Goal: Task Accomplishment & Management: Manage account settings

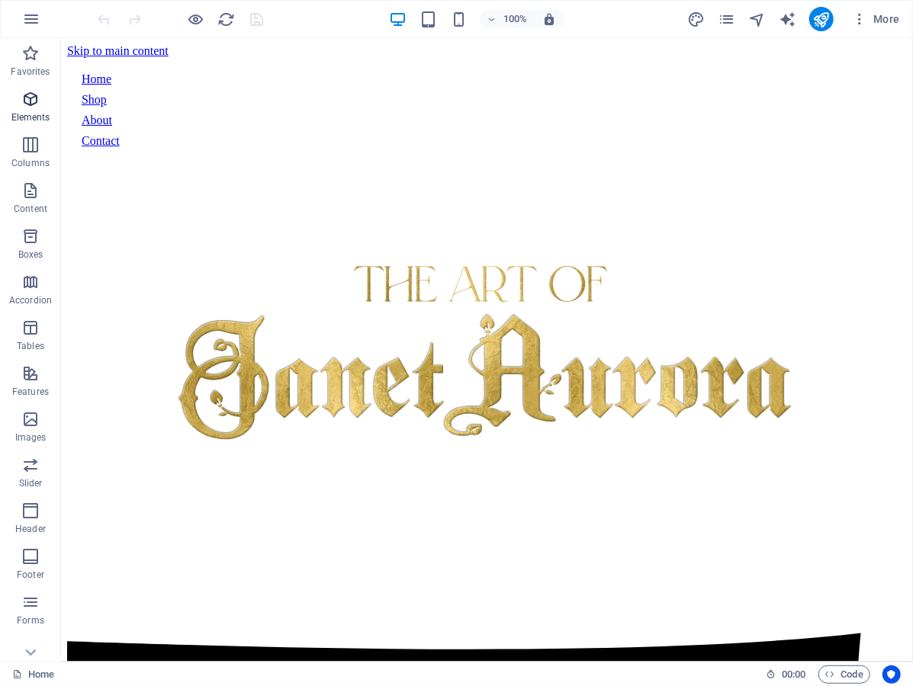
click at [31, 114] on p "Elements" at bounding box center [30, 117] width 39 height 12
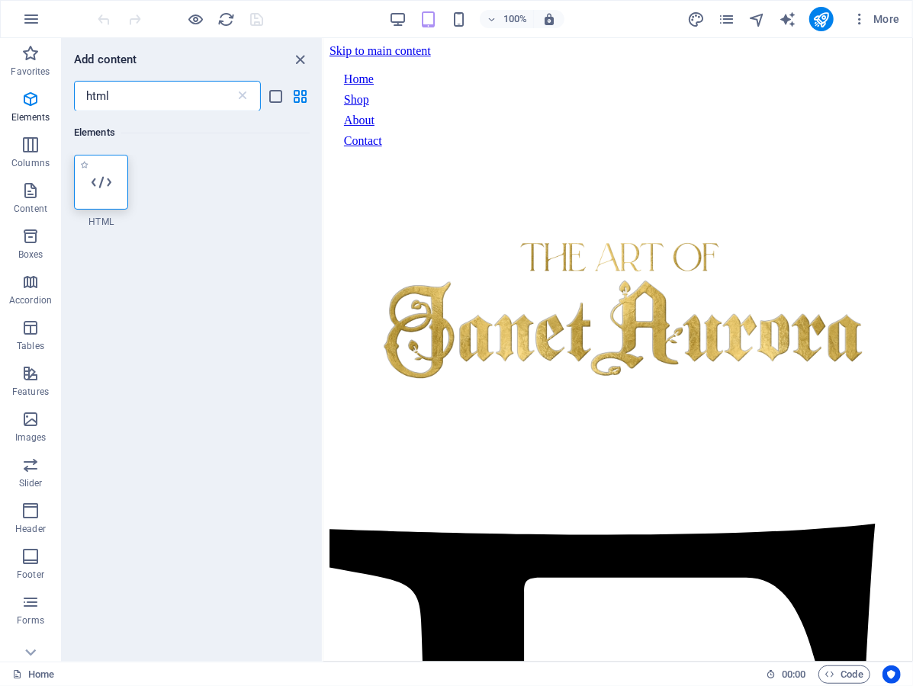
type input "html"
click at [88, 184] on div at bounding box center [101, 182] width 54 height 55
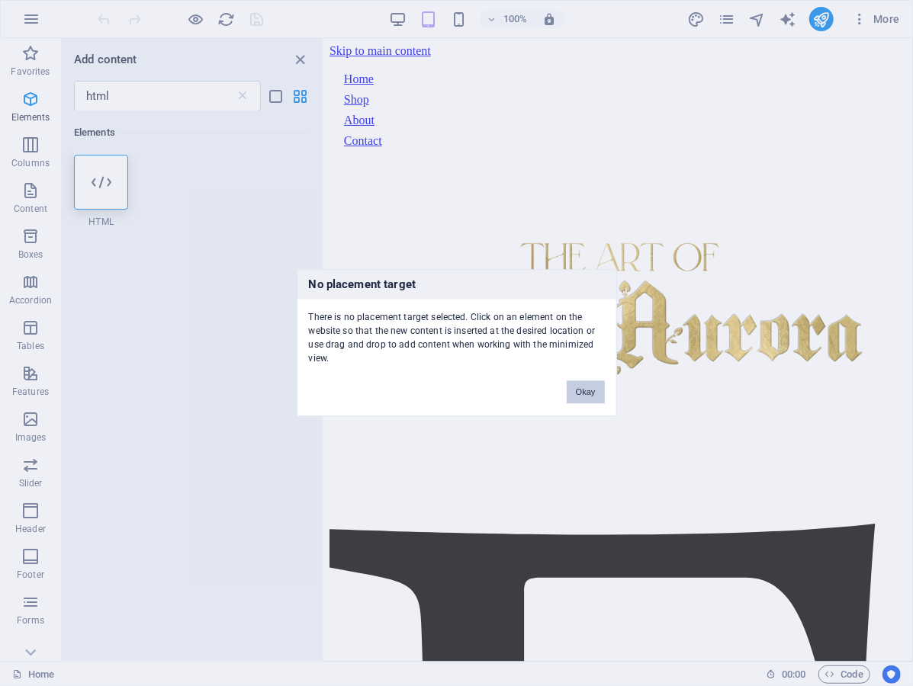
click at [586, 384] on button "Okay" at bounding box center [586, 392] width 38 height 23
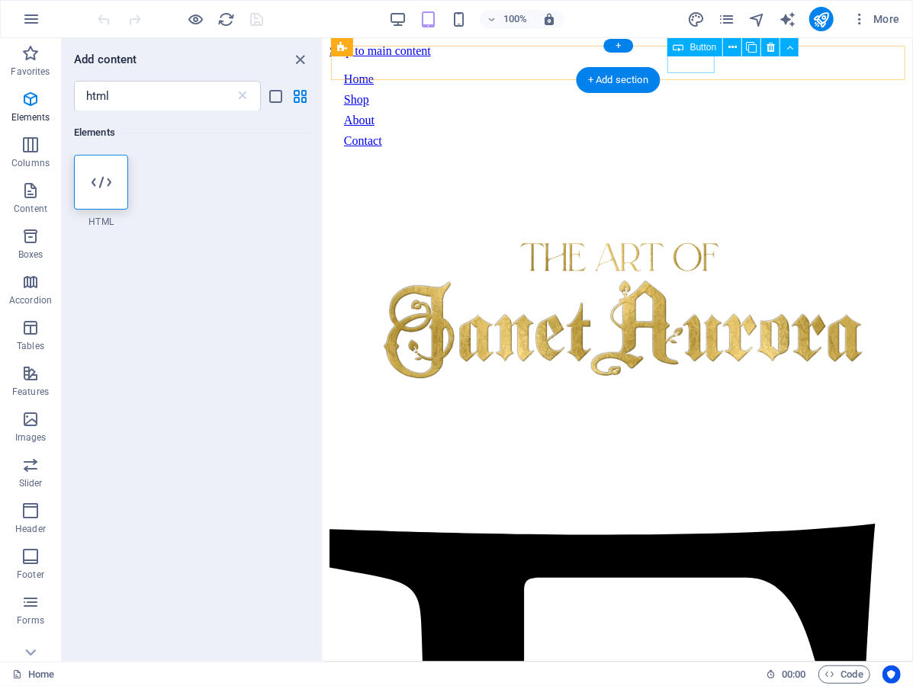
click at [678, 133] on div "Contact" at bounding box center [617, 140] width 548 height 14
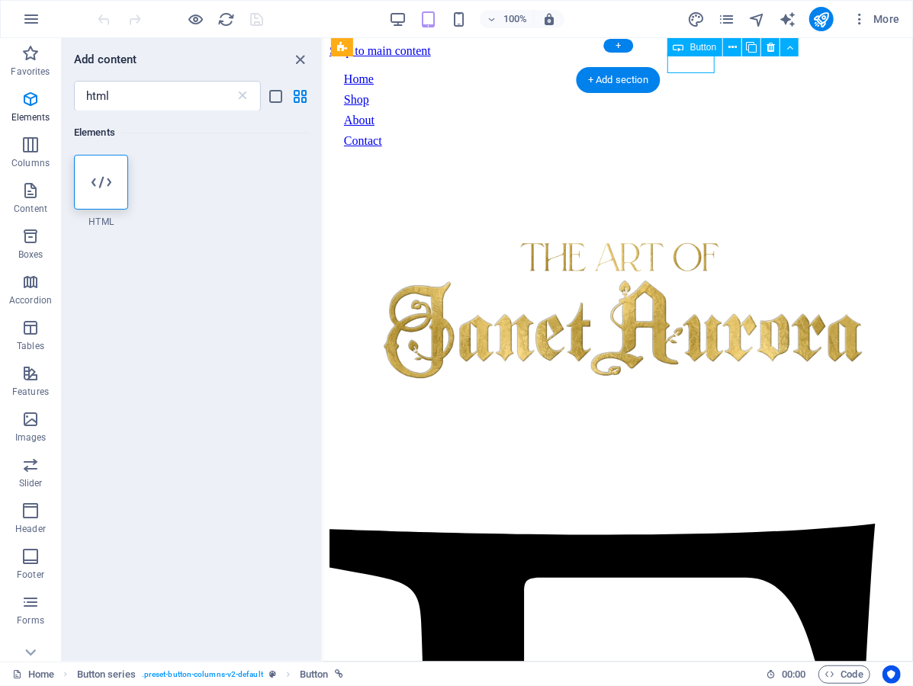
click at [678, 133] on div "Contact" at bounding box center [617, 140] width 548 height 14
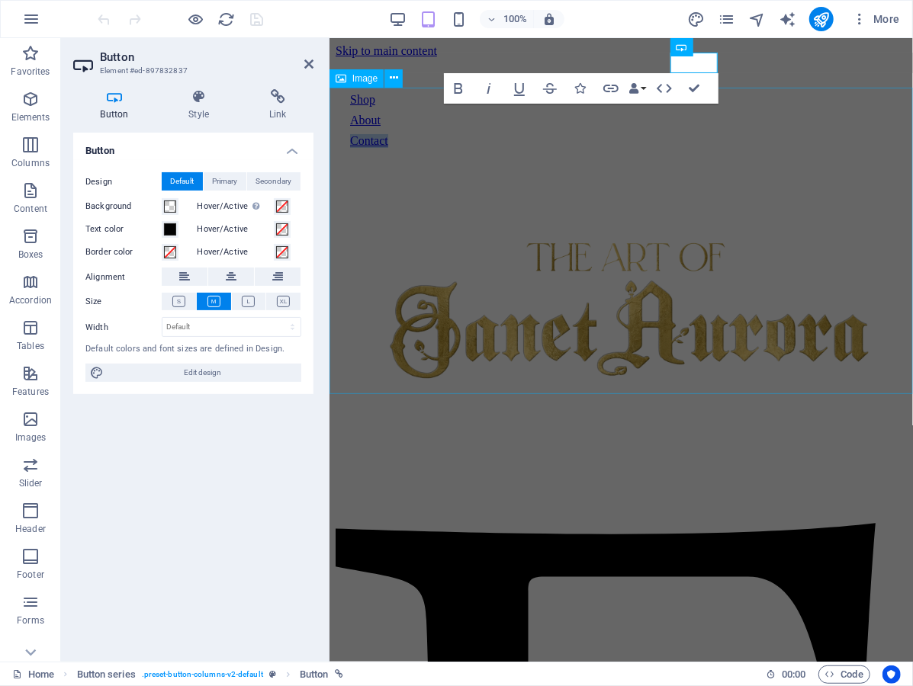
click at [789, 162] on figure at bounding box center [620, 318] width 571 height 313
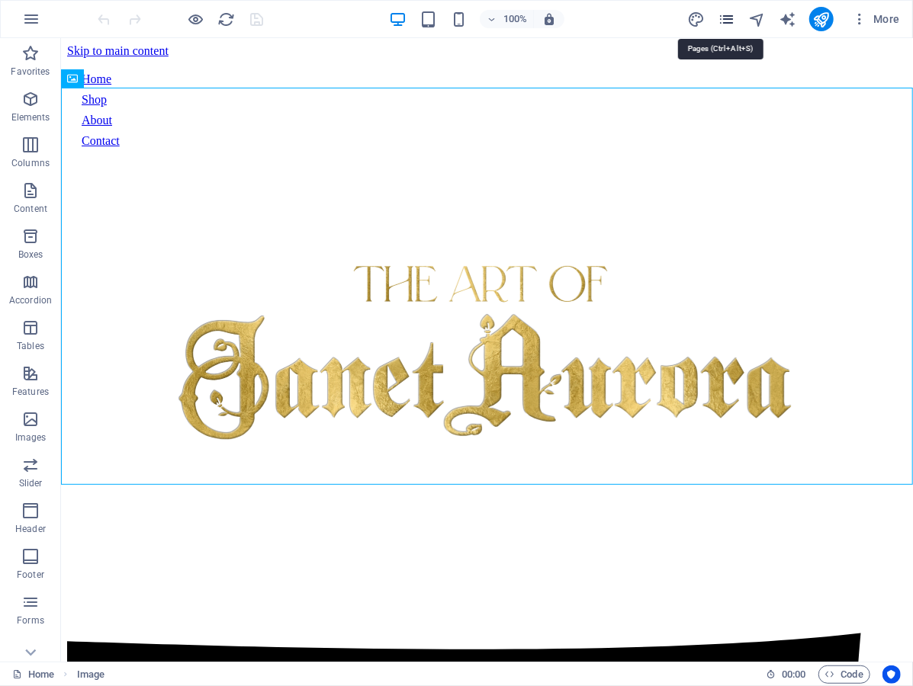
click at [724, 21] on icon "pages" at bounding box center [727, 20] width 18 height 18
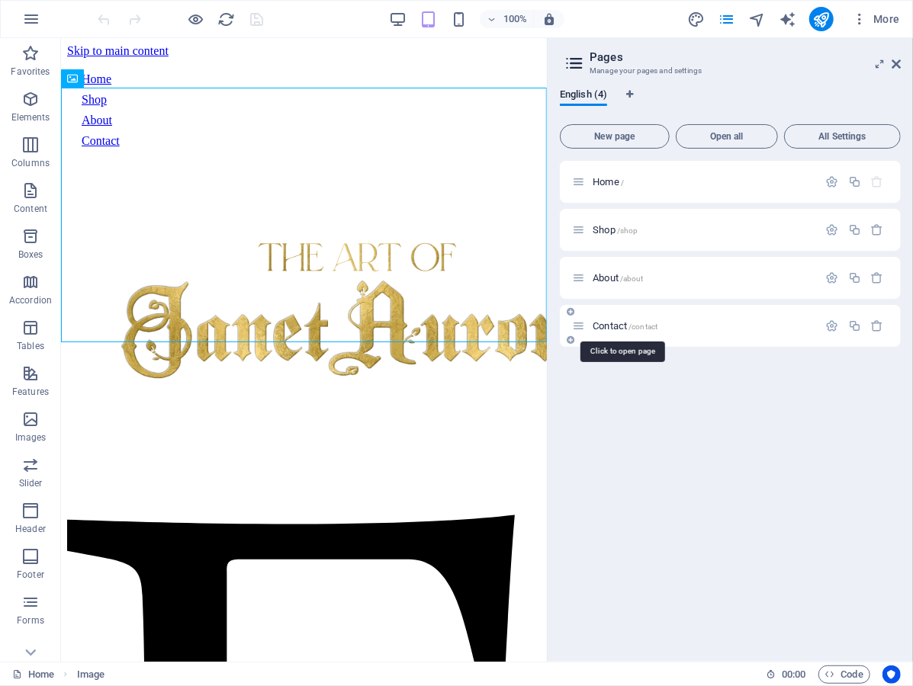
click at [639, 327] on span "/contact" at bounding box center [642, 327] width 29 height 8
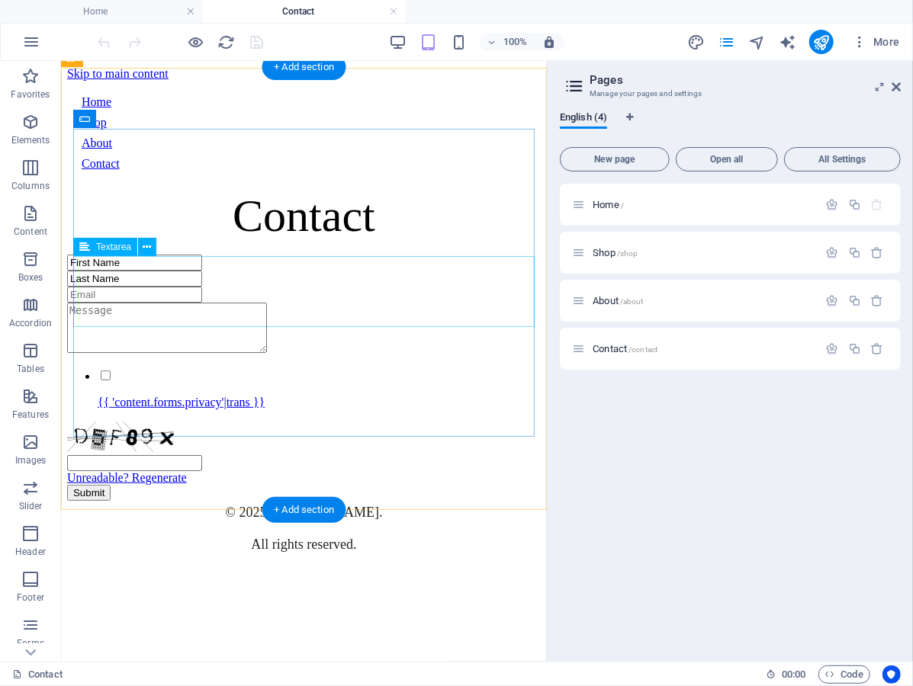
scroll to position [233, 0]
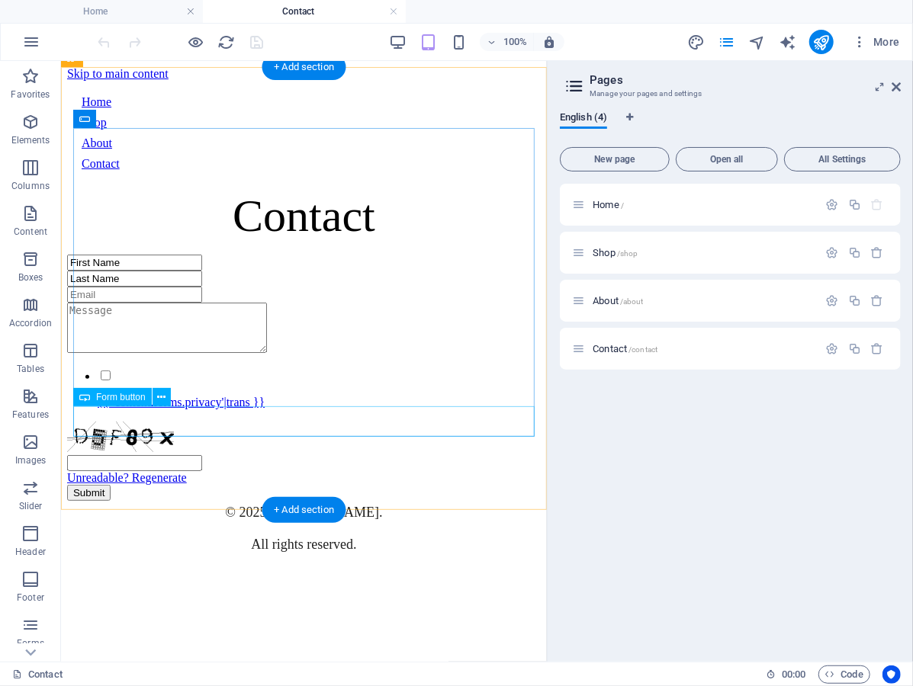
click at [353, 484] on div "Submit" at bounding box center [303, 492] width 474 height 16
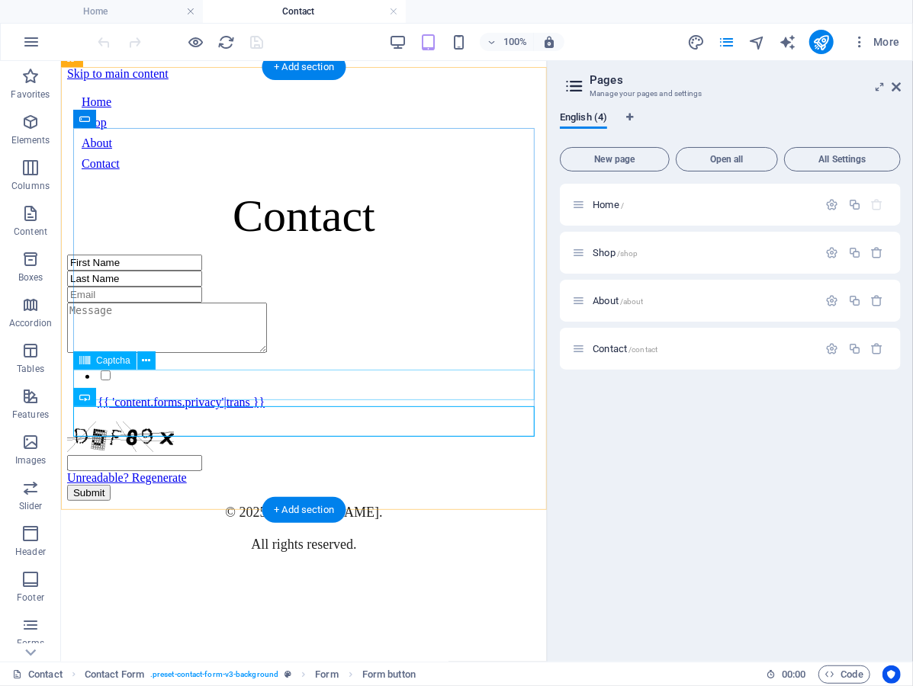
click at [387, 421] on div "Unreadable? Regenerate" at bounding box center [303, 452] width 474 height 63
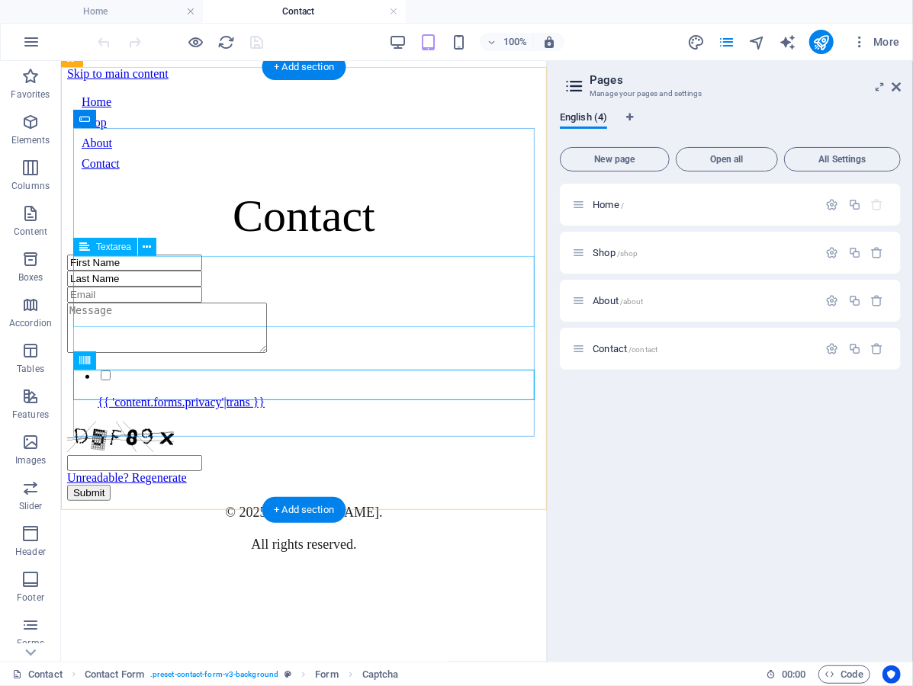
click at [387, 314] on div at bounding box center [303, 328] width 474 height 53
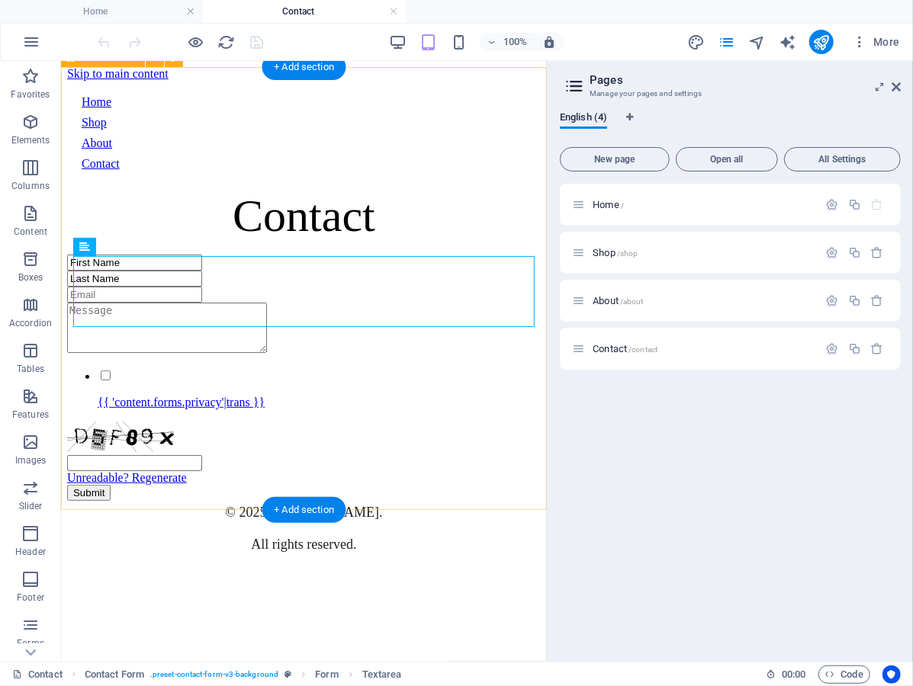
click at [390, 450] on div "First Name Last Name {{ 'content.forms.privacy'|trans }} Unreadable? Regenerate…" at bounding box center [303, 377] width 474 height 246
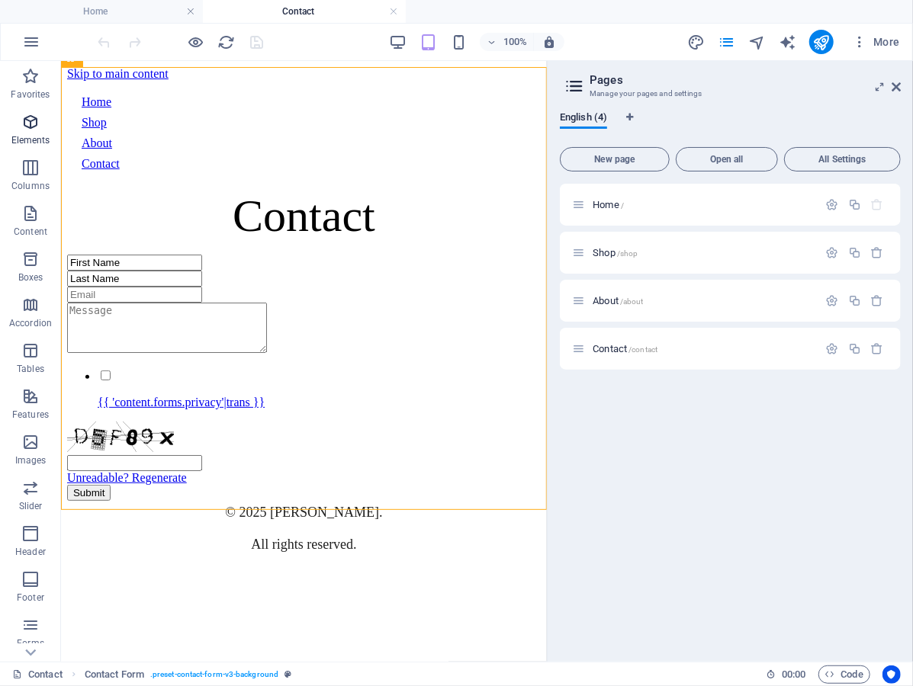
click at [31, 124] on icon "button" at bounding box center [30, 122] width 18 height 18
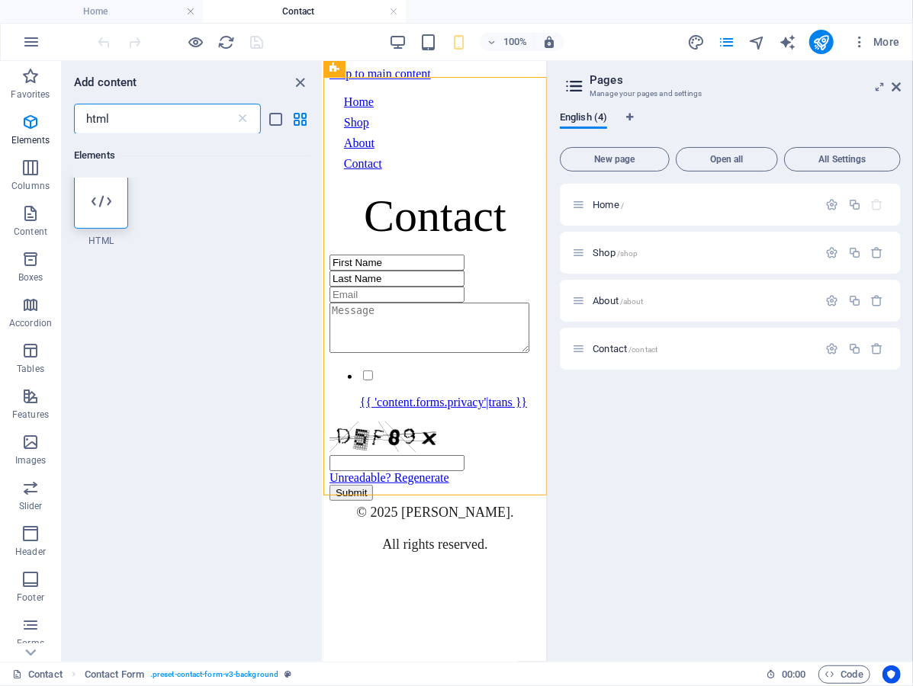
scroll to position [0, 0]
type input "html"
click at [101, 206] on icon at bounding box center [102, 205] width 20 height 20
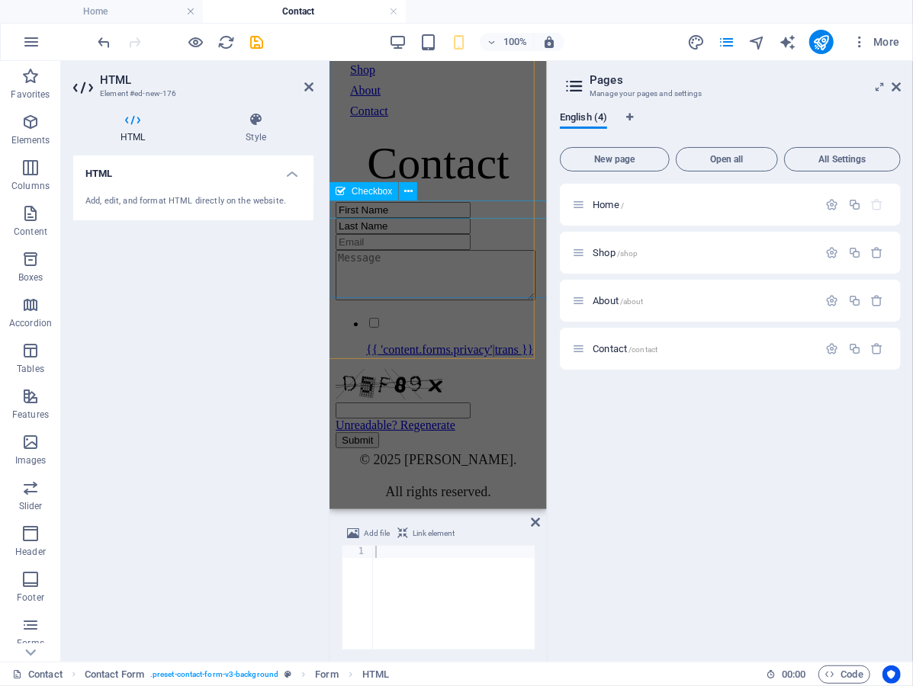
scroll to position [369, 12]
click at [443, 580] on div at bounding box center [453, 610] width 162 height 128
paste textarea "<iframe src="https://docs.google.com/forms/d/e/1FAIpQLSdL78G3GqFDqfM5mSTeXR7ruh…"
type textarea "<iframe src="https://docs.google.com/forms/d/e/1FAIpQLSdL78G3GqFDqfM5mSTeXR7ruh…"
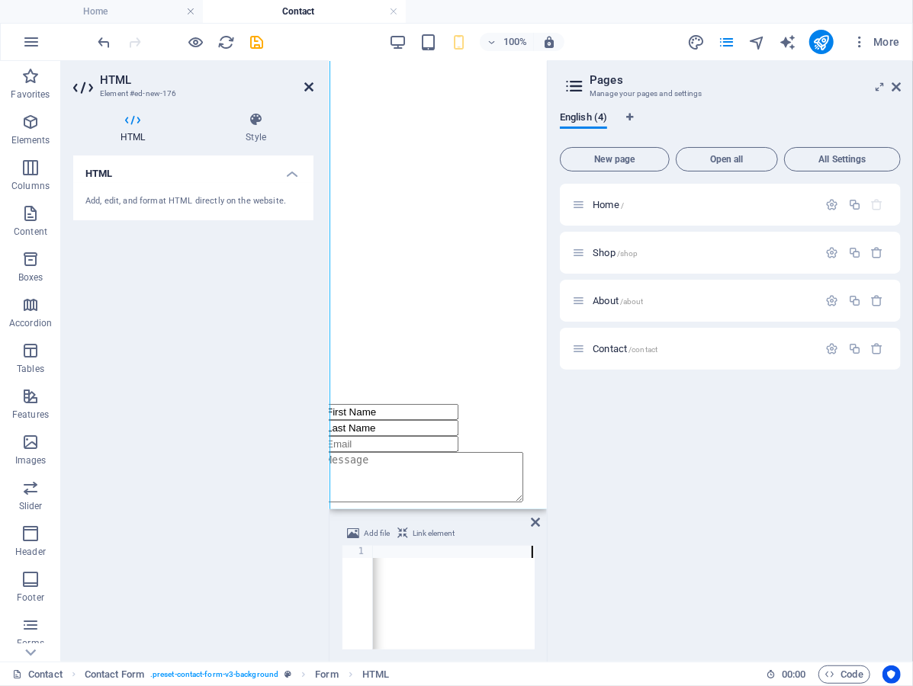
click at [310, 81] on icon at bounding box center [308, 87] width 9 height 12
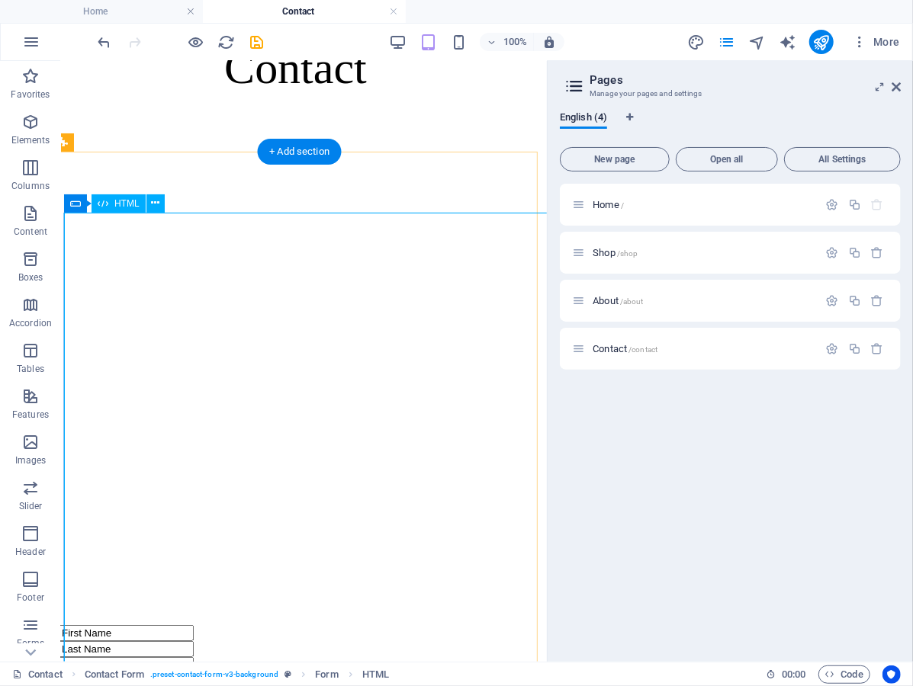
scroll to position [322, 9]
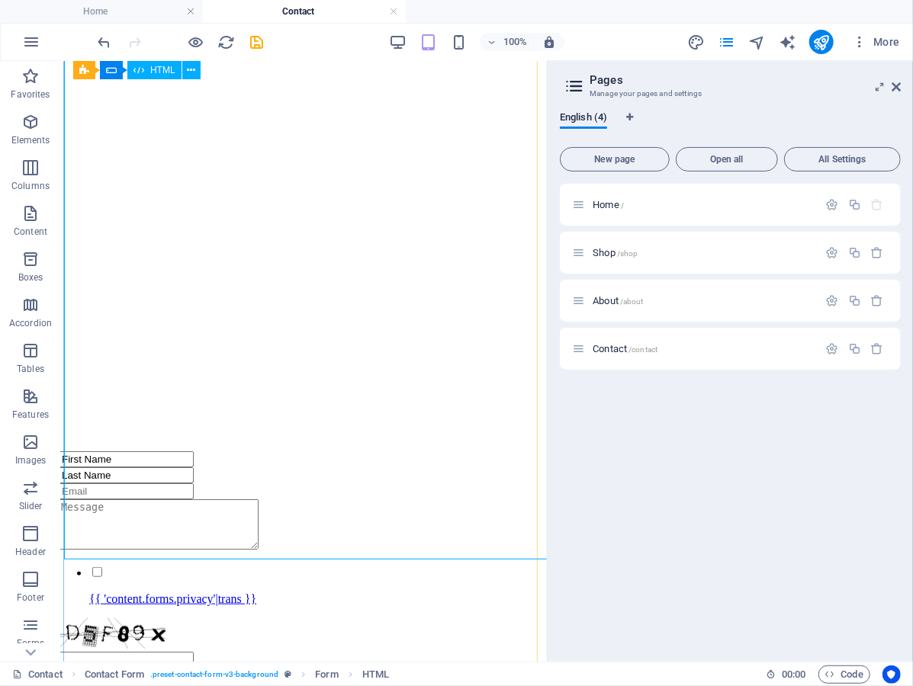
click at [174, 254] on div "Loading…" at bounding box center [295, 191] width 474 height 519
click at [177, 256] on div "Loading…" at bounding box center [295, 191] width 474 height 519
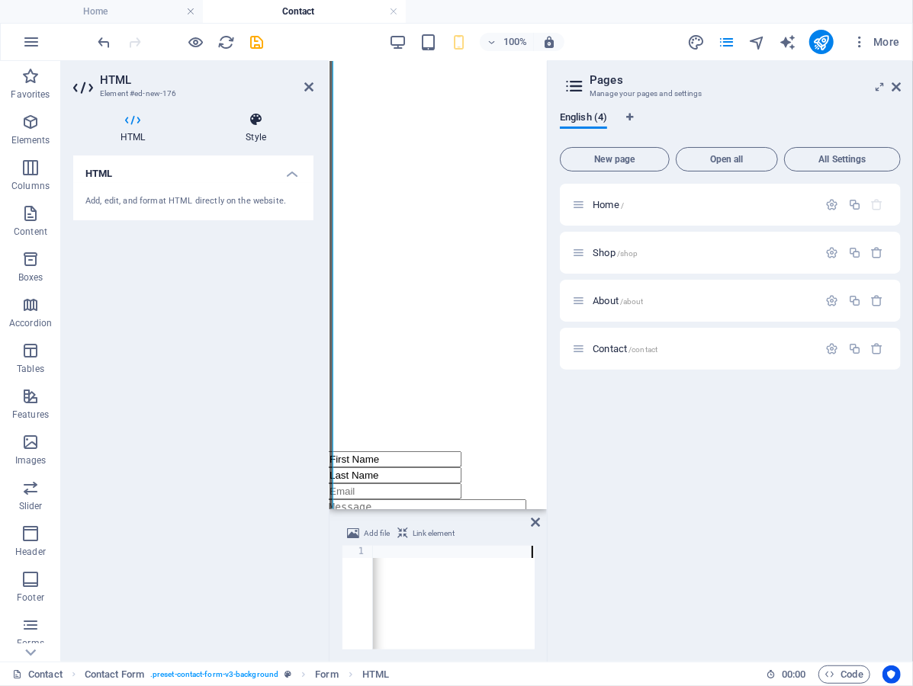
click at [262, 116] on icon at bounding box center [255, 119] width 115 height 15
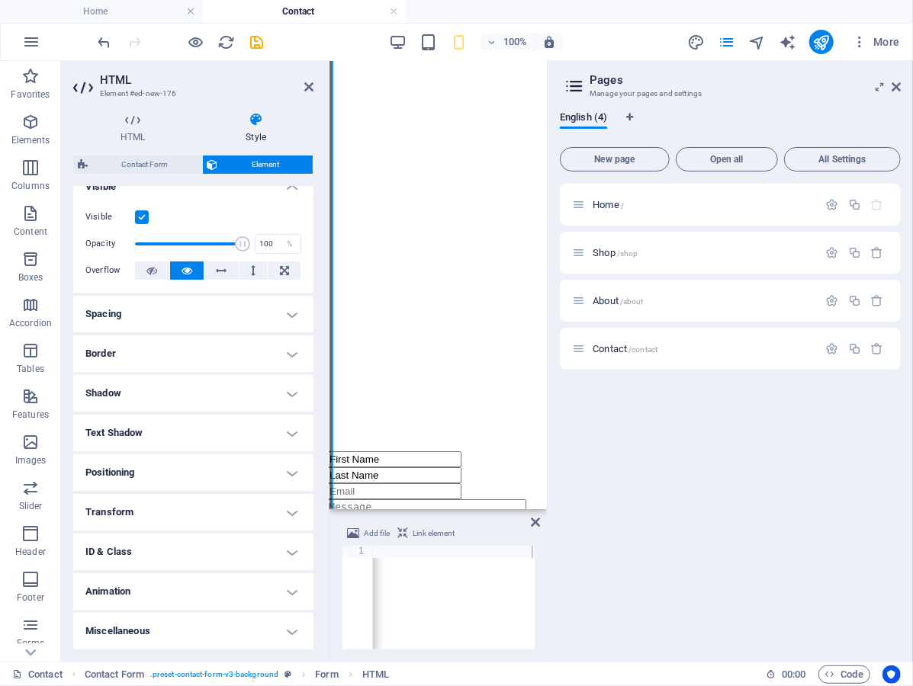
scroll to position [196, 0]
click at [308, 81] on icon at bounding box center [308, 87] width 9 height 12
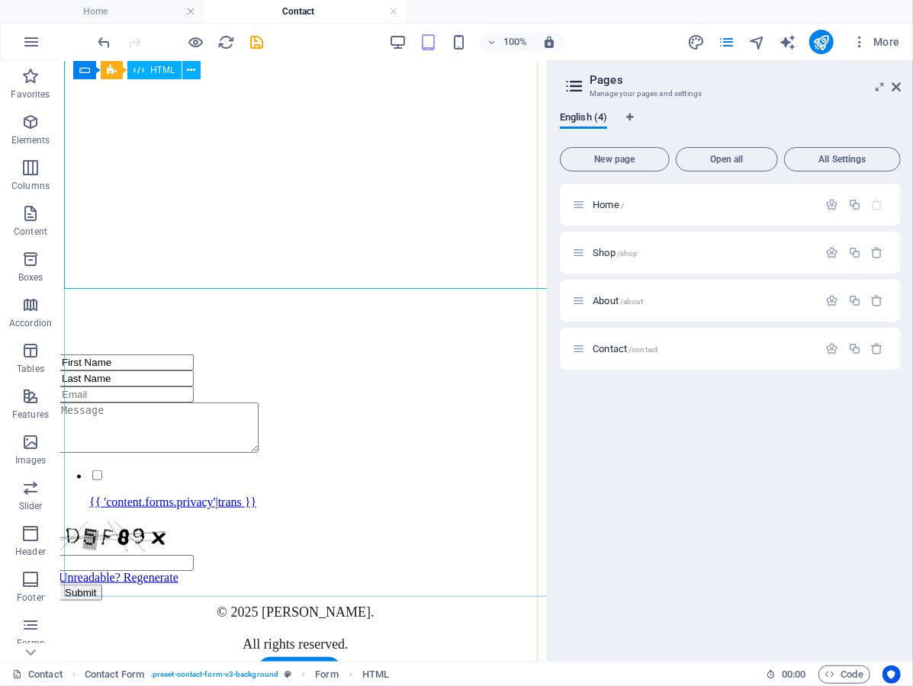
scroll to position [620, 9]
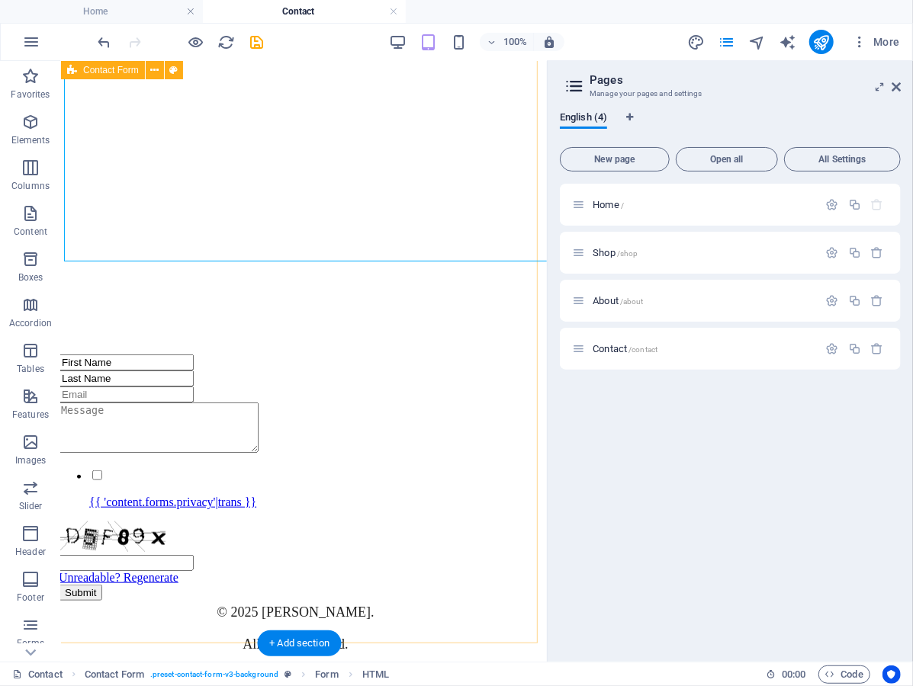
click at [375, 600] on div "Loading… First Name Last Name {{ 'content.forms.privacy'|trans }} Unreadable? R…" at bounding box center [295, 217] width 474 height 765
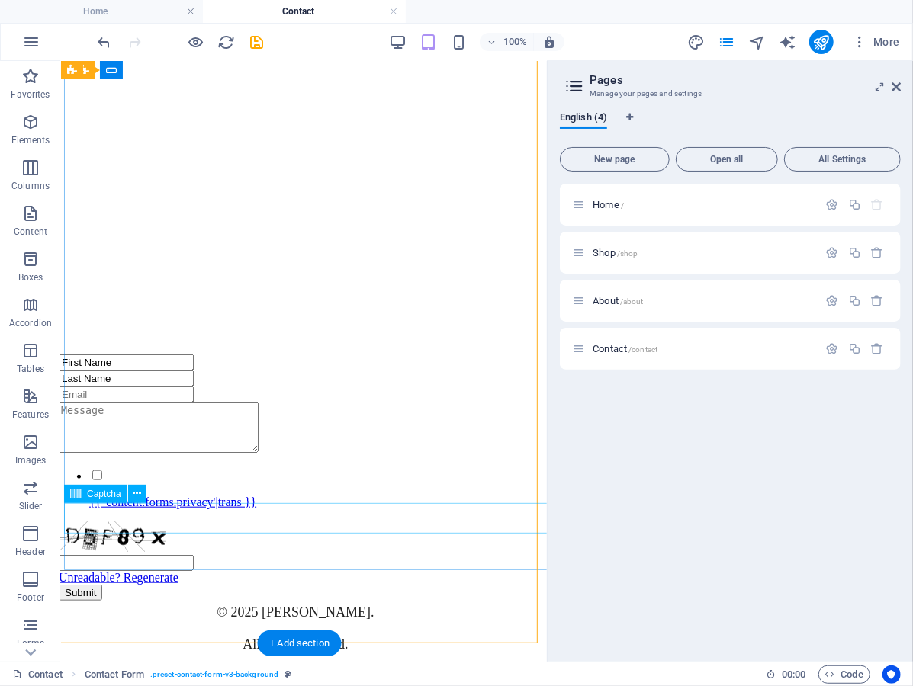
click at [403, 521] on div "Unreadable? Regenerate" at bounding box center [295, 552] width 474 height 63
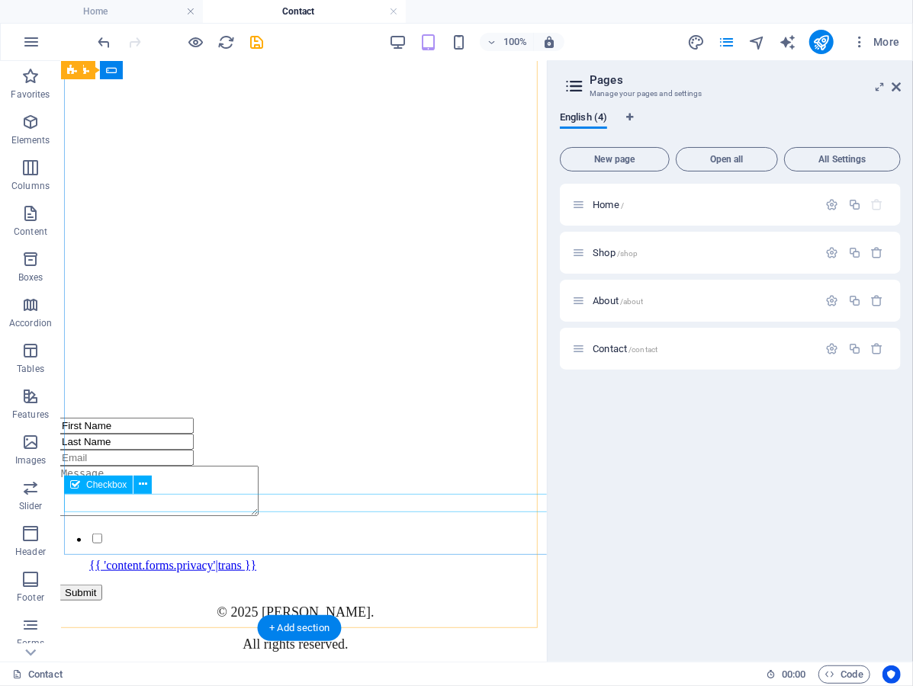
scroll to position [526, 9]
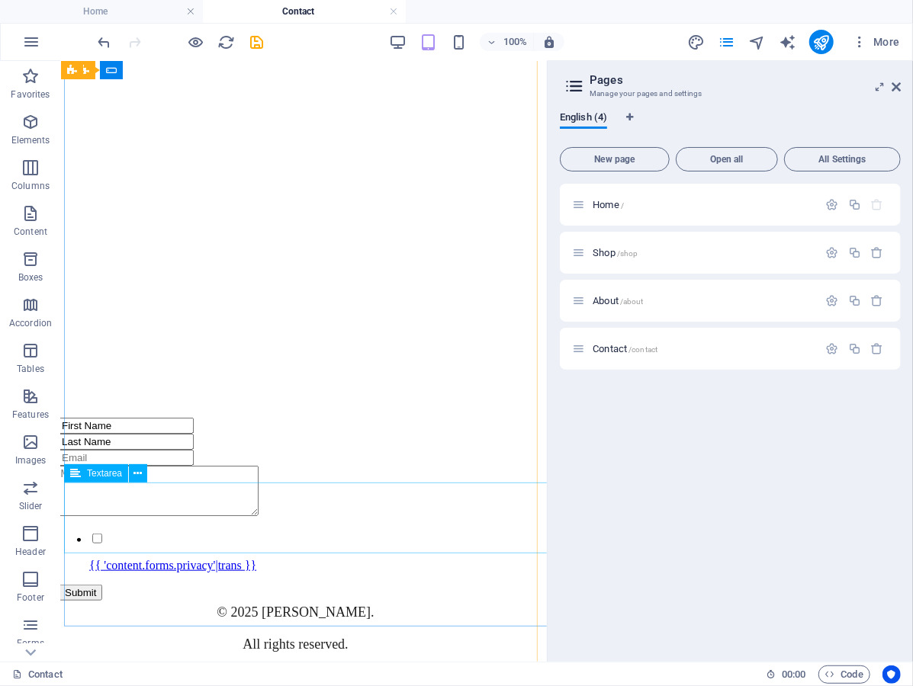
click at [324, 519] on div at bounding box center [295, 491] width 474 height 53
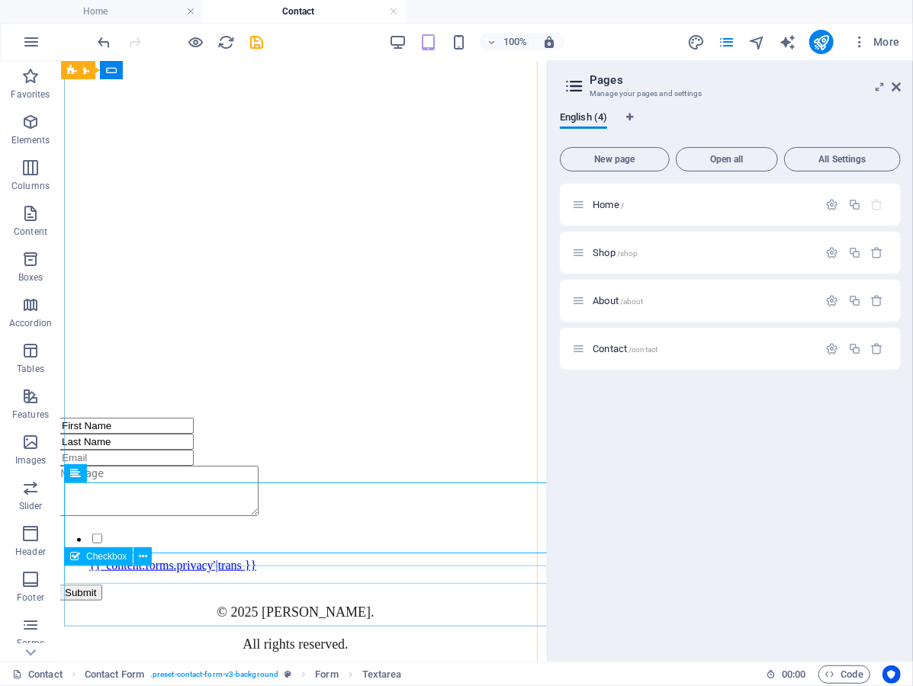
click at [269, 572] on div "{{ 'content.forms.privacy'|trans }}" at bounding box center [295, 551] width 474 height 41
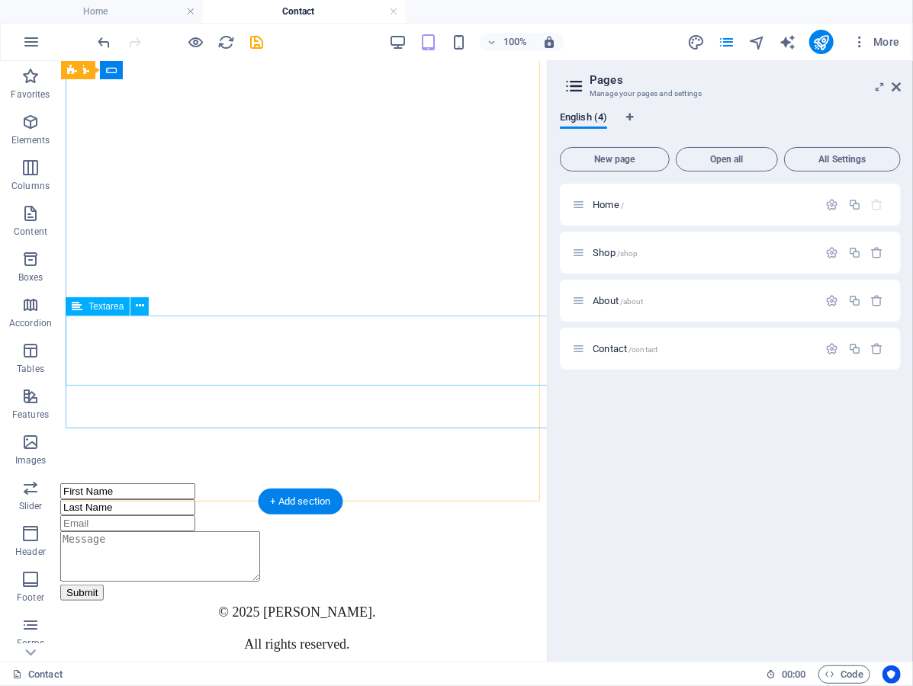
scroll to position [694, 7]
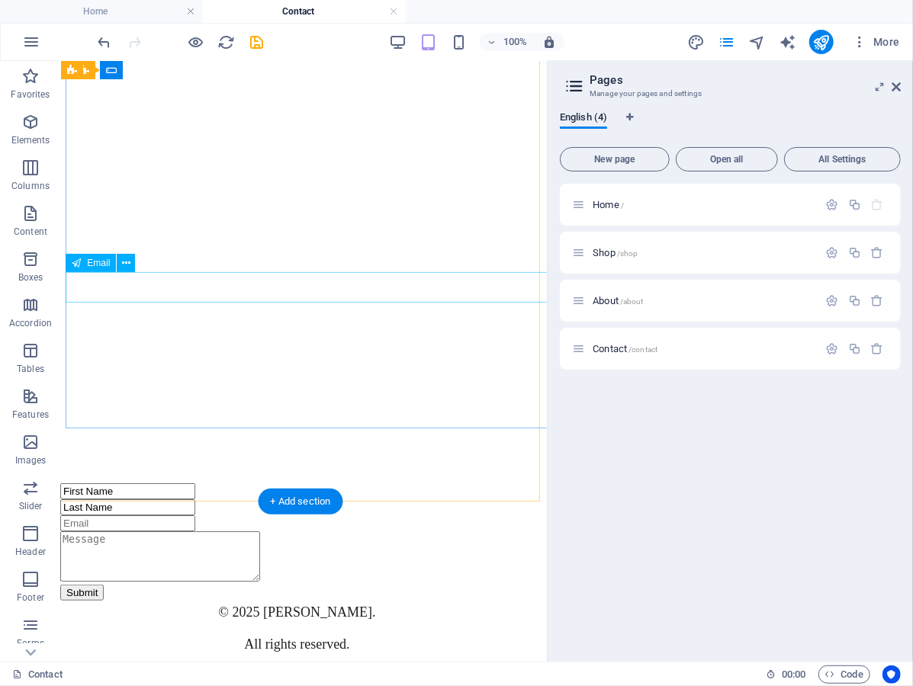
click at [316, 515] on div at bounding box center [296, 523] width 474 height 16
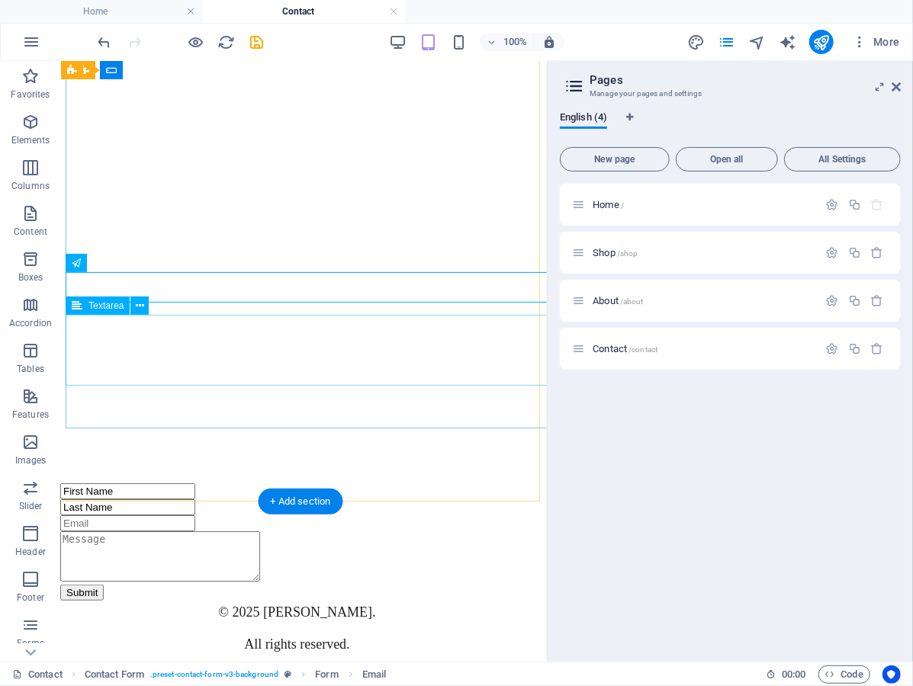
click at [313, 531] on div at bounding box center [296, 557] width 474 height 53
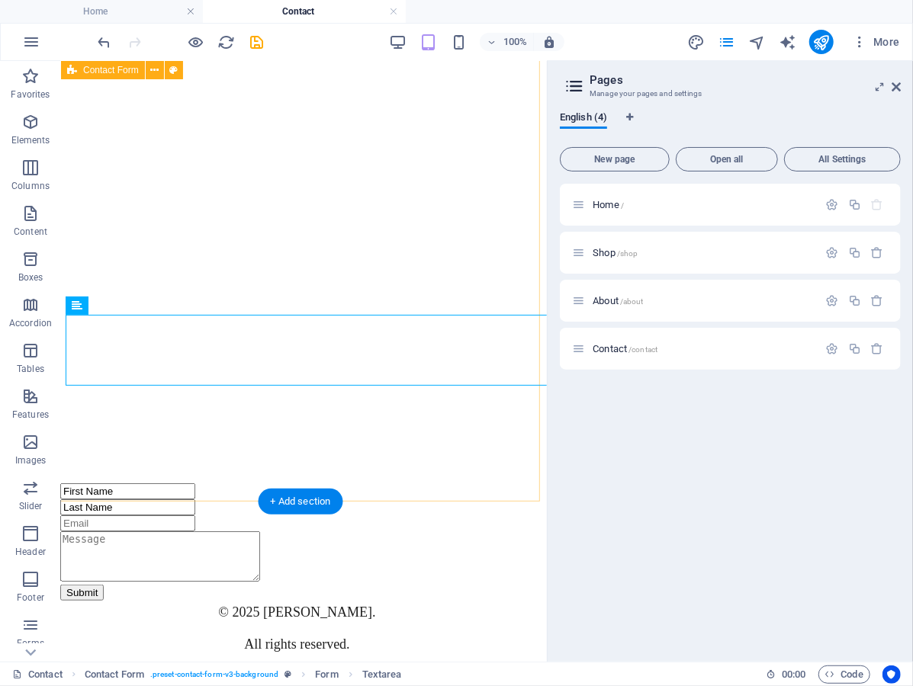
click at [306, 448] on div "Loading… First Name Last Name Submit" at bounding box center [296, 282] width 474 height 636
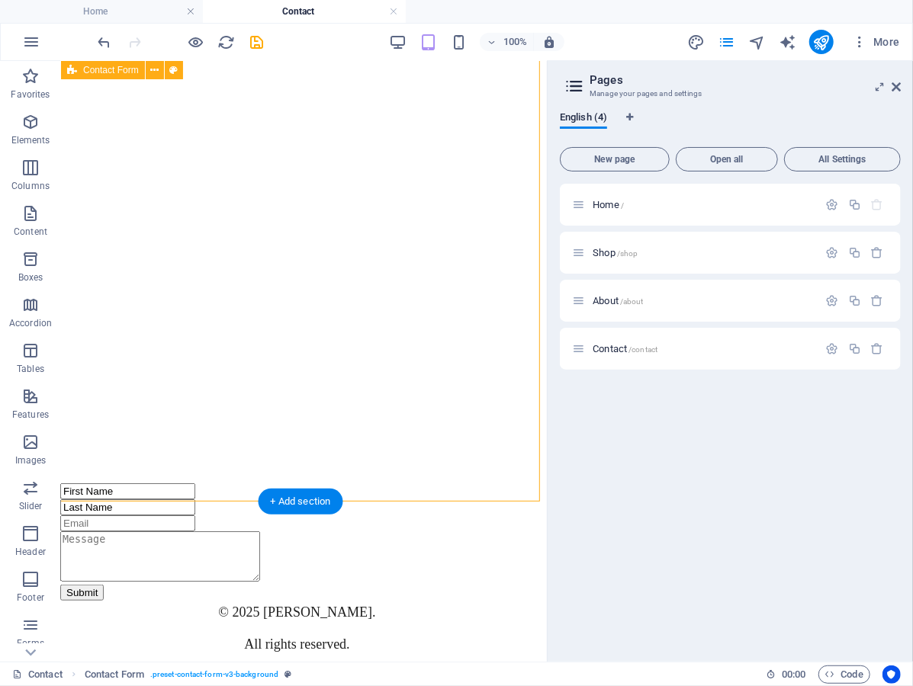
click at [306, 448] on div "Loading… First Name Last Name Submit" at bounding box center [296, 282] width 474 height 636
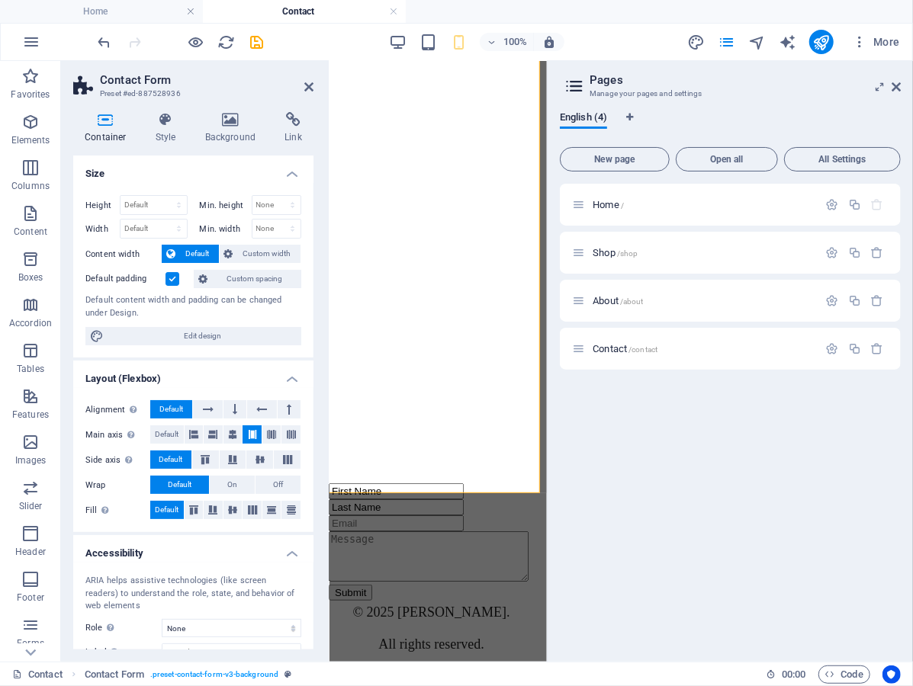
scroll to position [0, 0]
click at [895, 86] on icon at bounding box center [895, 87] width 9 height 12
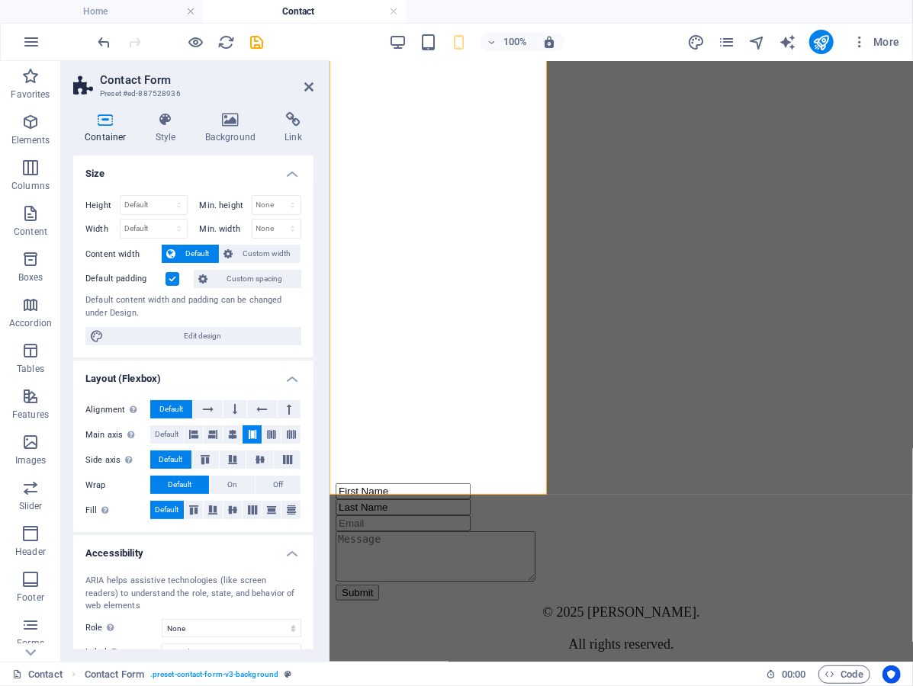
scroll to position [686, 0]
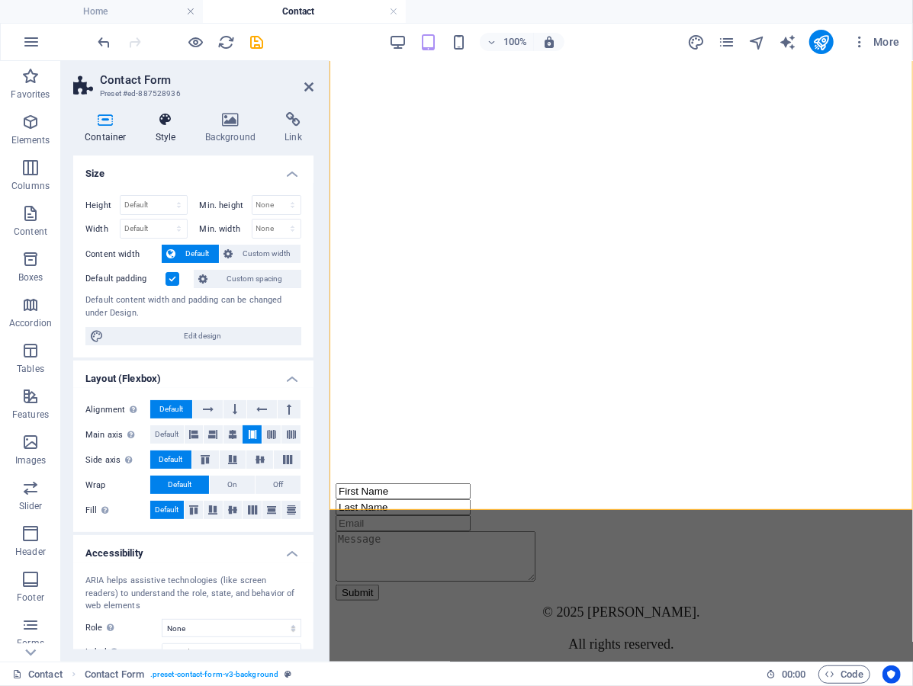
click at [178, 114] on icon at bounding box center [165, 119] width 43 height 15
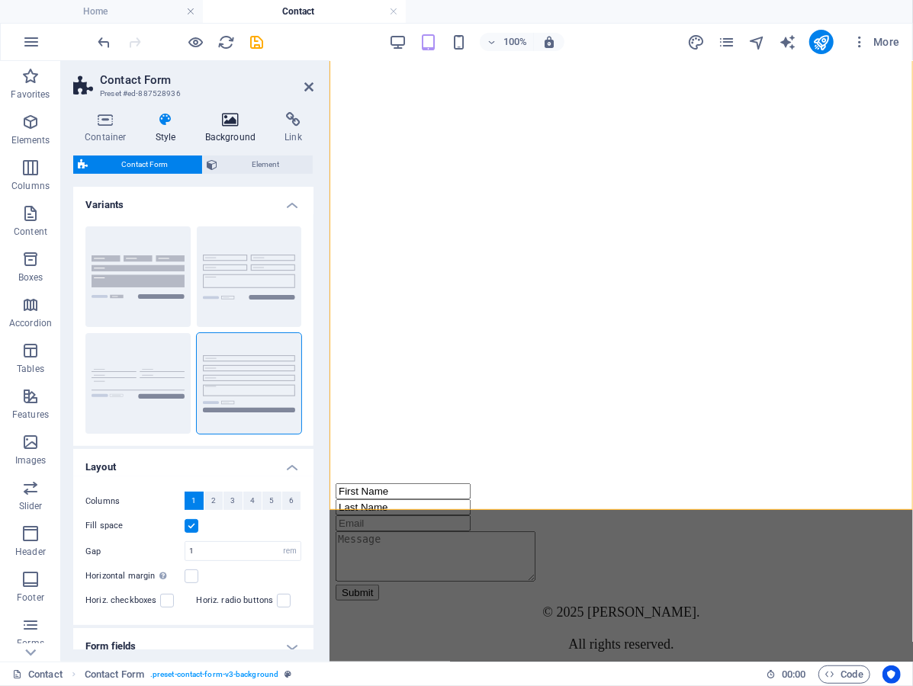
click at [210, 122] on icon at bounding box center [231, 119] width 74 height 15
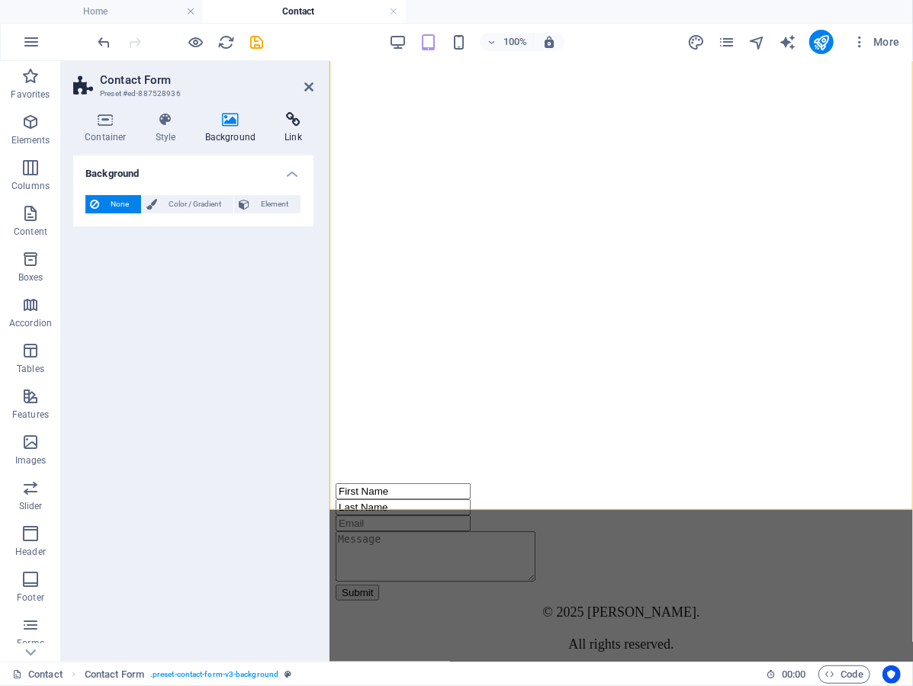
click at [291, 120] on icon at bounding box center [293, 119] width 40 height 15
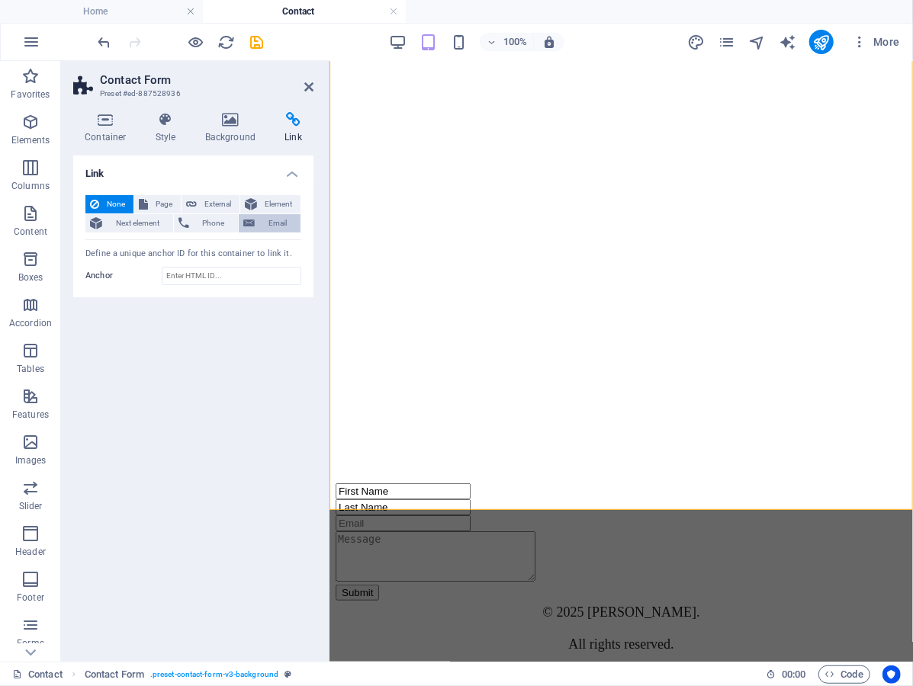
click at [266, 223] on span "Email" at bounding box center [277, 223] width 37 height 18
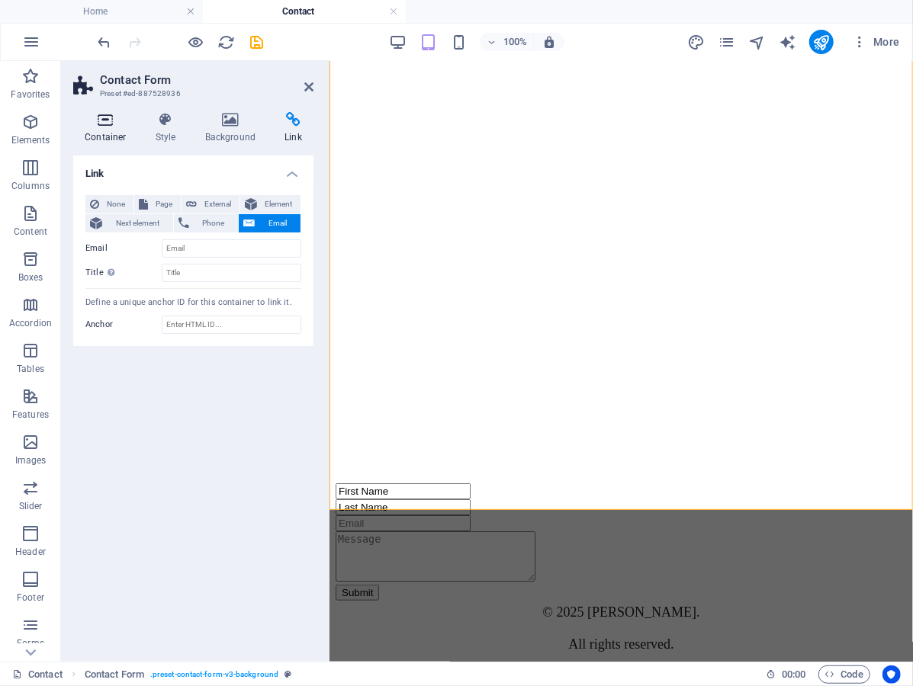
click at [107, 128] on h4 "Container" at bounding box center [108, 128] width 71 height 32
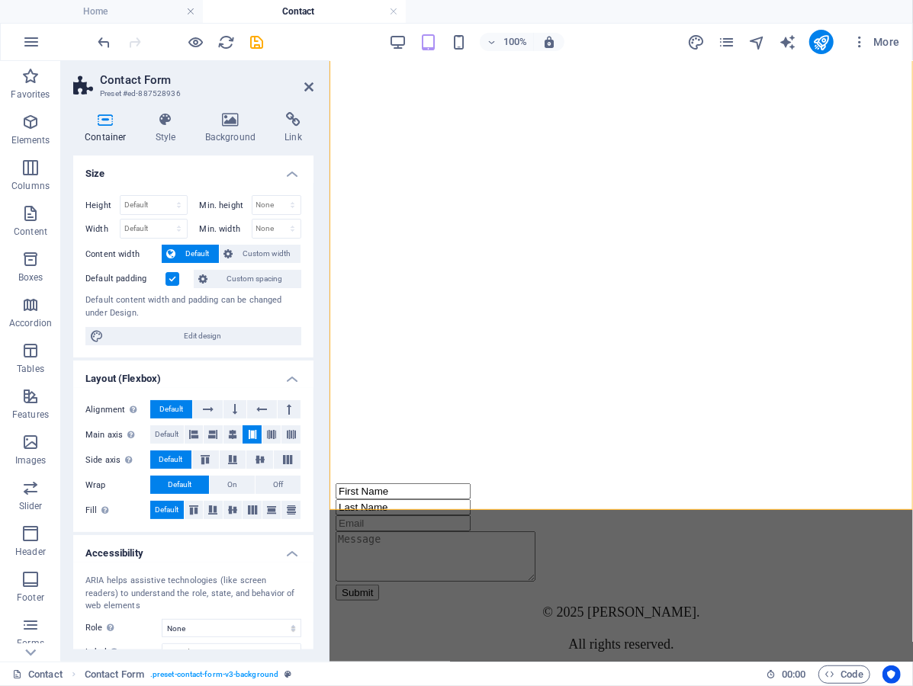
scroll to position [0, 0]
click at [309, 83] on icon at bounding box center [308, 87] width 9 height 12
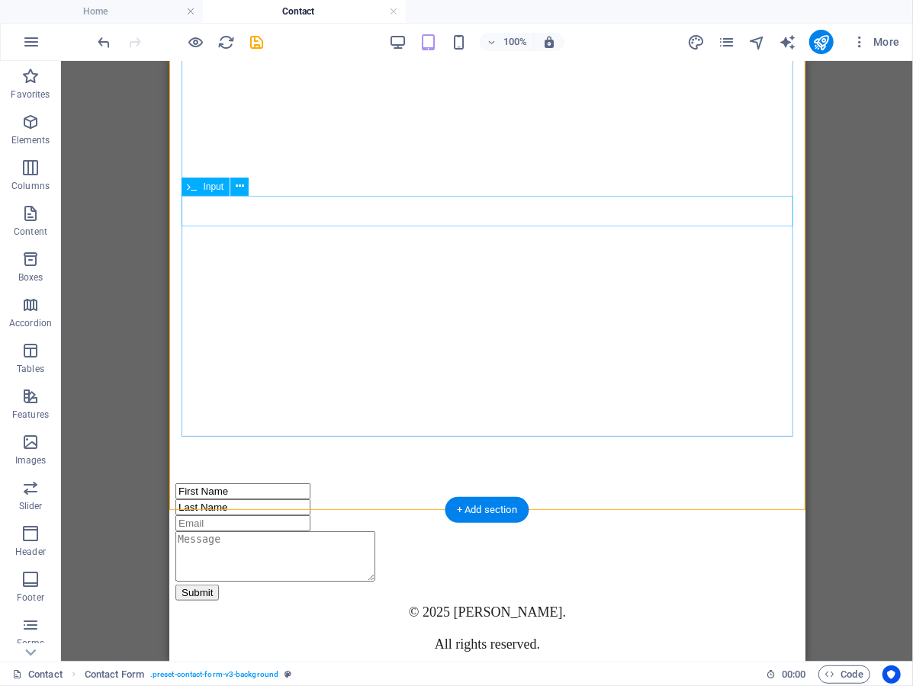
click at [449, 483] on div "First Name" at bounding box center [487, 491] width 624 height 16
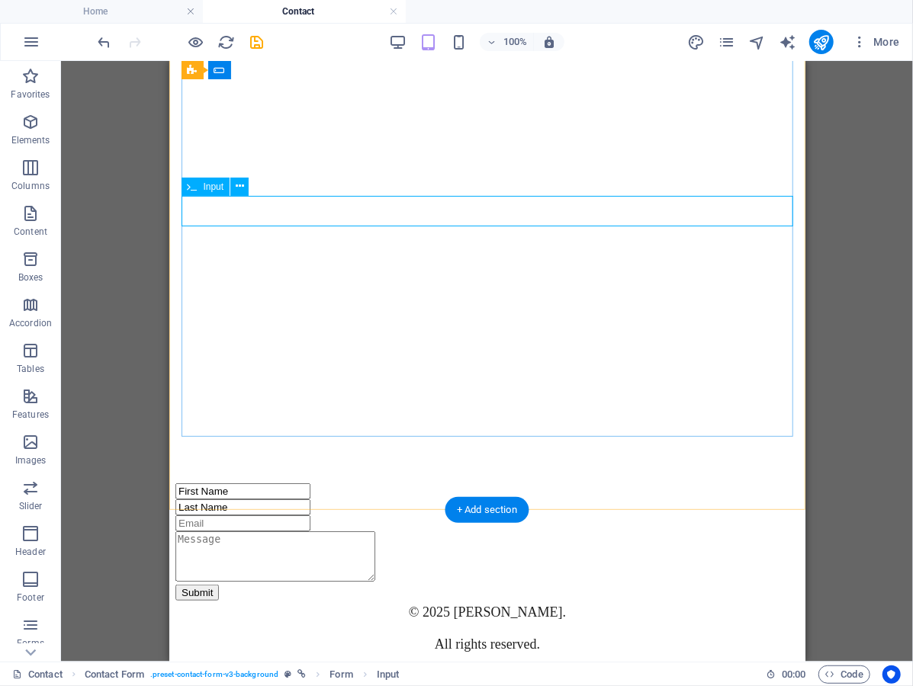
click at [210, 185] on span "Input" at bounding box center [214, 186] width 21 height 9
click at [236, 188] on icon at bounding box center [240, 186] width 8 height 16
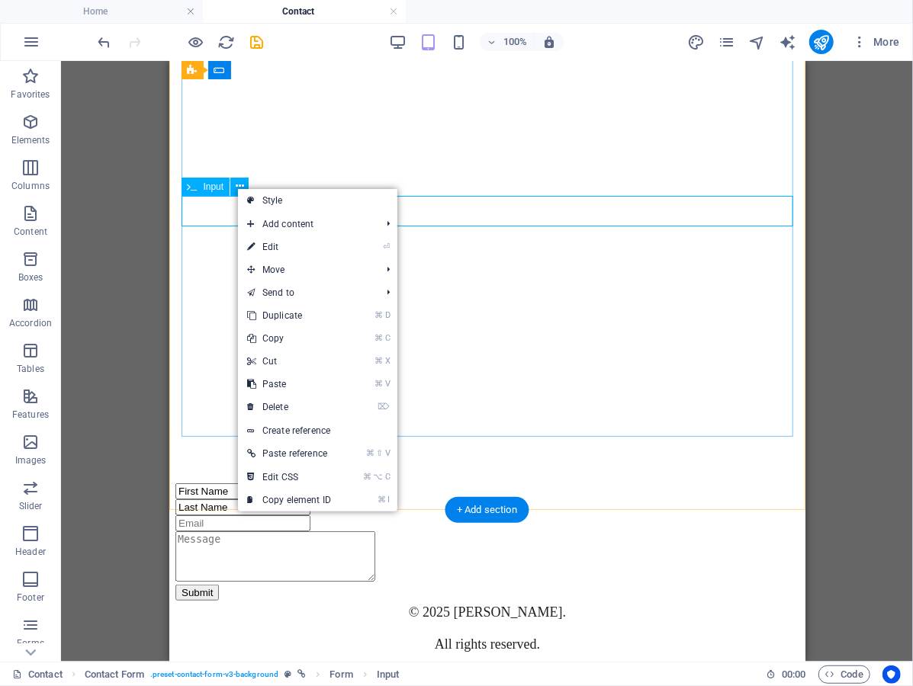
click at [211, 191] on span "Input" at bounding box center [214, 186] width 21 height 9
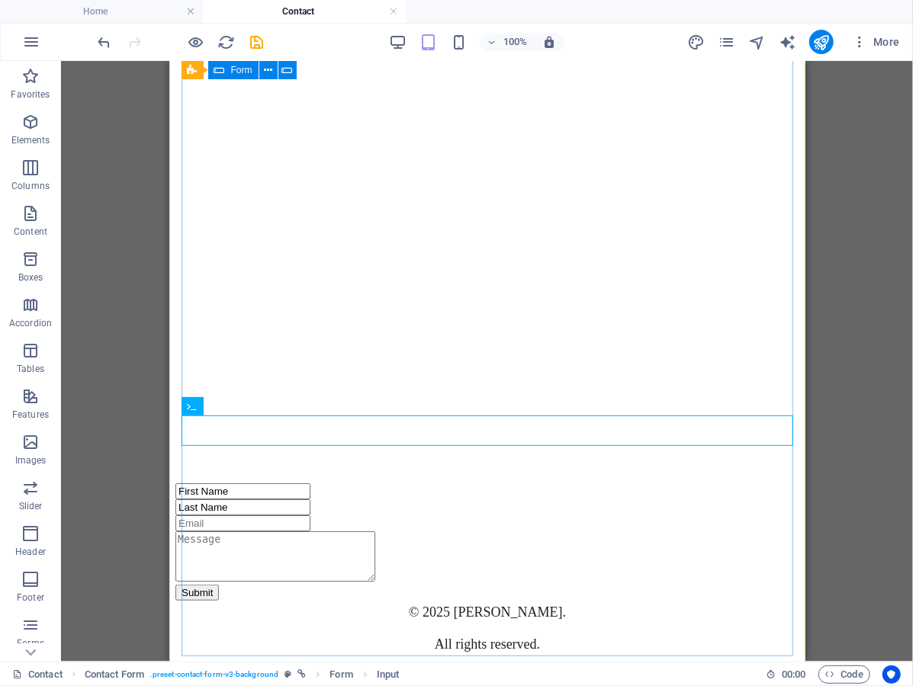
scroll to position [464, 0]
click at [435, 448] on div "Loading… First Name Last Name Submit" at bounding box center [487, 282] width 624 height 636
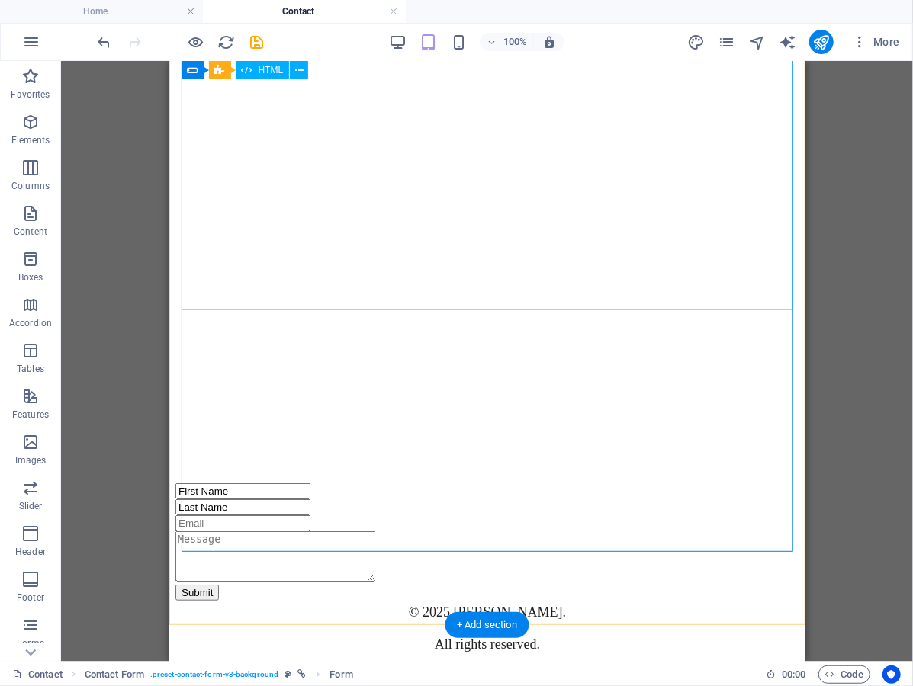
scroll to position [628, 0]
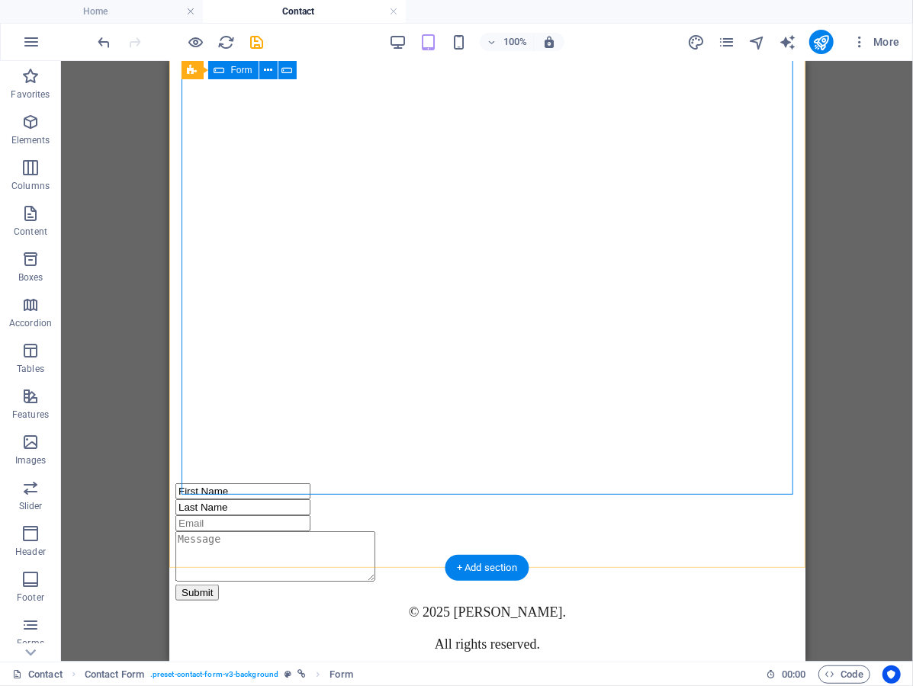
click at [404, 336] on div "Loading… First Name Last Name Submit" at bounding box center [487, 282] width 624 height 636
click at [435, 584] on div "Submit" at bounding box center [487, 592] width 624 height 16
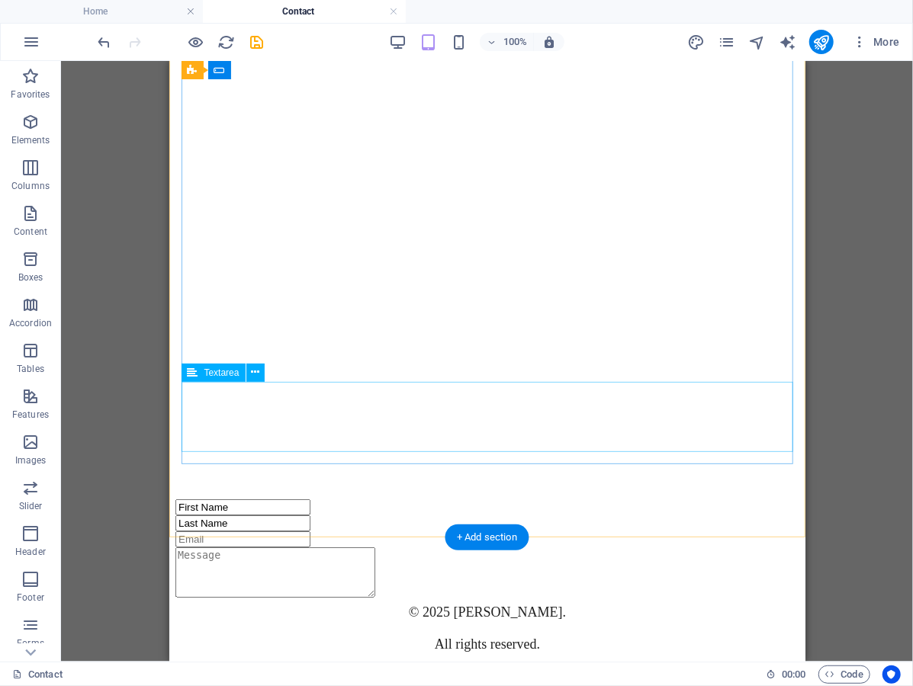
click at [331, 547] on div at bounding box center [487, 573] width 624 height 53
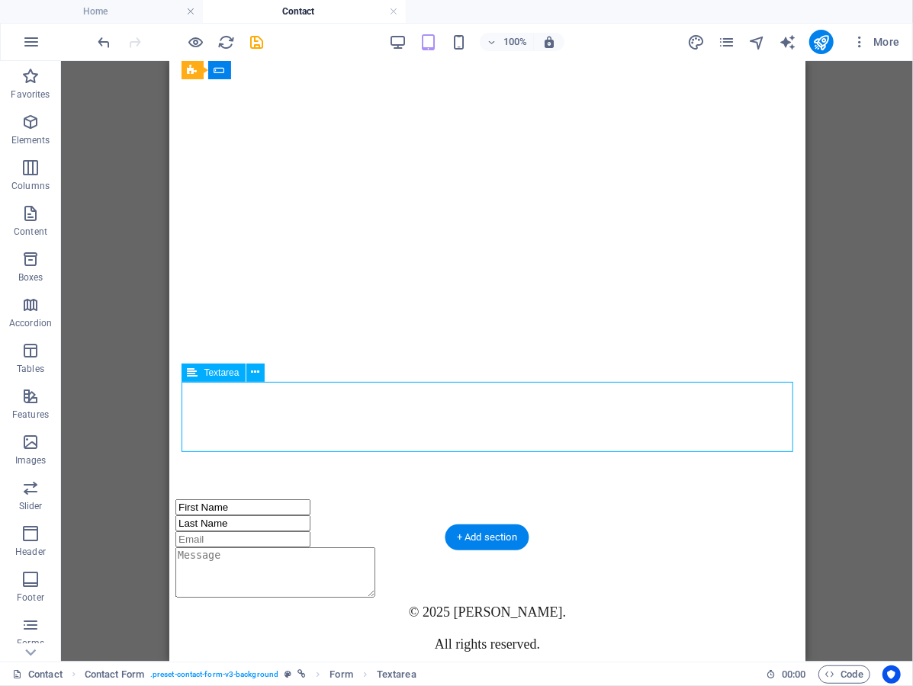
scroll to position [573, 0]
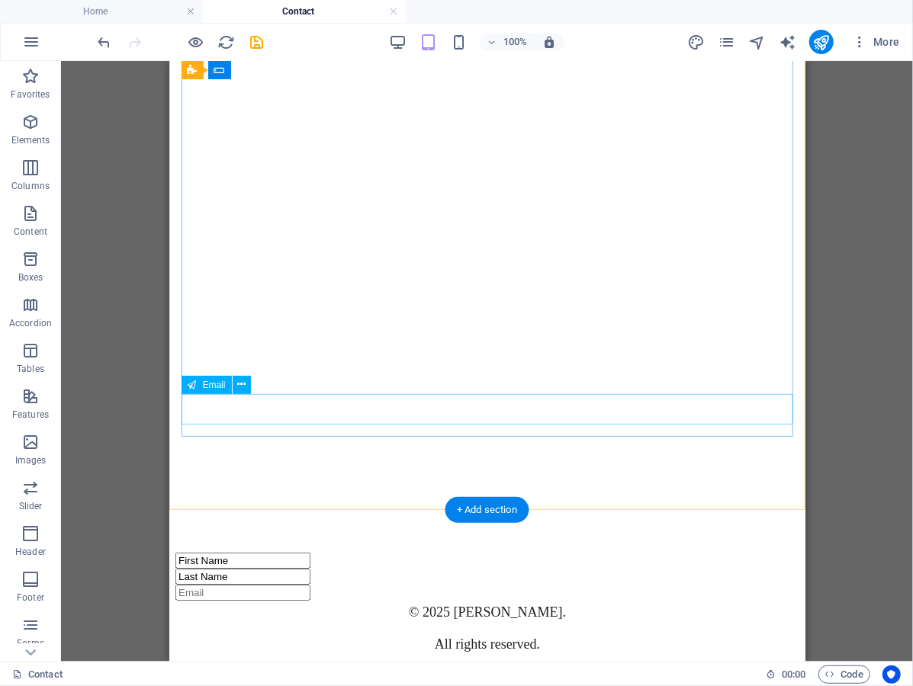
click at [364, 584] on div at bounding box center [487, 592] width 624 height 16
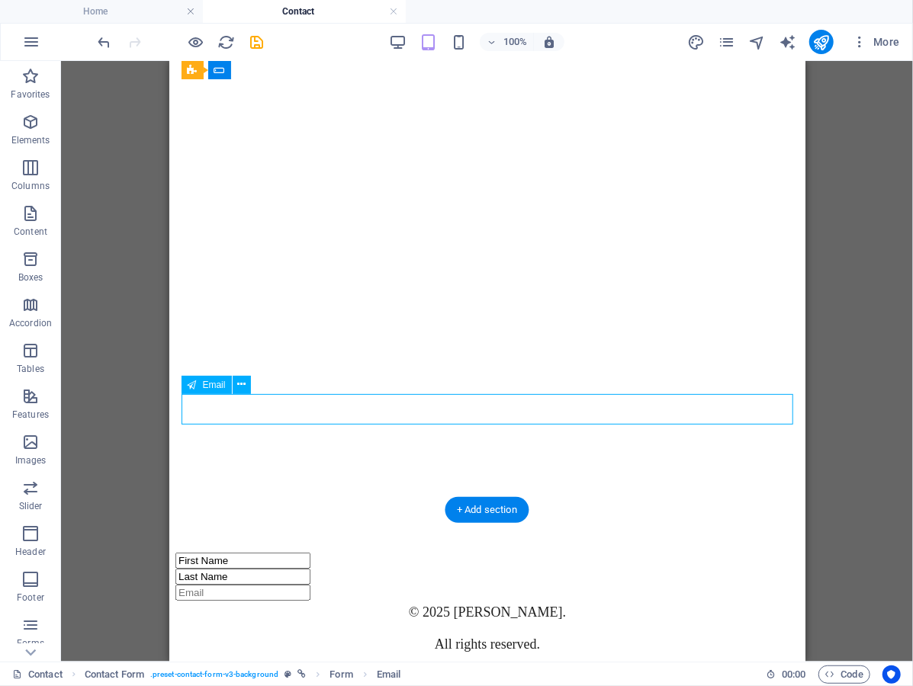
scroll to position [531, 0]
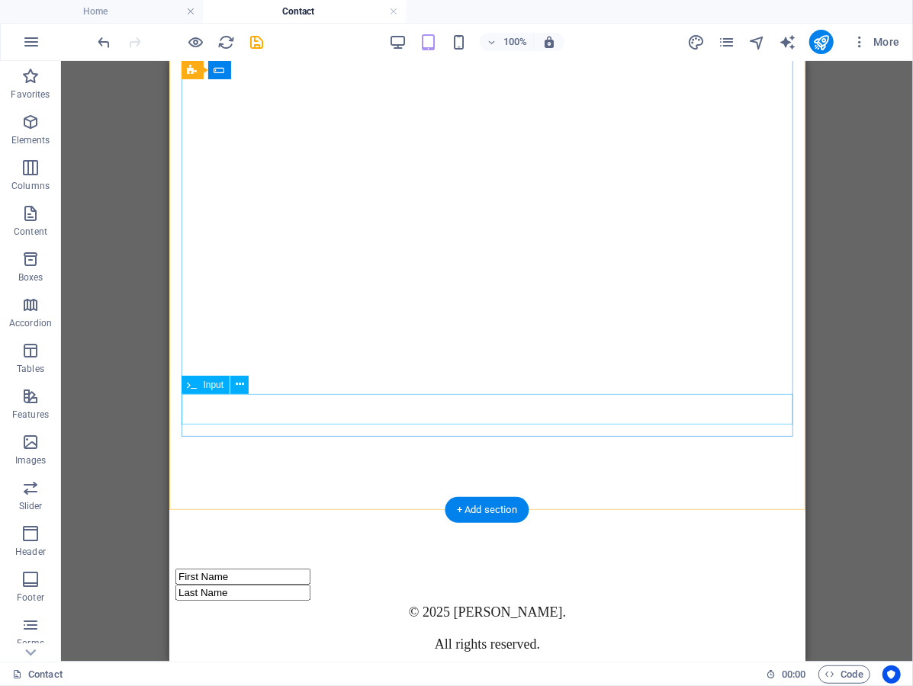
click at [335, 584] on div "Last Name" at bounding box center [487, 592] width 624 height 16
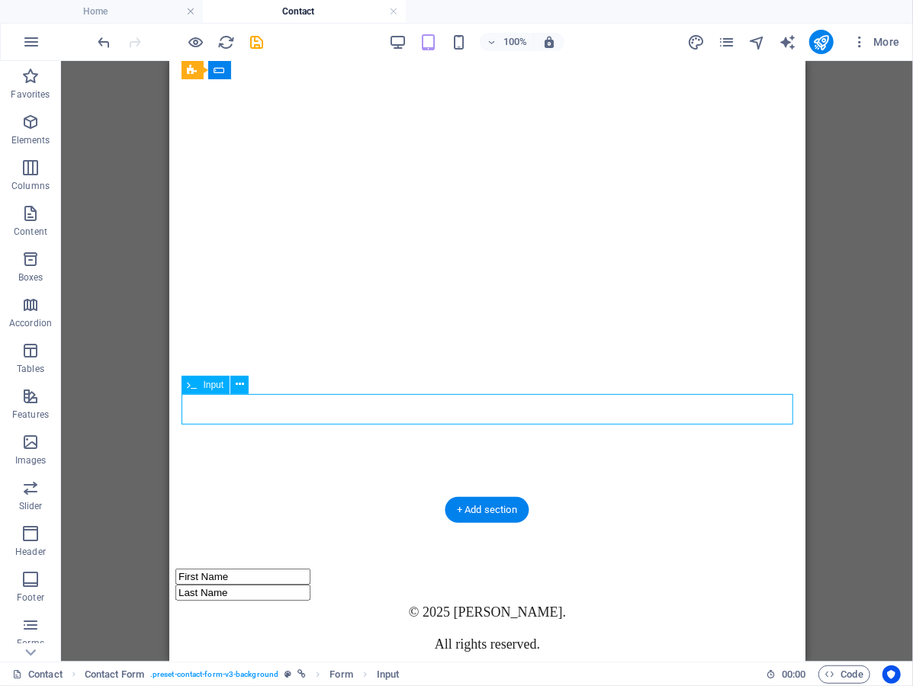
scroll to position [488, 0]
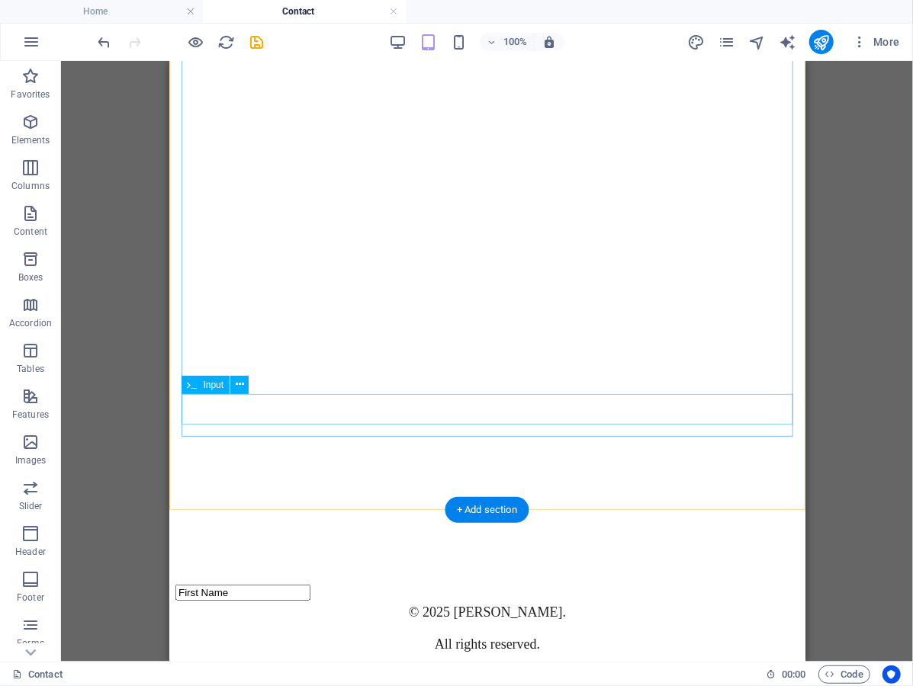
click at [331, 584] on div "First Name" at bounding box center [487, 592] width 624 height 16
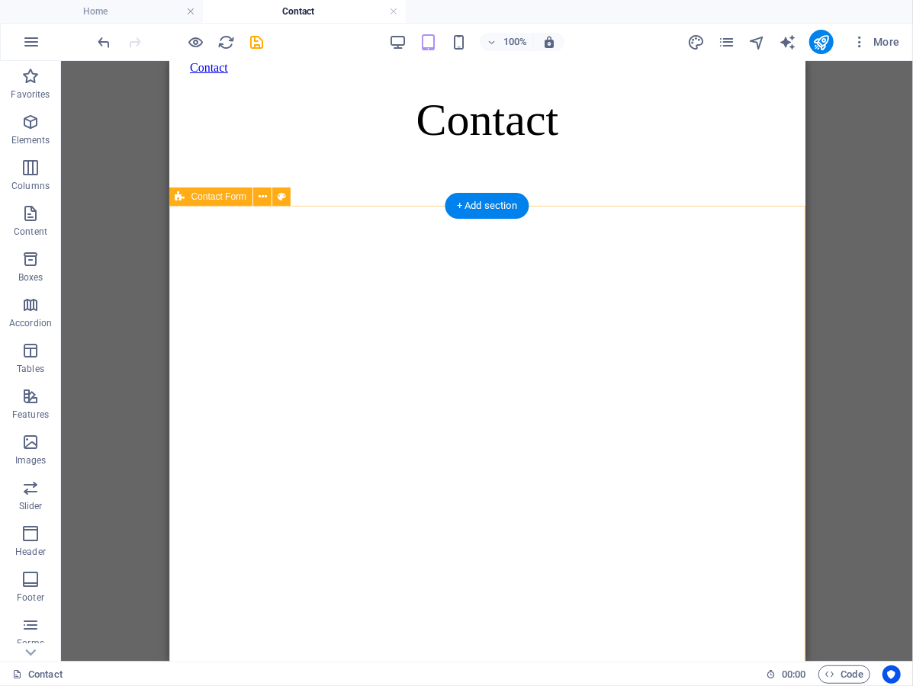
scroll to position [95, 0]
click at [706, 233] on div "Loading…" at bounding box center [487, 418] width 624 height 519
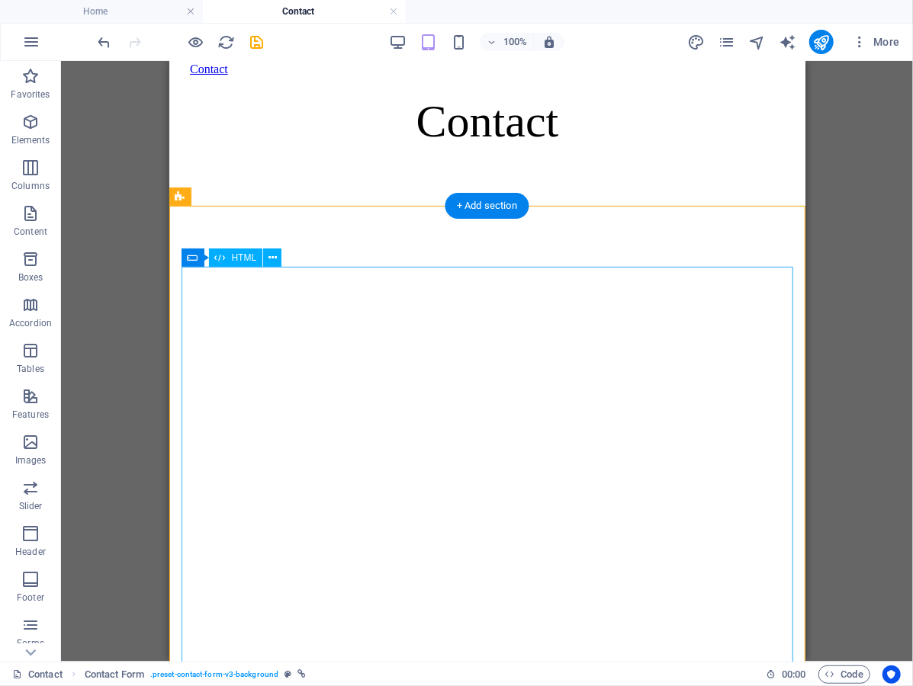
click at [697, 326] on div "Loading…" at bounding box center [487, 418] width 624 height 519
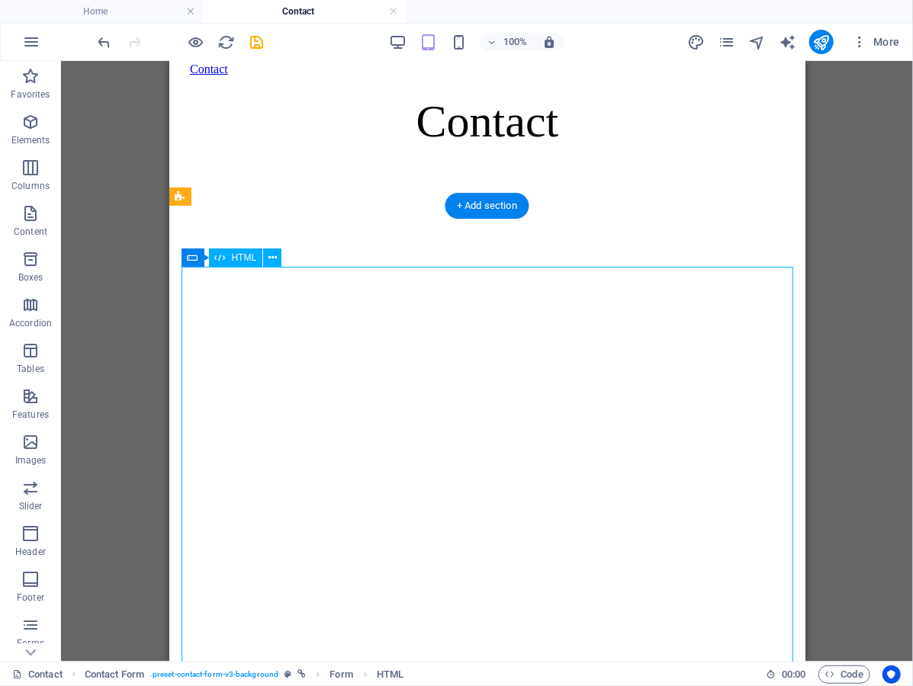
click at [697, 326] on div "Loading…" at bounding box center [487, 418] width 624 height 519
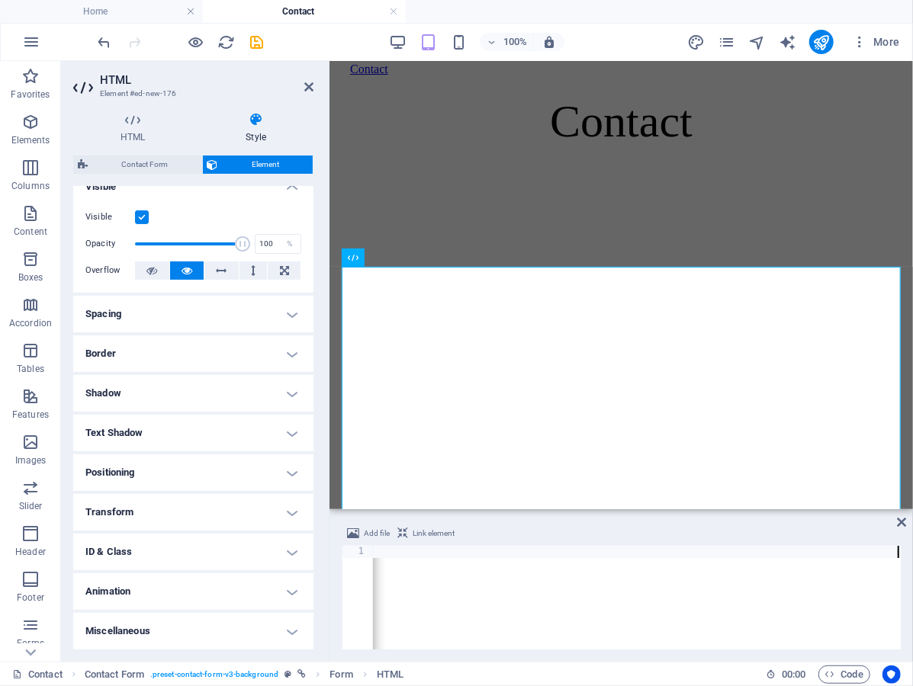
scroll to position [196, 0]
click at [207, 314] on h4 "Spacing" at bounding box center [193, 314] width 240 height 37
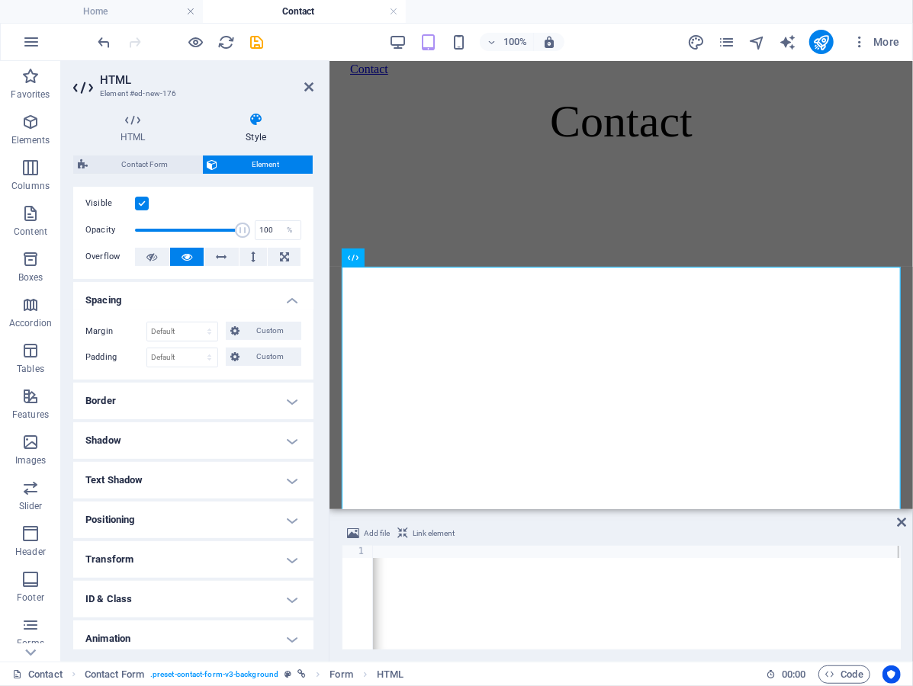
click at [207, 310] on h4 "Spacing" at bounding box center [193, 295] width 240 height 27
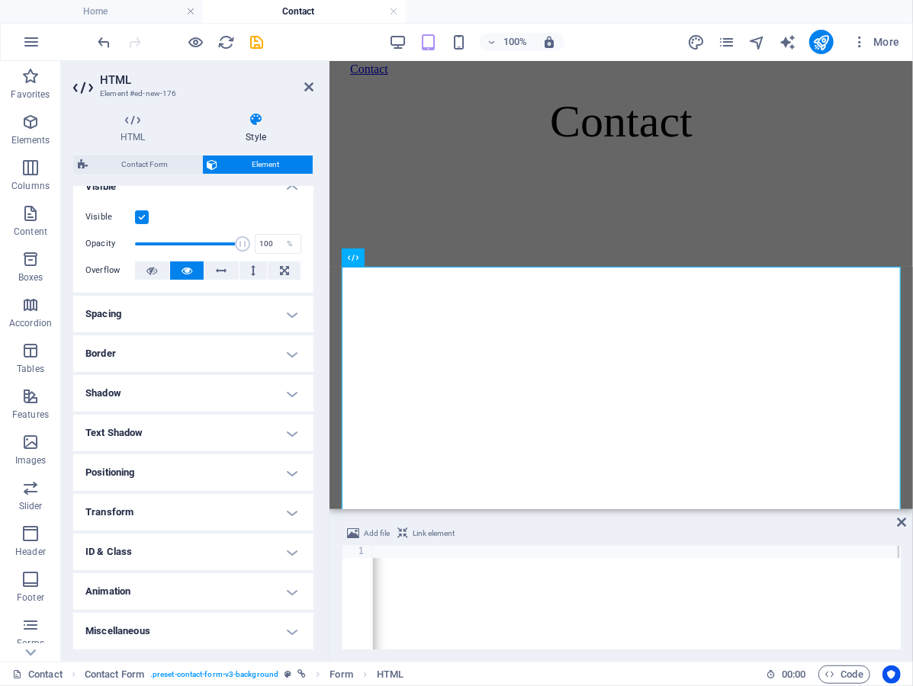
click at [192, 473] on h4 "Positioning" at bounding box center [193, 472] width 240 height 37
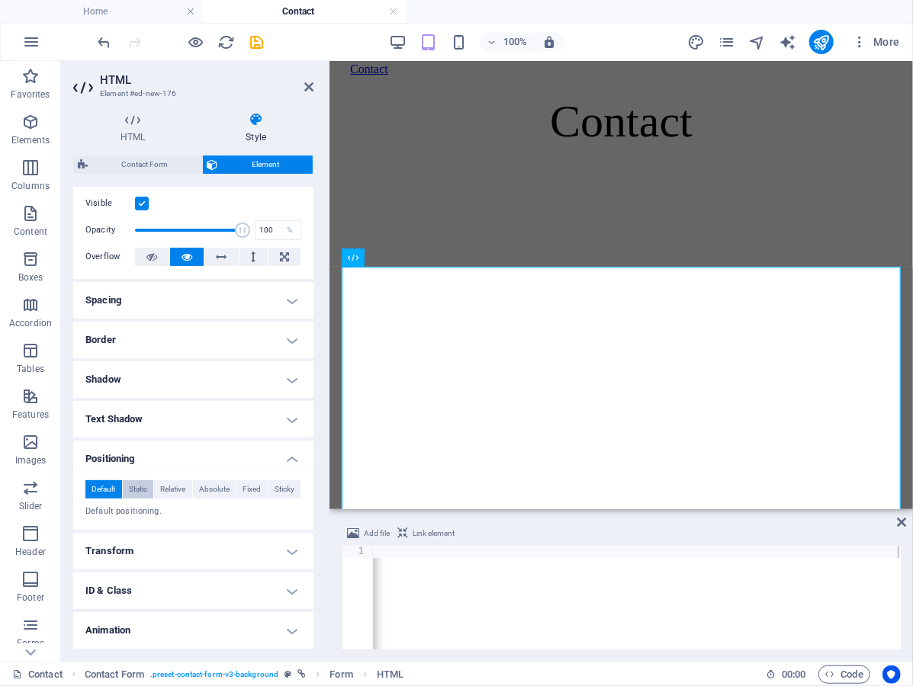
click at [134, 499] on button "Static" at bounding box center [138, 489] width 31 height 18
click at [183, 499] on span "Relative" at bounding box center [172, 489] width 25 height 18
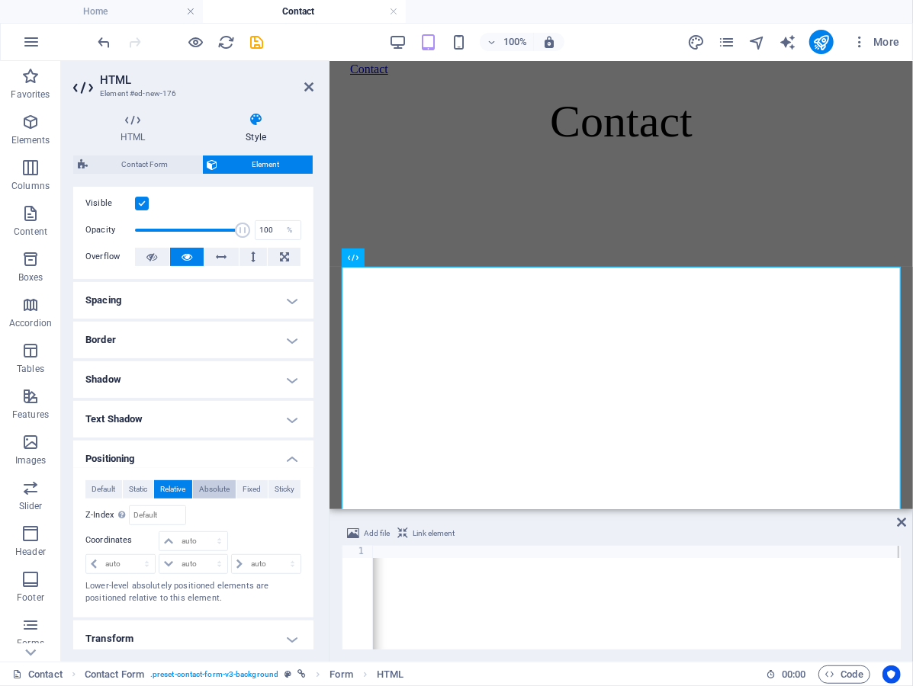
click at [230, 499] on span "Absolute" at bounding box center [214, 489] width 31 height 18
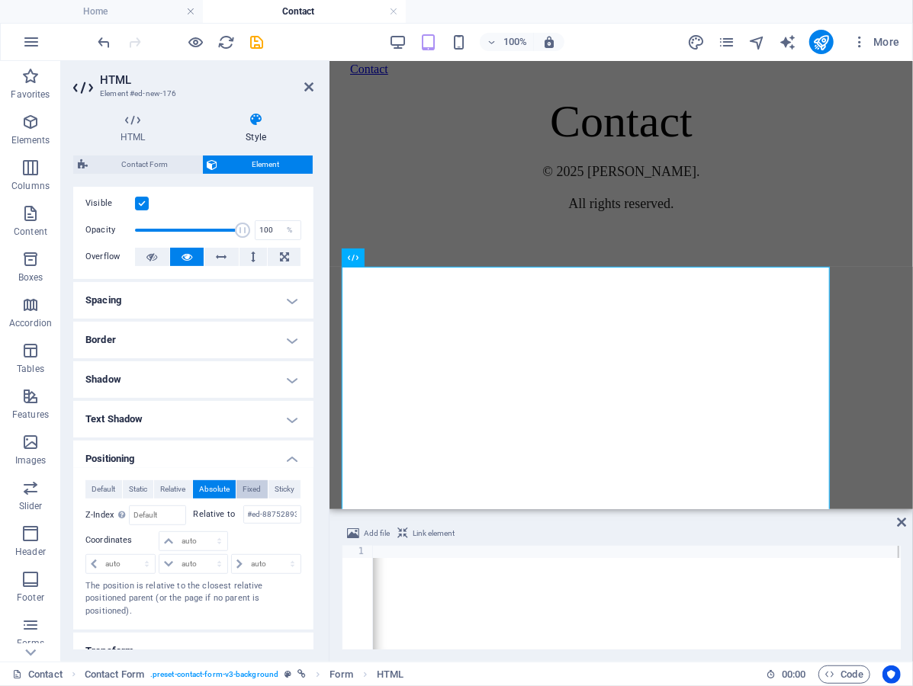
click at [261, 499] on span "Fixed" at bounding box center [251, 489] width 18 height 18
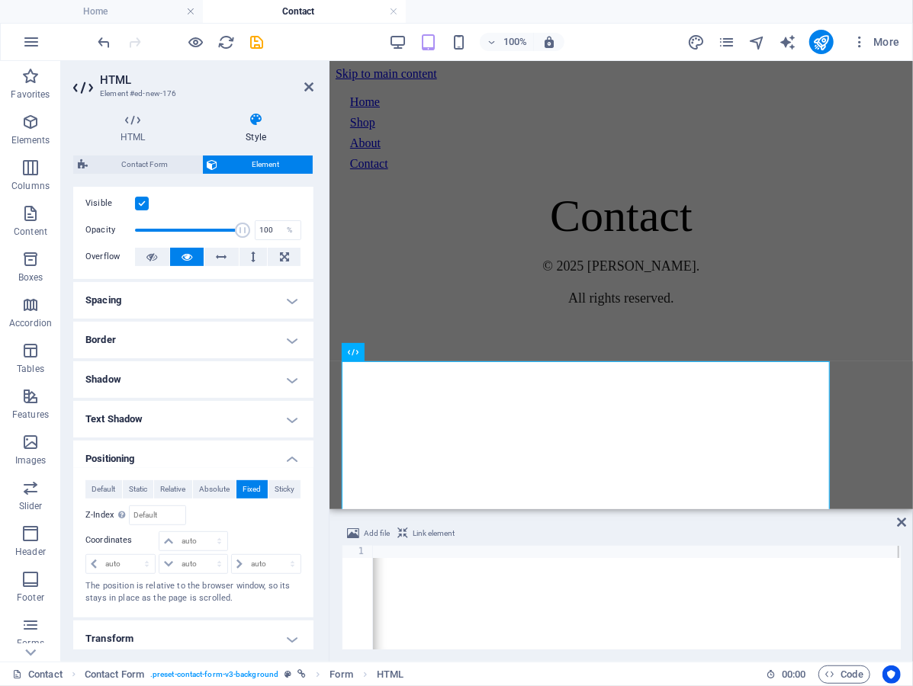
scroll to position [77, 0]
click at [275, 499] on span "Sticky" at bounding box center [285, 489] width 20 height 18
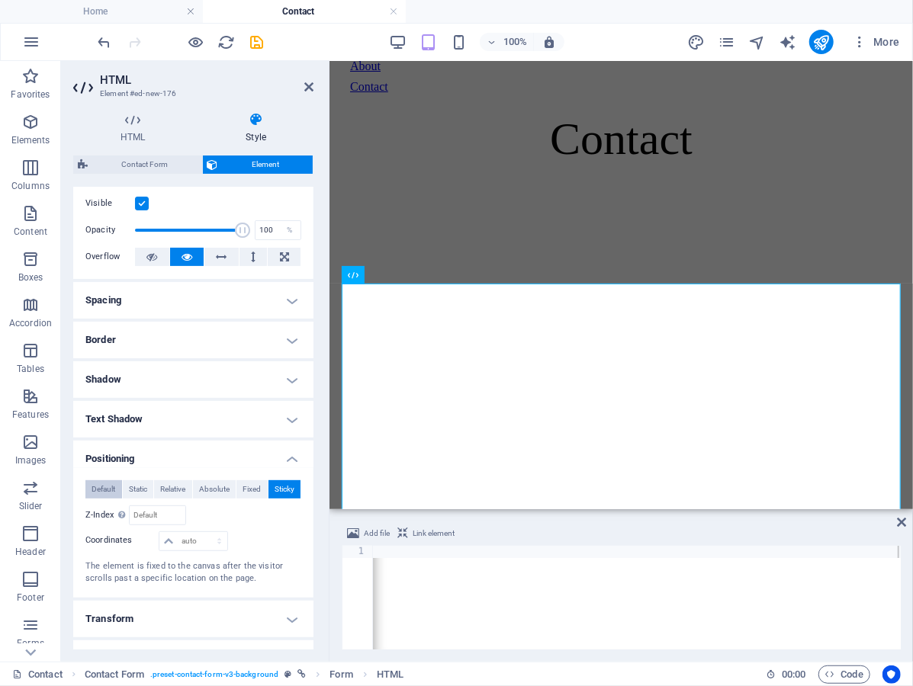
click at [104, 499] on span "Default" at bounding box center [104, 489] width 24 height 18
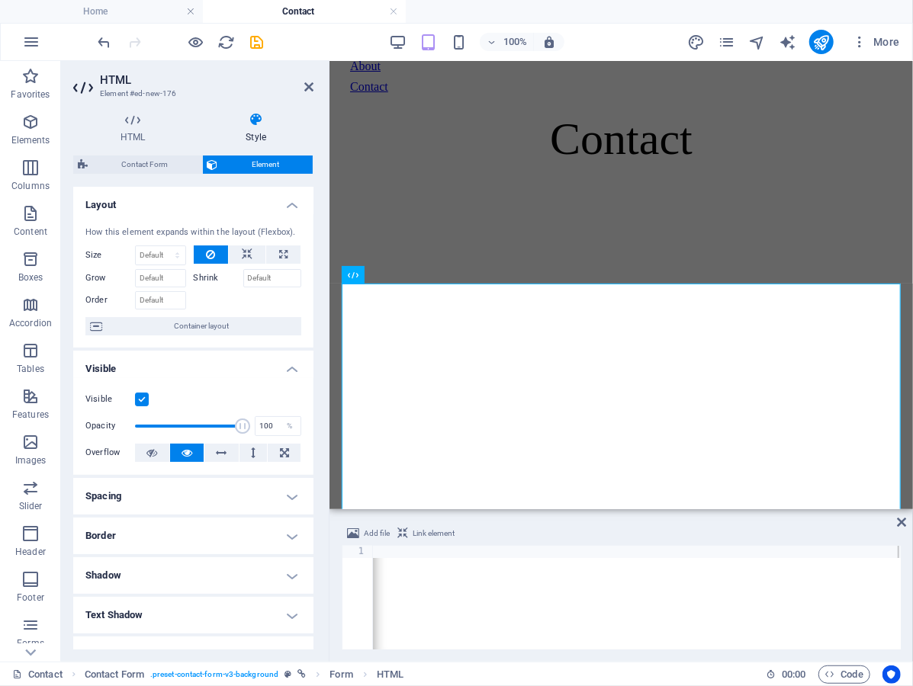
scroll to position [0, 0]
click at [196, 336] on span "Container layout" at bounding box center [202, 326] width 190 height 18
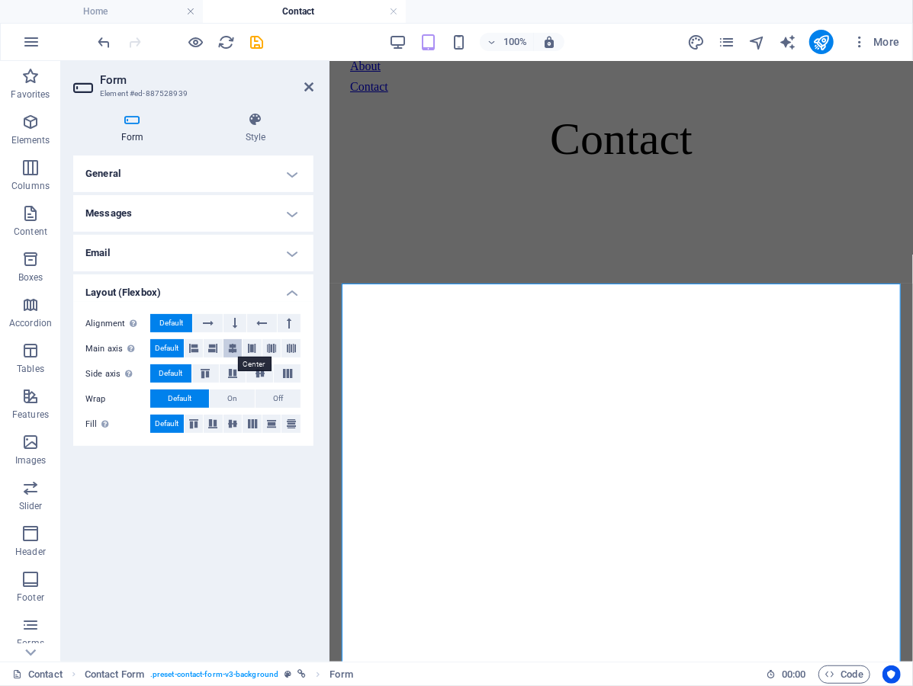
click at [232, 346] on icon at bounding box center [232, 348] width 9 height 18
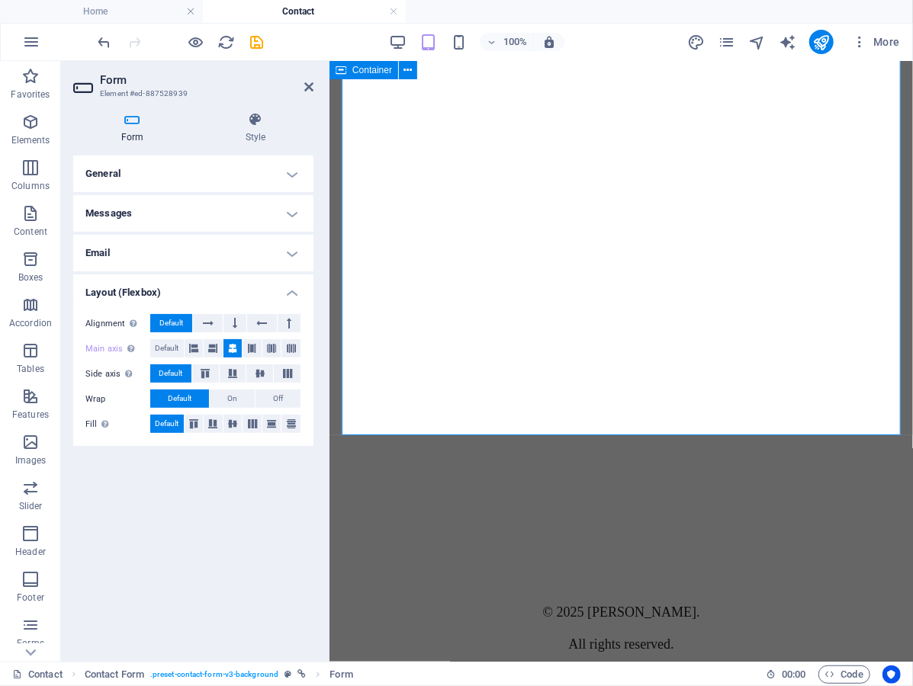
scroll to position [445, 0]
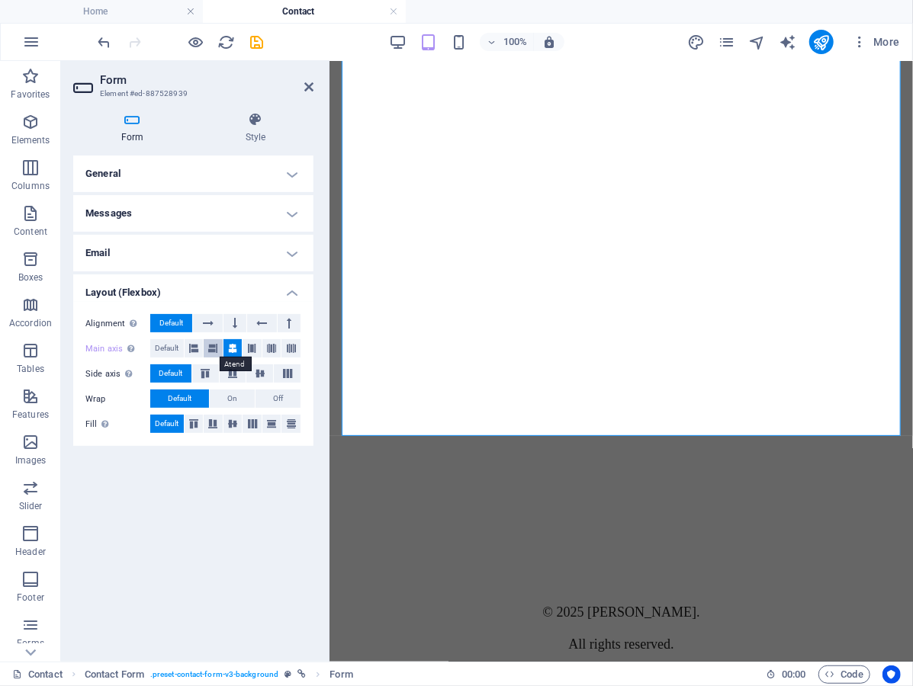
click at [217, 342] on icon at bounding box center [212, 348] width 9 height 18
click at [194, 345] on icon at bounding box center [193, 348] width 9 height 18
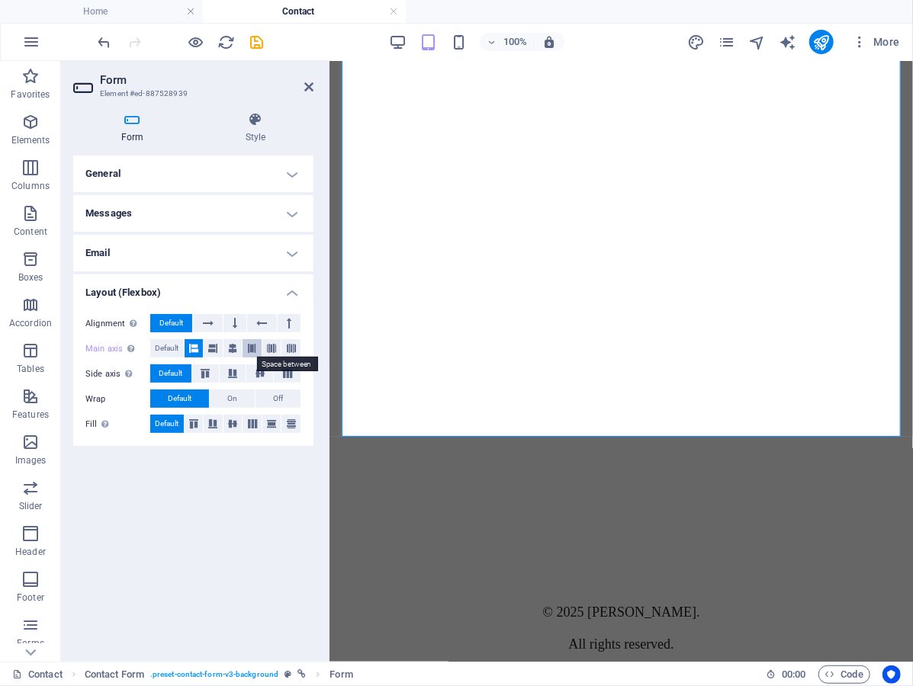
click at [253, 349] on icon at bounding box center [252, 348] width 9 height 18
click at [273, 349] on icon at bounding box center [271, 348] width 9 height 18
click at [296, 349] on button at bounding box center [290, 348] width 19 height 18
click at [162, 351] on span "Default" at bounding box center [167, 348] width 24 height 18
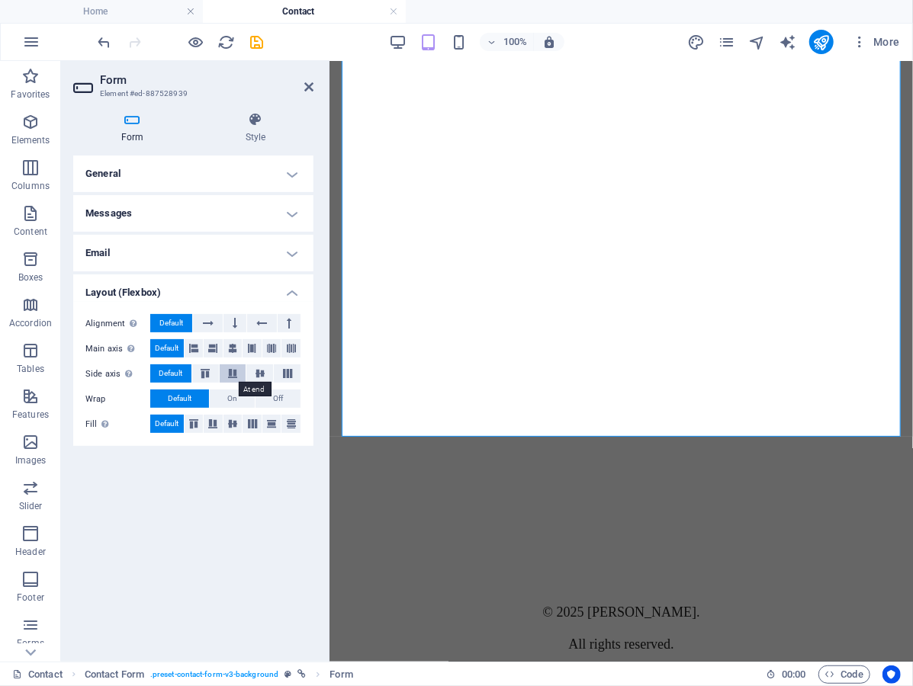
click at [242, 377] on icon at bounding box center [232, 373] width 18 height 9
click at [226, 349] on button at bounding box center [232, 348] width 19 height 18
click at [217, 349] on icon at bounding box center [212, 348] width 9 height 18
click at [208, 379] on button at bounding box center [205, 373] width 27 height 18
click at [159, 378] on span "Default" at bounding box center [171, 373] width 24 height 18
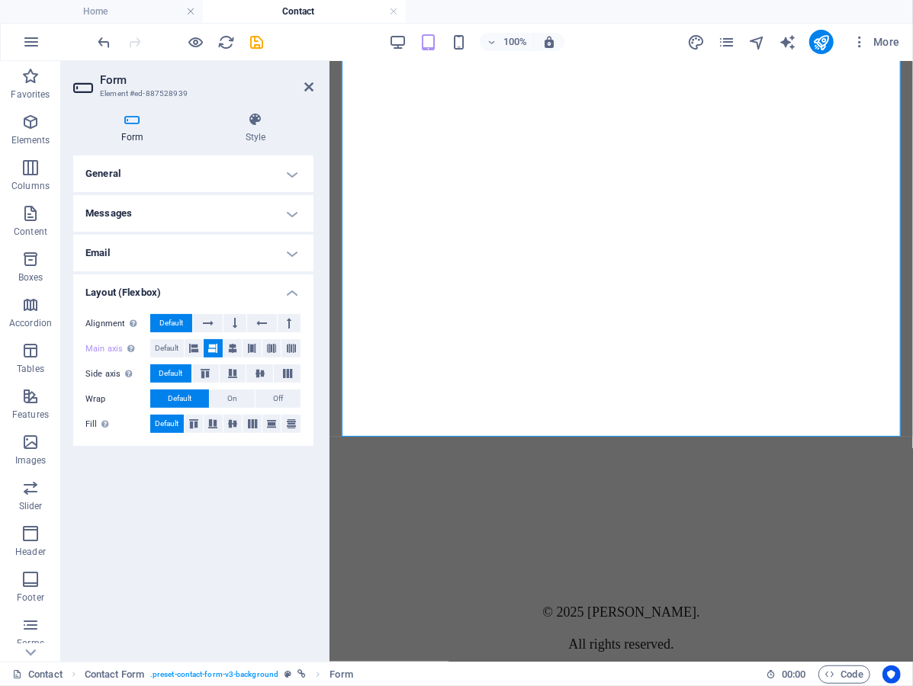
click at [259, 108] on div "Form Style General Title Define a name for the form. General form Messages Succ…" at bounding box center [193, 381] width 265 height 562
click at [252, 128] on h4 "Style" at bounding box center [255, 128] width 116 height 32
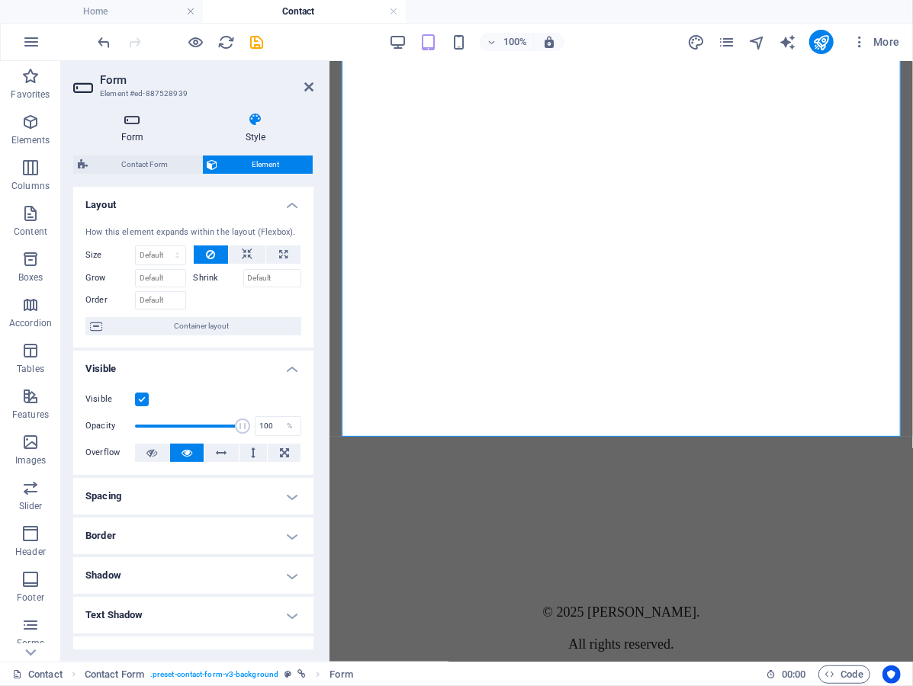
click at [133, 117] on icon at bounding box center [132, 119] width 118 height 15
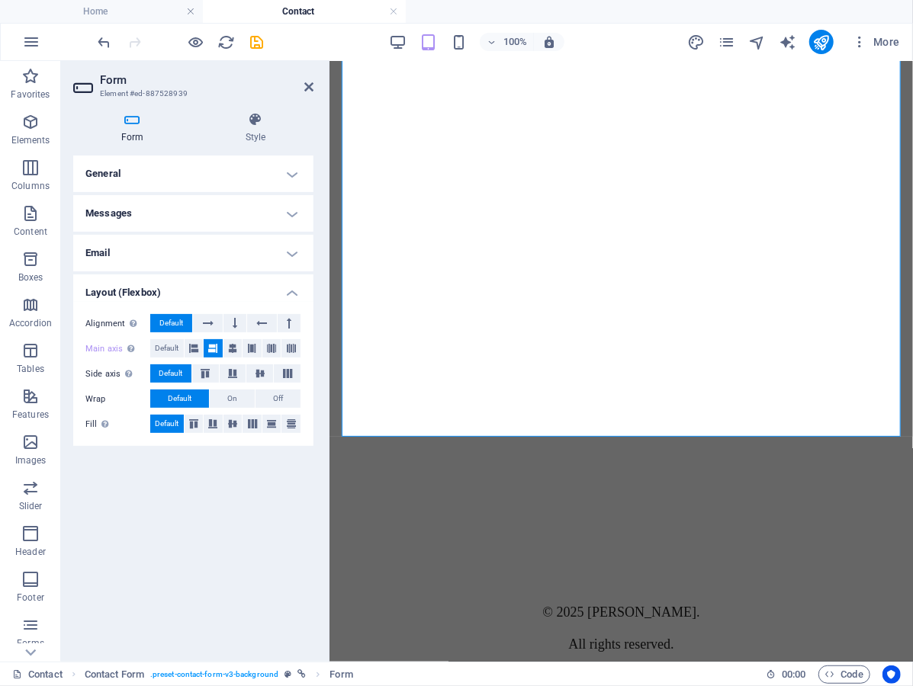
click at [178, 221] on h4 "Messages" at bounding box center [193, 213] width 240 height 37
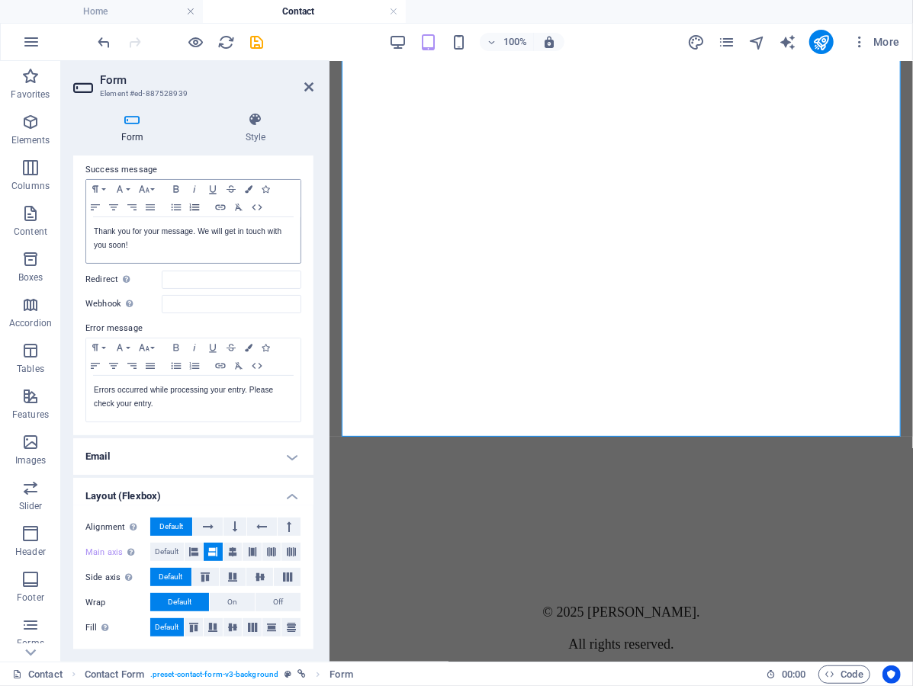
scroll to position [74, 0]
click at [233, 550] on icon at bounding box center [232, 552] width 9 height 18
click at [245, 556] on button at bounding box center [251, 552] width 19 height 18
click at [212, 554] on icon at bounding box center [212, 552] width 9 height 18
click at [172, 552] on span "Default" at bounding box center [167, 552] width 24 height 18
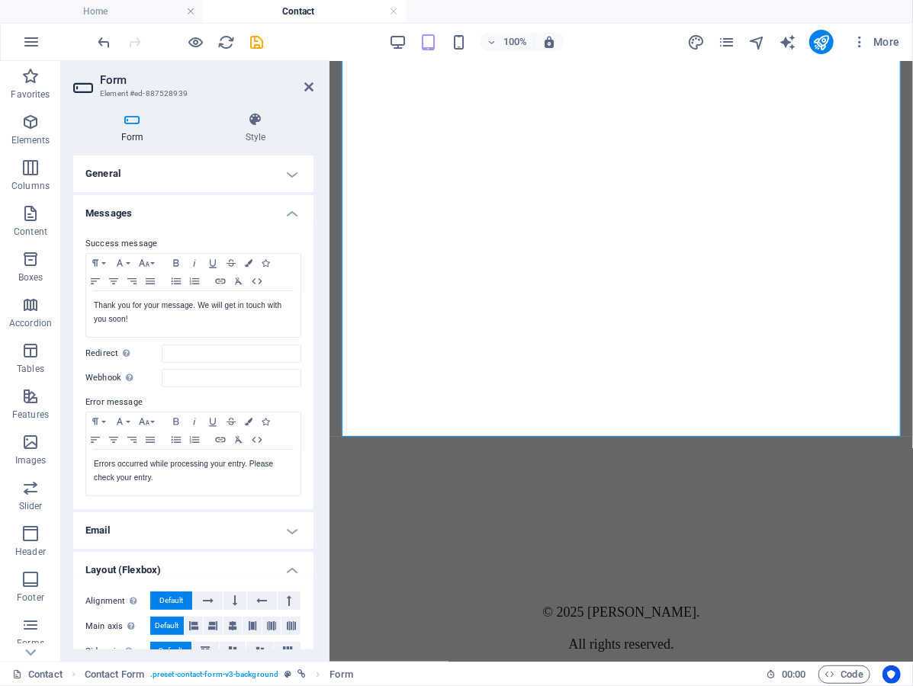
scroll to position [0, 0]
click at [278, 177] on h4 "General" at bounding box center [193, 174] width 240 height 37
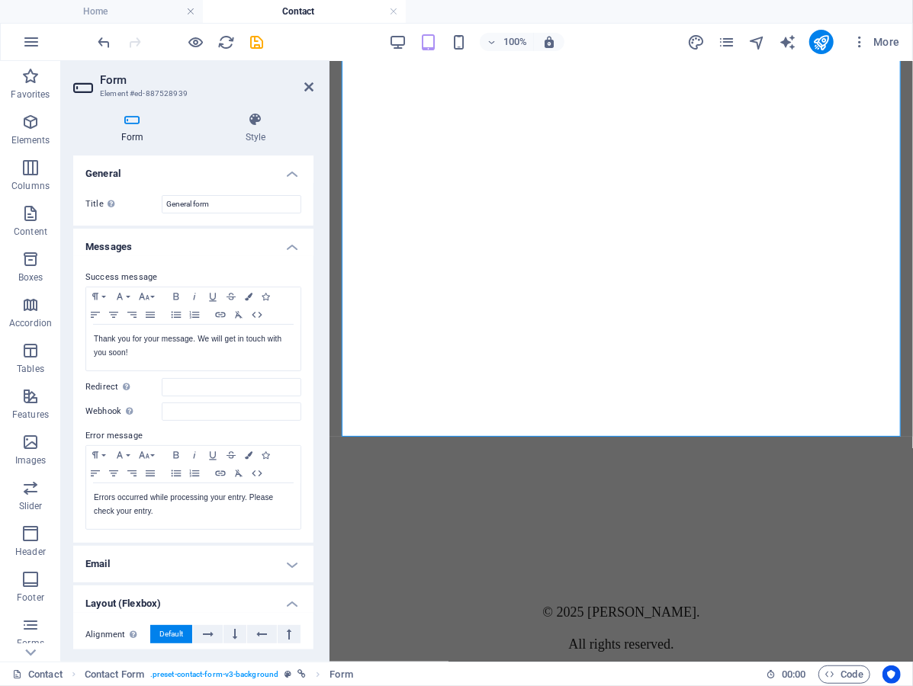
click at [281, 172] on h4 "General" at bounding box center [193, 169] width 240 height 27
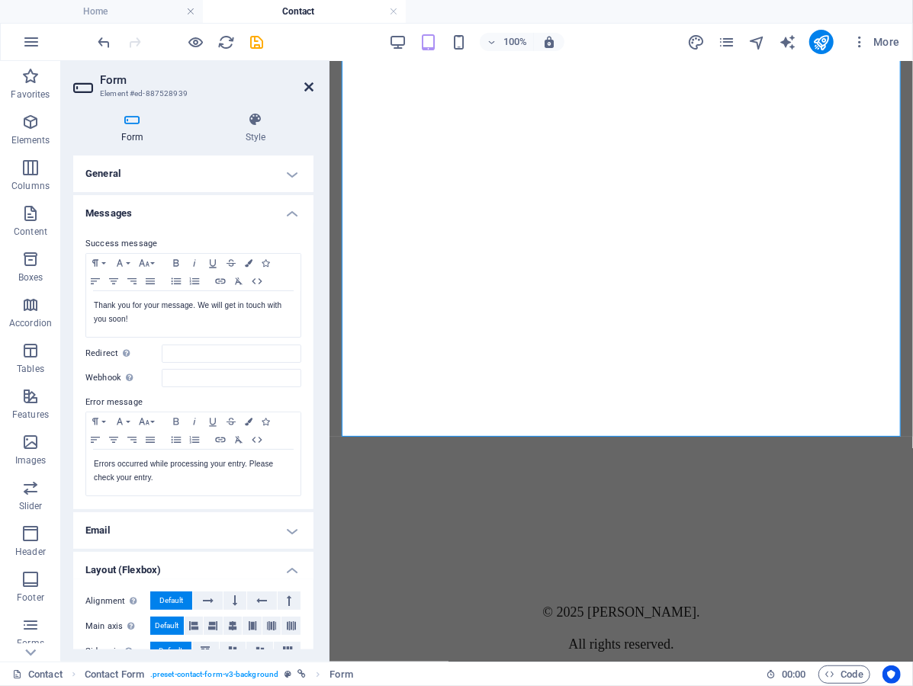
click at [305, 81] on icon at bounding box center [308, 87] width 9 height 12
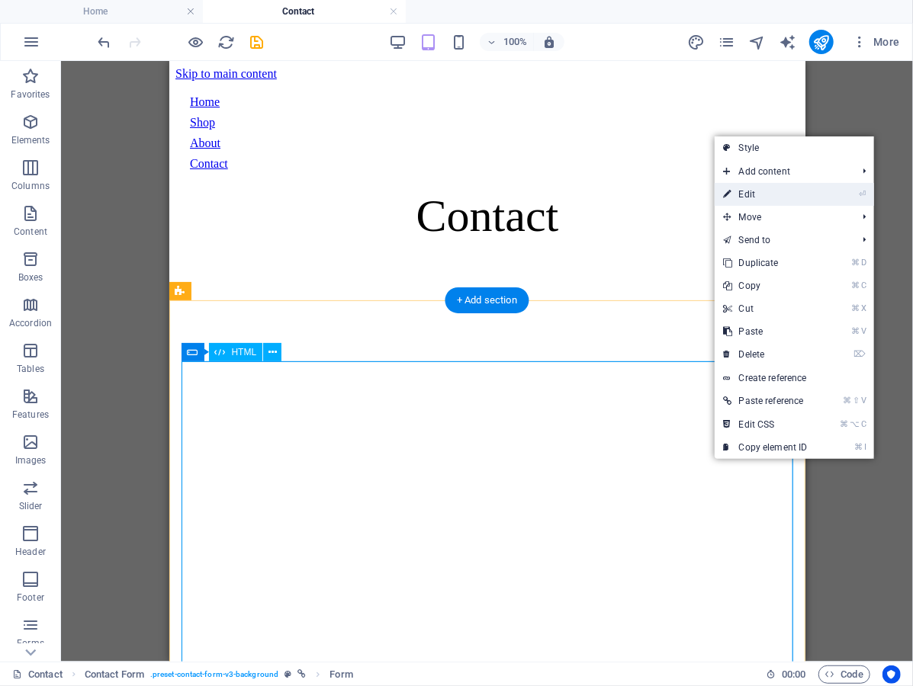
click at [770, 190] on link "⏎ Edit" at bounding box center [765, 194] width 102 height 23
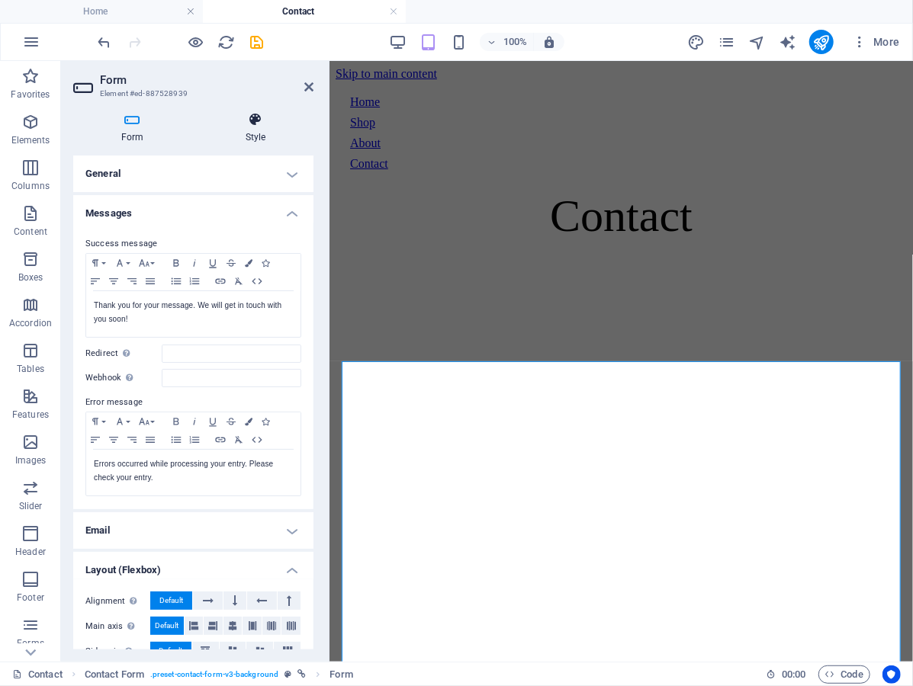
click at [249, 122] on icon at bounding box center [255, 119] width 116 height 15
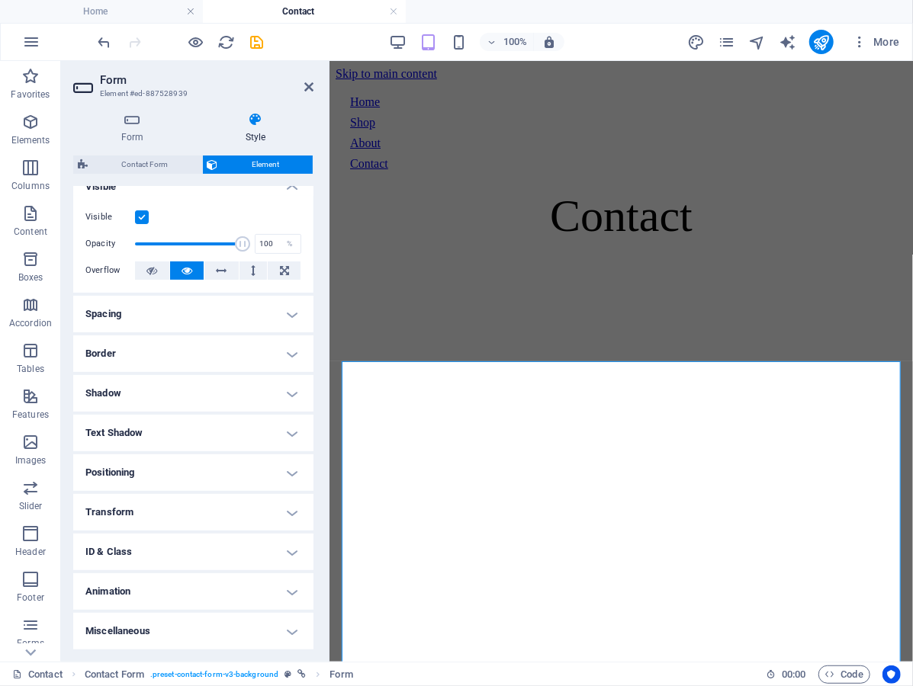
scroll to position [196, 0]
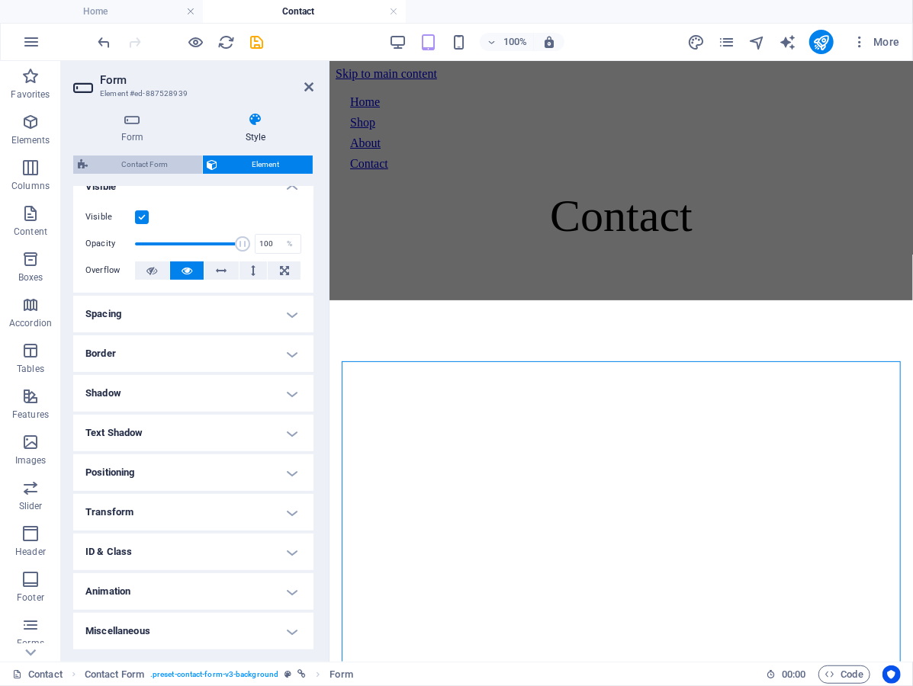
click at [150, 168] on span "Contact Form" at bounding box center [144, 165] width 105 height 18
select select "rem"
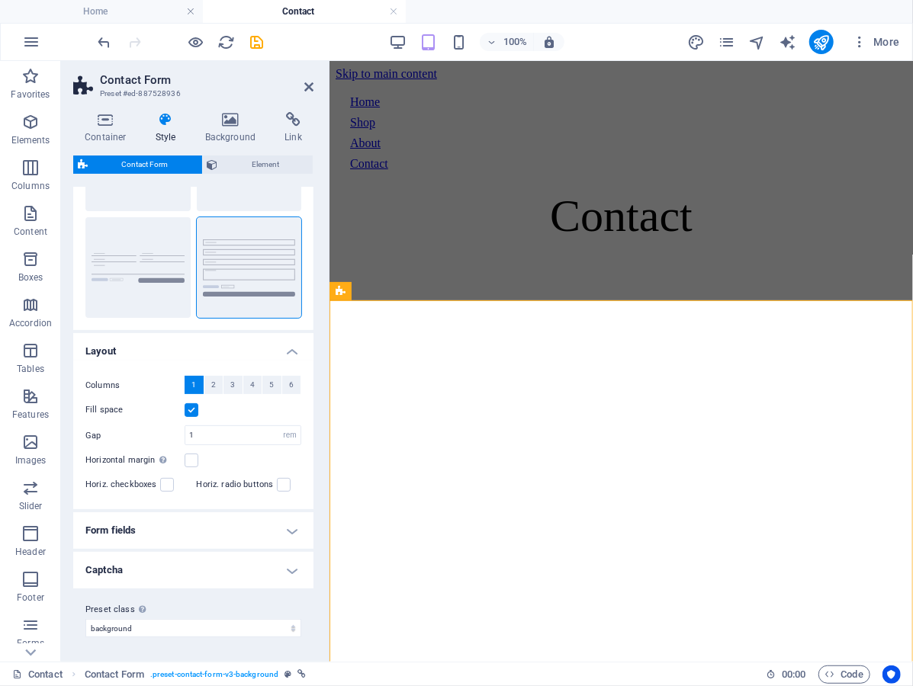
scroll to position [116, 0]
click at [305, 83] on icon at bounding box center [308, 87] width 9 height 12
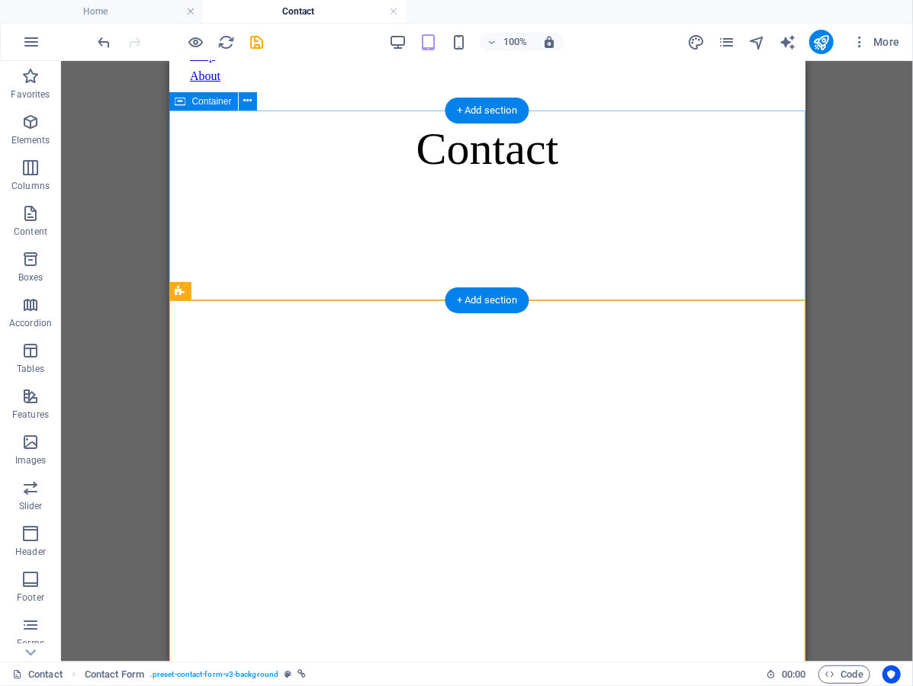
scroll to position [70, 0]
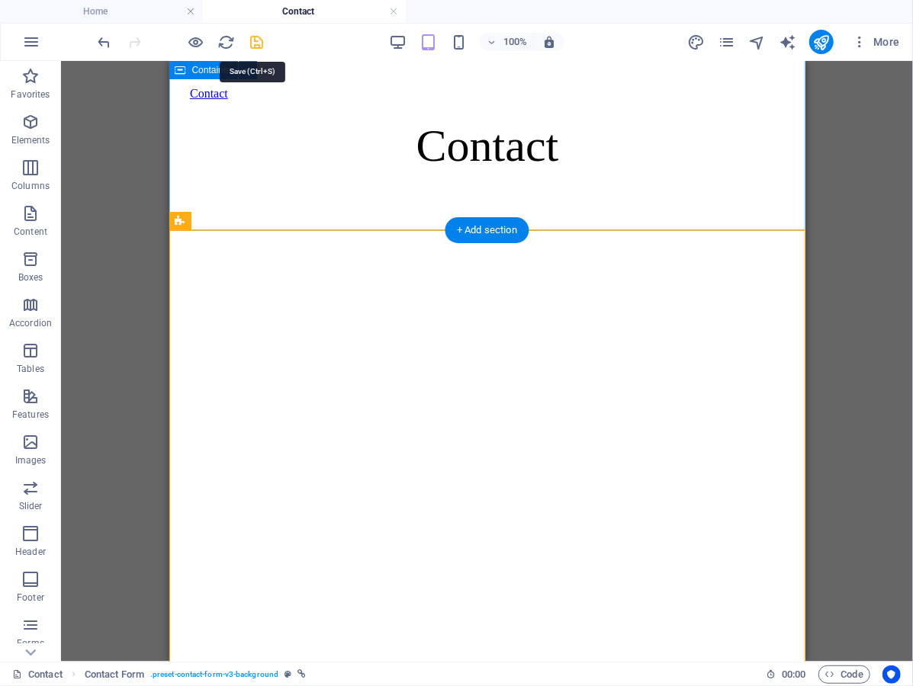
click at [256, 43] on icon "save" at bounding box center [258, 43] width 18 height 18
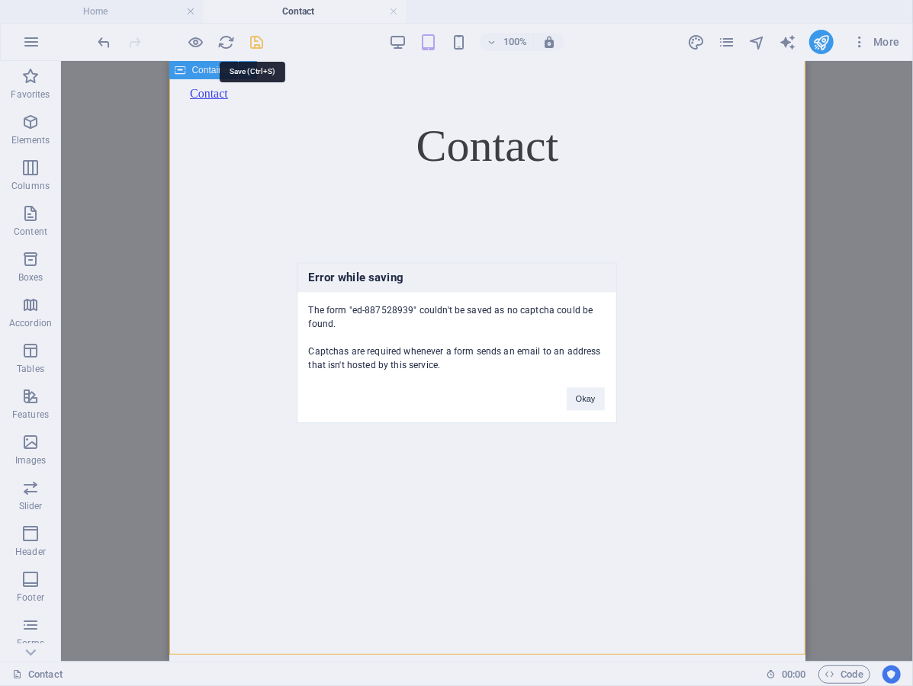
scroll to position [300, 0]
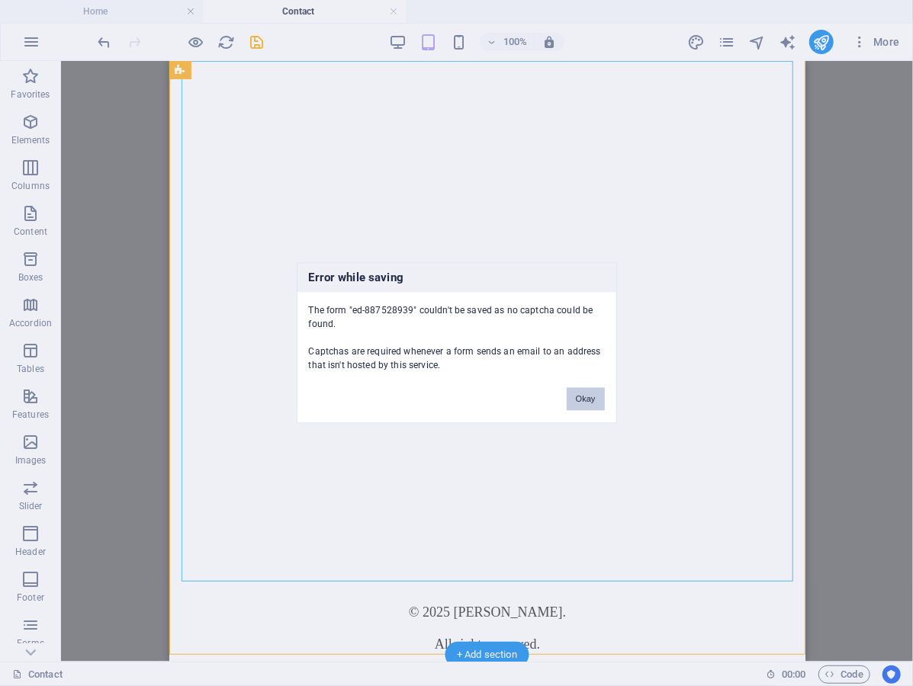
click at [581, 392] on button "Okay" at bounding box center [586, 399] width 38 height 23
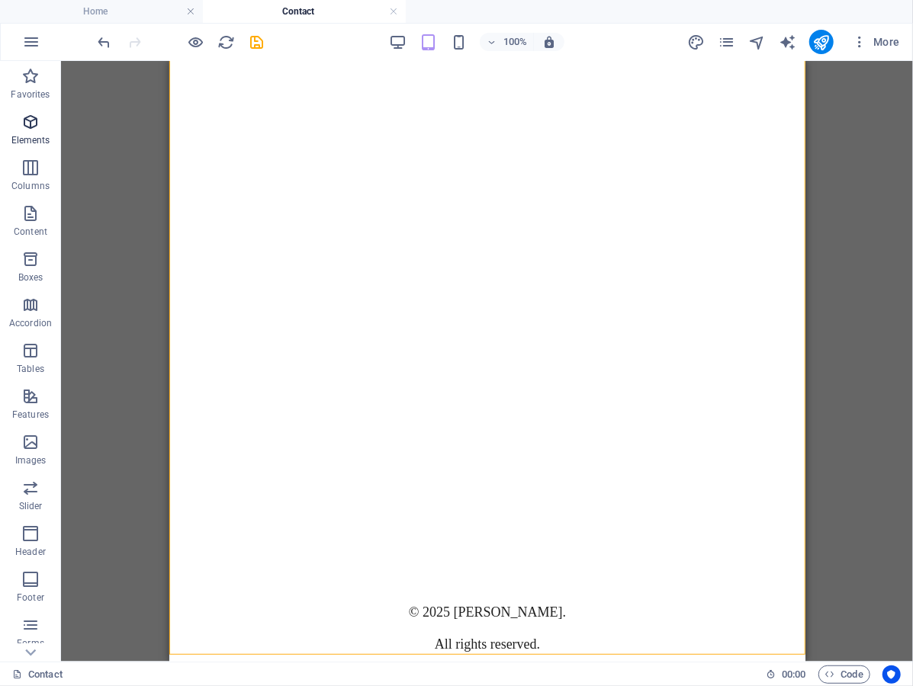
click at [29, 127] on icon "button" at bounding box center [30, 122] width 18 height 18
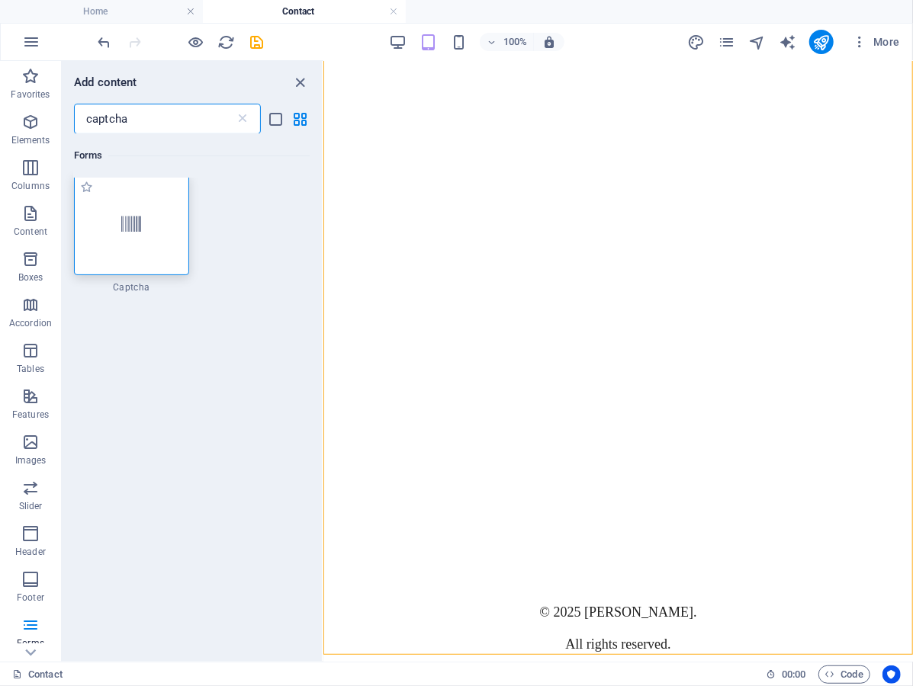
scroll to position [0, 0]
type input "captcha"
click at [145, 236] on div at bounding box center [131, 228] width 115 height 101
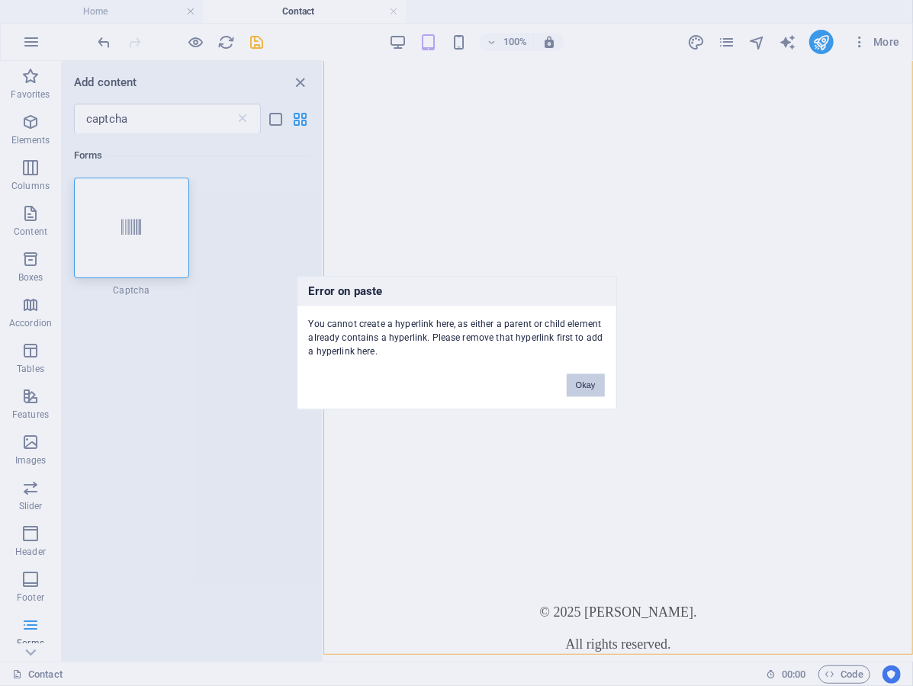
click at [580, 381] on button "Okay" at bounding box center [586, 385] width 38 height 23
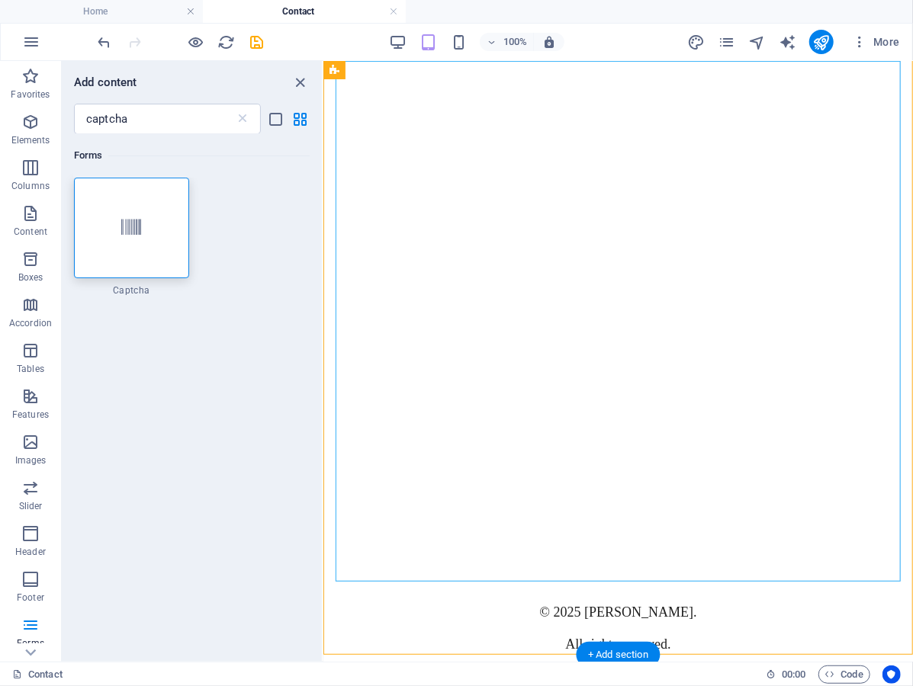
click at [339, 153] on div "Loading…" at bounding box center [617, 341] width 577 height 519
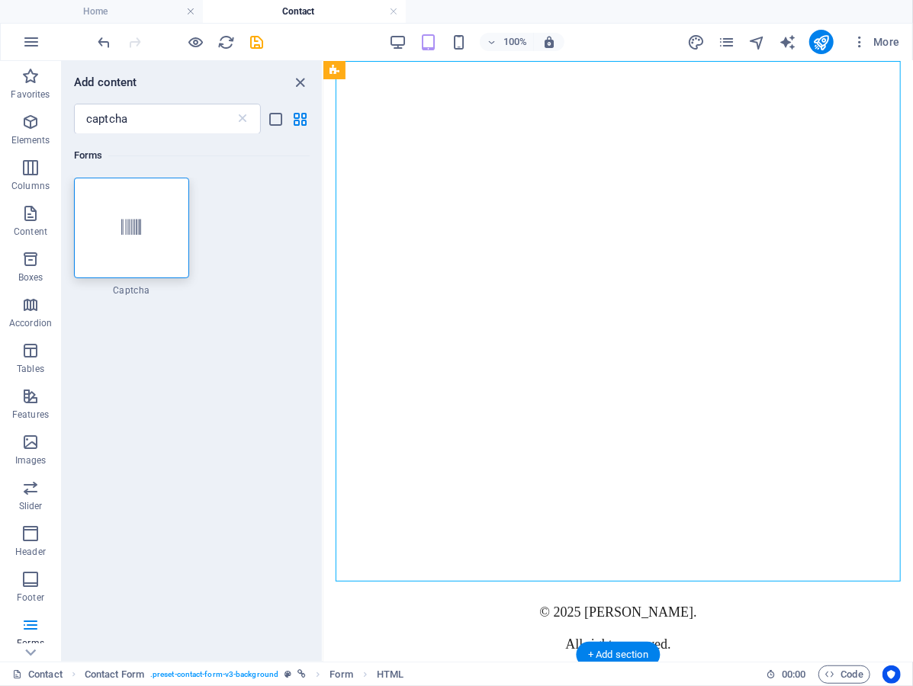
click at [342, 151] on div "Loading…" at bounding box center [617, 341] width 577 height 519
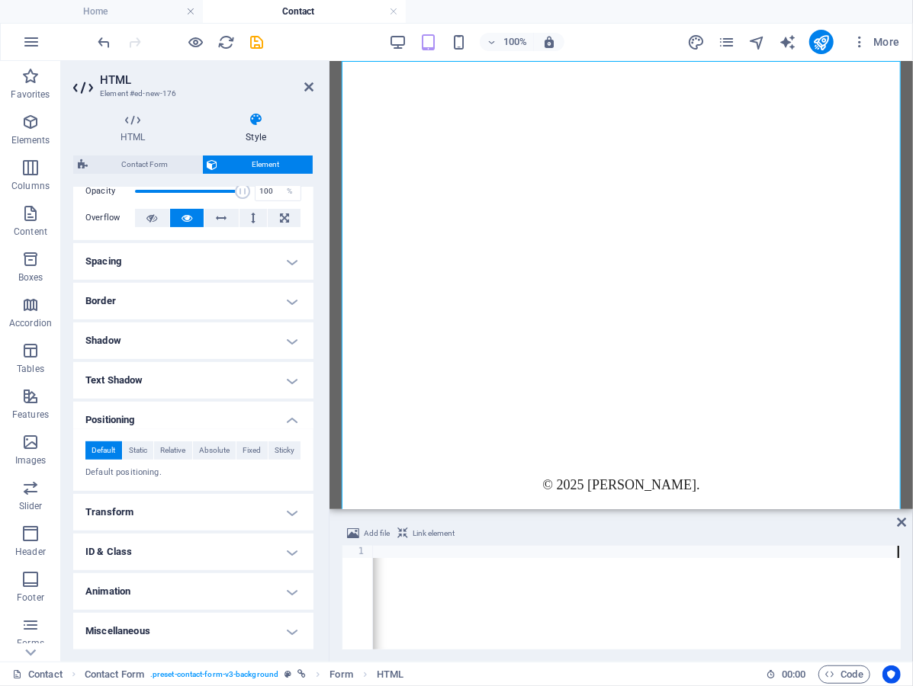
scroll to position [268, 0]
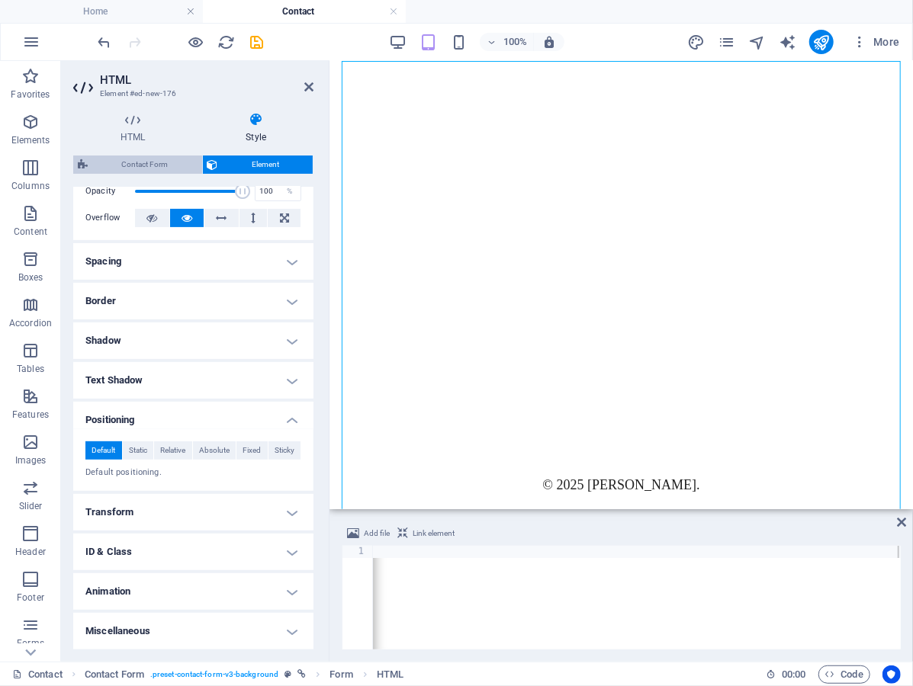
click at [157, 160] on span "Contact Form" at bounding box center [144, 165] width 105 height 18
select select "rem"
select select "px"
select select "rem"
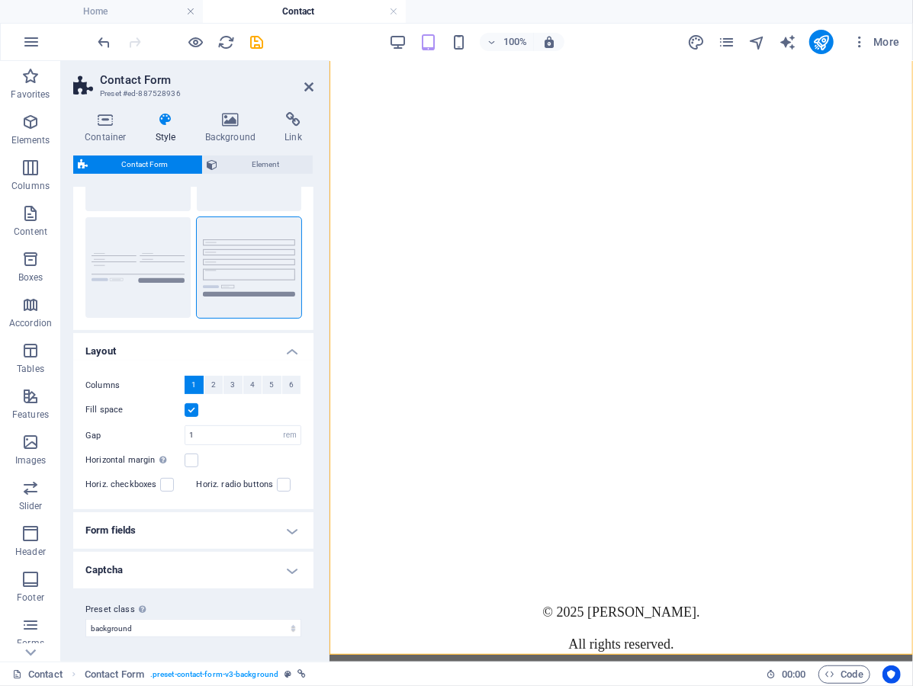
scroll to position [116, 0]
click at [175, 576] on h4 "Captcha" at bounding box center [193, 570] width 240 height 37
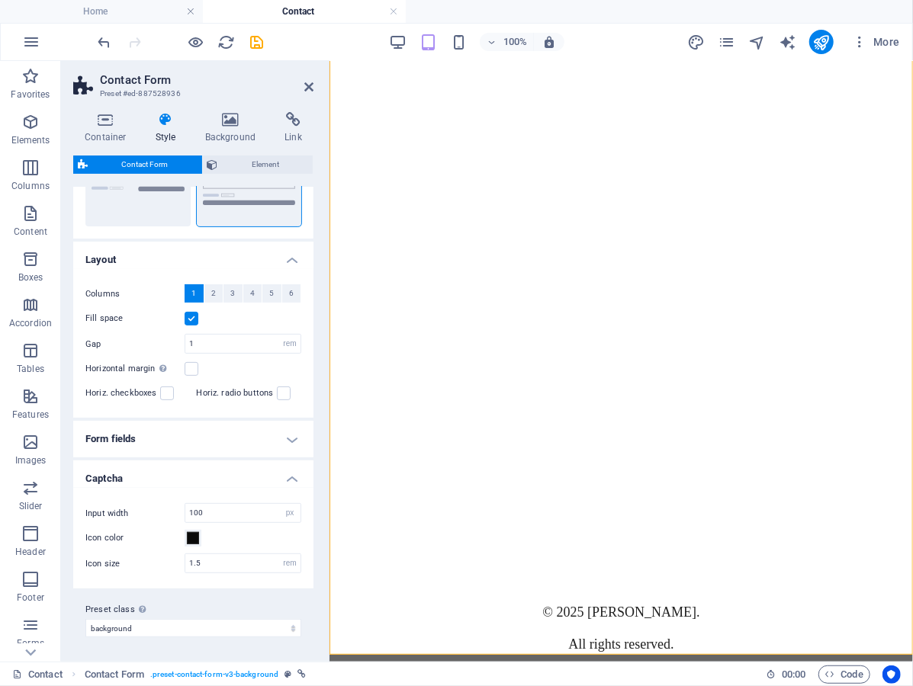
scroll to position [208, 0]
click at [162, 479] on h4 "Captcha" at bounding box center [193, 474] width 240 height 27
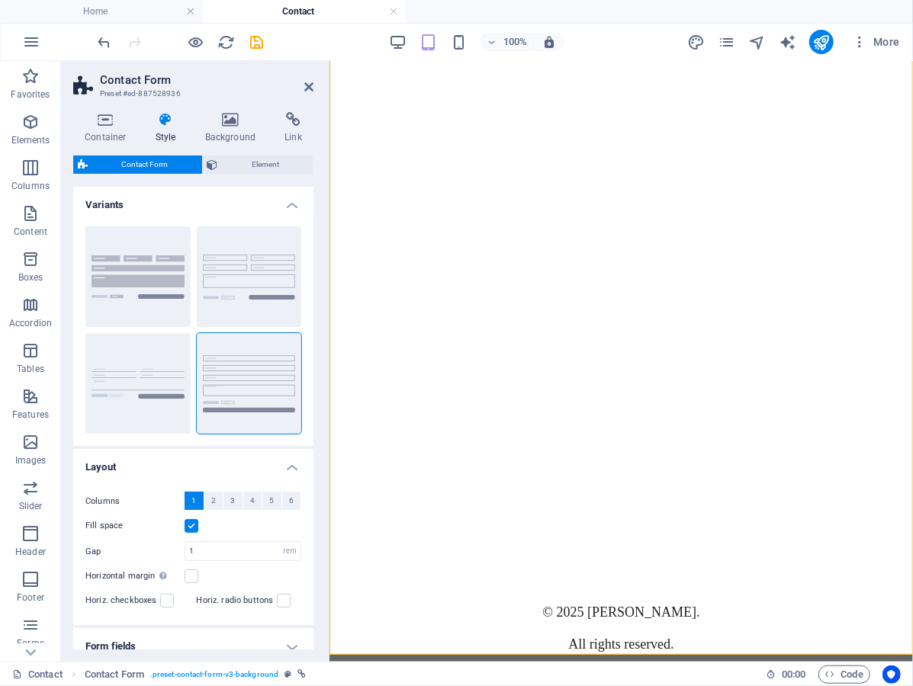
scroll to position [0, 0]
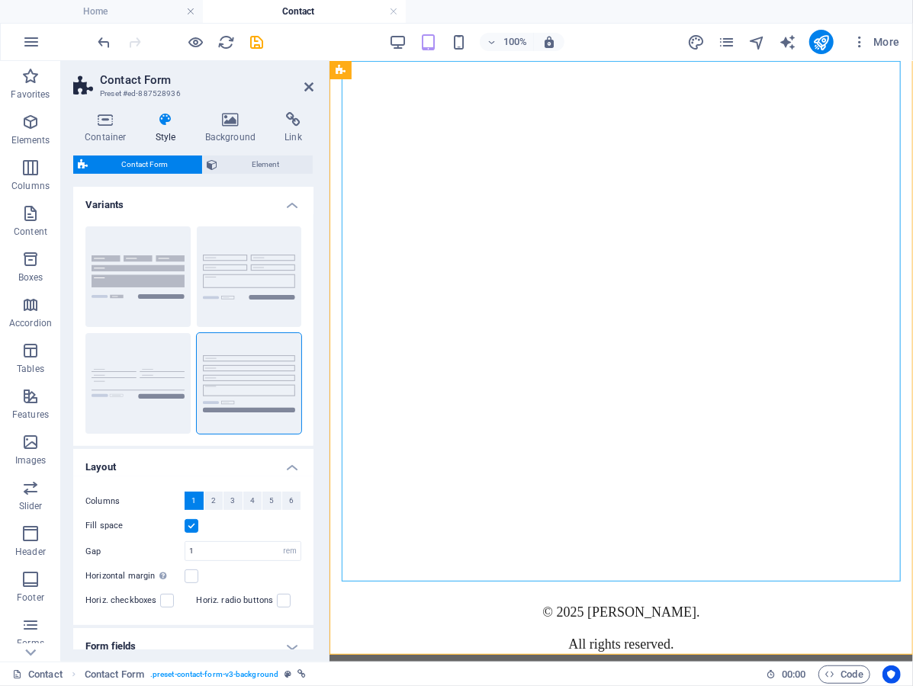
click at [623, 531] on div "Loading…" at bounding box center [620, 341] width 571 height 519
click at [602, 600] on div "Loading…" at bounding box center [620, 341] width 571 height 519
click at [623, 551] on div "Loading…" at bounding box center [620, 341] width 571 height 519
click at [614, 600] on div "Loading…" at bounding box center [620, 341] width 571 height 519
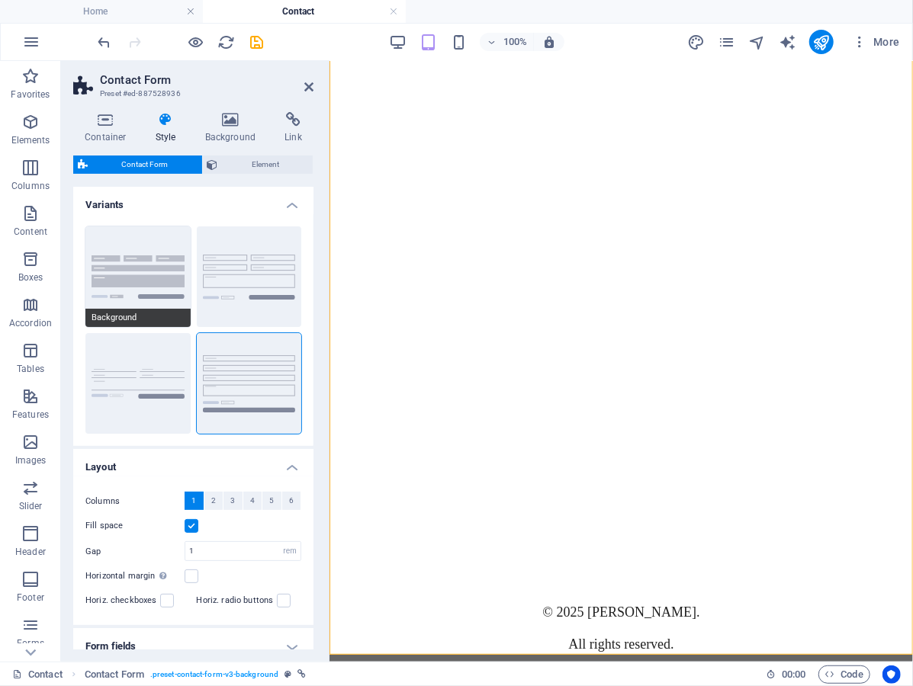
click at [136, 260] on button "Background" at bounding box center [137, 276] width 105 height 101
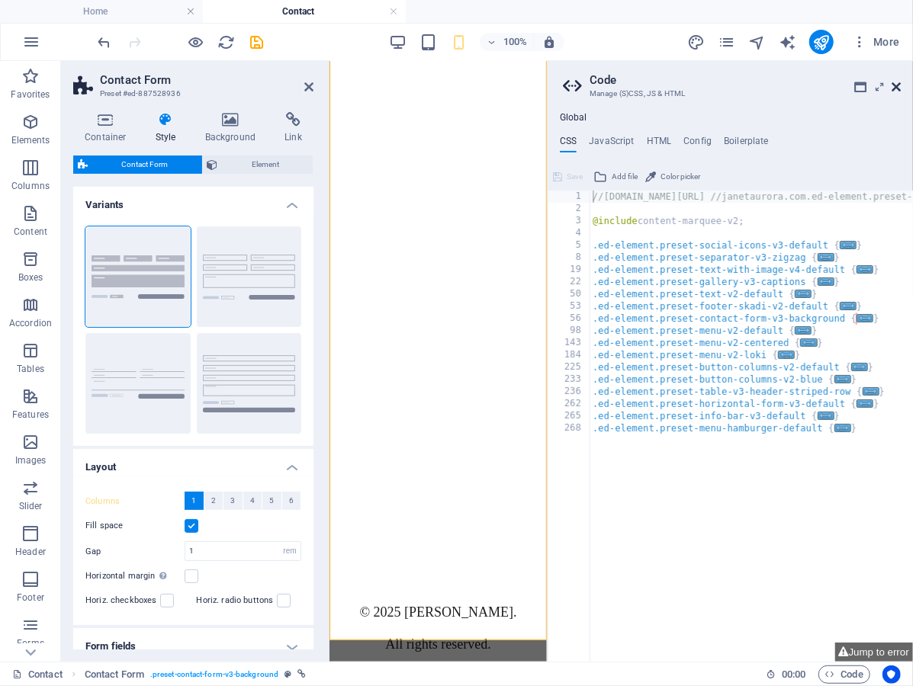
click at [891, 84] on icon at bounding box center [895, 87] width 9 height 12
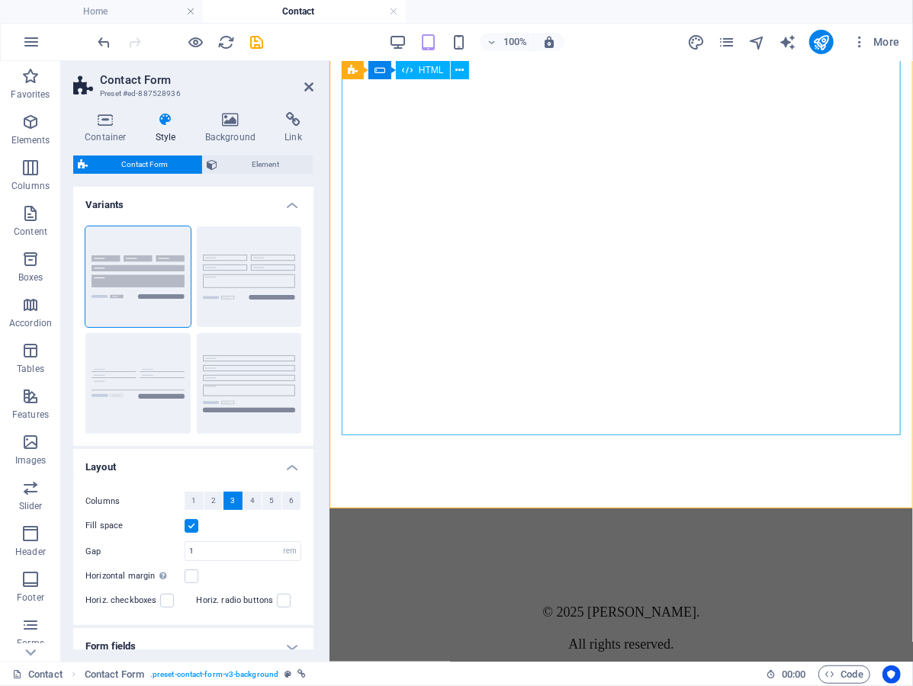
scroll to position [445, 0]
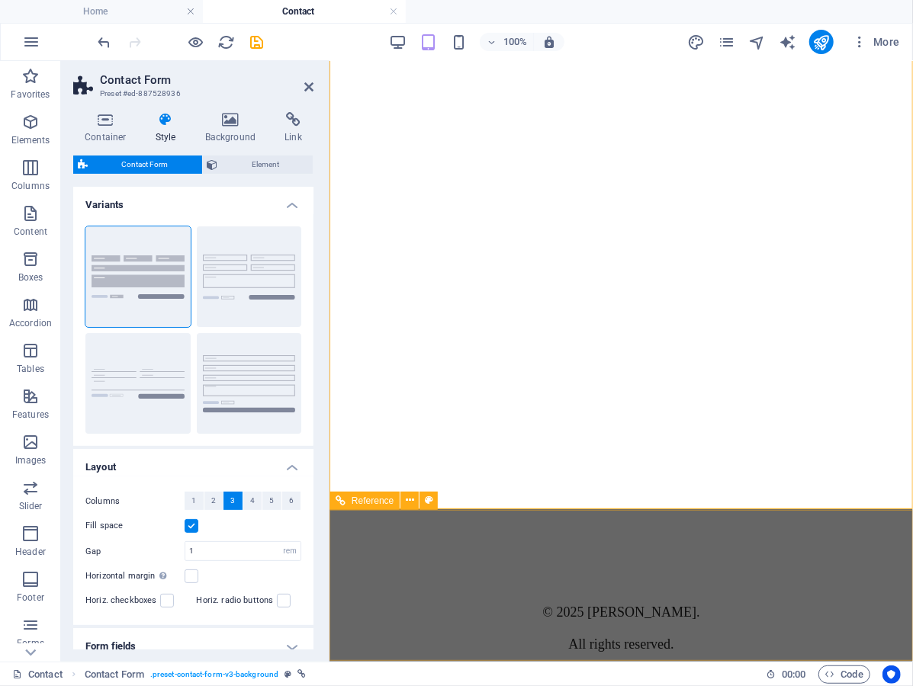
click at [546, 600] on div "© 2025 Janet Aurora. All rights reserved." at bounding box center [620, 627] width 571 height 55
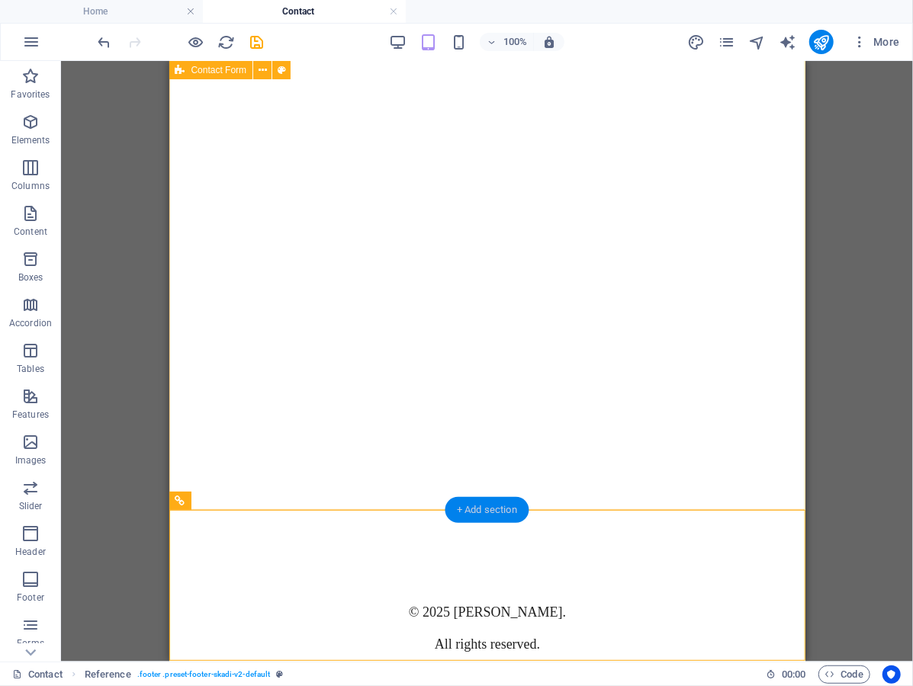
click at [502, 505] on div "+ Add section" at bounding box center [487, 510] width 85 height 26
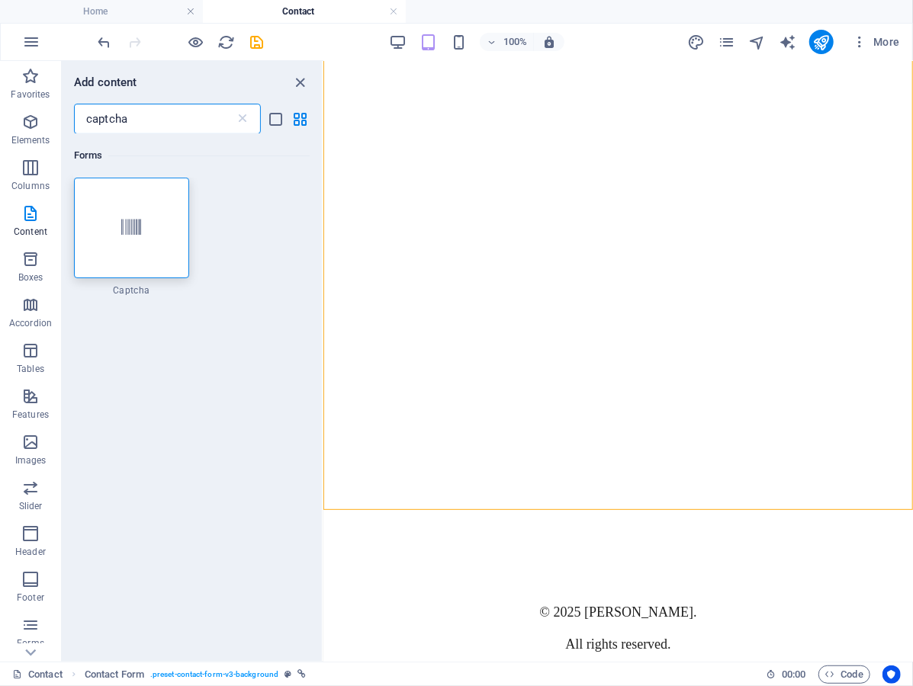
drag, startPoint x: 150, startPoint y: 124, endPoint x: 68, endPoint y: 110, distance: 83.5
click at [68, 110] on div "captcha ​" at bounding box center [192, 119] width 260 height 31
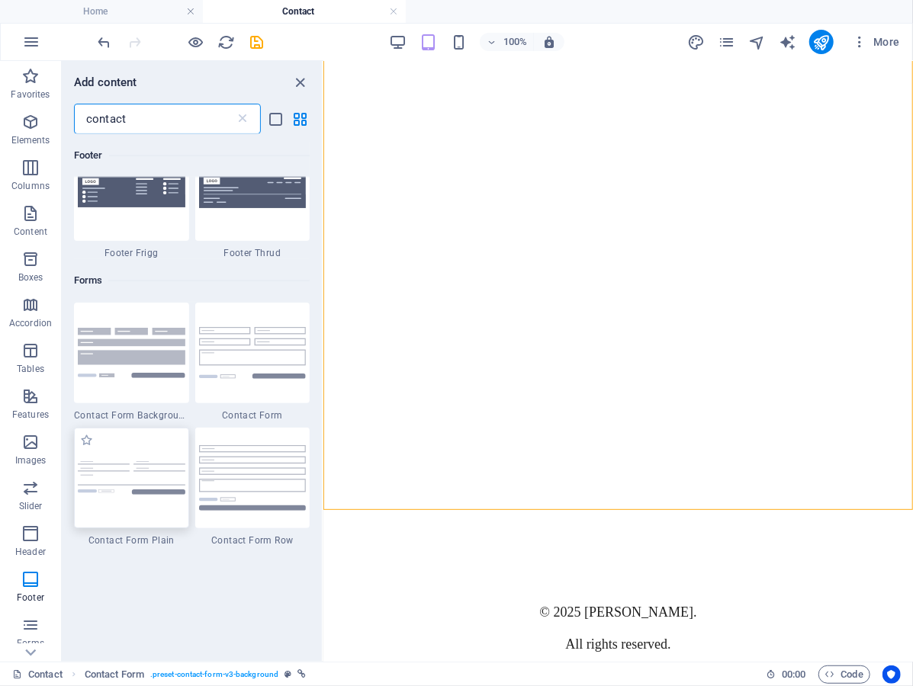
scroll to position [949, 0]
type input "contact"
click at [139, 336] on img at bounding box center [132, 354] width 108 height 50
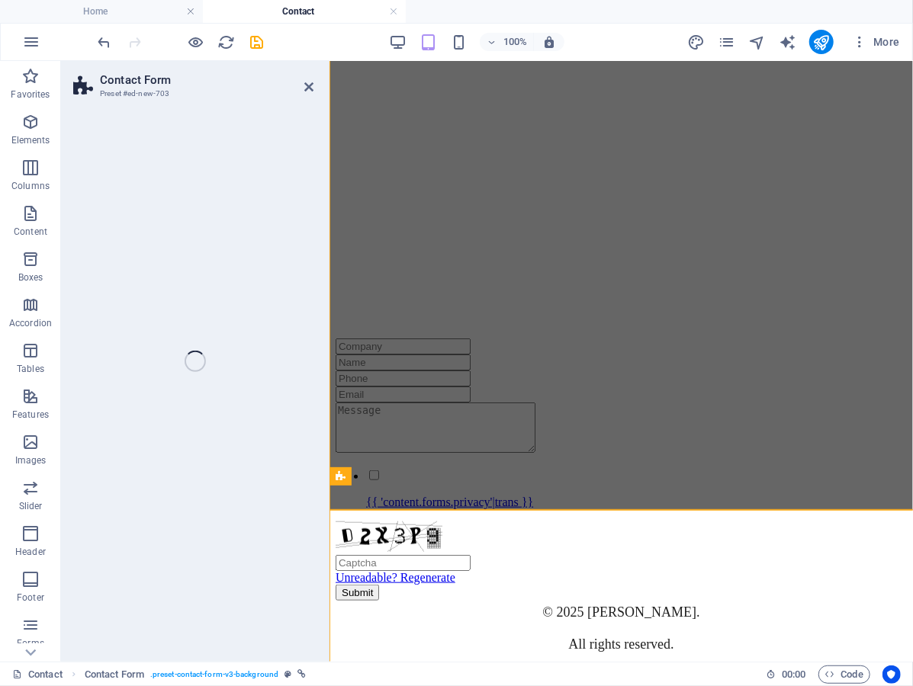
select select "rem"
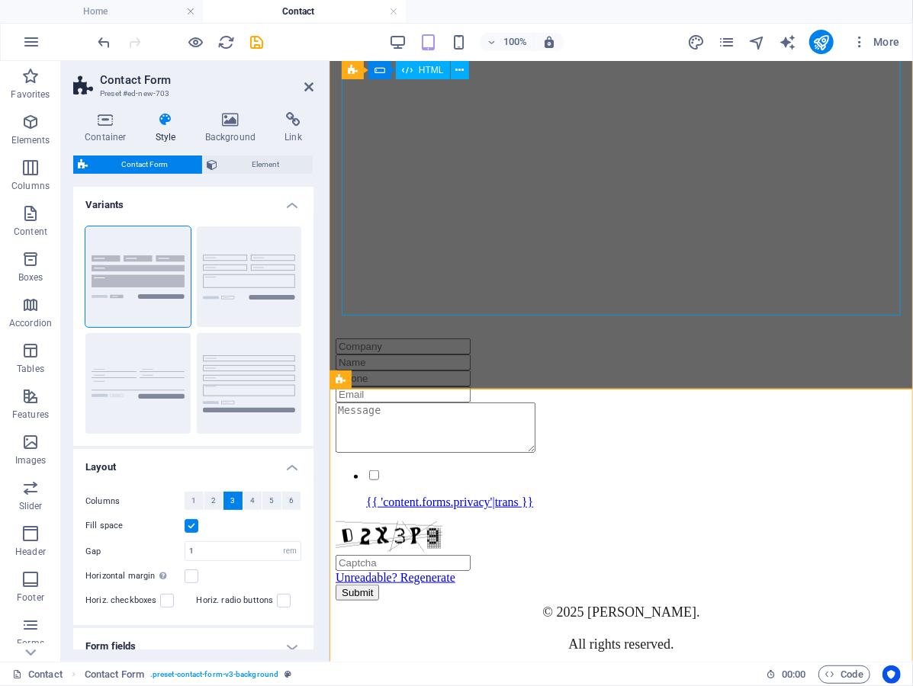
scroll to position [849, 0]
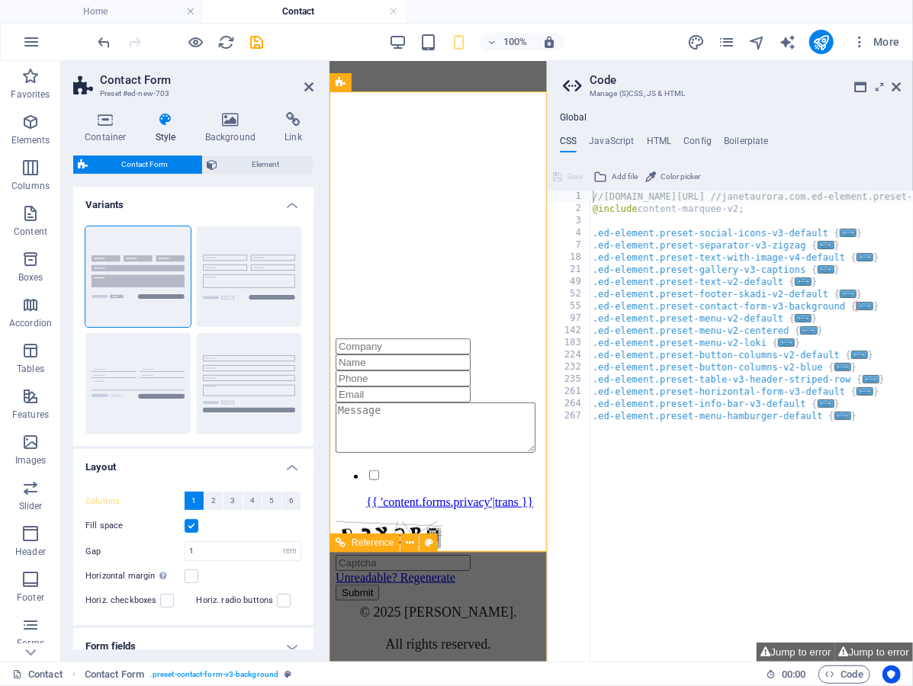
click at [460, 600] on div "© 2025 Janet Aurora. All rights reserved." at bounding box center [437, 627] width 205 height 55
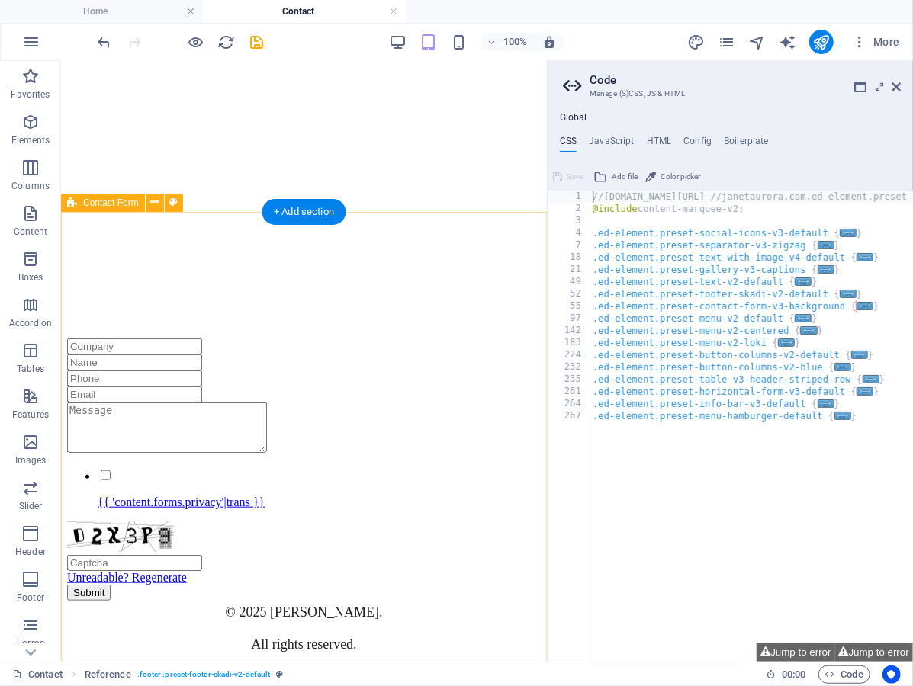
scroll to position [737, 0]
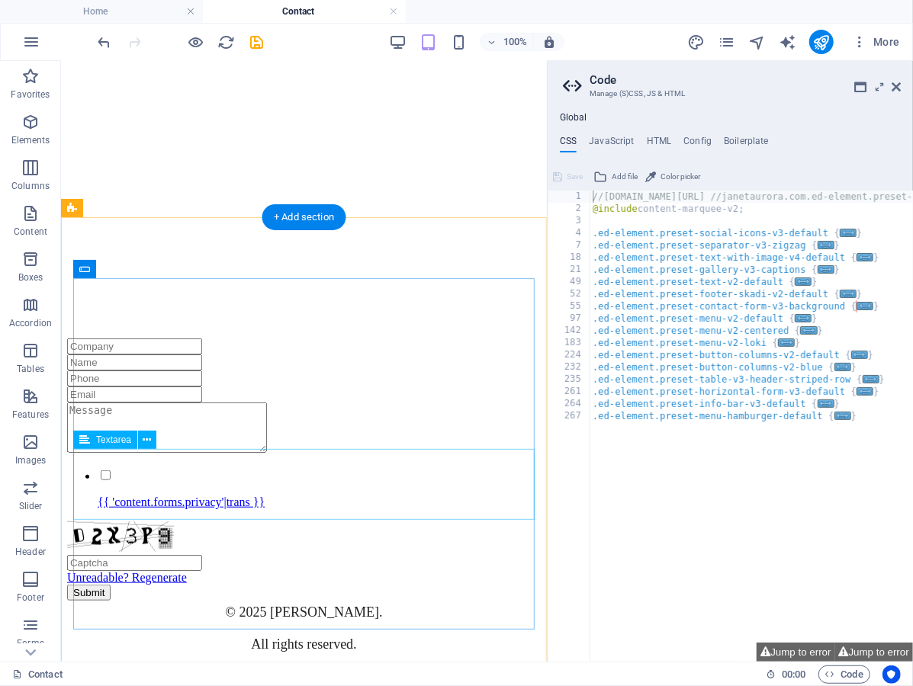
click at [396, 455] on div at bounding box center [303, 428] width 474 height 53
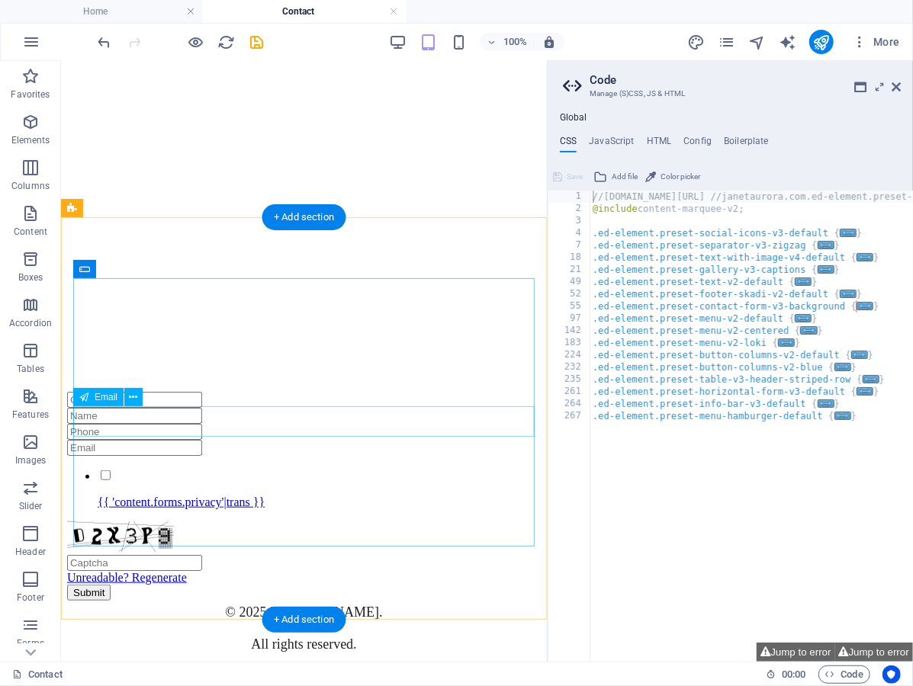
click at [387, 439] on div at bounding box center [303, 447] width 474 height 16
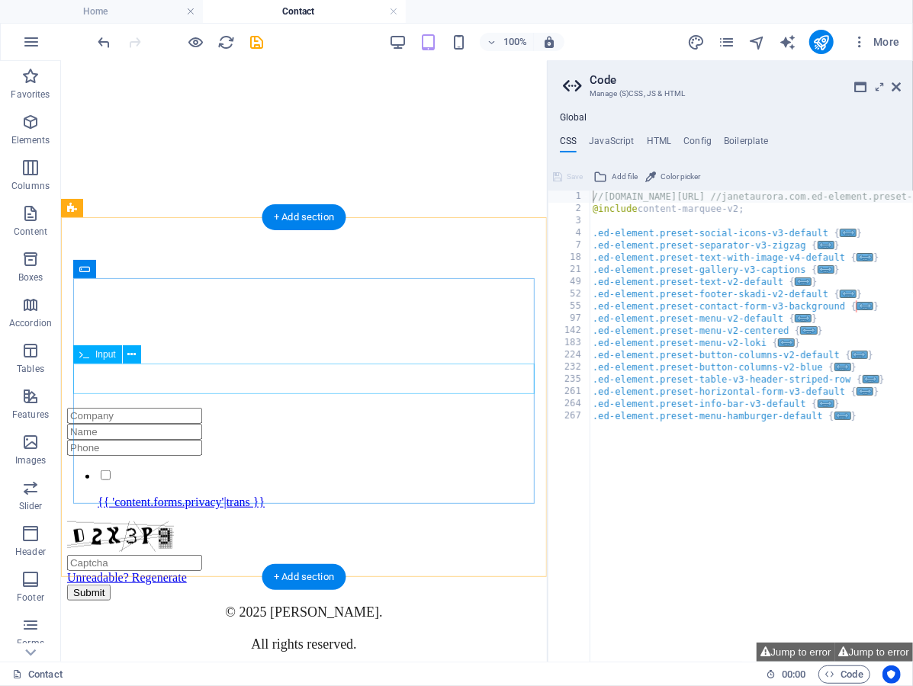
click at [365, 439] on div at bounding box center [303, 447] width 474 height 16
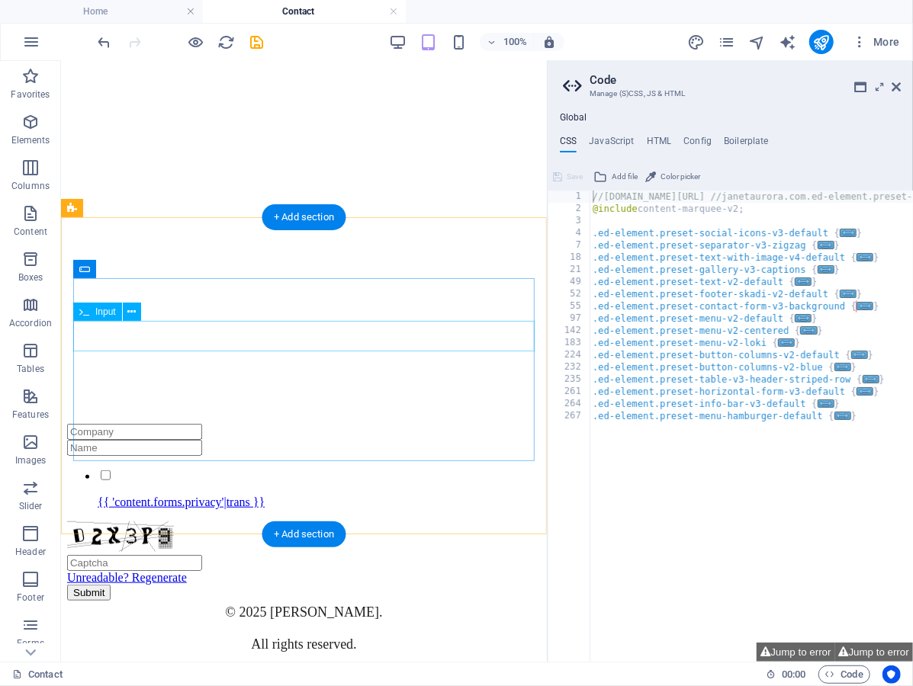
click at [360, 439] on div at bounding box center [303, 447] width 474 height 16
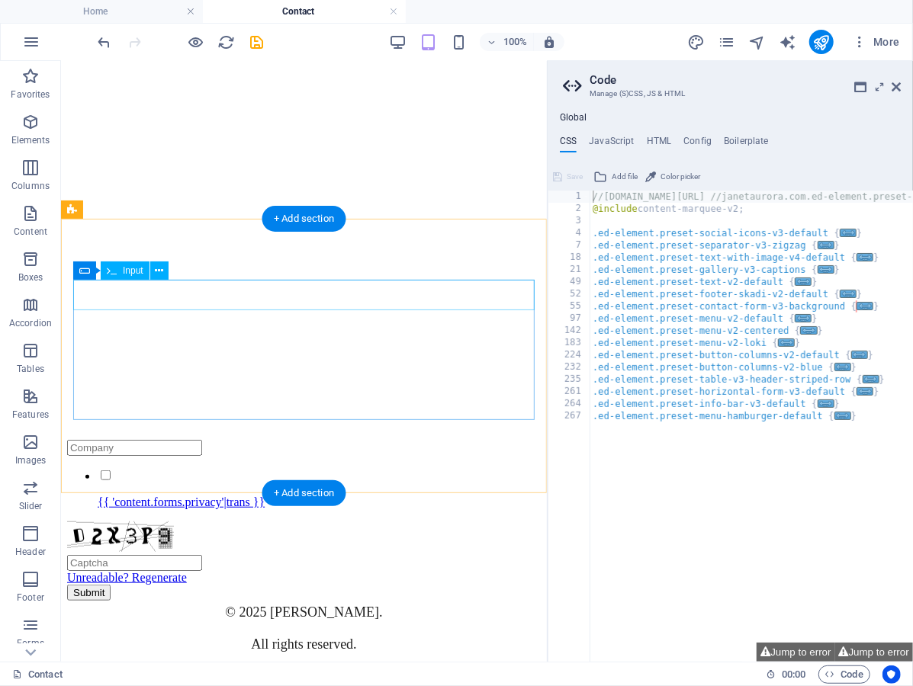
click at [362, 439] on div at bounding box center [303, 447] width 474 height 16
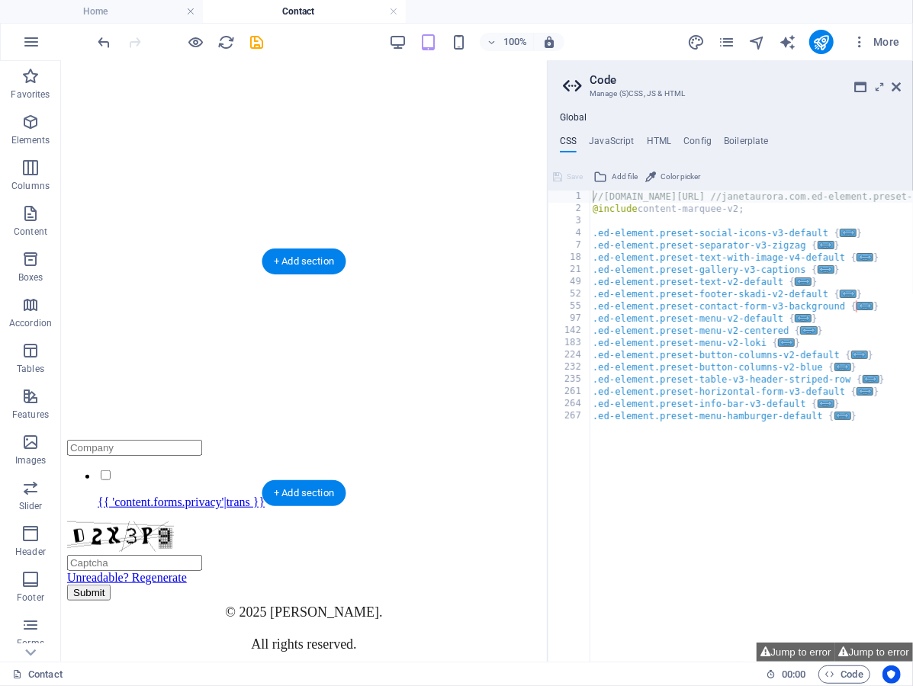
scroll to position [693, 0]
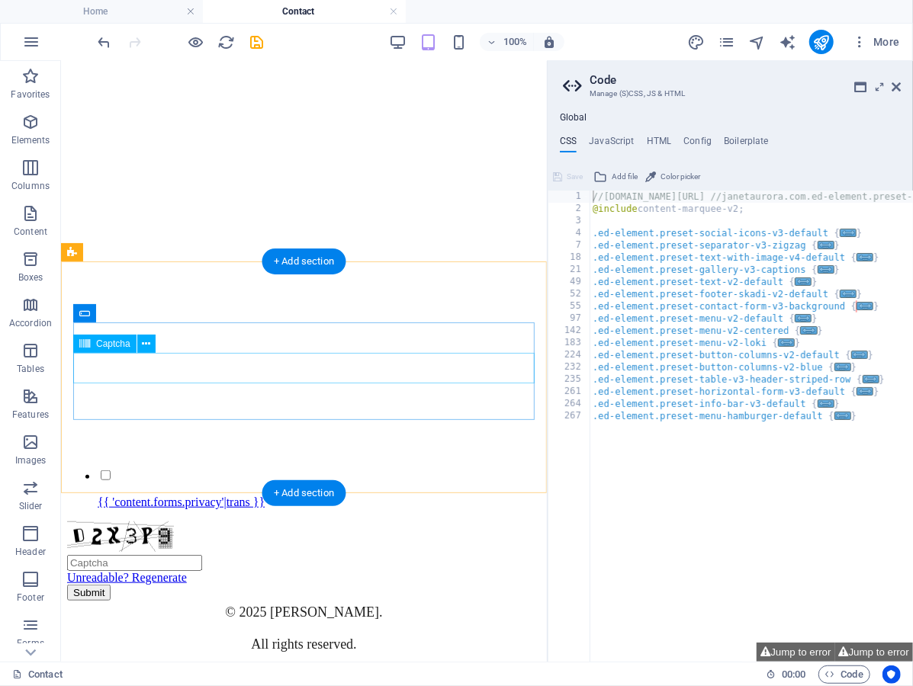
click at [332, 521] on div "Unreadable? Regenerate" at bounding box center [303, 552] width 474 height 63
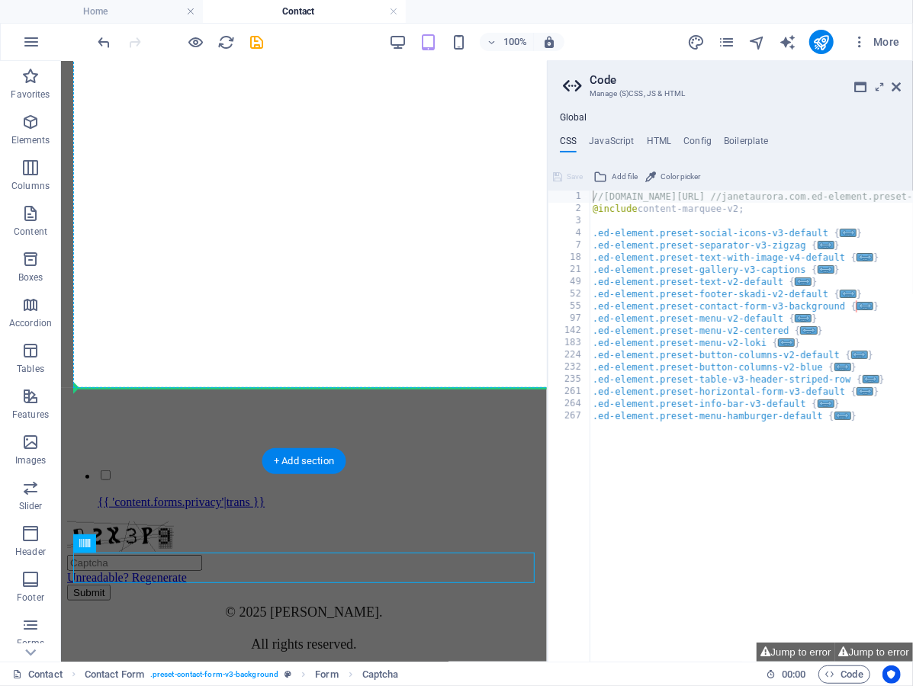
scroll to position [427, 0]
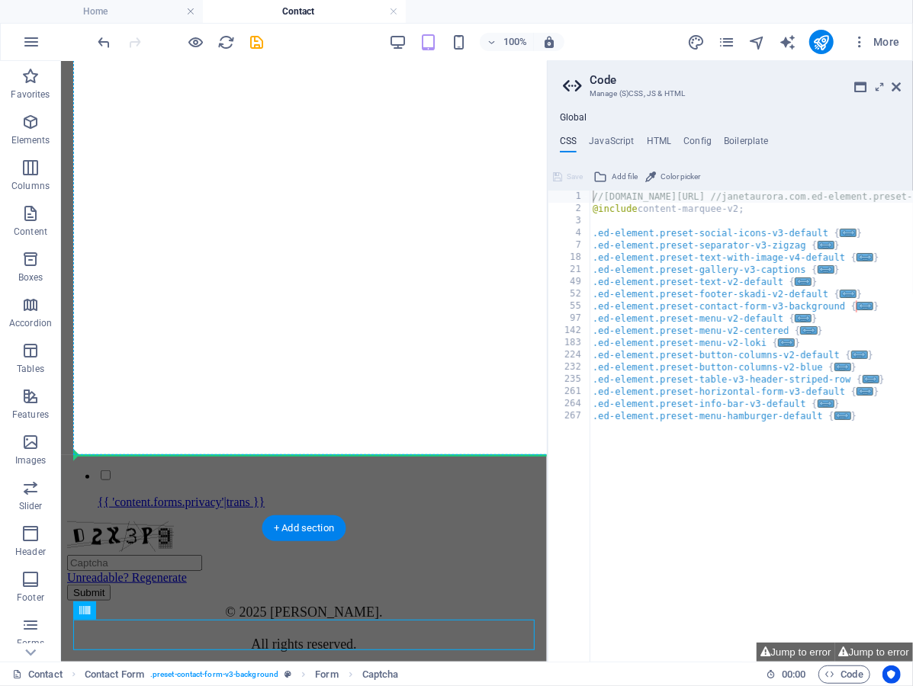
drag, startPoint x: 357, startPoint y: 367, endPoint x: 317, endPoint y: 345, distance: 45.0
click at [317, 345] on div "Home Shop About Contact Contact Loading… {{ 'content.forms.privacy'|trans }} Un…" at bounding box center [303, 212] width 474 height 885
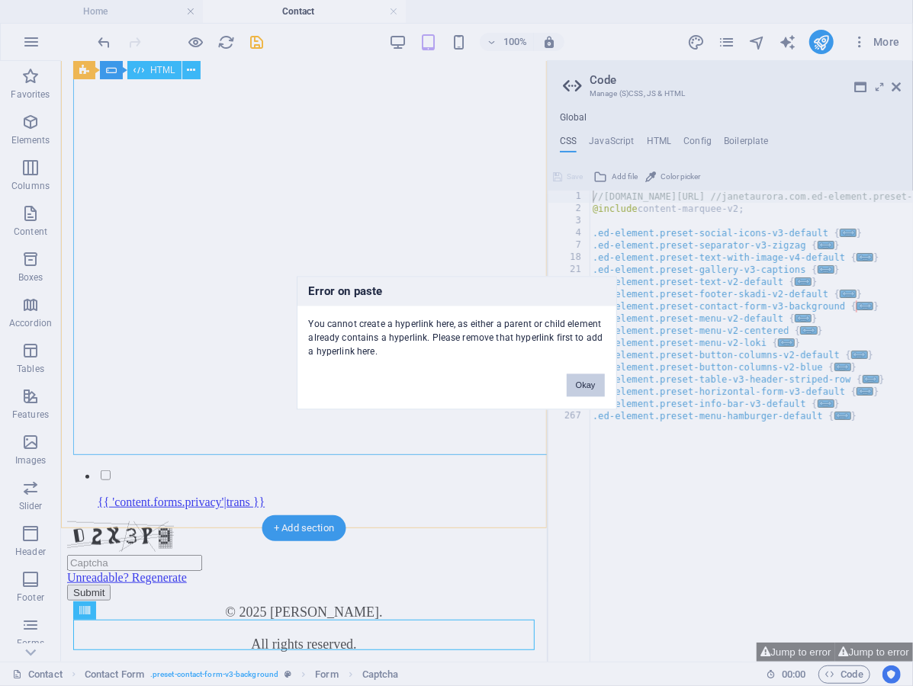
click at [580, 386] on button "Okay" at bounding box center [586, 385] width 38 height 23
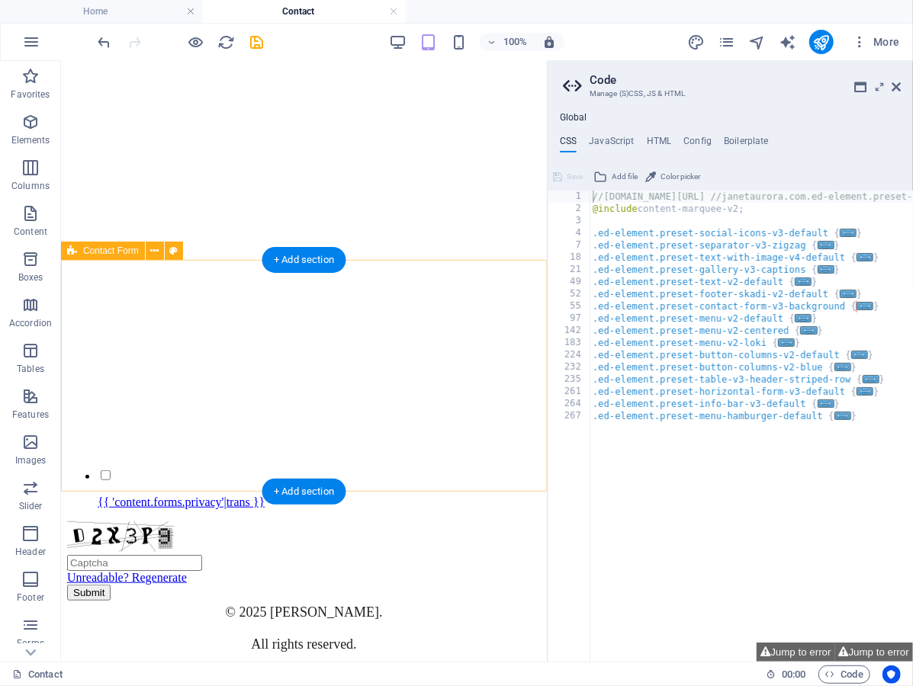
scroll to position [693, 0]
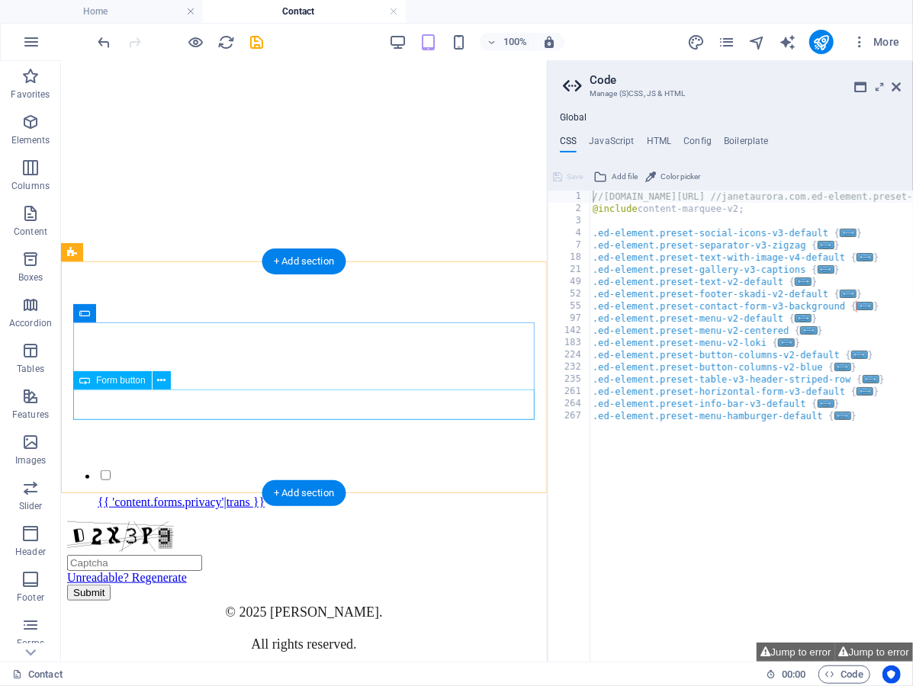
click at [397, 584] on div "Submit" at bounding box center [303, 592] width 474 height 16
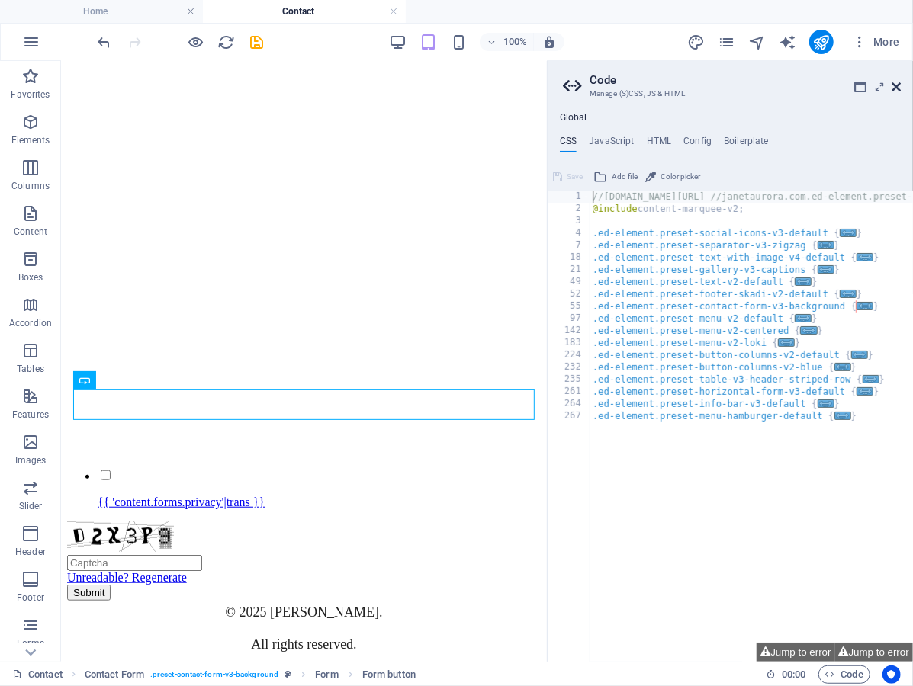
click at [895, 89] on icon at bounding box center [895, 87] width 9 height 12
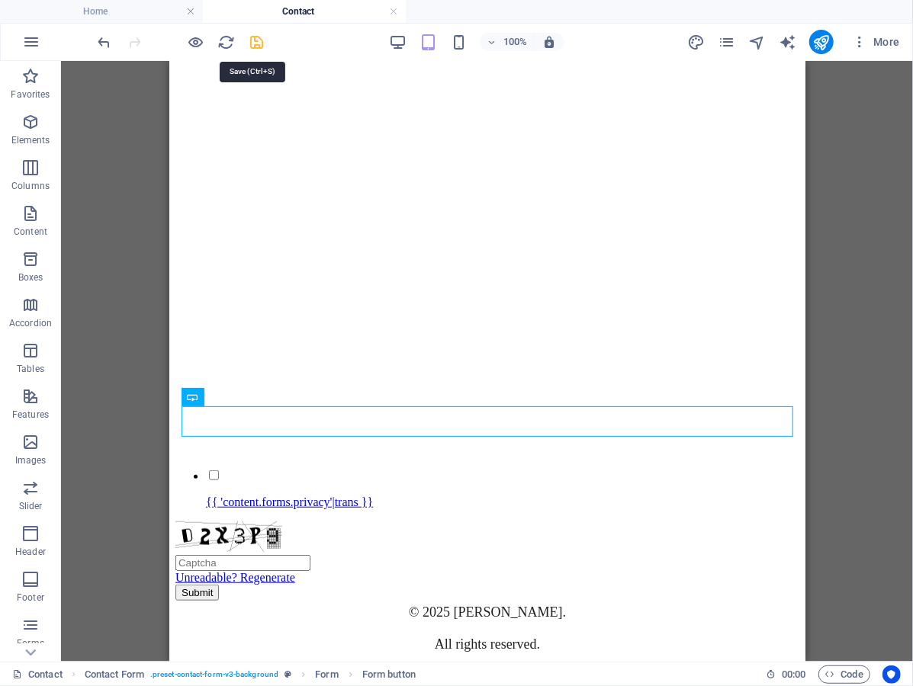
click at [260, 35] on icon "save" at bounding box center [258, 43] width 18 height 18
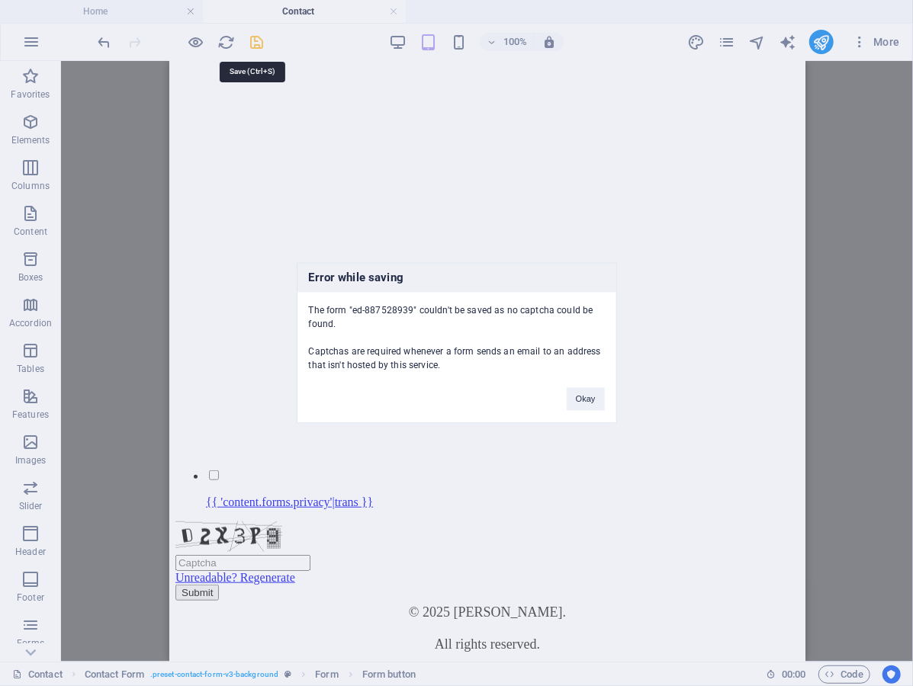
scroll to position [300, 0]
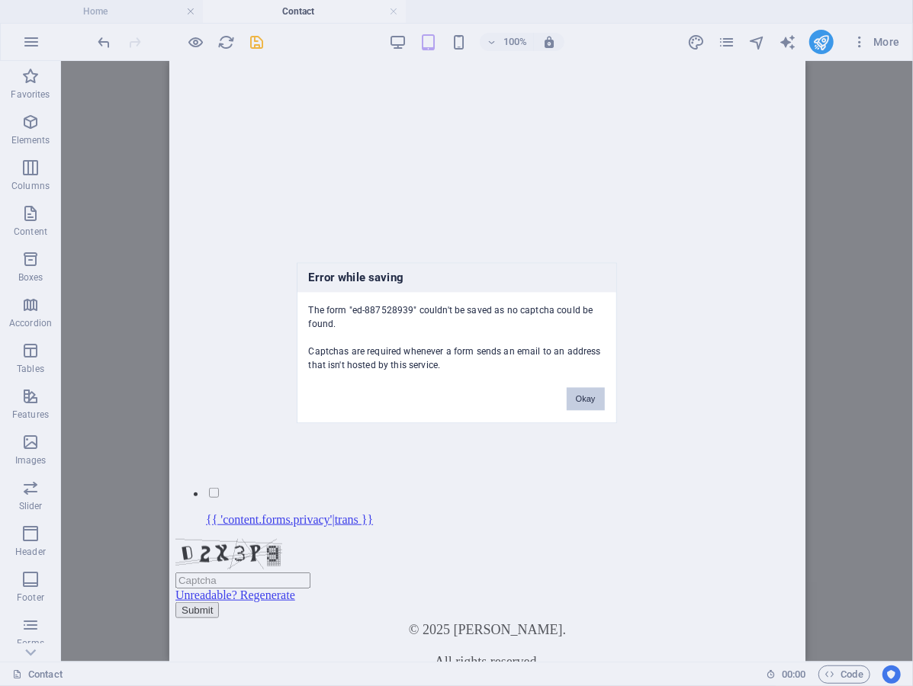
click at [589, 404] on button "Okay" at bounding box center [586, 399] width 38 height 23
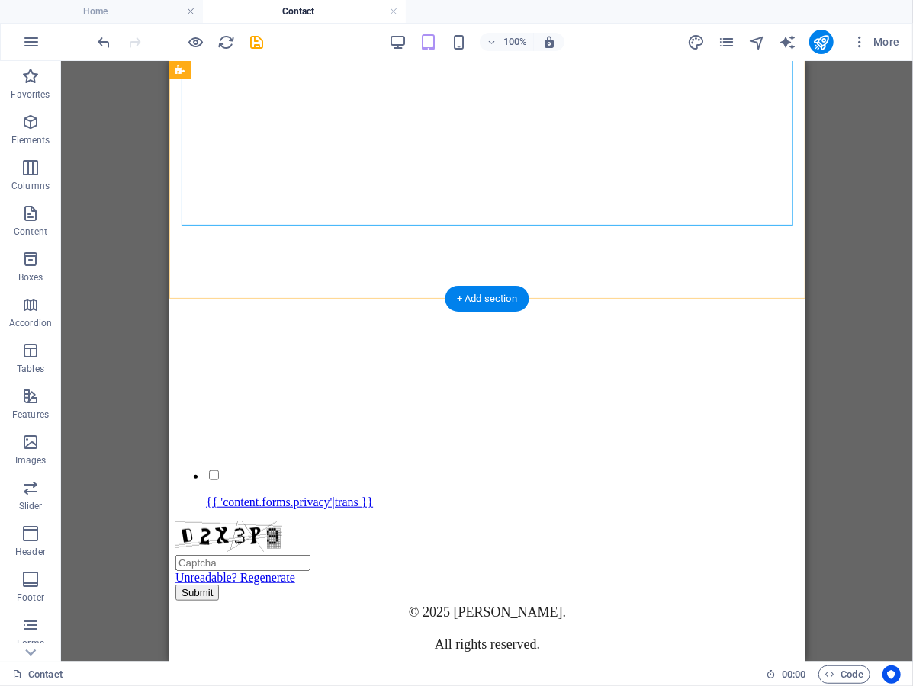
scroll to position [659, 0]
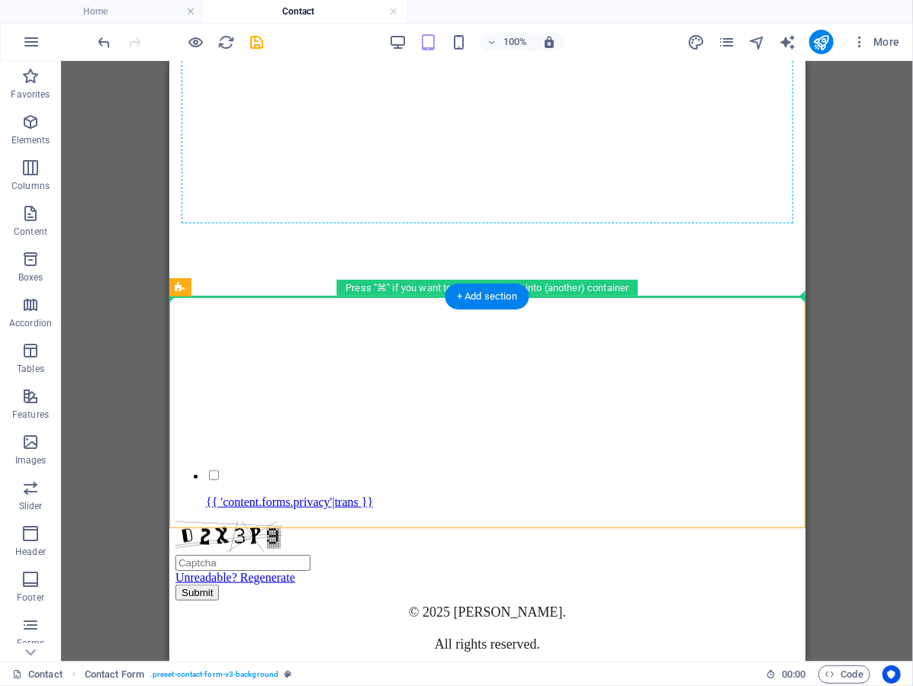
drag, startPoint x: 469, startPoint y: 364, endPoint x: 469, endPoint y: 201, distance: 163.2
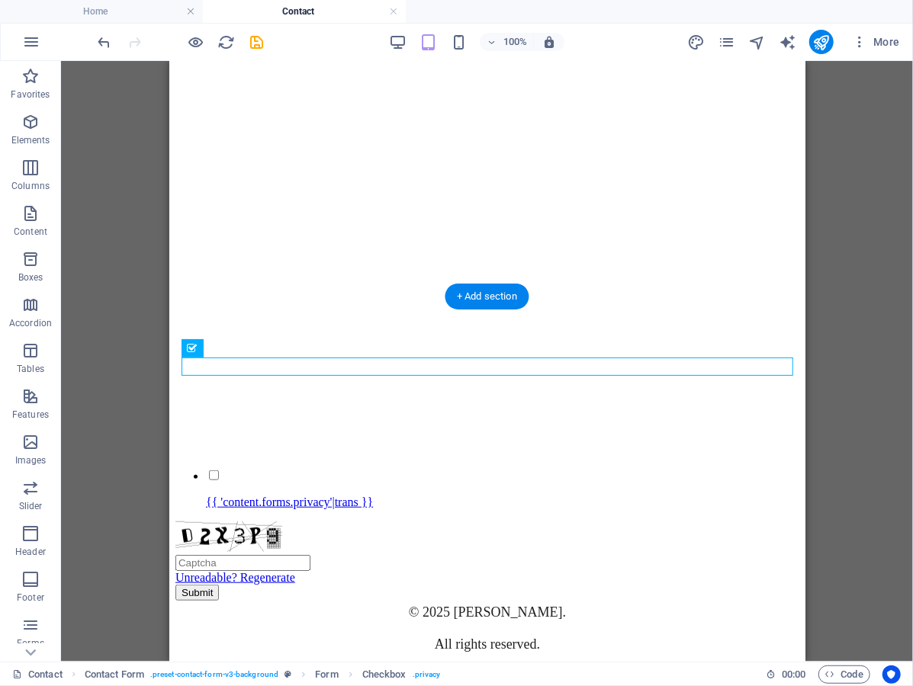
drag, startPoint x: 440, startPoint y: 361, endPoint x: 422, endPoint y: 265, distance: 97.1
click at [422, 265] on div "Home Shop About Contact Contact Loading… {{ 'content.forms.privacy'|trans }} Un…" at bounding box center [487, 212] width 624 height 885
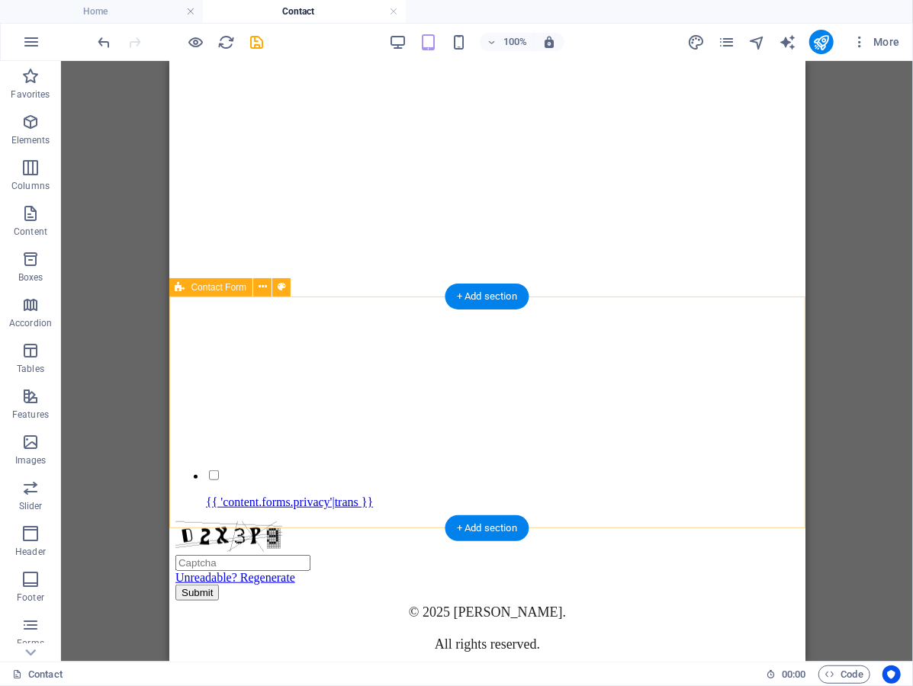
click at [426, 473] on div "{{ 'content.forms.privacy'|trans }} Unreadable? Regenerate Submit" at bounding box center [487, 533] width 624 height 133
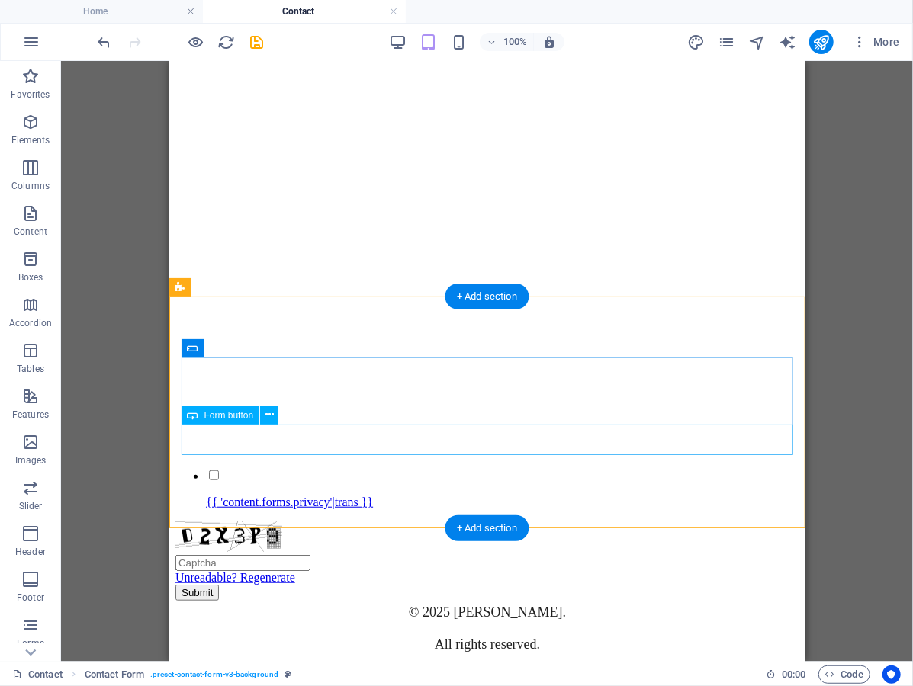
click at [393, 584] on div "Submit" at bounding box center [487, 592] width 624 height 16
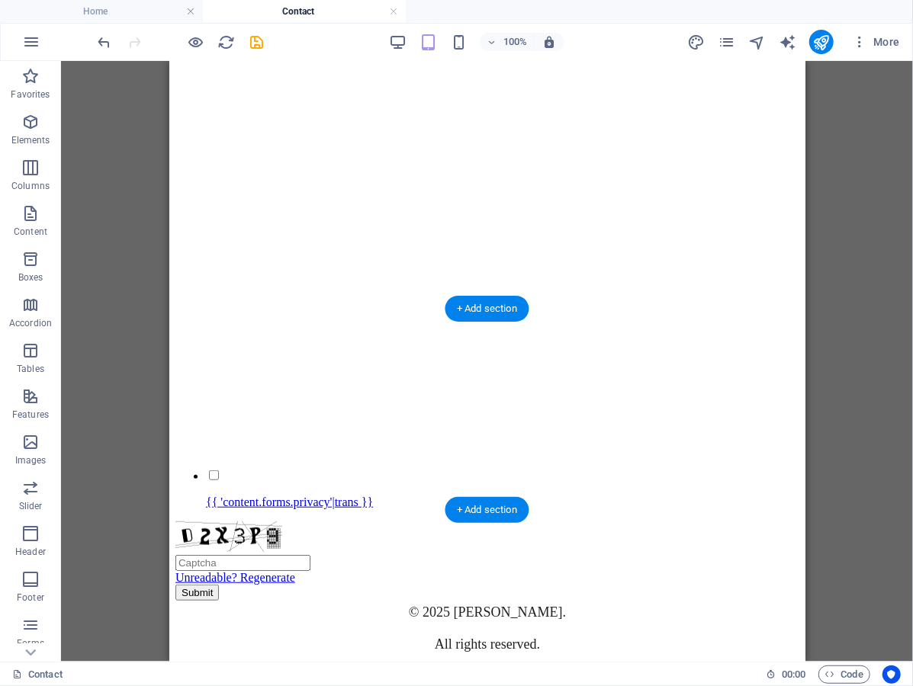
scroll to position [647, 0]
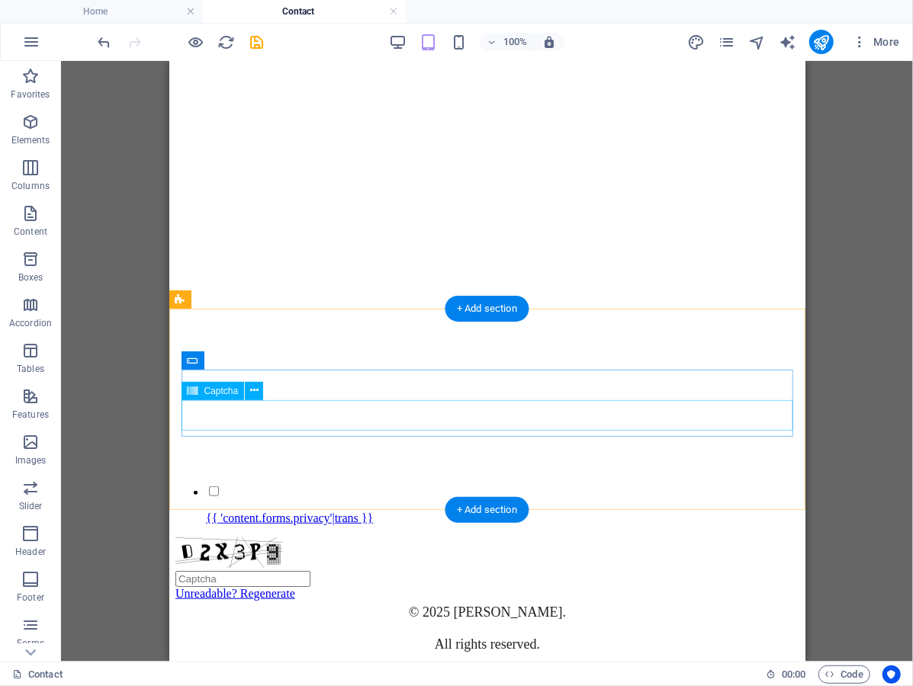
click at [461, 537] on div "Unreadable? Regenerate" at bounding box center [487, 568] width 624 height 63
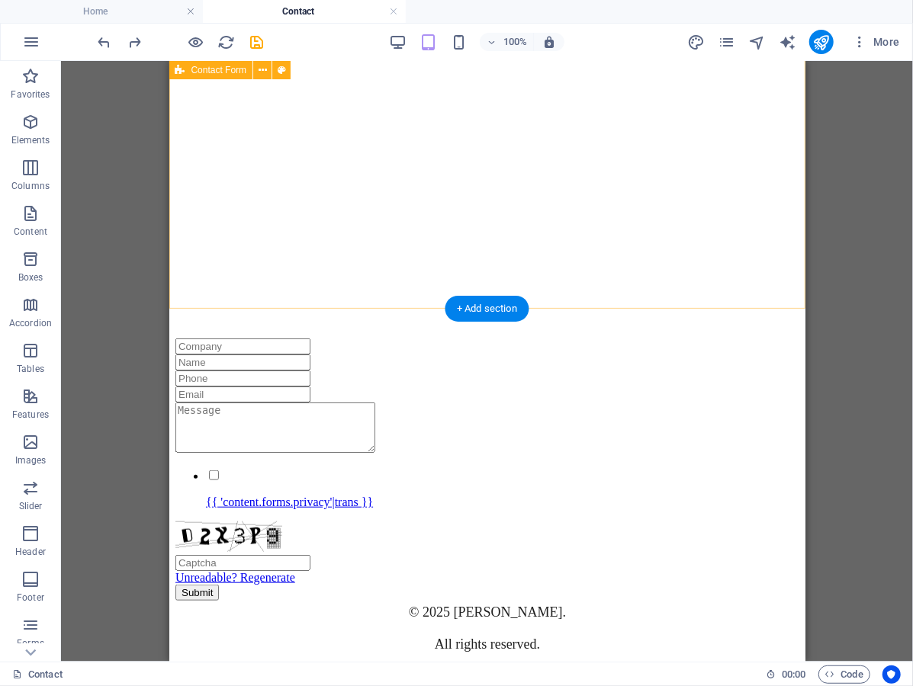
scroll to position [445, 0]
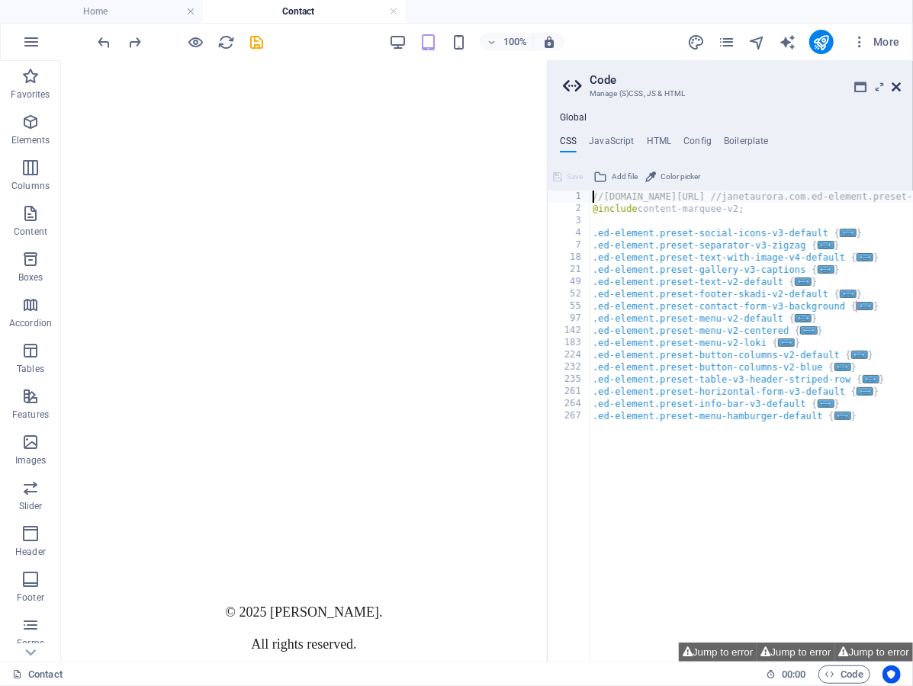
click at [891, 83] on icon at bounding box center [895, 87] width 9 height 12
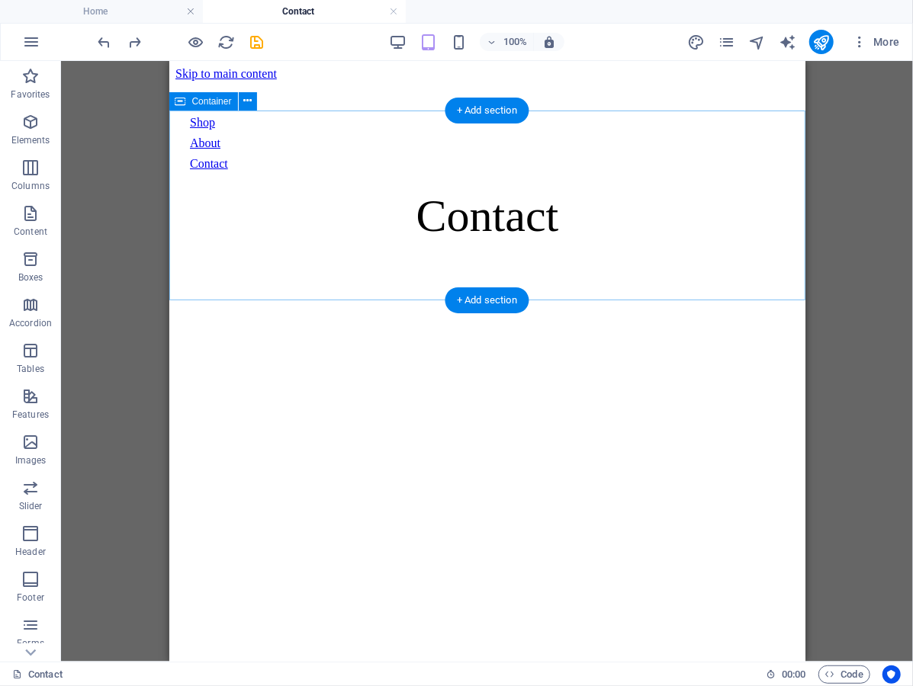
scroll to position [0, 0]
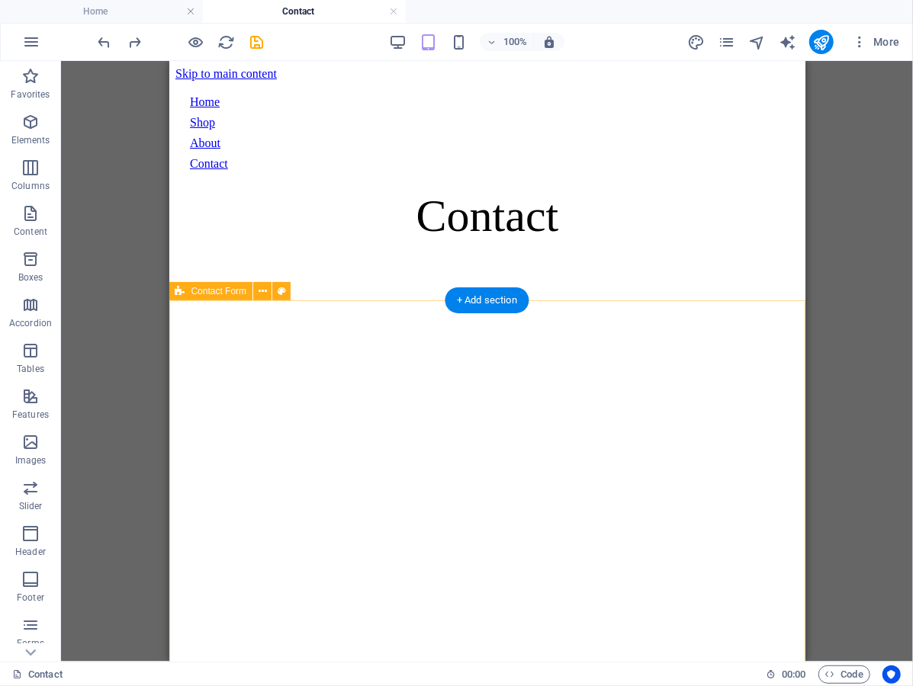
click at [398, 329] on div "Loading…" at bounding box center [487, 513] width 624 height 519
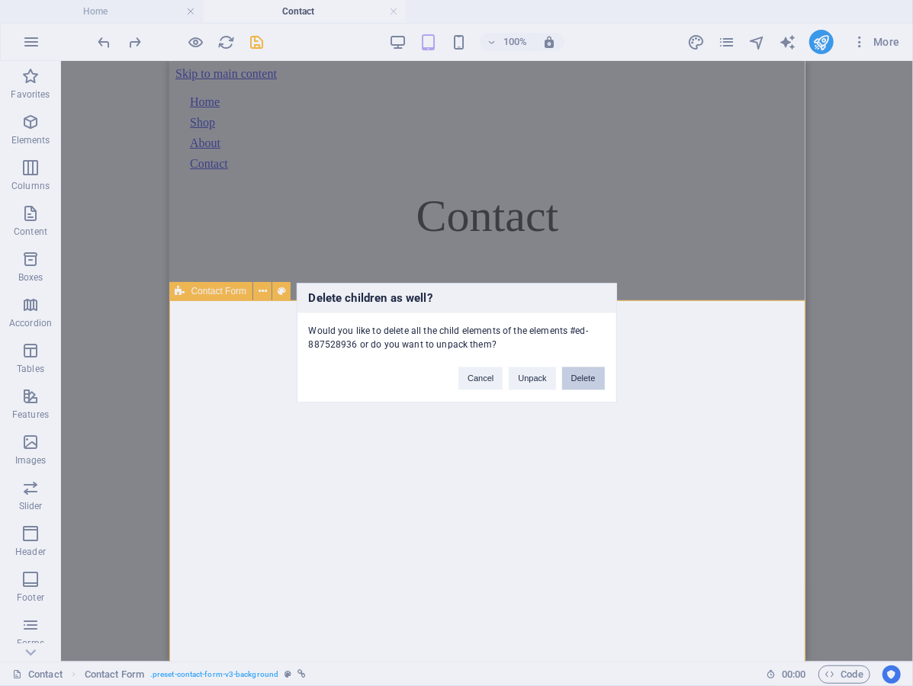
click at [590, 376] on button "Delete" at bounding box center [583, 379] width 43 height 23
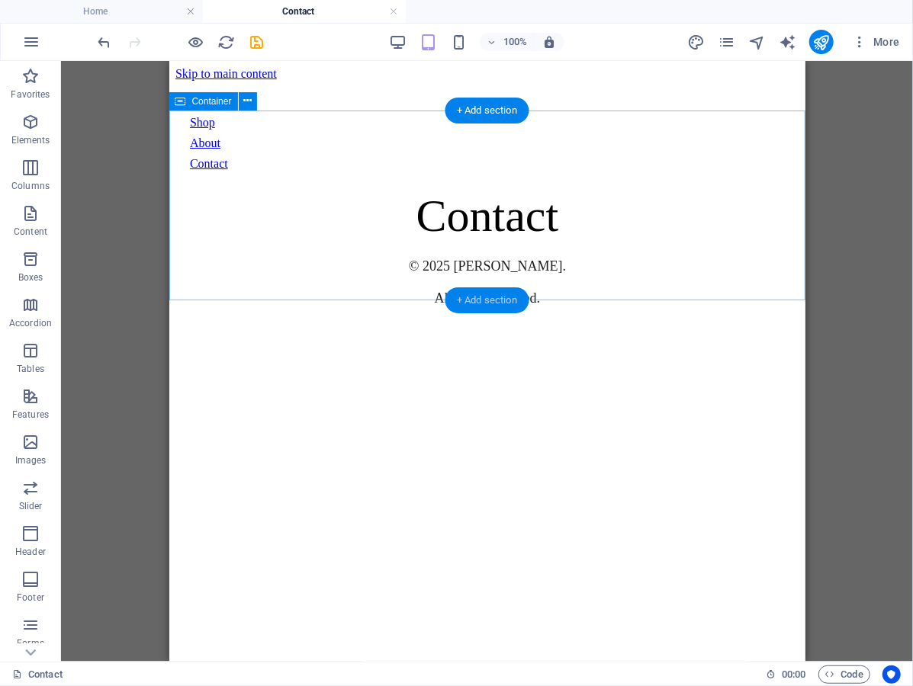
click at [497, 300] on div "+ Add section" at bounding box center [487, 300] width 85 height 26
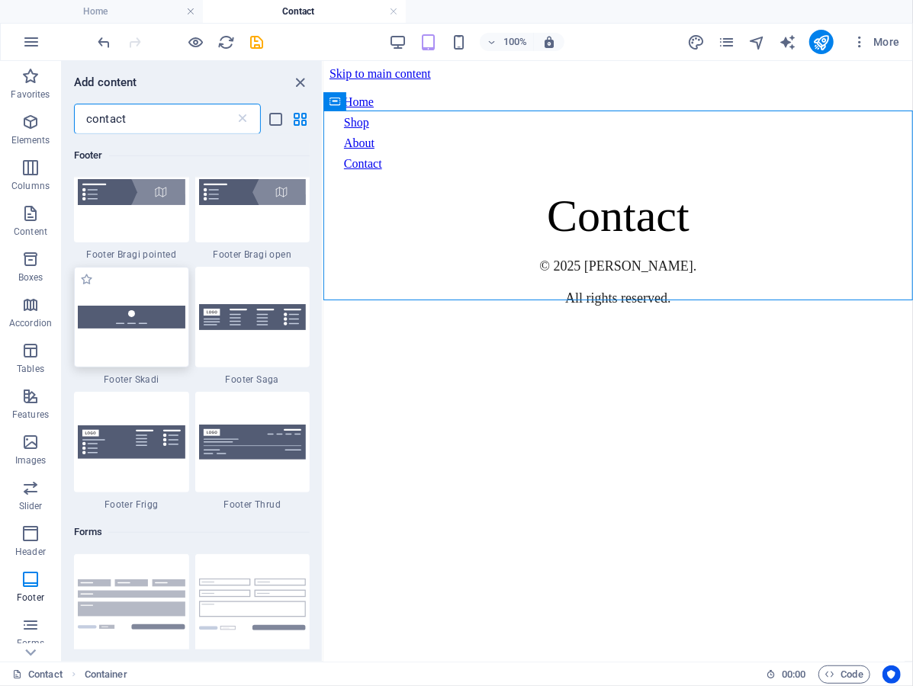
scroll to position [1038, 0]
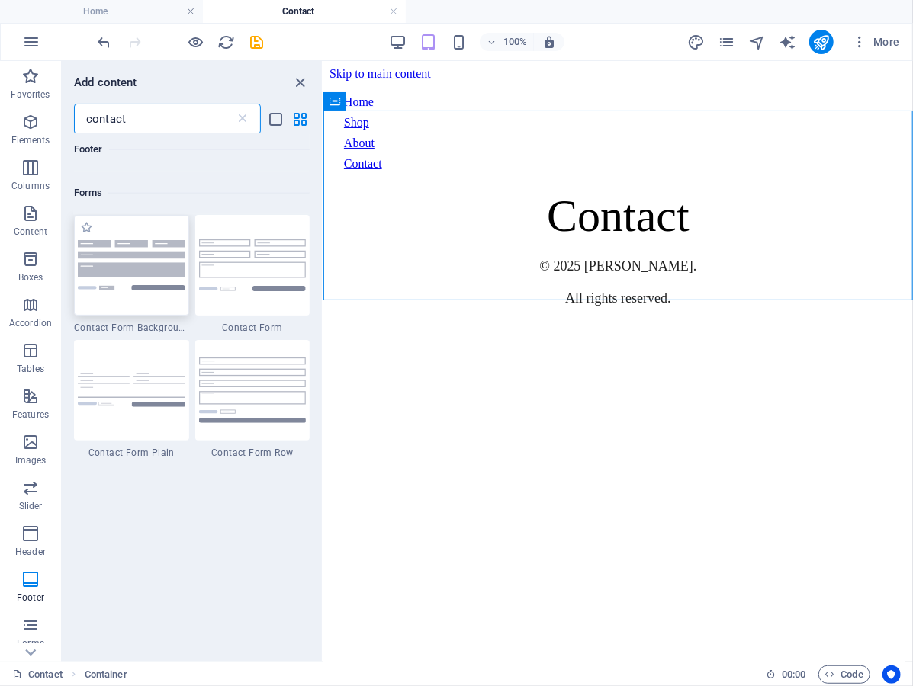
click at [144, 268] on img at bounding box center [132, 265] width 108 height 50
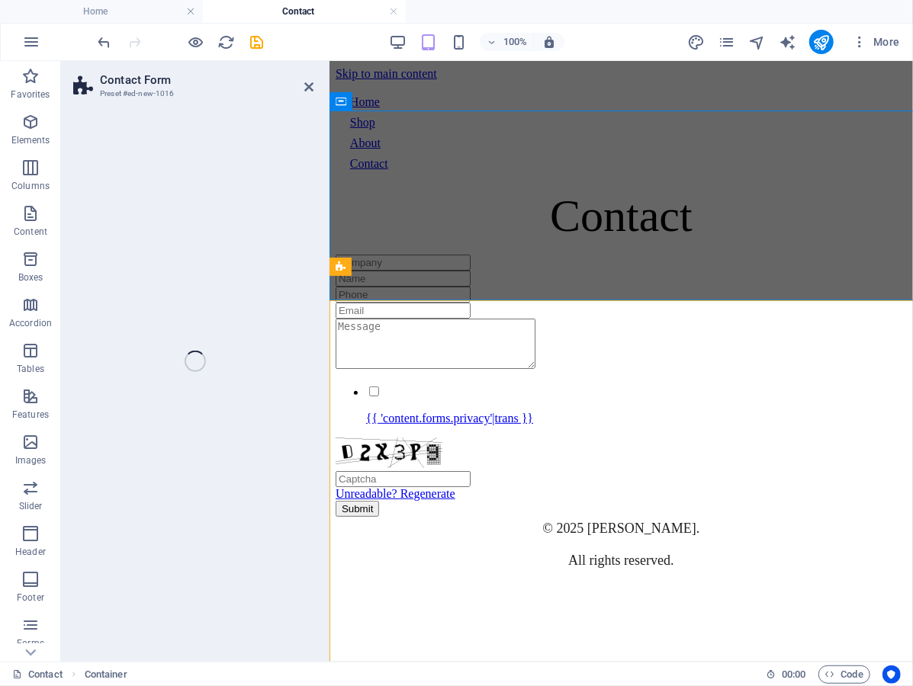
select select "rem"
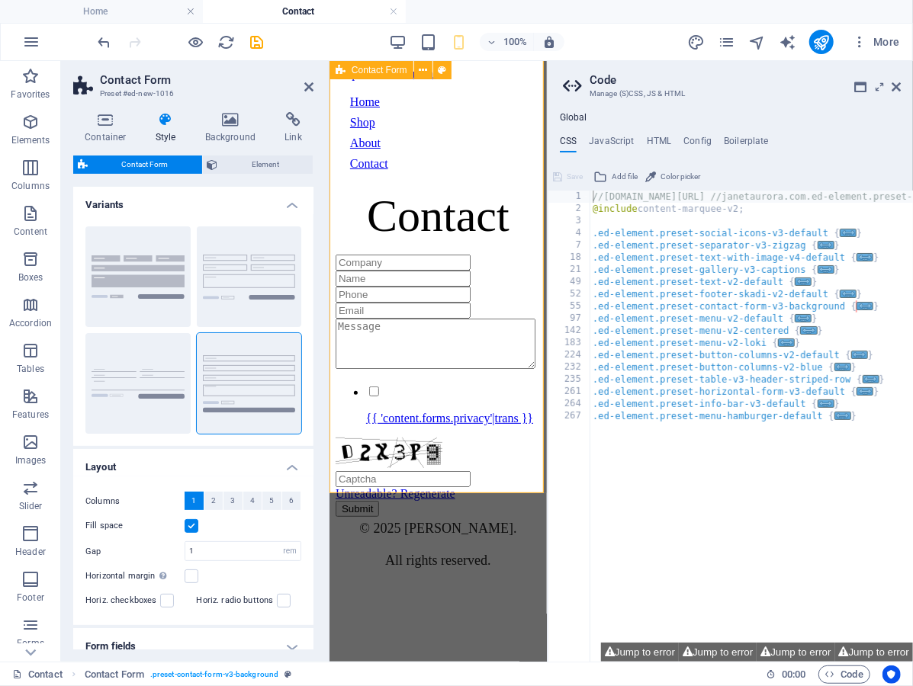
scroll to position [279, 0]
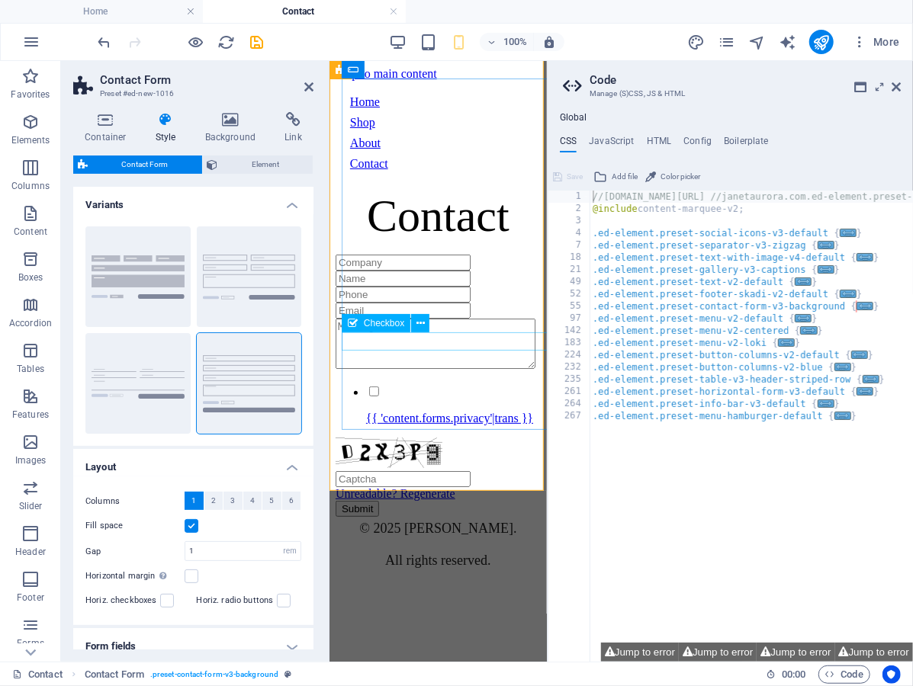
click at [489, 384] on div "{{ 'content.forms.privacy'|trans }}" at bounding box center [437, 404] width 205 height 41
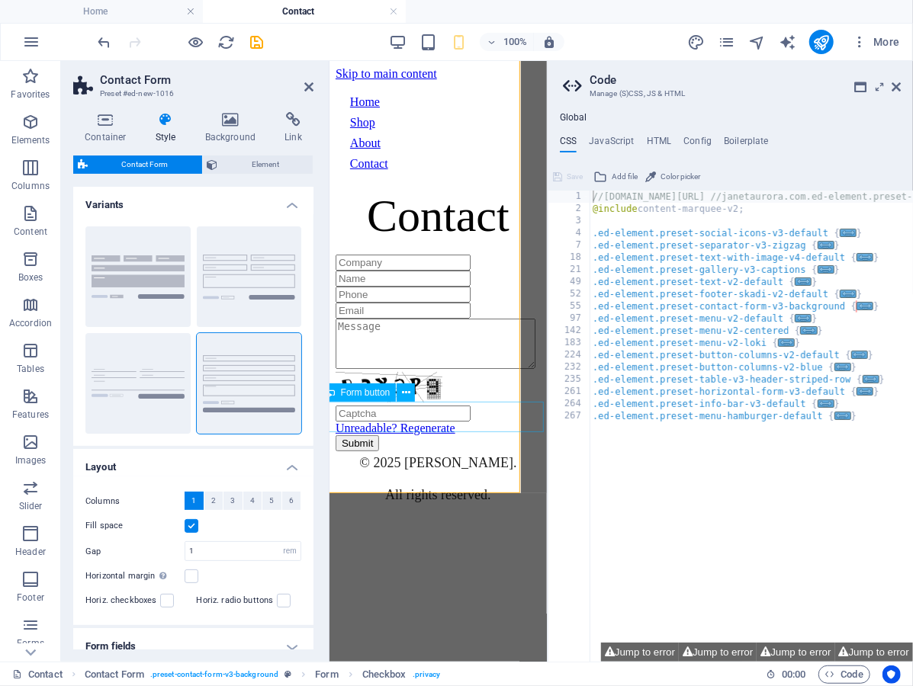
scroll to position [247, 23]
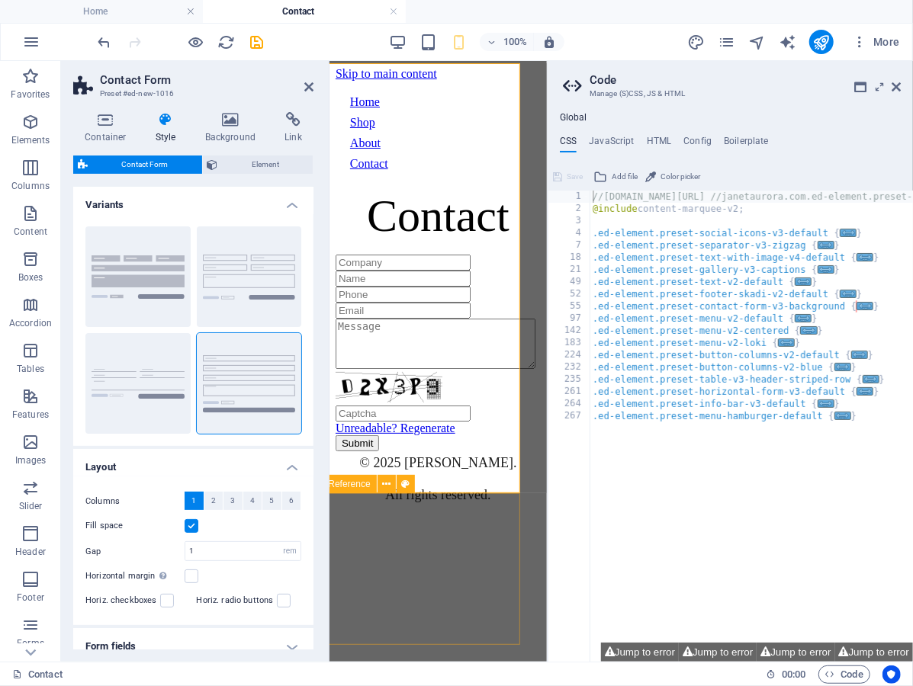
click at [488, 506] on div "© 2025 Janet Aurora. All rights reserved." at bounding box center [437, 478] width 205 height 55
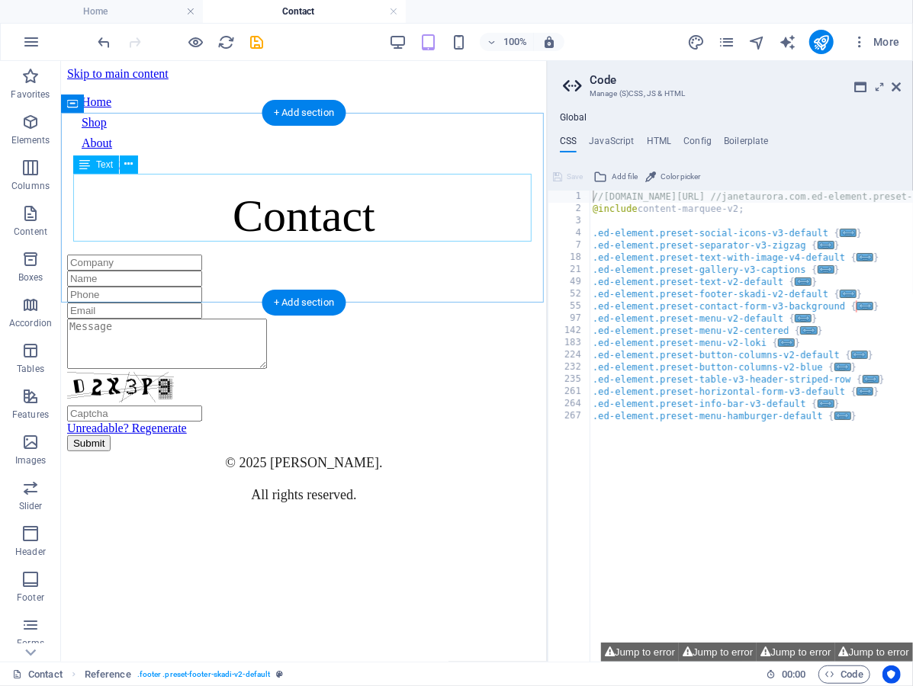
scroll to position [0, 0]
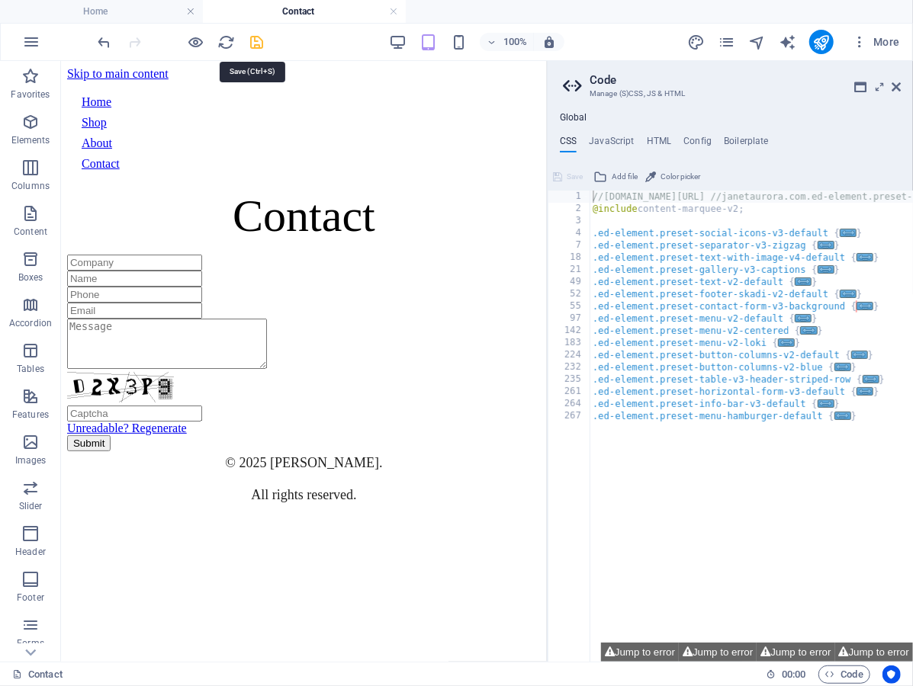
click at [255, 43] on icon "save" at bounding box center [258, 43] width 18 height 18
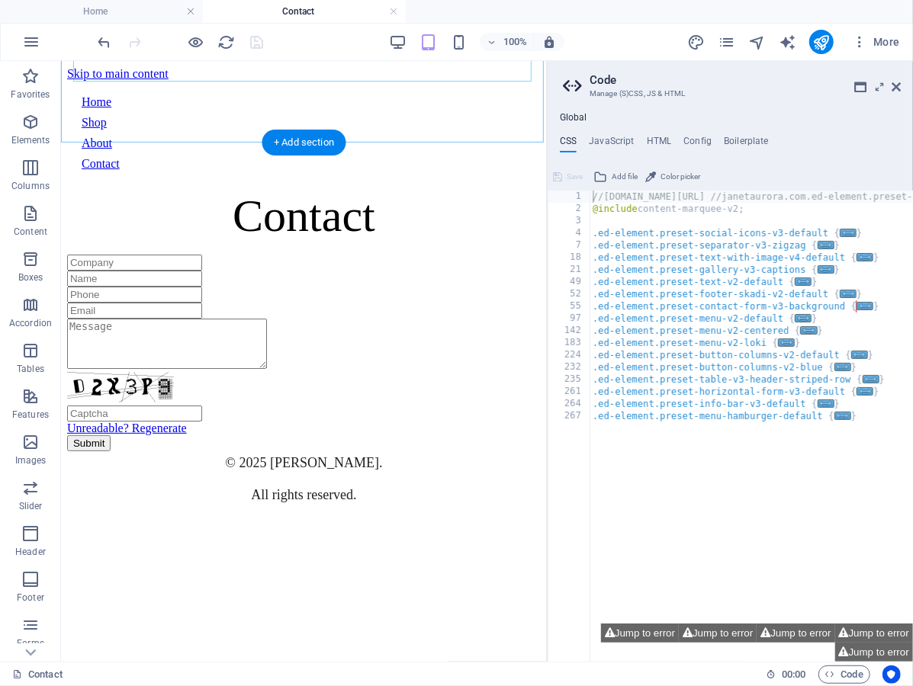
scroll to position [160, 0]
click at [897, 84] on icon at bounding box center [895, 87] width 9 height 12
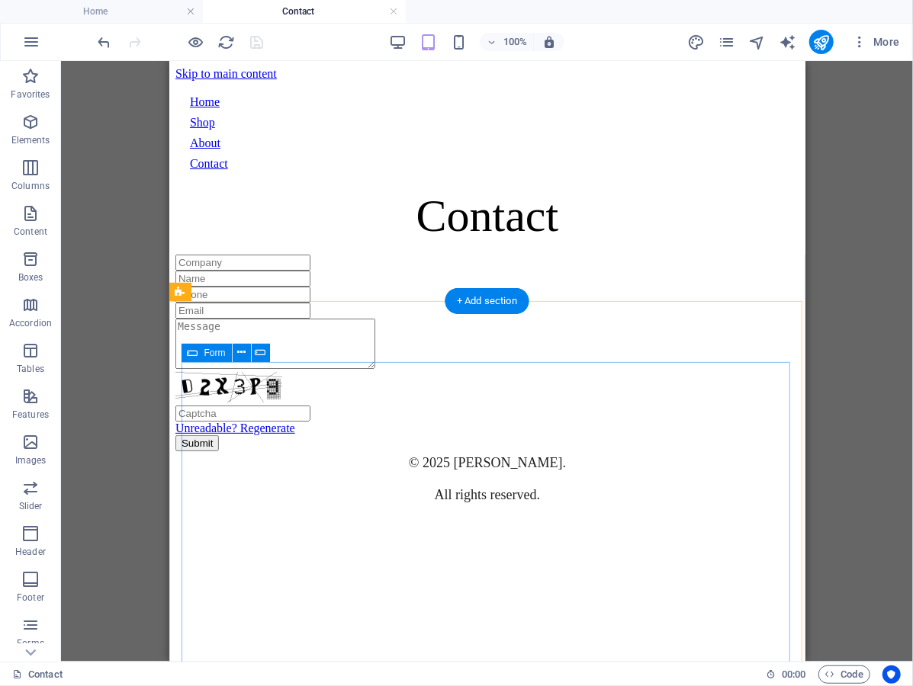
scroll to position [0, 0]
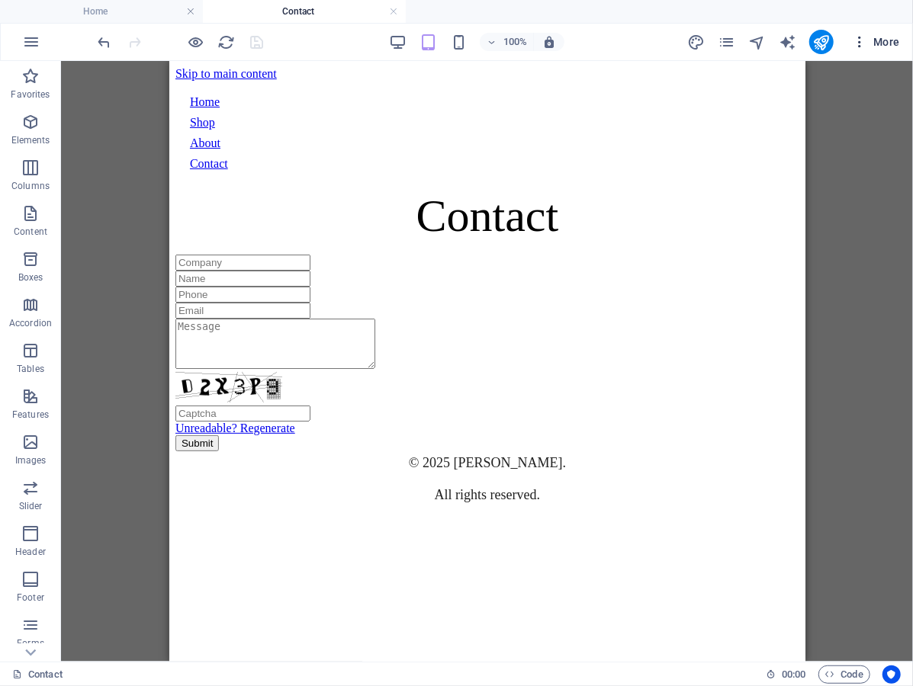
click at [858, 47] on icon "button" at bounding box center [859, 41] width 15 height 15
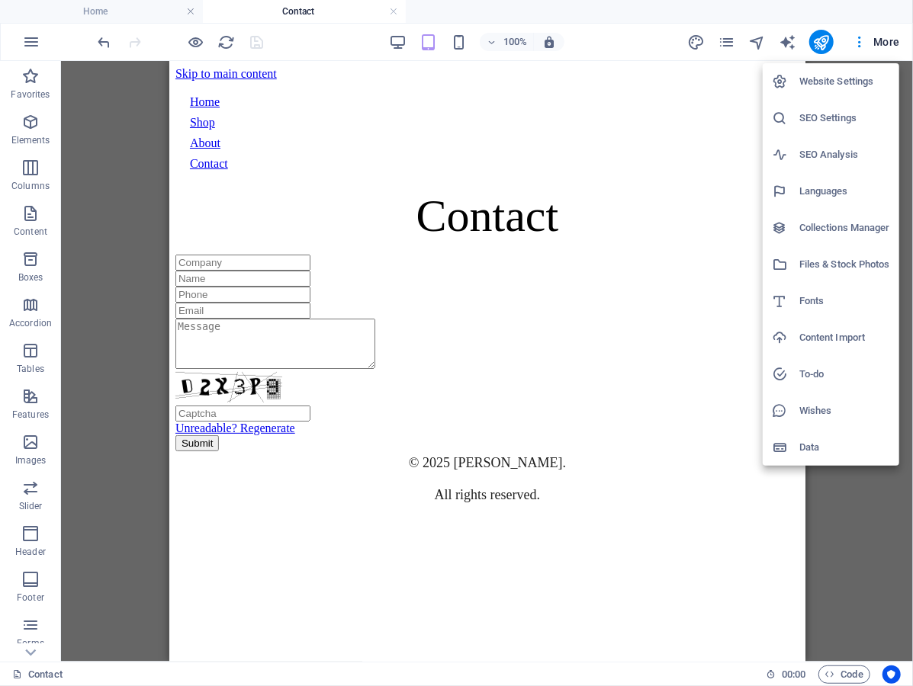
click at [851, 82] on h6 "Website Settings" at bounding box center [844, 81] width 91 height 18
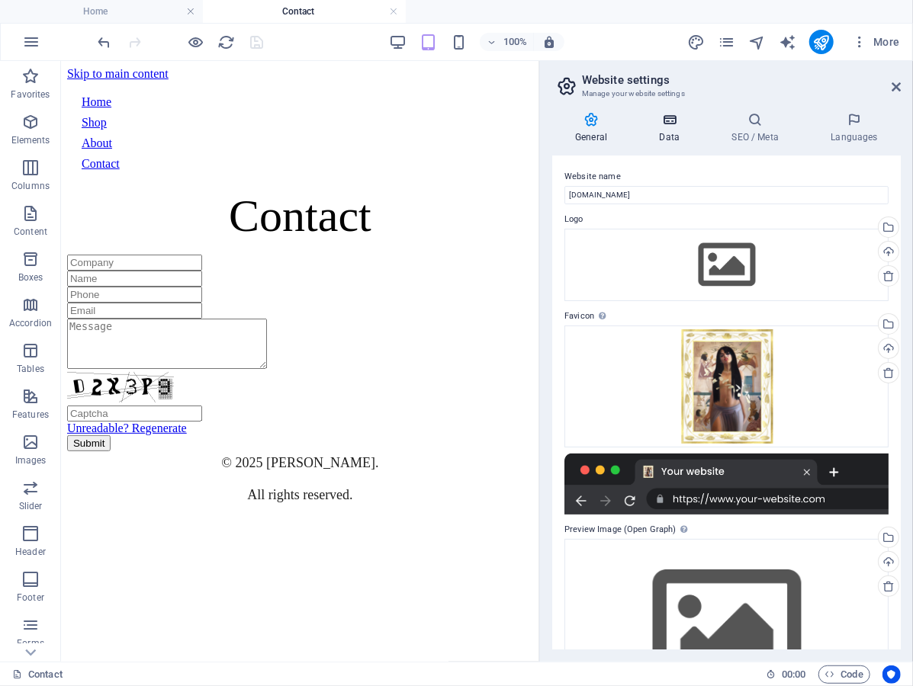
click at [672, 124] on icon at bounding box center [669, 119] width 66 height 15
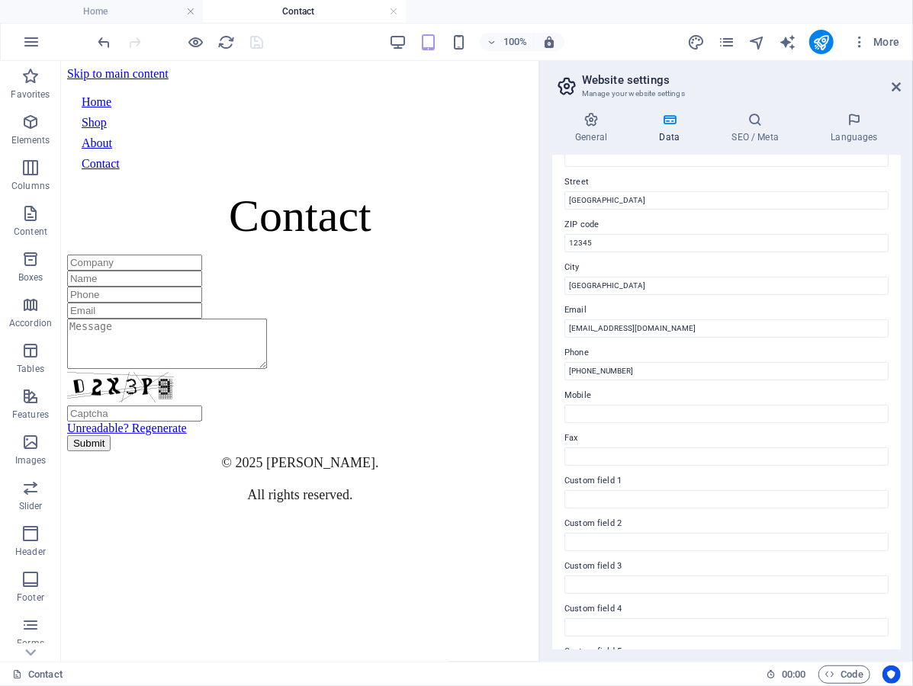
scroll to position [166, 0]
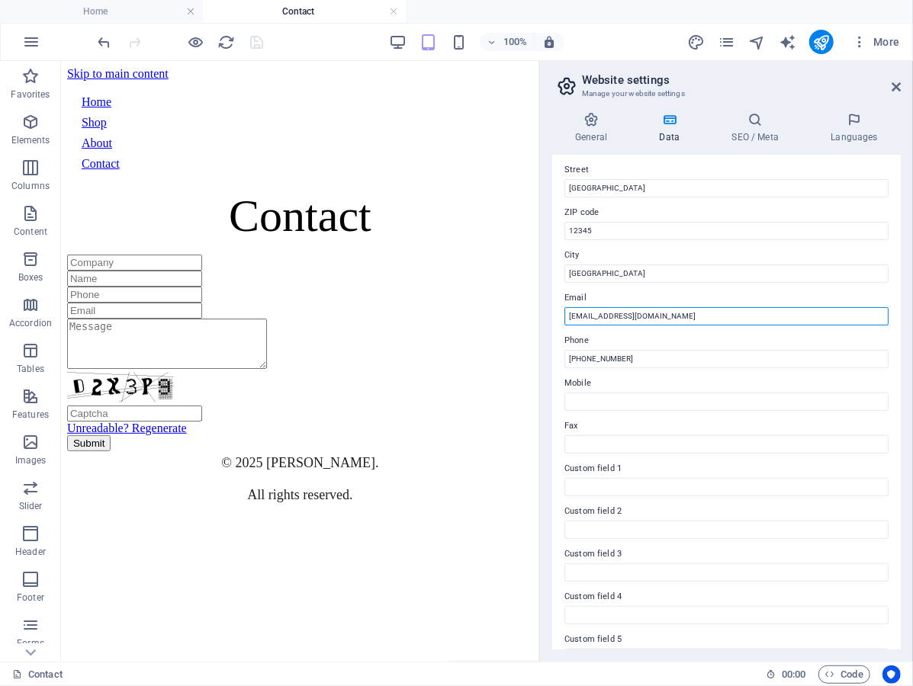
click at [683, 315] on input "info@janetaurora.com" at bounding box center [726, 316] width 324 height 18
type input "[EMAIL_ADDRESS][DOMAIN_NAME]"
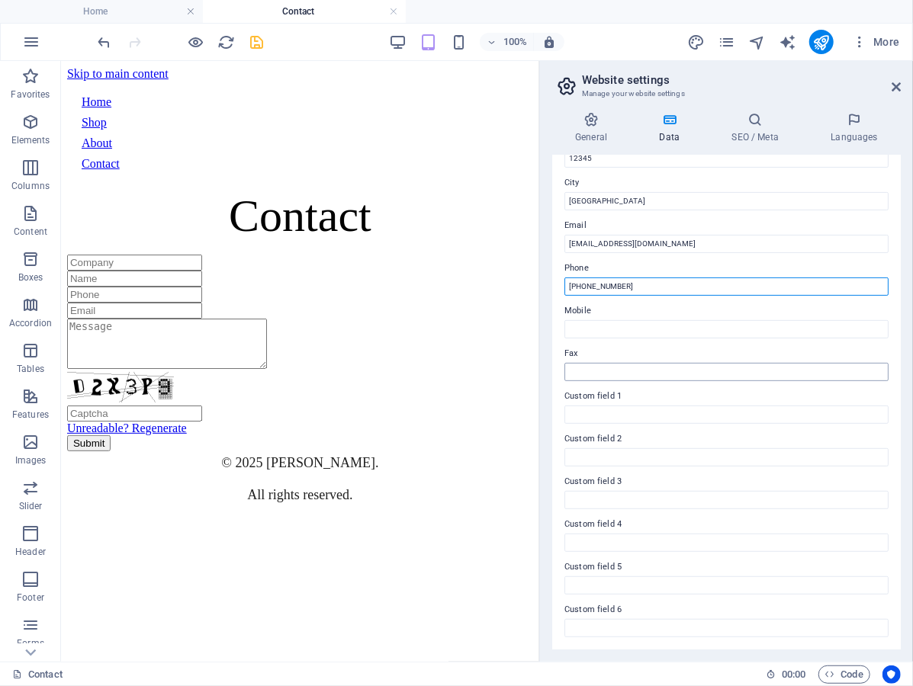
scroll to position [99, 0]
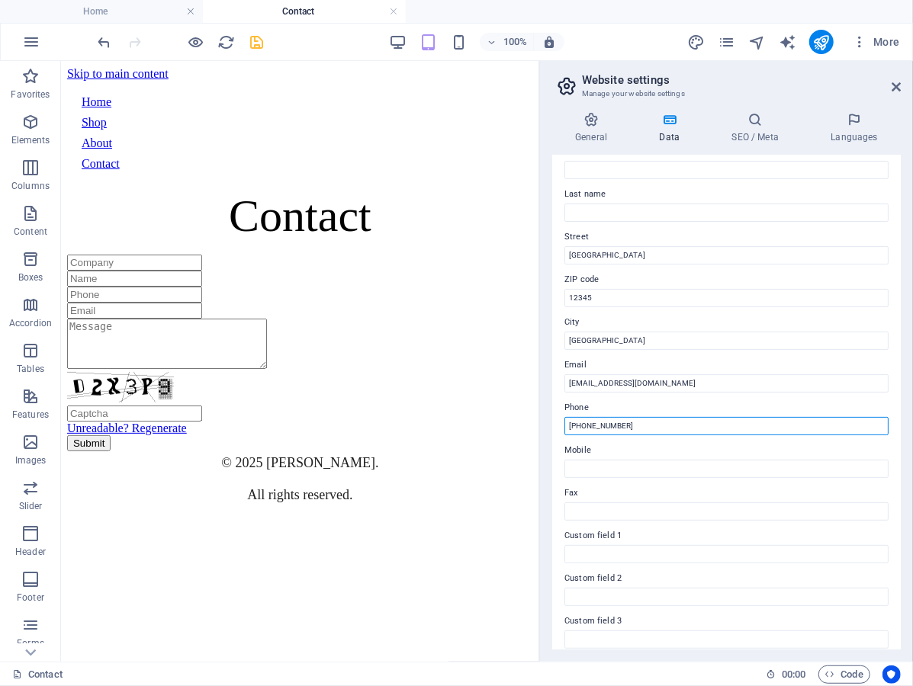
drag, startPoint x: 663, startPoint y: 425, endPoint x: 501, endPoint y: 412, distance: 162.9
click at [501, 412] on div "Home Contact Favorites Elements Columns Content Boxes Accordion Tables Features…" at bounding box center [456, 361] width 913 height 601
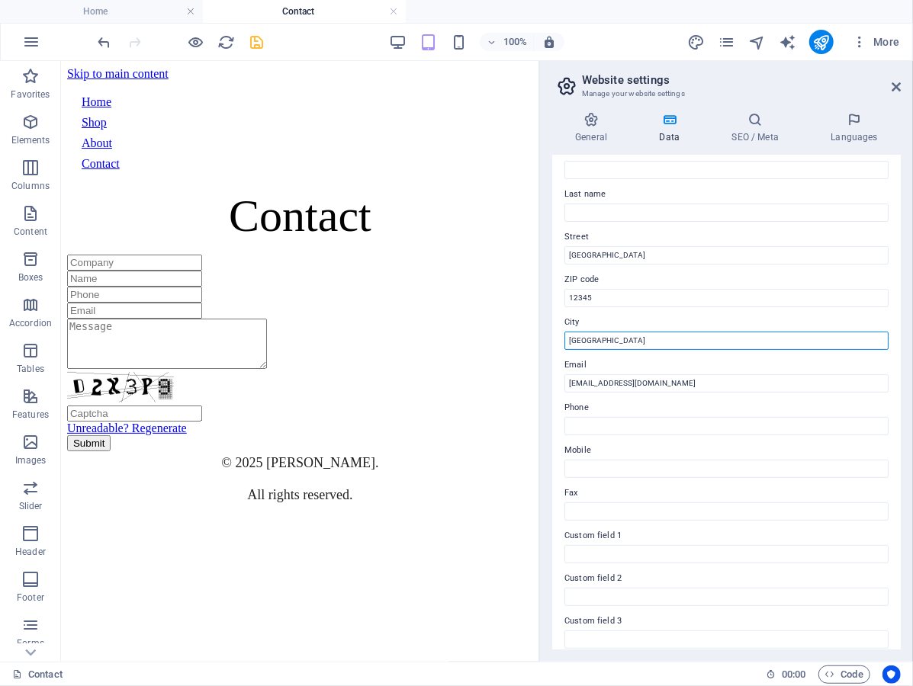
drag, startPoint x: 666, startPoint y: 342, endPoint x: 489, endPoint y: 334, distance: 177.1
click at [489, 334] on div "Home Contact Favorites Elements Columns Content Boxes Accordion Tables Features…" at bounding box center [456, 361] width 913 height 601
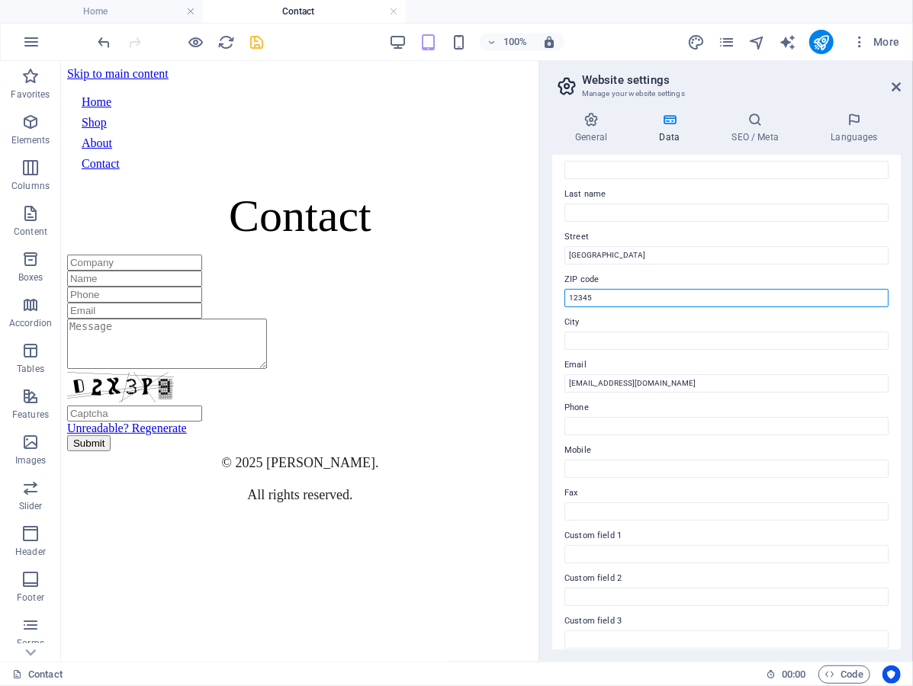
drag, startPoint x: 623, startPoint y: 299, endPoint x: 507, endPoint y: 282, distance: 117.1
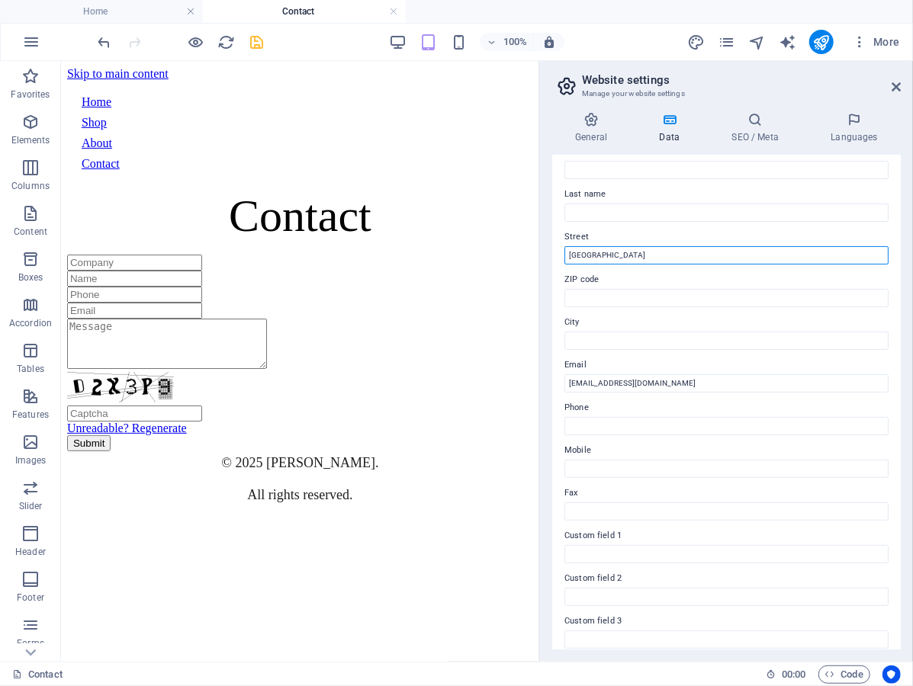
drag, startPoint x: 634, startPoint y: 260, endPoint x: 486, endPoint y: 218, distance: 154.5
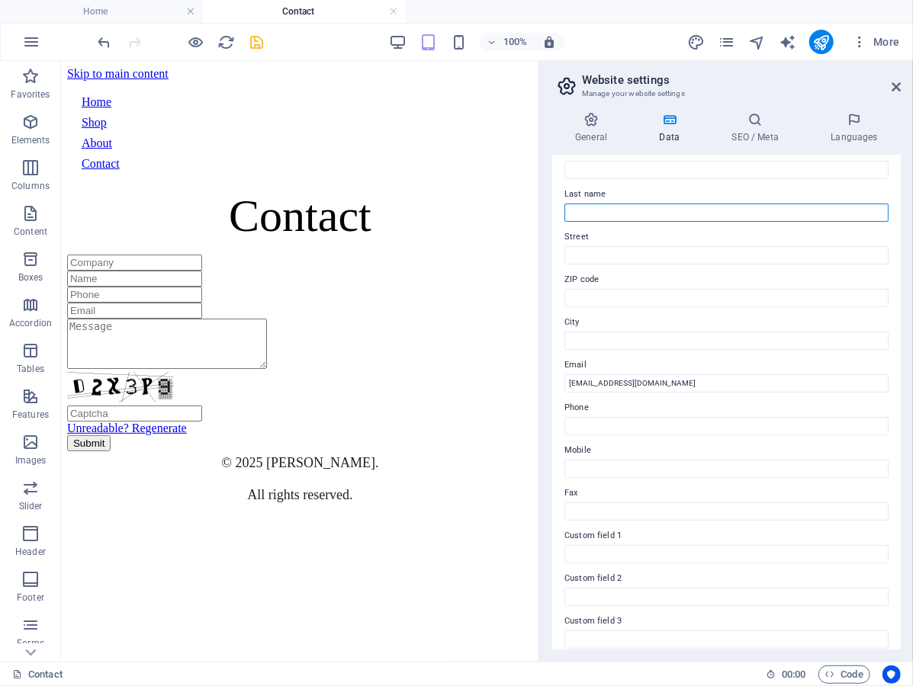
scroll to position [0, 0]
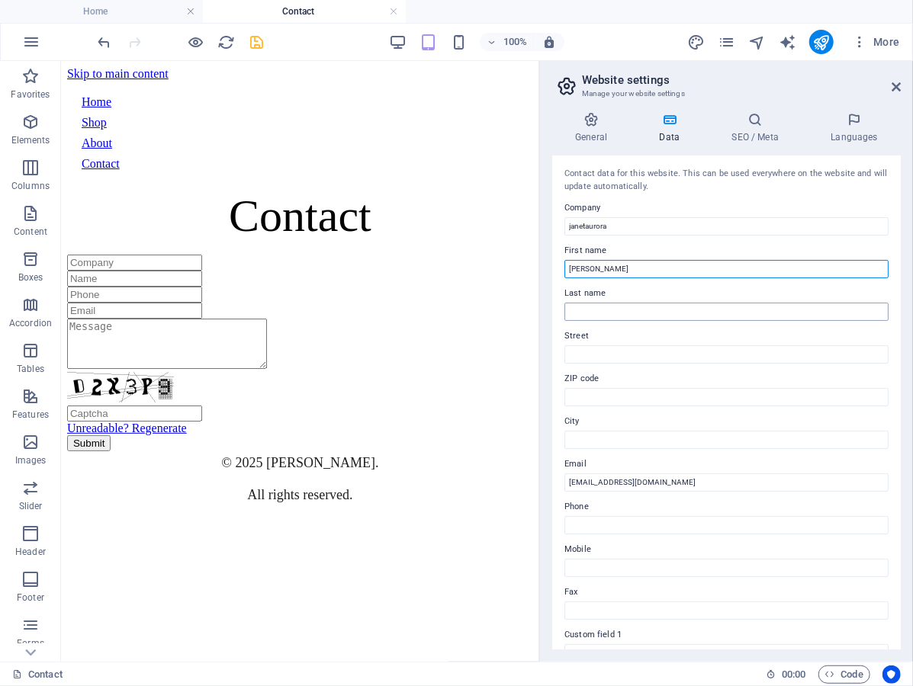
type input "[PERSON_NAME]"
click at [690, 312] on input "Last name" at bounding box center [726, 312] width 324 height 18
type input "Aurora"
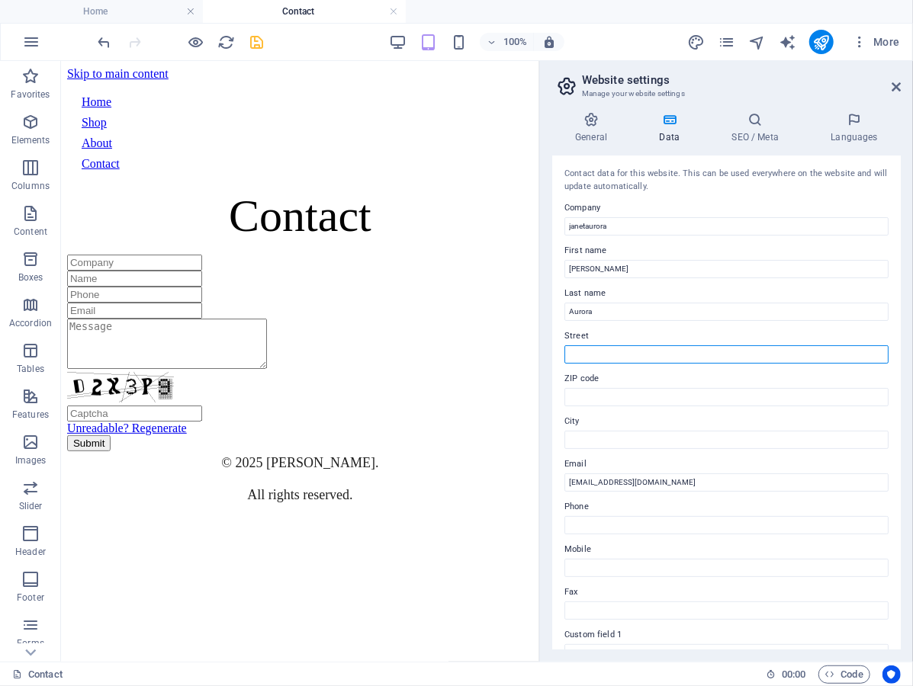
click at [740, 352] on input "Street" at bounding box center [726, 354] width 324 height 18
click at [754, 131] on h4 "SEO / Meta" at bounding box center [757, 128] width 99 height 32
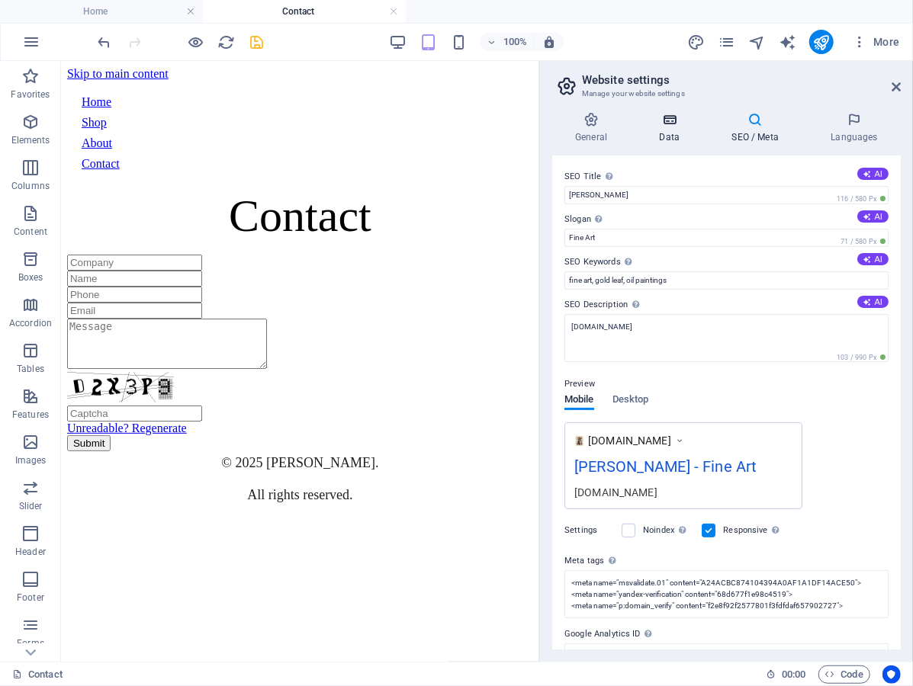
click at [660, 124] on icon at bounding box center [669, 119] width 66 height 15
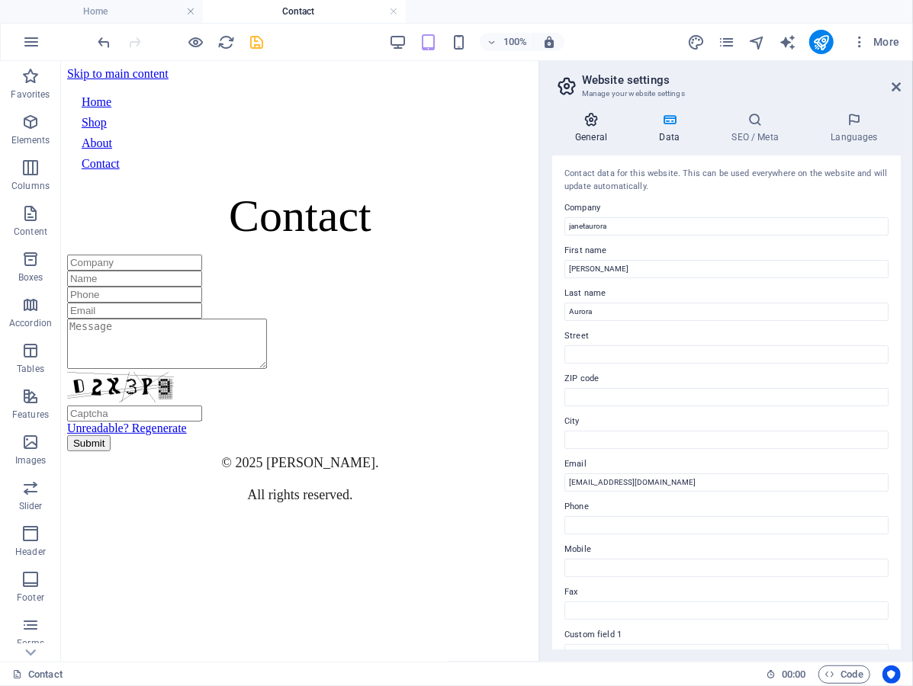
click at [580, 127] on h4 "General" at bounding box center [594, 128] width 84 height 32
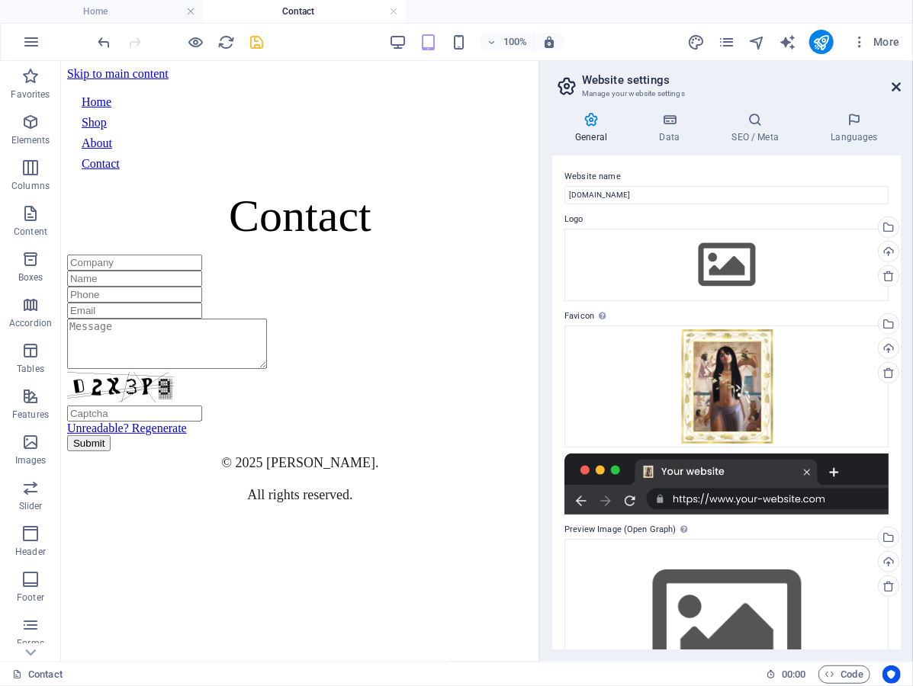
click at [895, 88] on icon at bounding box center [895, 87] width 9 height 12
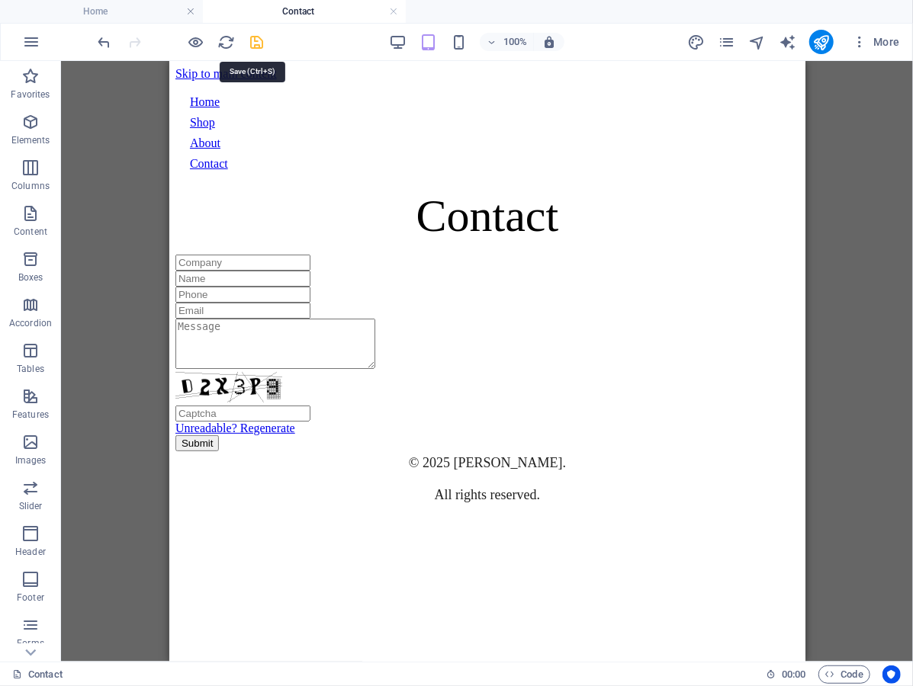
click at [260, 44] on icon "save" at bounding box center [258, 43] width 18 height 18
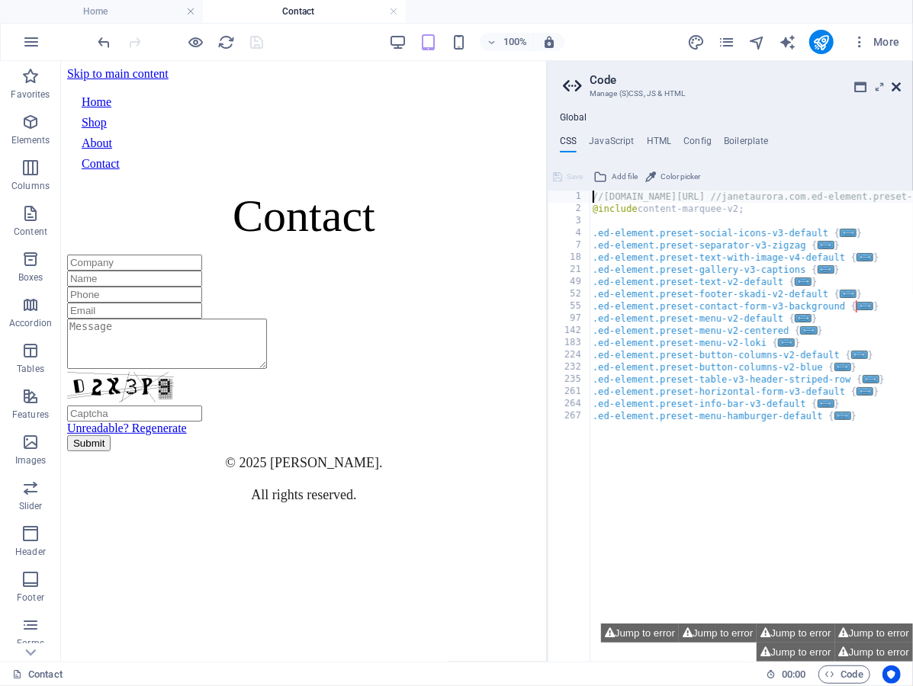
click at [895, 84] on icon at bounding box center [895, 87] width 9 height 12
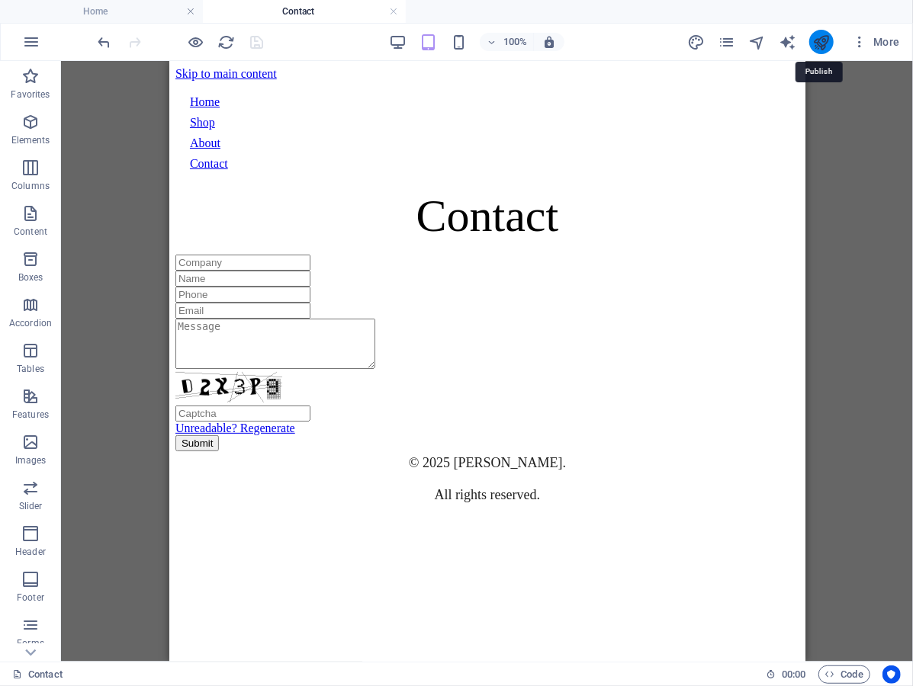
click at [820, 37] on icon "publish" at bounding box center [821, 43] width 18 height 18
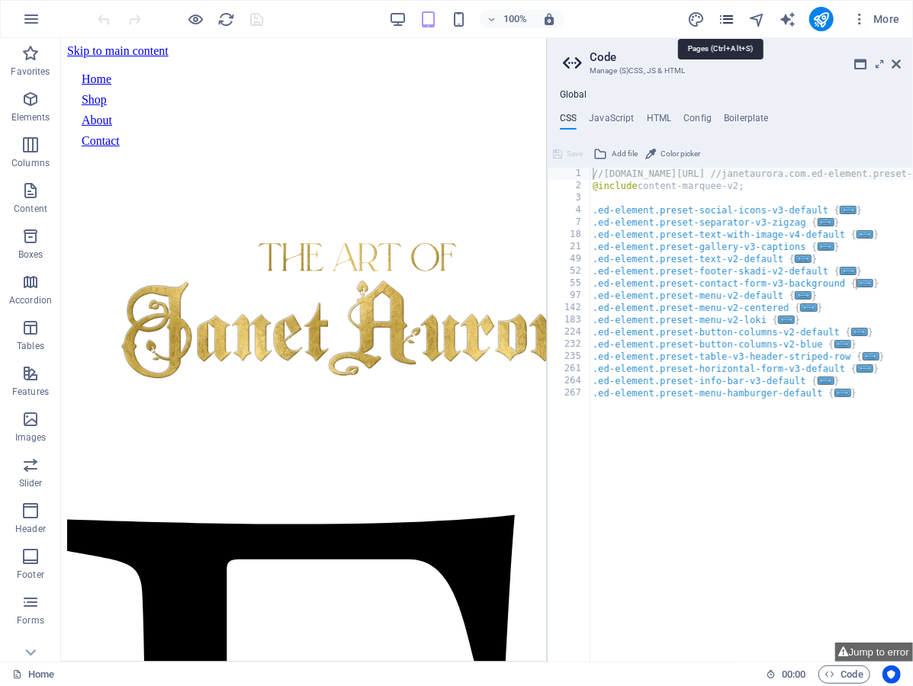
click at [723, 17] on icon "pages" at bounding box center [727, 20] width 18 height 18
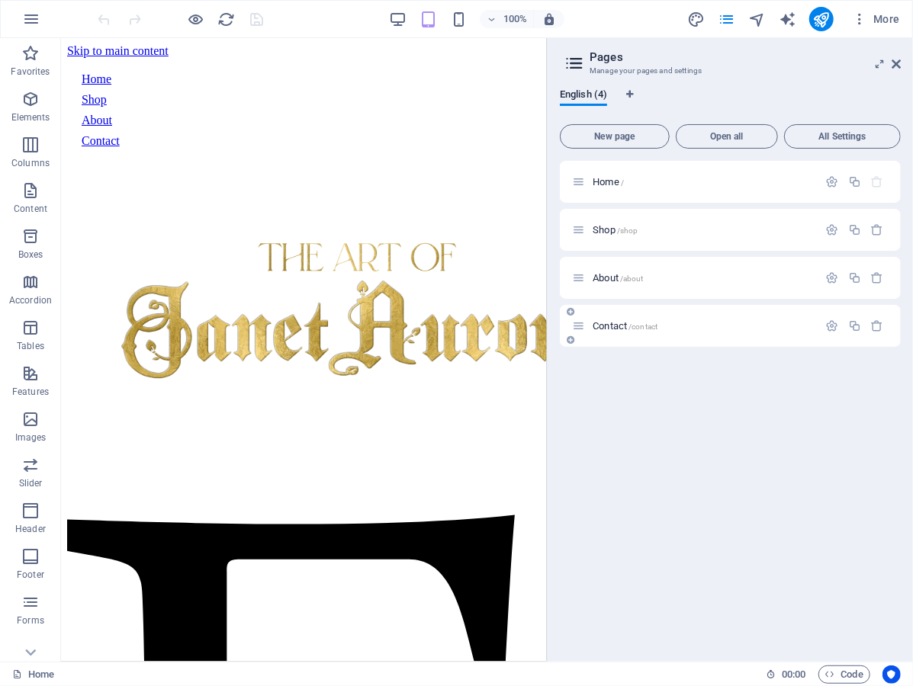
click at [634, 323] on span "/contact" at bounding box center [642, 327] width 29 height 8
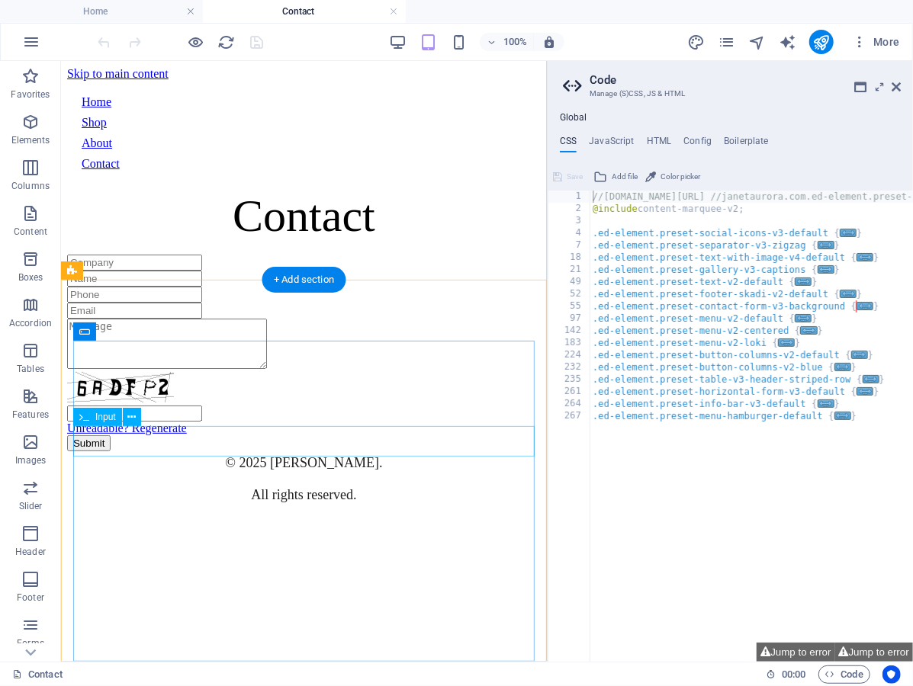
scroll to position [12, 0]
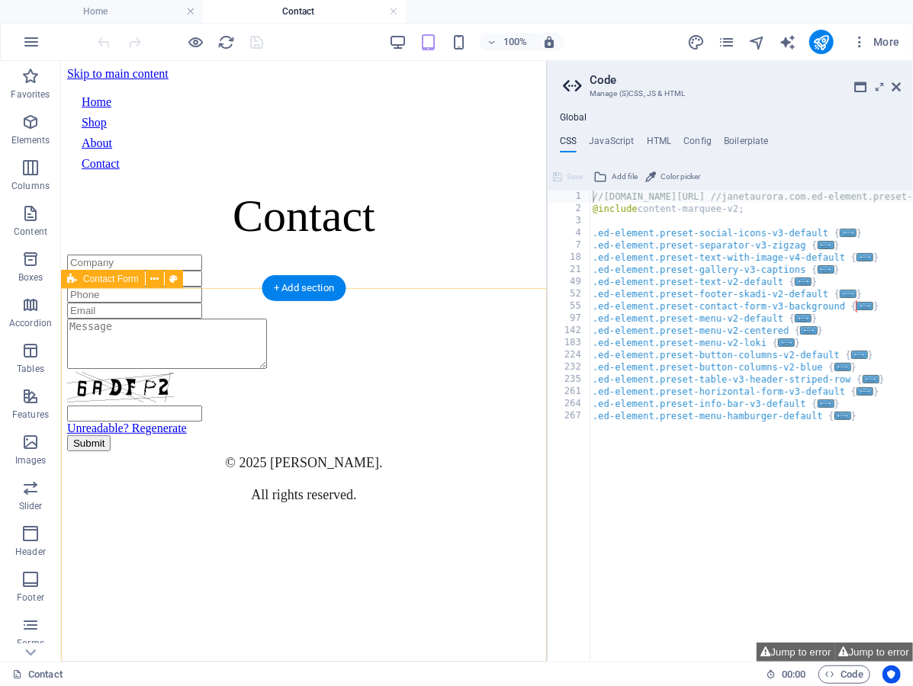
click at [377, 321] on div "Unreadable? Regenerate Submit" at bounding box center [303, 352] width 474 height 197
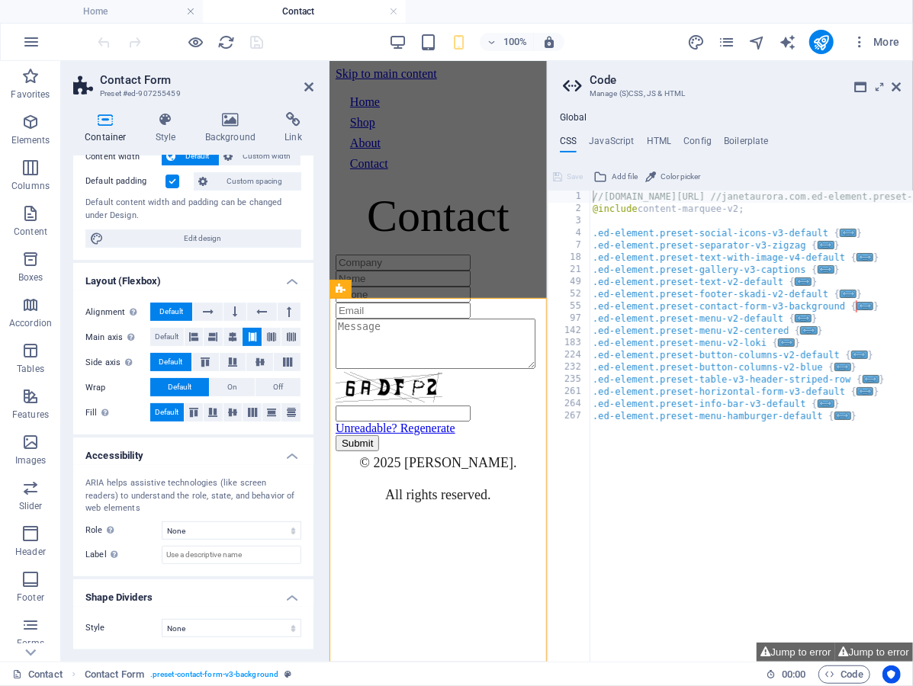
scroll to position [101, 0]
click at [425, 293] on icon at bounding box center [423, 289] width 8 height 16
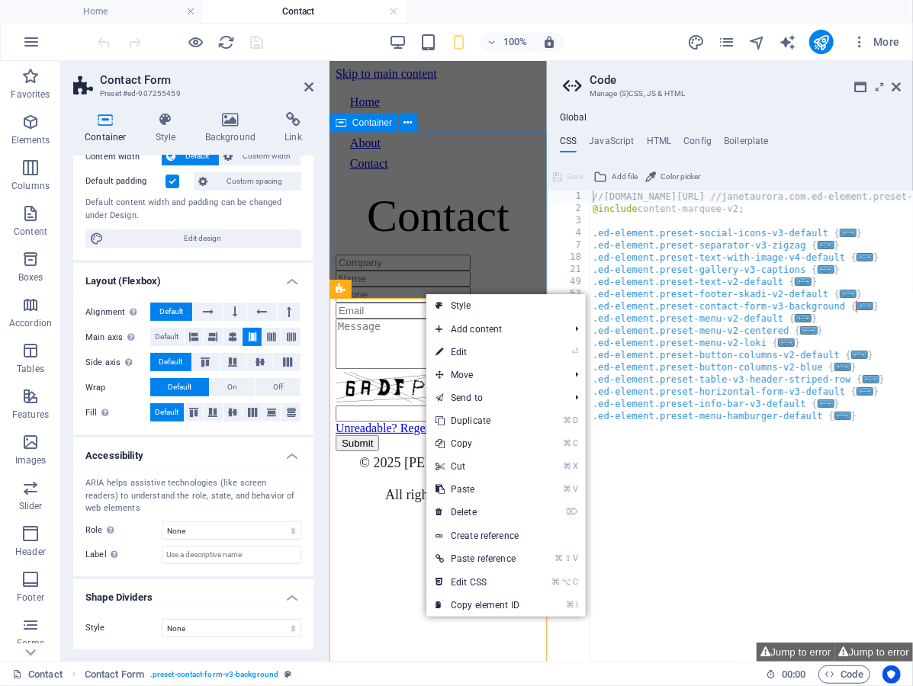
click at [481, 242] on div "Contact" at bounding box center [437, 215] width 205 height 53
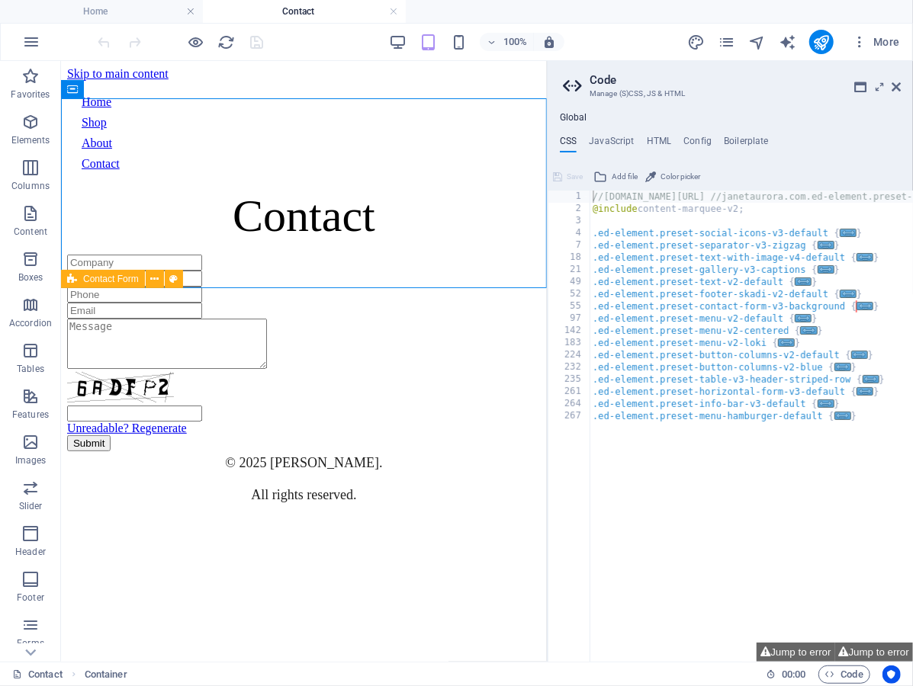
click at [269, 316] on div "Unreadable? Regenerate Submit" at bounding box center [303, 352] width 474 height 197
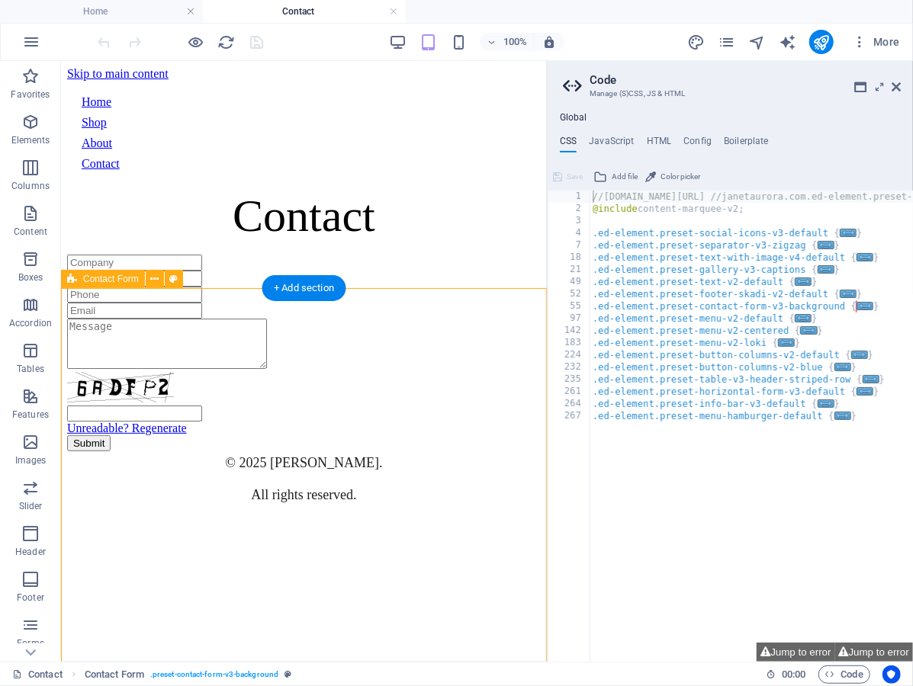
click at [320, 321] on div "Unreadable? Regenerate Submit" at bounding box center [303, 352] width 474 height 197
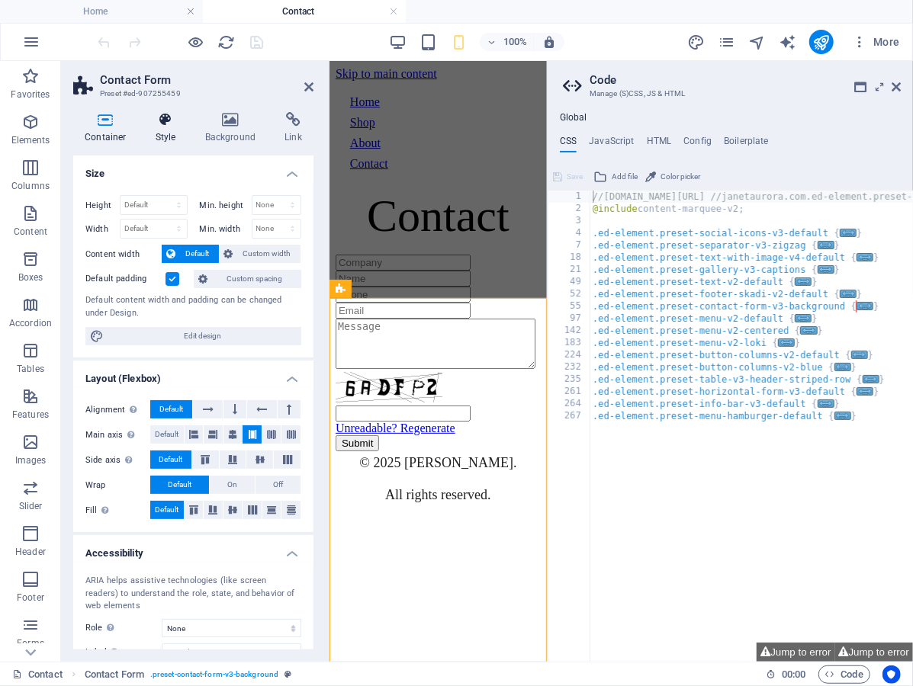
click at [172, 114] on icon at bounding box center [165, 119] width 43 height 15
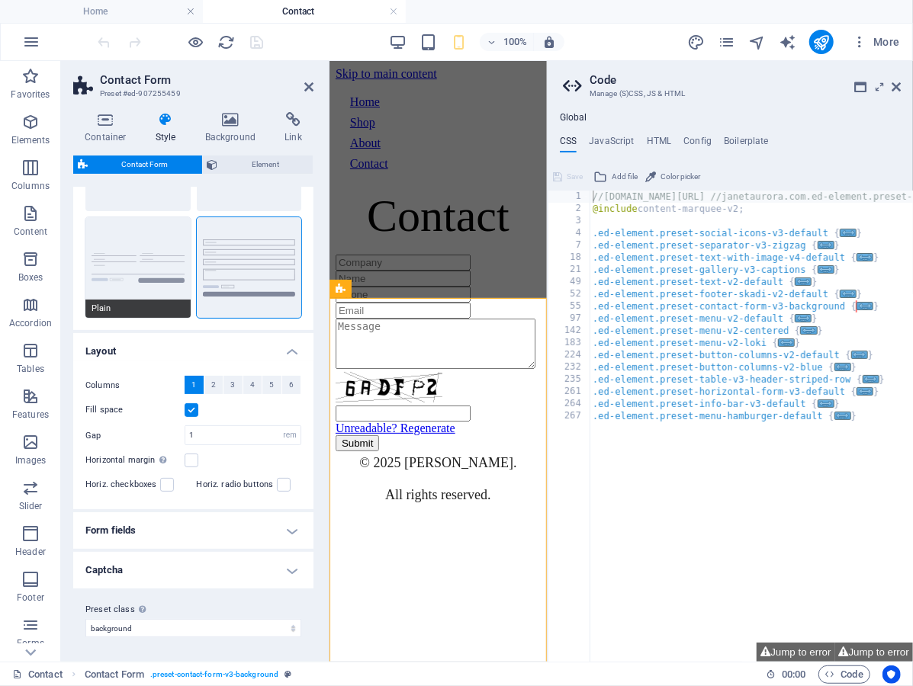
scroll to position [116, 0]
click at [162, 538] on h4 "Form fields" at bounding box center [193, 530] width 240 height 37
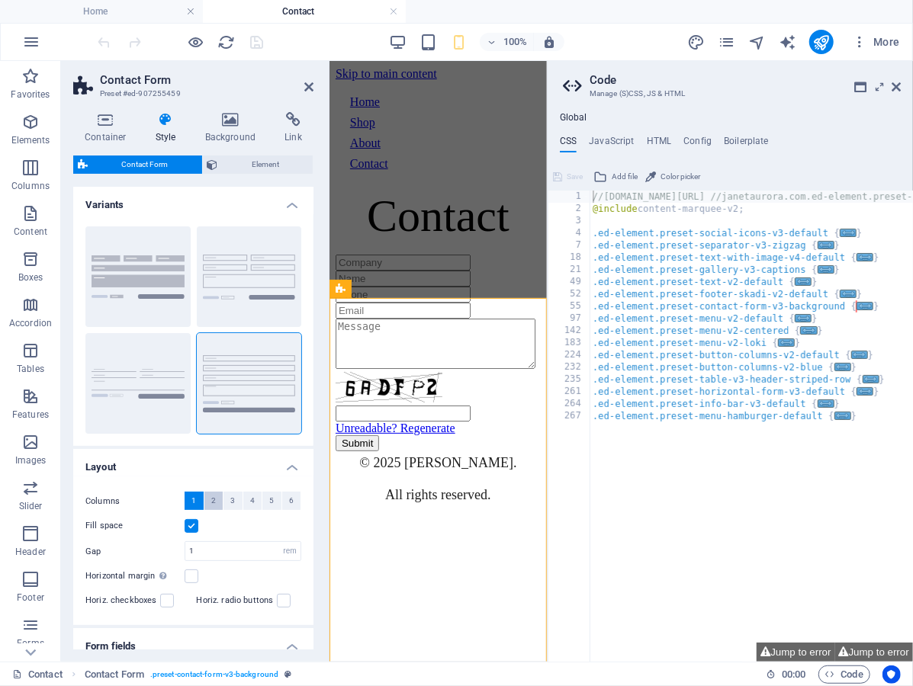
scroll to position [0, 0]
click at [226, 128] on h4 "Background" at bounding box center [234, 128] width 80 height 32
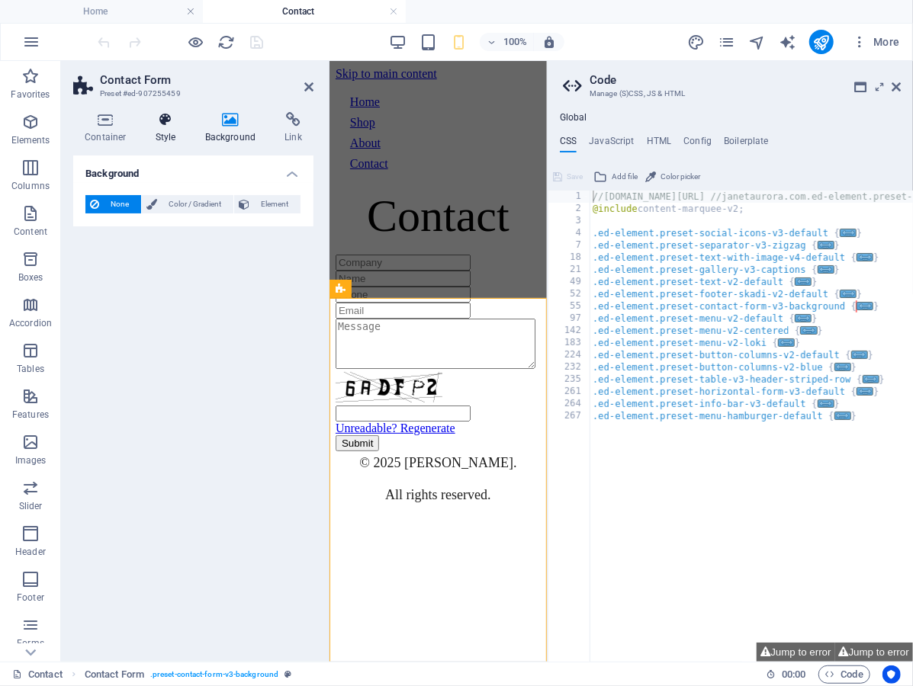
click at [165, 117] on icon at bounding box center [165, 119] width 43 height 15
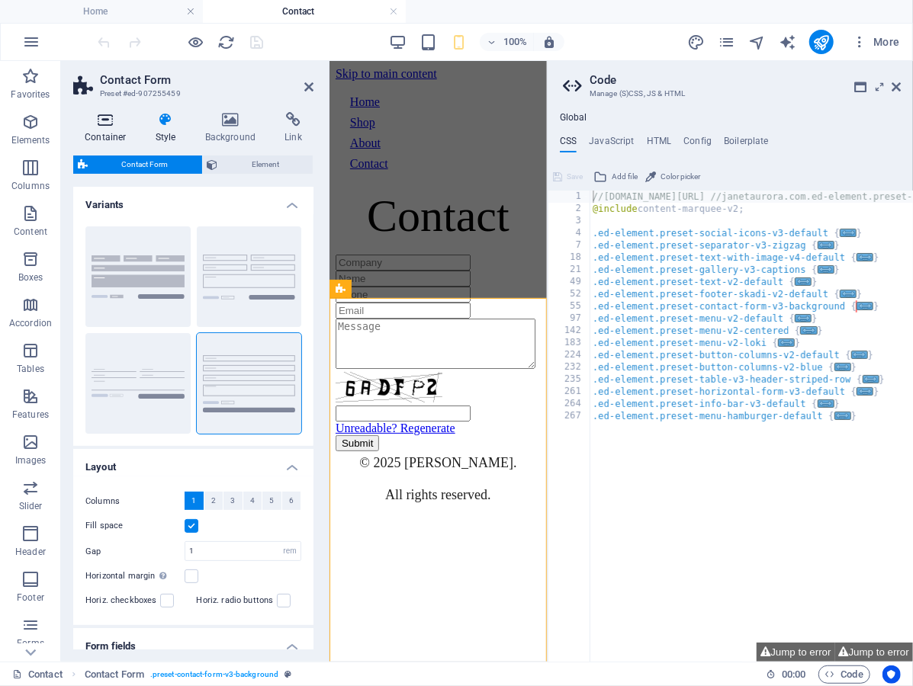
click at [93, 112] on icon at bounding box center [105, 119] width 65 height 15
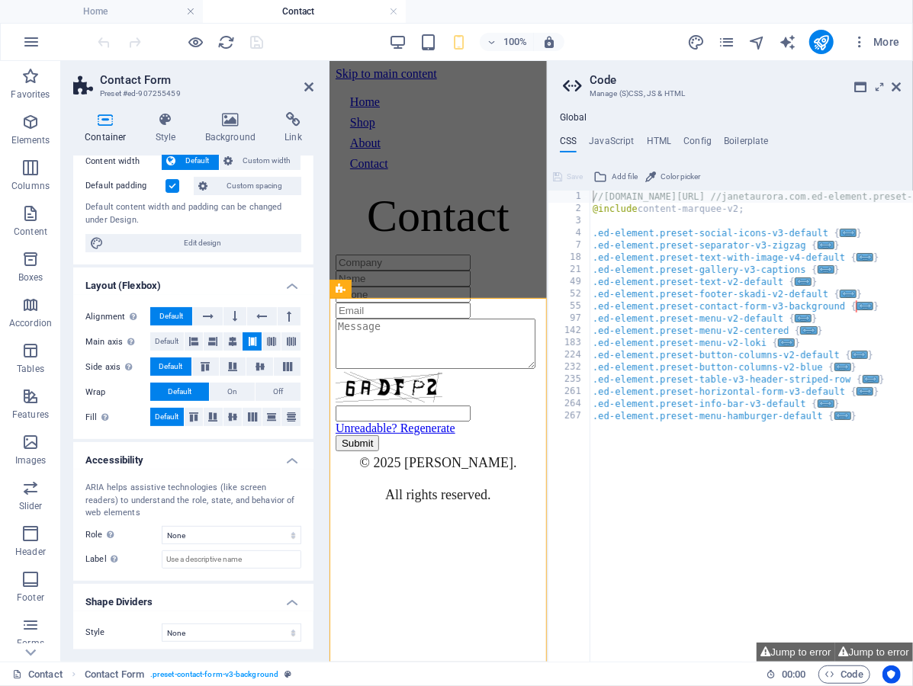
scroll to position [95, 0]
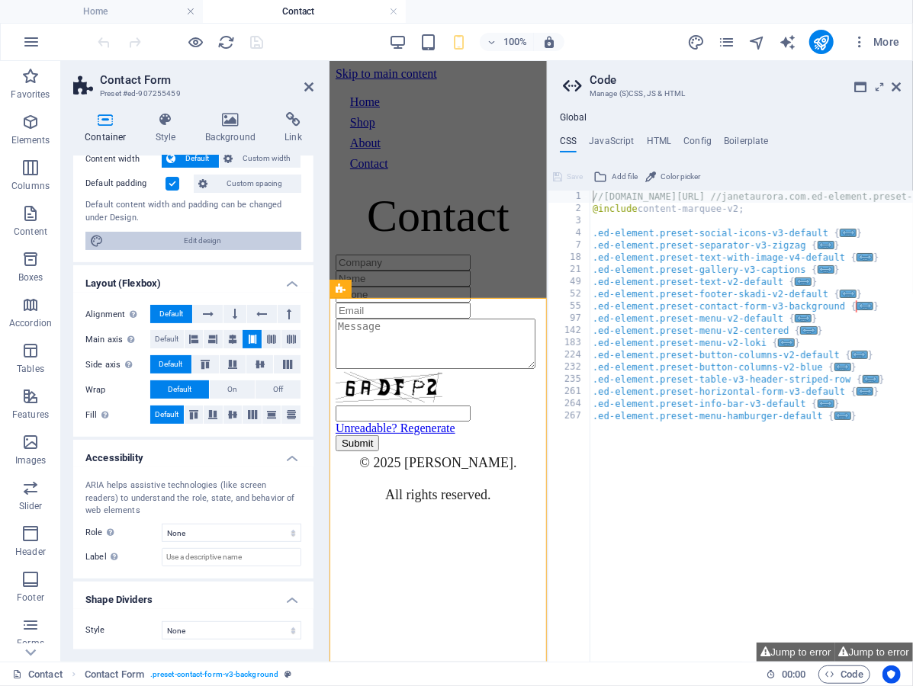
click at [195, 245] on span "Edit design" at bounding box center [202, 241] width 188 height 18
select select "rem"
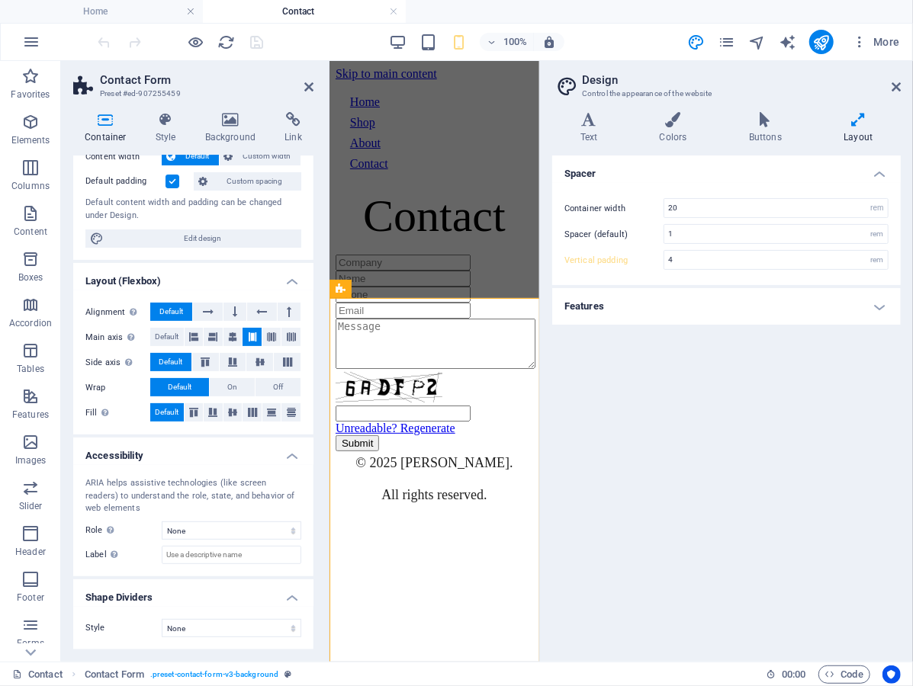
scroll to position [101, 0]
click at [894, 88] on icon at bounding box center [895, 87] width 9 height 12
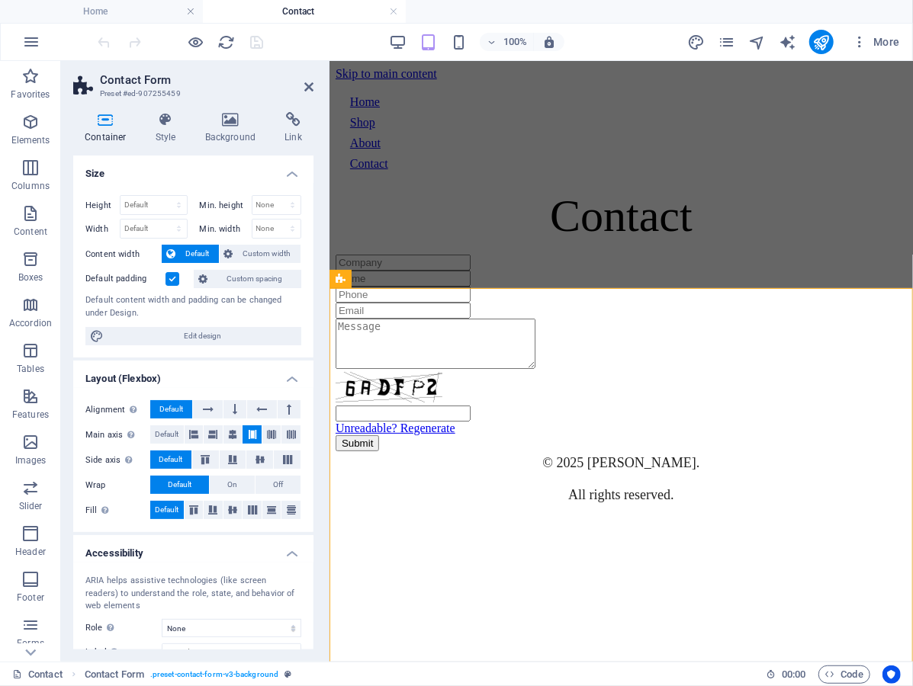
scroll to position [0, 0]
click at [172, 114] on icon at bounding box center [165, 119] width 43 height 15
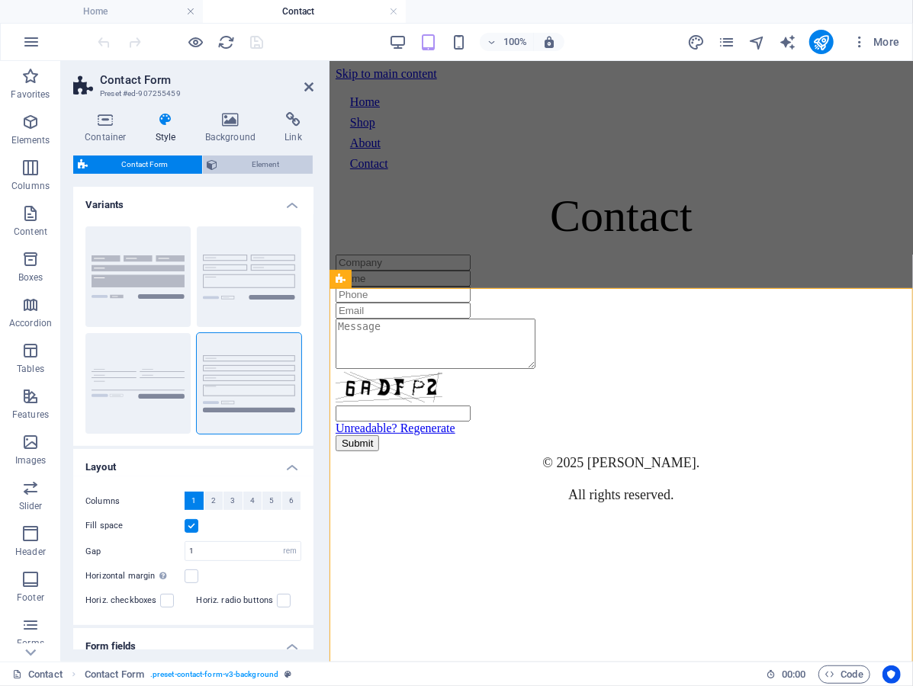
click at [252, 162] on span "Element" at bounding box center [266, 165] width 86 height 18
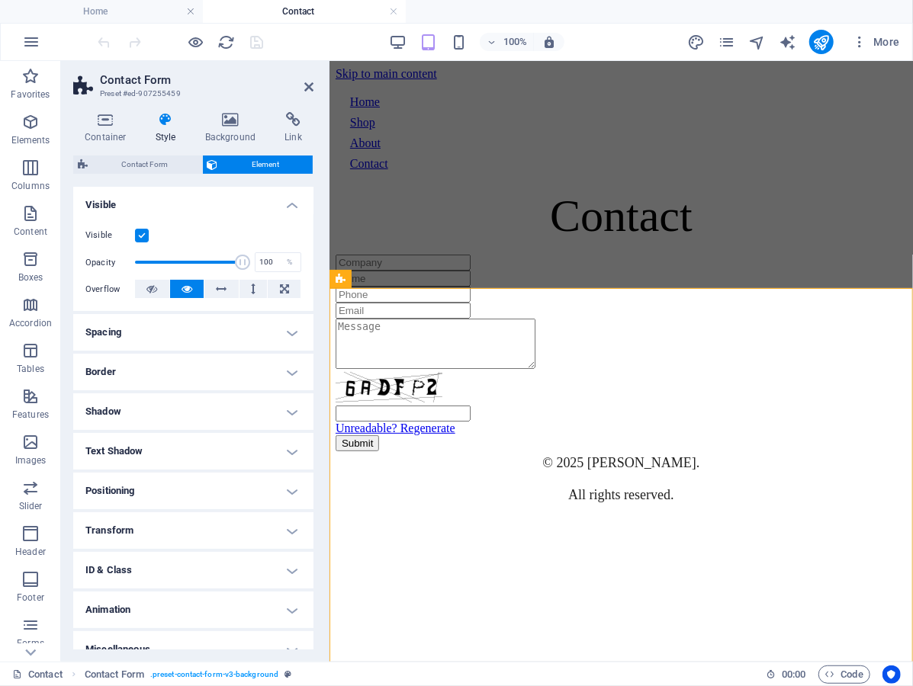
click at [186, 339] on h4 "Spacing" at bounding box center [193, 332] width 240 height 37
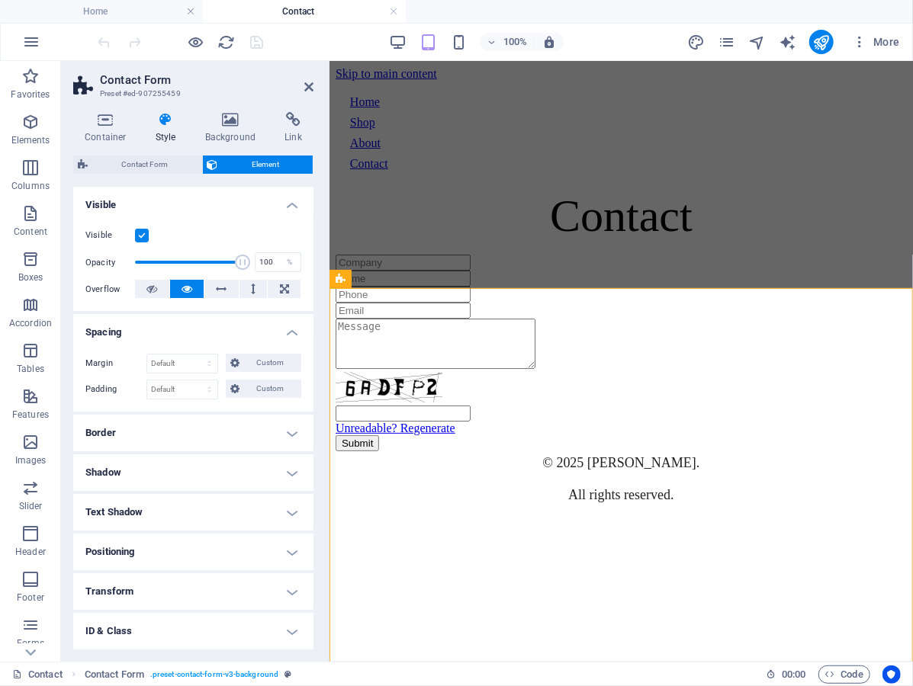
click at [181, 430] on h4 "Border" at bounding box center [193, 433] width 240 height 37
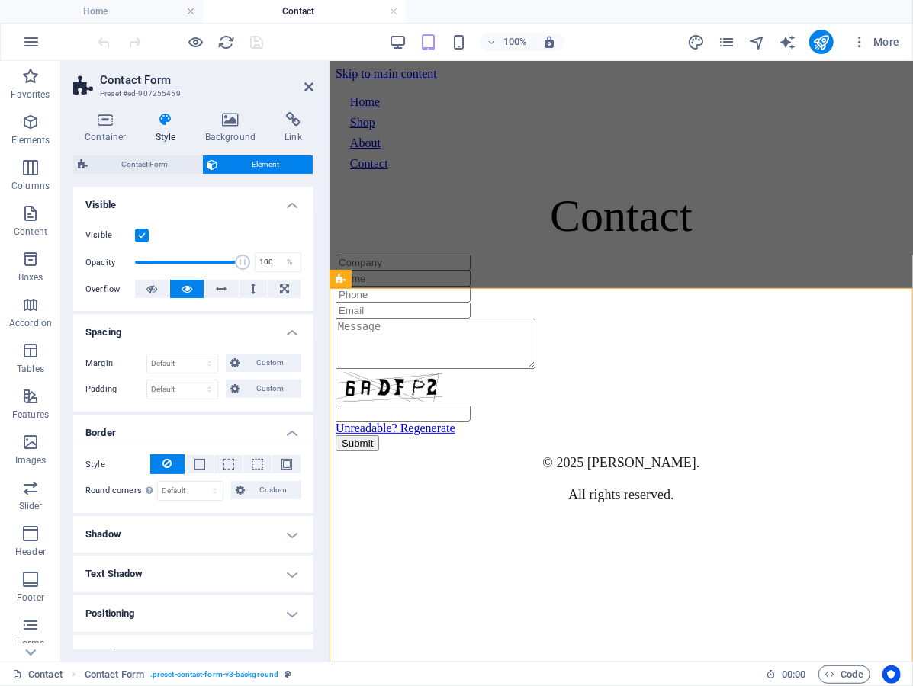
click at [184, 427] on h4 "Border" at bounding box center [193, 428] width 240 height 27
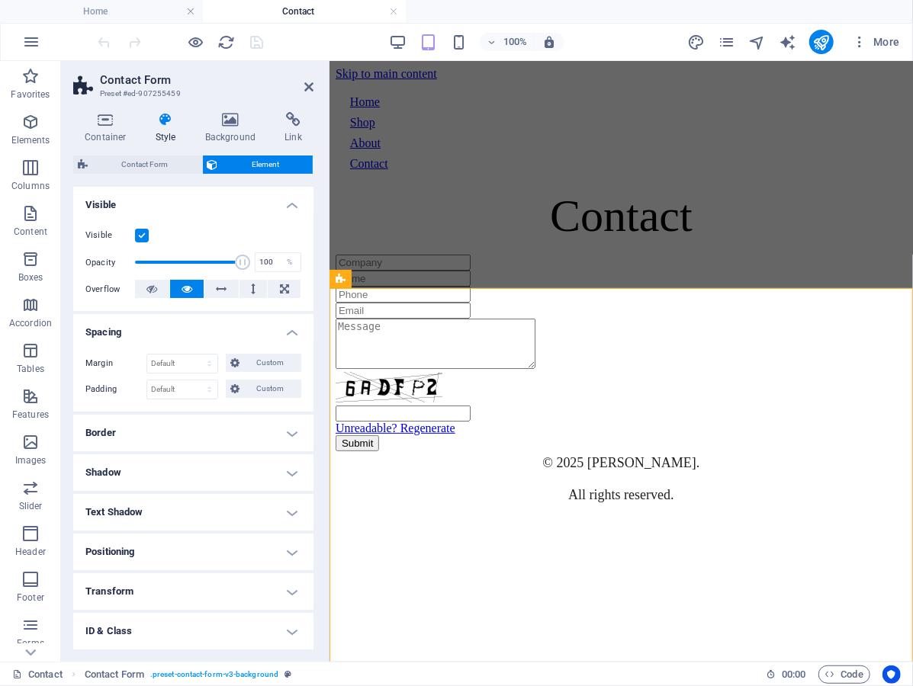
click at [174, 328] on h4 "Spacing" at bounding box center [193, 327] width 240 height 27
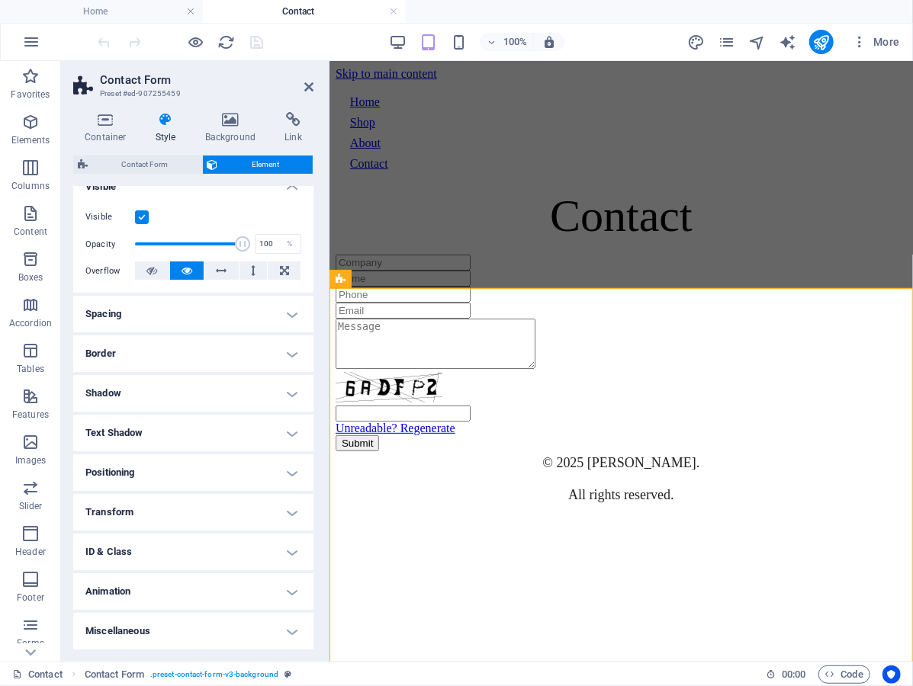
scroll to position [17, 0]
click at [174, 596] on h4 "Animation" at bounding box center [193, 593] width 240 height 37
click at [172, 590] on h4 "Animation" at bounding box center [193, 588] width 240 height 27
click at [175, 635] on h4 "Miscellaneous" at bounding box center [193, 633] width 240 height 37
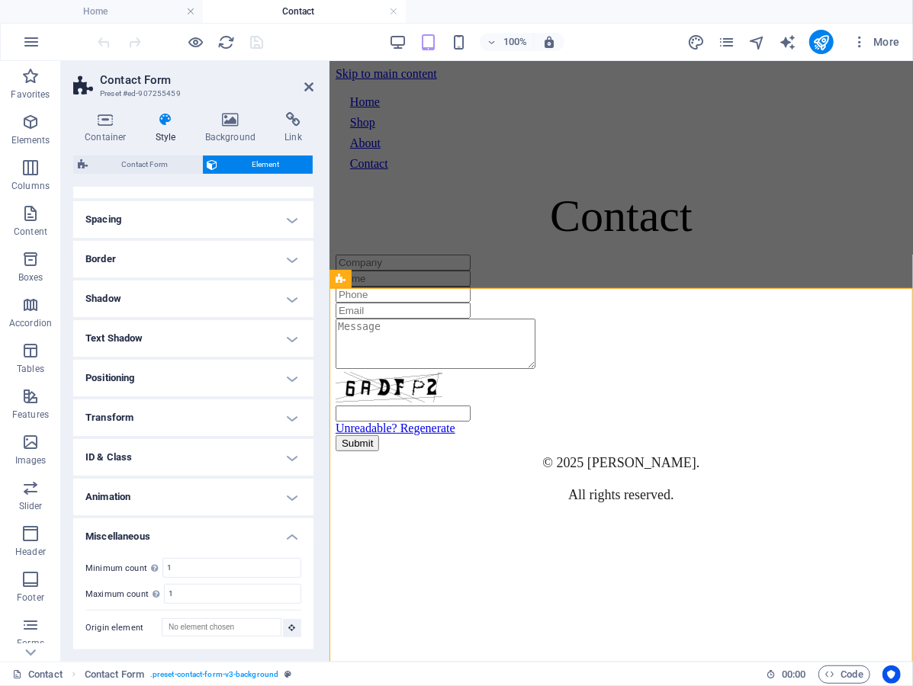
click at [211, 520] on h4 "Miscellaneous" at bounding box center [193, 532] width 240 height 27
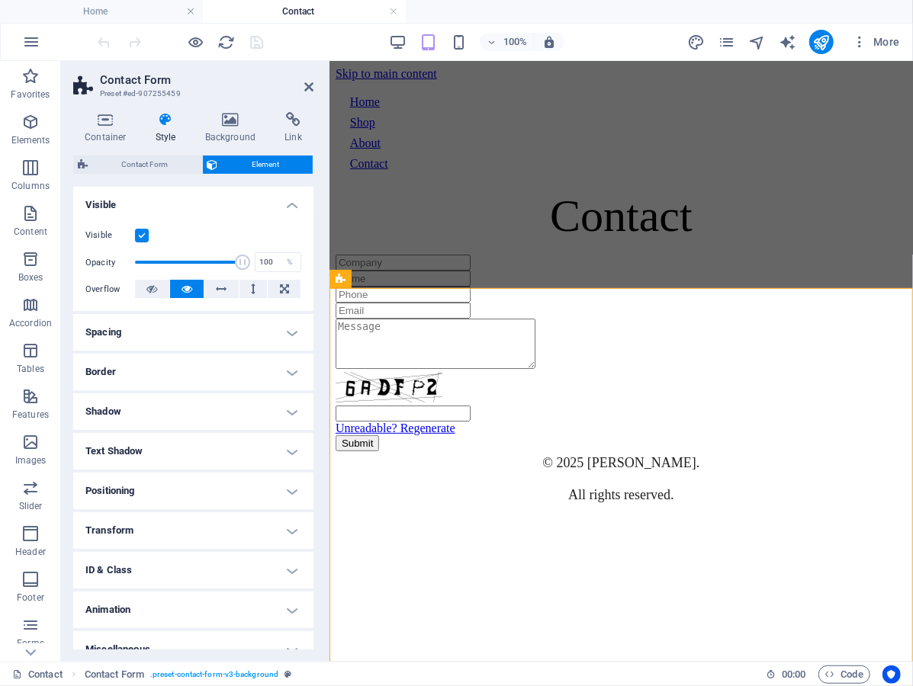
scroll to position [0, 0]
click at [276, 129] on h4 "Link" at bounding box center [293, 128] width 40 height 32
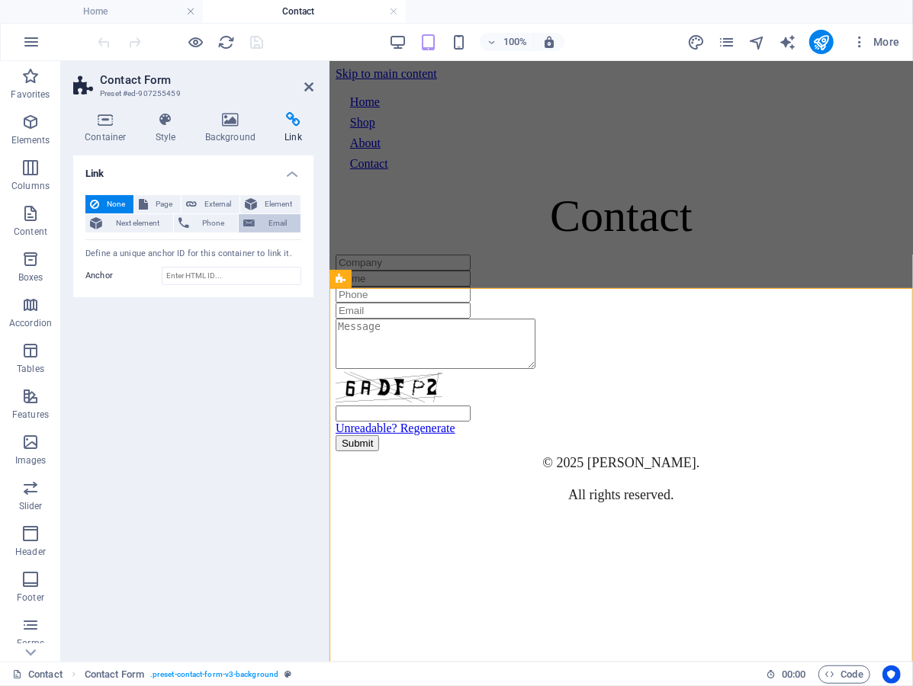
click at [257, 226] on button "Email" at bounding box center [270, 223] width 62 height 18
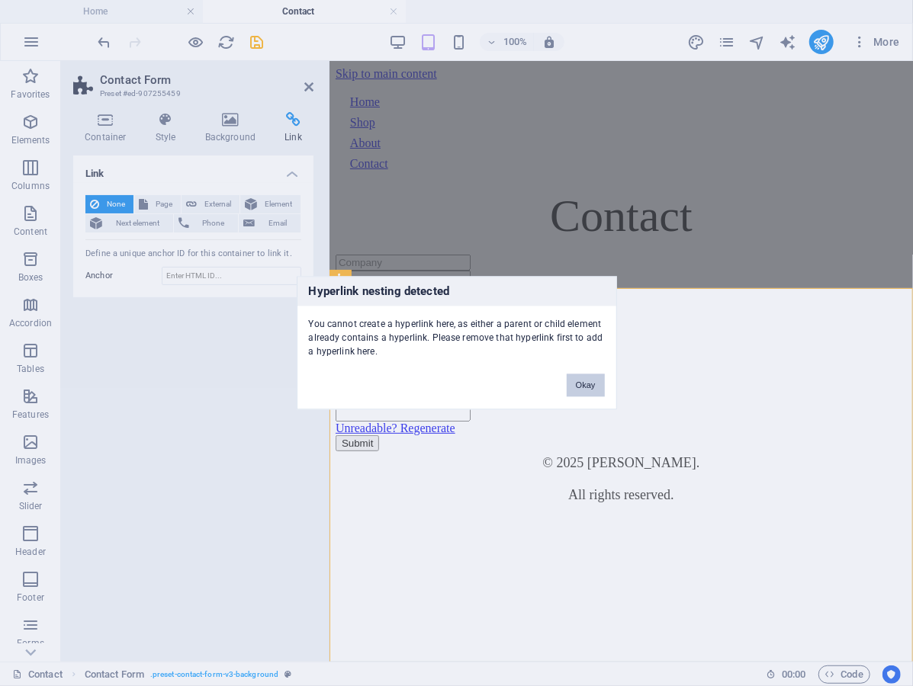
click at [596, 384] on button "Okay" at bounding box center [586, 385] width 38 height 23
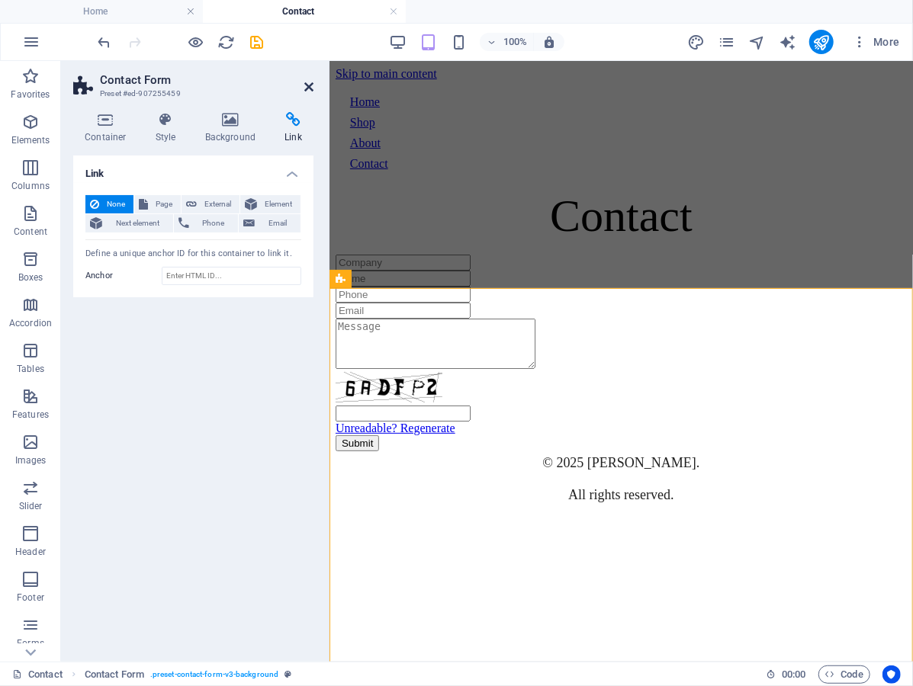
click at [312, 81] on icon at bounding box center [308, 87] width 9 height 12
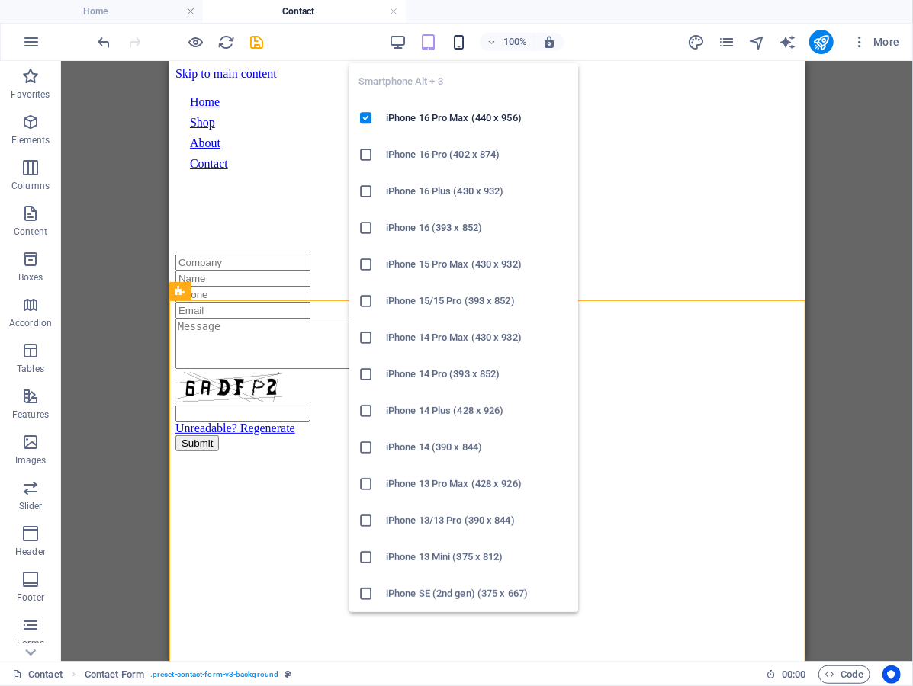
click at [461, 40] on icon "button" at bounding box center [459, 43] width 18 height 18
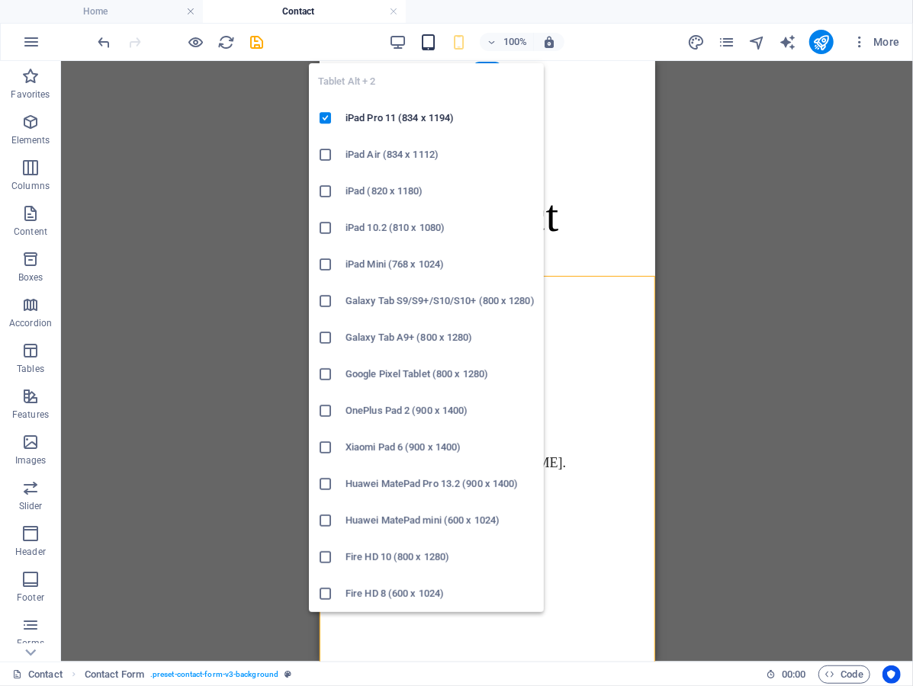
click at [424, 40] on icon "button" at bounding box center [428, 43] width 18 height 18
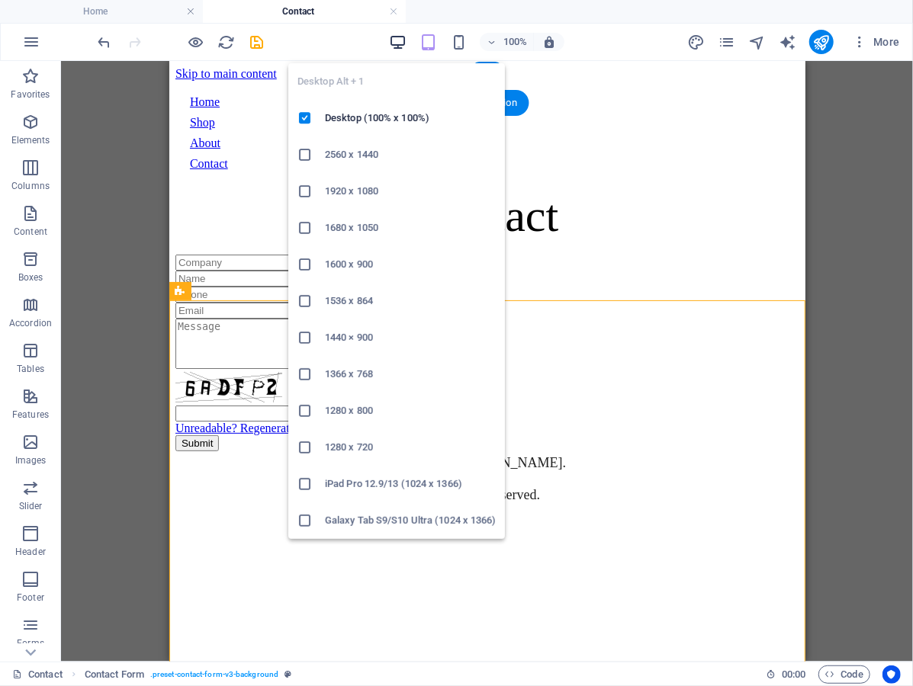
click at [401, 40] on icon "button" at bounding box center [398, 43] width 18 height 18
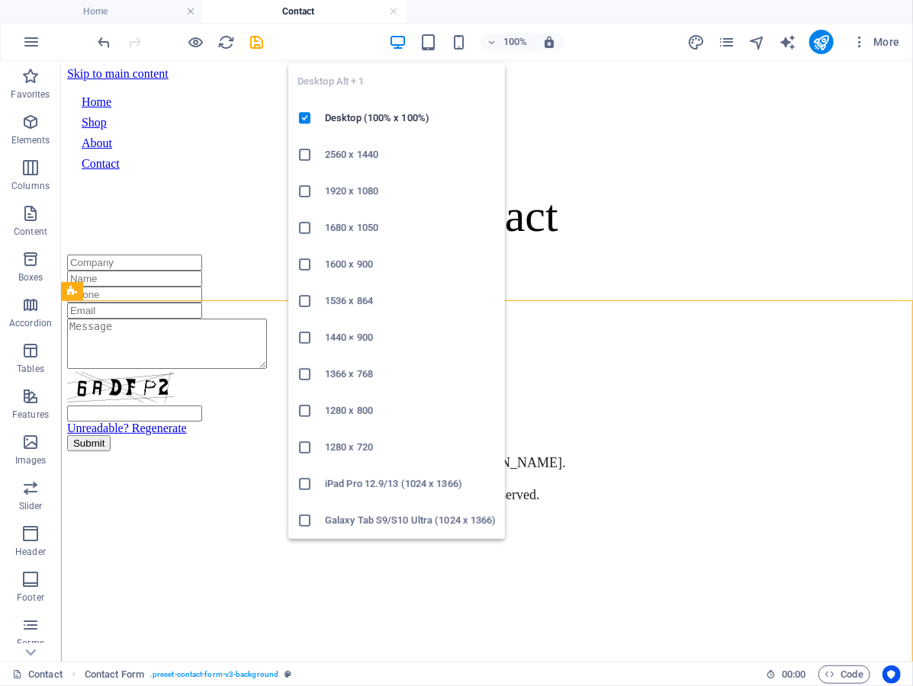
click at [398, 43] on icon "button" at bounding box center [398, 43] width 18 height 18
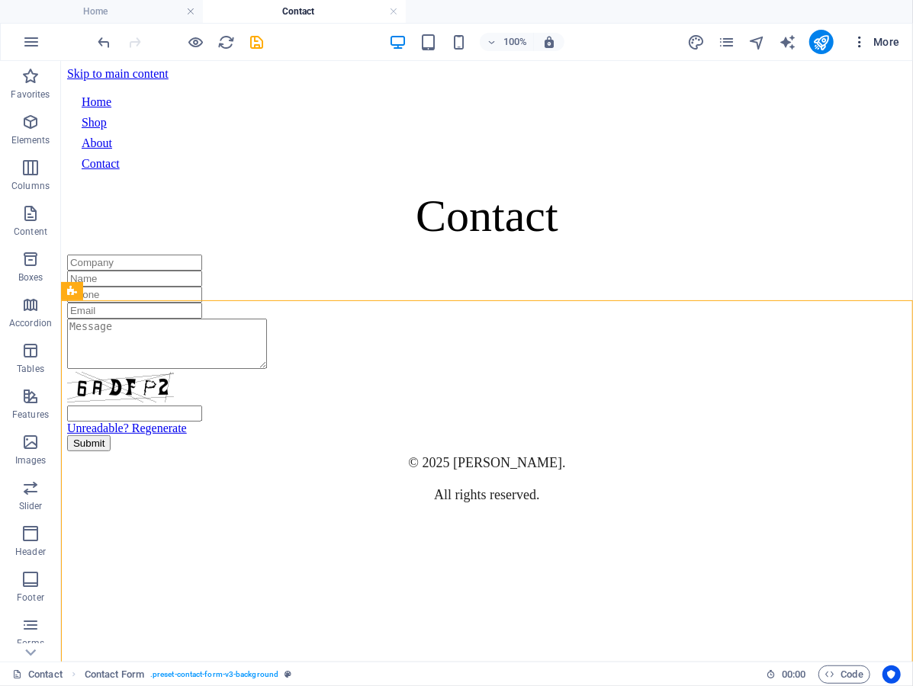
click at [854, 47] on icon "button" at bounding box center [859, 41] width 15 height 15
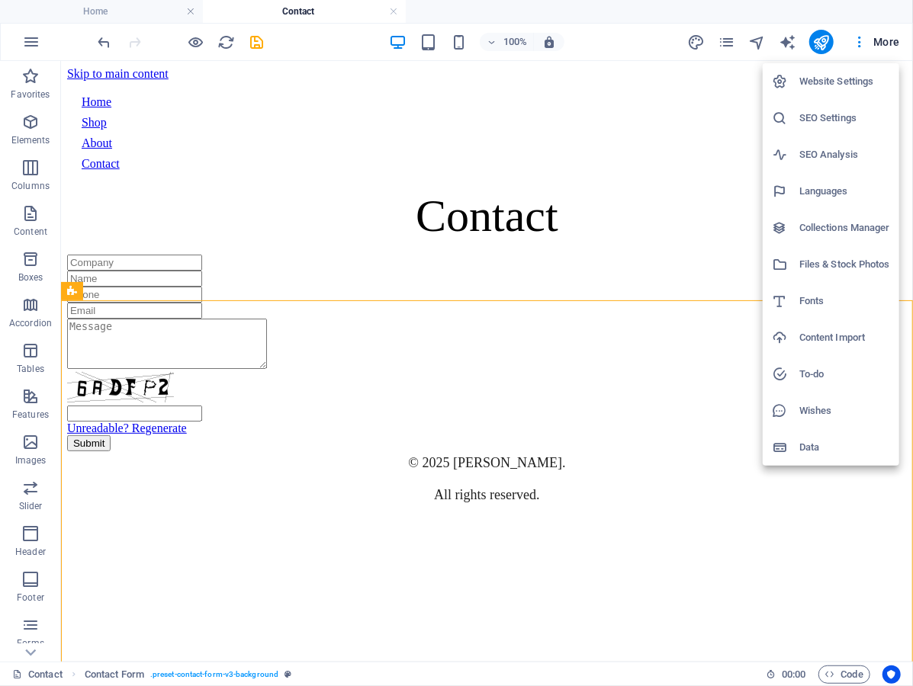
click at [848, 84] on h6 "Website Settings" at bounding box center [844, 81] width 91 height 18
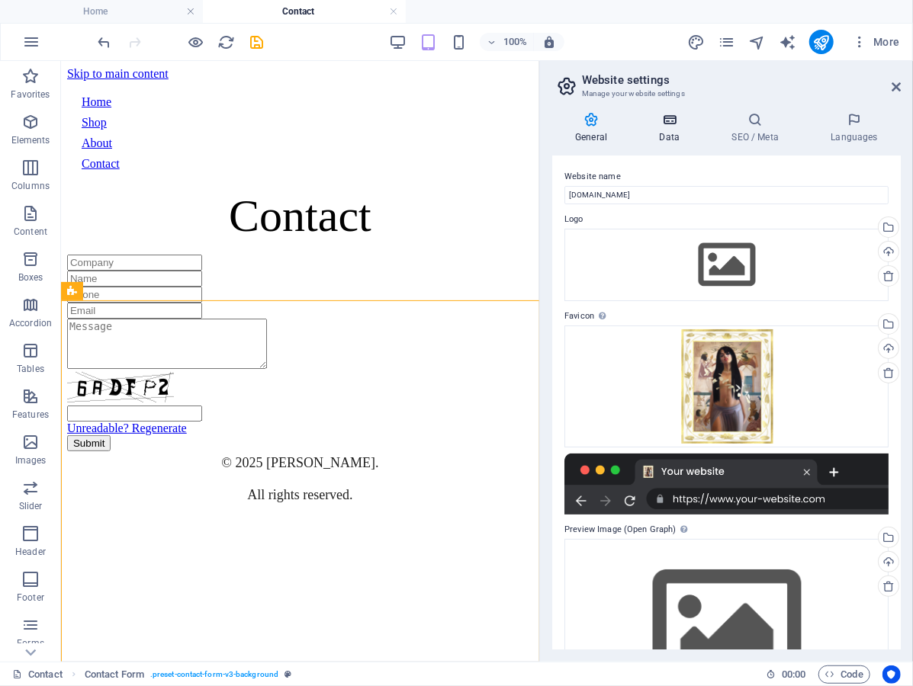
click at [669, 130] on h4 "Data" at bounding box center [672, 128] width 72 height 32
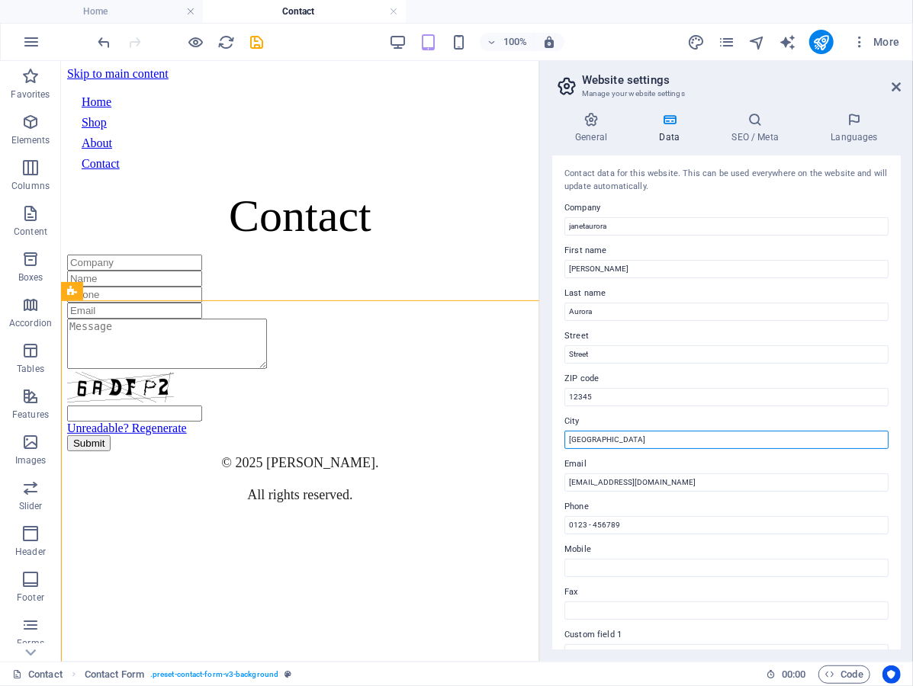
click at [615, 441] on input "Berlin" at bounding box center [726, 440] width 324 height 18
type input "[GEOGRAPHIC_DATA]"
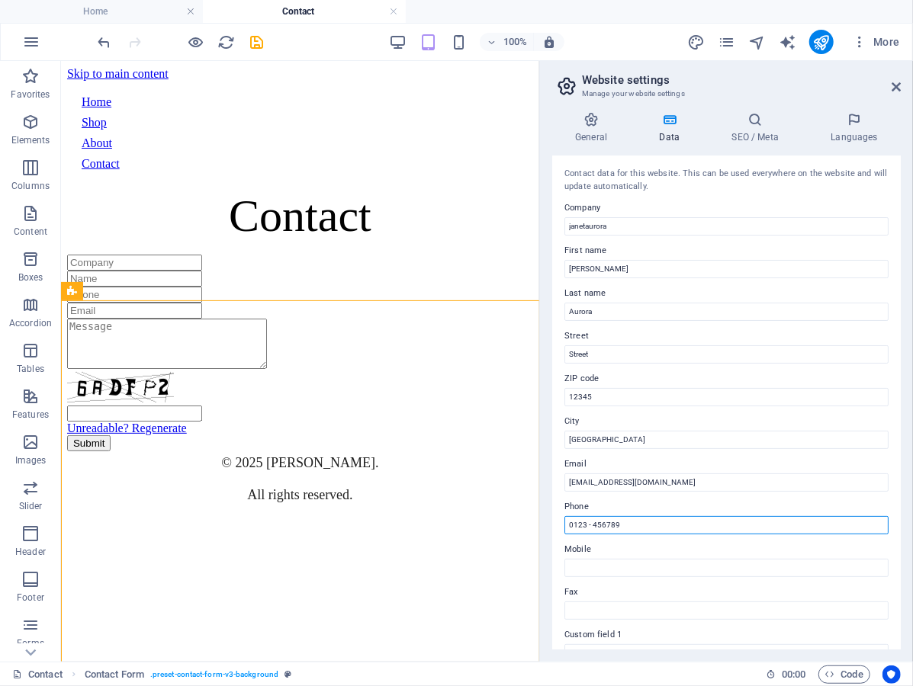
click at [626, 526] on input "0123 - 456789" at bounding box center [726, 525] width 324 height 18
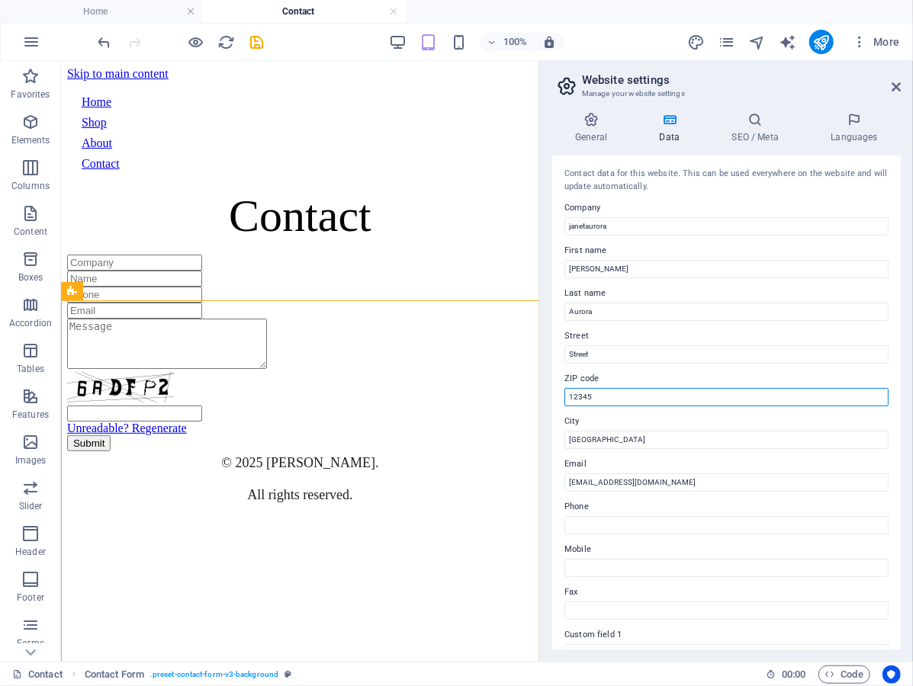
click at [638, 404] on input "12345" at bounding box center [726, 397] width 324 height 18
click at [750, 122] on icon at bounding box center [754, 119] width 93 height 15
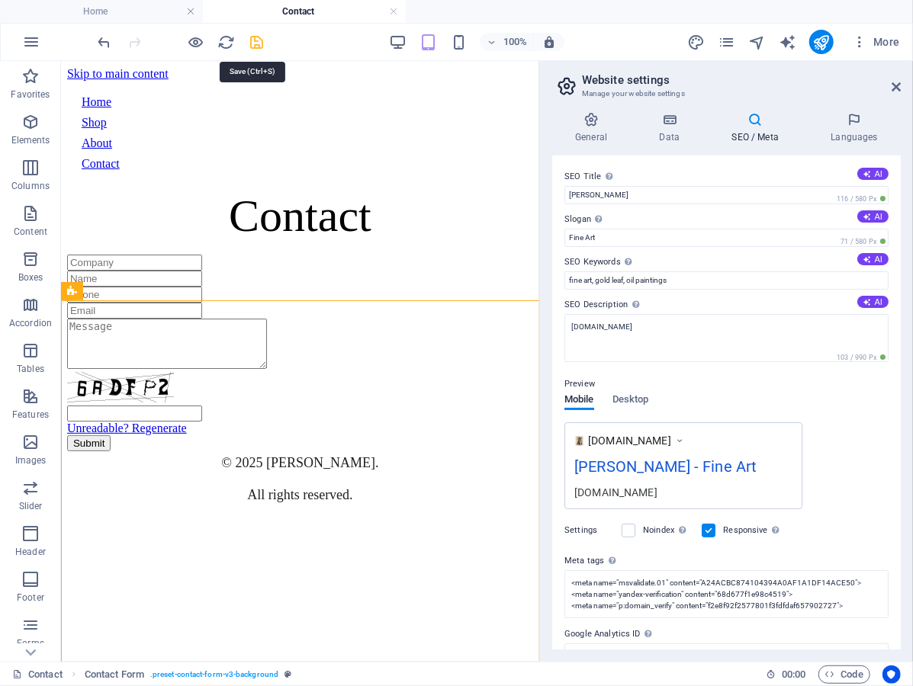
click at [257, 44] on icon "save" at bounding box center [258, 43] width 18 height 18
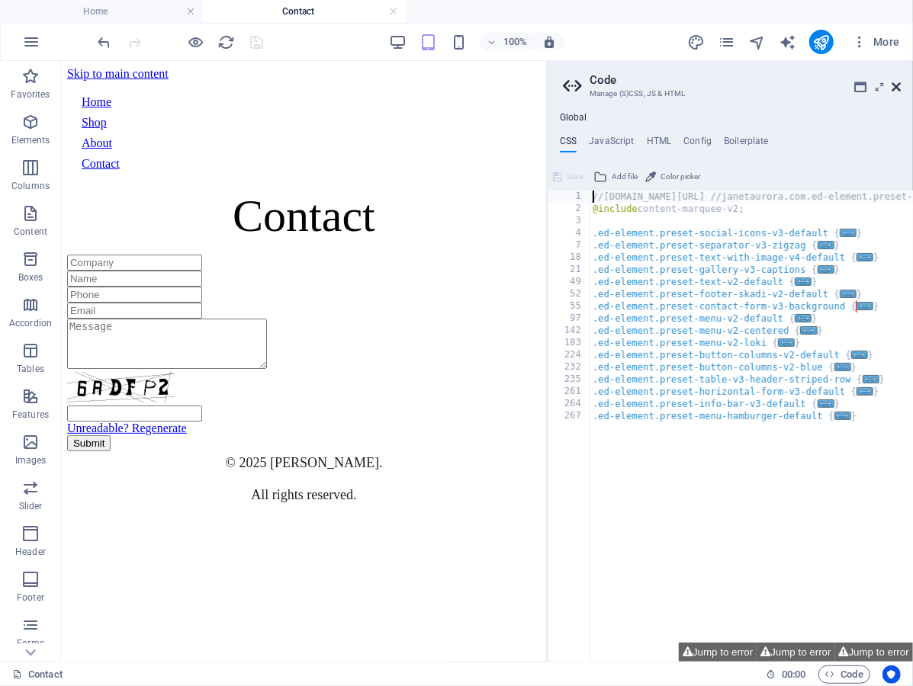
click at [898, 85] on icon at bounding box center [895, 87] width 9 height 12
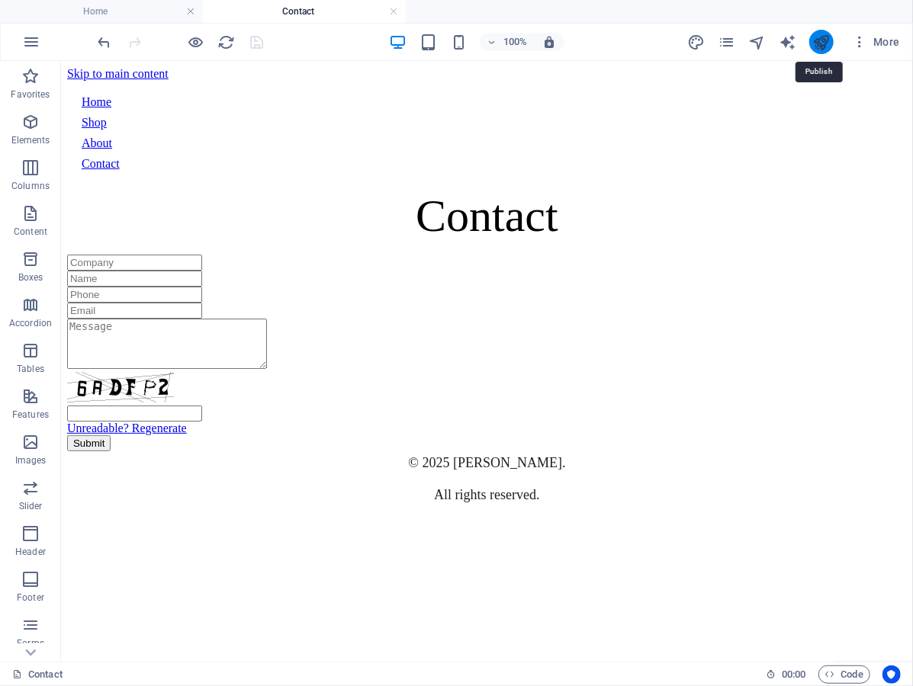
click at [828, 44] on icon "publish" at bounding box center [821, 43] width 18 height 18
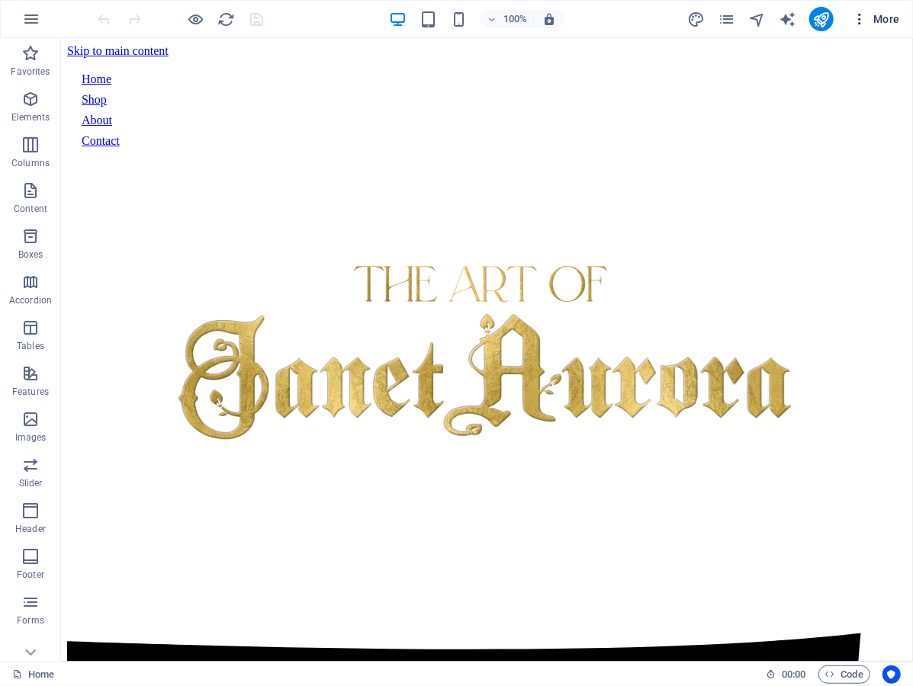
click at [857, 18] on icon "button" at bounding box center [859, 18] width 15 height 15
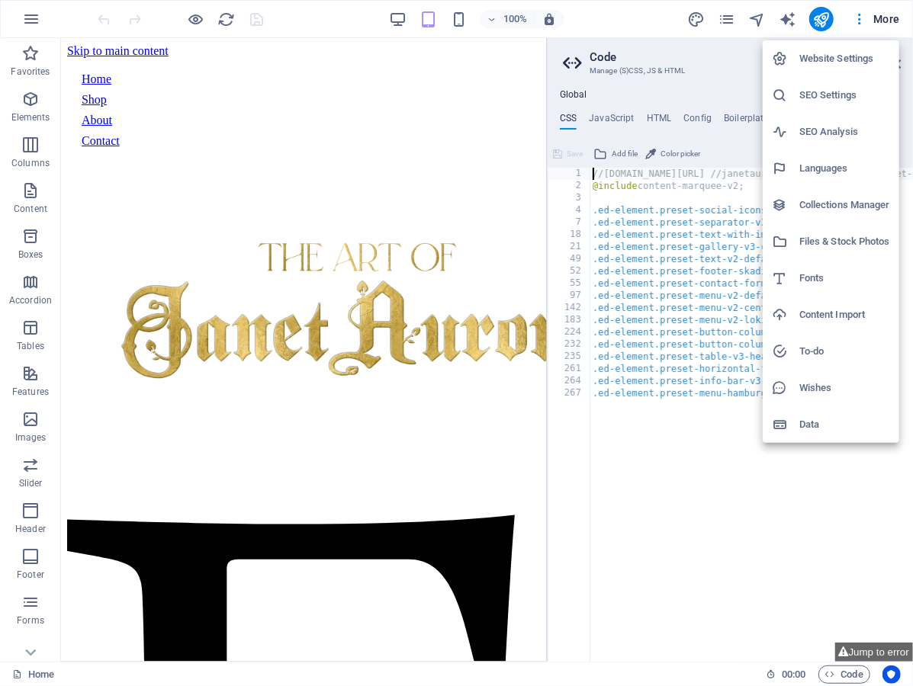
click at [845, 56] on h6 "Website Settings" at bounding box center [844, 59] width 91 height 18
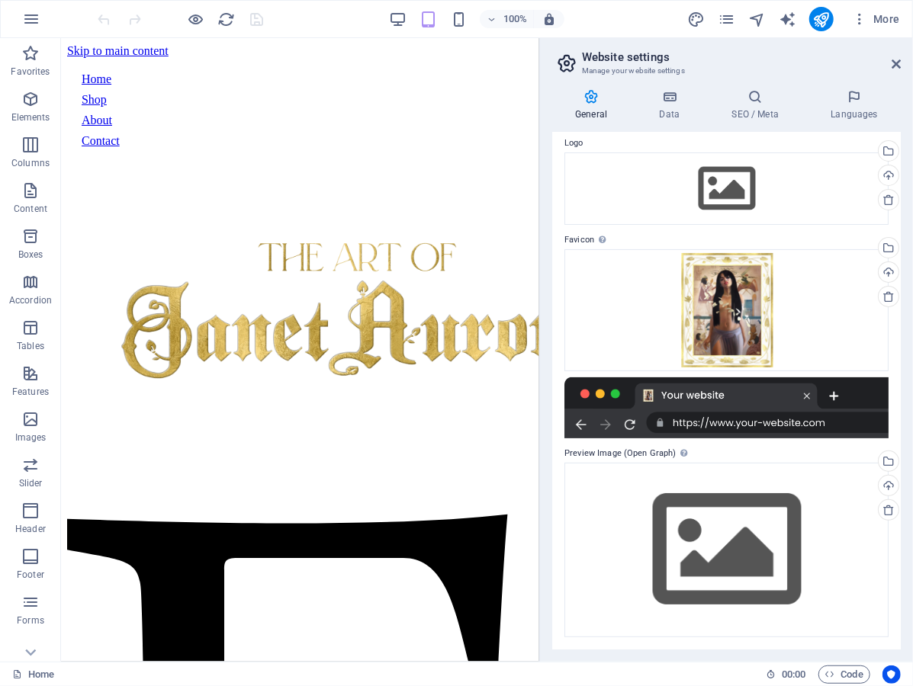
scroll to position [53, 0]
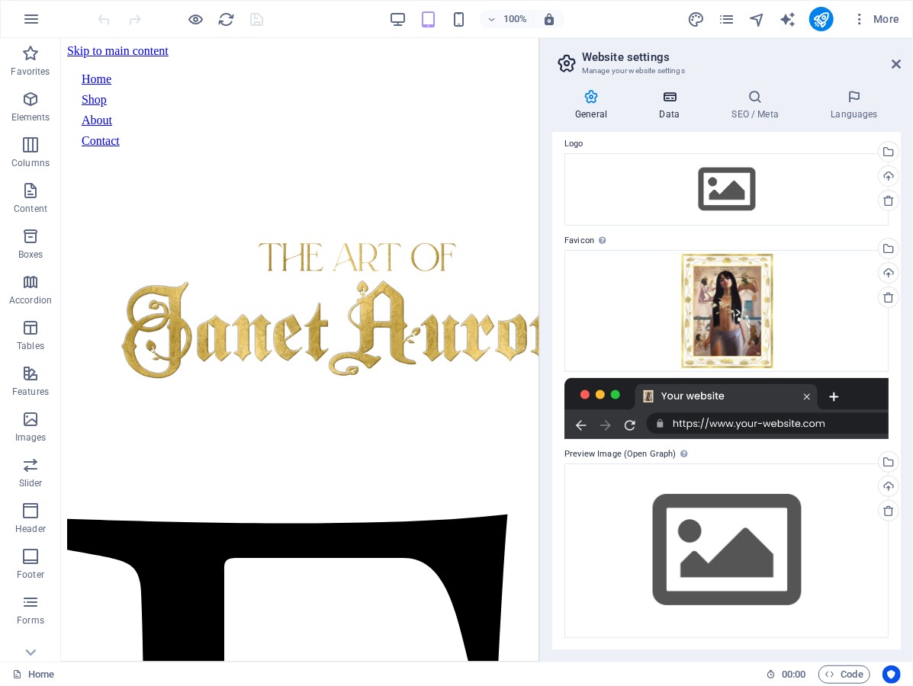
click at [666, 105] on h4 "Data" at bounding box center [672, 105] width 72 height 32
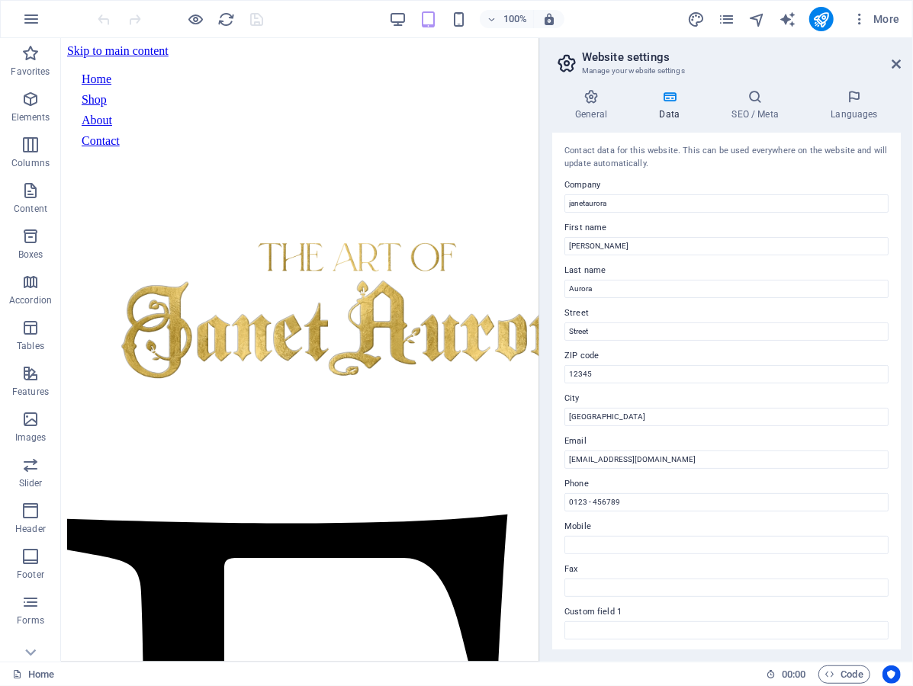
scroll to position [0, 0]
click at [745, 98] on icon at bounding box center [754, 96] width 93 height 15
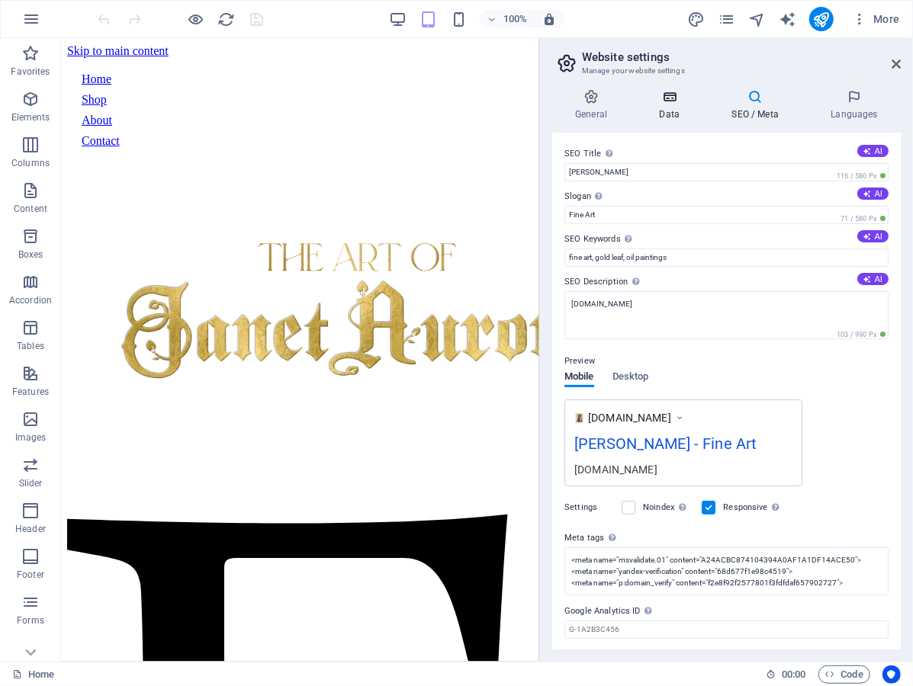
click at [650, 99] on icon at bounding box center [669, 96] width 66 height 15
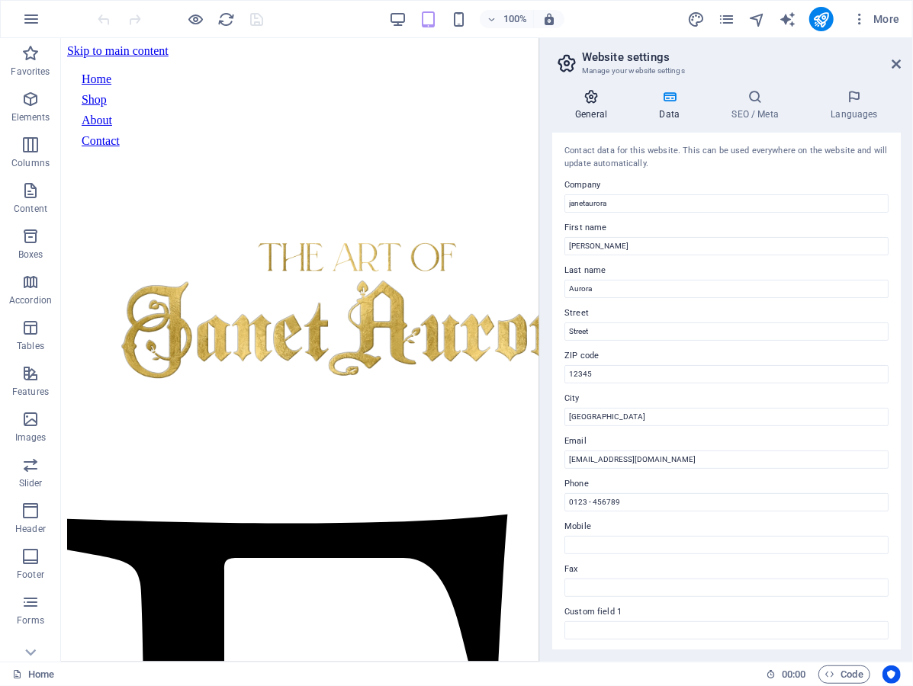
click at [590, 99] on icon at bounding box center [591, 96] width 78 height 15
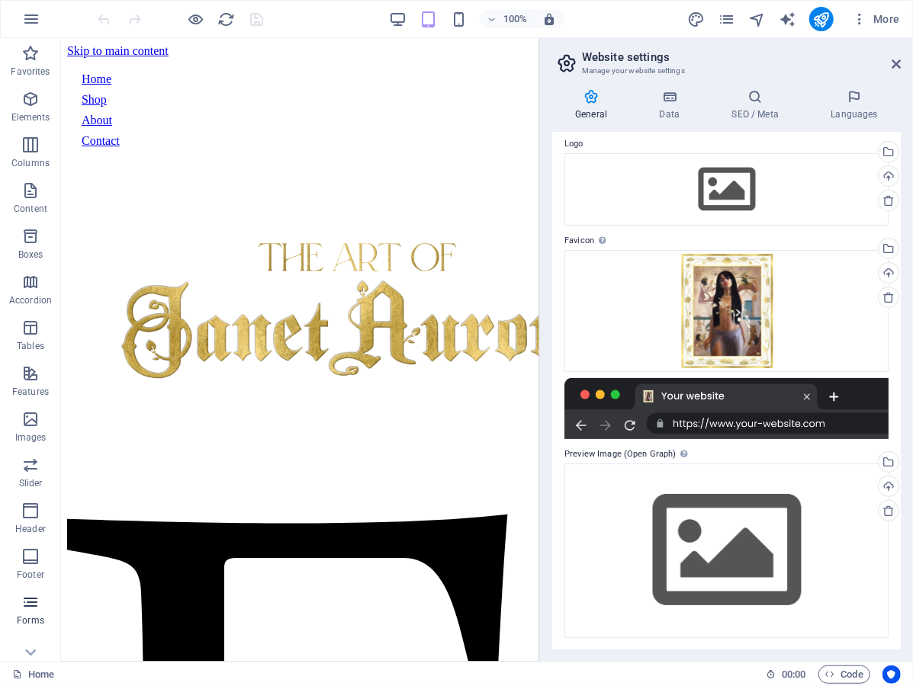
click at [35, 602] on icon "button" at bounding box center [30, 602] width 18 height 18
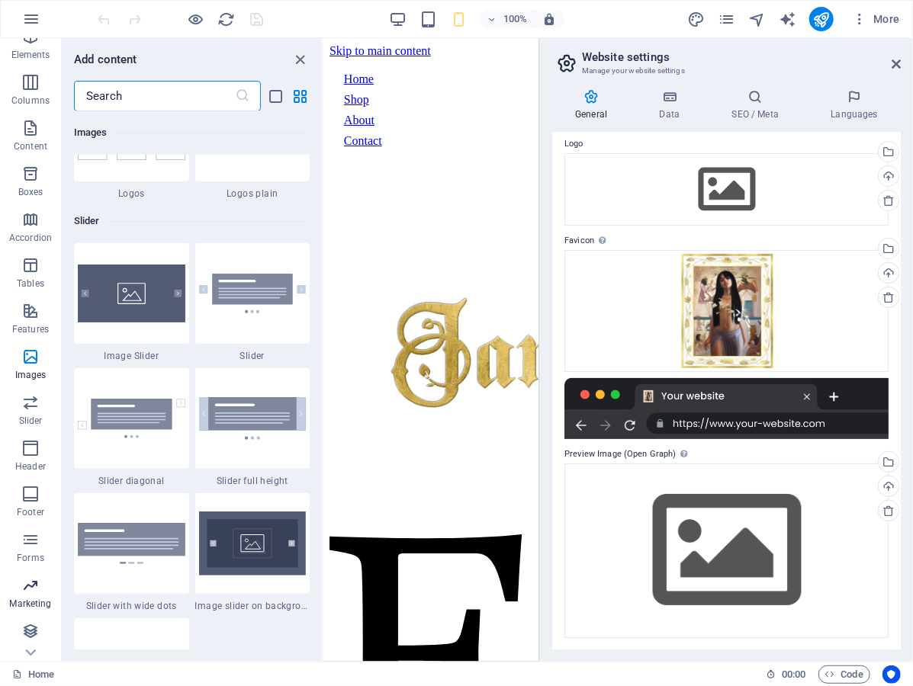
scroll to position [62, 0]
click at [31, 629] on icon "button" at bounding box center [30, 632] width 18 height 18
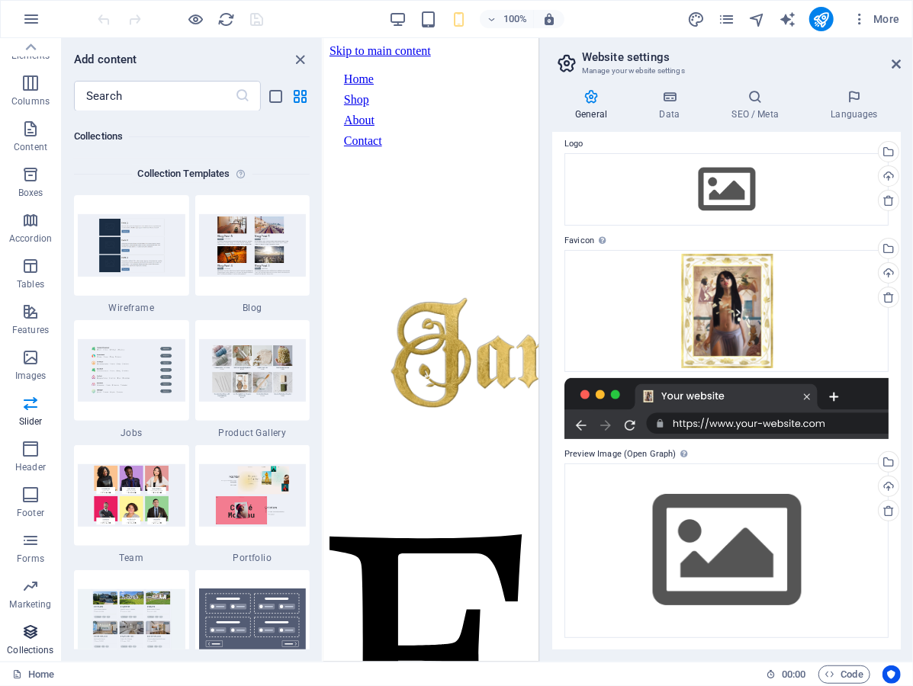
scroll to position [13959, 0]
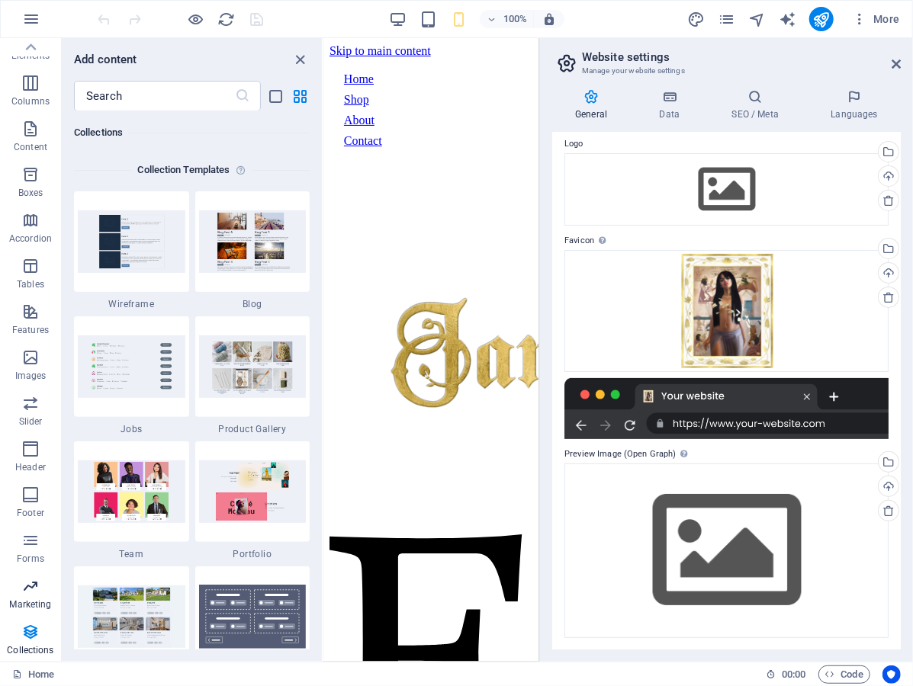
click at [31, 592] on icon "button" at bounding box center [30, 586] width 18 height 18
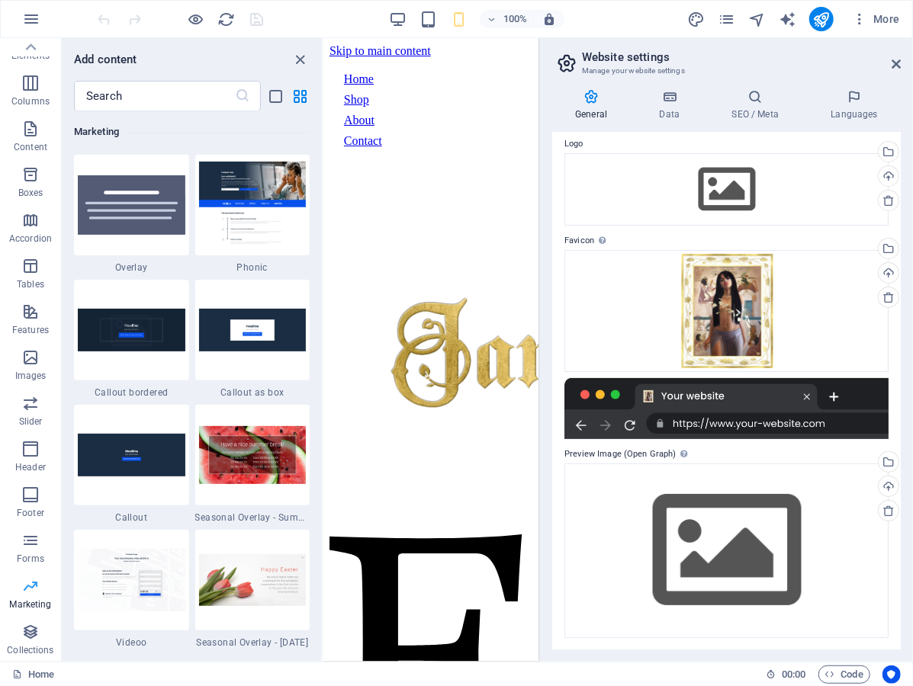
scroll to position [12420, 0]
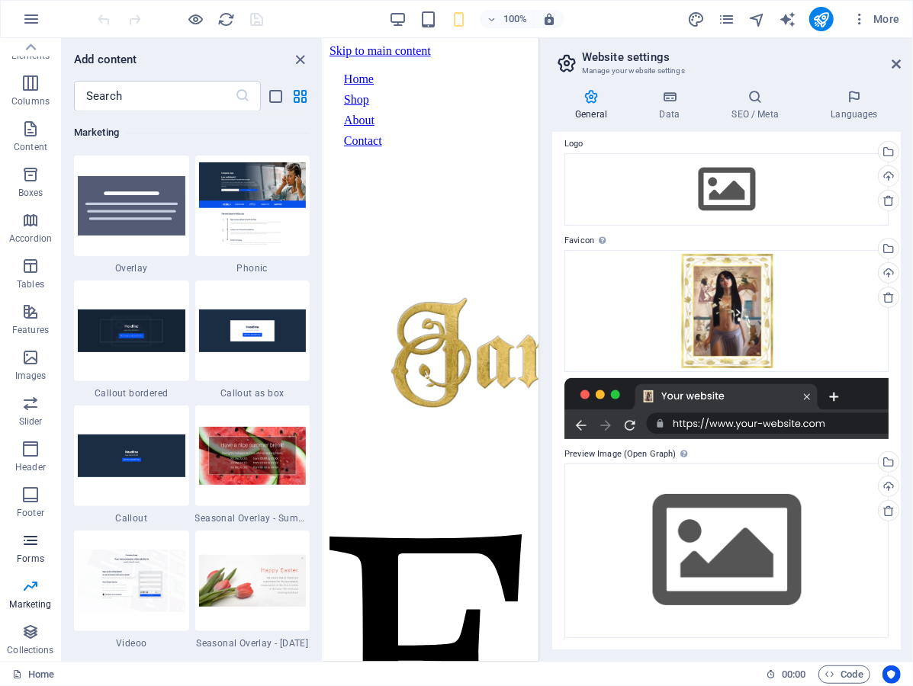
click at [28, 547] on icon "button" at bounding box center [30, 540] width 18 height 18
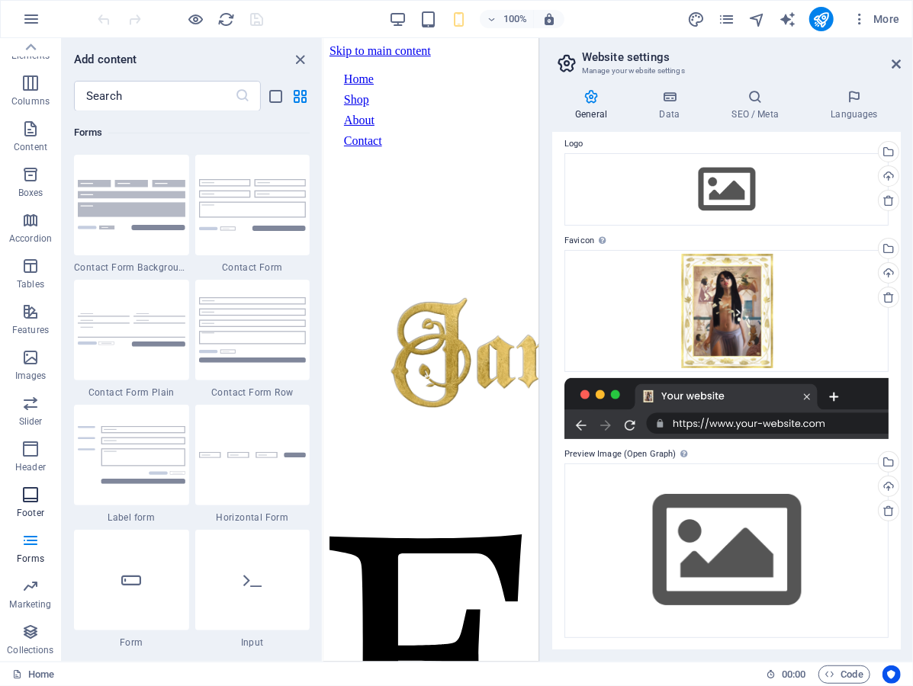
click at [32, 502] on icon "button" at bounding box center [30, 495] width 18 height 18
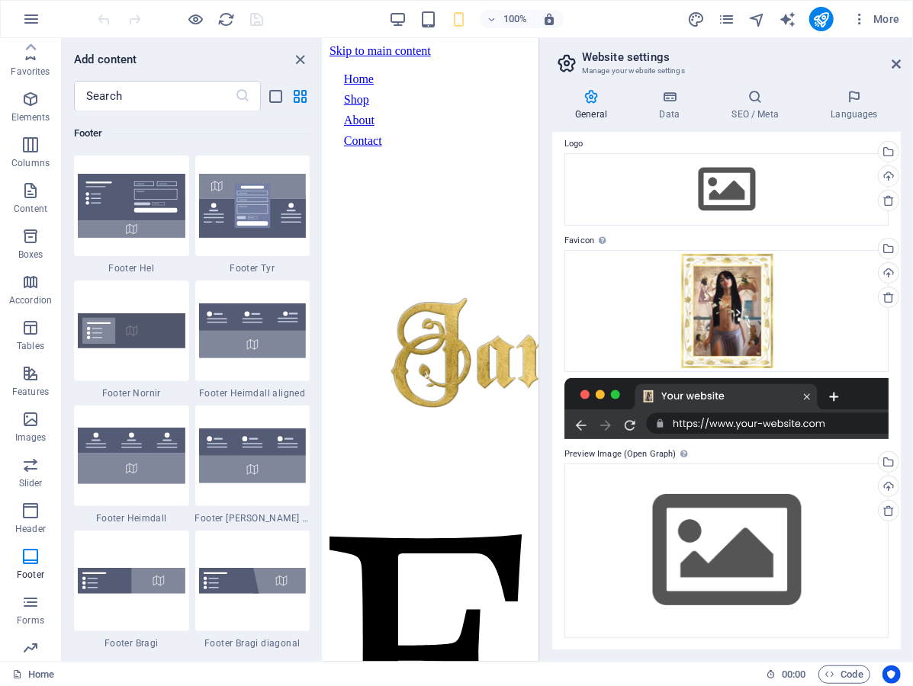
scroll to position [0, 0]
click at [32, 17] on icon "button" at bounding box center [31, 19] width 18 height 18
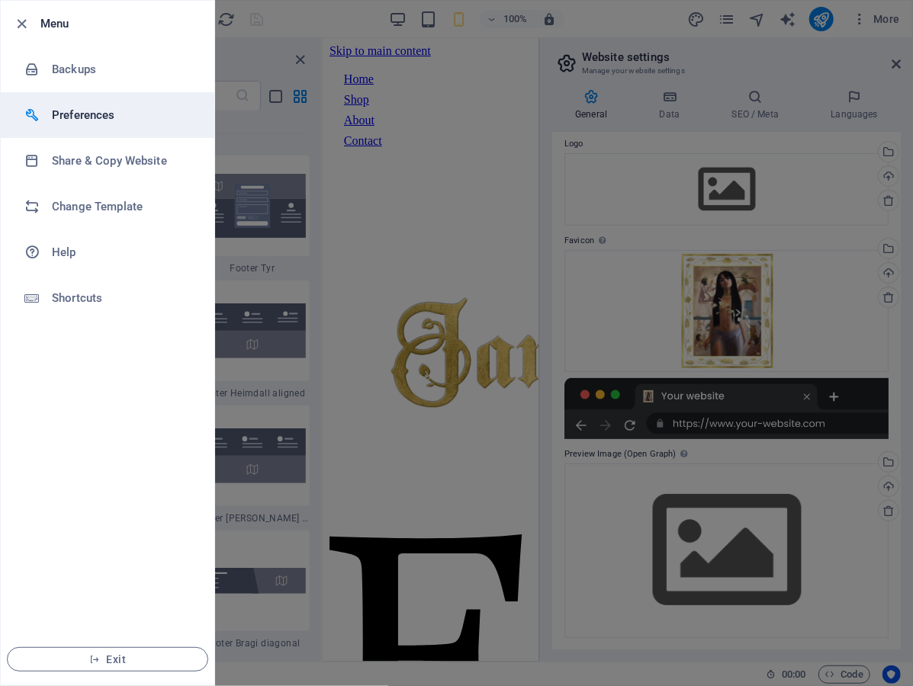
click at [58, 110] on h6 "Preferences" at bounding box center [122, 115] width 141 height 18
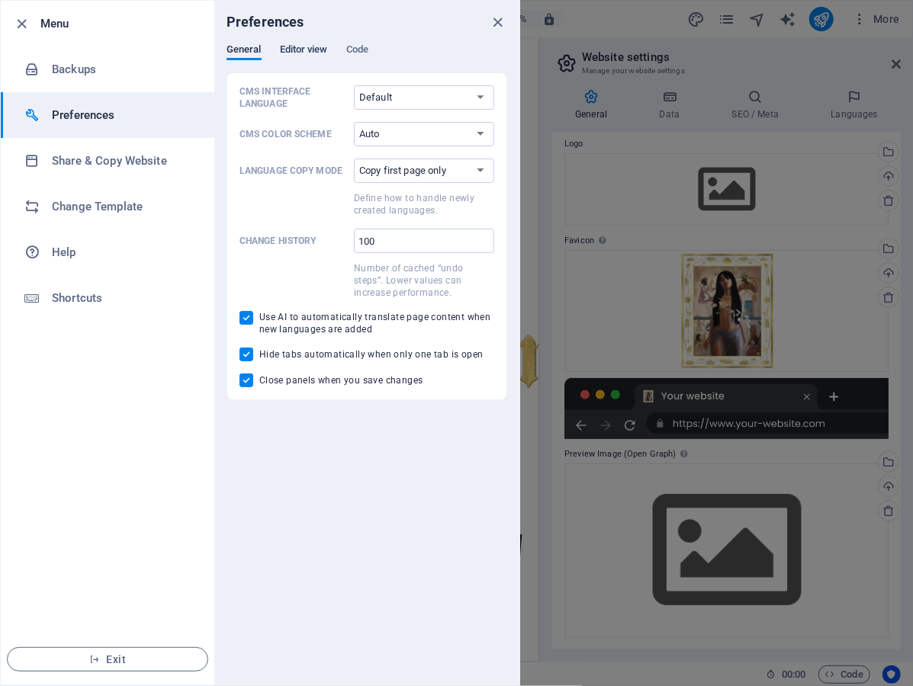
click at [300, 55] on span "Editor view" at bounding box center [304, 50] width 48 height 21
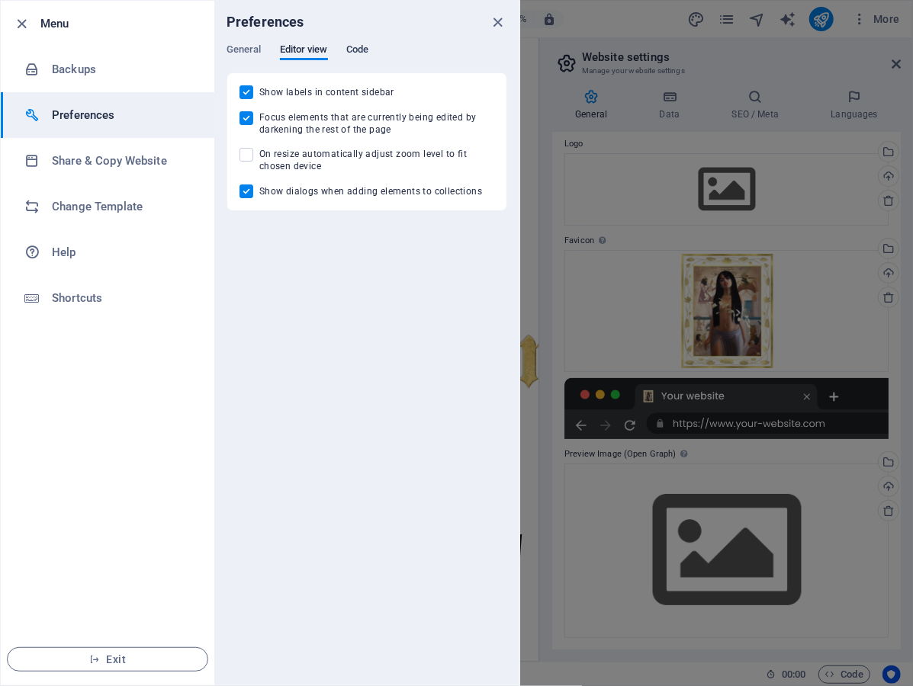
click at [358, 50] on span "Code" at bounding box center [357, 50] width 22 height 21
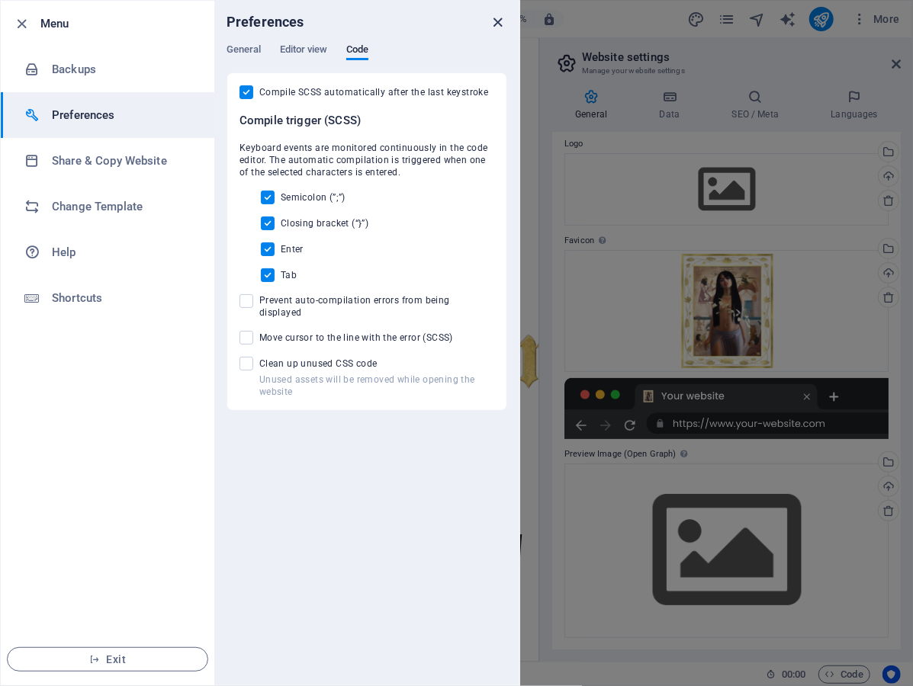
click at [492, 26] on icon "close" at bounding box center [499, 23] width 18 height 18
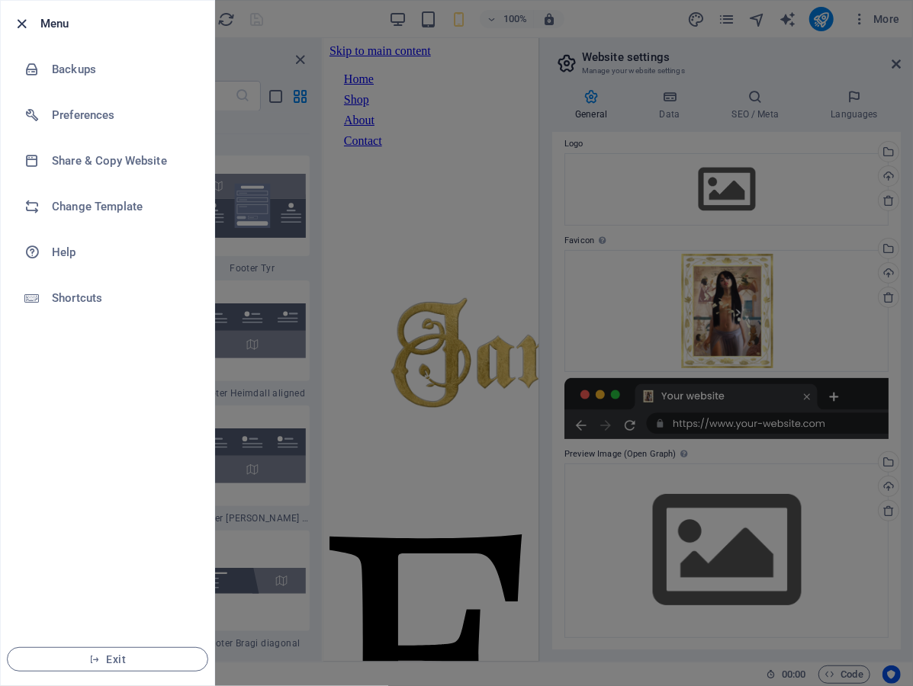
click at [26, 19] on icon "button" at bounding box center [23, 24] width 18 height 18
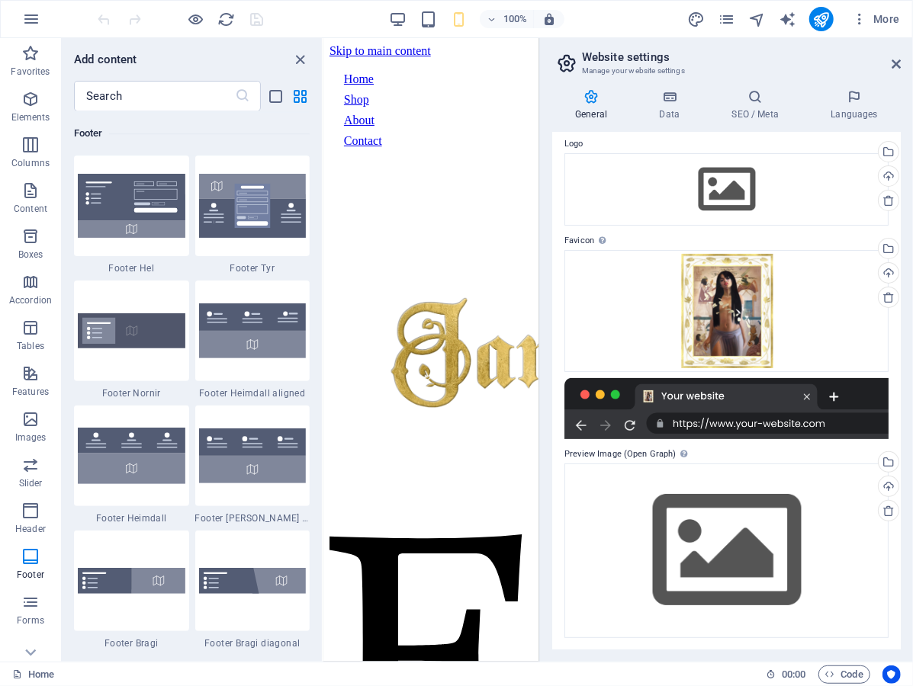
click at [895, 53] on h2 "Website settings" at bounding box center [741, 57] width 319 height 14
click at [895, 58] on icon at bounding box center [895, 64] width 9 height 12
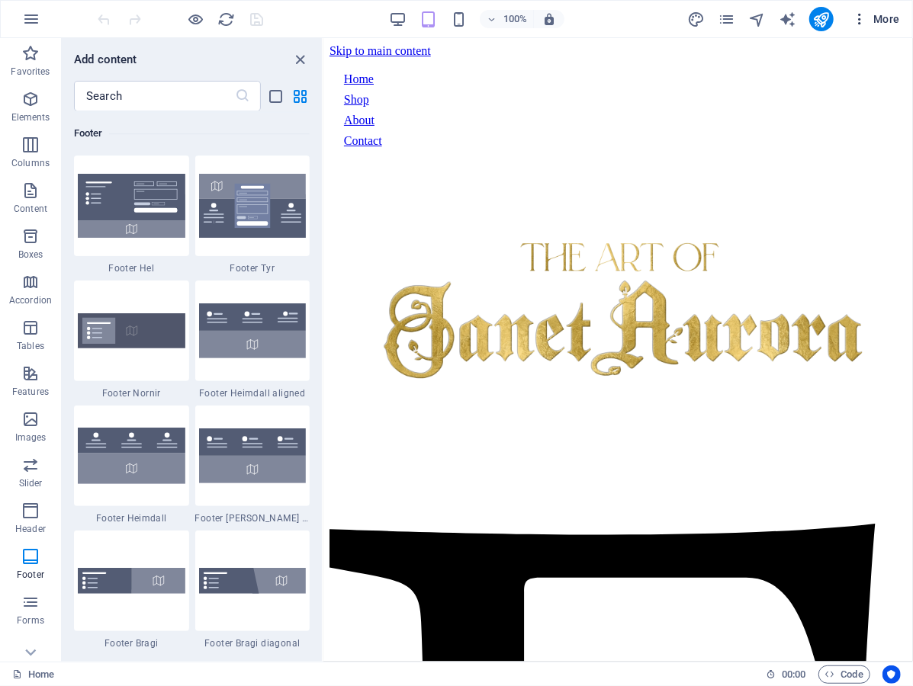
click at [860, 19] on icon "button" at bounding box center [859, 18] width 15 height 15
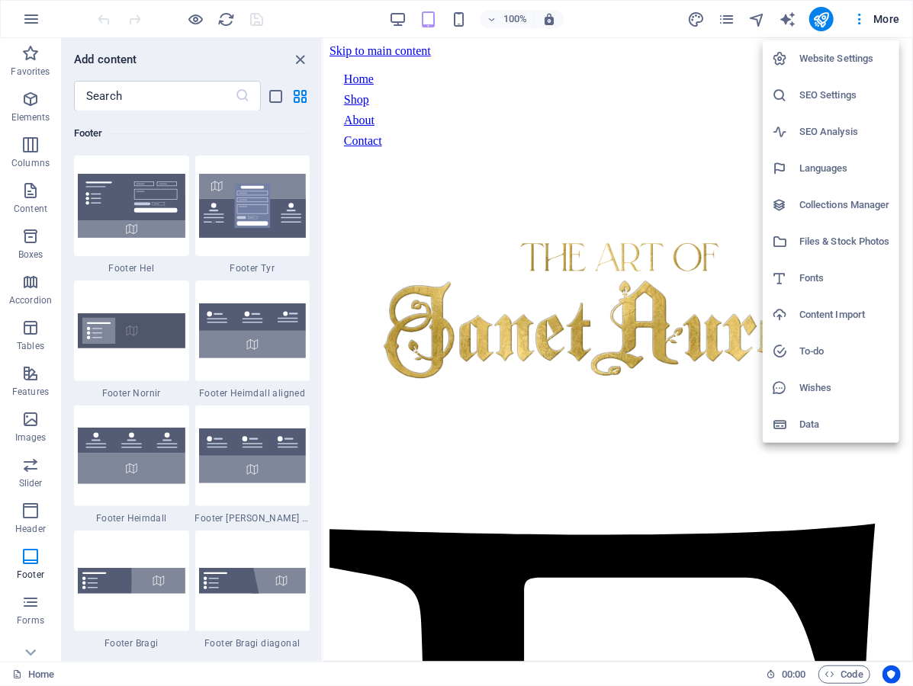
click at [855, 200] on h6 "Collections Manager" at bounding box center [844, 205] width 91 height 18
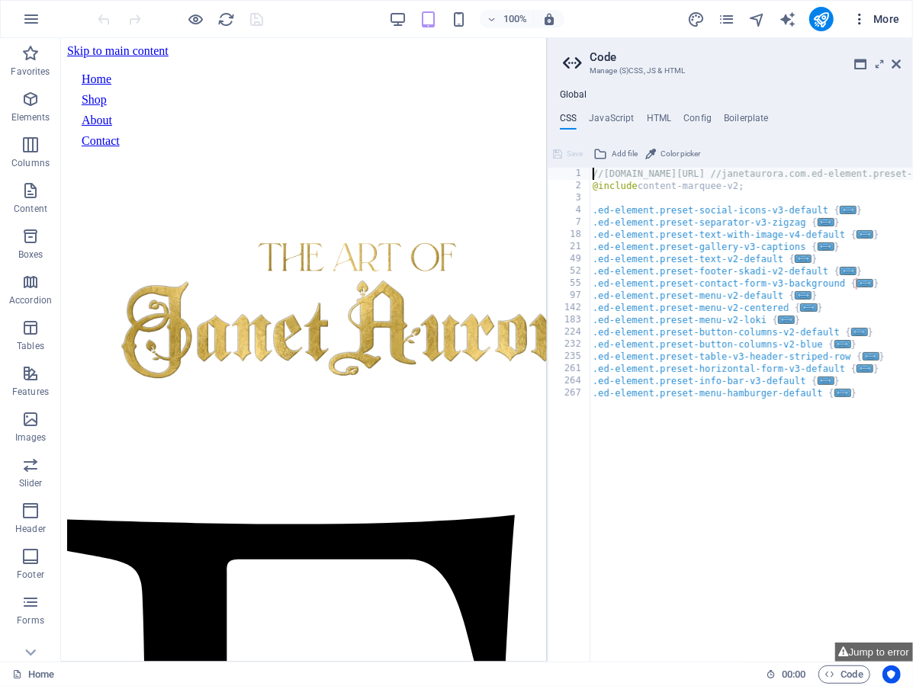
click at [857, 17] on icon "button" at bounding box center [859, 18] width 15 height 15
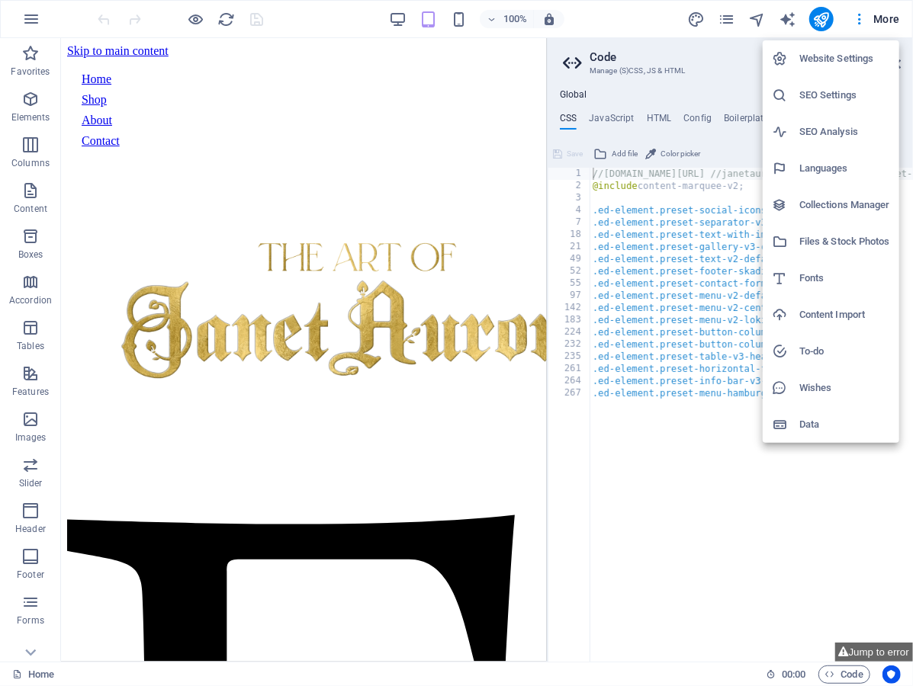
click at [885, 20] on div at bounding box center [456, 343] width 913 height 686
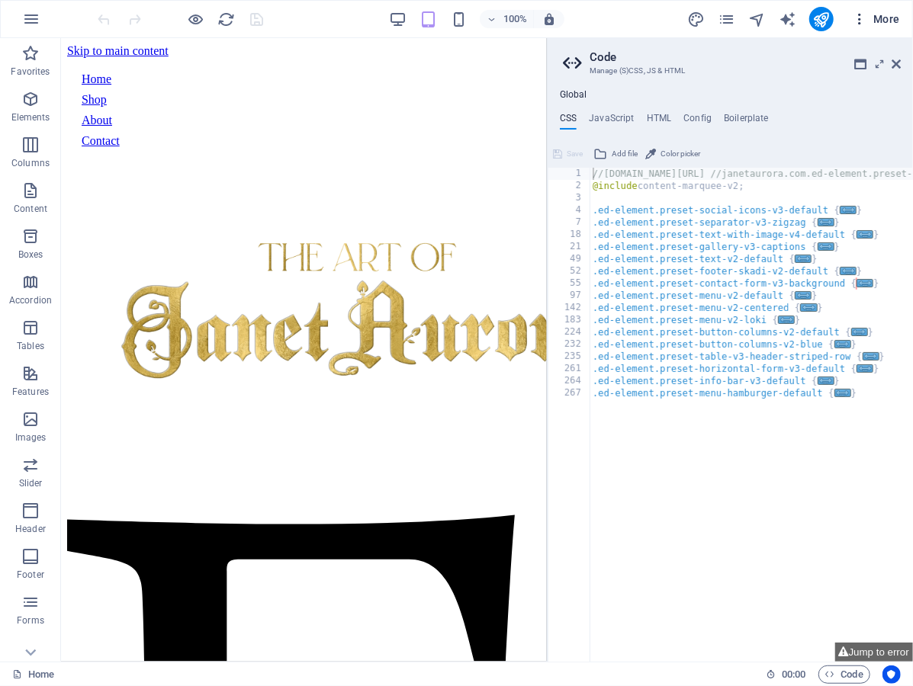
click at [881, 17] on span "More" at bounding box center [876, 18] width 48 height 15
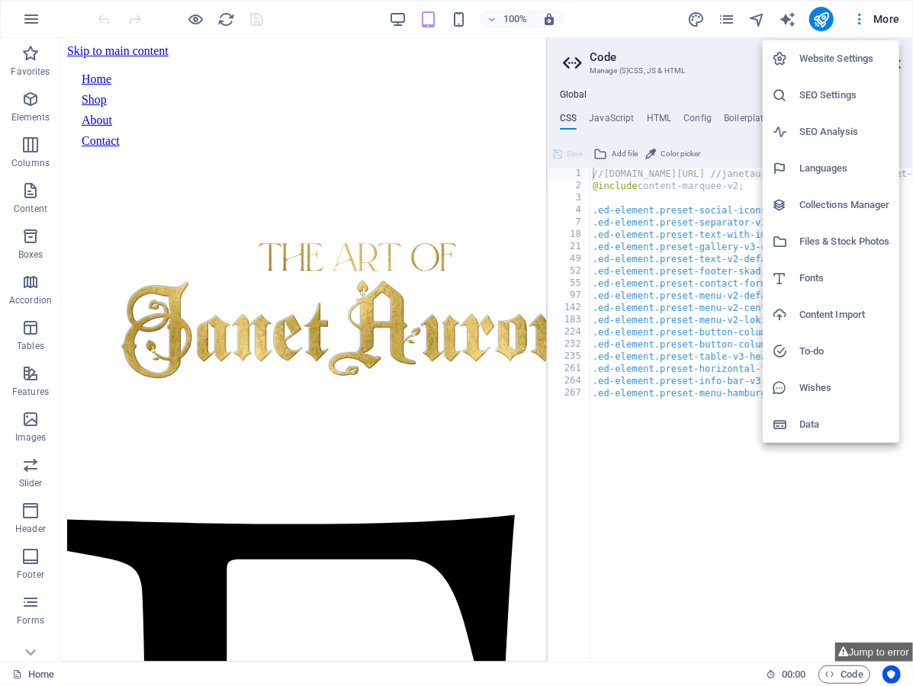
click at [837, 321] on h6 "Content Import" at bounding box center [844, 315] width 91 height 18
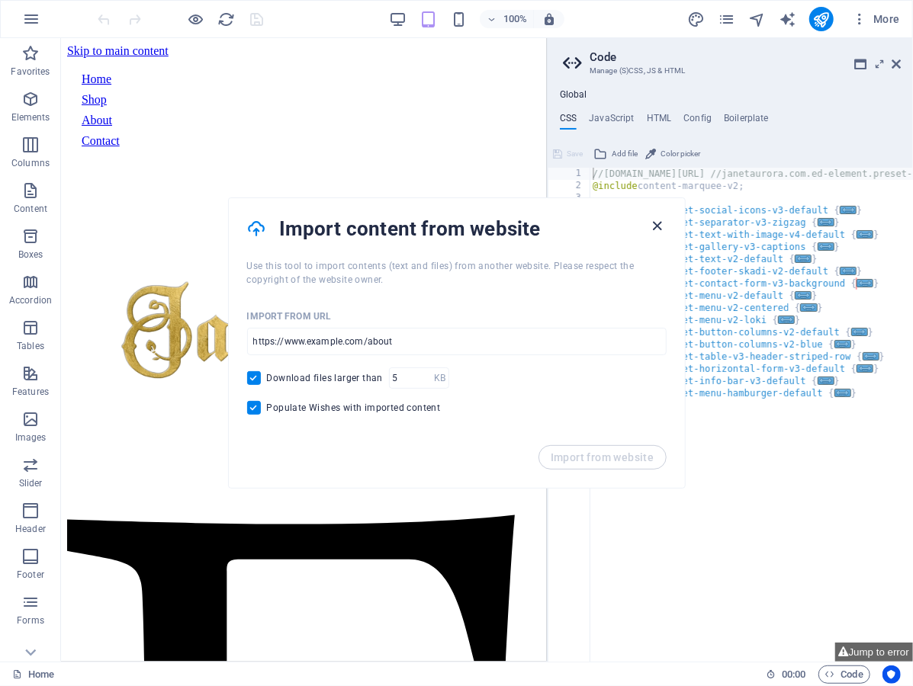
click at [650, 226] on icon "button" at bounding box center [657, 226] width 18 height 18
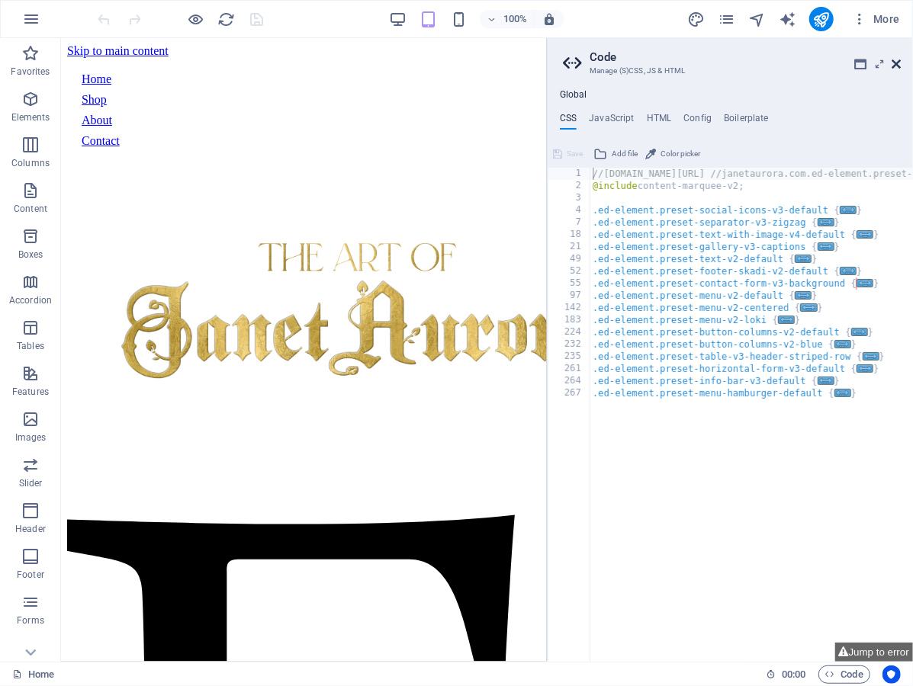
click at [892, 58] on icon at bounding box center [895, 64] width 9 height 12
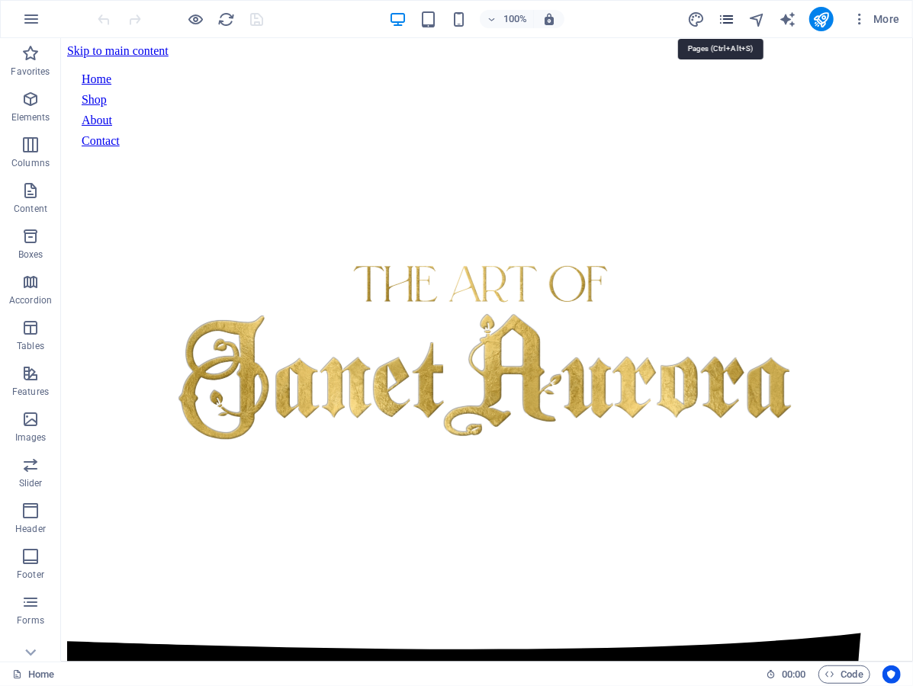
click at [729, 19] on icon "pages" at bounding box center [727, 20] width 18 height 18
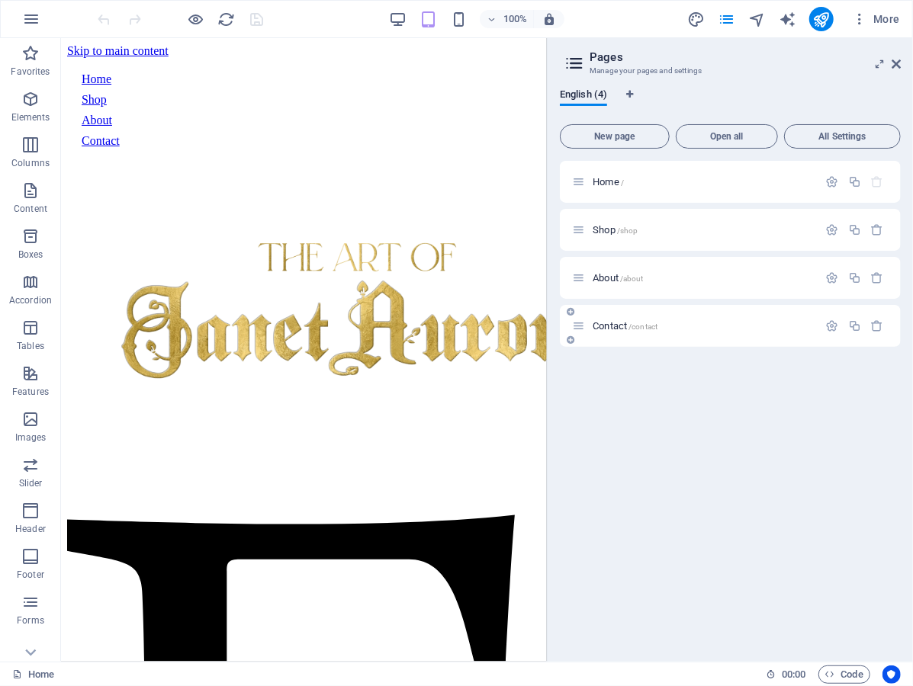
click at [599, 330] on span "Contact /contact" at bounding box center [624, 325] width 65 height 11
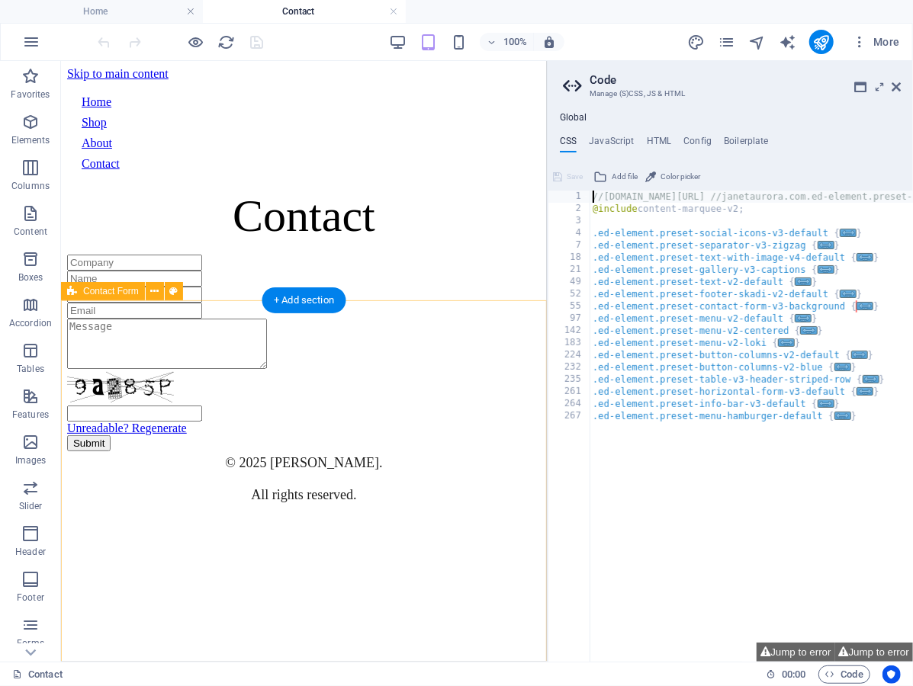
click at [396, 338] on div "Unreadable? Regenerate Submit" at bounding box center [303, 352] width 474 height 197
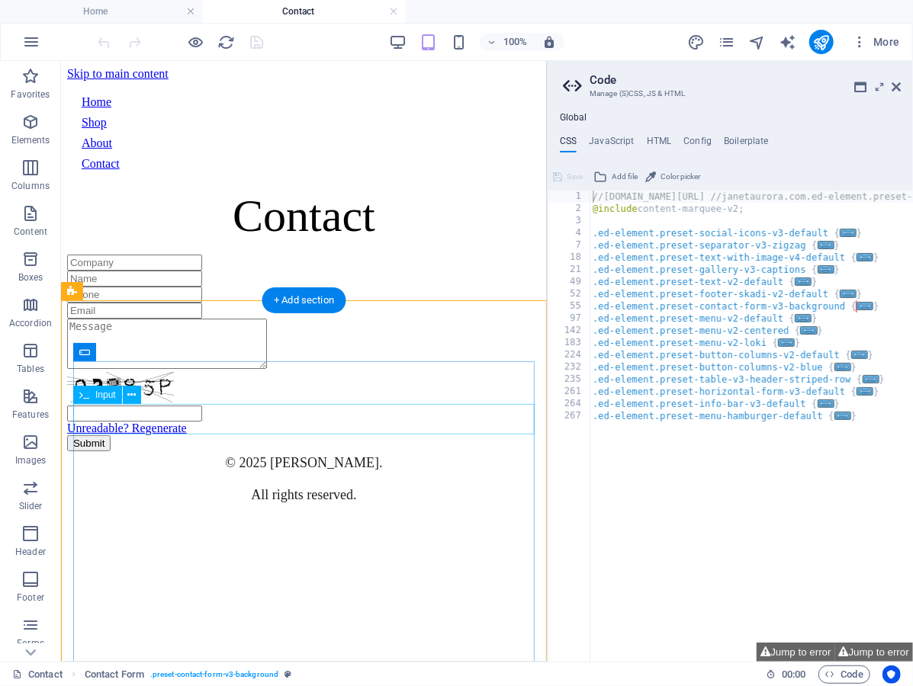
click at [360, 286] on div at bounding box center [303, 278] width 474 height 16
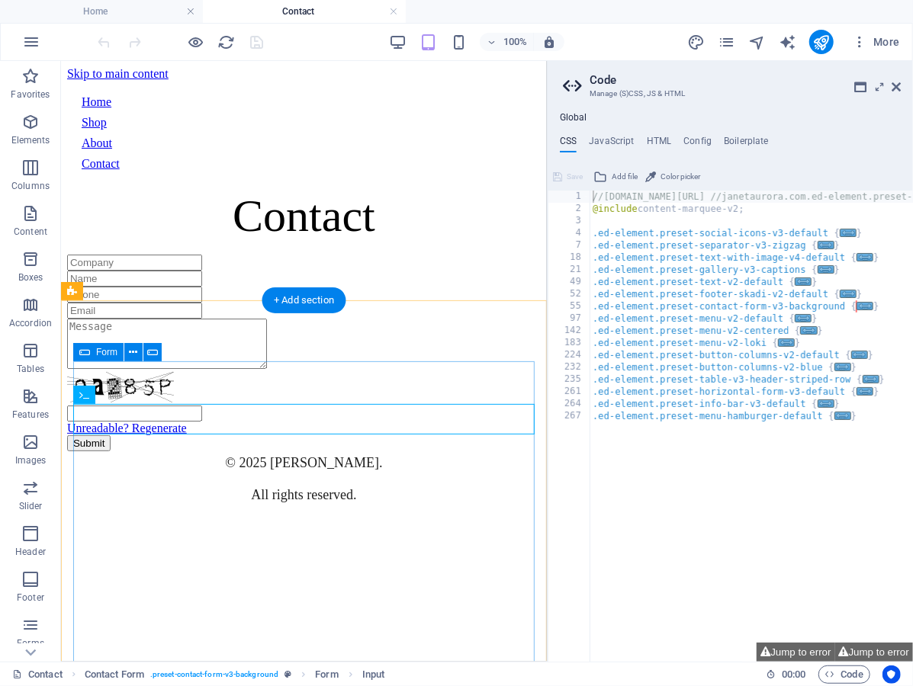
click at [359, 397] on div "Unreadable? Regenerate Submit" at bounding box center [303, 352] width 474 height 197
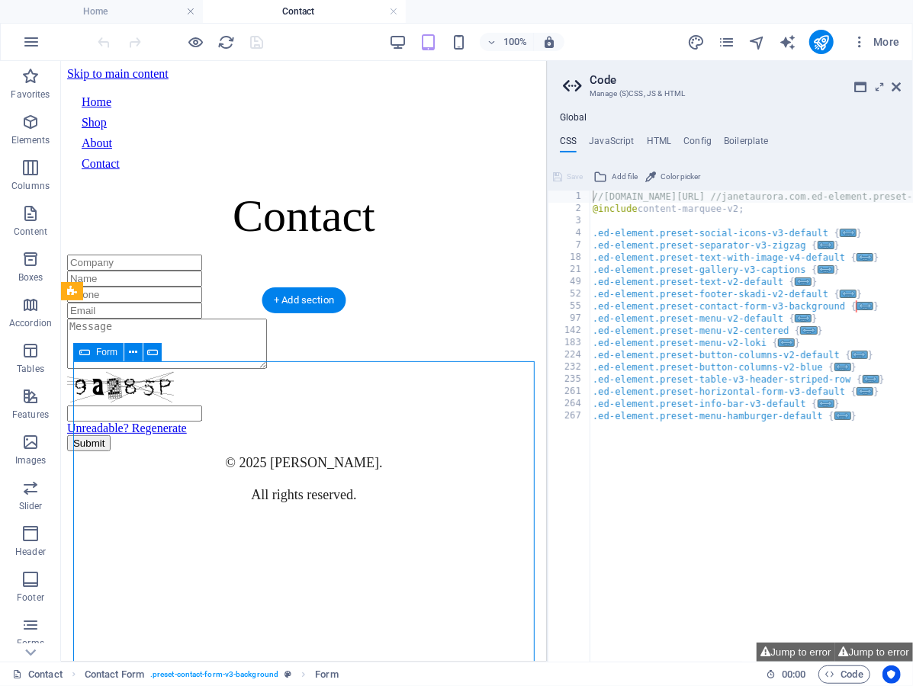
click at [359, 397] on div "Unreadable? Regenerate Submit" at bounding box center [303, 352] width 474 height 197
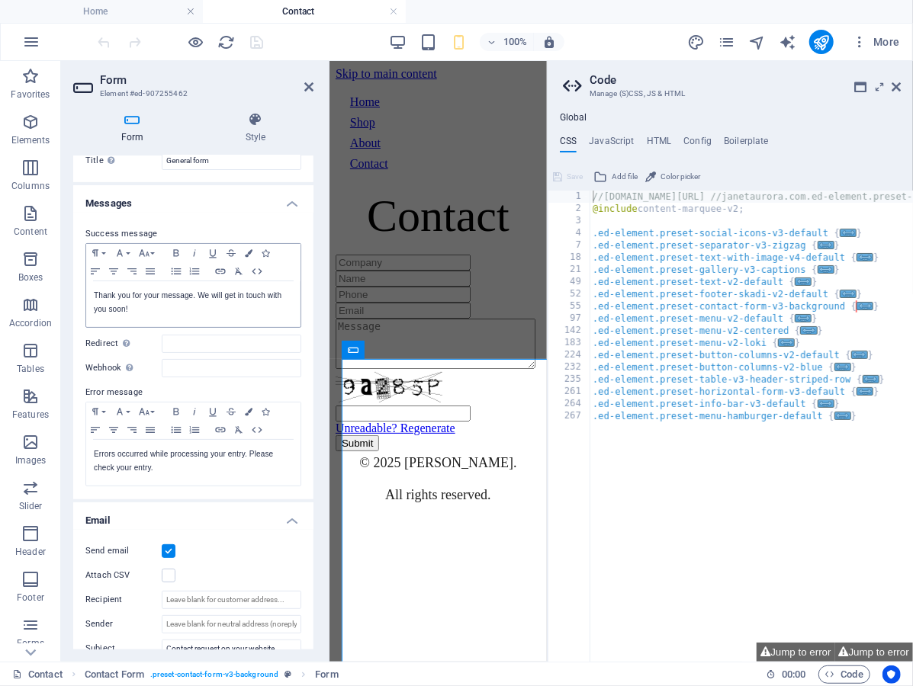
scroll to position [46, 0]
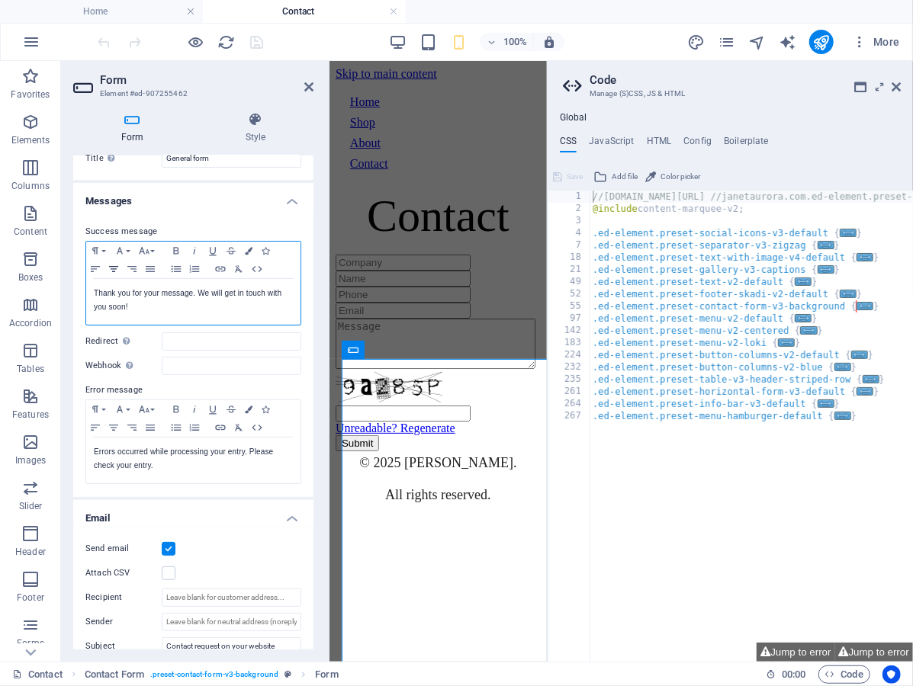
click at [114, 266] on icon "button" at bounding box center [113, 269] width 9 height 6
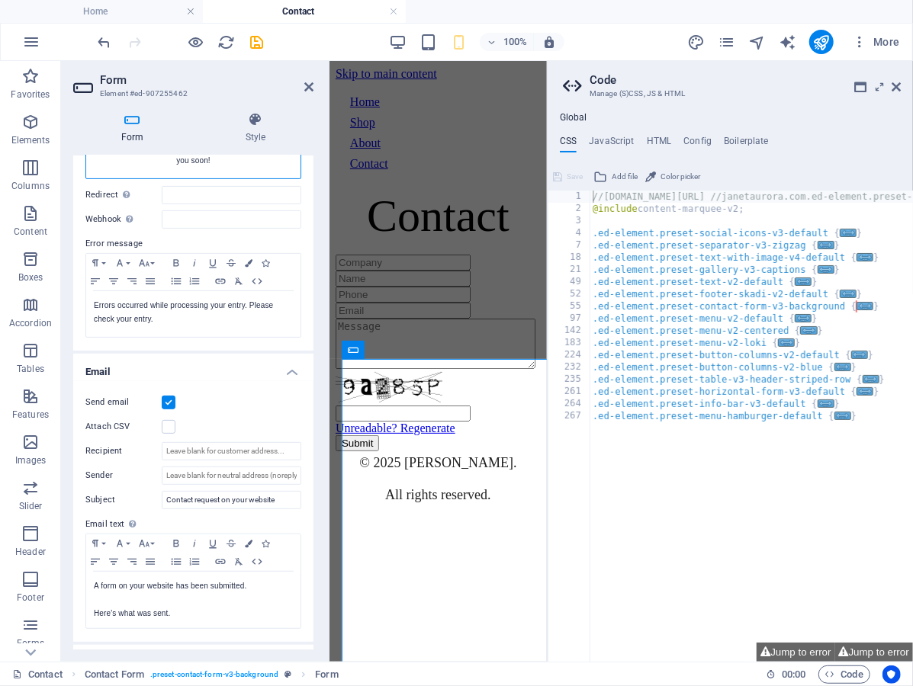
scroll to position [194, 0]
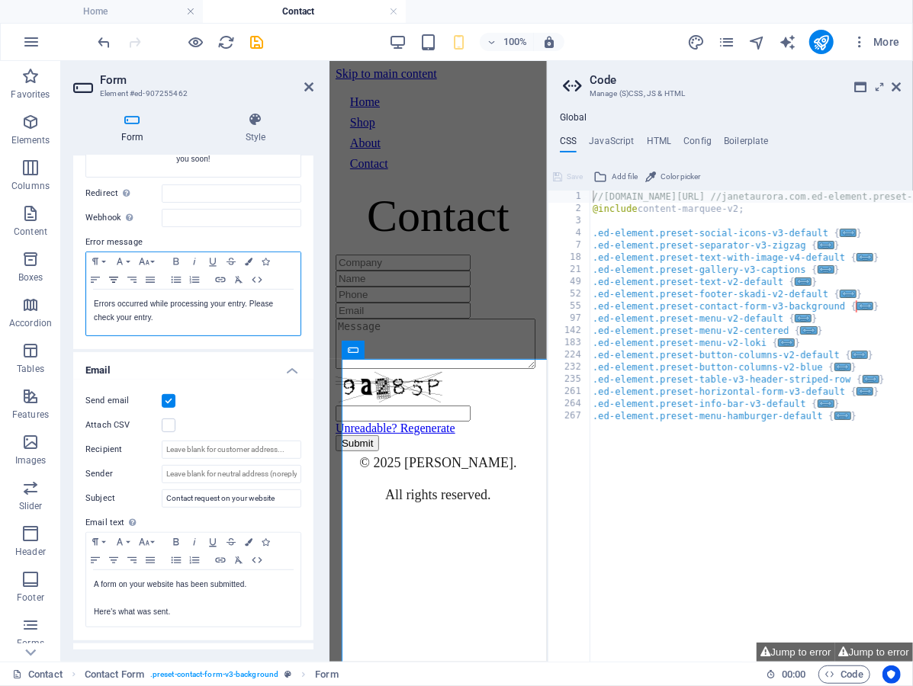
click at [113, 281] on icon "button" at bounding box center [113, 280] width 9 height 6
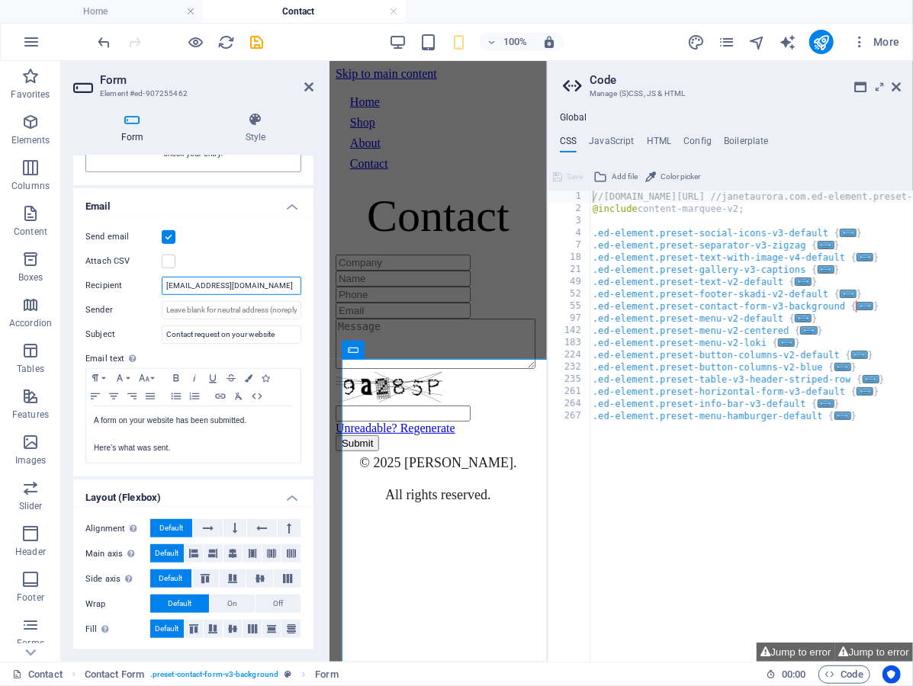
scroll to position [358, 0]
type input "[EMAIL_ADDRESS][DOMAIN_NAME]"
click at [303, 235] on div "Send email Attach CSV Recipient janetrachel1@gmail.com Sender Subject Contact r…" at bounding box center [193, 346] width 240 height 261
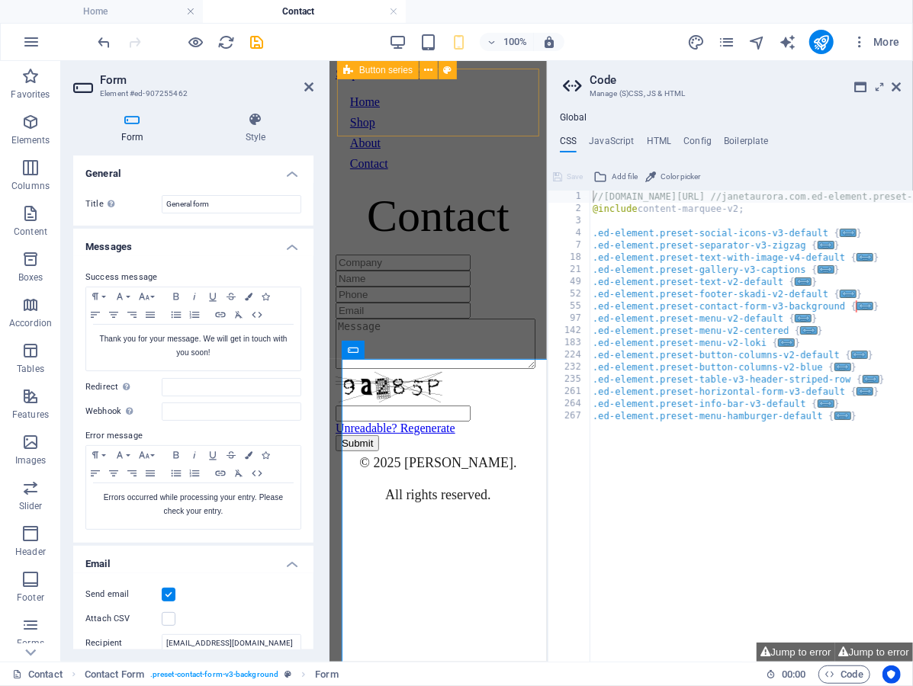
scroll to position [0, 0]
click at [310, 81] on icon at bounding box center [308, 87] width 9 height 12
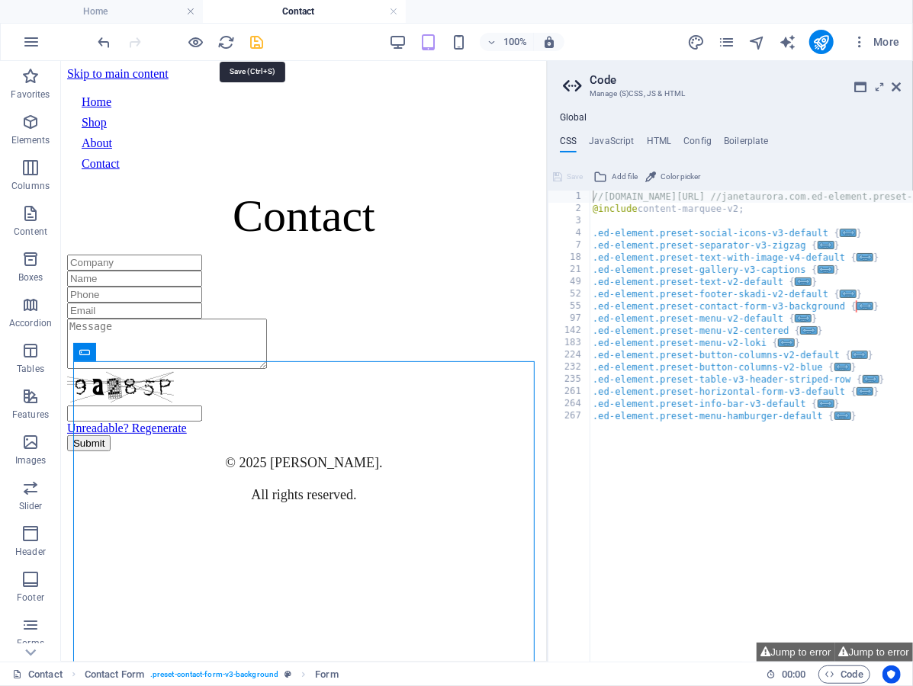
click at [259, 41] on icon "save" at bounding box center [258, 43] width 18 height 18
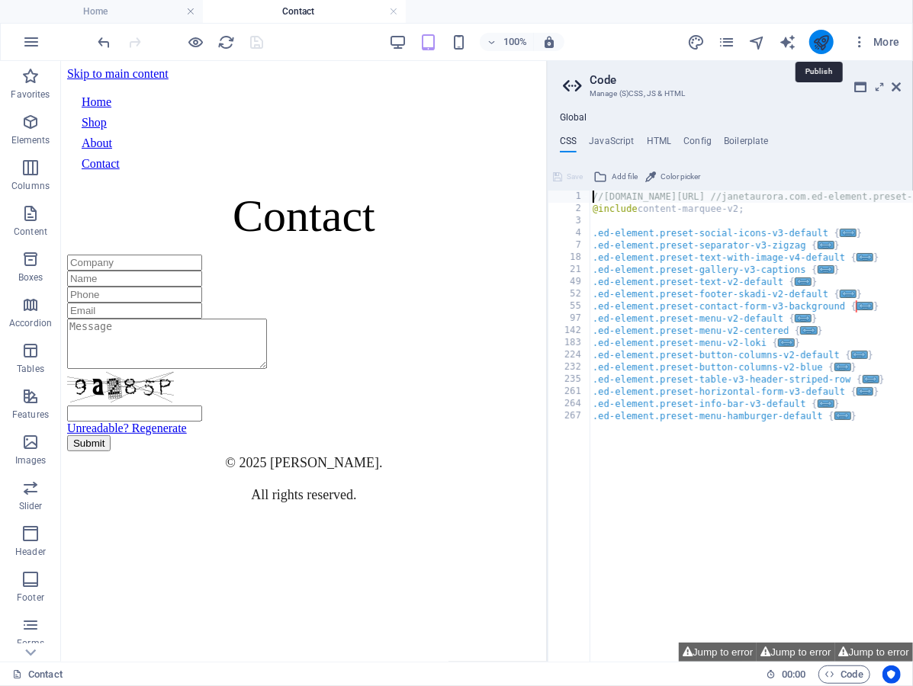
click at [824, 40] on icon "publish" at bounding box center [821, 43] width 18 height 18
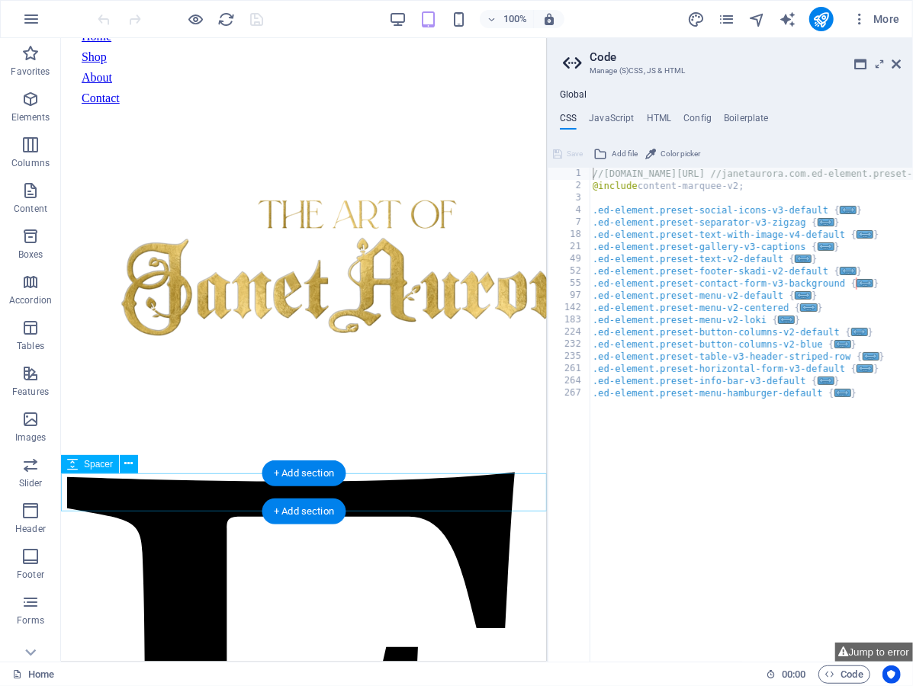
scroll to position [44, 0]
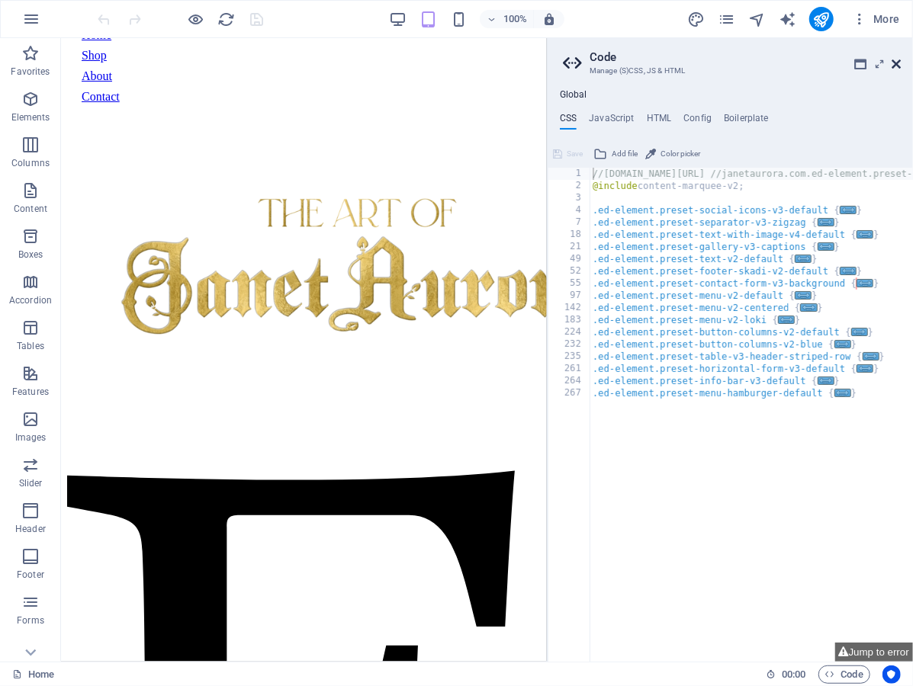
click at [894, 62] on icon at bounding box center [895, 64] width 9 height 12
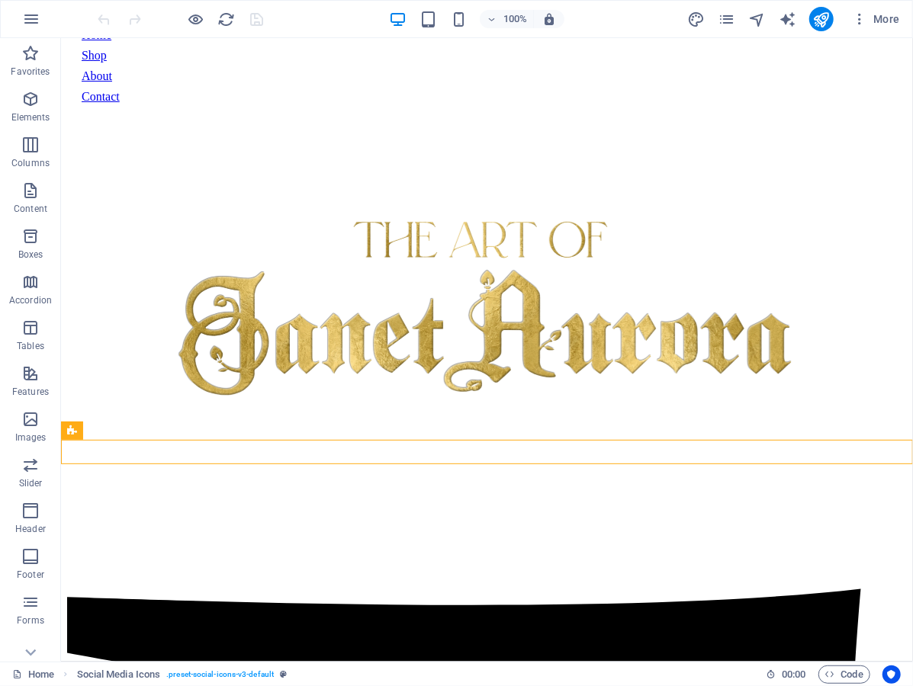
drag, startPoint x: 488, startPoint y: 453, endPoint x: 543, endPoint y: 451, distance: 54.9
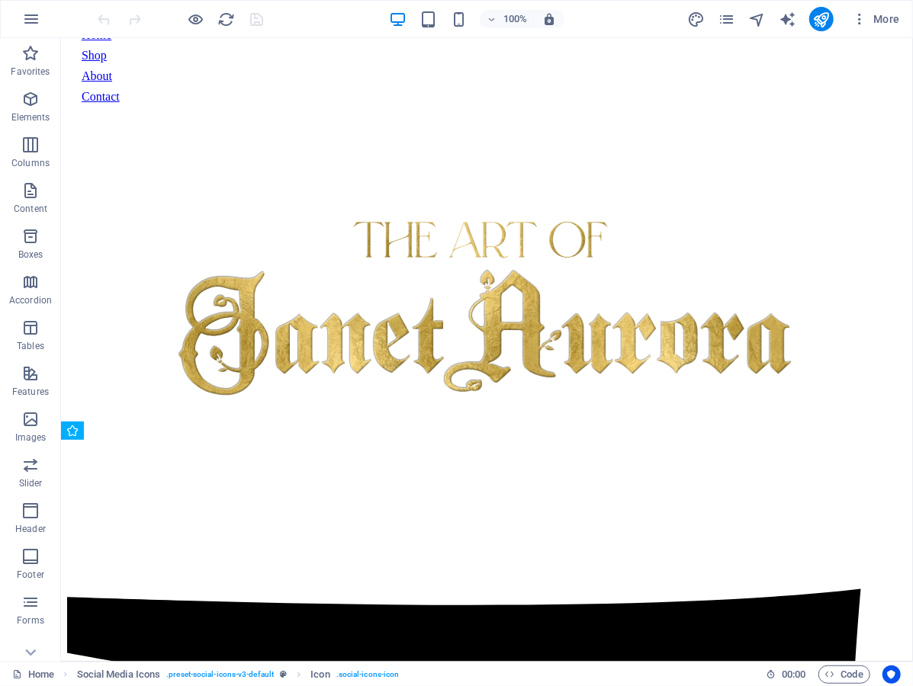
drag, startPoint x: 525, startPoint y: 451, endPoint x: 480, endPoint y: 453, distance: 45.8
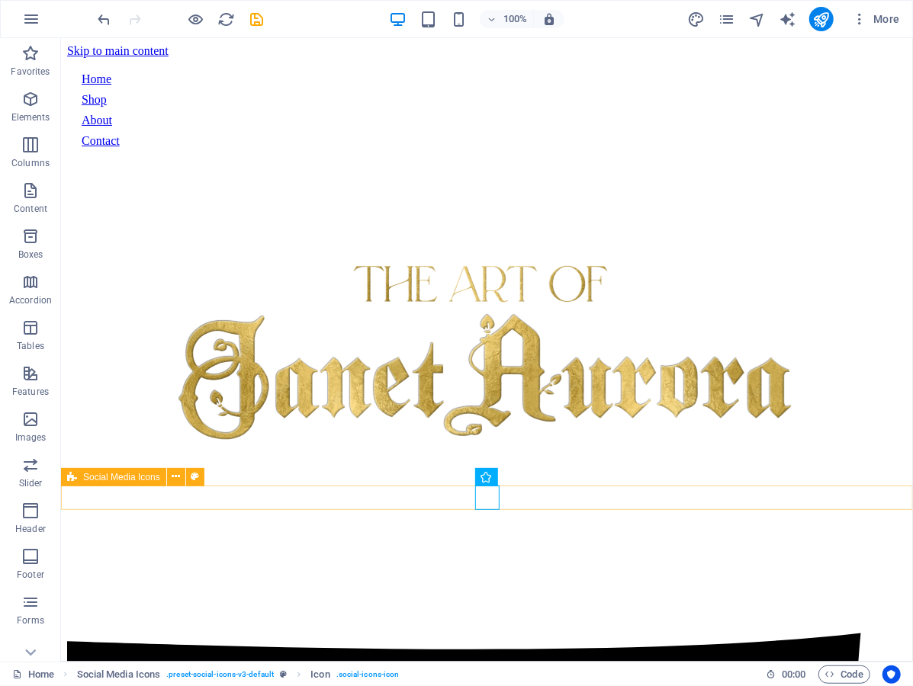
scroll to position [0, 0]
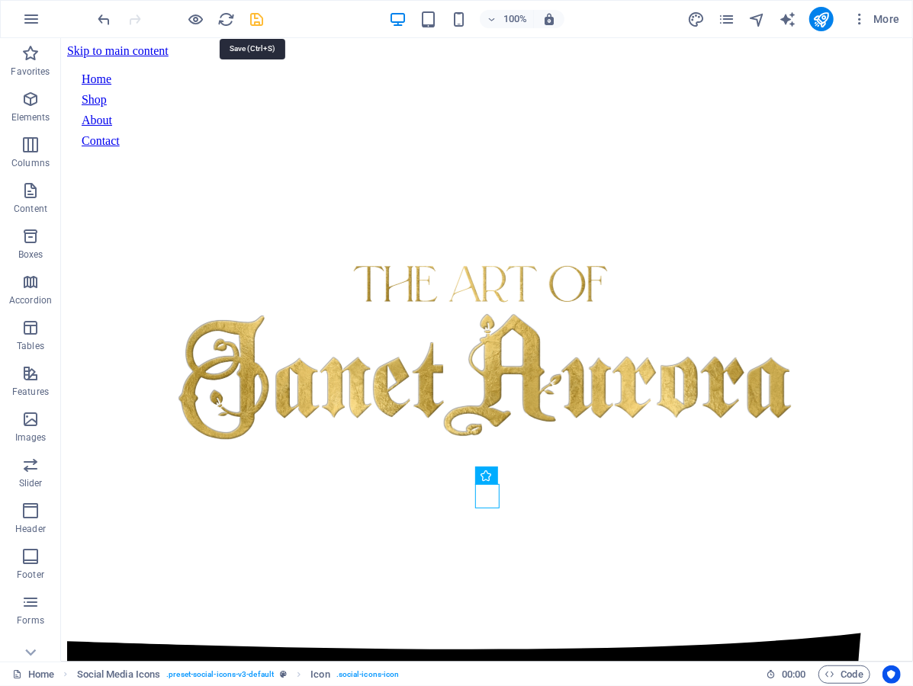
click at [251, 19] on icon "save" at bounding box center [258, 20] width 18 height 18
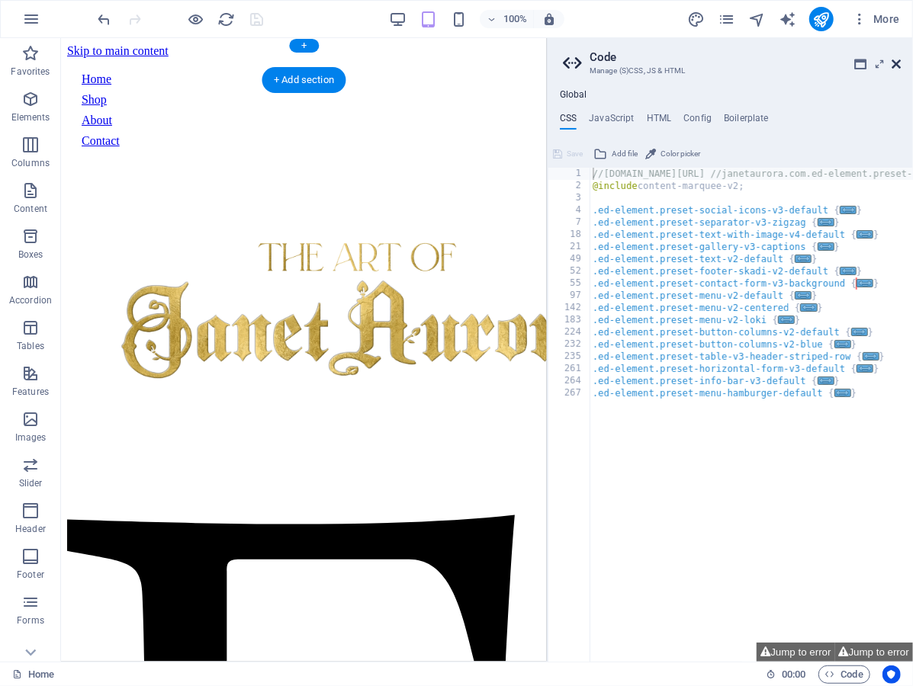
click at [898, 58] on icon at bounding box center [895, 64] width 9 height 12
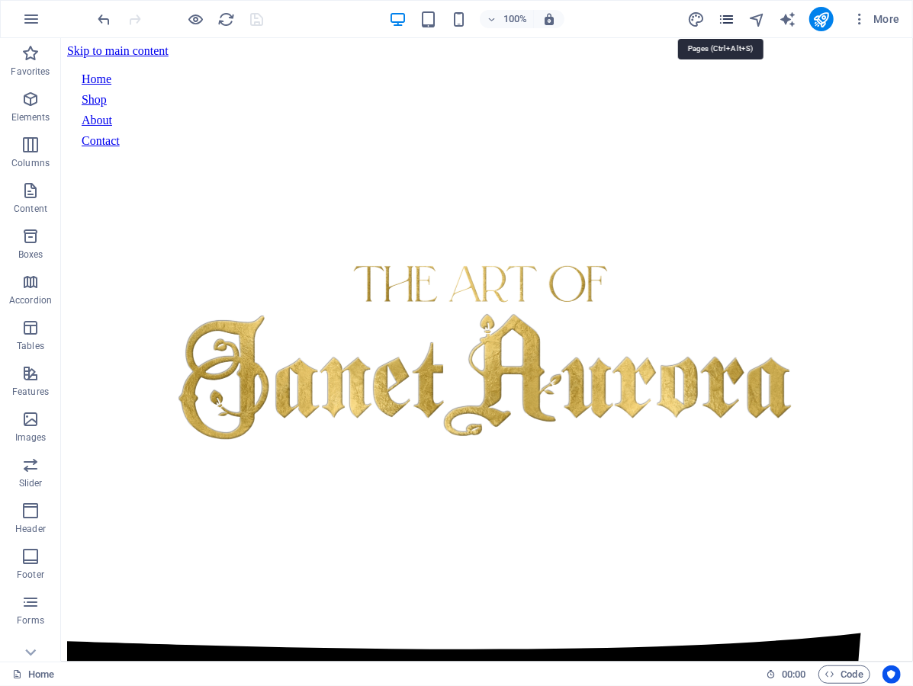
click at [727, 16] on icon "pages" at bounding box center [727, 20] width 18 height 18
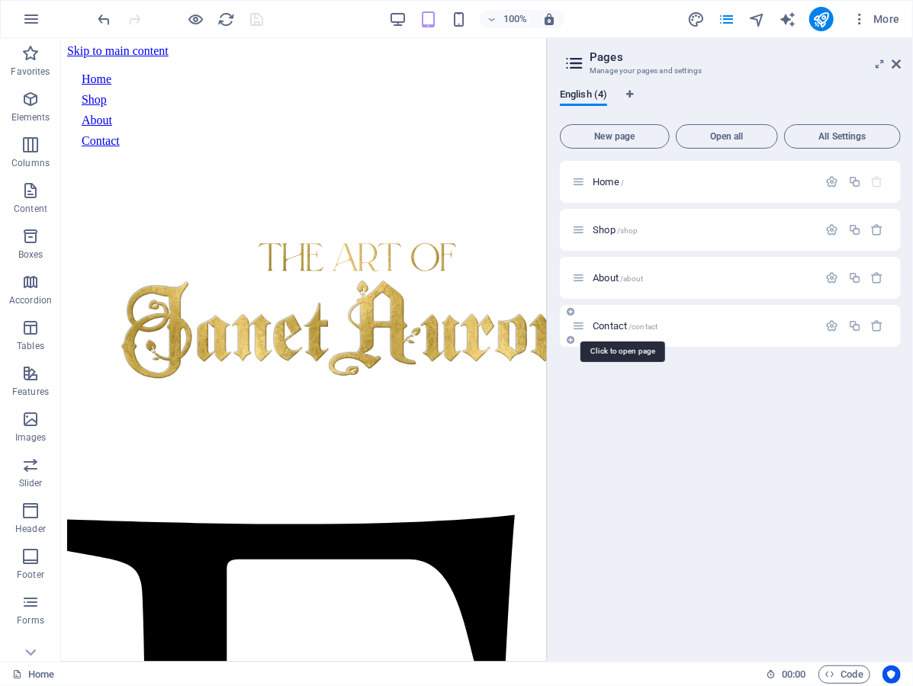
click at [605, 325] on span "Contact /contact" at bounding box center [624, 325] width 65 height 11
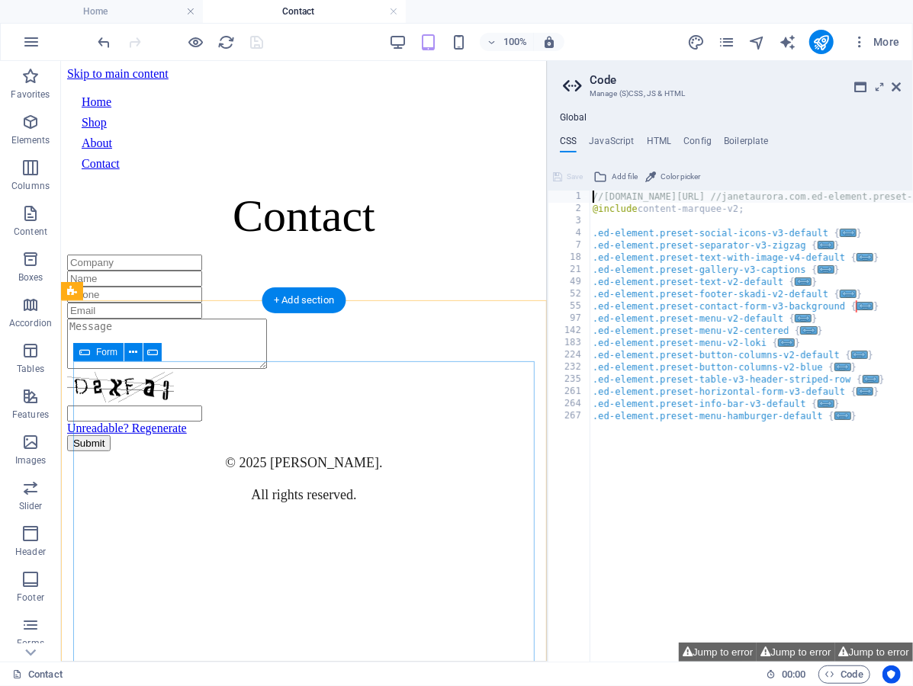
click at [315, 396] on div "Unreadable? Regenerate Submit" at bounding box center [303, 352] width 474 height 197
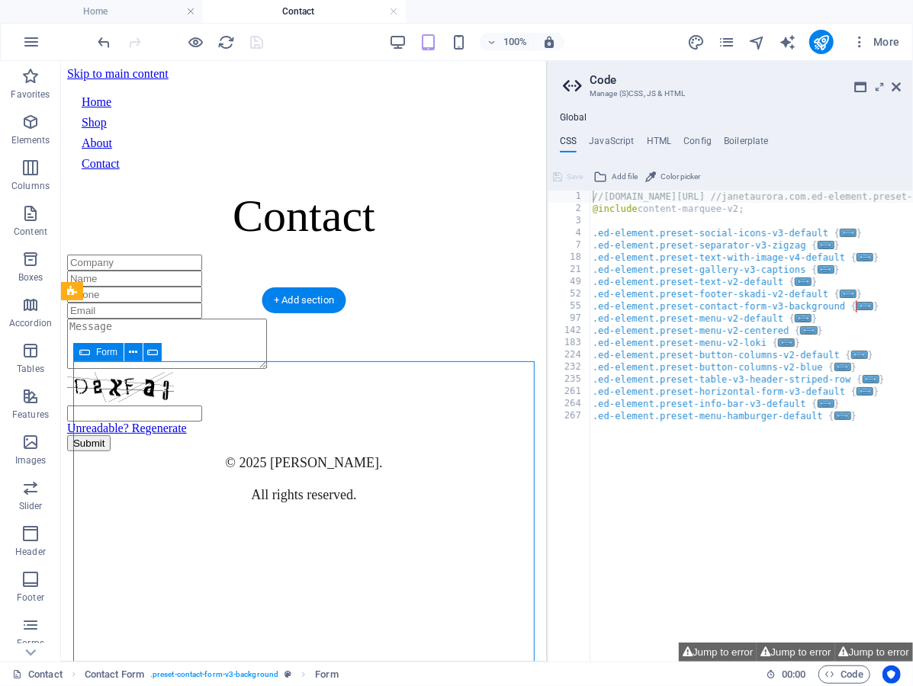
click at [315, 396] on div "Unreadable? Regenerate Submit" at bounding box center [303, 352] width 474 height 197
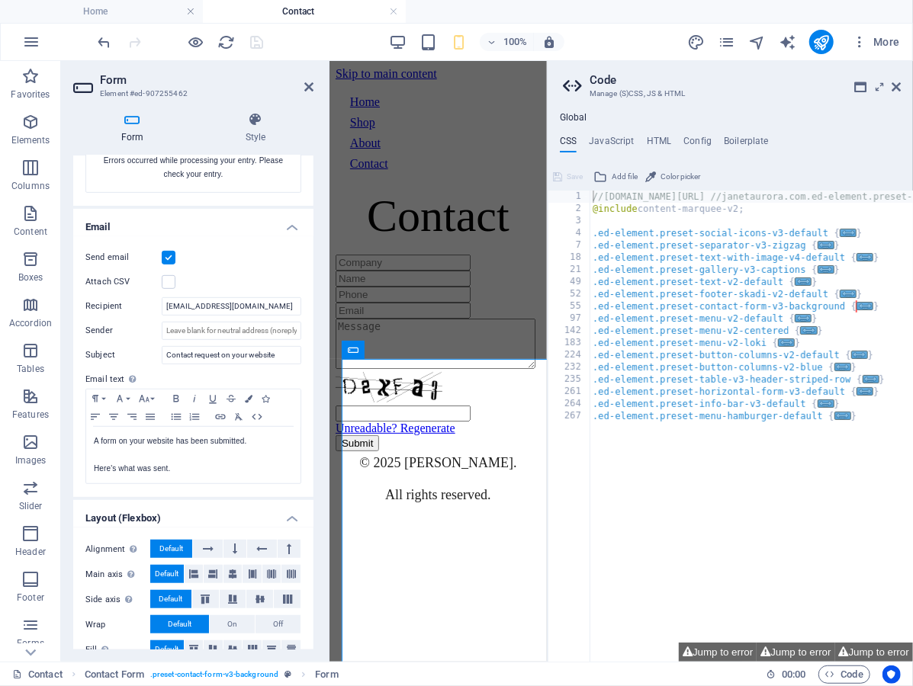
scroll to position [346, 0]
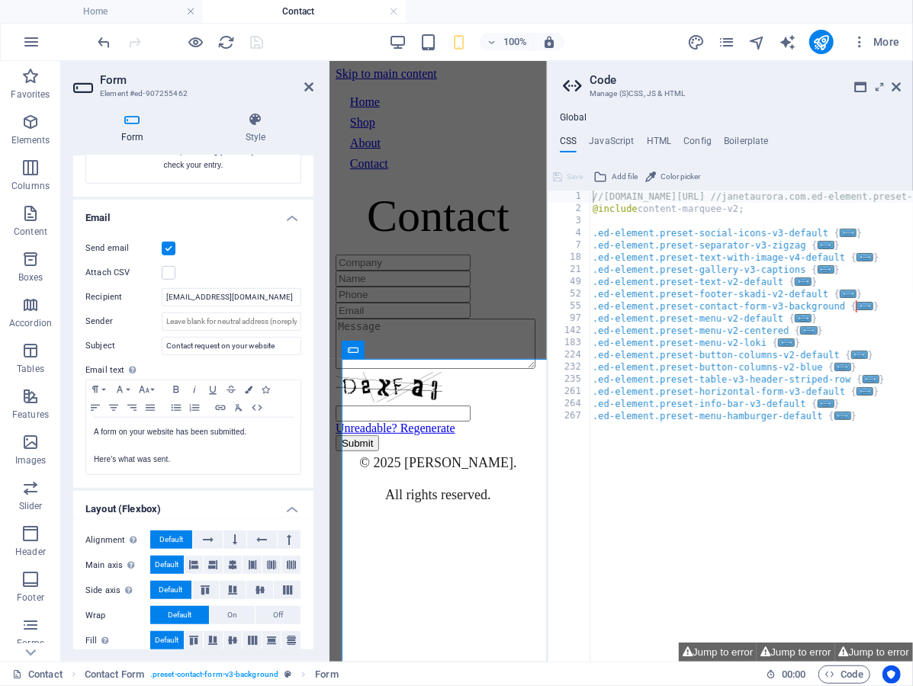
click at [247, 253] on div "Send email" at bounding box center [193, 248] width 216 height 18
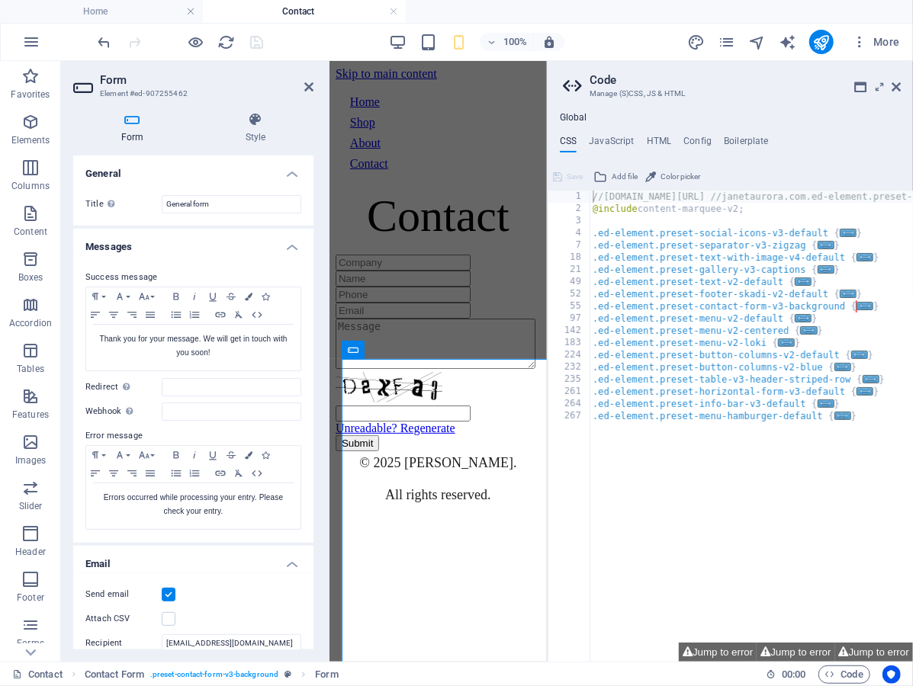
scroll to position [0, 0]
click at [111, 214] on div "Define a name for the form." at bounding box center [156, 225] width 122 height 23
click at [162, 205] on input "General form" at bounding box center [232, 204] width 140 height 18
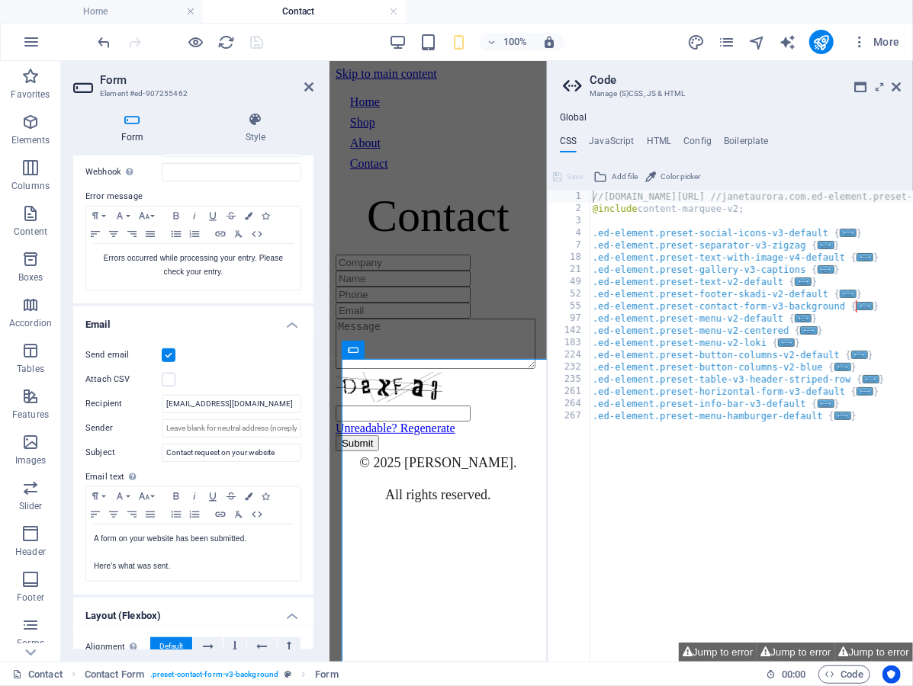
scroll to position [244, 0]
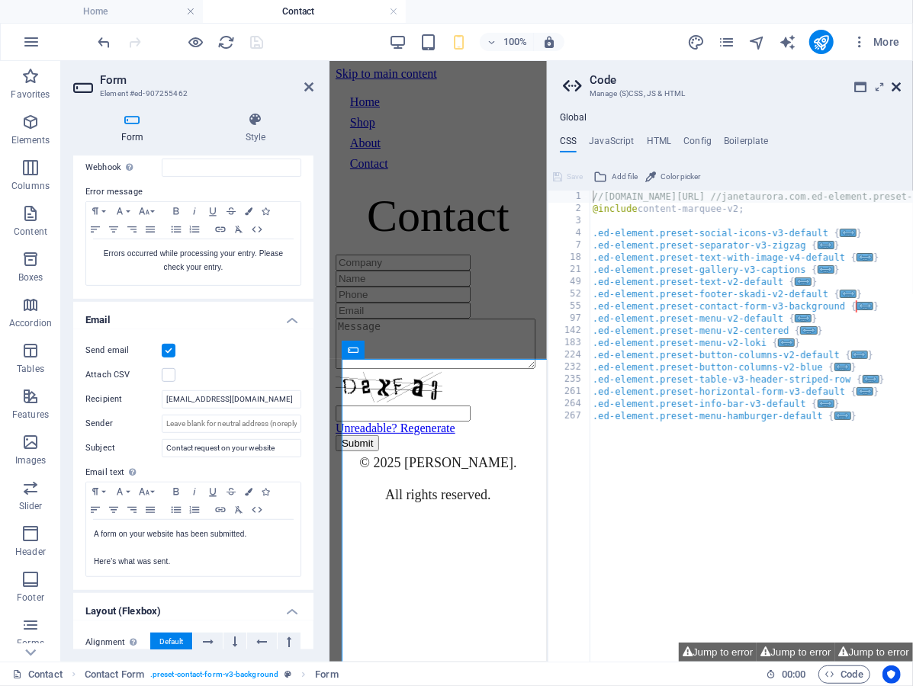
click at [897, 89] on icon at bounding box center [895, 87] width 9 height 12
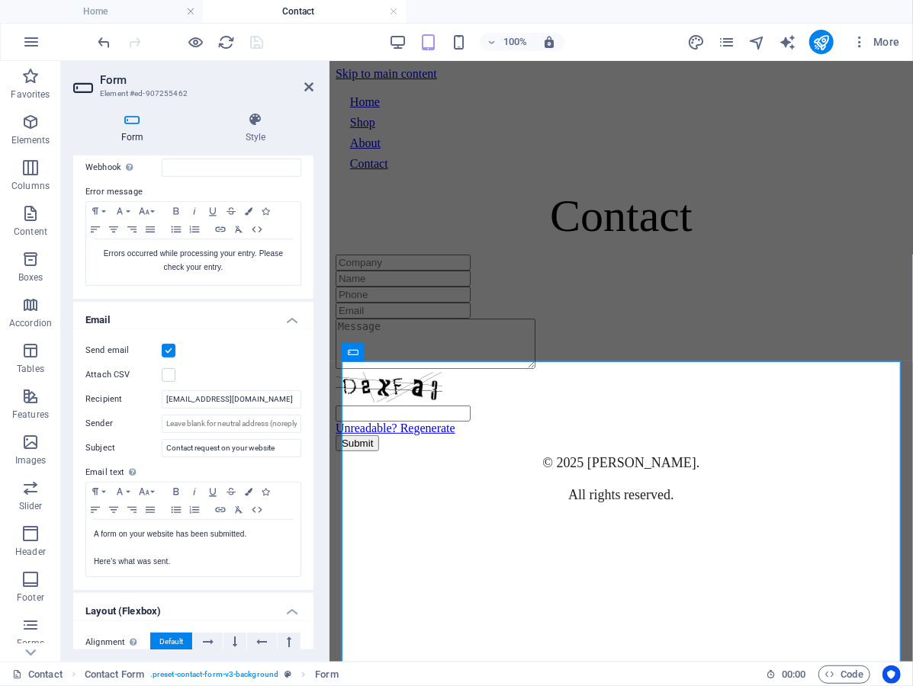
click at [303, 358] on div "Send email Attach CSV Recipient [EMAIL_ADDRESS][DOMAIN_NAME] Sender Subject Con…" at bounding box center [193, 459] width 240 height 261
click at [317, 361] on div "Form Style General Title Define a name for the form. General form Messages Succ…" at bounding box center [193, 381] width 265 height 562
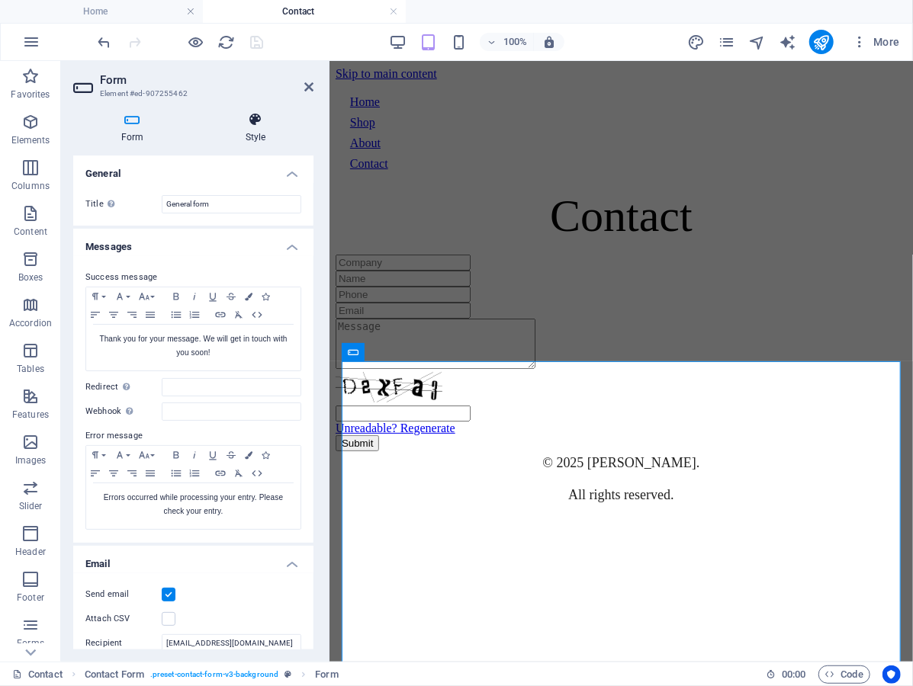
scroll to position [0, 0]
click at [279, 117] on icon at bounding box center [255, 119] width 116 height 15
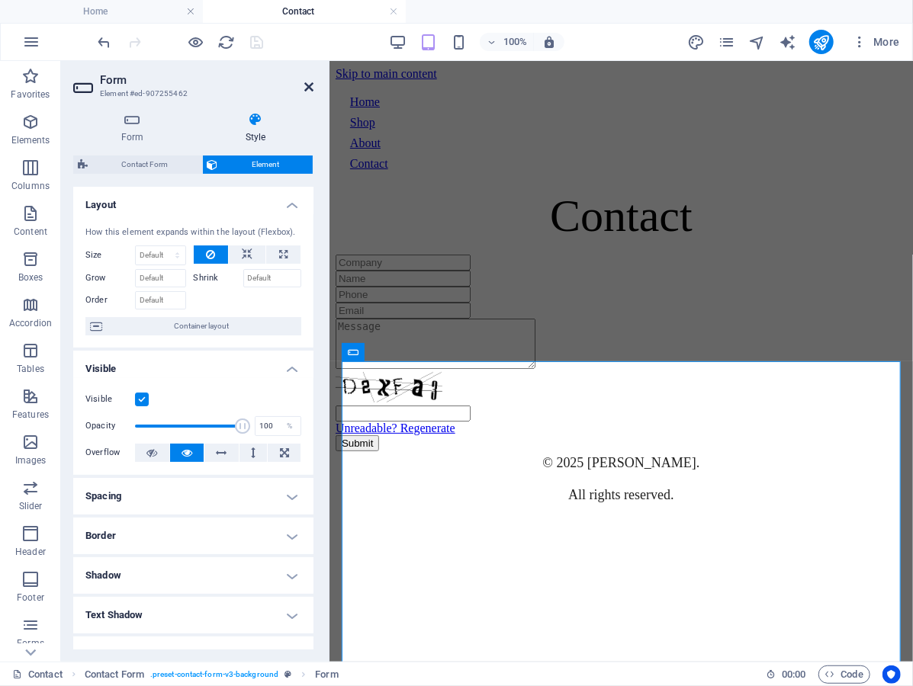
click at [308, 84] on icon at bounding box center [308, 87] width 9 height 12
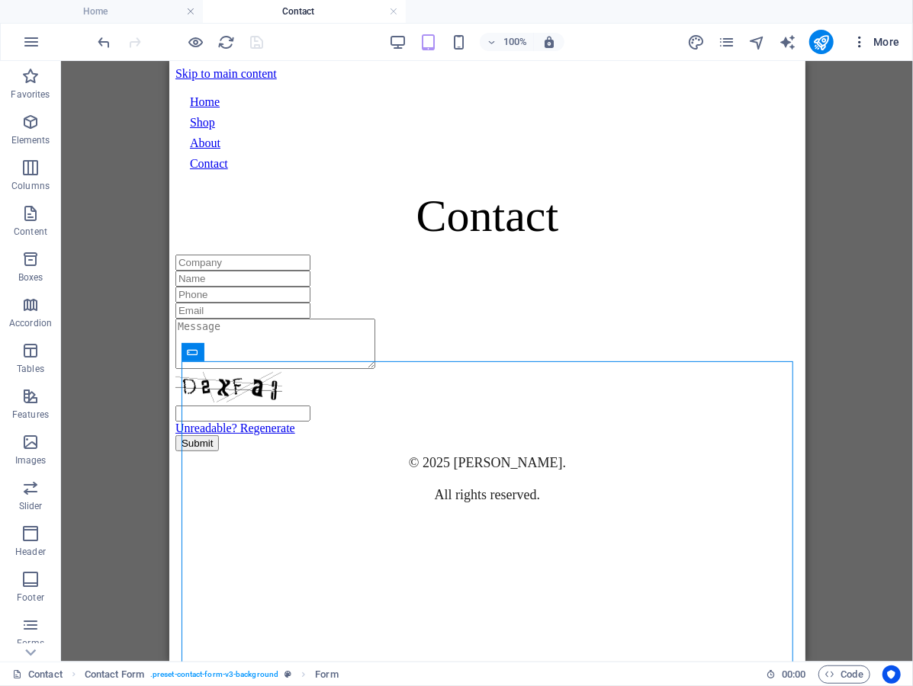
click at [864, 41] on icon "button" at bounding box center [859, 41] width 15 height 15
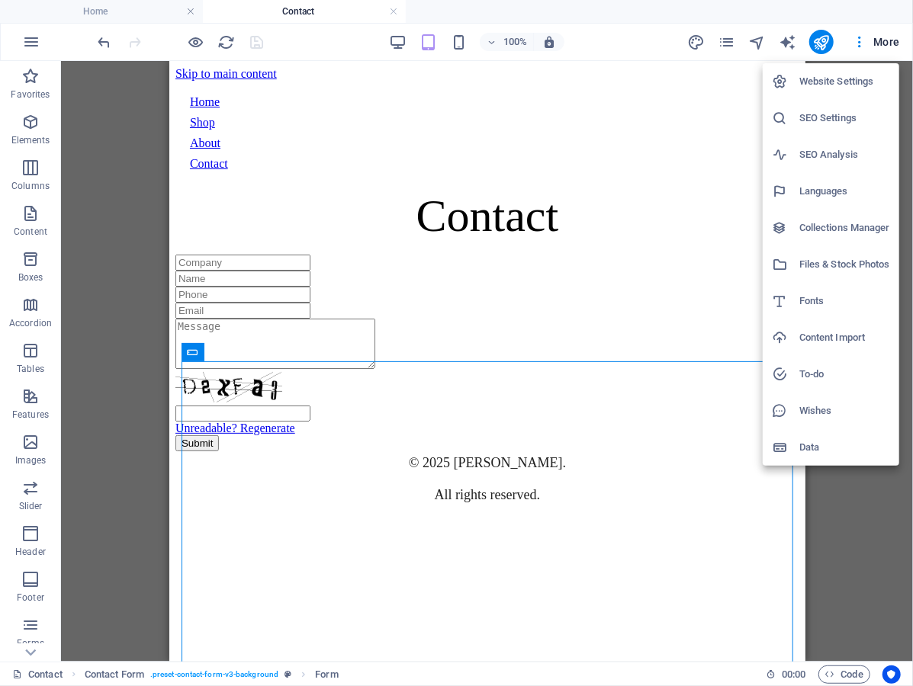
click at [852, 35] on div at bounding box center [456, 343] width 913 height 686
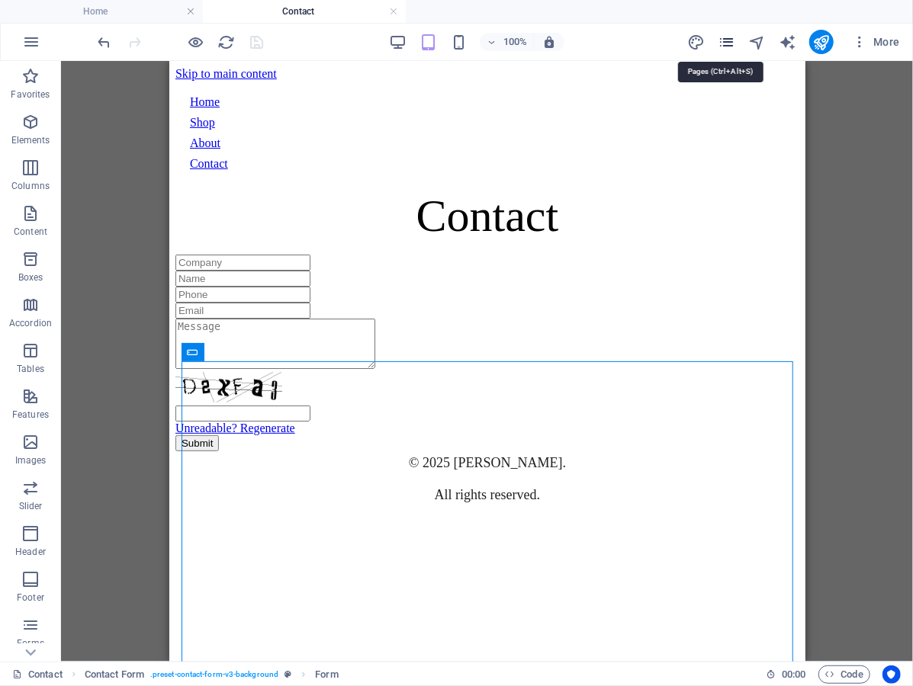
click at [723, 43] on icon "pages" at bounding box center [727, 43] width 18 height 18
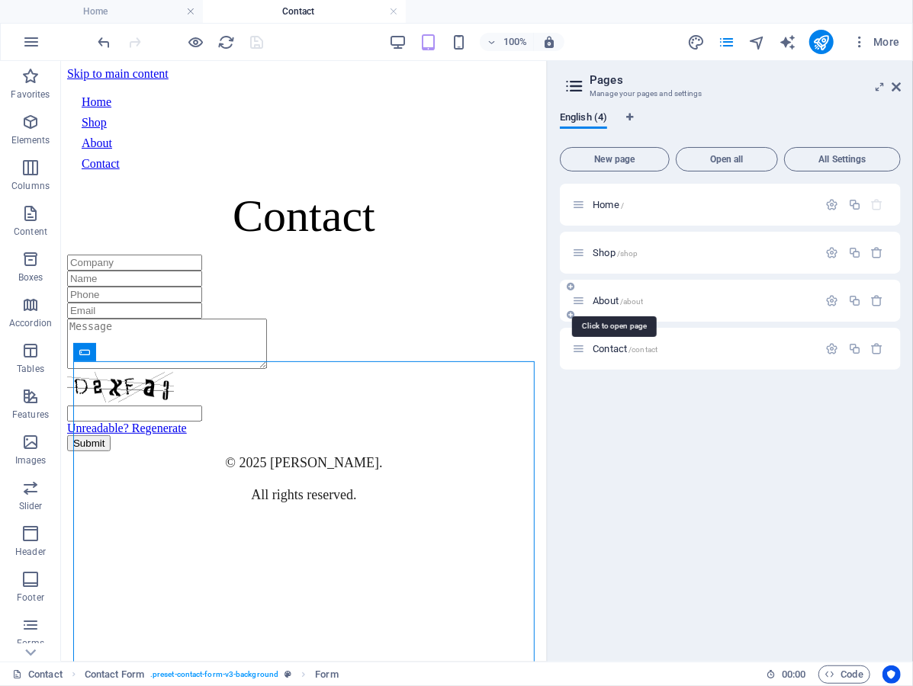
click at [611, 300] on span "About /about" at bounding box center [617, 300] width 51 height 11
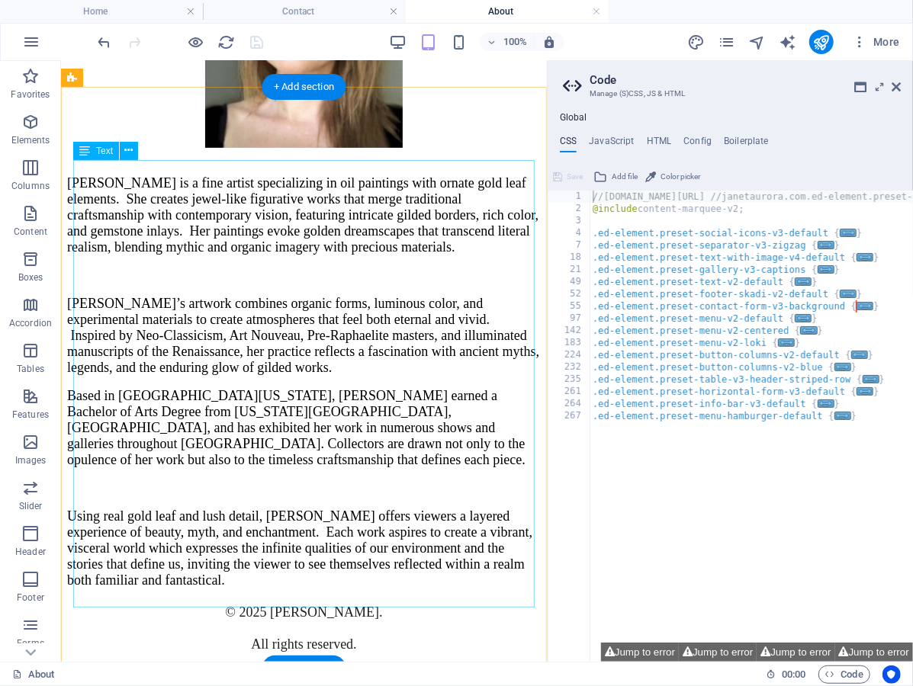
scroll to position [458, 0]
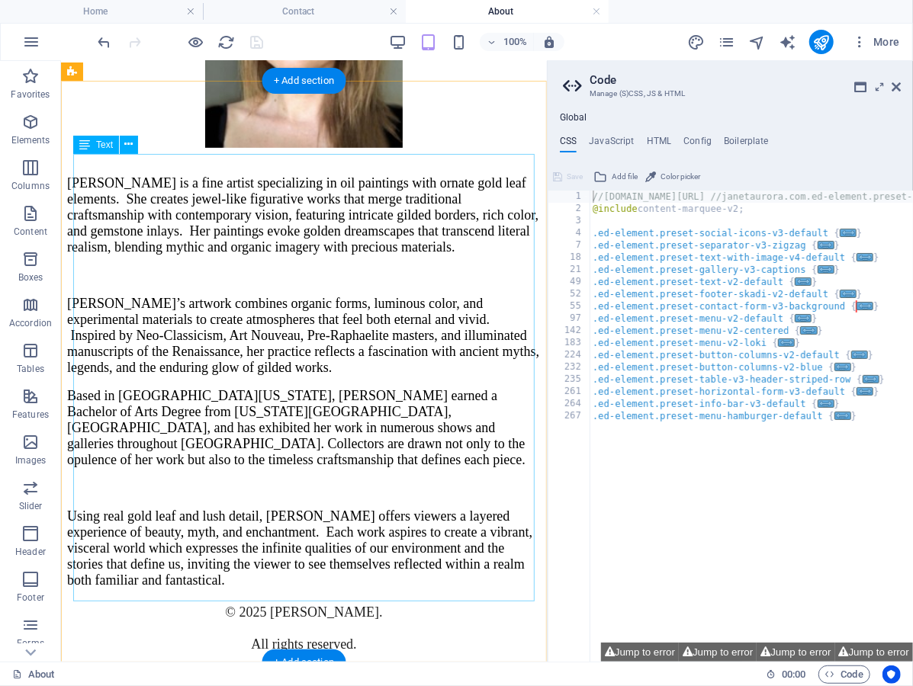
click at [281, 387] on div "Janet Aurora is a fine artist specializing in oil paintings with ornate gold le…" at bounding box center [303, 381] width 474 height 413
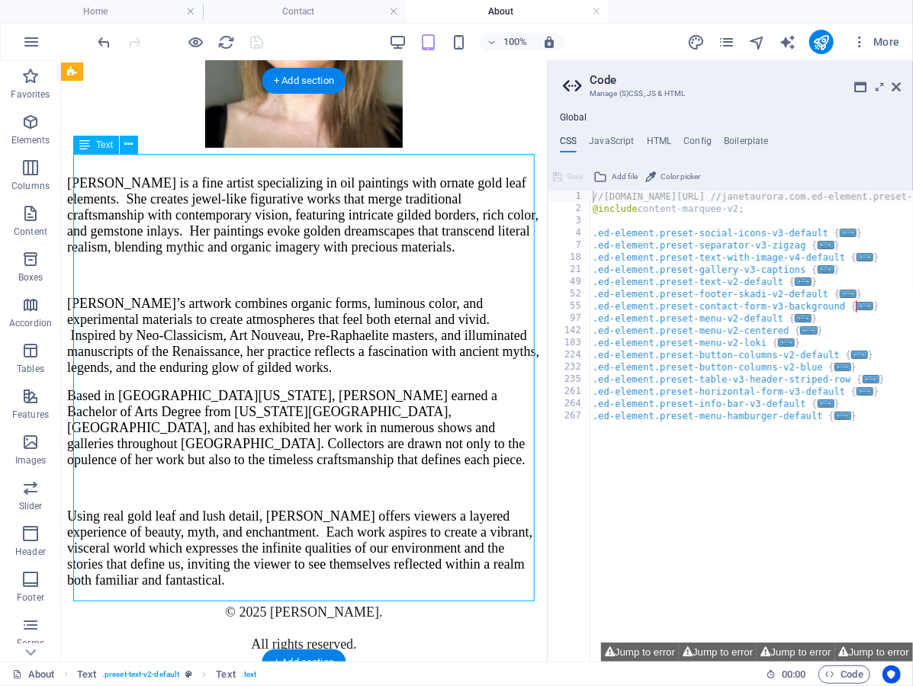
click at [73, 409] on div "Janet Aurora is a fine artist specializing in oil paintings with ornate gold le…" at bounding box center [303, 381] width 474 height 413
click at [73, 406] on div "Janet Aurora is a fine artist specializing in oil paintings with ornate gold le…" at bounding box center [303, 381] width 474 height 413
click at [329, 409] on div "Janet Aurora is a fine artist specializing in oil paintings with ornate gold le…" at bounding box center [303, 381] width 474 height 413
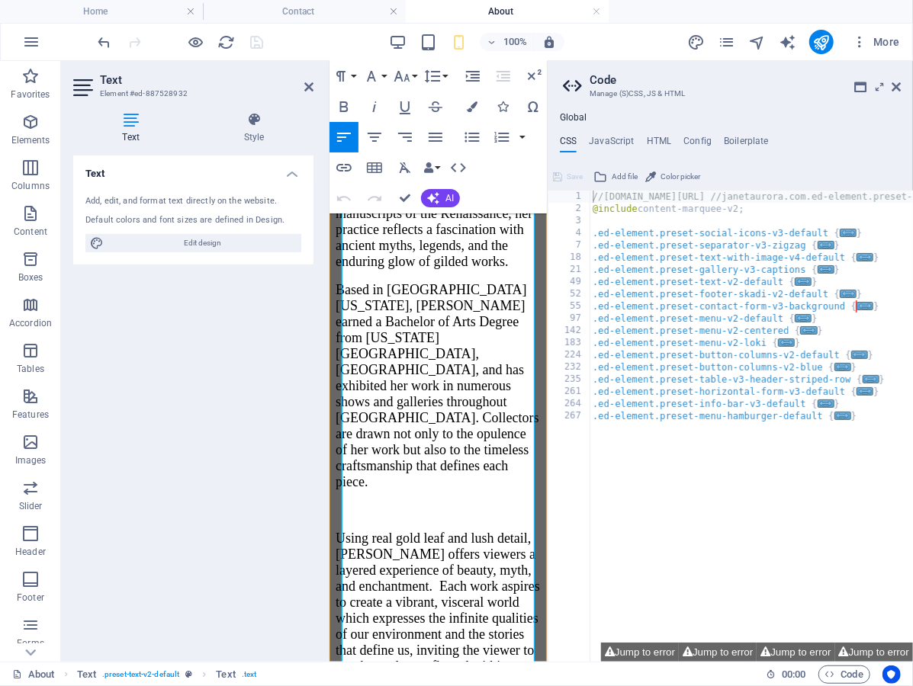
scroll to position [696, 0]
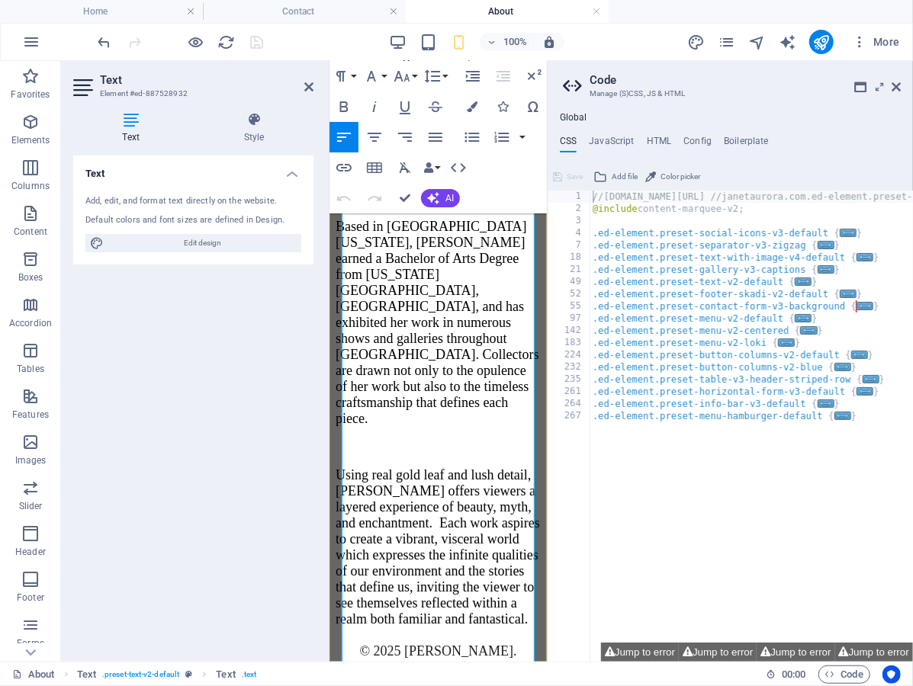
click at [342, 421] on span "Based in Southern California, Janet earned a Bachelor of Arts Degree from Calif…" at bounding box center [438, 321] width 207 height 207
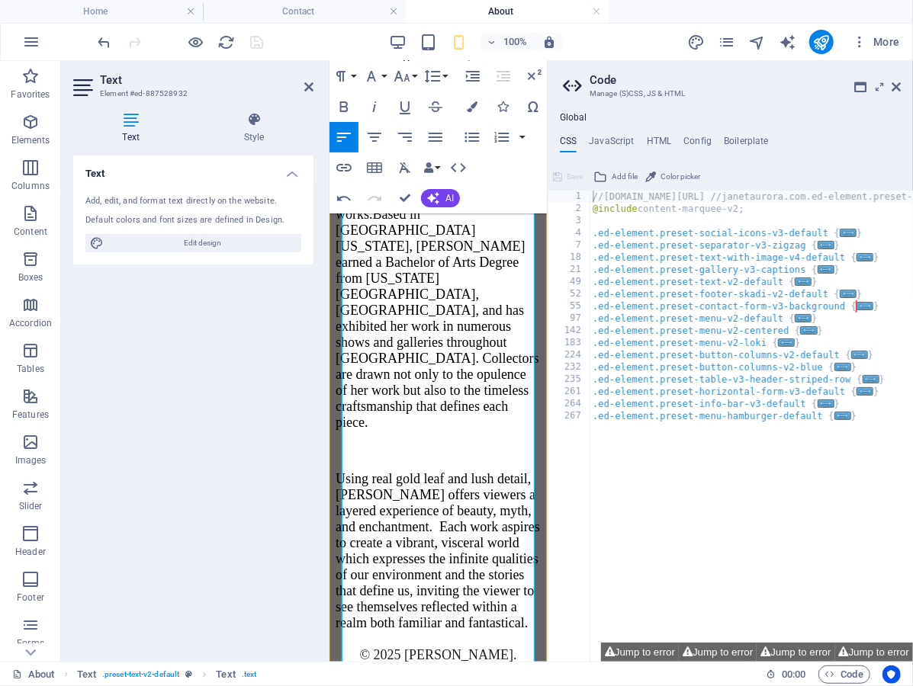
click at [442, 429] on span "Based in Southern California, Janet earned a Bachelor of Arts Degree from Calif…" at bounding box center [438, 317] width 207 height 223
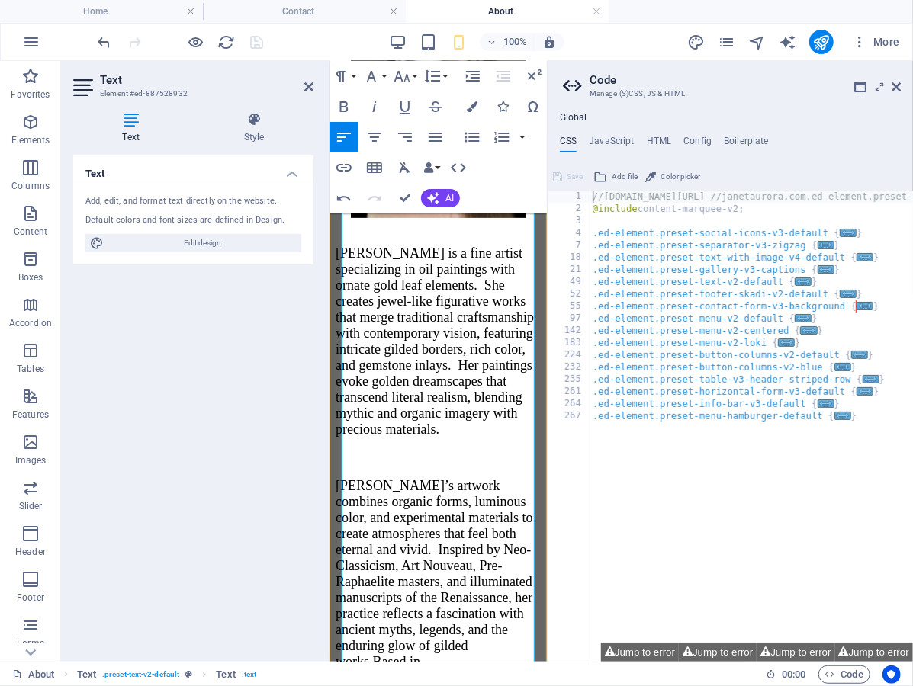
scroll to position [193, 0]
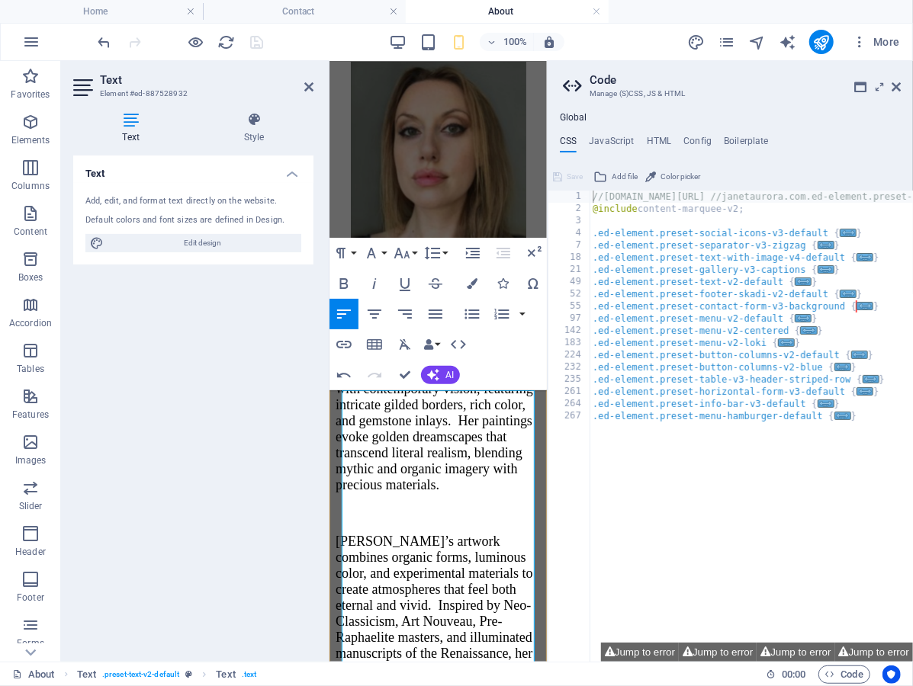
click at [501, 375] on div "Paragraph Format Normal Heading 1 Heading 2 Heading 3 Heading 4 Heading 5 Headi…" at bounding box center [458, 314] width 259 height 153
click at [302, 78] on h2 "Text" at bounding box center [207, 80] width 214 height 14
click at [305, 83] on icon at bounding box center [308, 87] width 9 height 12
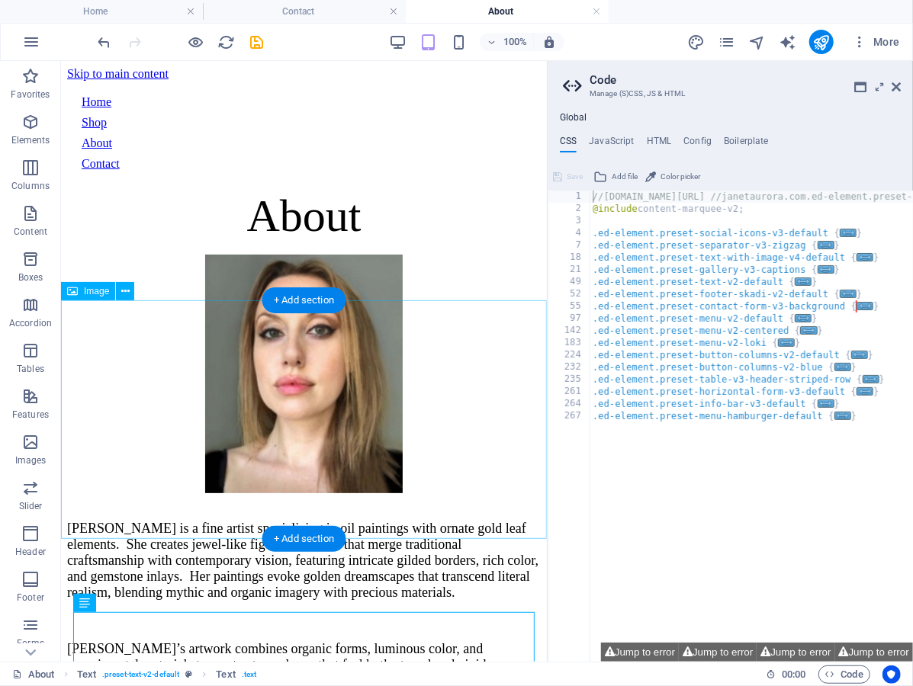
scroll to position [1, 0]
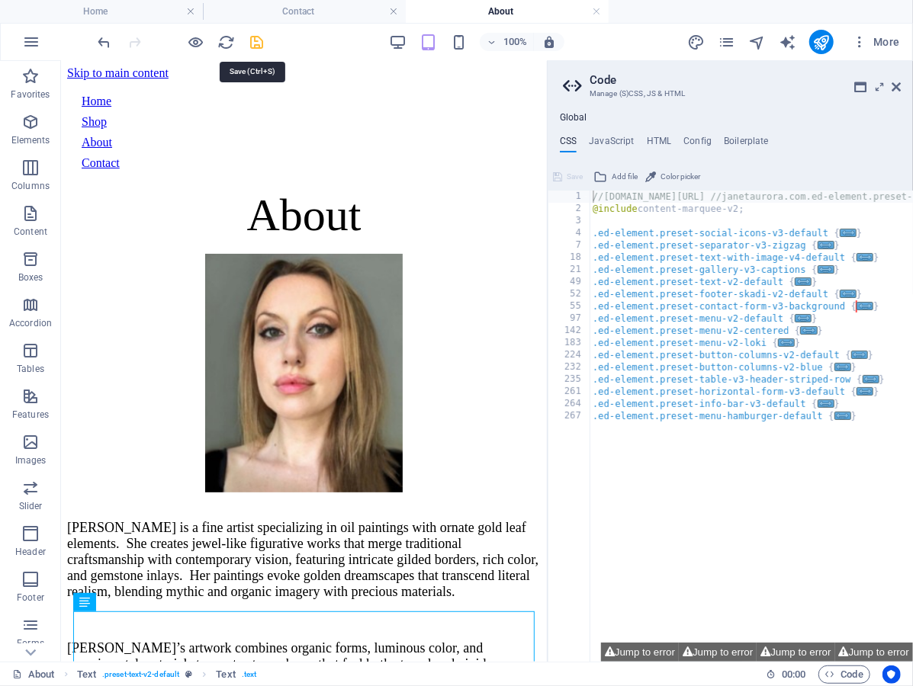
click at [255, 40] on icon "save" at bounding box center [258, 43] width 18 height 18
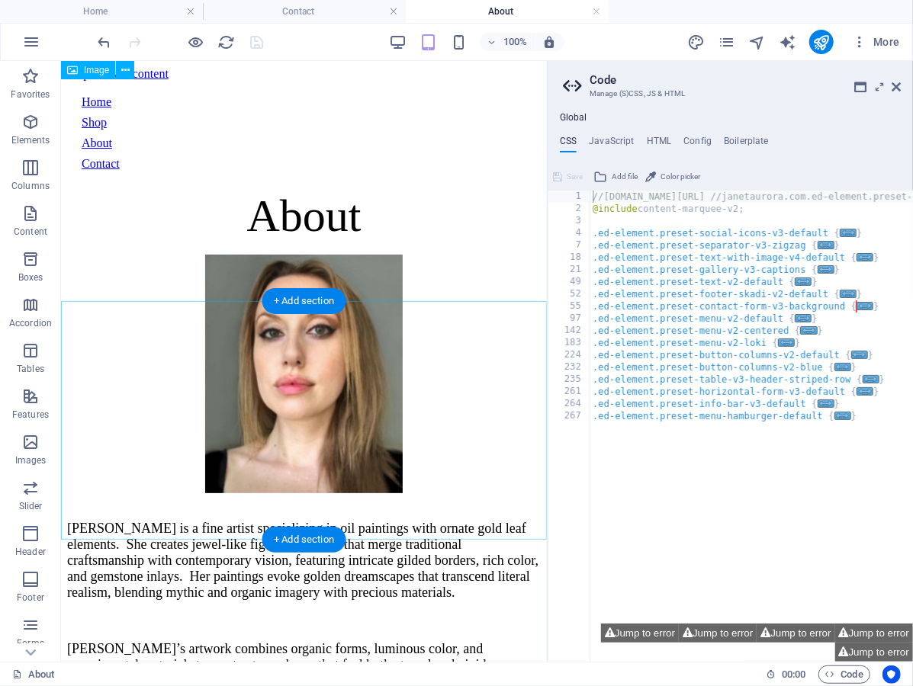
scroll to position [0, 0]
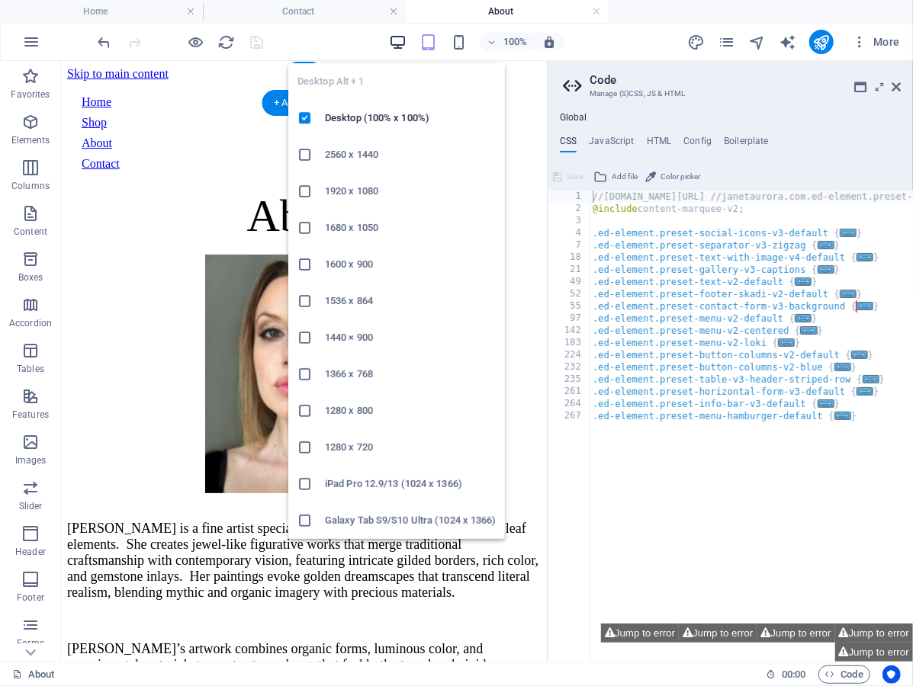
click at [403, 40] on icon "button" at bounding box center [398, 43] width 18 height 18
click at [395, 41] on icon "button" at bounding box center [398, 43] width 18 height 18
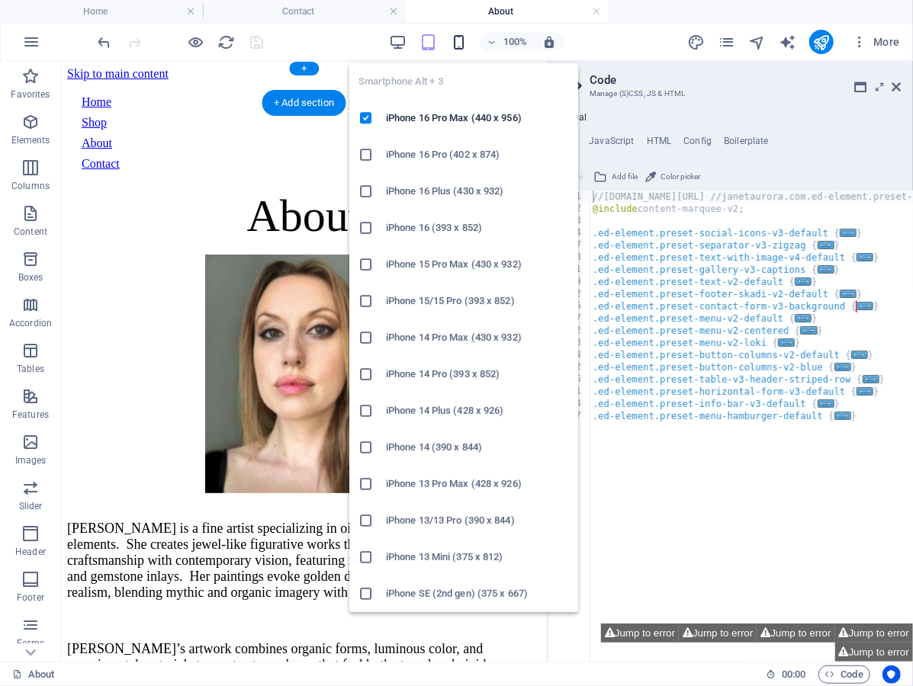
click at [456, 46] on icon "button" at bounding box center [459, 43] width 18 height 18
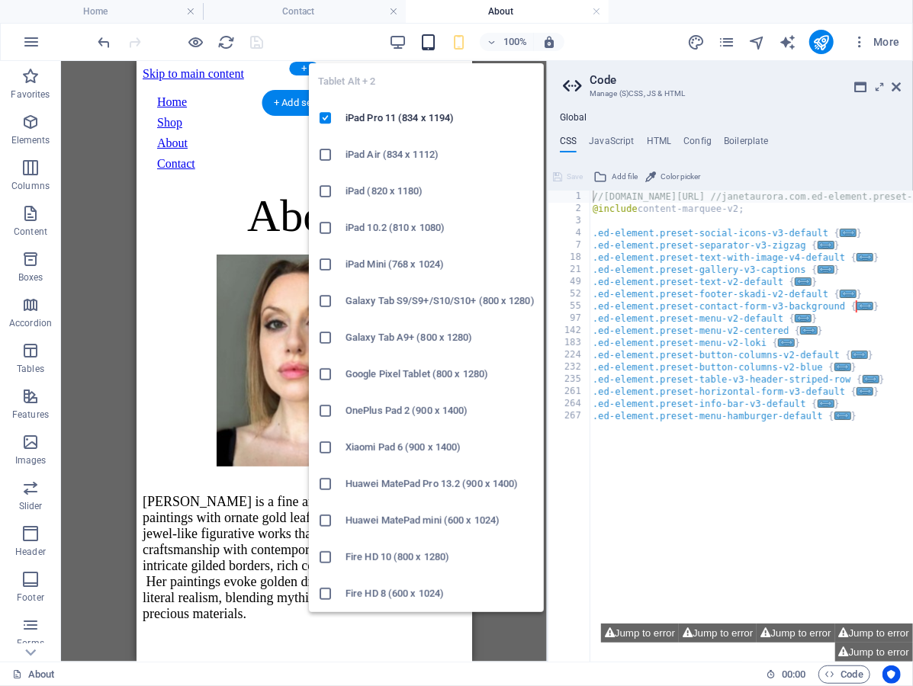
click at [425, 37] on icon "button" at bounding box center [428, 43] width 18 height 18
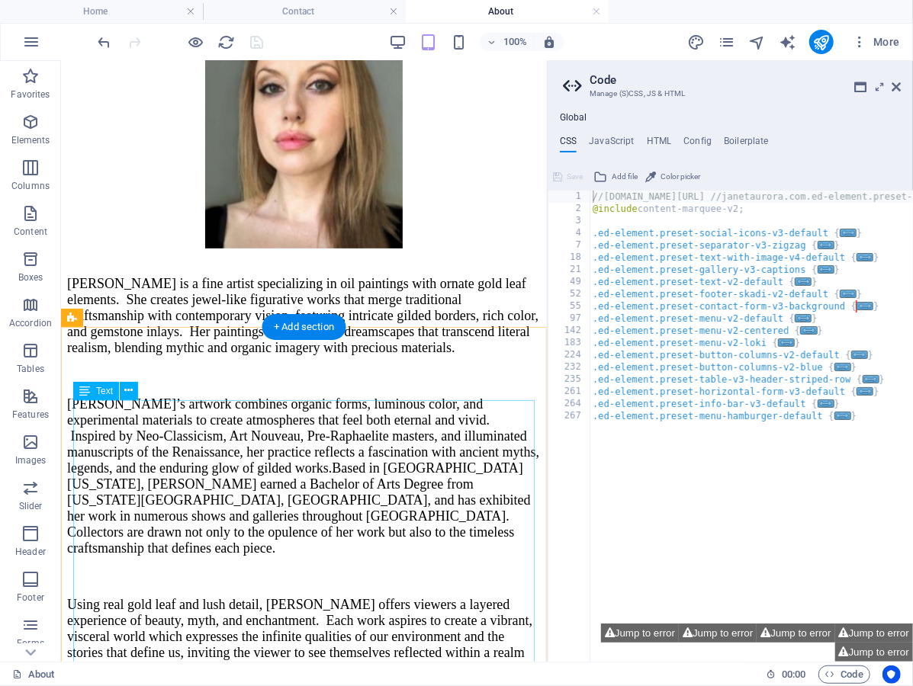
scroll to position [249, 0]
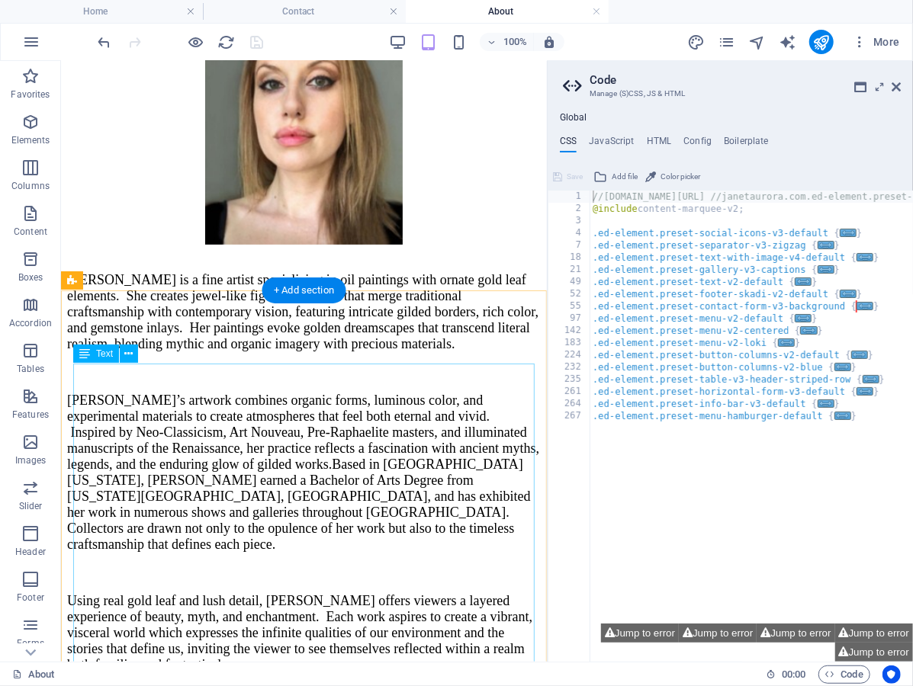
click at [348, 483] on div "Janet Aurora is a fine artist specializing in oil paintings with ornate gold le…" at bounding box center [303, 471] width 474 height 401
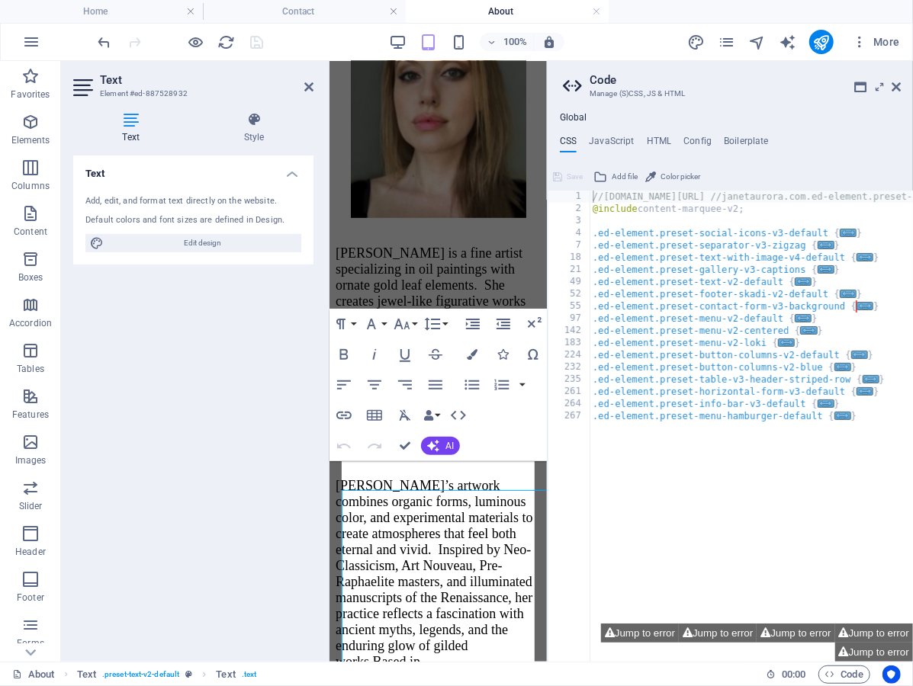
scroll to position [122, 0]
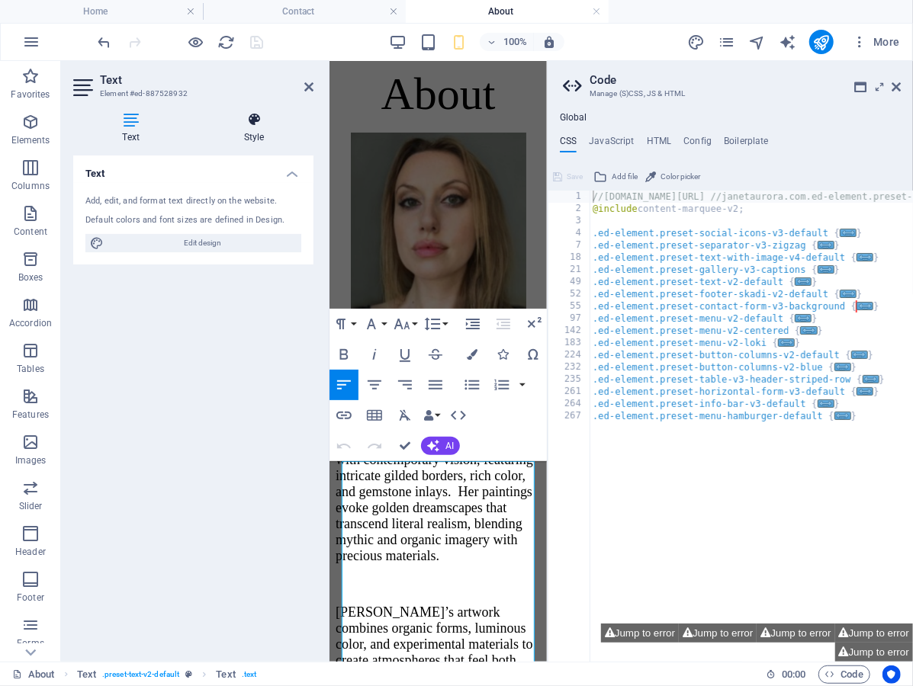
click at [250, 119] on icon at bounding box center [253, 119] width 119 height 15
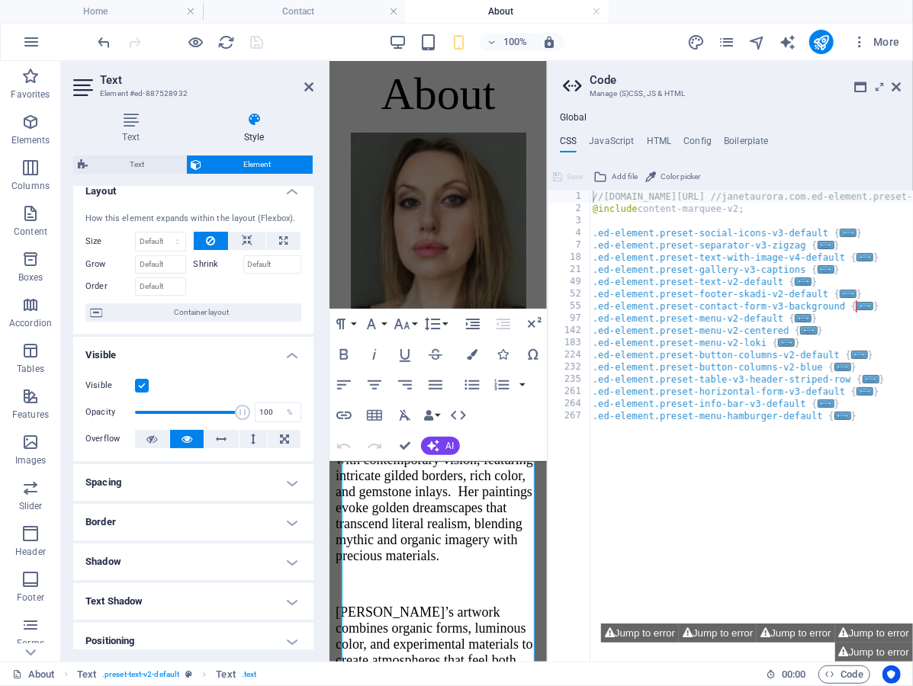
scroll to position [18, 0]
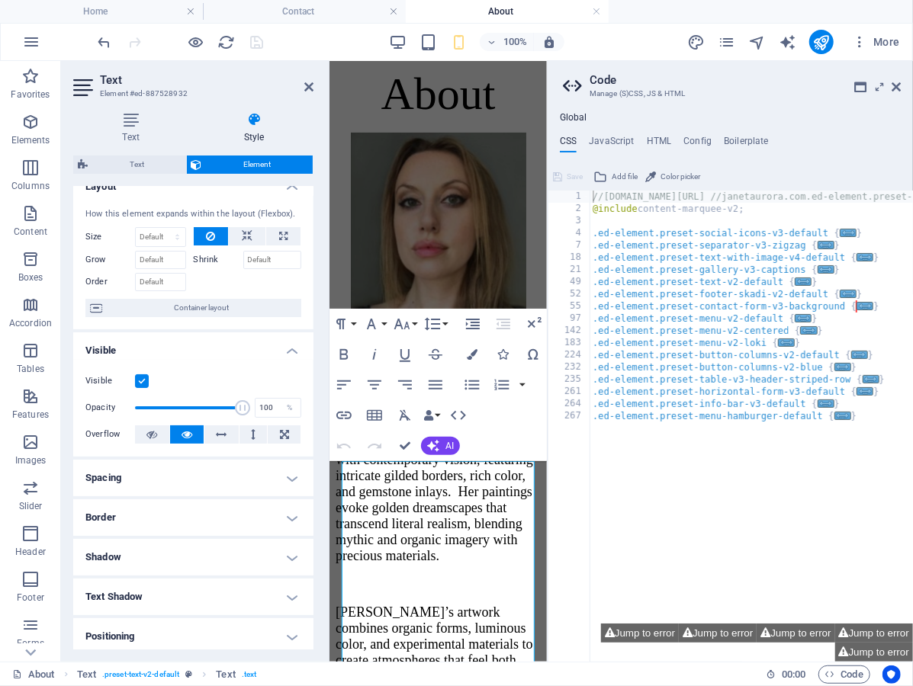
click at [199, 525] on h4 "Border" at bounding box center [193, 517] width 240 height 37
click at [168, 495] on h4 "Spacing" at bounding box center [193, 478] width 240 height 37
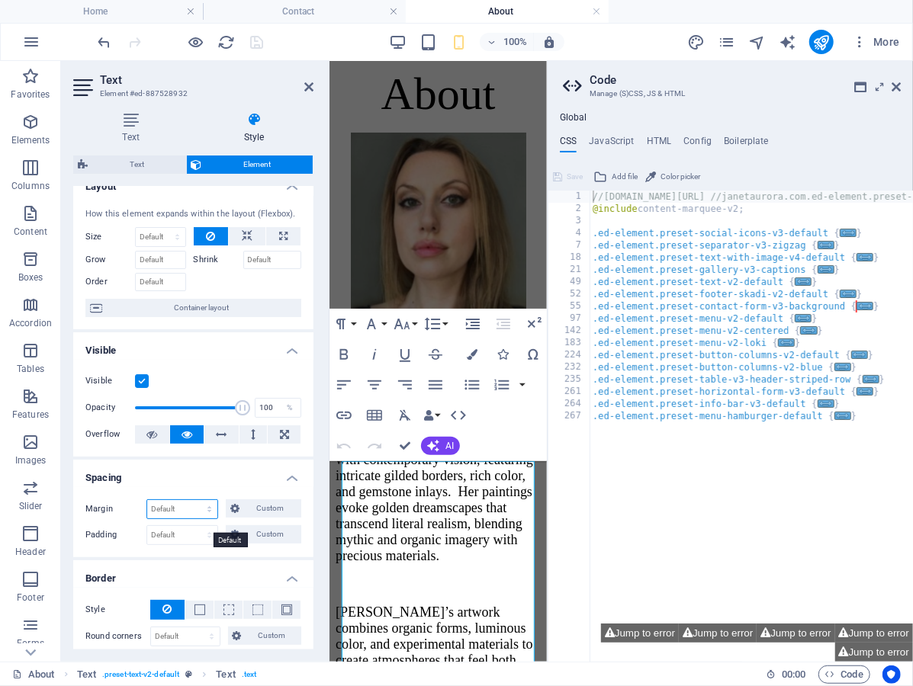
select select "px"
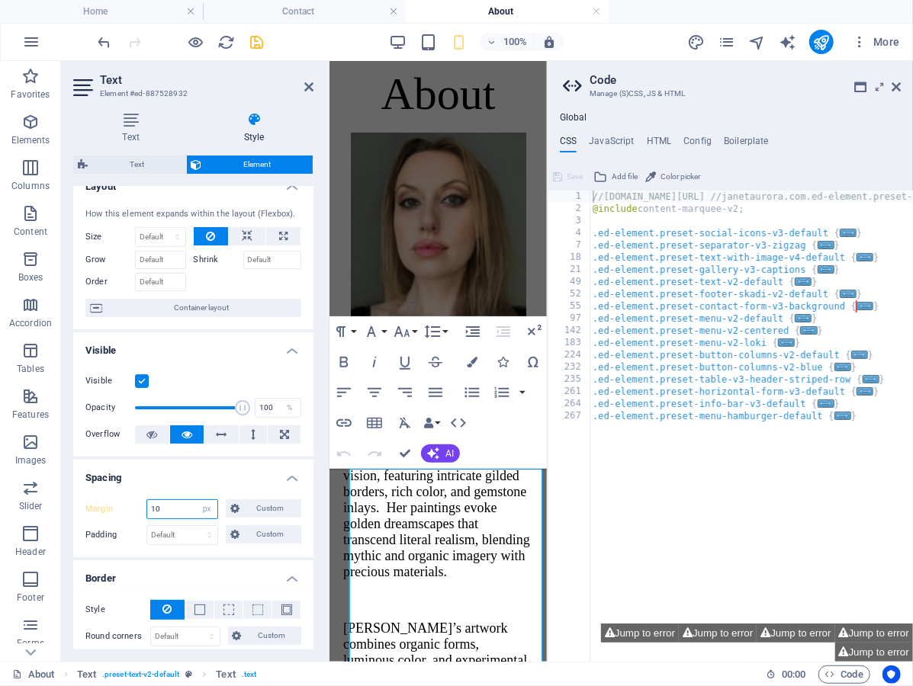
type input "1"
type input "2"
click at [175, 487] on h4 "Spacing" at bounding box center [193, 473] width 240 height 27
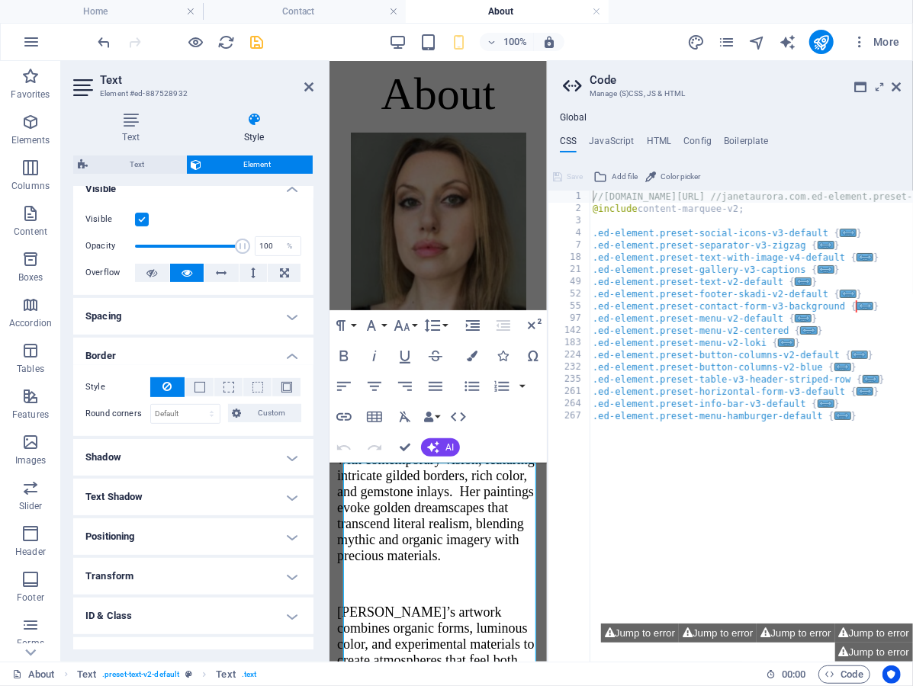
scroll to position [209, 0]
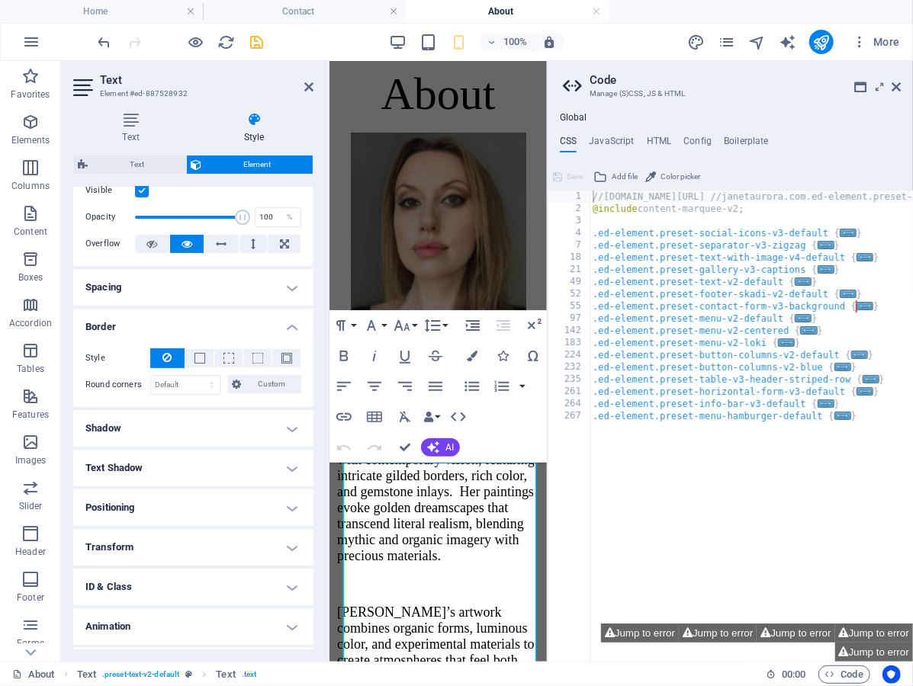
click at [169, 526] on h4 "Positioning" at bounding box center [193, 508] width 240 height 37
click at [175, 508] on h4 "Positioning" at bounding box center [193, 503] width 240 height 27
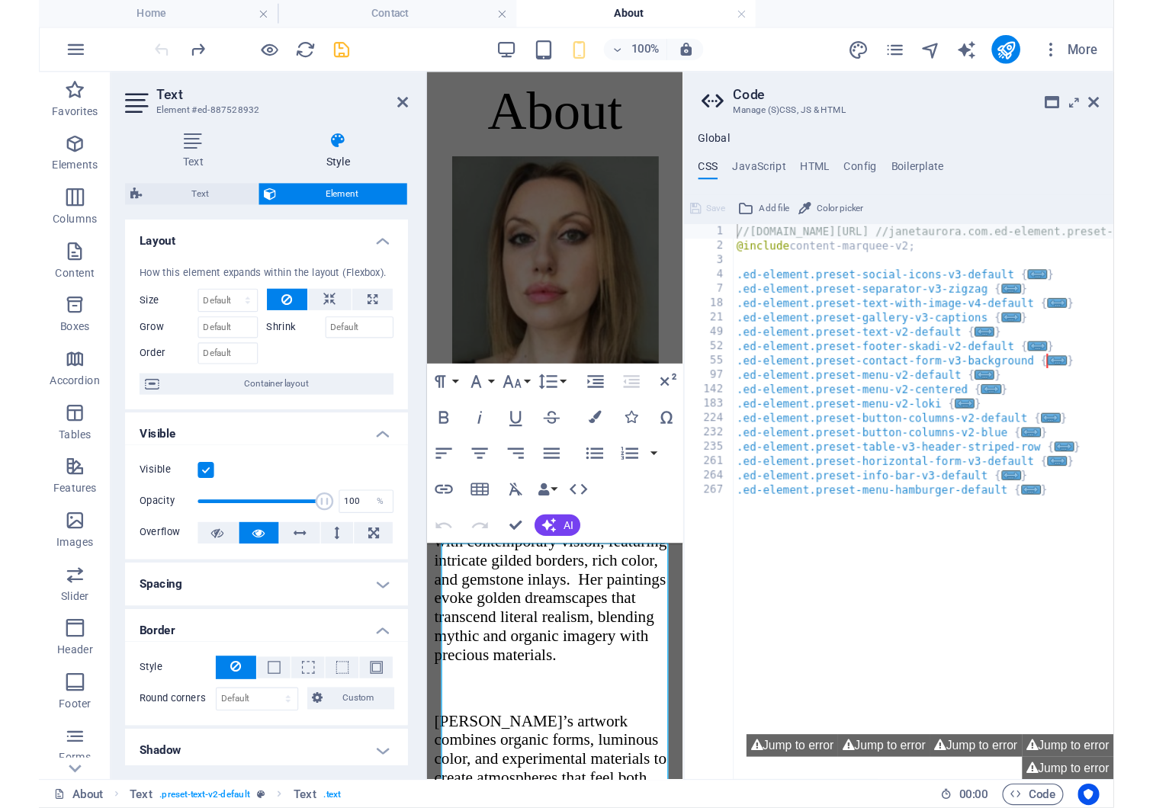
scroll to position [0, 0]
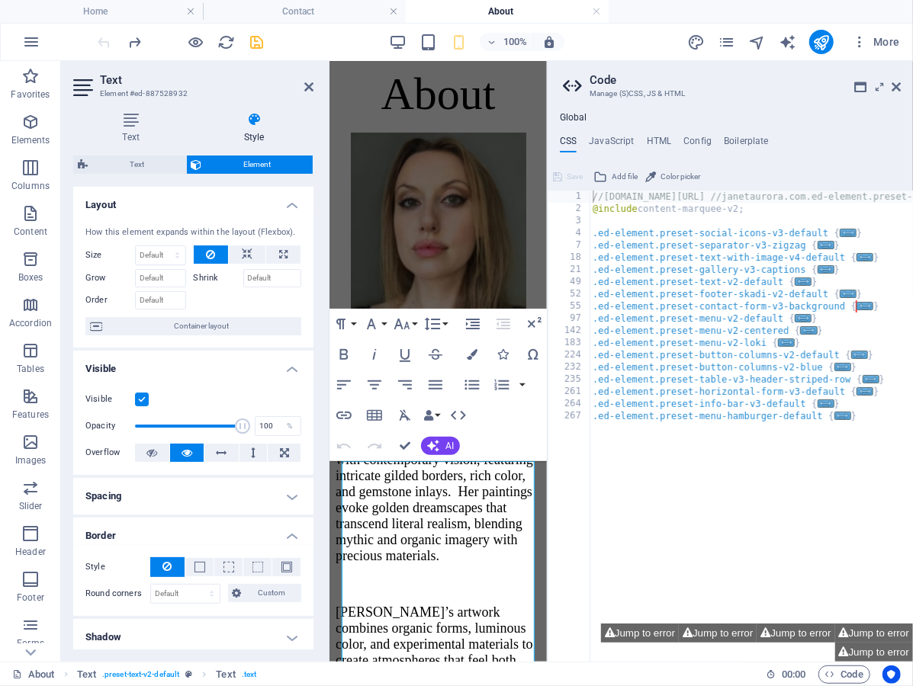
click at [195, 541] on h4 "Border" at bounding box center [193, 531] width 240 height 27
click at [190, 513] on h4 "Spacing" at bounding box center [193, 496] width 240 height 37
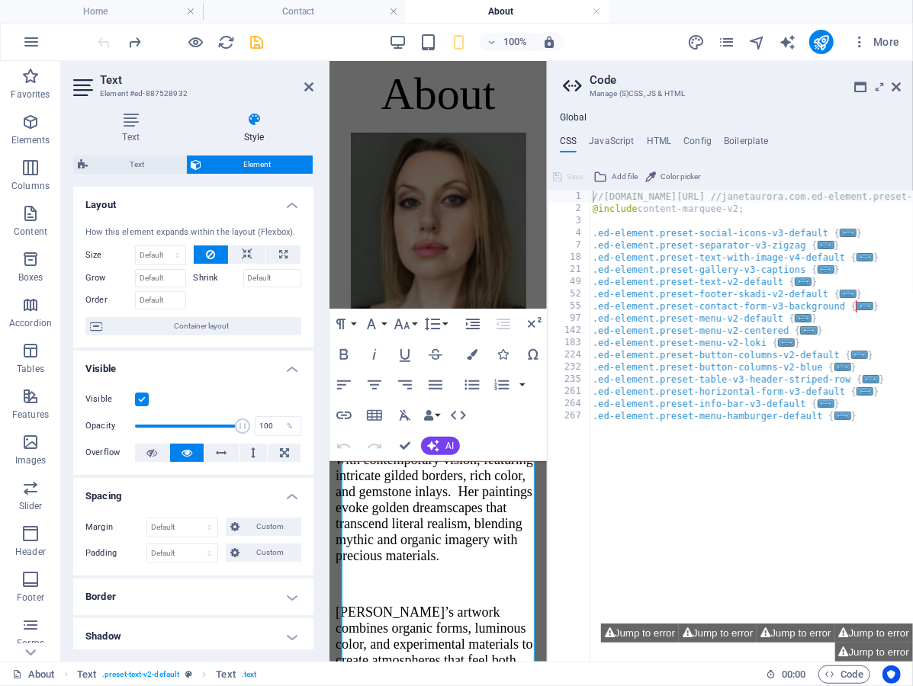
click at [193, 506] on h4 "Spacing" at bounding box center [193, 491] width 240 height 27
click at [303, 93] on header "Text Element #ed-887528932" at bounding box center [193, 81] width 240 height 40
click at [304, 85] on icon at bounding box center [308, 87] width 9 height 12
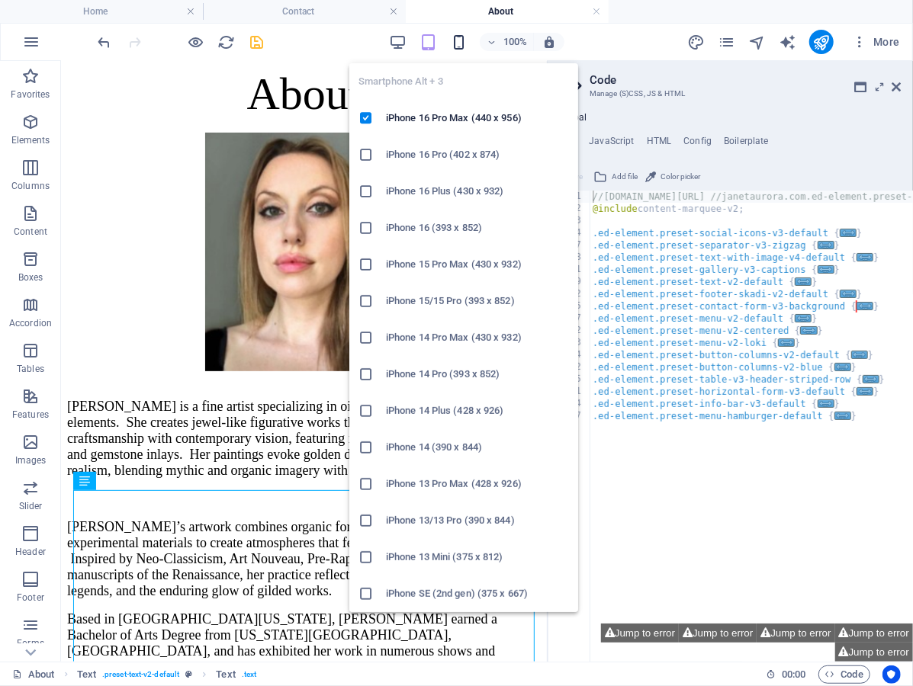
click at [462, 43] on icon "button" at bounding box center [459, 43] width 18 height 18
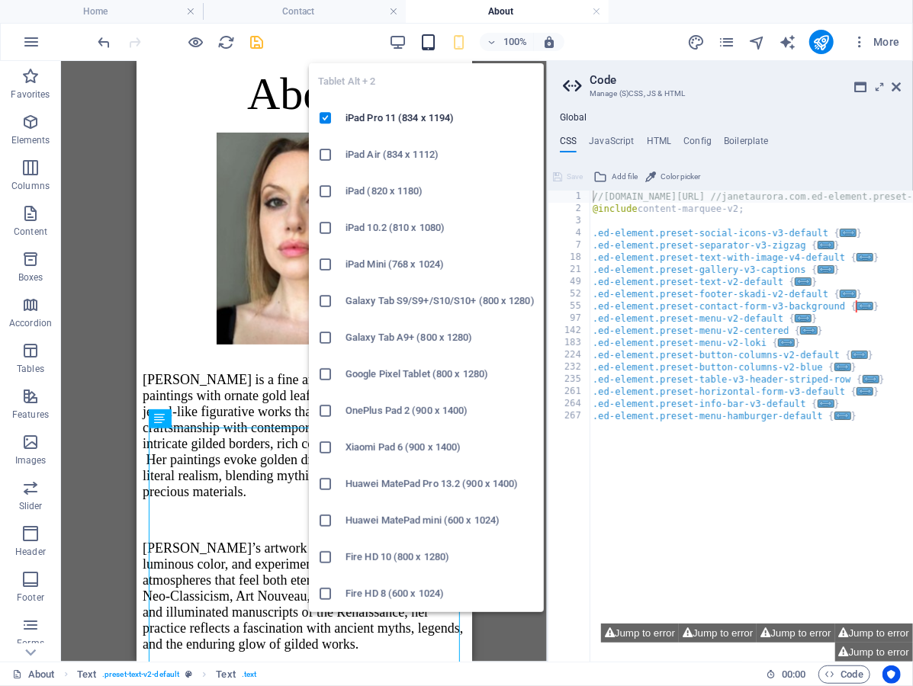
click at [425, 43] on icon "button" at bounding box center [428, 43] width 18 height 18
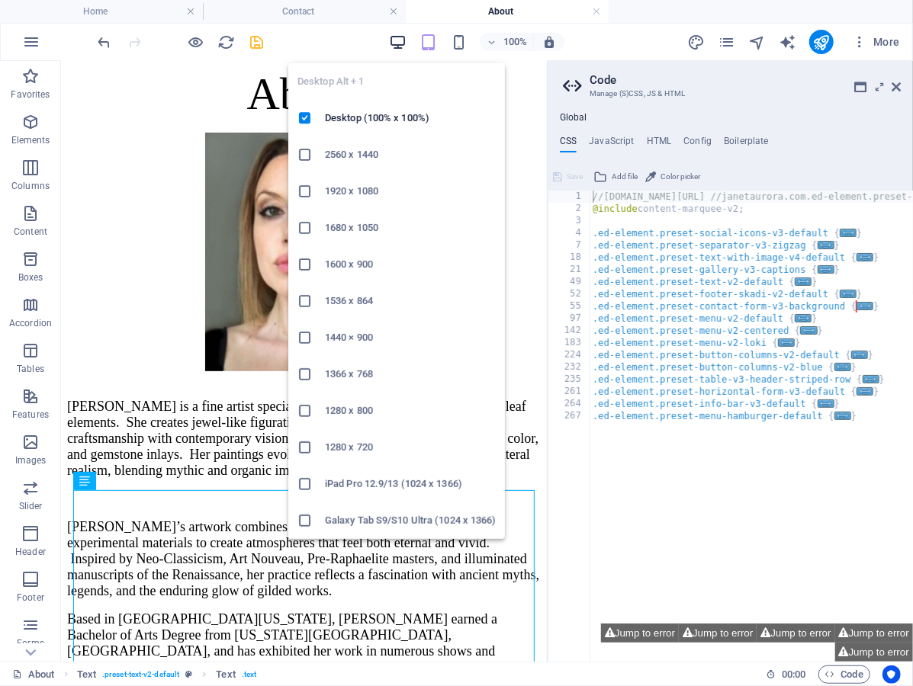
click at [397, 43] on icon "button" at bounding box center [398, 43] width 18 height 18
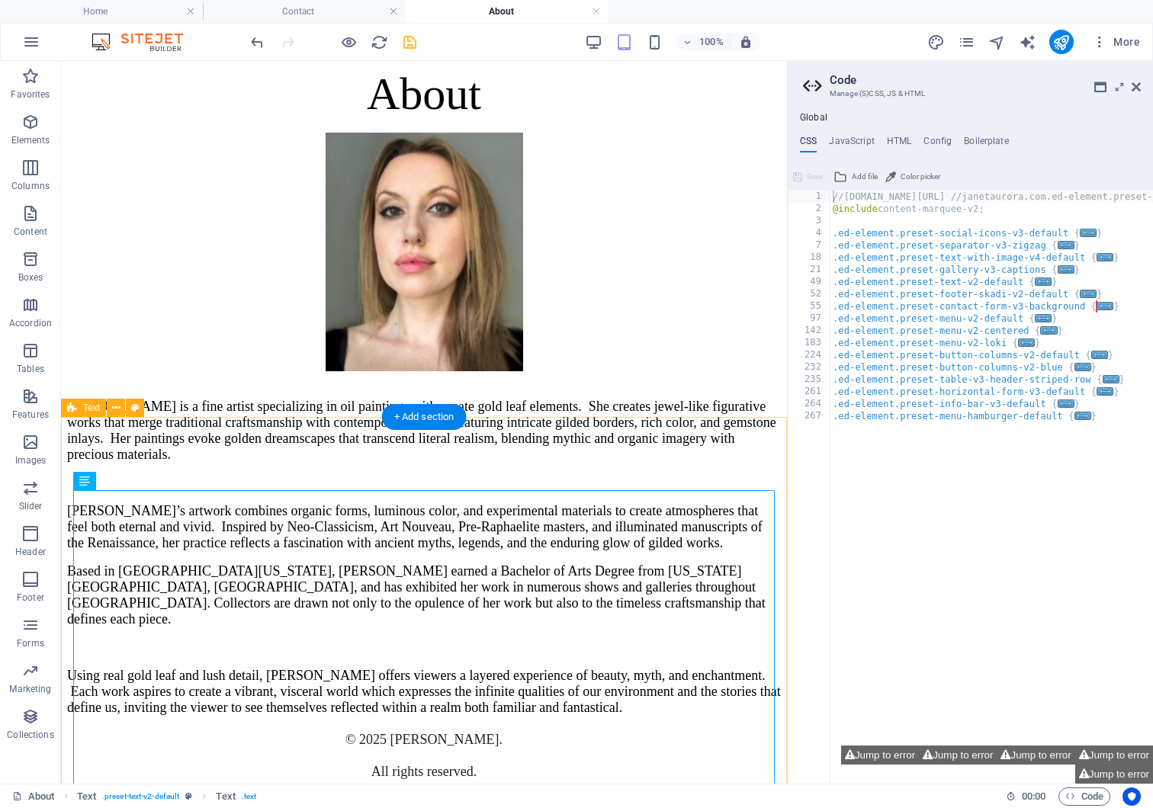
click at [764, 445] on div "Janet Aurora is a fine artist specializing in oil paintings with ornate gold le…" at bounding box center [424, 545] width 714 height 342
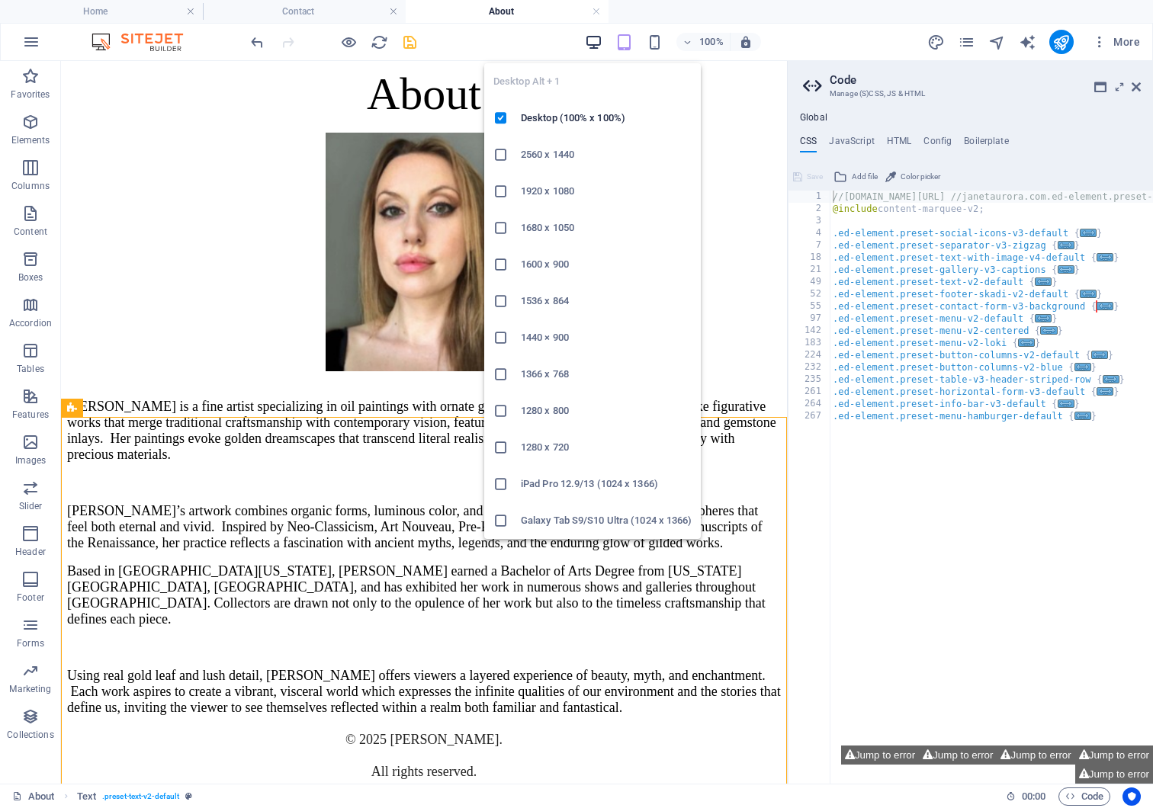
click at [592, 40] on icon "button" at bounding box center [594, 43] width 18 height 18
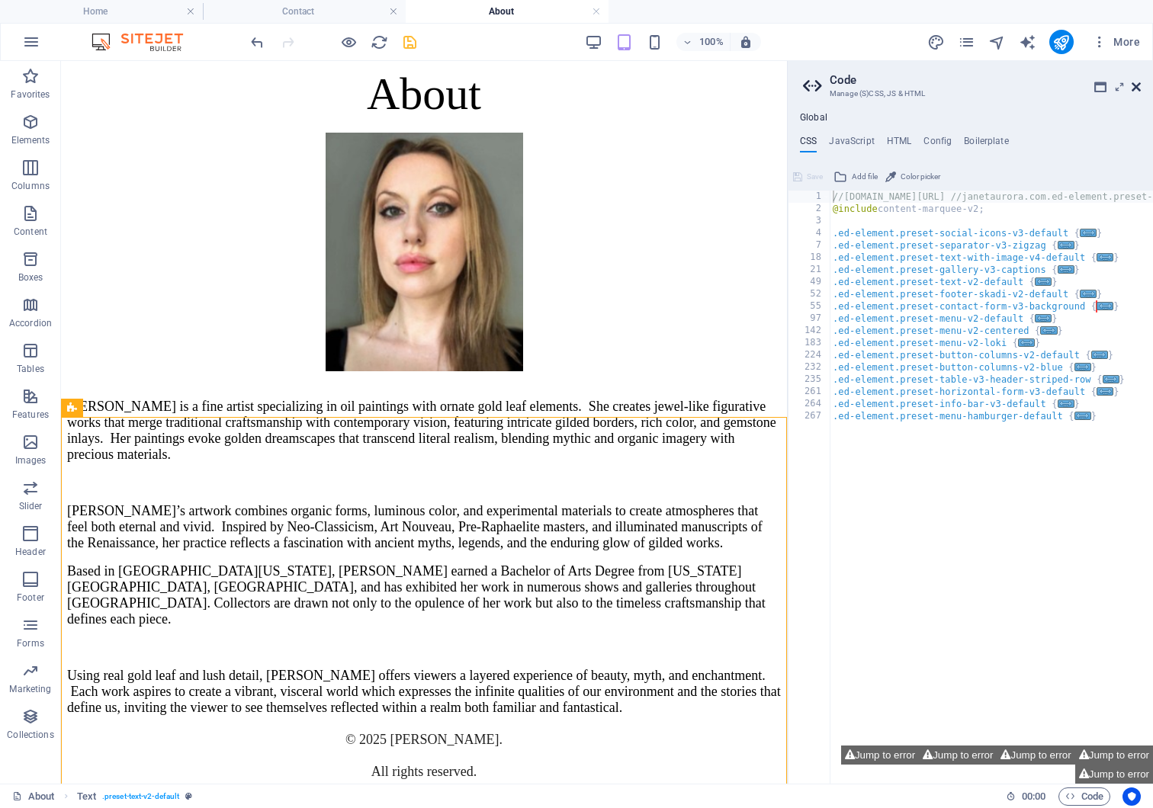
click at [912, 83] on icon at bounding box center [1136, 87] width 9 height 12
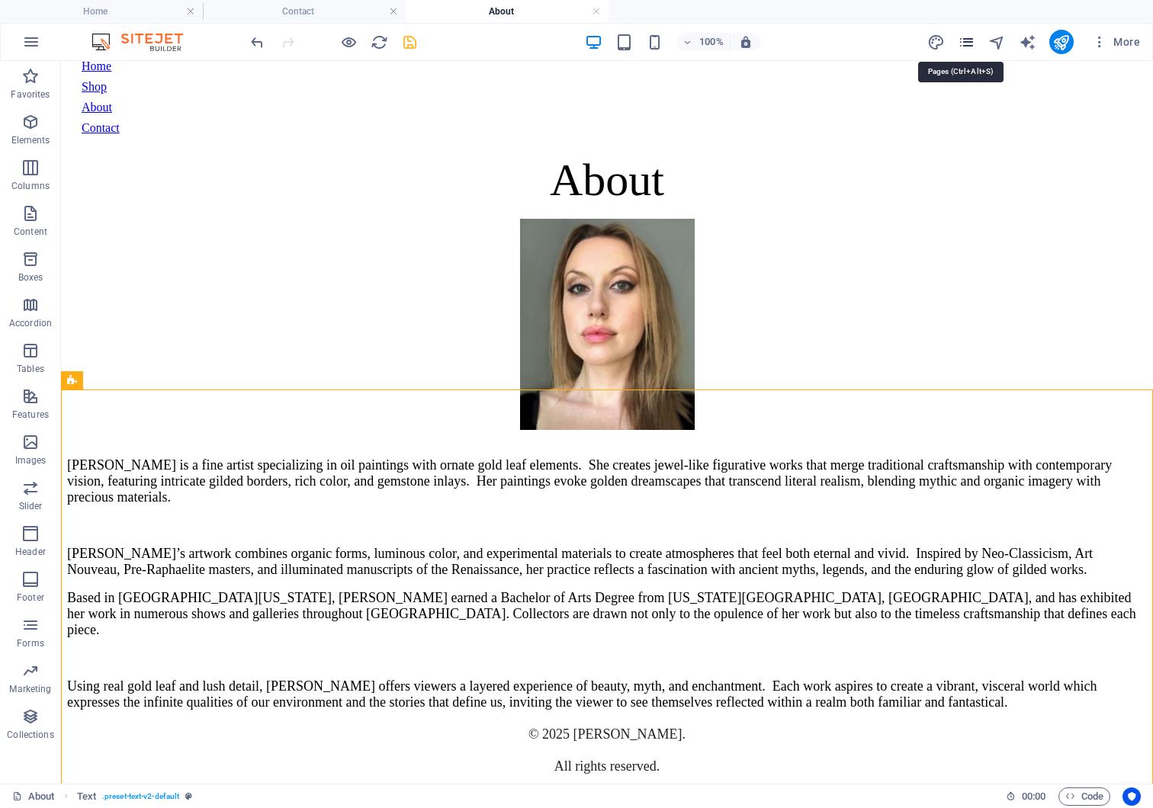
click at [912, 40] on icon "pages" at bounding box center [967, 43] width 18 height 18
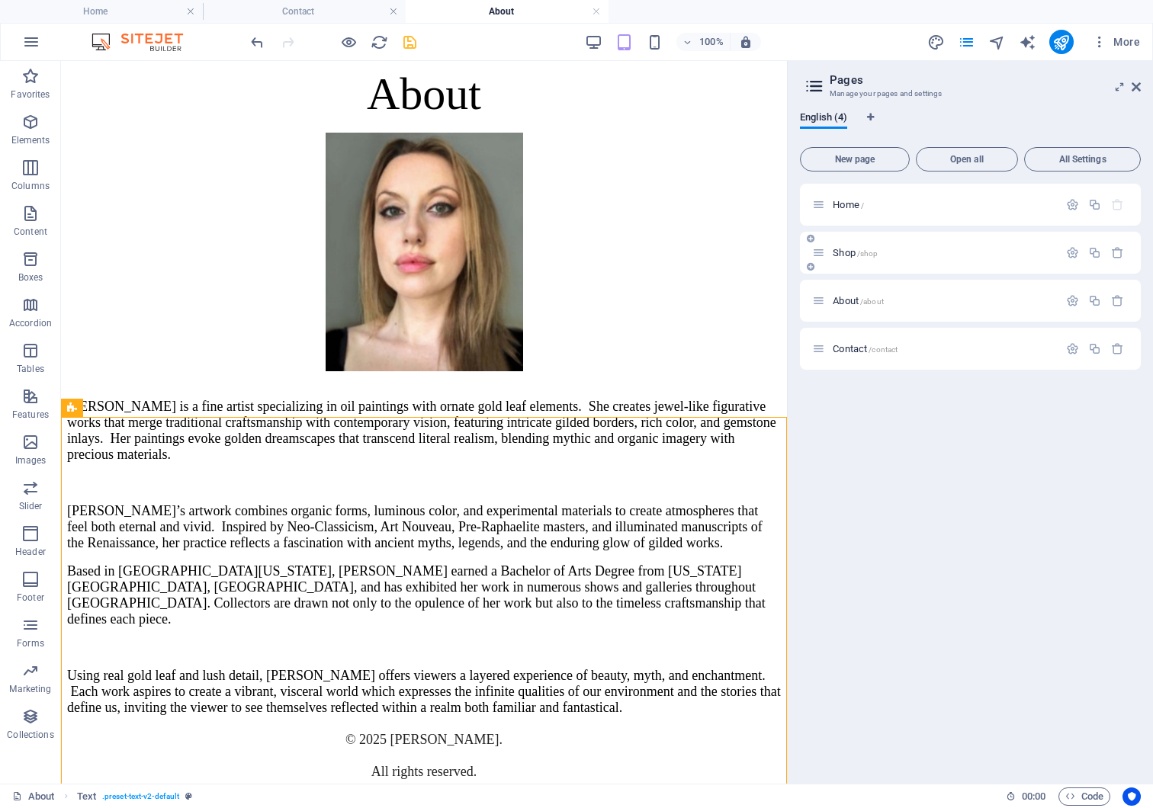
click at [854, 260] on div "Shop /shop" at bounding box center [935, 253] width 246 height 18
click at [852, 252] on span "Shop /shop" at bounding box center [855, 252] width 45 height 11
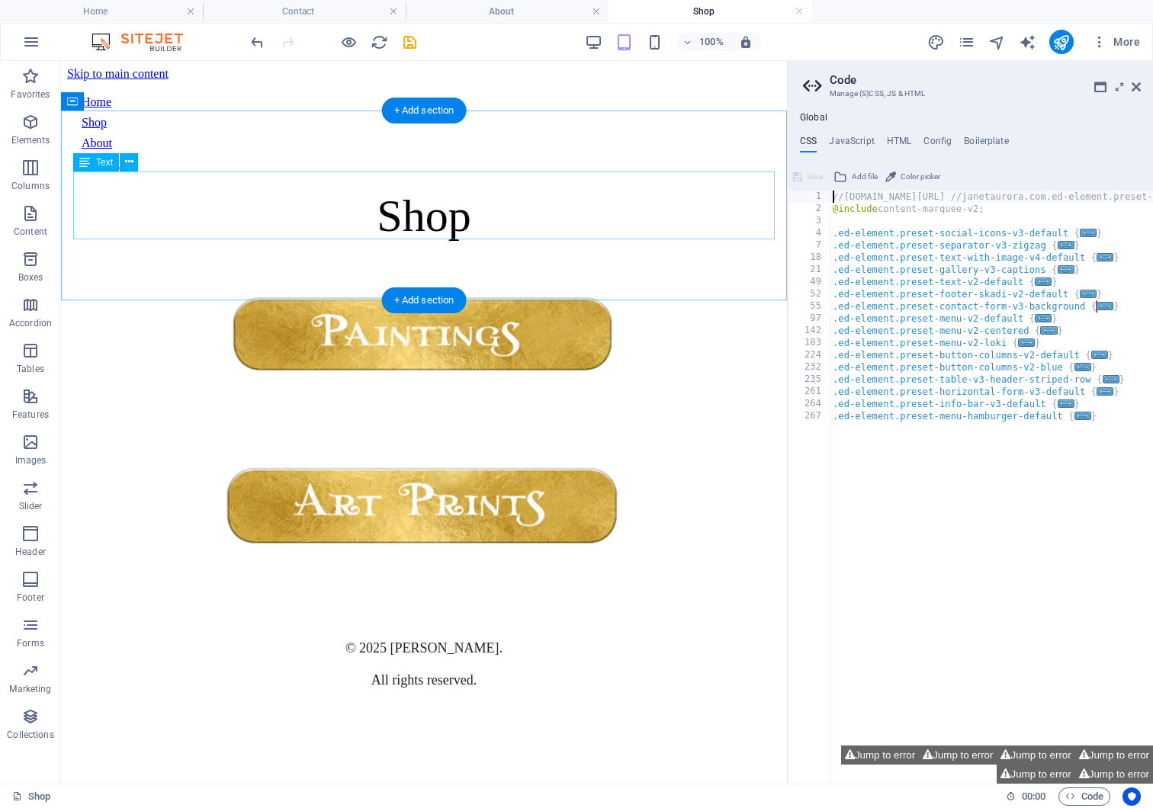
click at [468, 209] on div "Shop" at bounding box center [424, 216] width 714 height 53
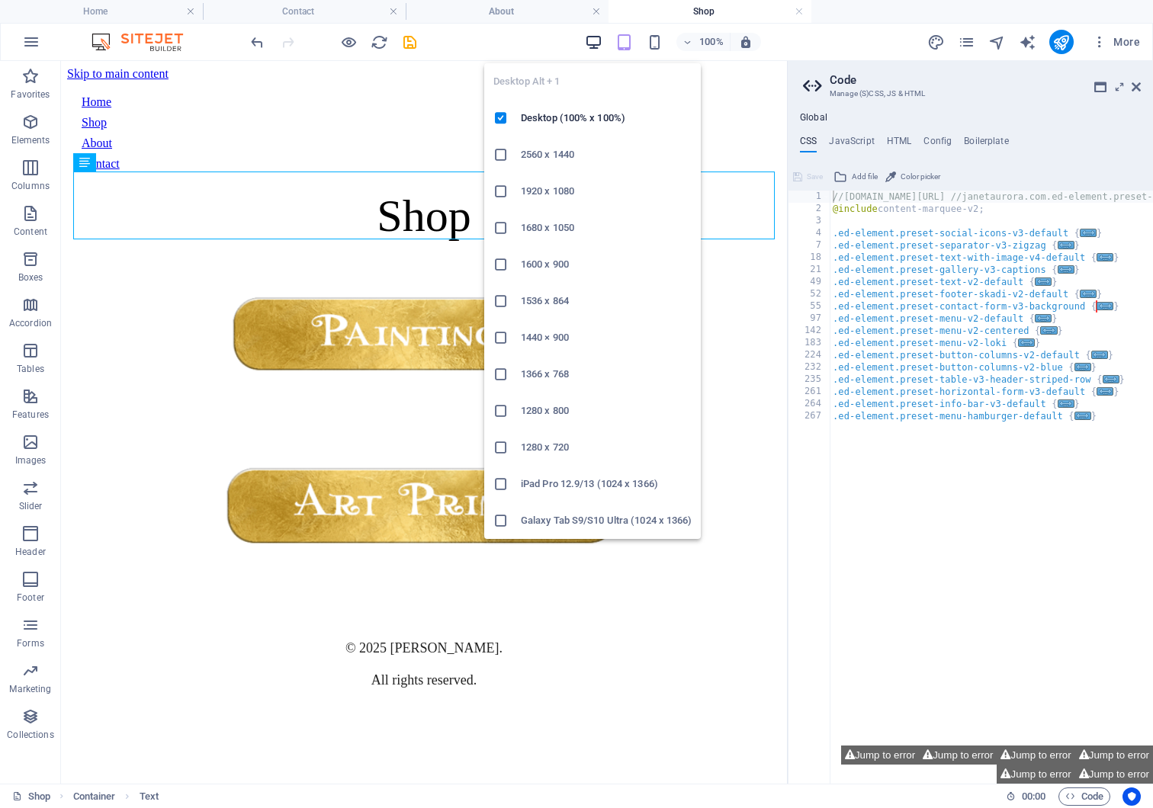
click at [598, 43] on icon "button" at bounding box center [594, 43] width 18 height 18
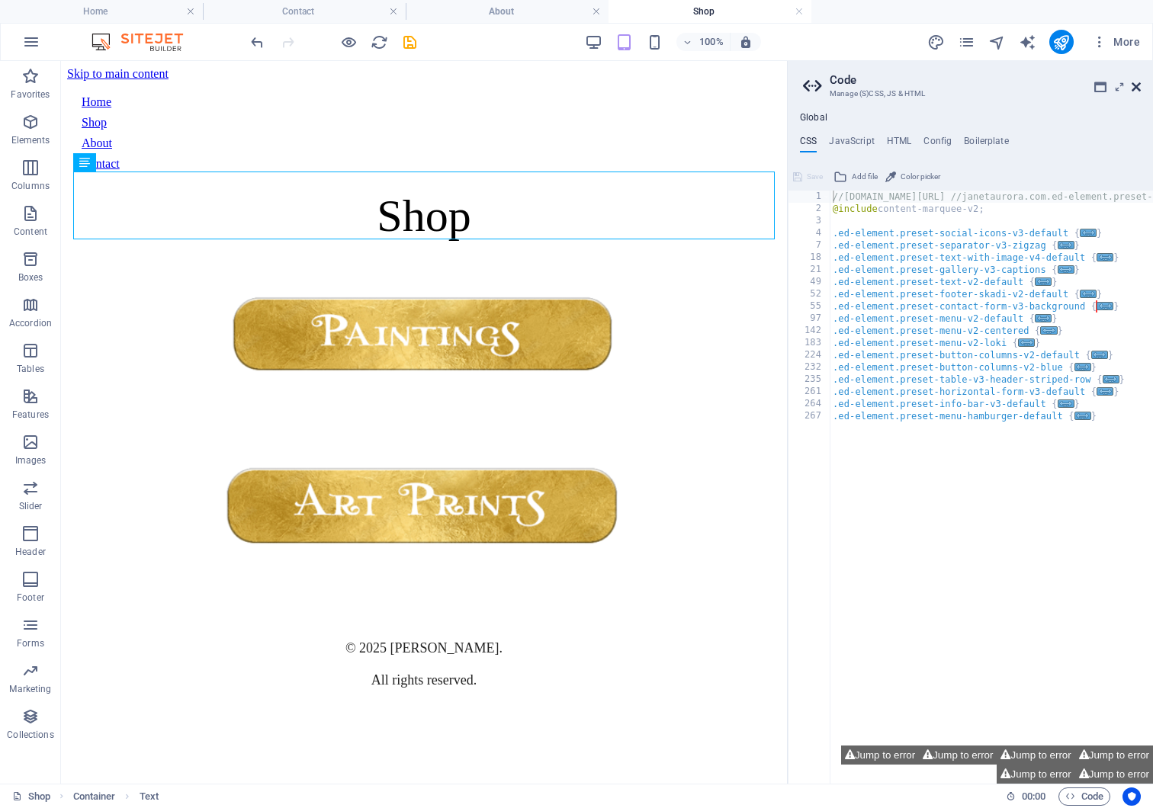
click at [912, 86] on icon at bounding box center [1136, 87] width 9 height 12
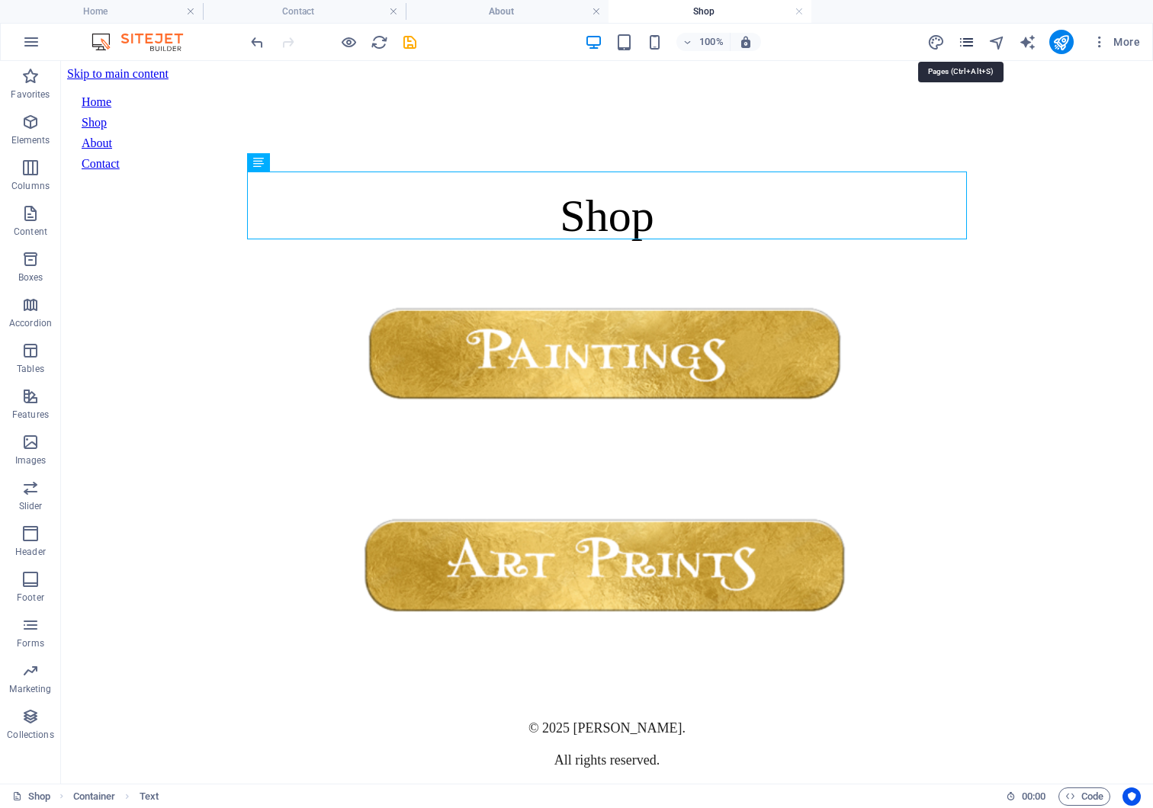
click at [912, 47] on icon "pages" at bounding box center [967, 43] width 18 height 18
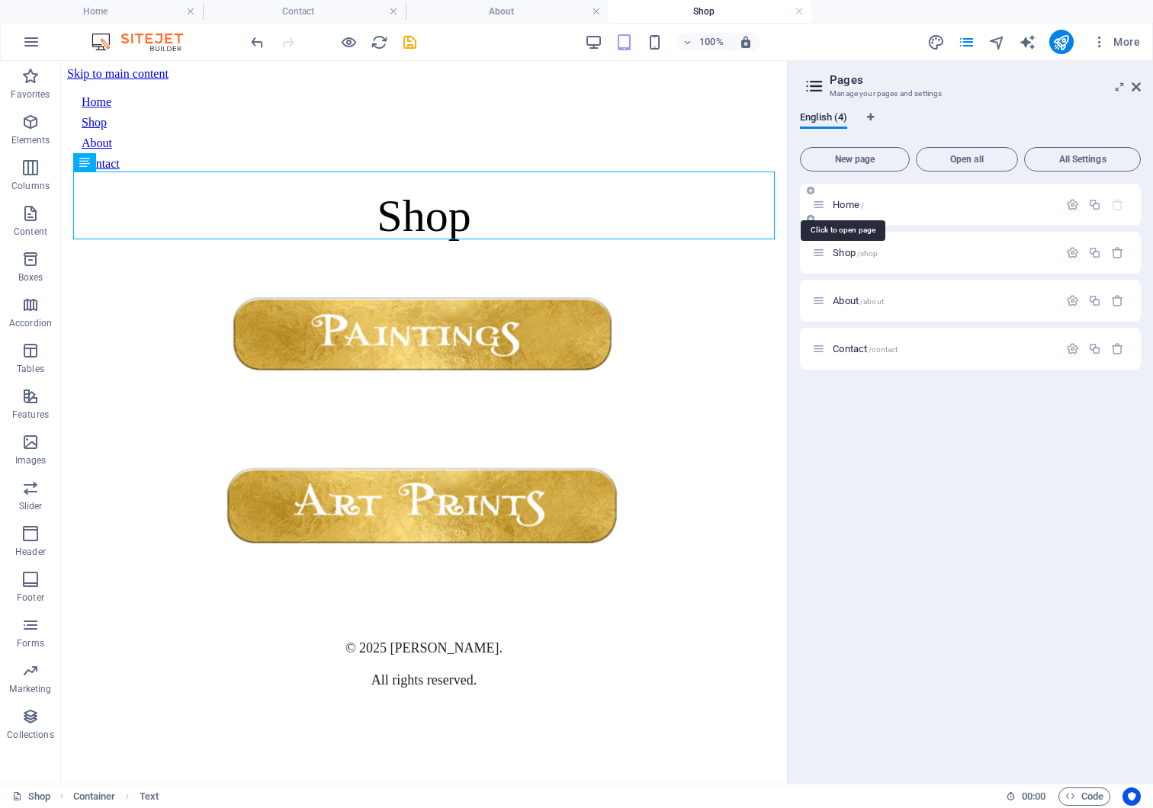
click at [846, 204] on span "Home /" at bounding box center [848, 204] width 31 height 11
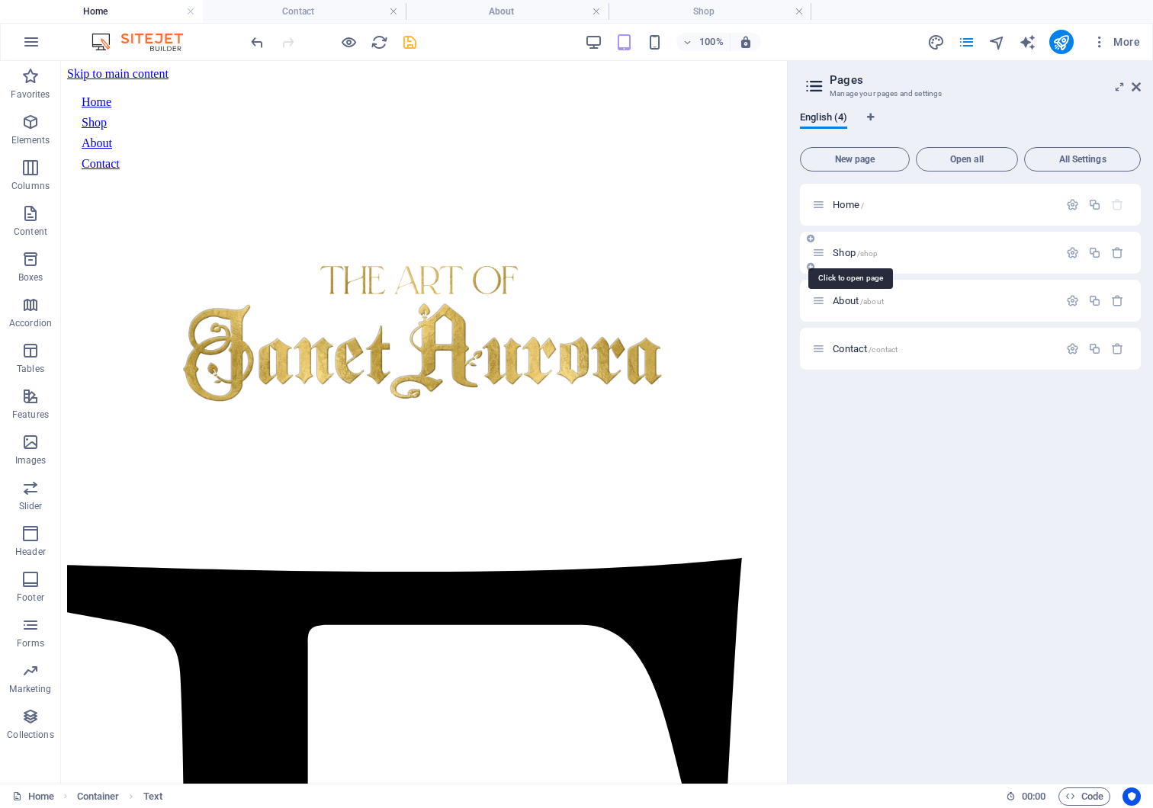
click at [878, 249] on span "/shop" at bounding box center [867, 253] width 21 height 8
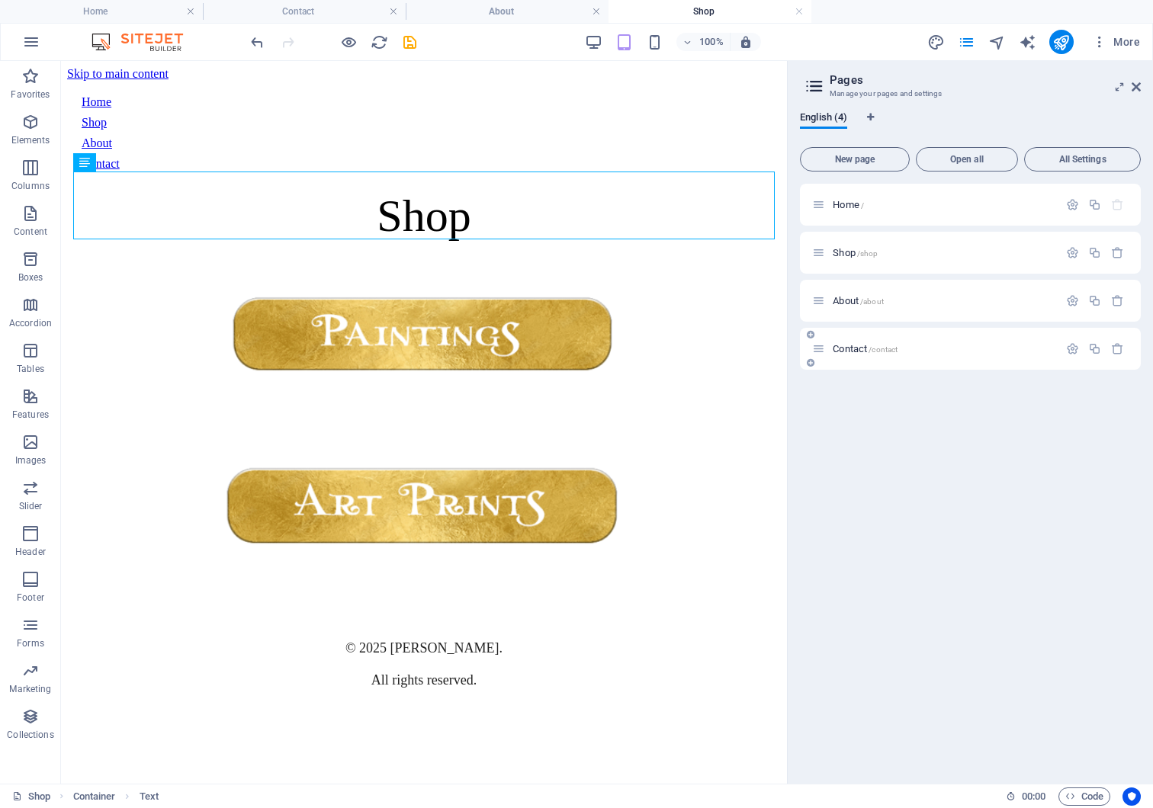
click at [852, 342] on div "Contact /contact" at bounding box center [935, 349] width 246 height 18
click at [859, 348] on span "Contact /contact" at bounding box center [865, 348] width 65 height 11
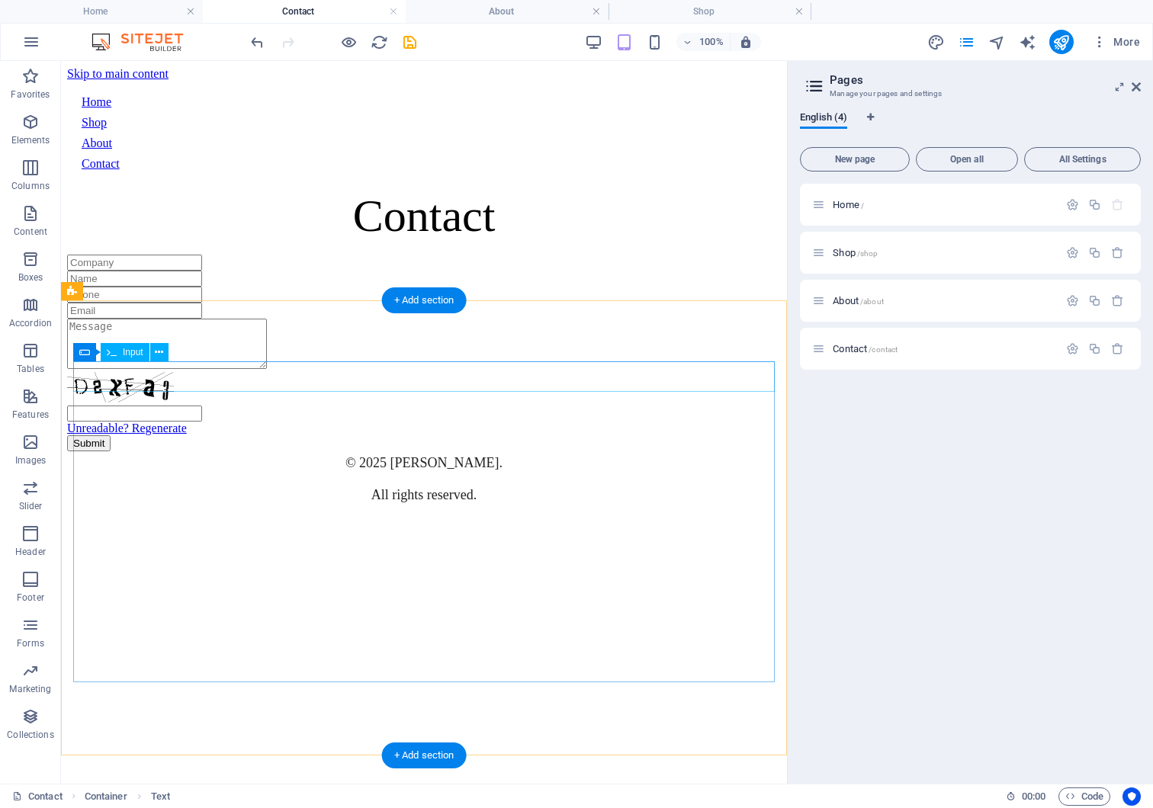
click at [263, 271] on div at bounding box center [424, 263] width 714 height 16
click at [153, 271] on div at bounding box center [424, 263] width 714 height 16
click at [140, 271] on div at bounding box center [424, 263] width 714 height 16
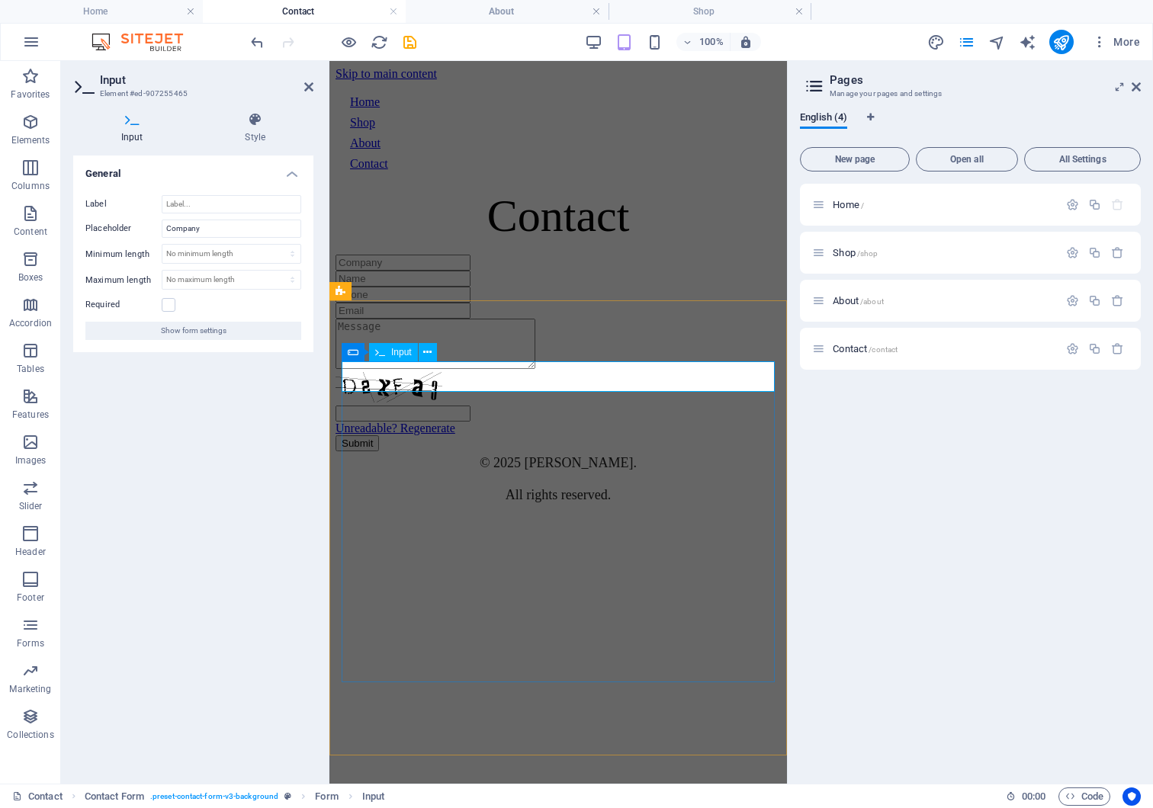
click at [404, 271] on input "text" at bounding box center [403, 263] width 135 height 16
drag, startPoint x: 406, startPoint y: 377, endPoint x: 378, endPoint y: 376, distance: 27.5
click at [378, 271] on input "text" at bounding box center [403, 263] width 135 height 16
click at [425, 287] on div at bounding box center [558, 279] width 445 height 16
type input "First Name"
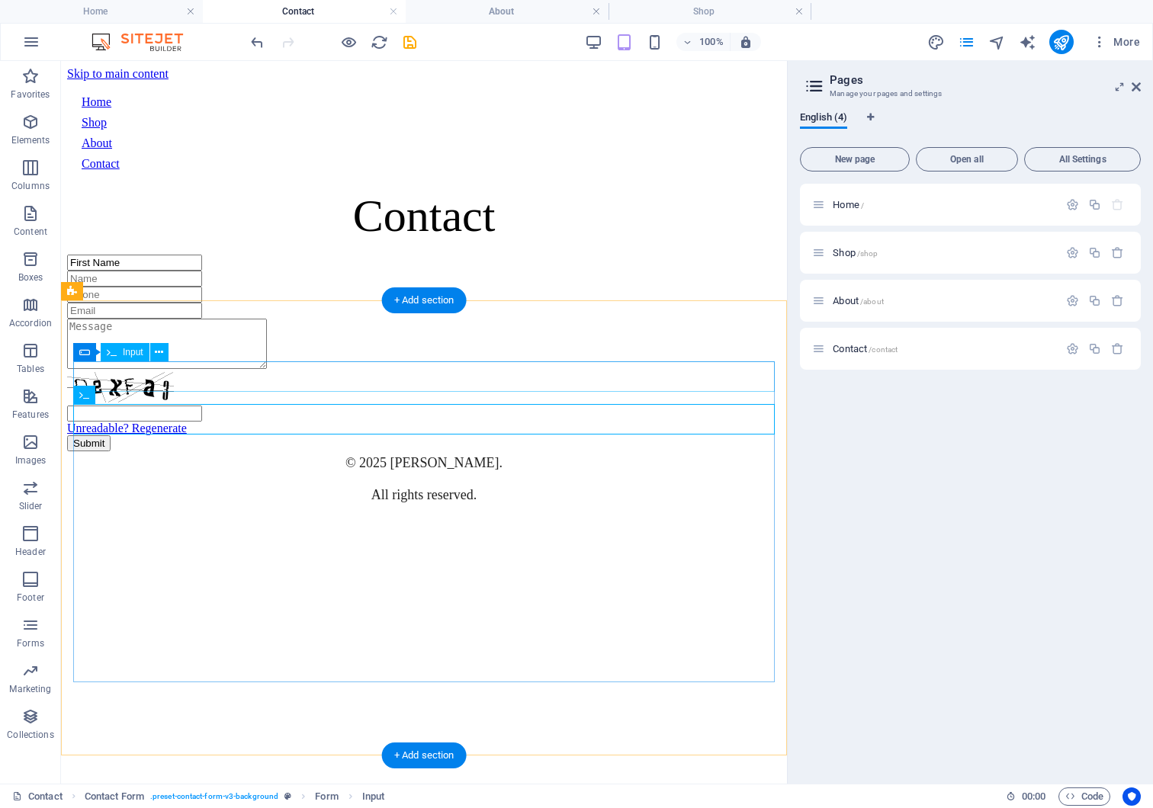
click at [185, 271] on div "First Name" at bounding box center [424, 263] width 714 height 16
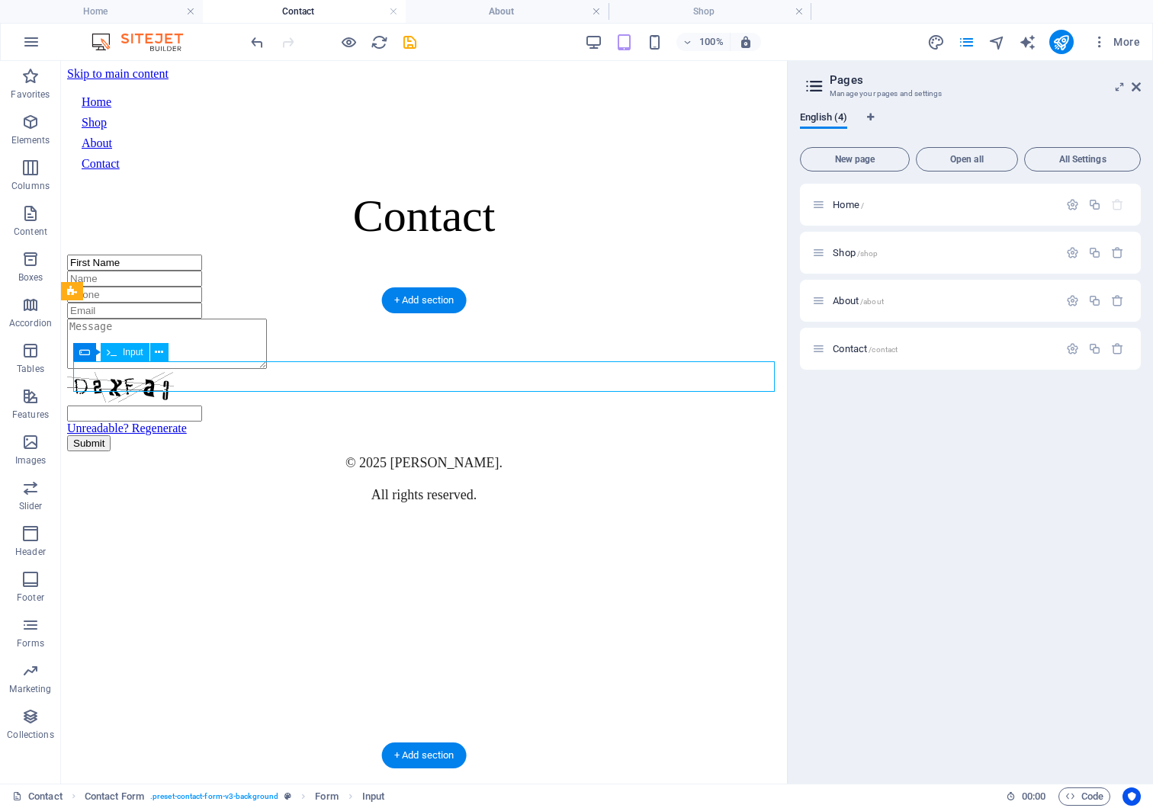
click at [181, 271] on div "First Name" at bounding box center [424, 263] width 714 height 16
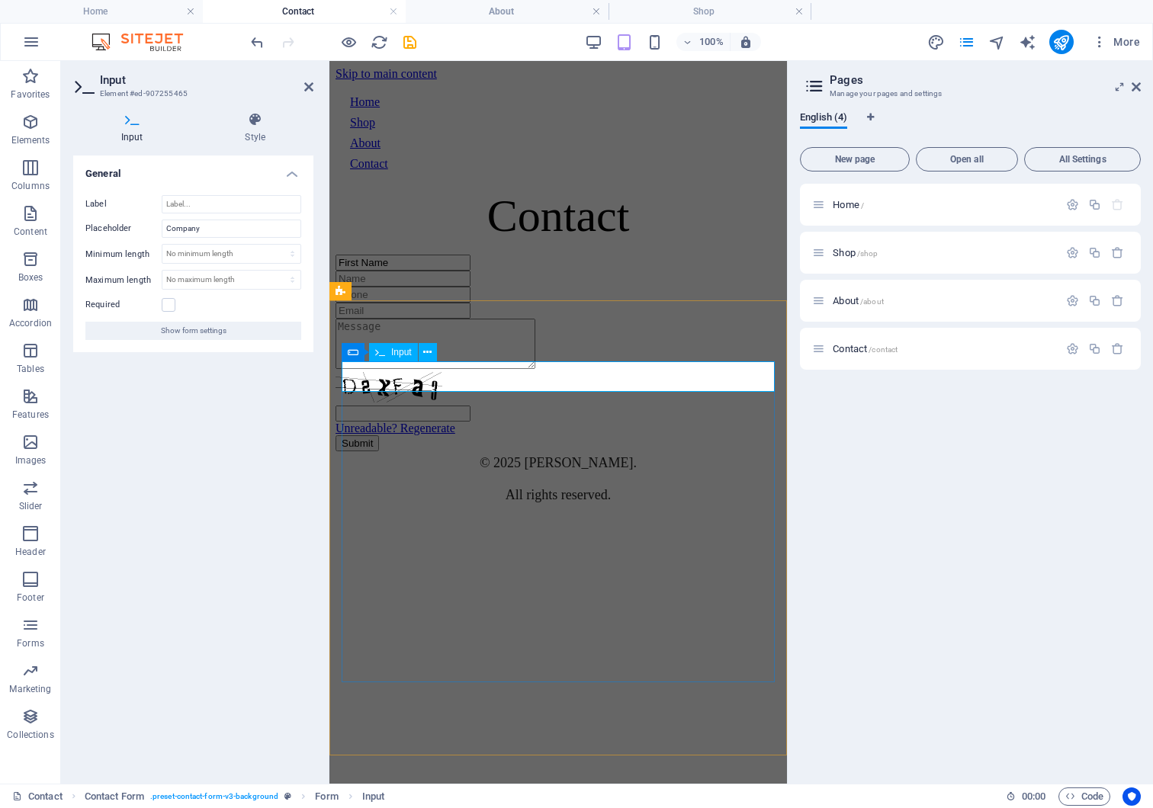
click at [422, 271] on input "First Name" at bounding box center [403, 263] width 135 height 16
click at [424, 271] on input "First Name" at bounding box center [403, 263] width 135 height 16
click at [238, 227] on input "Company" at bounding box center [232, 229] width 140 height 18
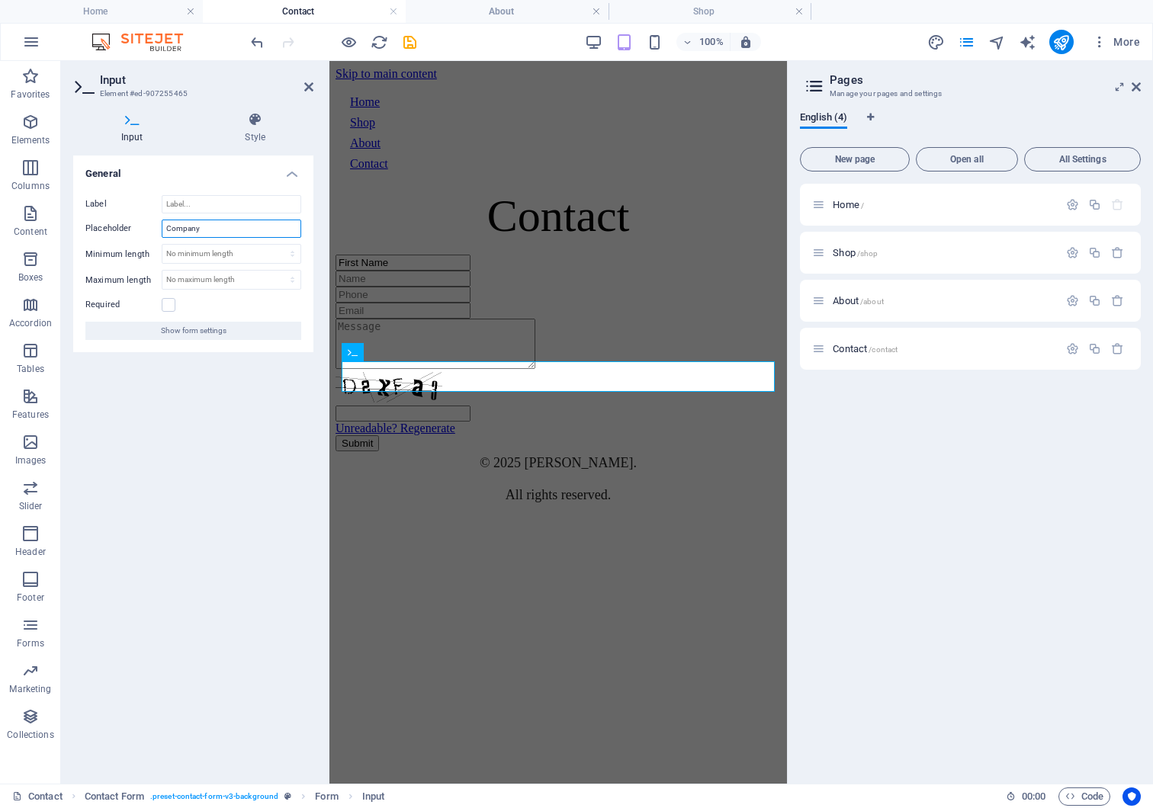
click at [238, 227] on input "Company" at bounding box center [232, 229] width 140 height 18
click at [255, 235] on input "First Name" at bounding box center [232, 229] width 140 height 18
type input "First Name"
click at [320, 189] on div "Input Style General Label Placeholder First Name Minimum length No minimum leng…" at bounding box center [193, 442] width 265 height 684
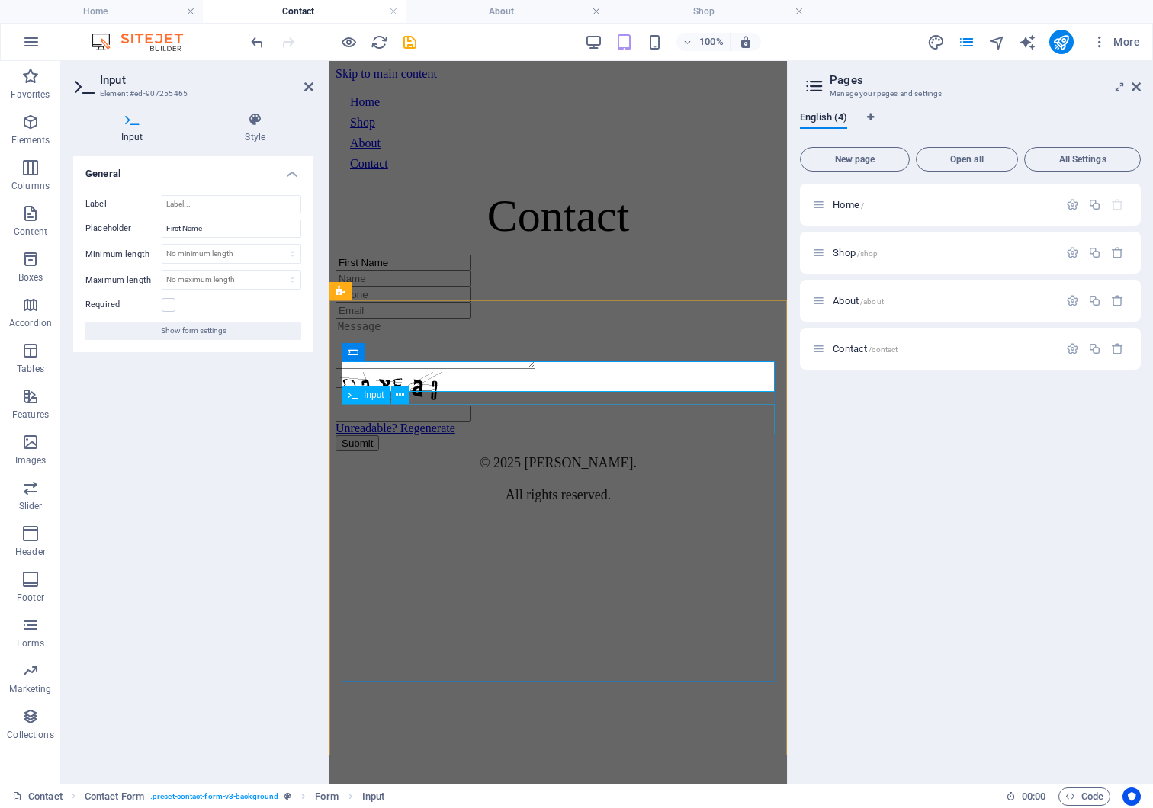
click at [403, 287] on div at bounding box center [558, 279] width 445 height 16
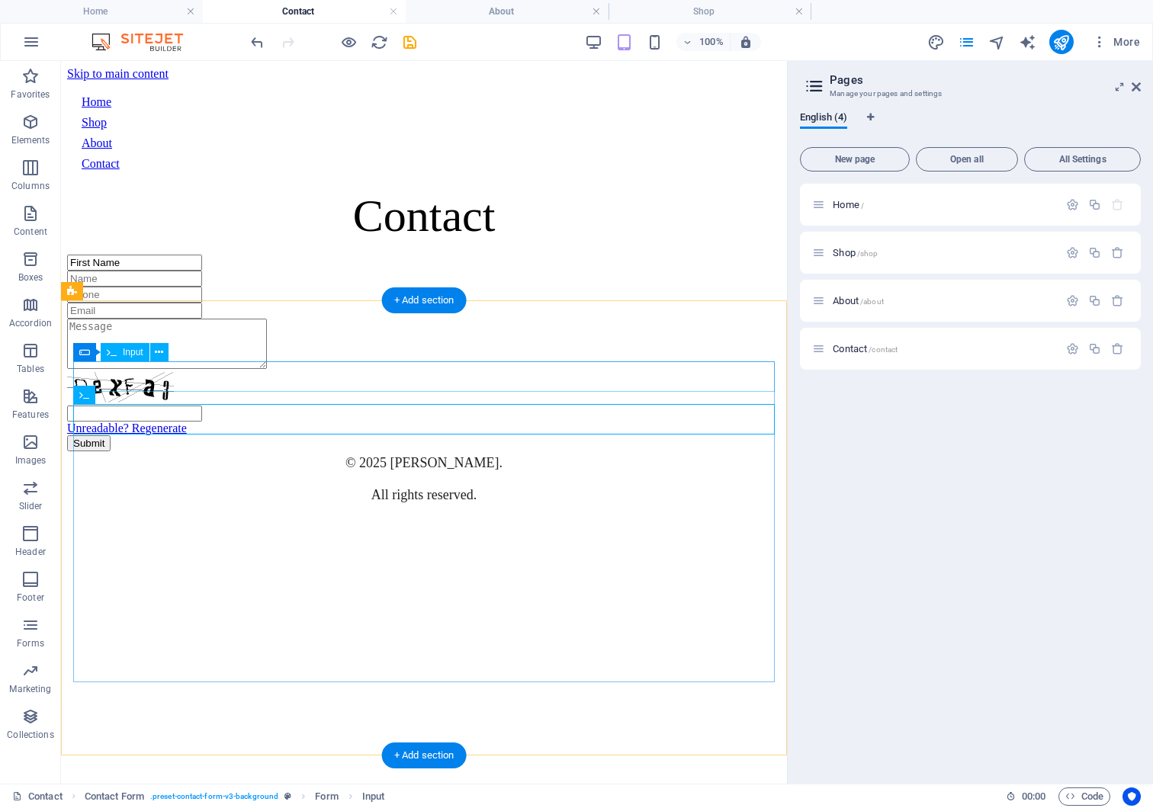
click at [184, 271] on div "First Name" at bounding box center [424, 263] width 714 height 16
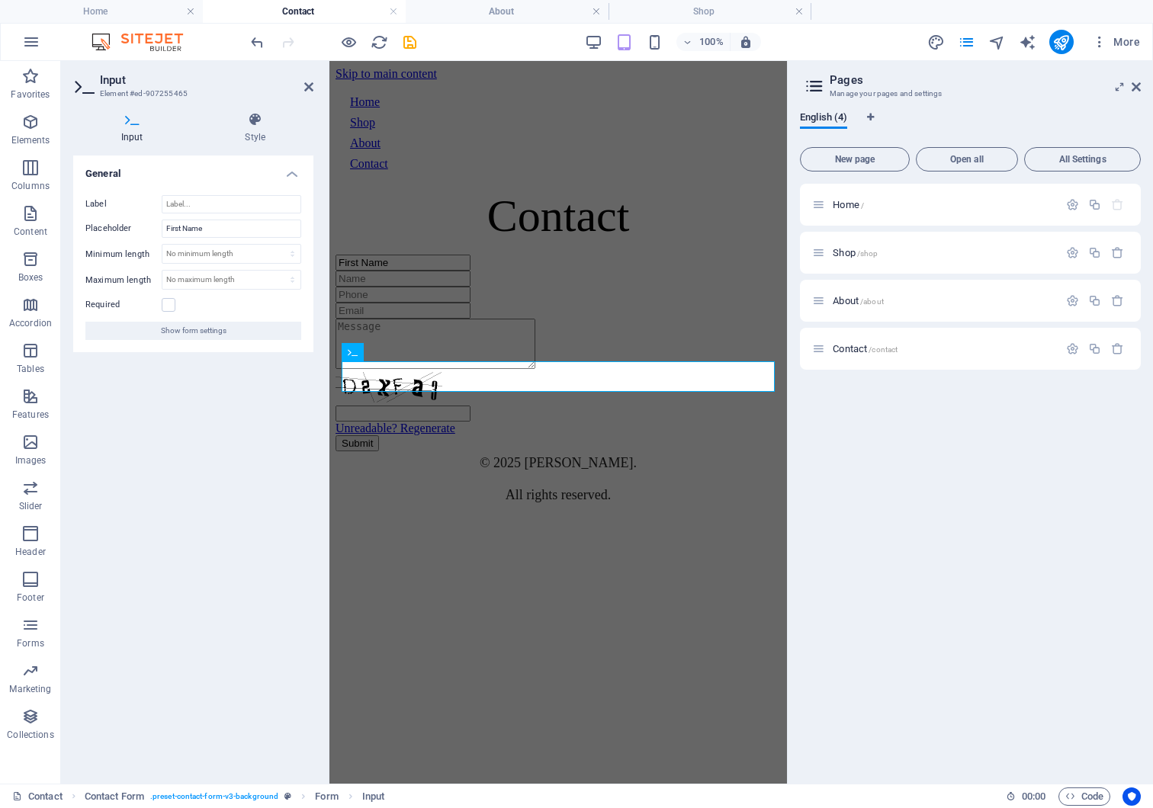
drag, startPoint x: 449, startPoint y: 385, endPoint x: 275, endPoint y: 357, distance: 176.9
click at [329, 357] on html "Skip to main content Home Shop About Contact Contact First Name Unreadable? Reg…" at bounding box center [558, 286] width 458 height 451
click at [377, 287] on div at bounding box center [558, 279] width 445 height 16
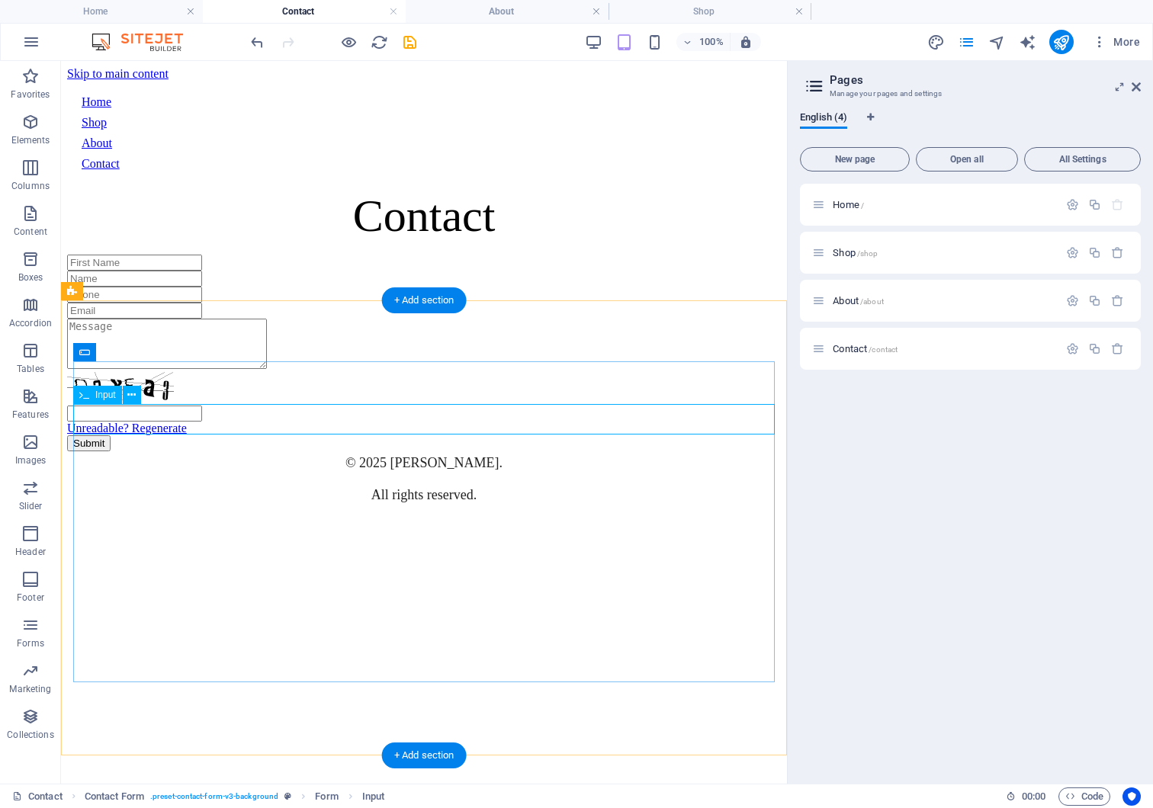
click at [165, 287] on div at bounding box center [424, 279] width 714 height 16
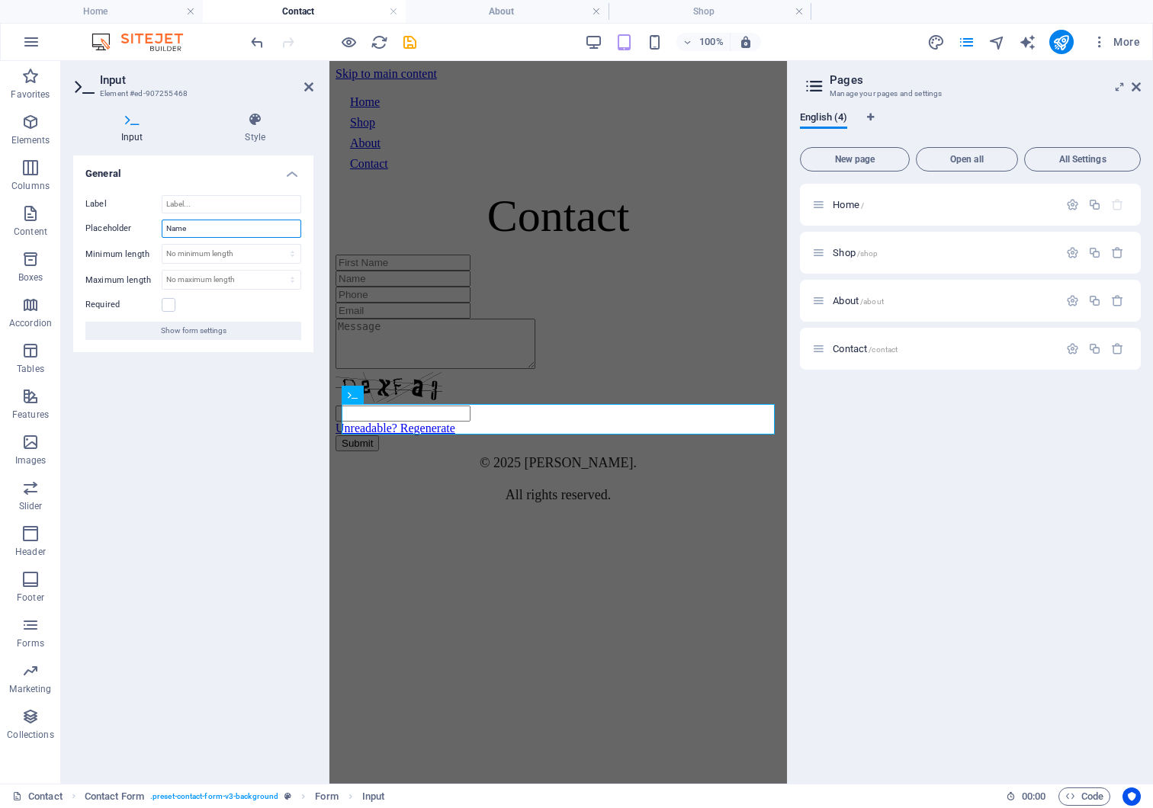
click at [166, 226] on input "Name" at bounding box center [232, 229] width 140 height 18
type input "Last Name"
click at [226, 432] on div "General Label Placeholder Last Name Minimum length No minimum length chars Maxi…" at bounding box center [193, 464] width 240 height 616
click at [419, 303] on div at bounding box center [558, 295] width 445 height 16
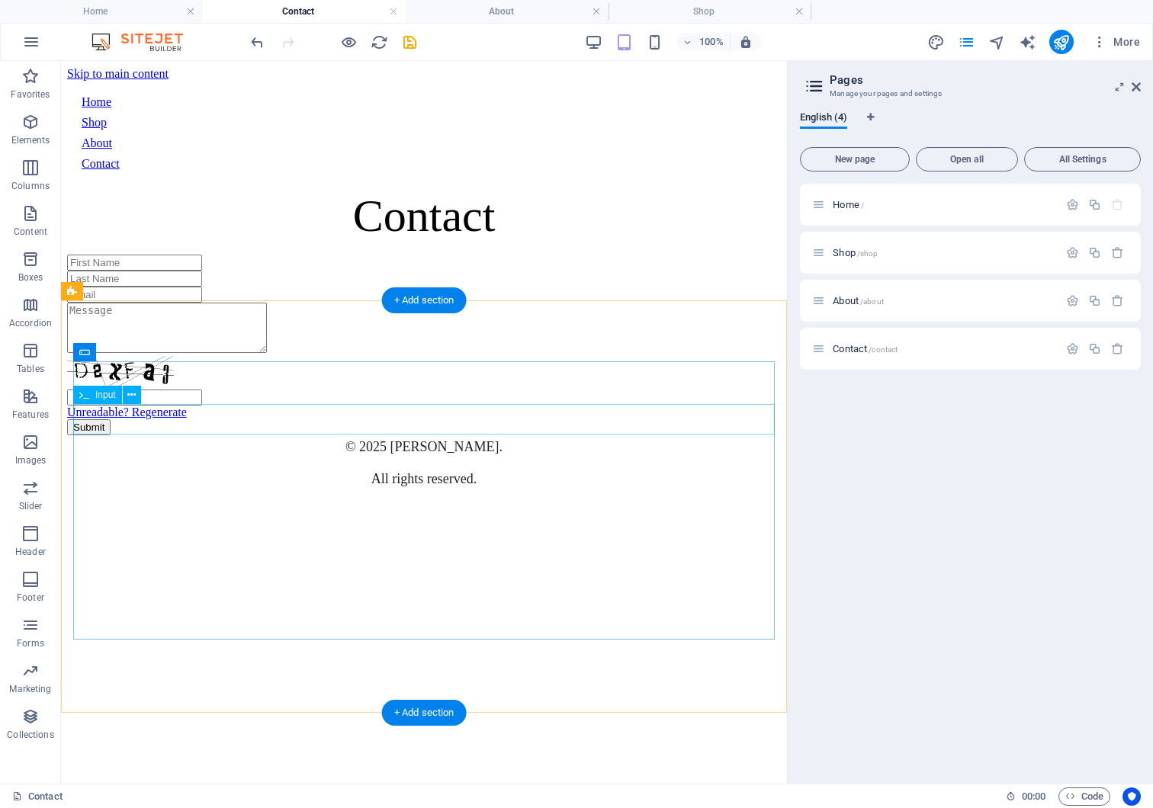
click at [211, 287] on div at bounding box center [424, 279] width 714 height 16
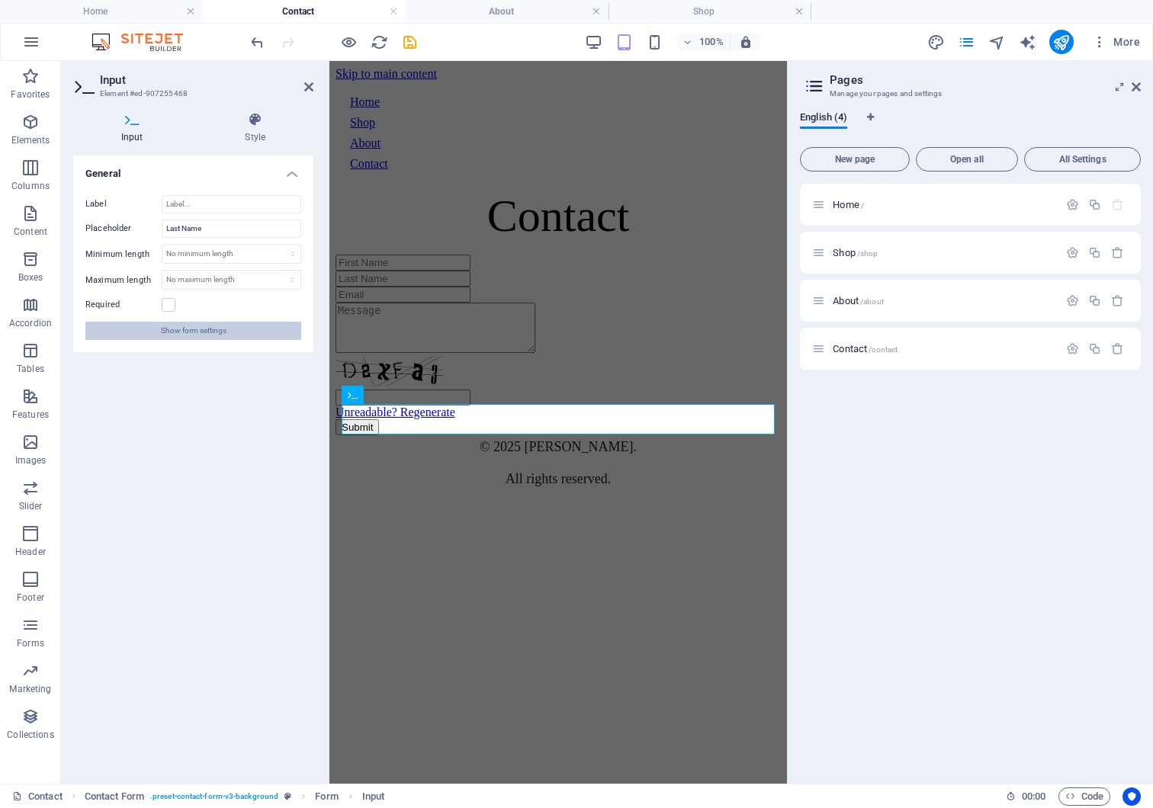
click at [168, 339] on span "Show form settings" at bounding box center [194, 331] width 66 height 18
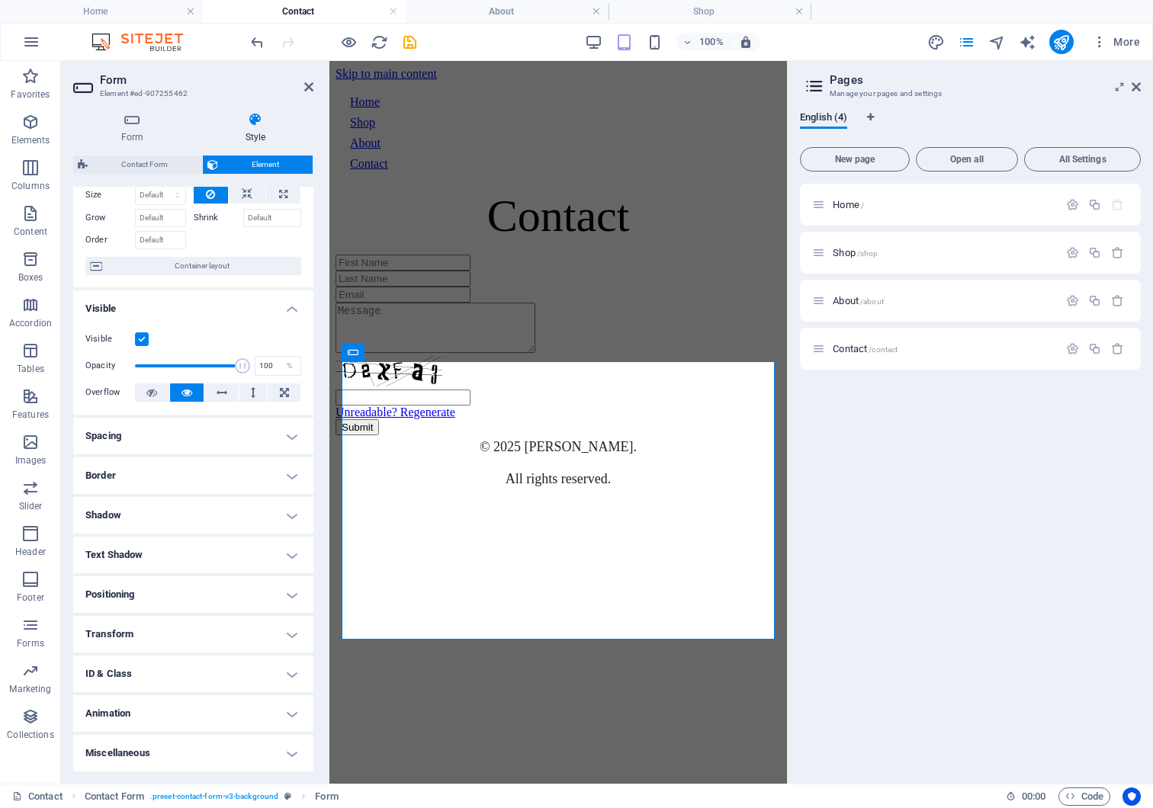
scroll to position [74, 0]
click at [202, 660] on h4 "ID & Class" at bounding box center [193, 674] width 240 height 37
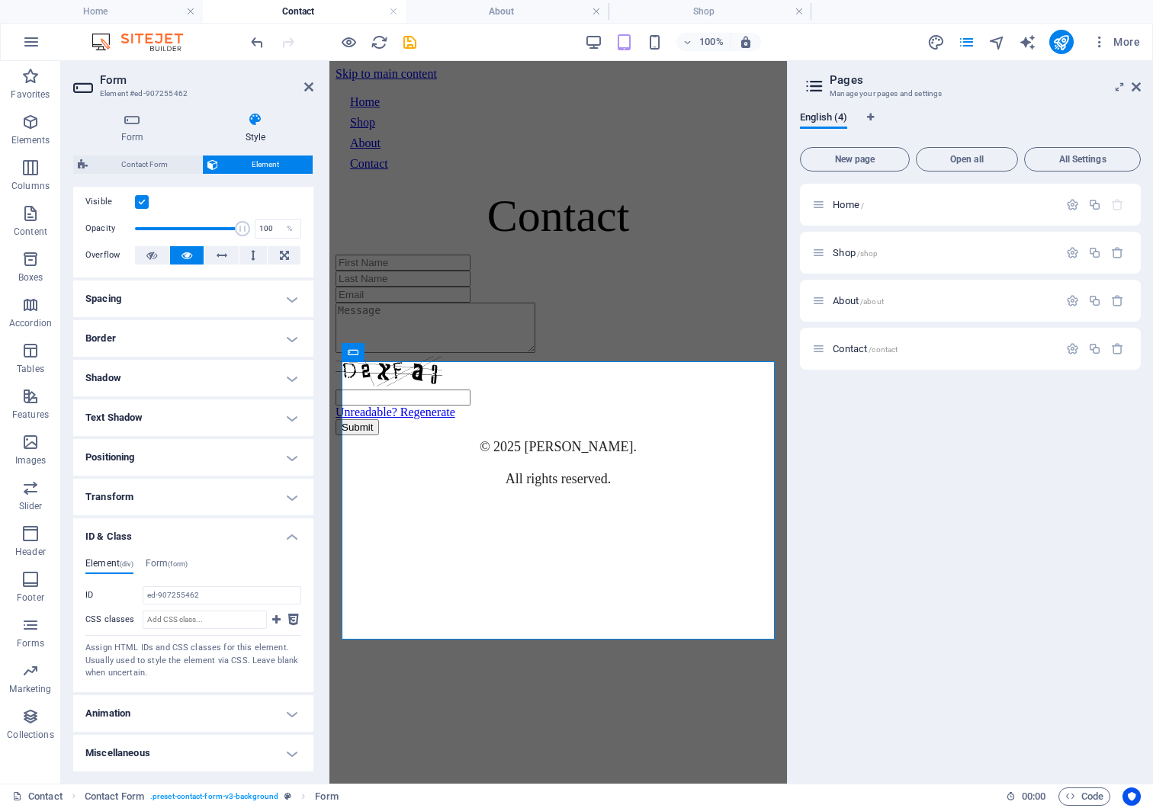
scroll to position [212, 0]
click at [185, 561] on span "(form)" at bounding box center [178, 564] width 20 height 8
click at [172, 686] on h4 "Animation" at bounding box center [193, 713] width 240 height 37
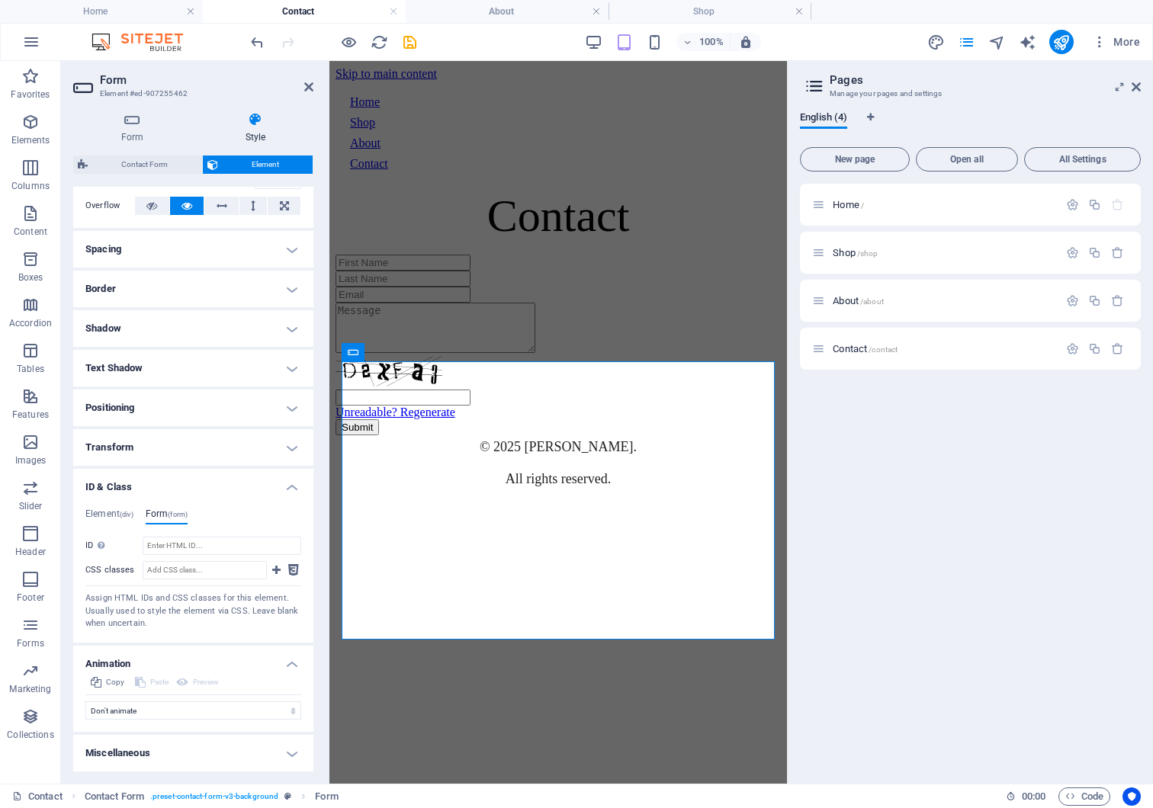
scroll to position [262, 0]
click at [163, 686] on h4 "Miscellaneous" at bounding box center [193, 753] width 240 height 37
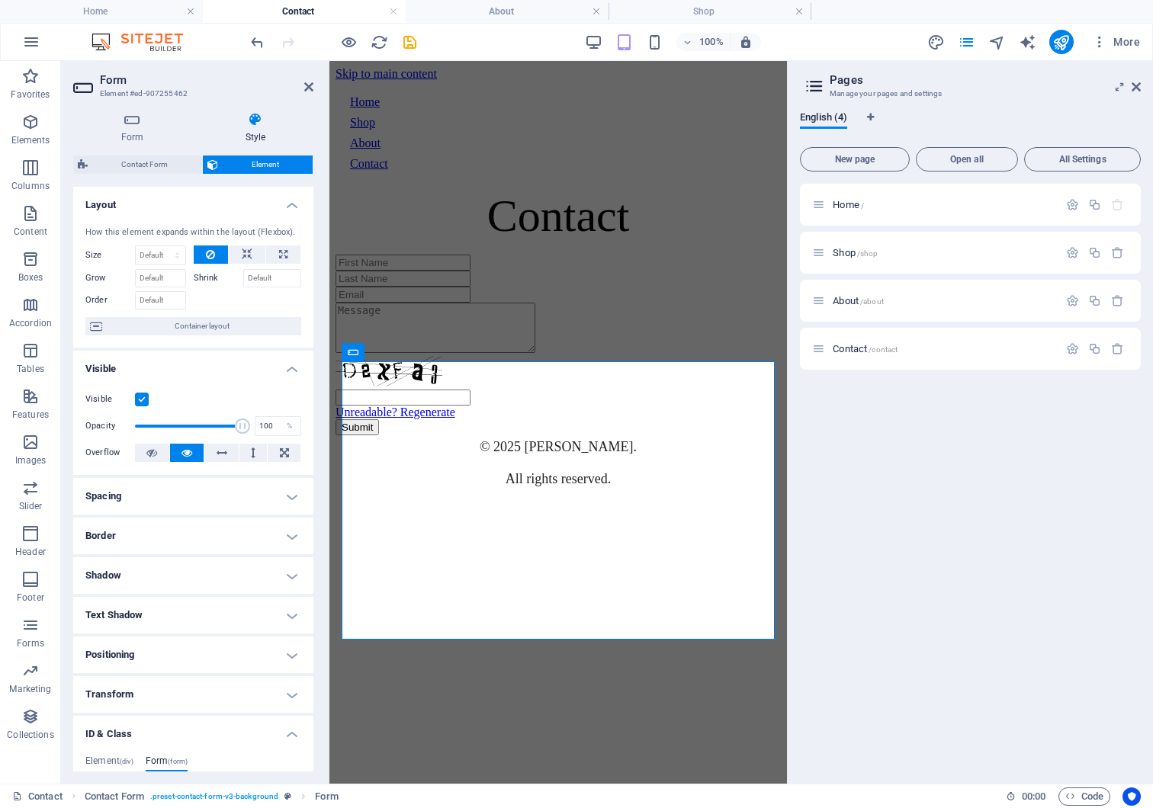
scroll to position [0, 0]
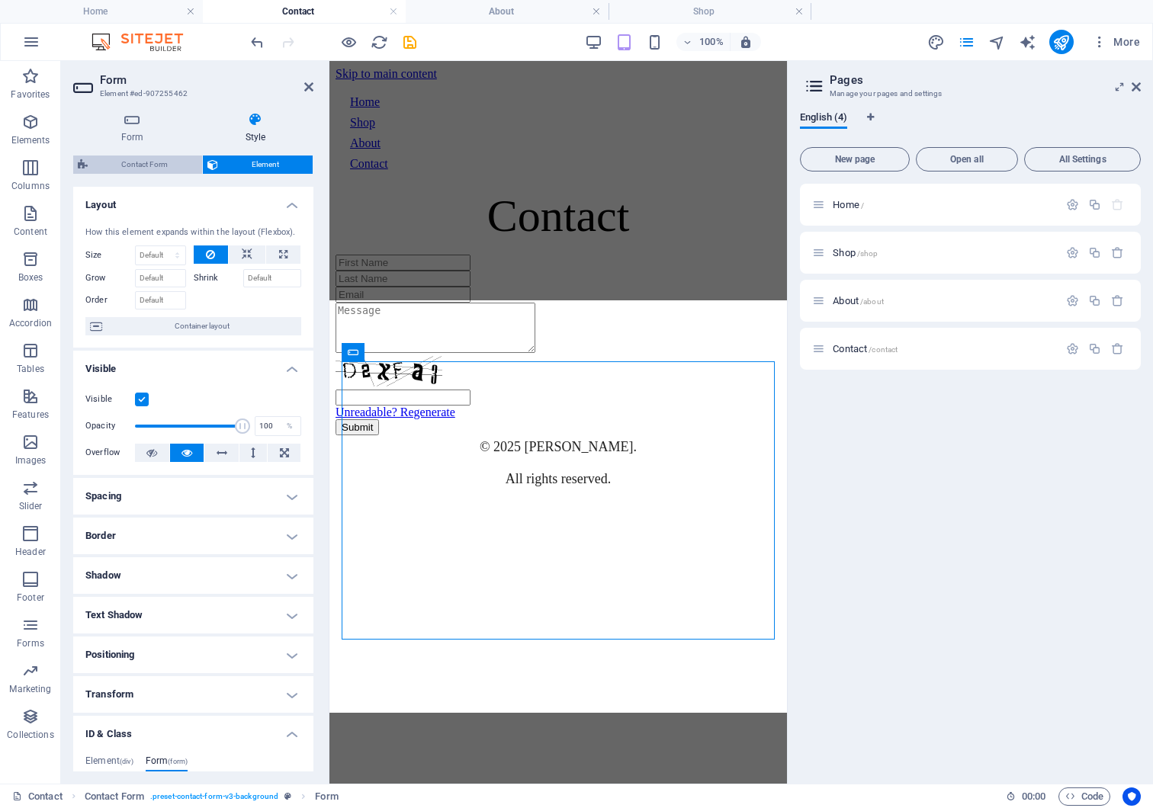
click at [156, 165] on span "Contact Form" at bounding box center [144, 165] width 105 height 18
select select "rem"
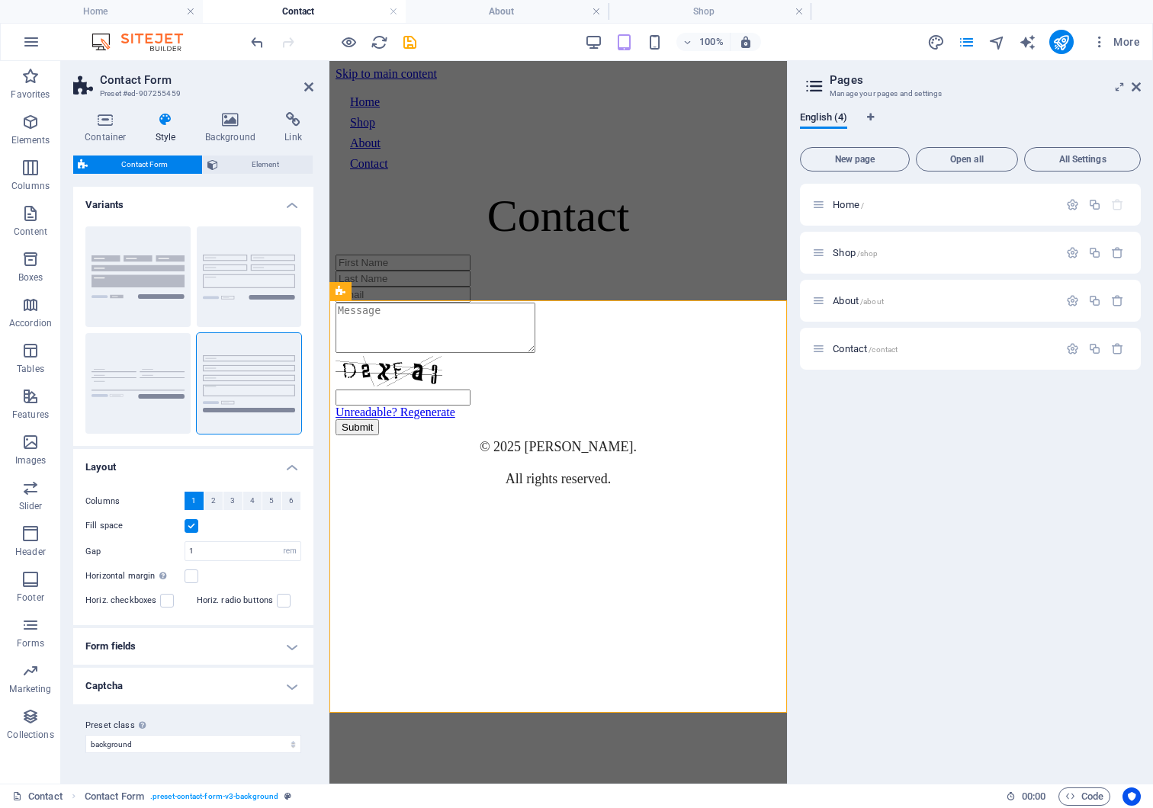
click at [217, 683] on h4 "Captcha" at bounding box center [193, 686] width 240 height 37
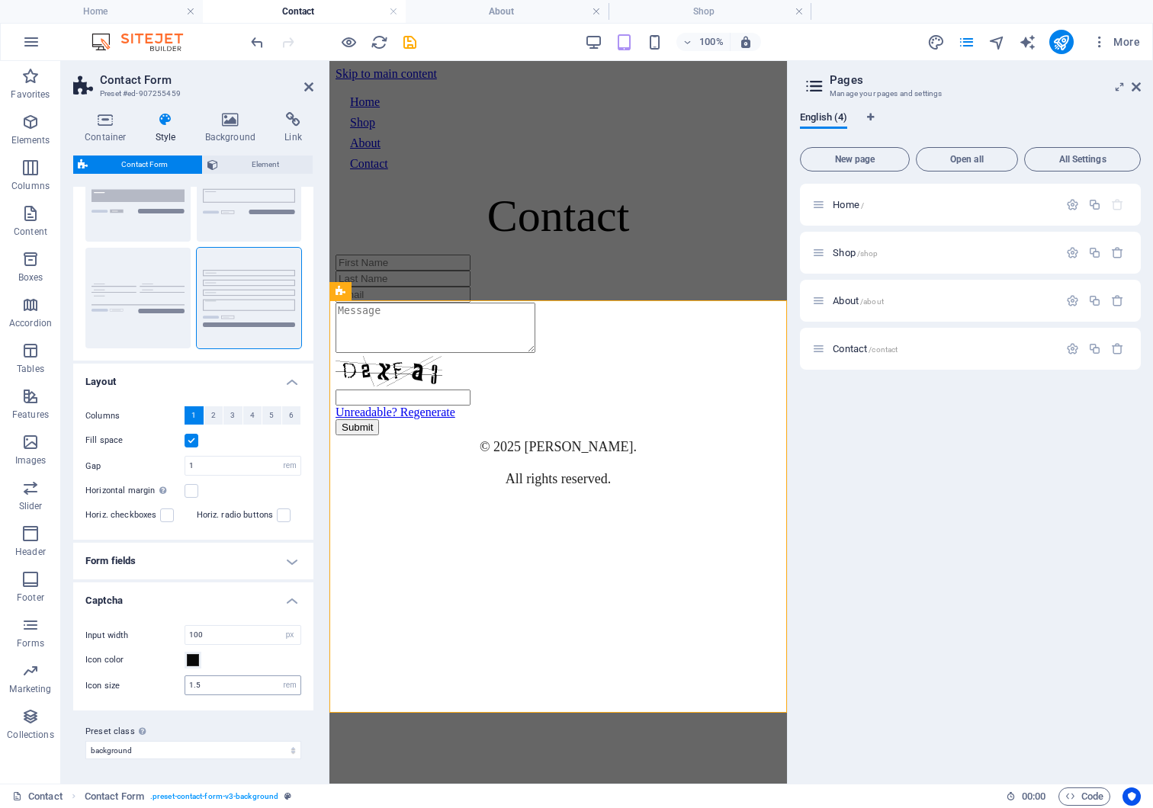
scroll to position [86, 0]
click at [214, 551] on h4 "Form fields" at bounding box center [193, 561] width 240 height 37
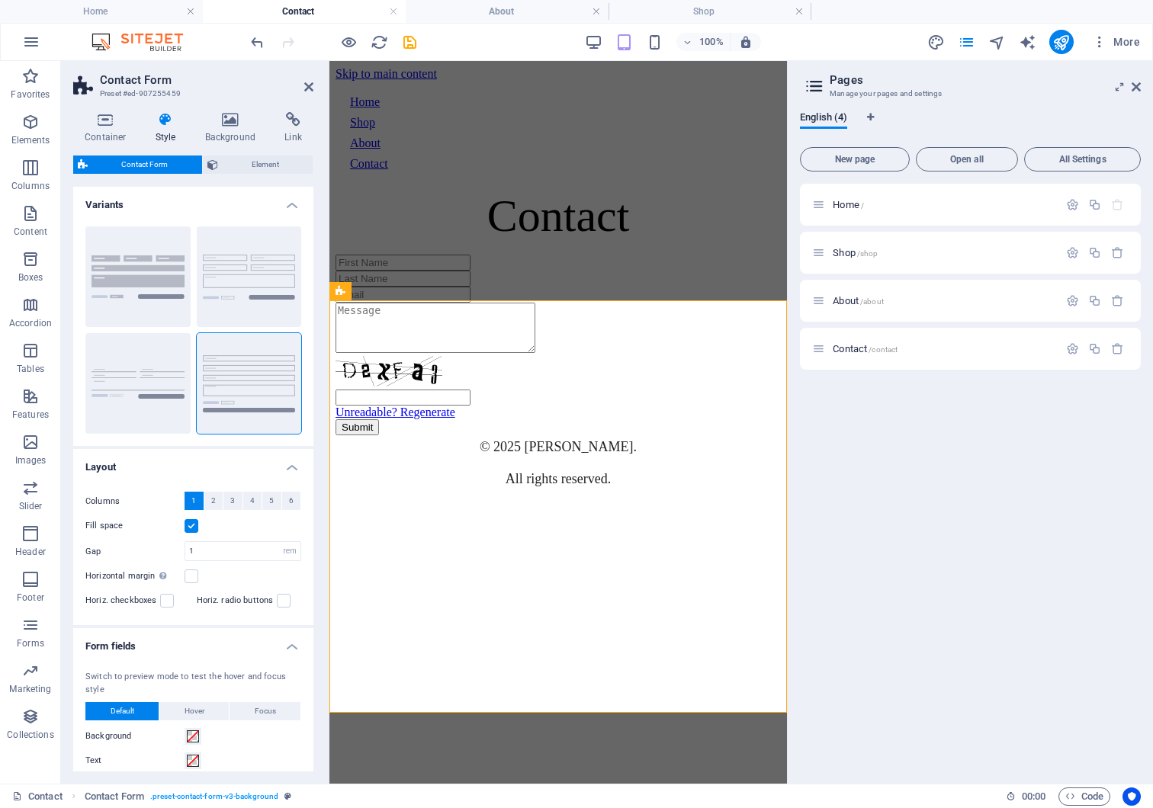
scroll to position [0, 0]
click at [154, 477] on div "Columns 1 2 3 4 5 6 Fill space Gap 1 px rem % vh vw Horizontal margin Only if t…" at bounding box center [193, 551] width 246 height 149
click at [287, 204] on h4 "Variants" at bounding box center [193, 200] width 240 height 27
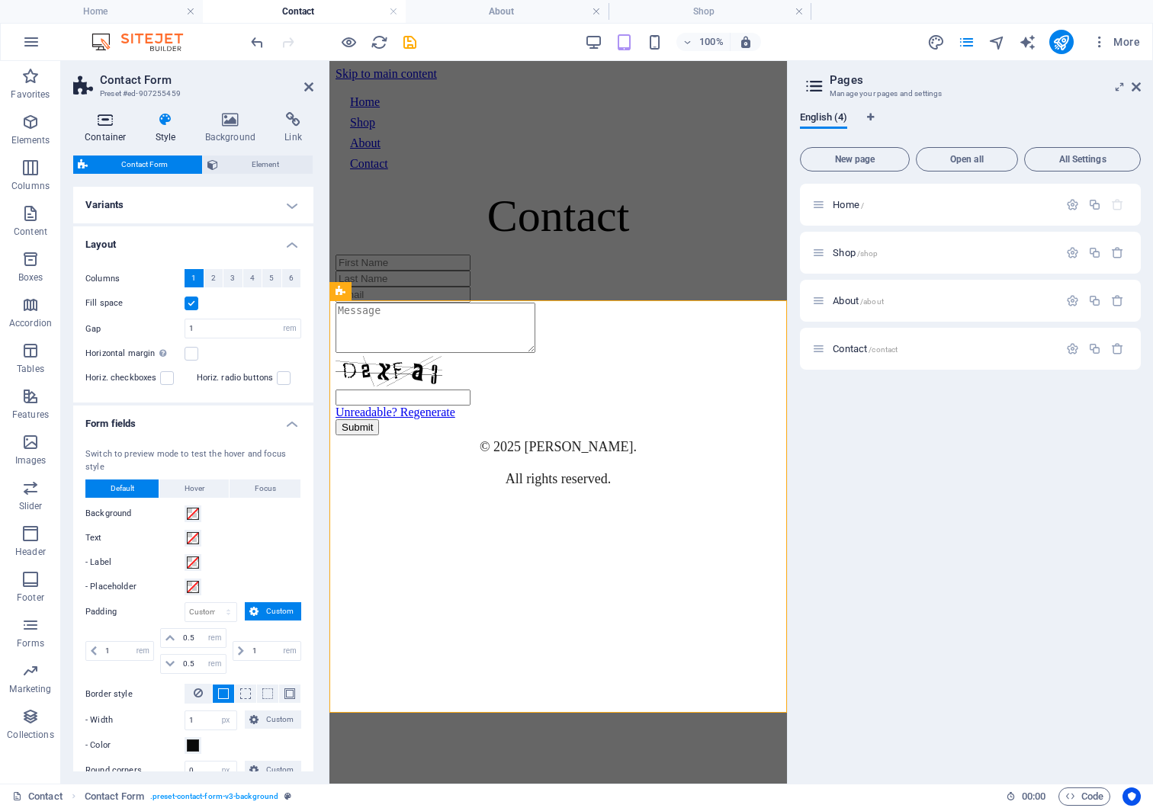
click at [104, 117] on icon at bounding box center [105, 119] width 65 height 15
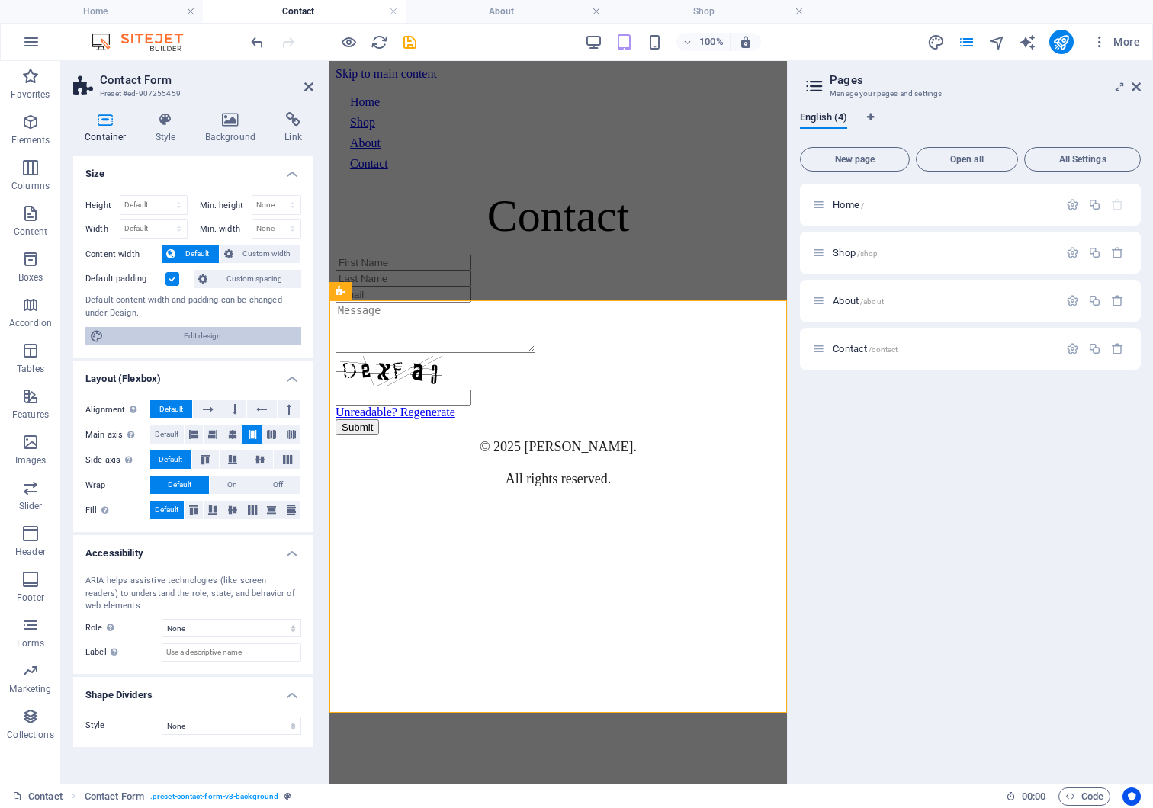
click at [252, 340] on span "Edit design" at bounding box center [202, 336] width 188 height 18
select select "rem"
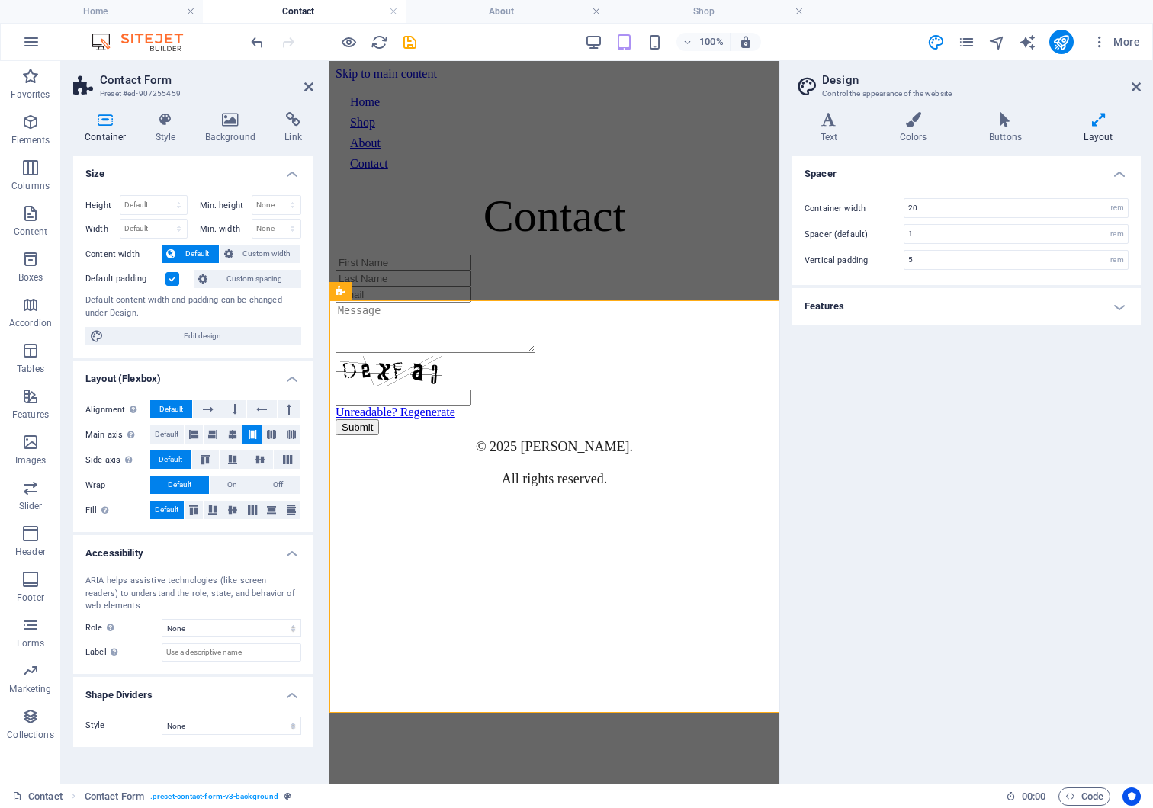
click at [888, 314] on h4 "Features" at bounding box center [966, 306] width 348 height 37
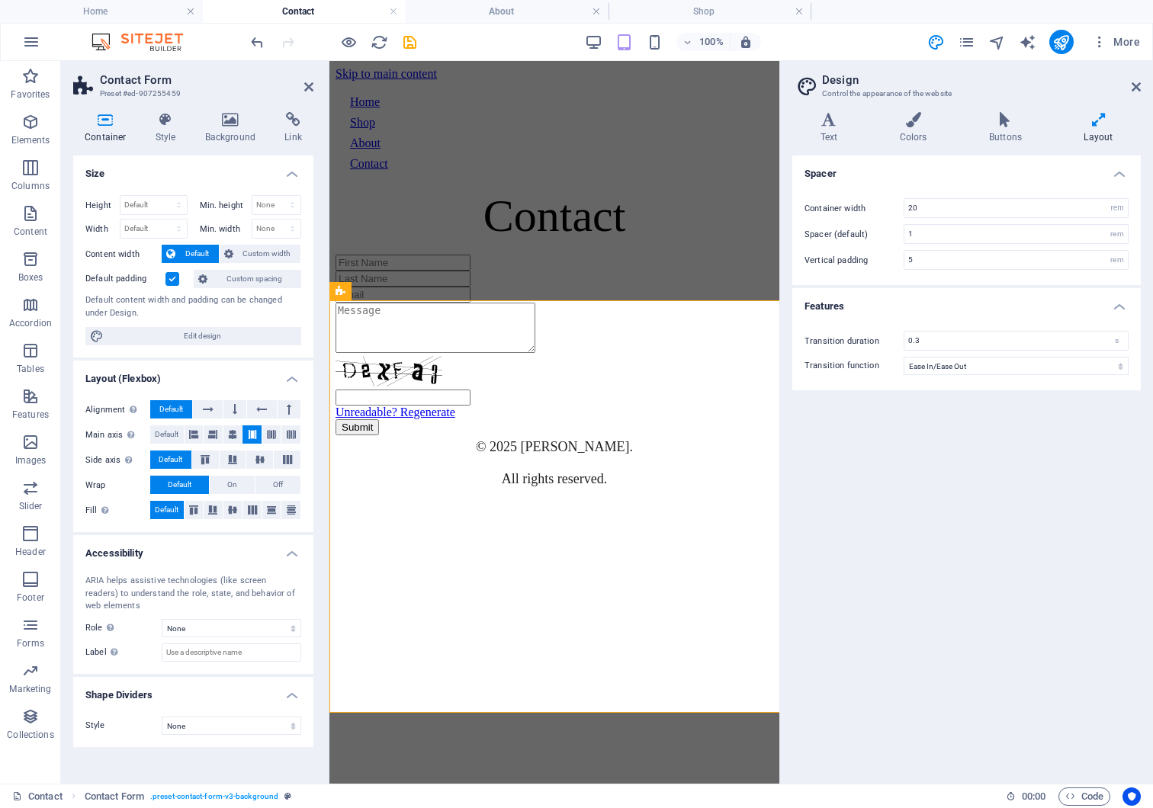
click at [886, 309] on h4 "Features" at bounding box center [966, 301] width 348 height 27
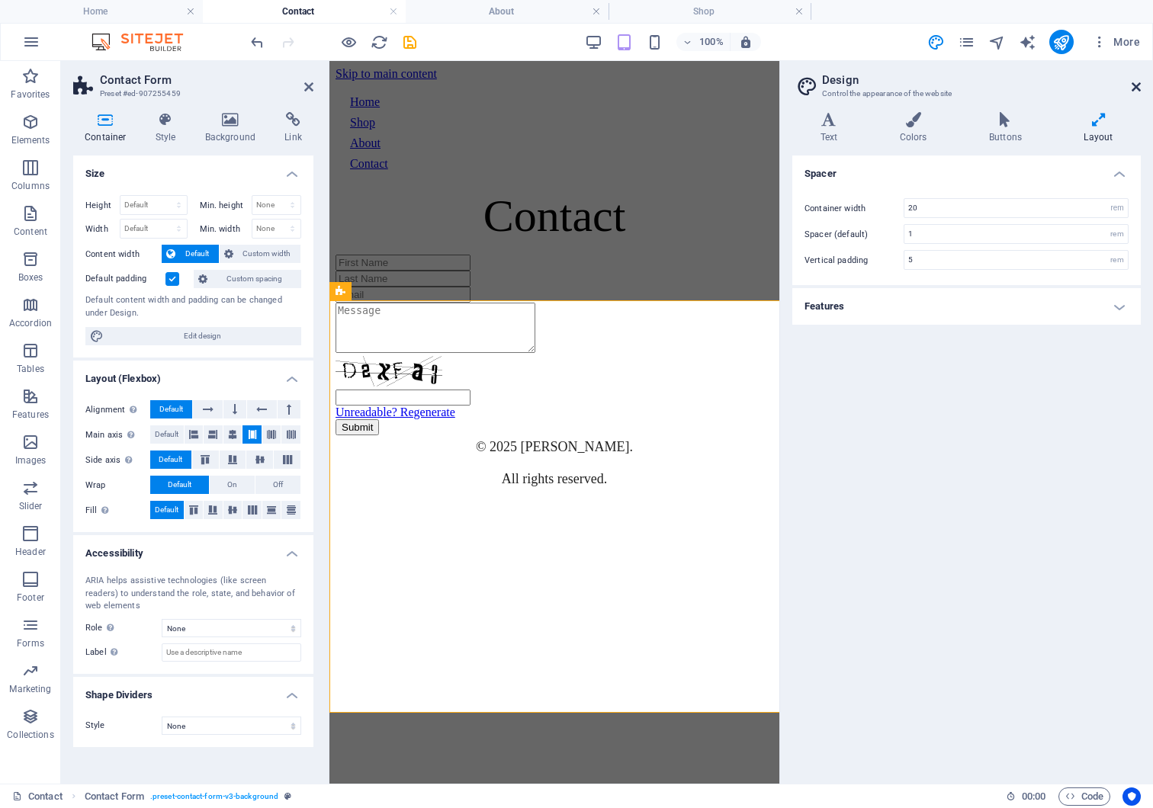
click at [912, 81] on icon at bounding box center [1136, 87] width 9 height 12
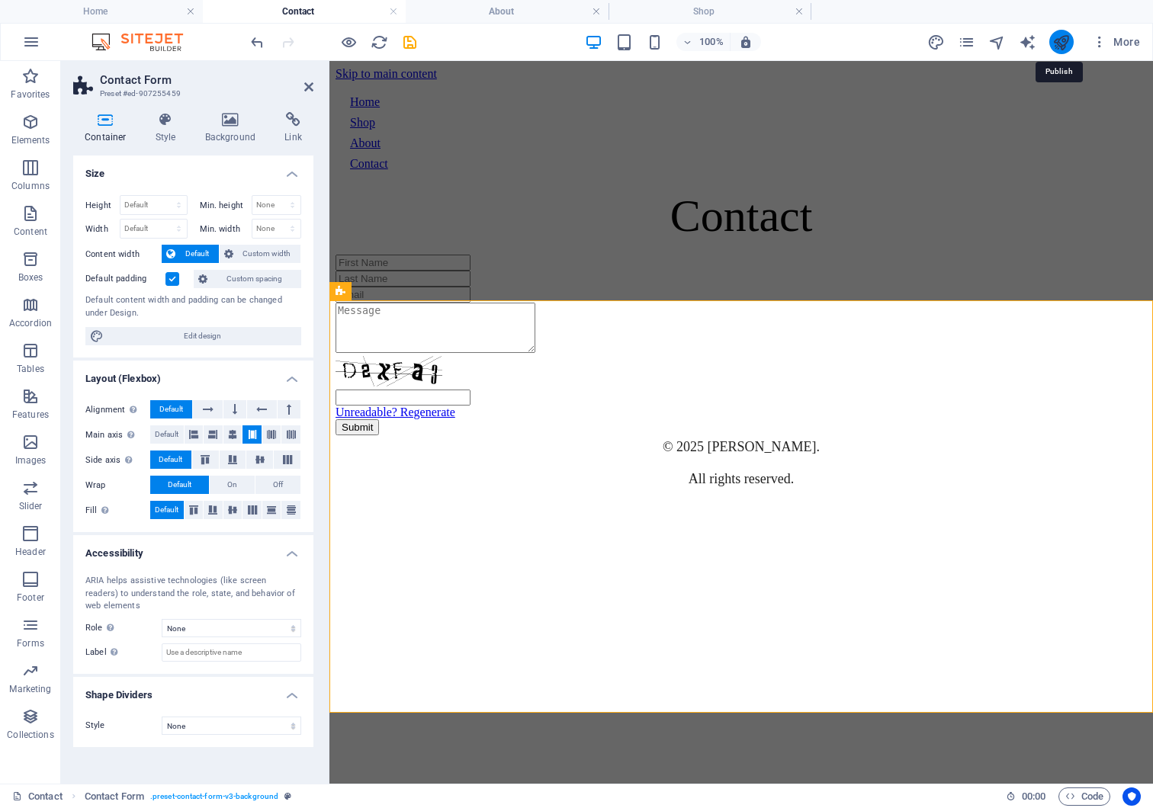
click at [912, 40] on icon "publish" at bounding box center [1061, 43] width 18 height 18
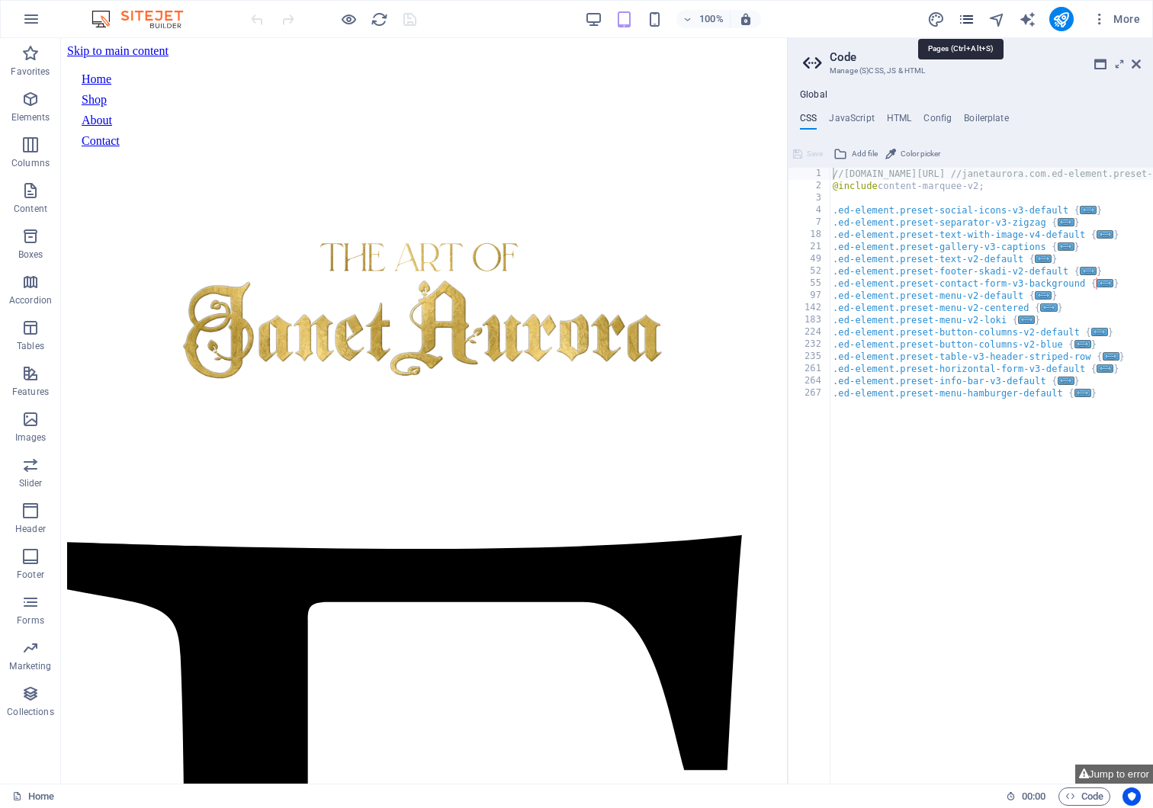
click at [961, 23] on icon "pages" at bounding box center [967, 20] width 18 height 18
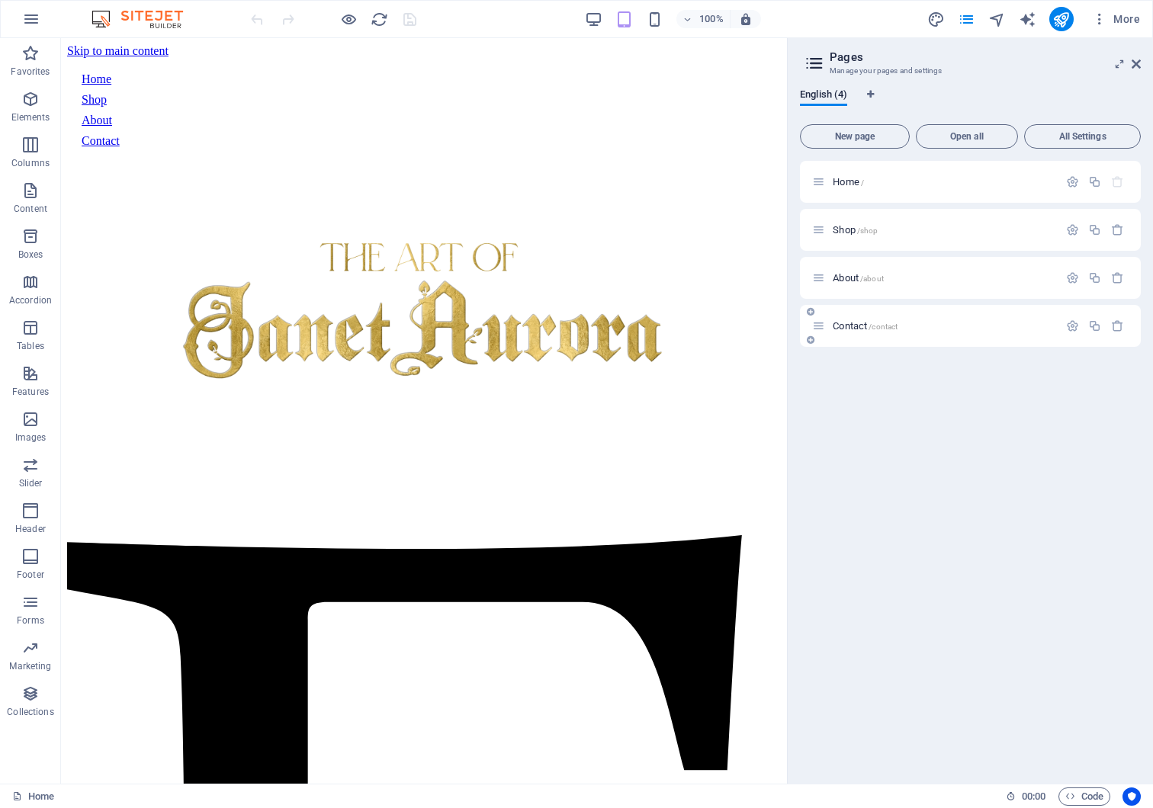
click at [876, 333] on div "Contact /contact" at bounding box center [935, 326] width 246 height 18
click at [870, 323] on span "/contact" at bounding box center [883, 327] width 29 height 8
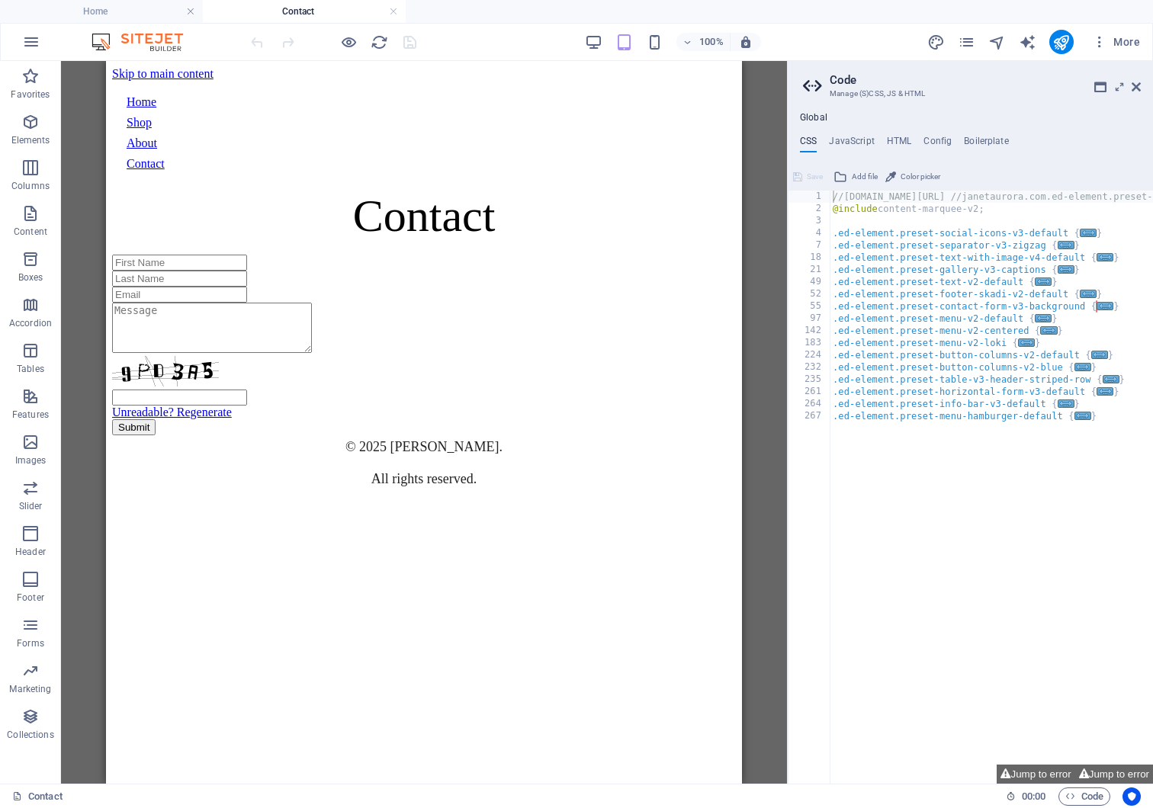
click at [406, 40] on div at bounding box center [333, 42] width 171 height 24
click at [1136, 81] on icon at bounding box center [1136, 87] width 9 height 12
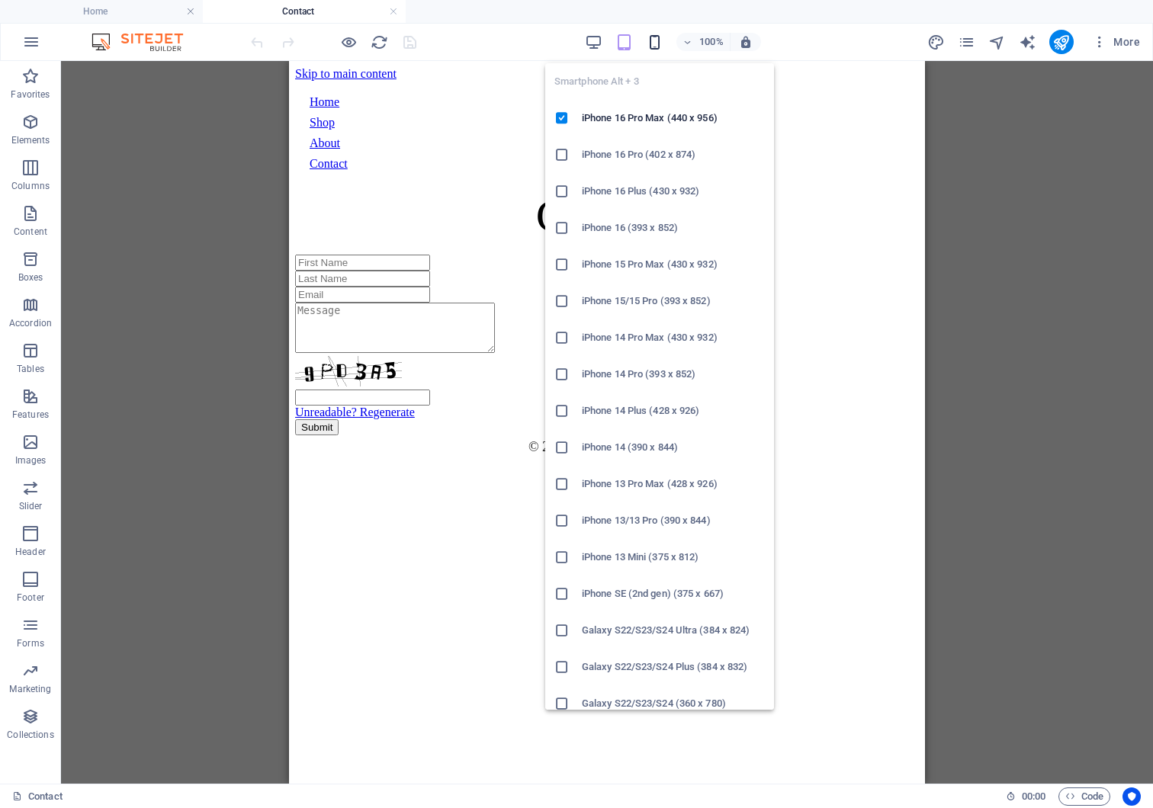
click at [646, 50] on icon "button" at bounding box center [655, 43] width 18 height 18
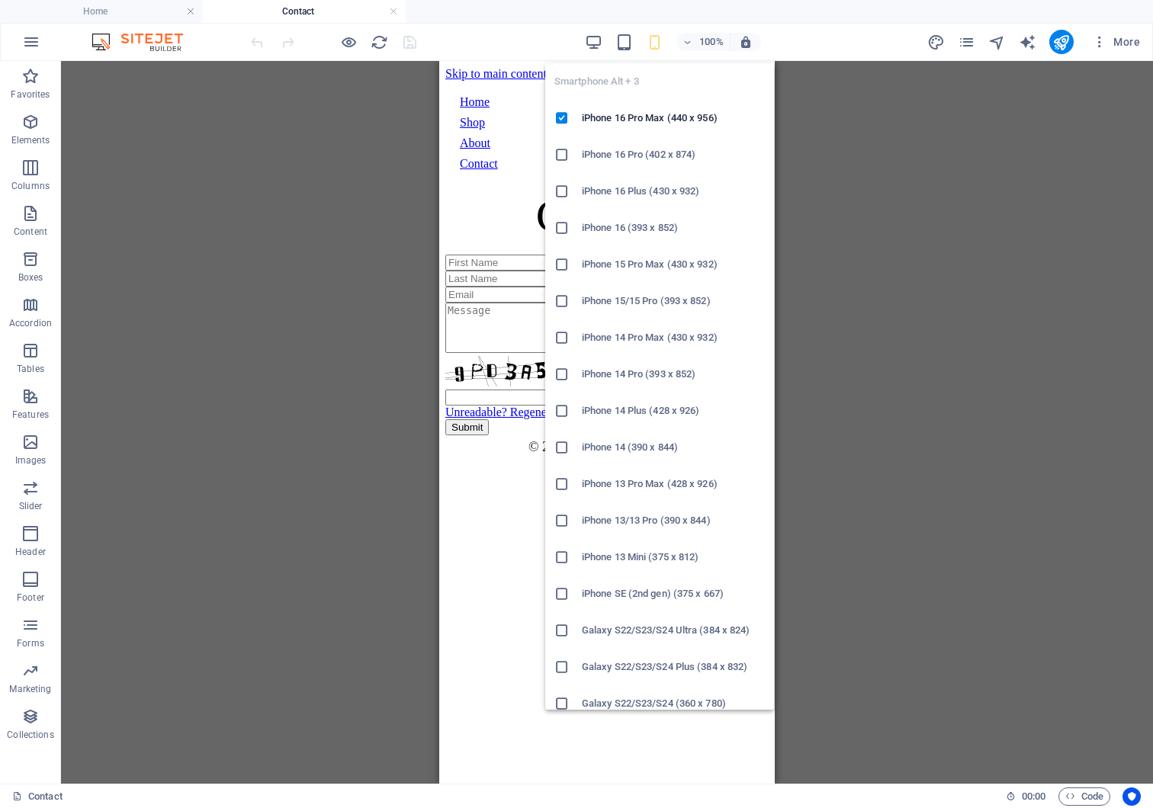
click at [646, 50] on icon "button" at bounding box center [655, 43] width 18 height 18
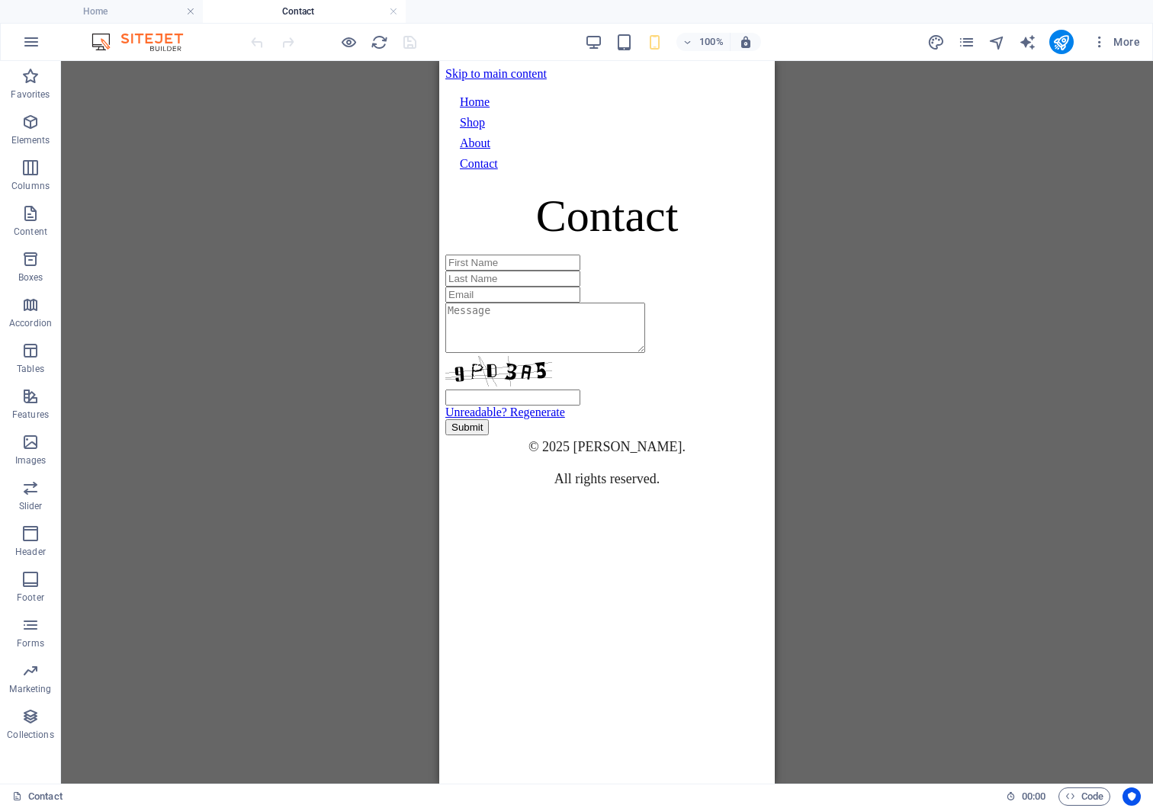
click at [872, 190] on div "Drag here to replace the existing content. Press “Ctrl” if you want to create a…" at bounding box center [607, 422] width 1092 height 723
click at [962, 38] on icon "pages" at bounding box center [967, 43] width 18 height 18
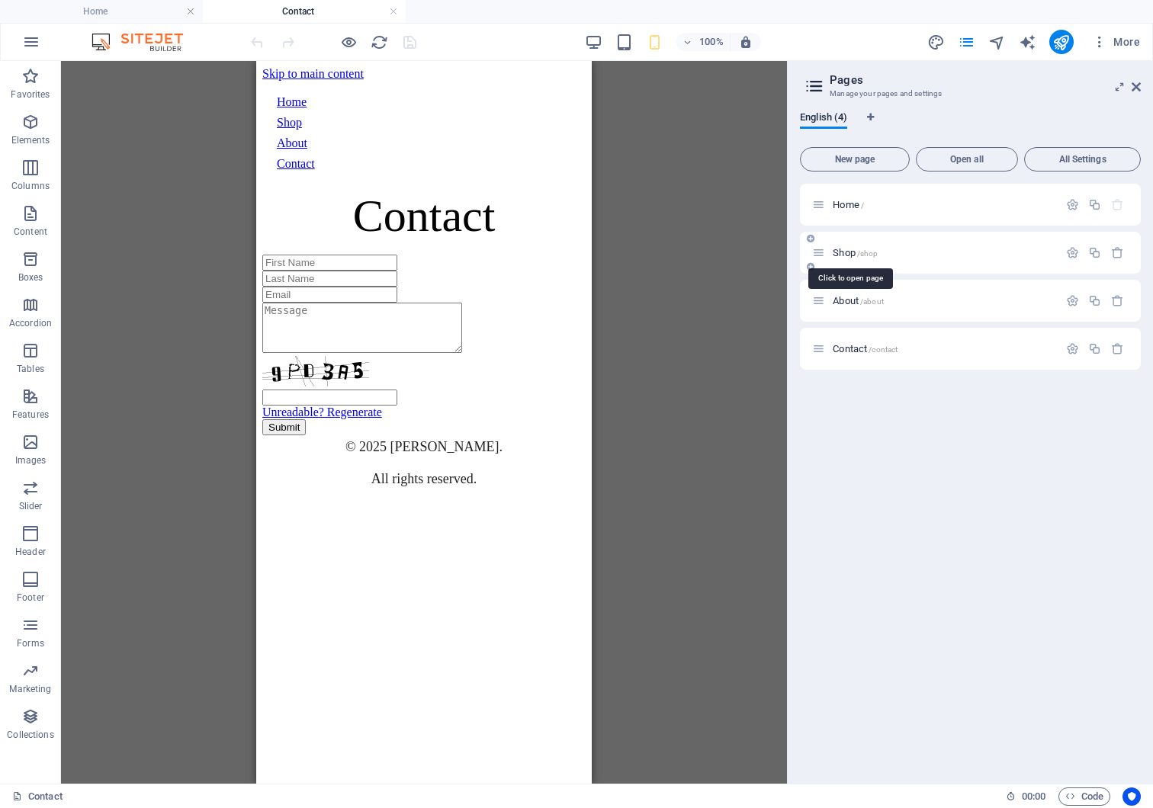
click at [857, 249] on span "/shop" at bounding box center [867, 253] width 21 height 8
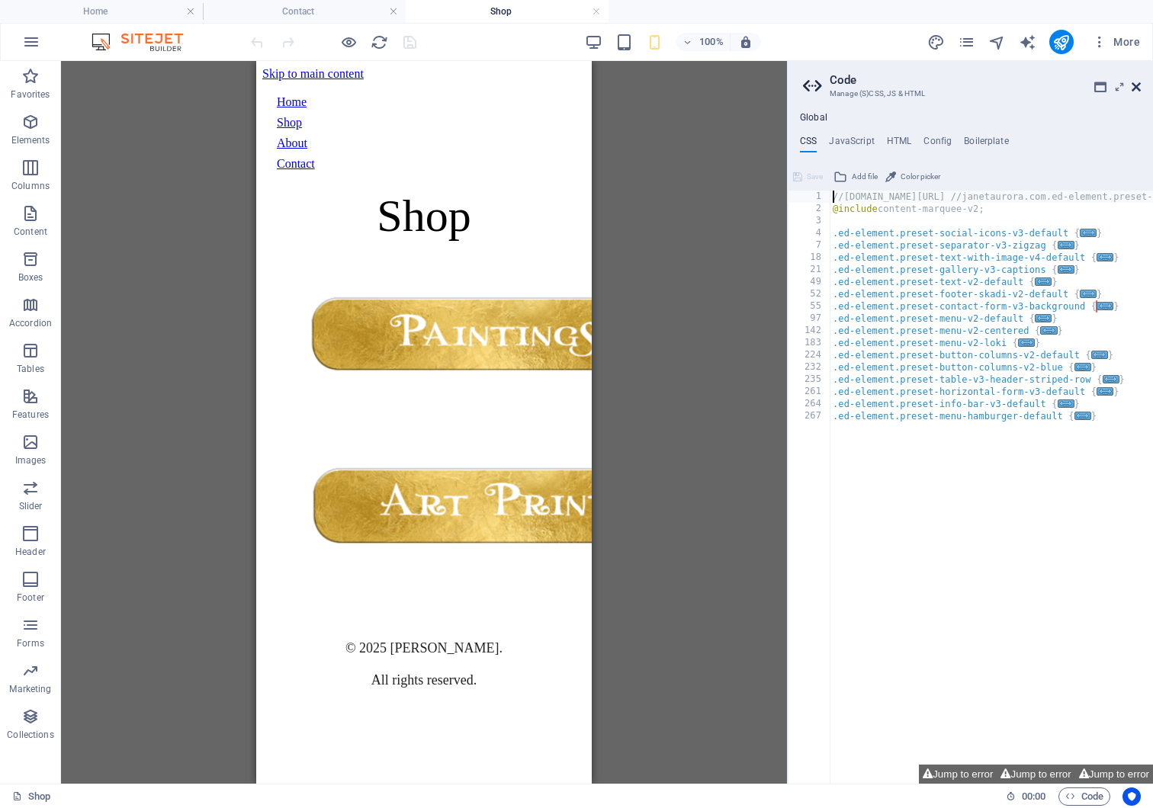
click at [1133, 81] on icon at bounding box center [1136, 87] width 9 height 12
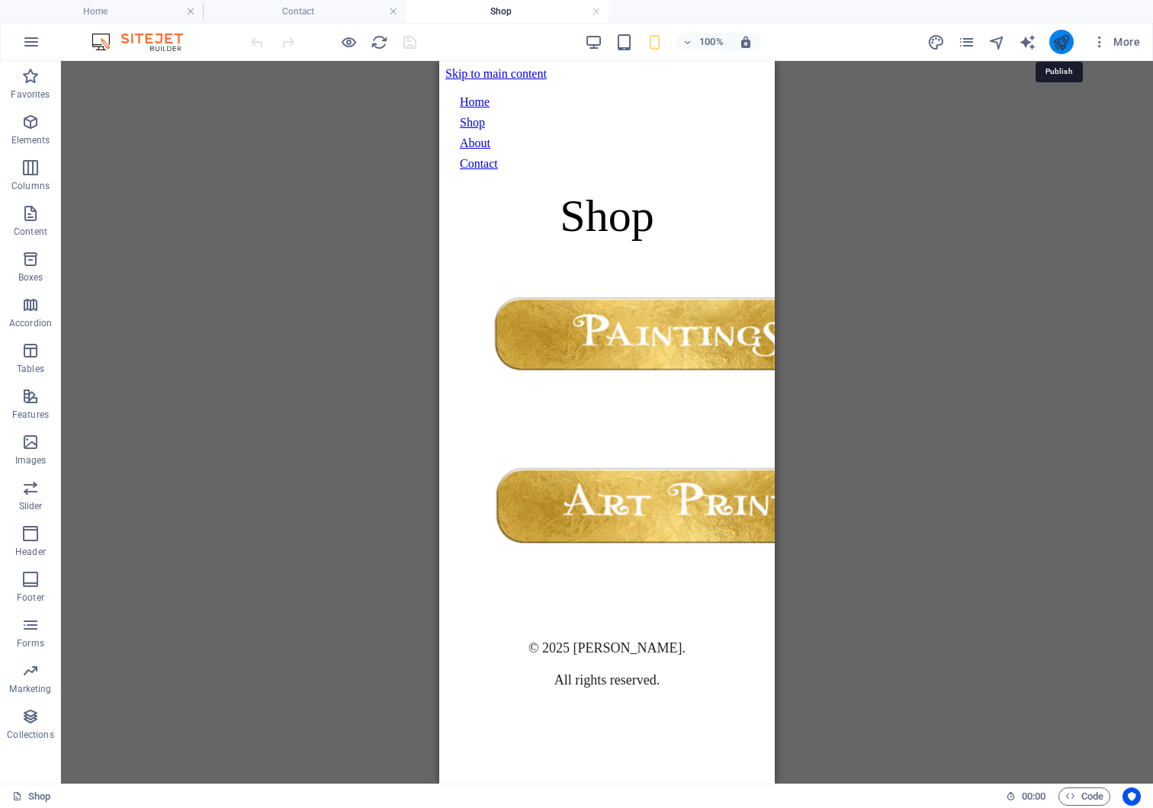
click at [1060, 40] on icon "publish" at bounding box center [1061, 43] width 18 height 18
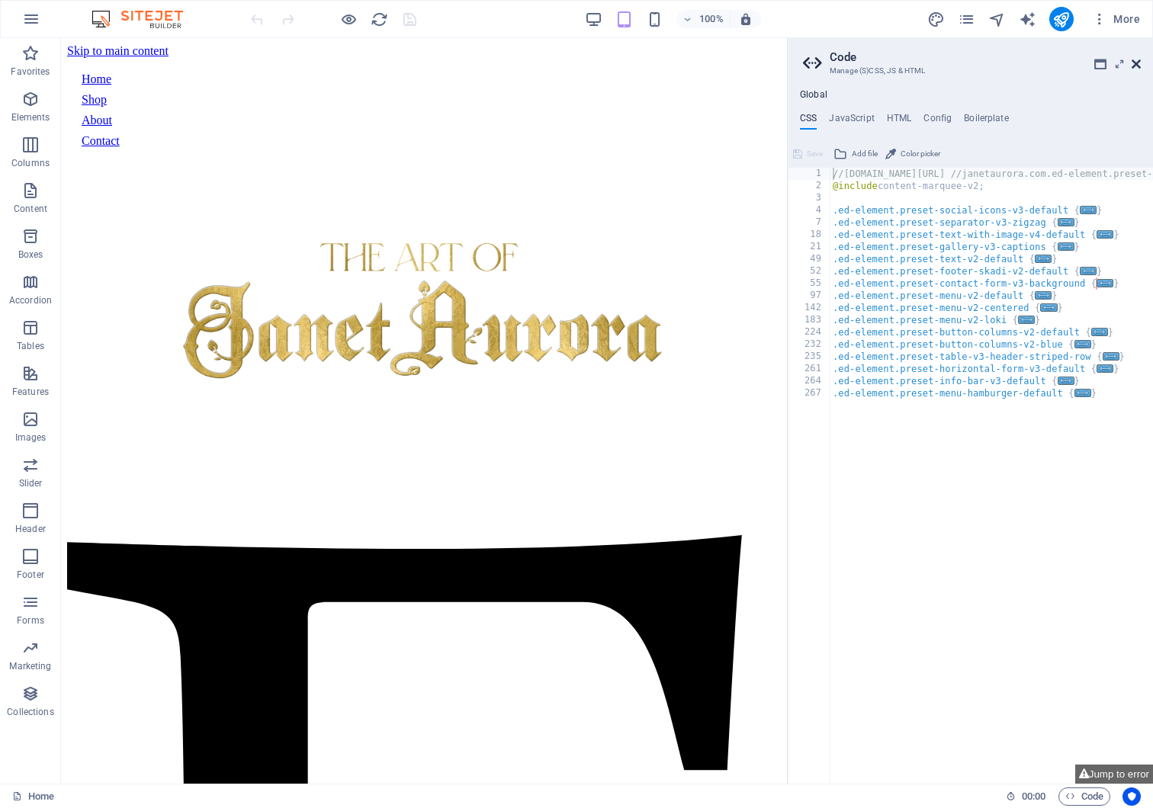
click at [1136, 59] on icon at bounding box center [1136, 64] width 9 height 12
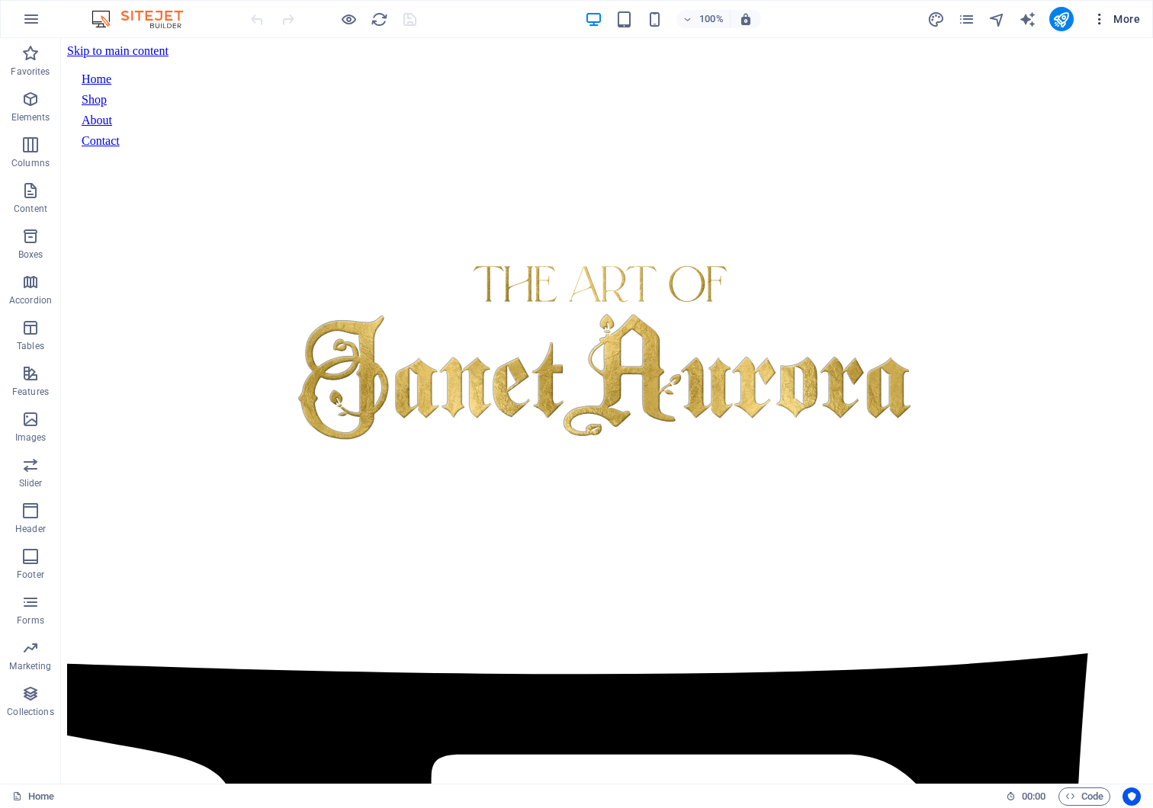
click at [1100, 24] on icon "button" at bounding box center [1099, 18] width 15 height 15
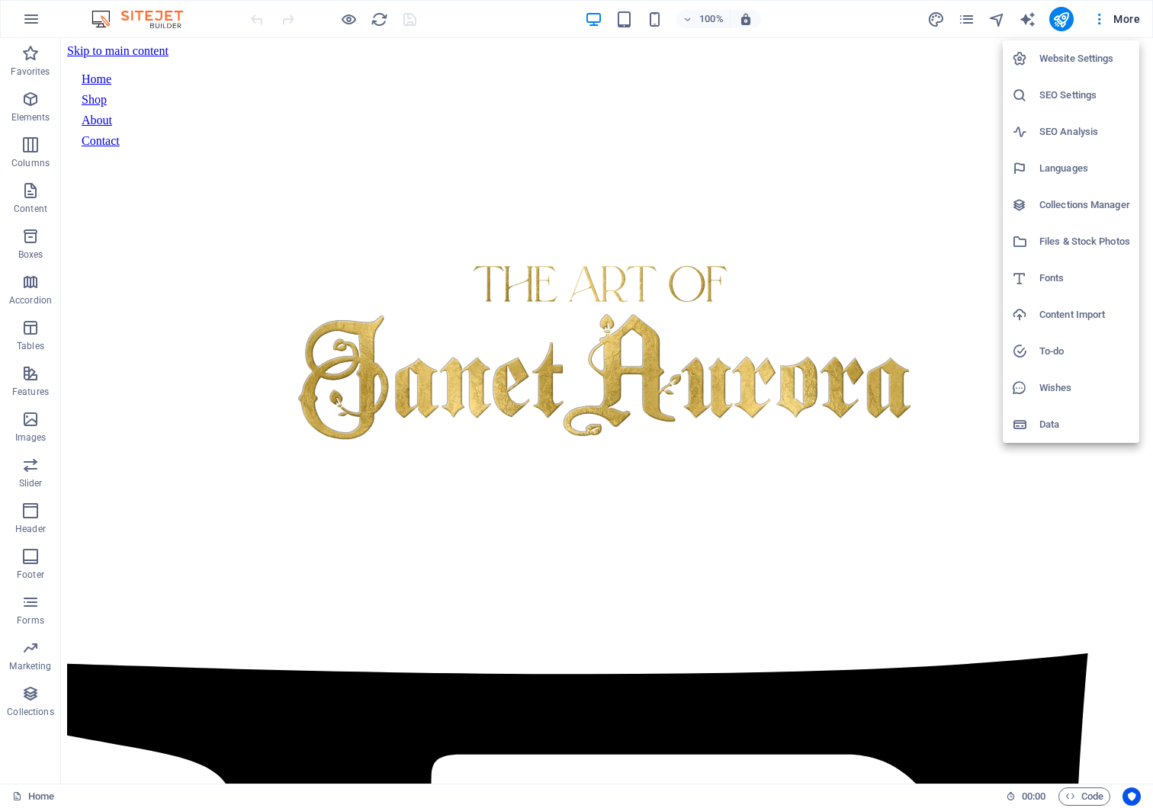
click at [1083, 56] on h6 "Website Settings" at bounding box center [1084, 59] width 91 height 18
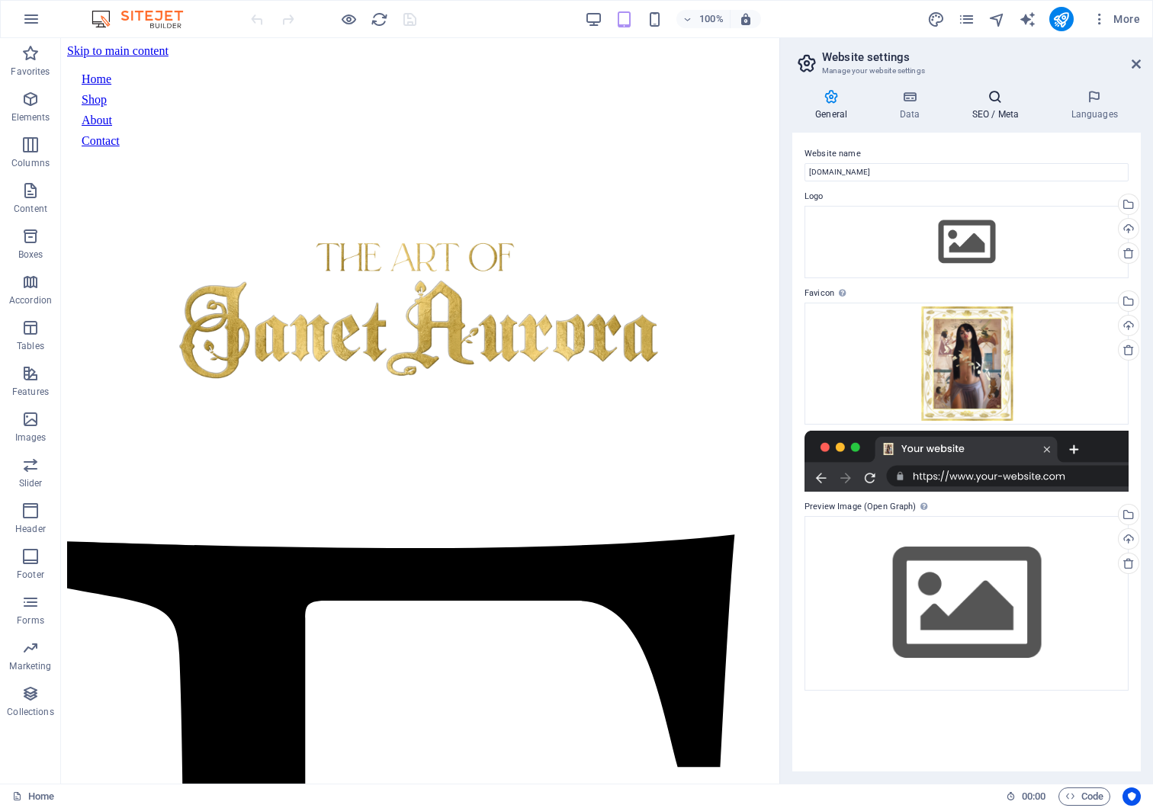
click at [984, 98] on icon at bounding box center [995, 96] width 93 height 15
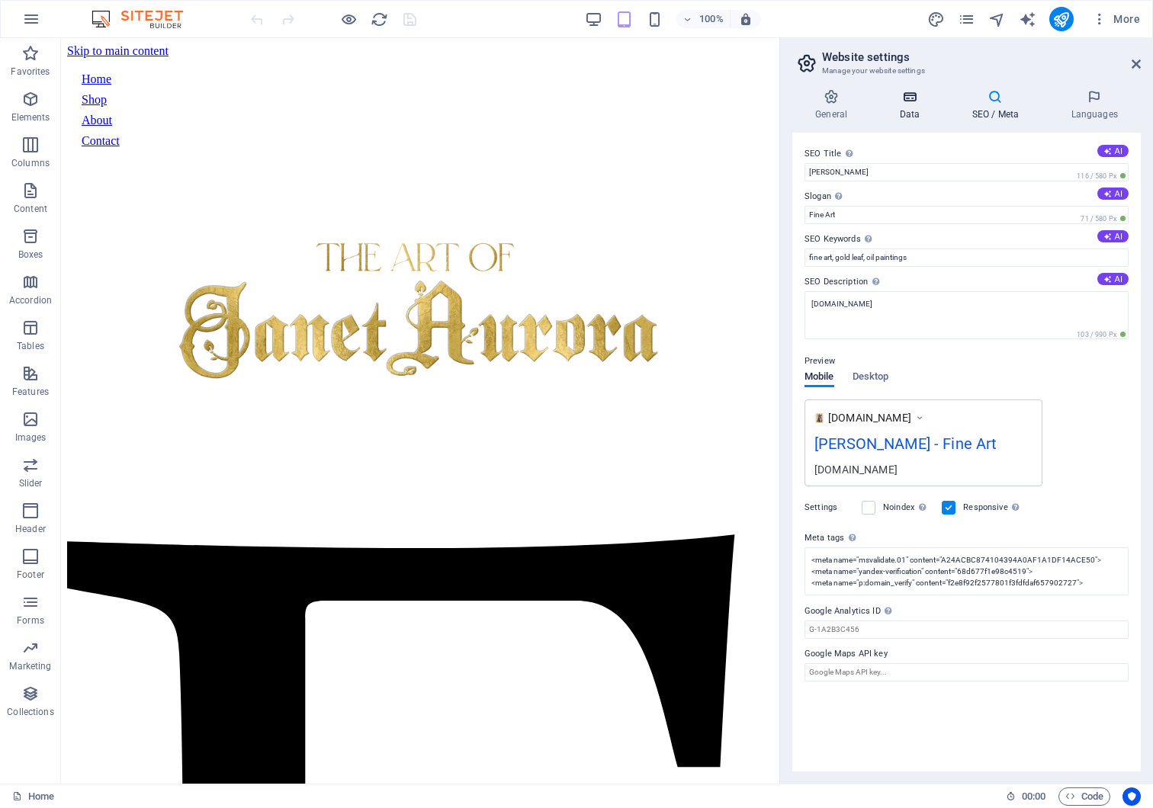
click at [913, 105] on h4 "Data" at bounding box center [912, 105] width 72 height 32
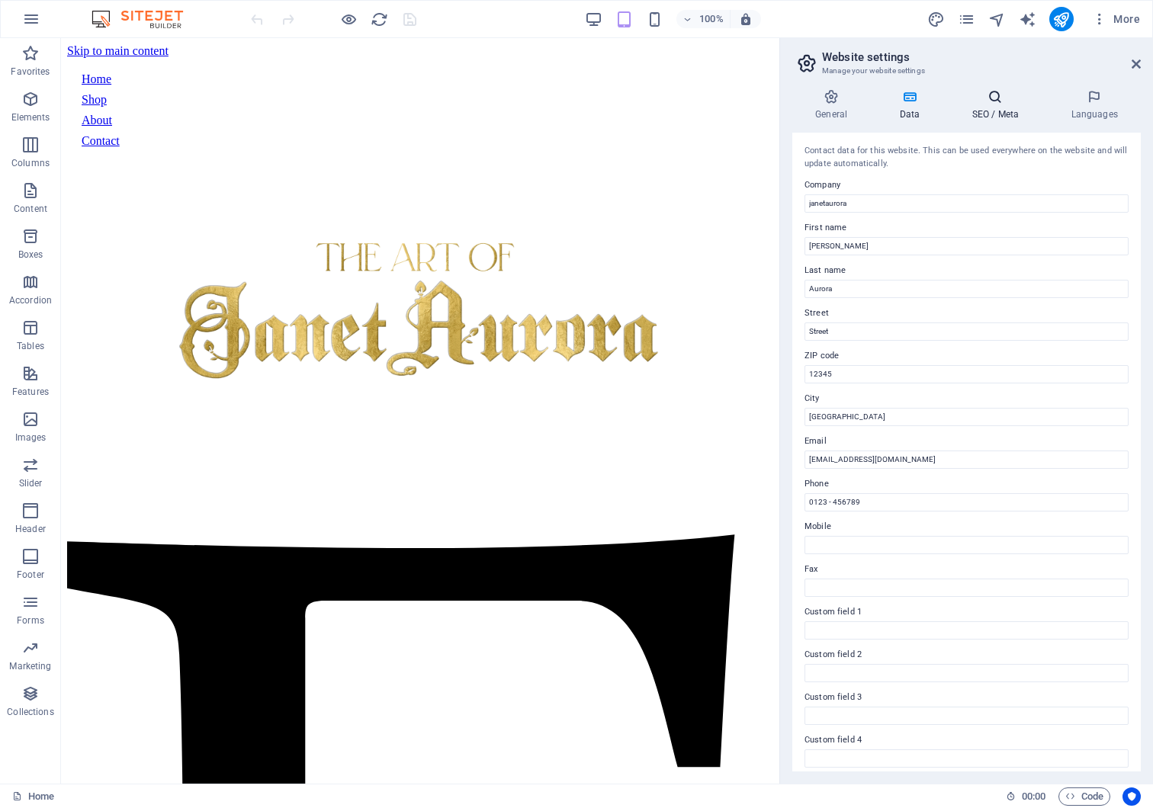
click at [1003, 105] on h4 "SEO / Meta" at bounding box center [998, 105] width 99 height 32
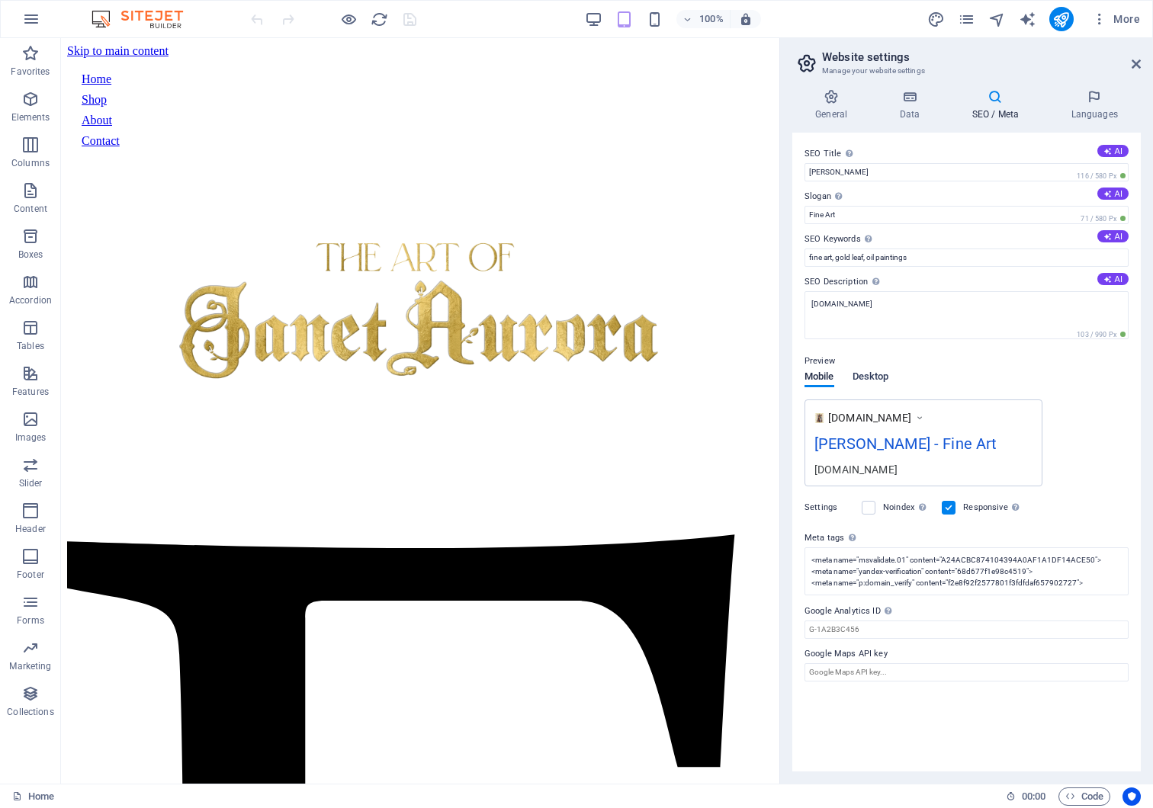
click at [880, 377] on span "Desktop" at bounding box center [870, 378] width 37 height 21
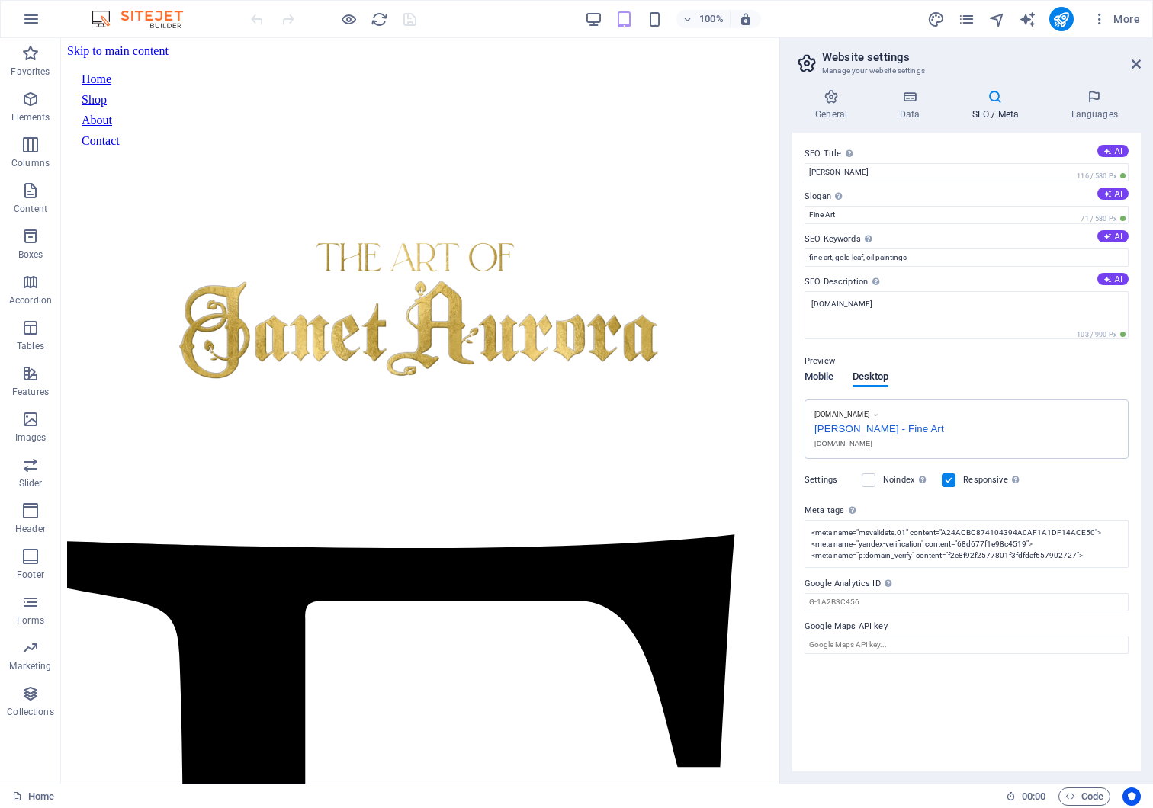
click at [824, 382] on span "Mobile" at bounding box center [819, 378] width 30 height 21
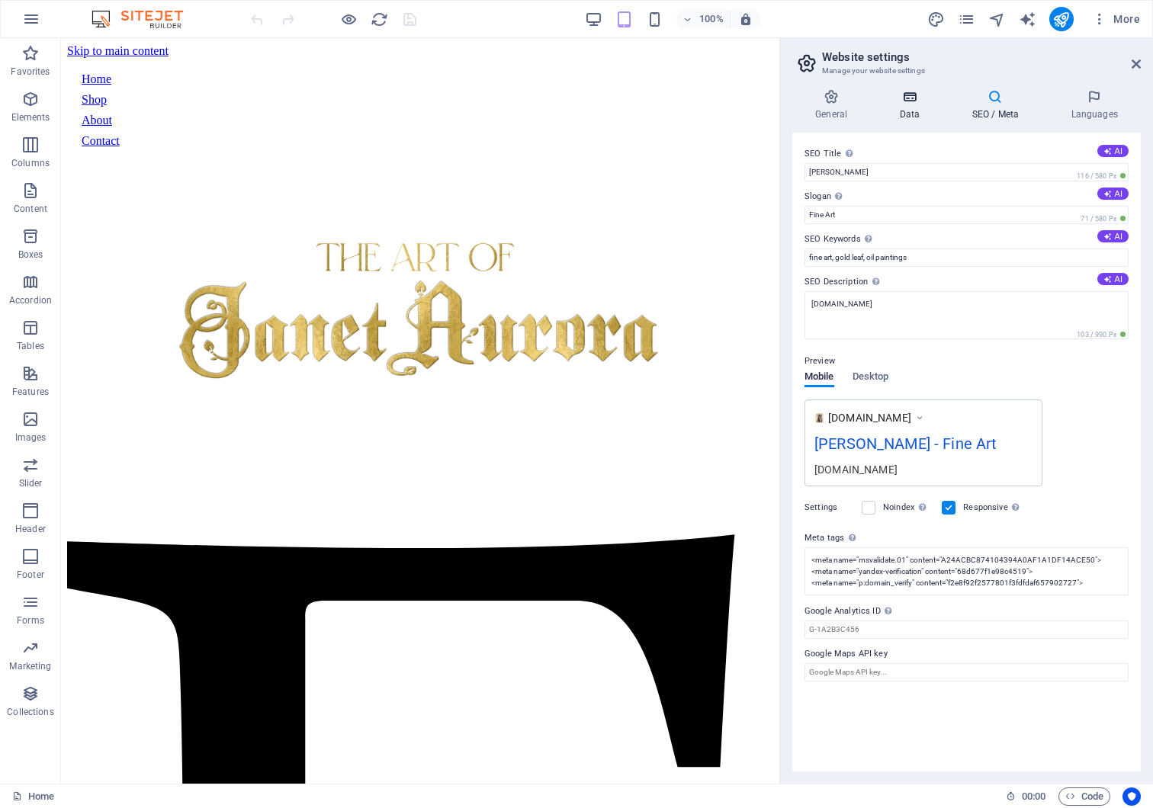
click at [912, 98] on icon at bounding box center [909, 96] width 66 height 15
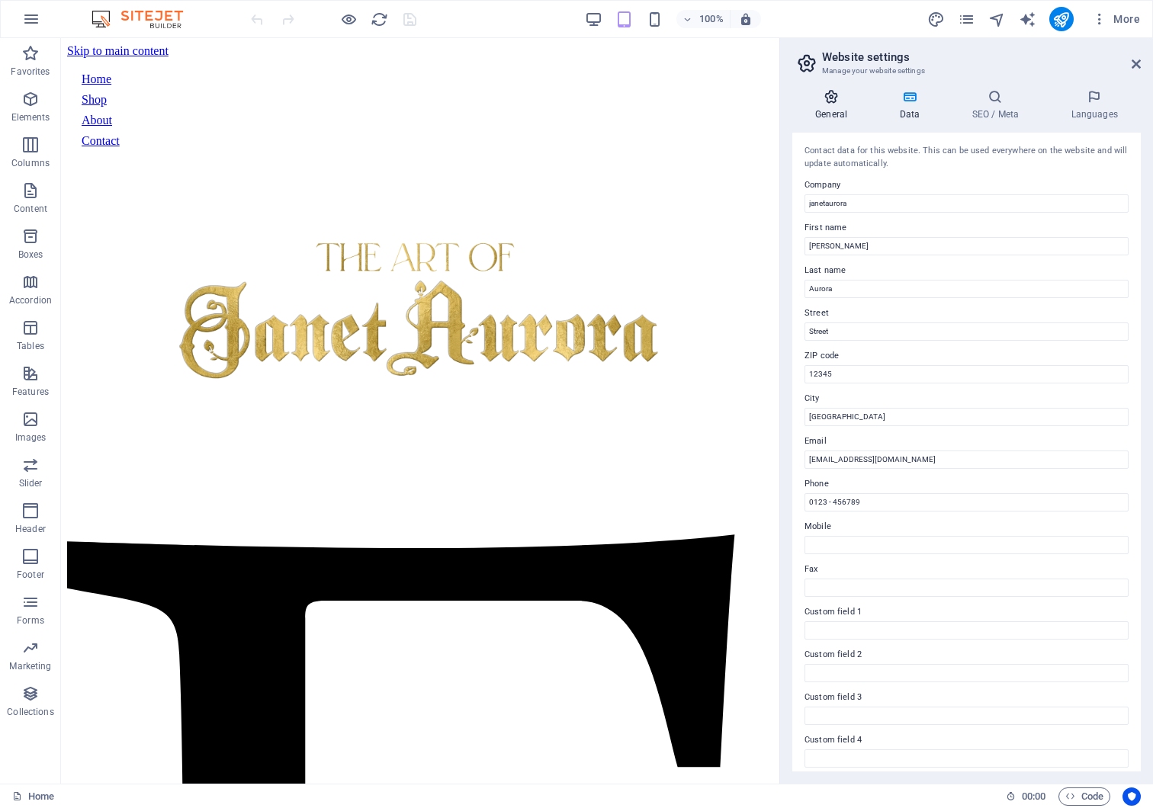
click at [836, 89] on icon at bounding box center [831, 96] width 78 height 15
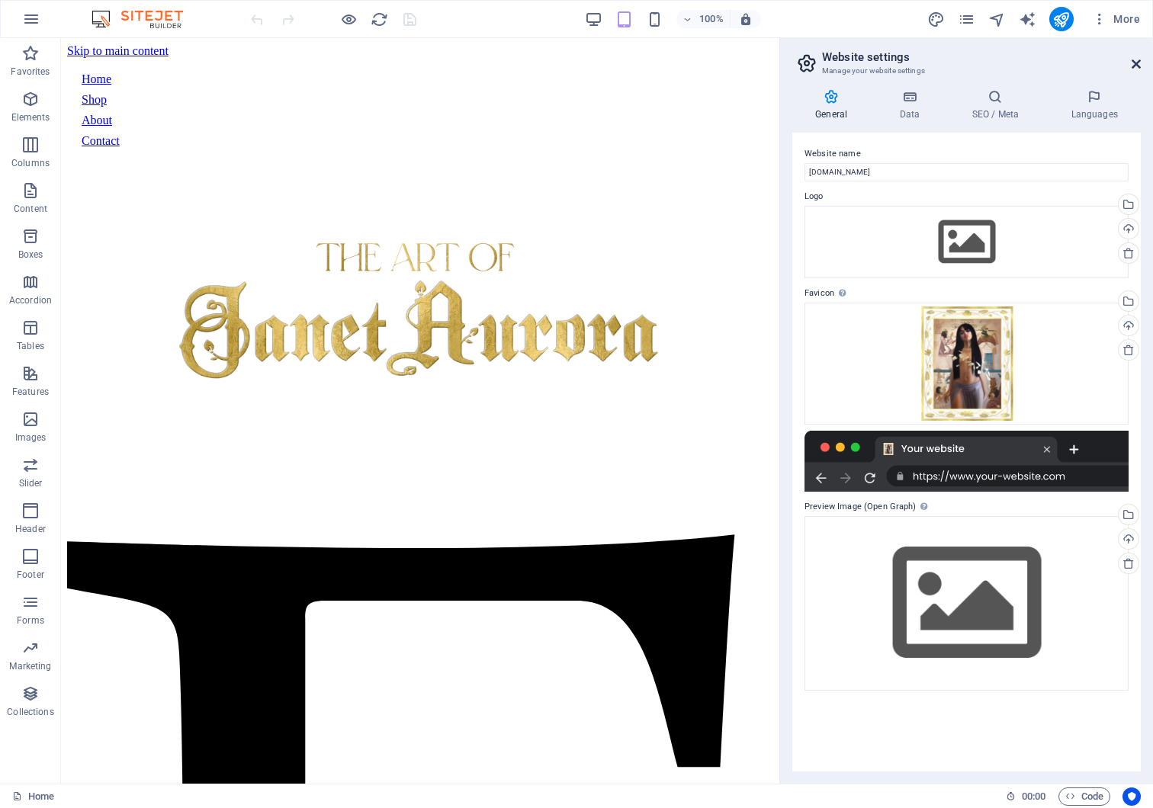
click at [1135, 62] on icon at bounding box center [1136, 64] width 9 height 12
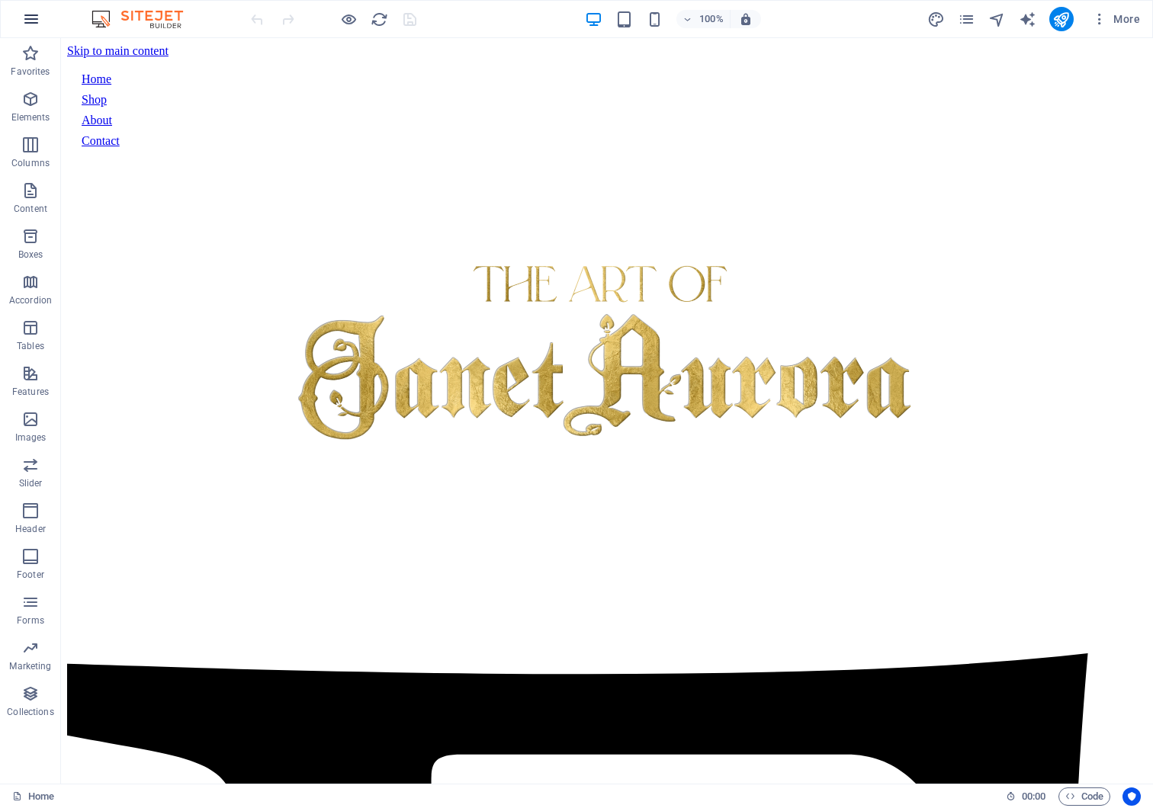
click at [24, 19] on icon "button" at bounding box center [31, 19] width 18 height 18
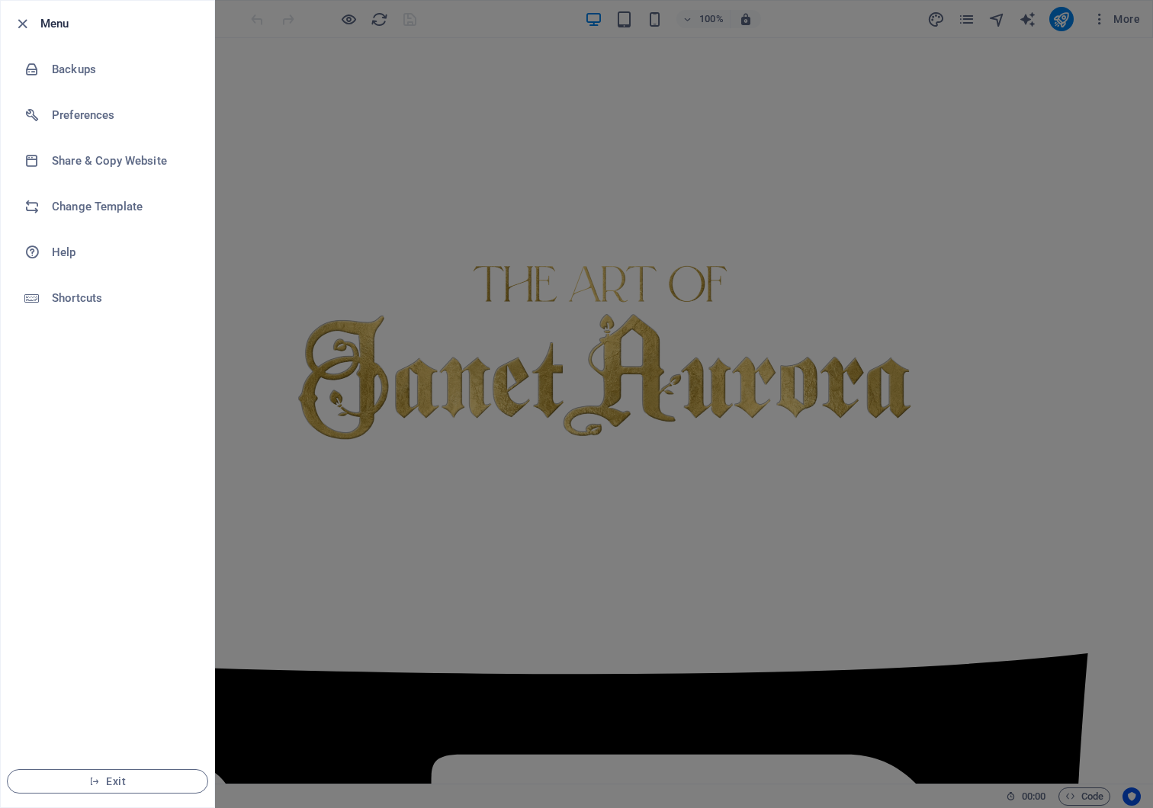
click at [406, 111] on div at bounding box center [576, 404] width 1153 height 808
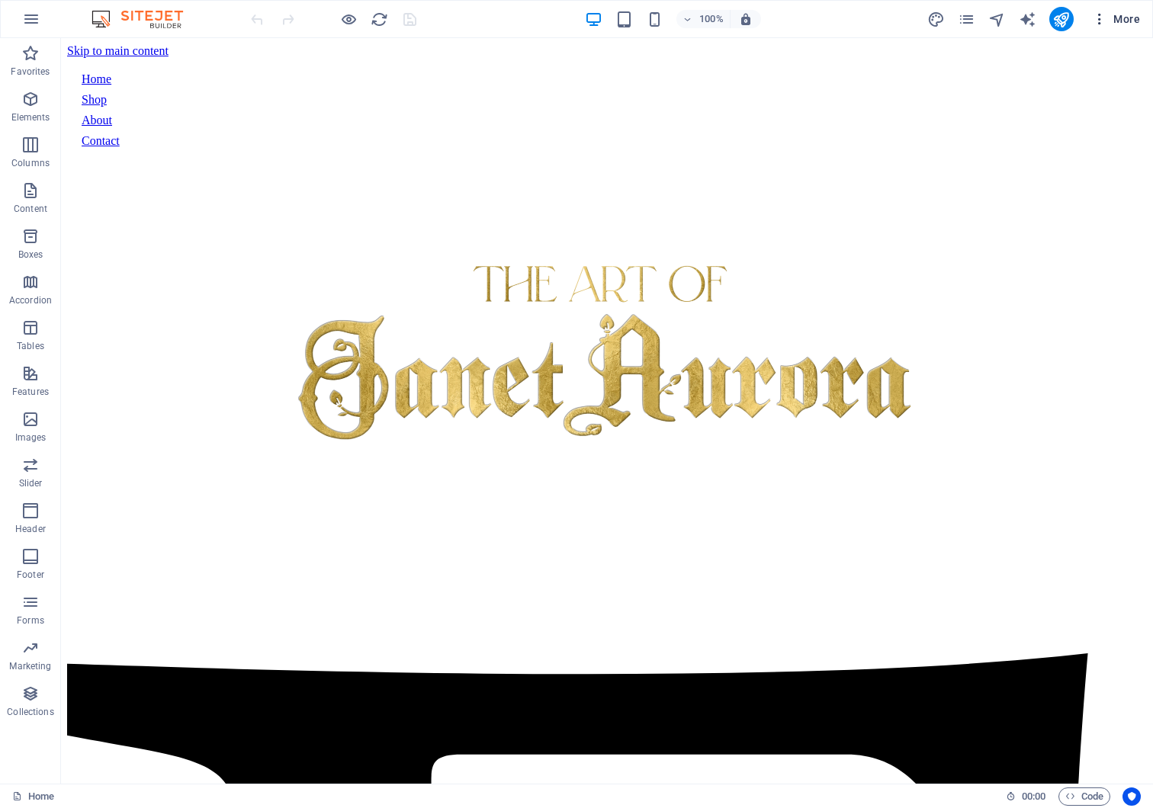
click at [1095, 16] on icon "button" at bounding box center [1099, 18] width 15 height 15
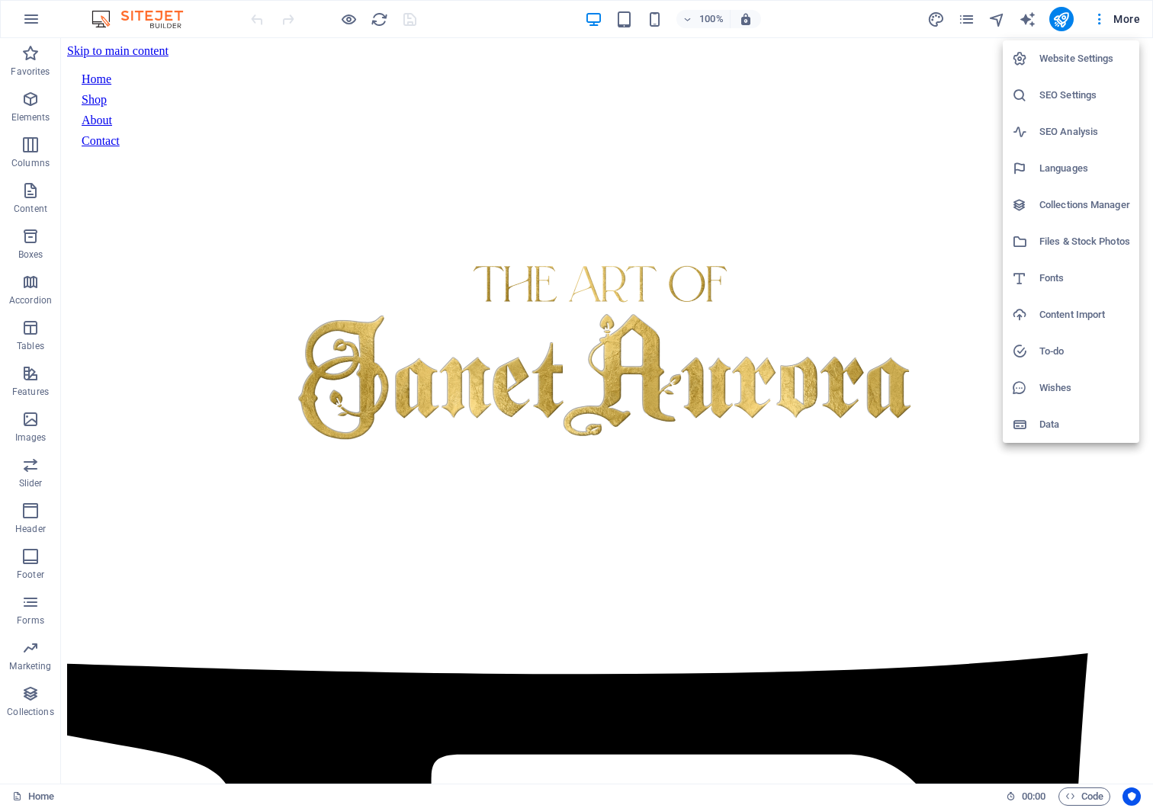
click at [1077, 101] on h6 "SEO Settings" at bounding box center [1084, 95] width 91 height 18
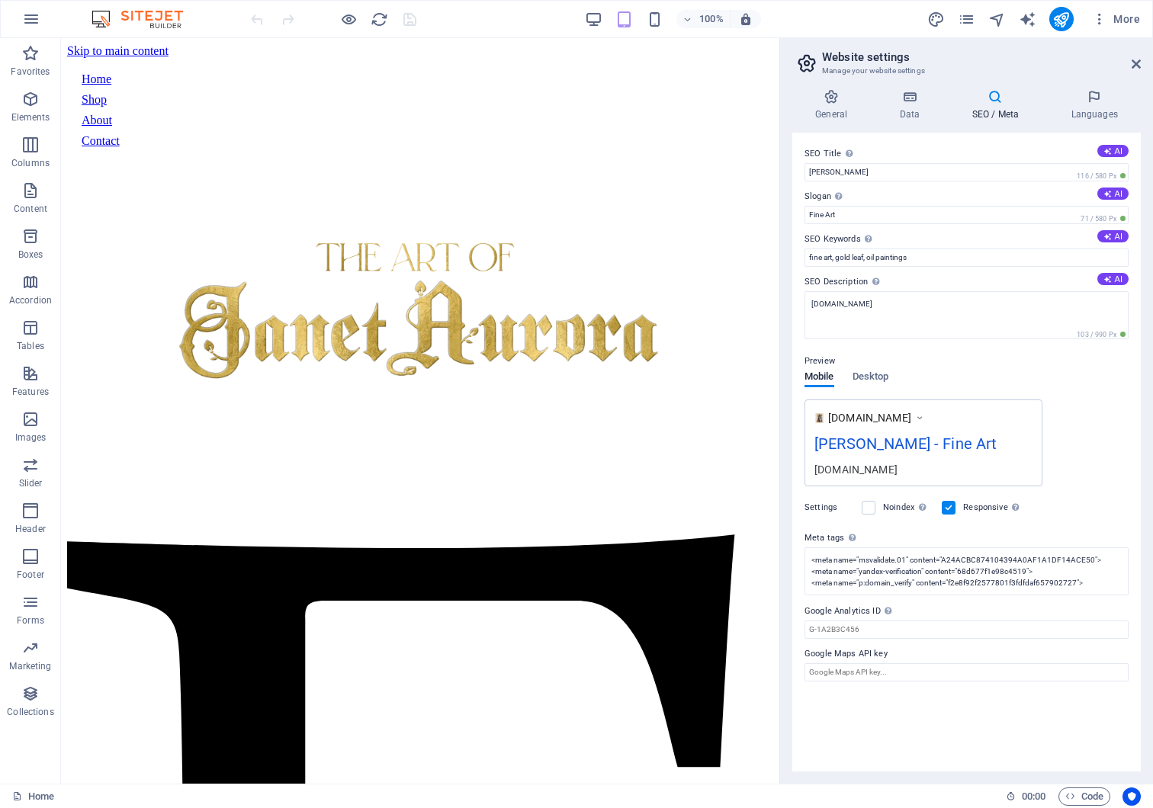
click at [1093, 2] on div "100% More" at bounding box center [576, 19] width 1151 height 37
click at [1093, 5] on div "100% More" at bounding box center [576, 19] width 1151 height 37
click at [1132, 58] on icon at bounding box center [1136, 64] width 9 height 12
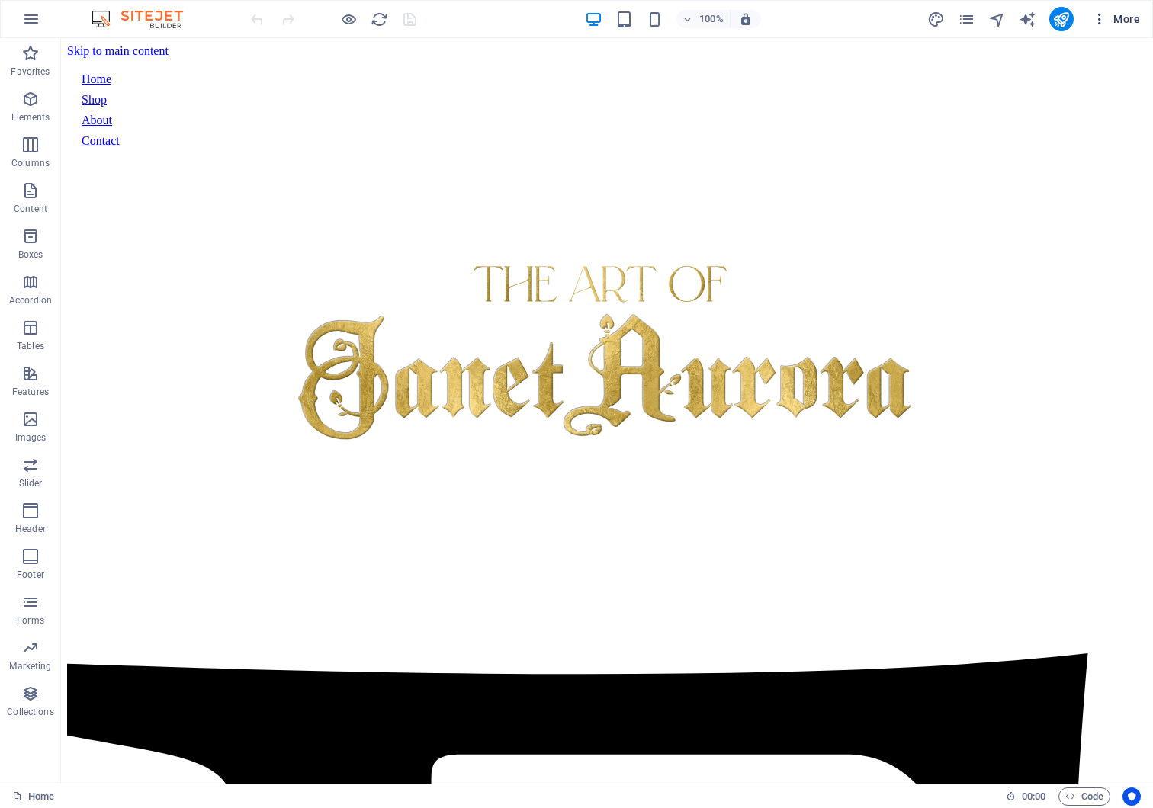
click at [1096, 19] on icon "button" at bounding box center [1099, 18] width 15 height 15
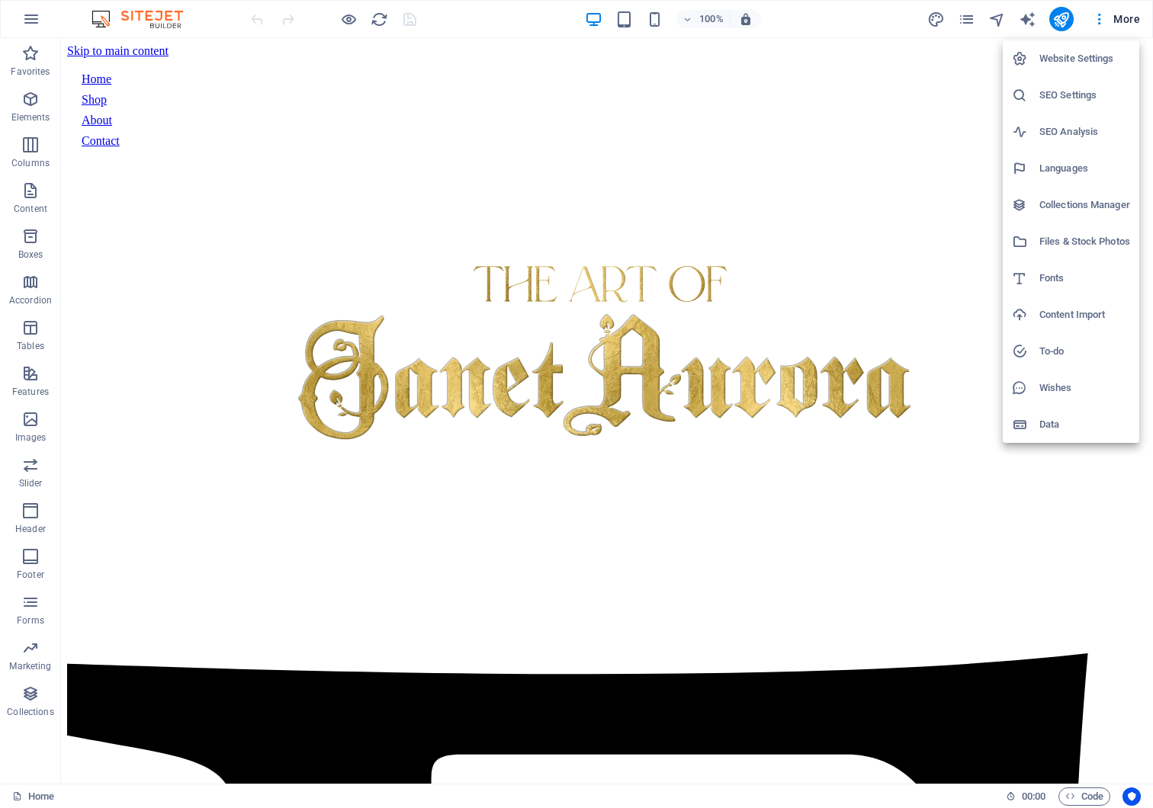
click at [1087, 53] on h6 "Website Settings" at bounding box center [1084, 59] width 91 height 18
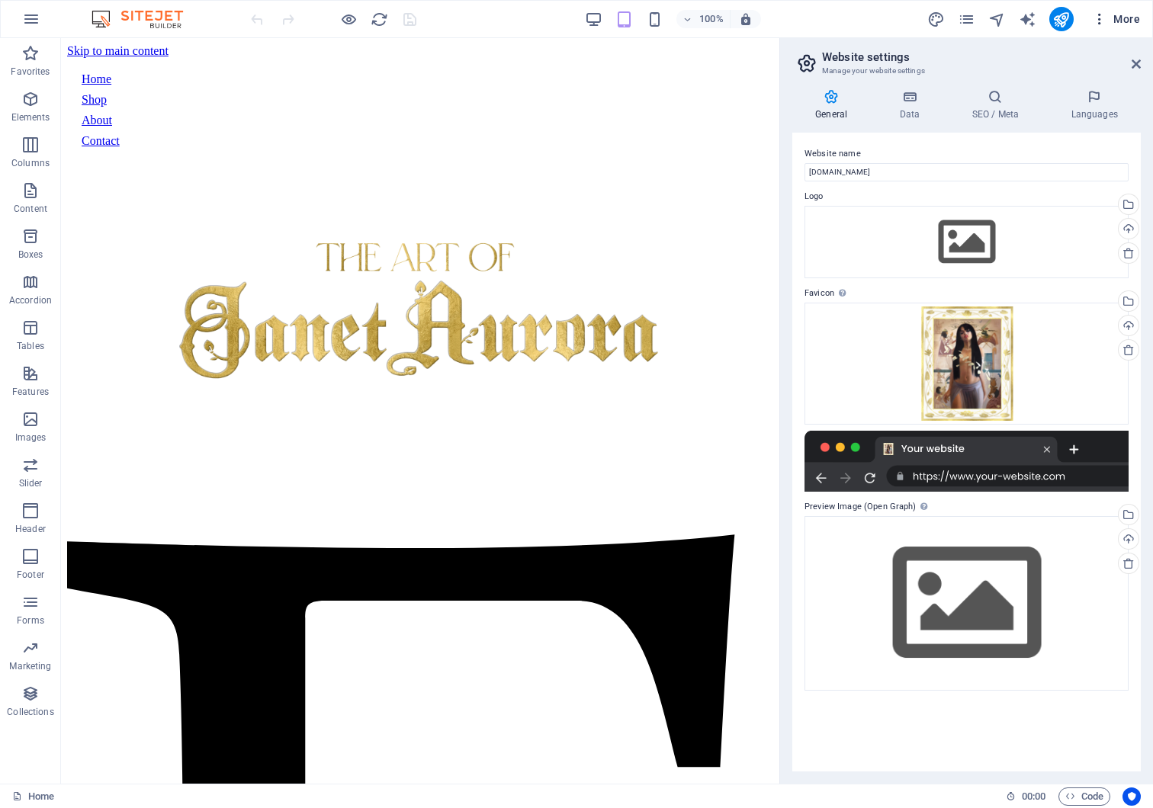
click at [1093, 17] on icon "button" at bounding box center [1099, 18] width 15 height 15
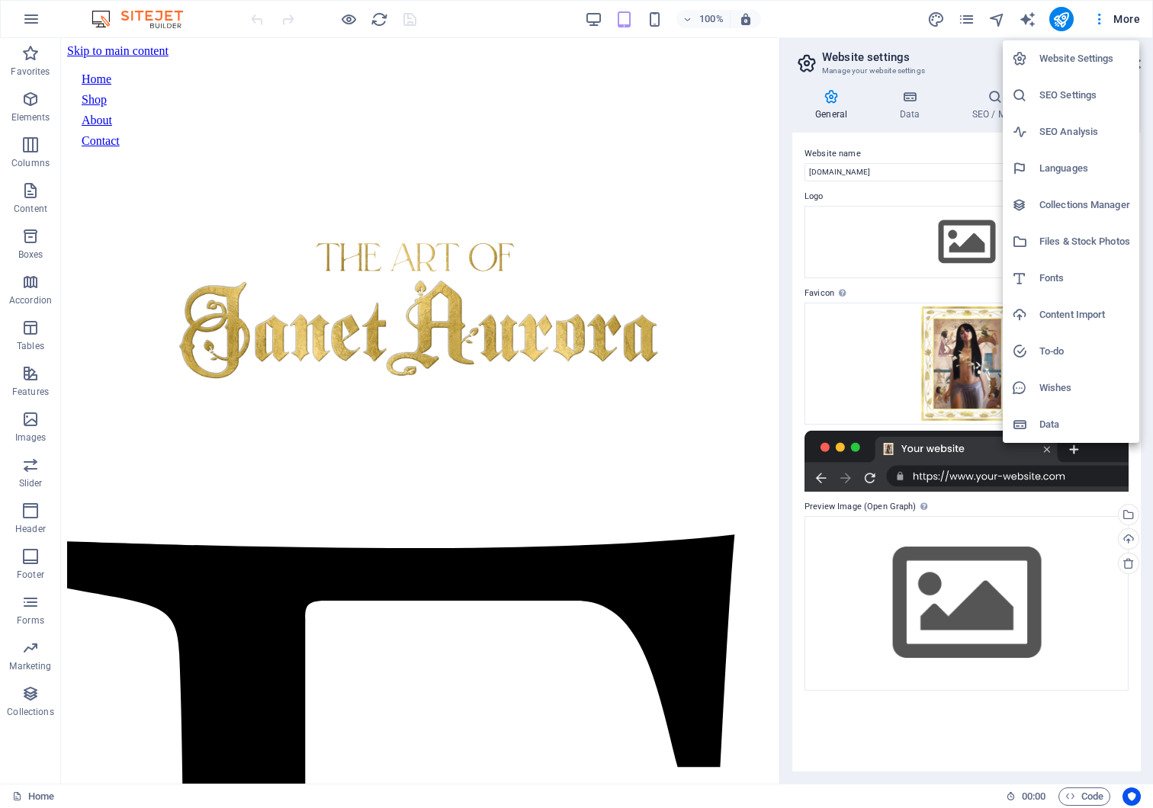
click at [1093, 17] on div at bounding box center [576, 404] width 1153 height 808
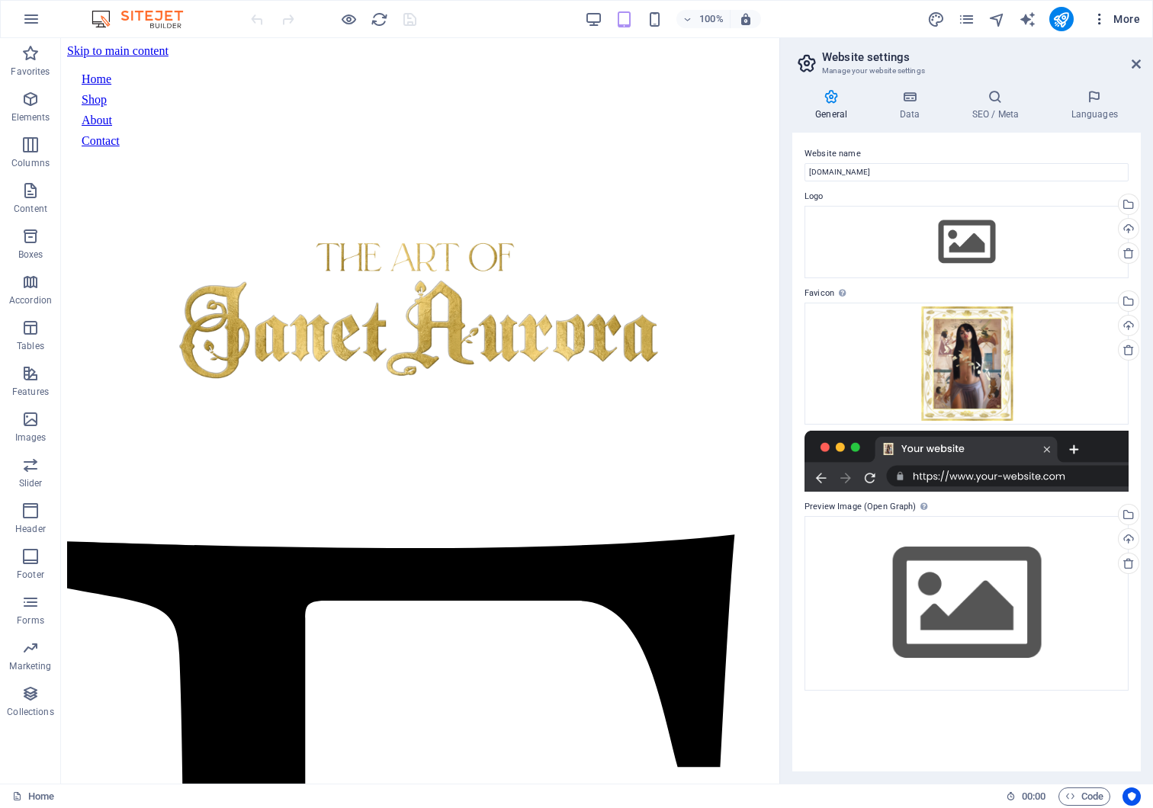
click at [1099, 18] on icon "button" at bounding box center [1099, 18] width 15 height 15
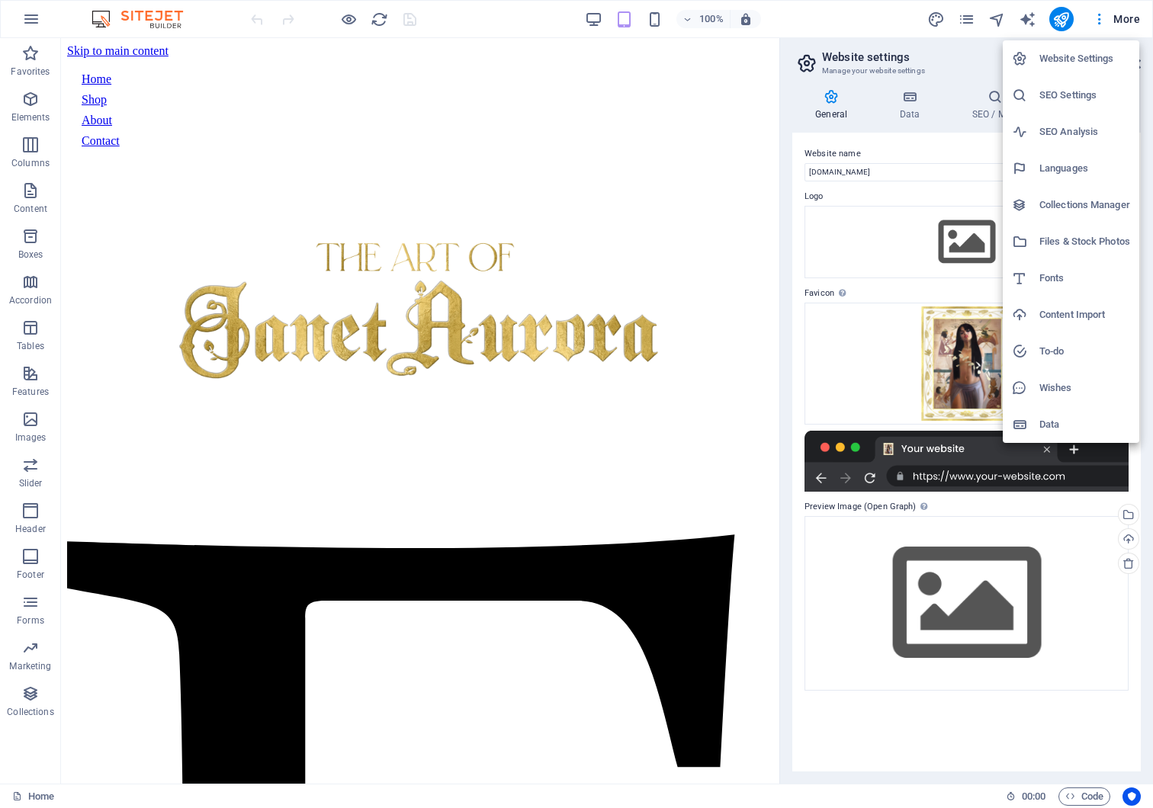
click at [1061, 98] on h6 "SEO Settings" at bounding box center [1084, 95] width 91 height 18
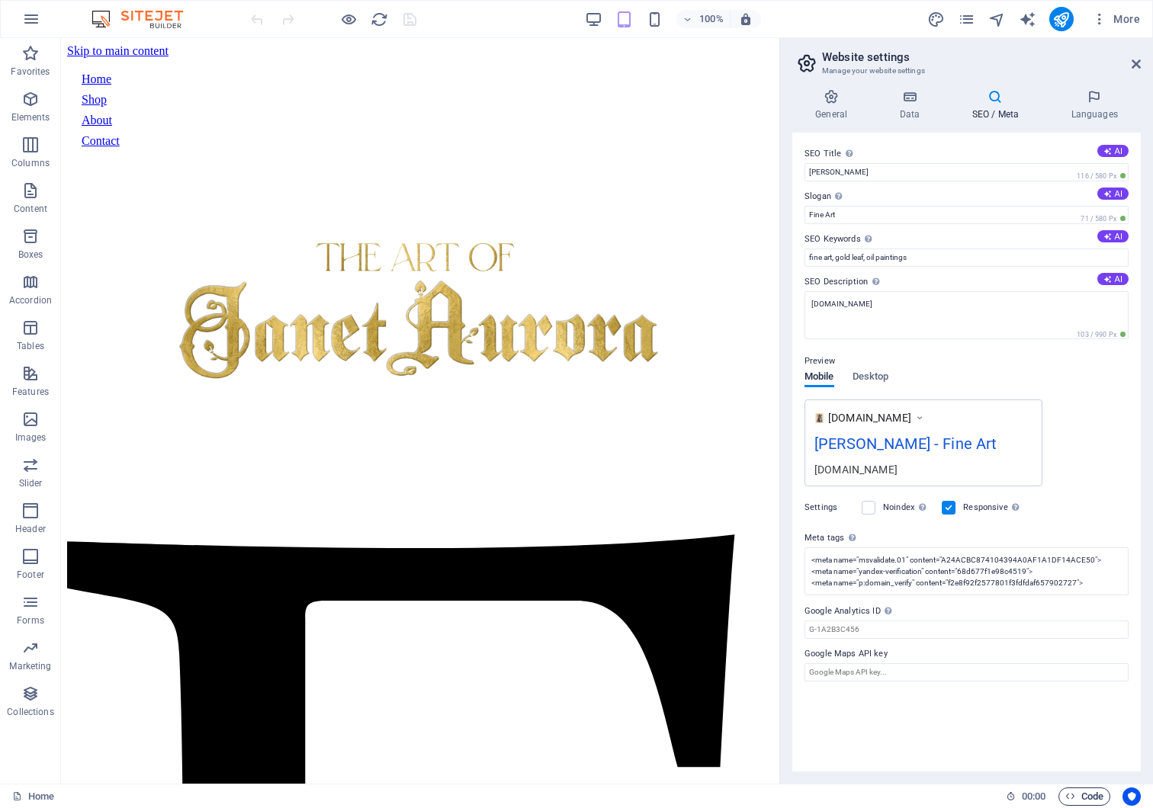
click at [1087, 797] on span "Code" at bounding box center [1084, 797] width 38 height 18
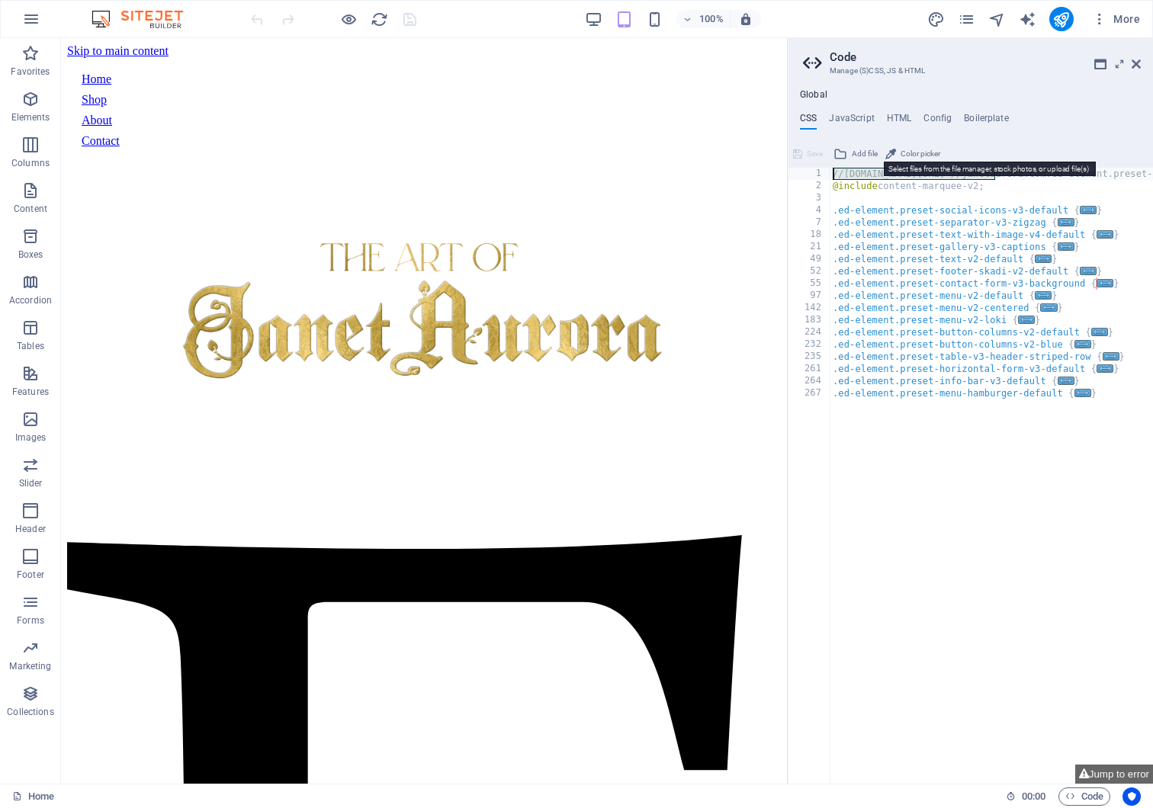
drag, startPoint x: 994, startPoint y: 171, endPoint x: 879, endPoint y: 159, distance: 115.8
click at [879, 159] on div "//[DOMAIN_NAME][URL] //janetaurora.com.ed-element.preset-content-marquee-v2-def…" at bounding box center [970, 463] width 365 height 642
click at [1040, 566] on div "//[DOMAIN_NAME][URL] //janetaurora.com.ed-element.preset-content-marquee-v2-def…" at bounding box center [1096, 489] width 532 height 643
type textarea "}"
click at [868, 116] on h4 "JavaScript" at bounding box center [851, 121] width 45 height 17
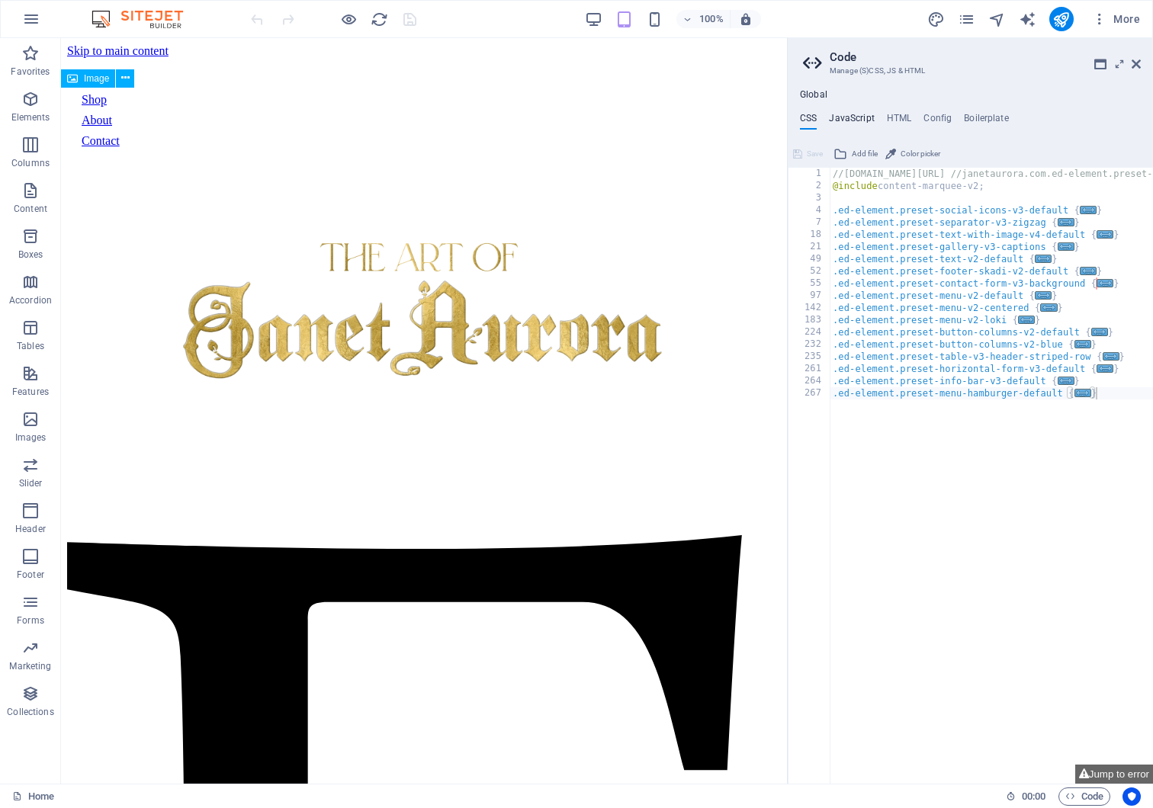
type textarea "/* JS for preset "Menu V2" */"
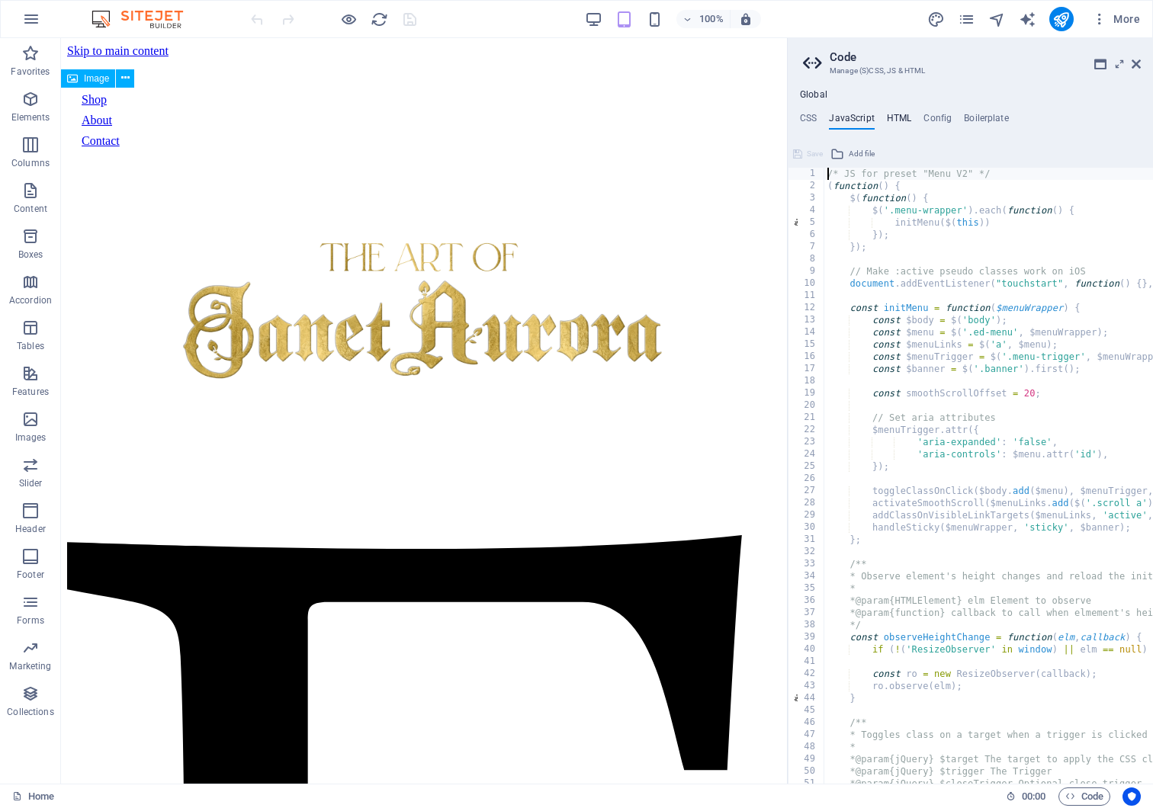
click at [897, 113] on h4 "HTML" at bounding box center [899, 121] width 25 height 17
type textarea "<a href="#main-content" class="wv-link-content button">Skip to main content</a>"
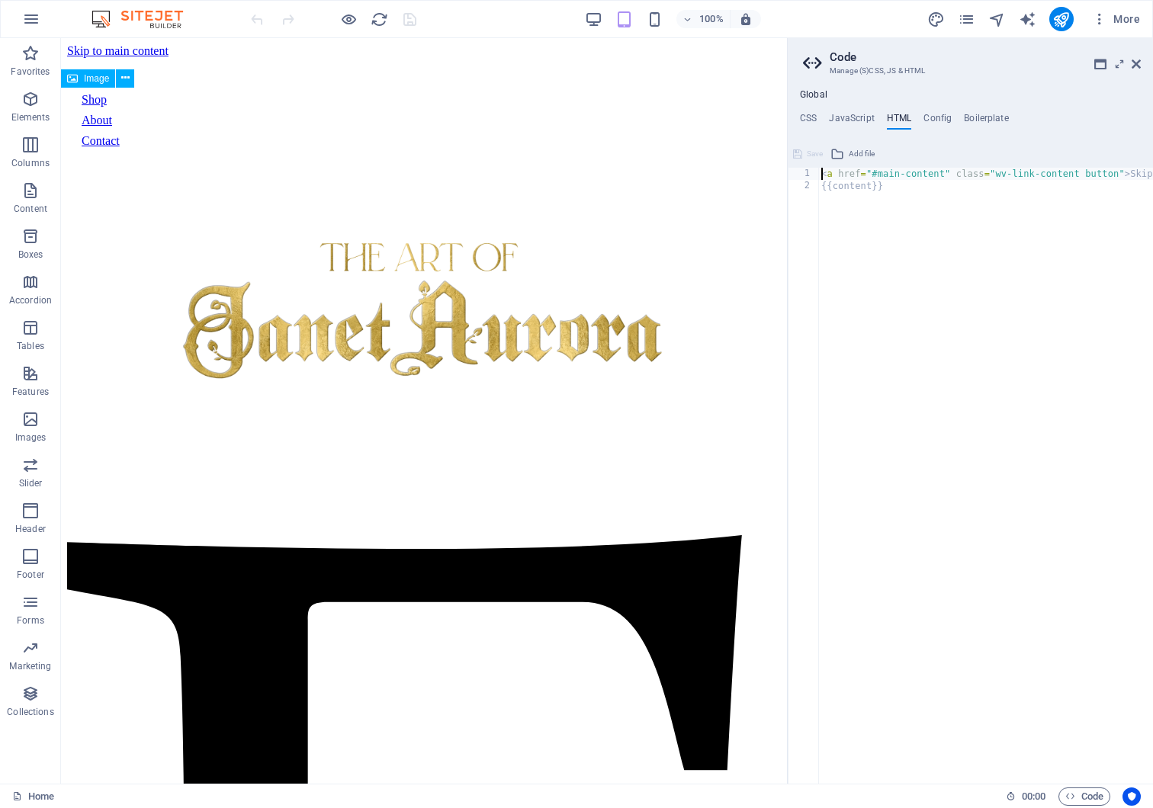
click at [940, 110] on div "Global CSS JavaScript HTML Config Boilerplate } 1 2 3 4 7 18 21 49 52 55 97 142…" at bounding box center [970, 436] width 365 height 695
click at [940, 119] on h4 "Config" at bounding box center [937, 121] width 28 height 17
type textarea "$color-background: #ffffff;"
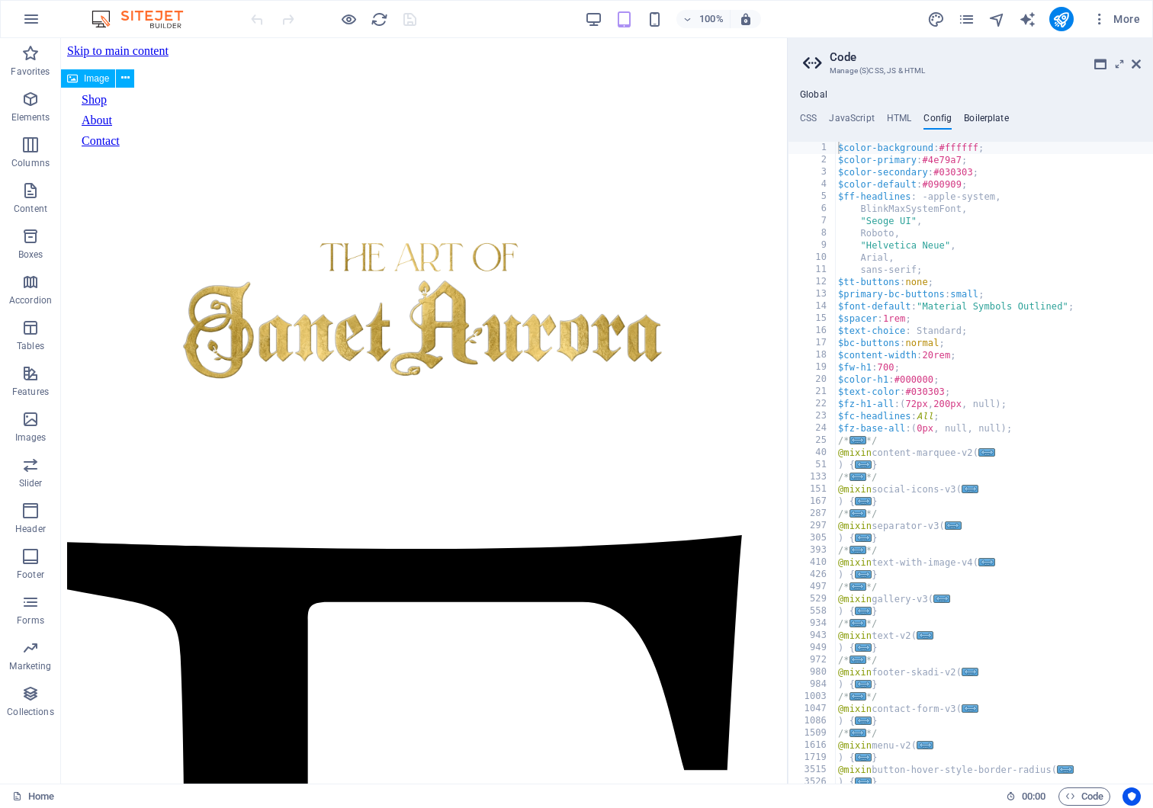
click at [982, 117] on h4 "Boilerplate" at bounding box center [986, 121] width 45 height 17
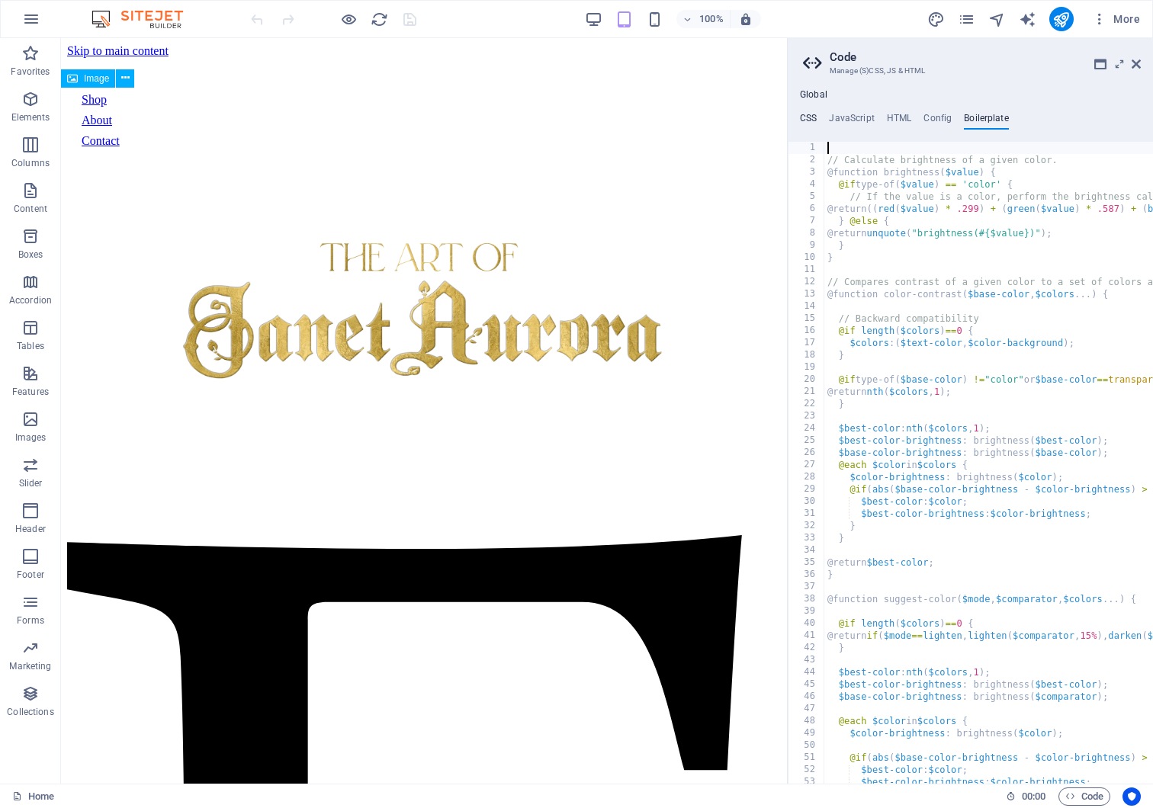
click at [813, 117] on h4 "CSS" at bounding box center [808, 121] width 17 height 17
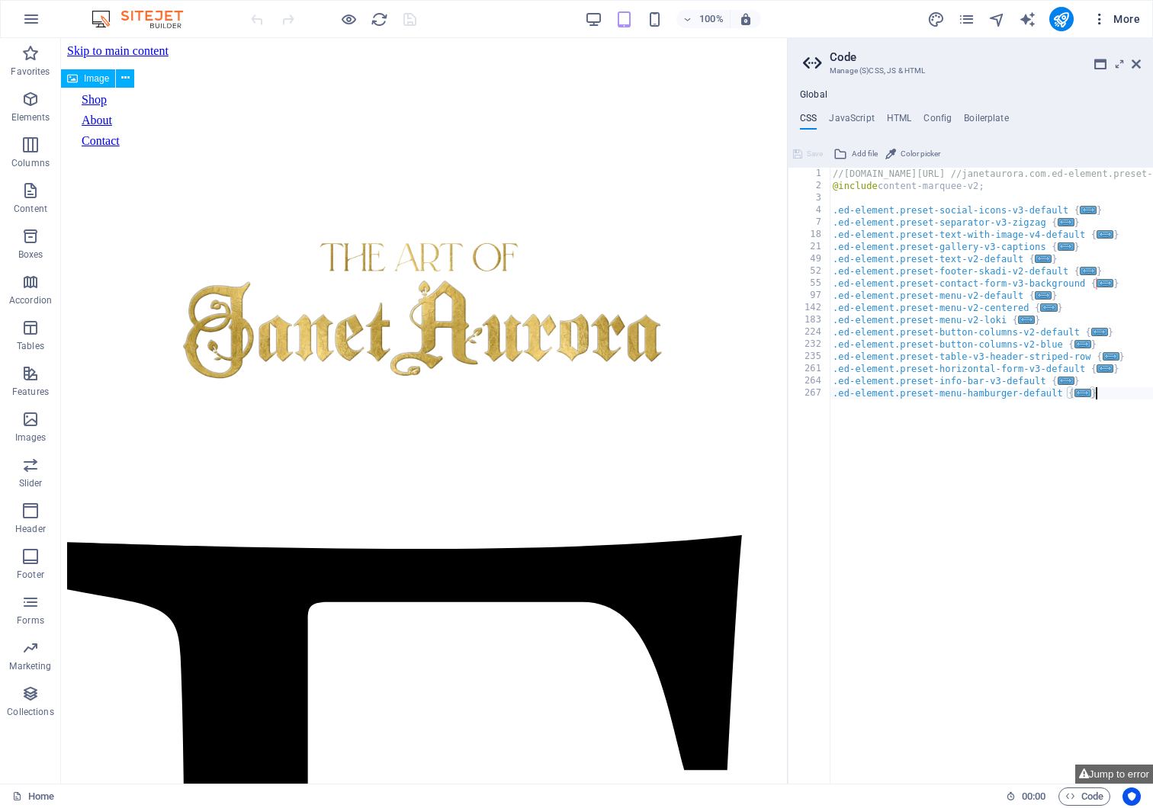
click at [1098, 21] on icon "button" at bounding box center [1099, 18] width 15 height 15
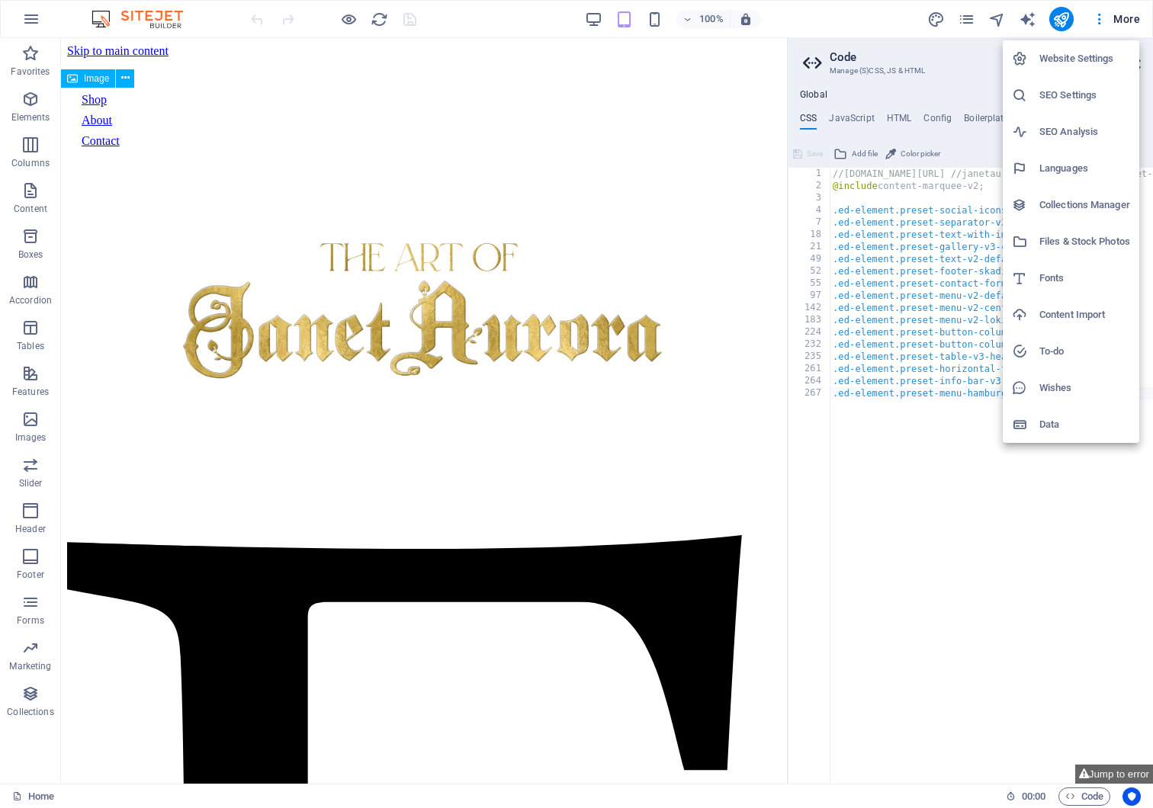
click at [1098, 63] on h6 "Website Settings" at bounding box center [1084, 59] width 91 height 18
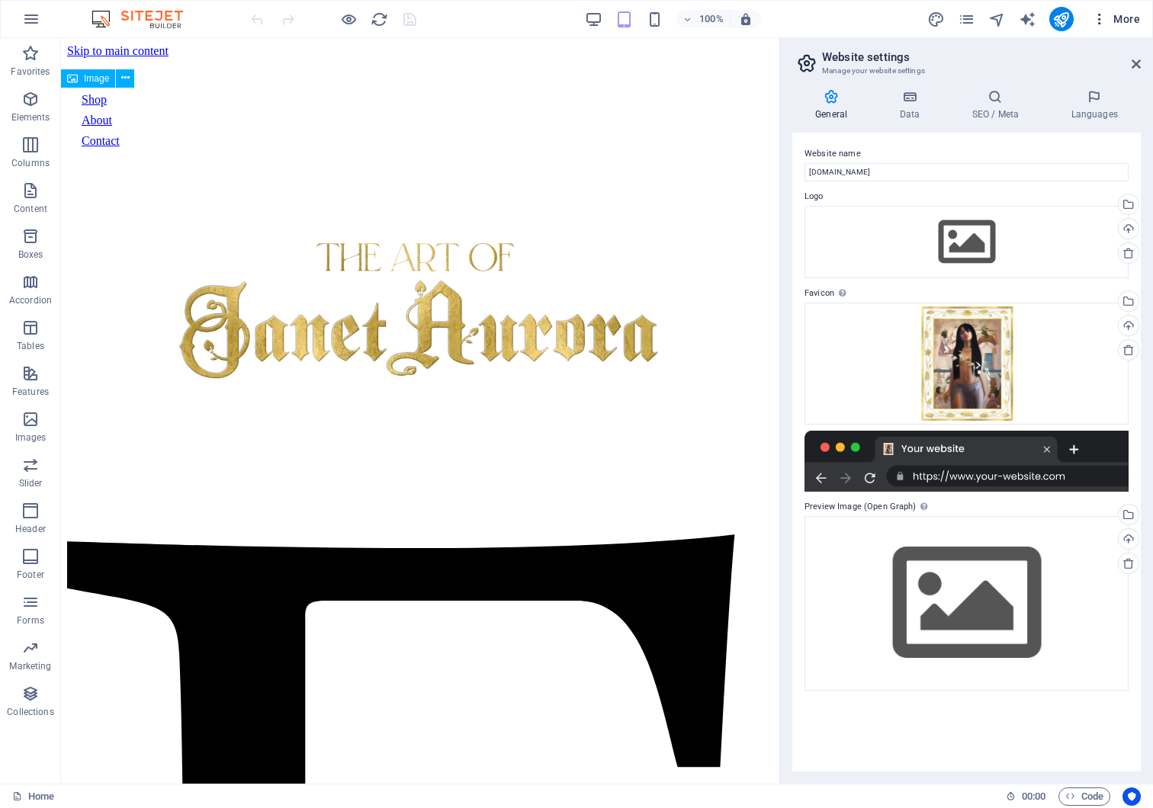
click at [1095, 19] on icon "button" at bounding box center [1099, 18] width 15 height 15
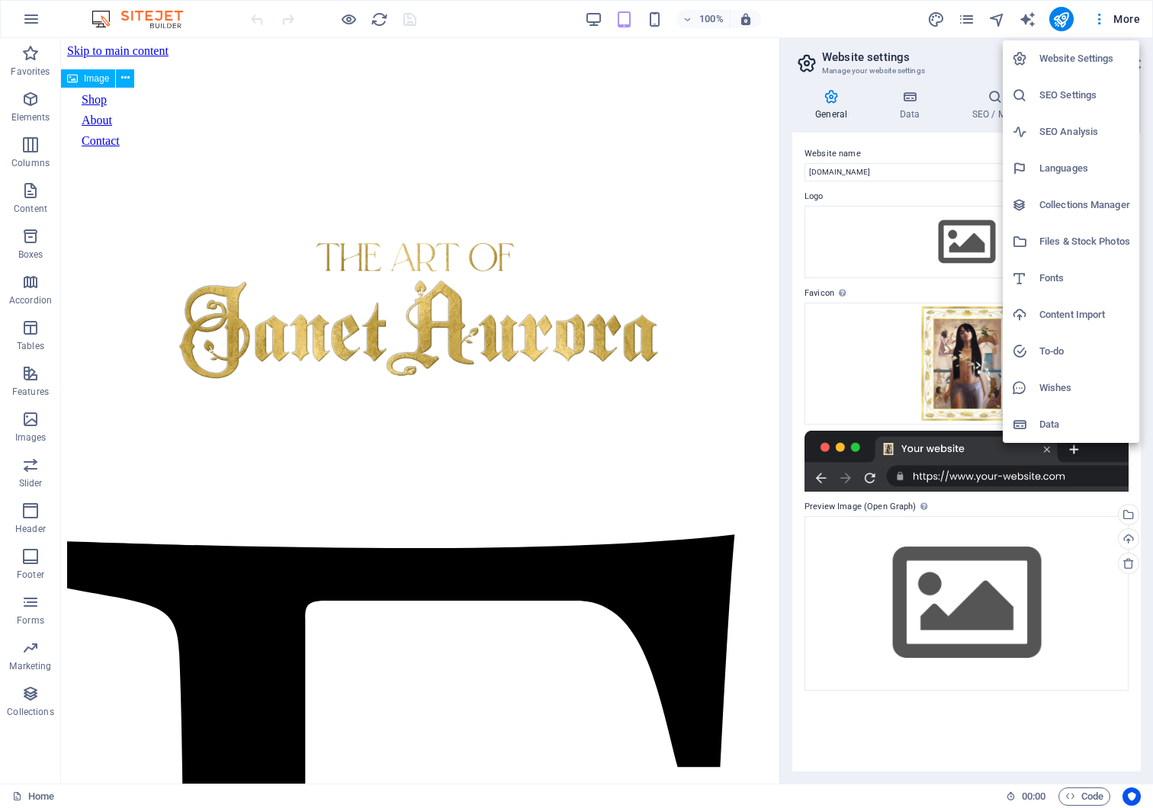
click at [1095, 310] on h6 "Content Import" at bounding box center [1084, 315] width 91 height 18
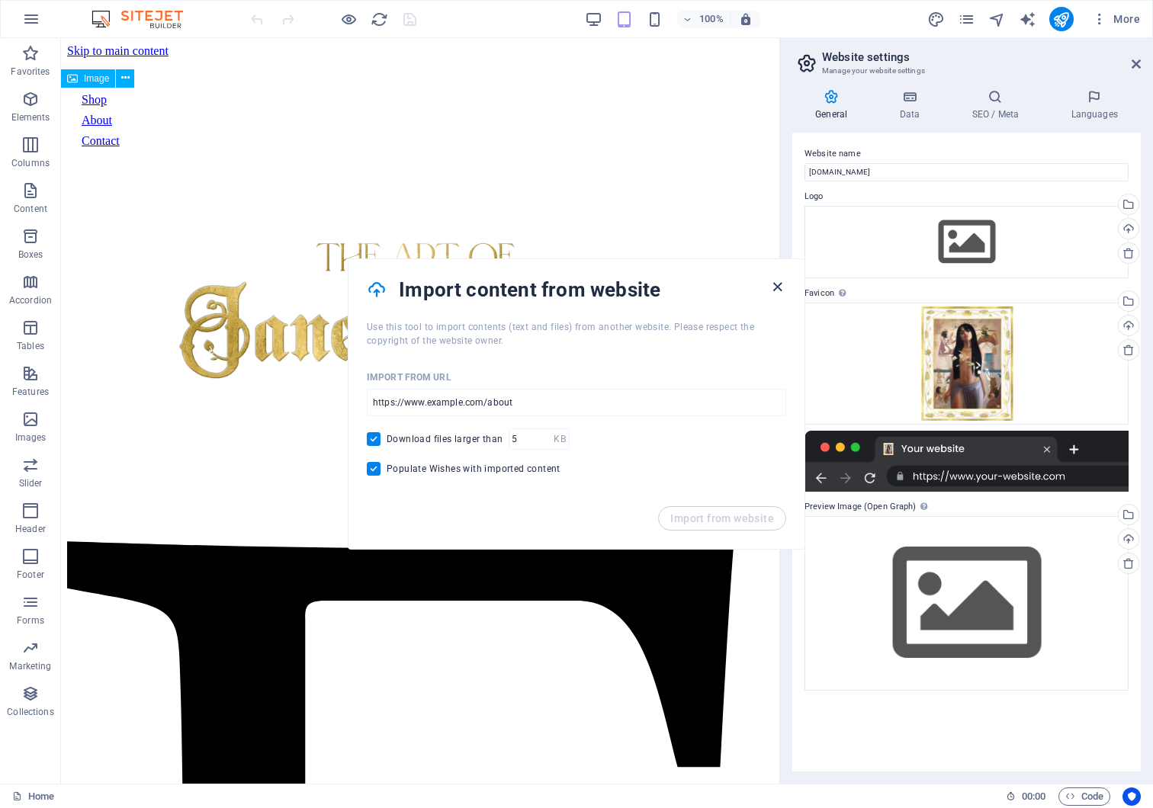
click at [778, 284] on icon "button" at bounding box center [778, 287] width 18 height 18
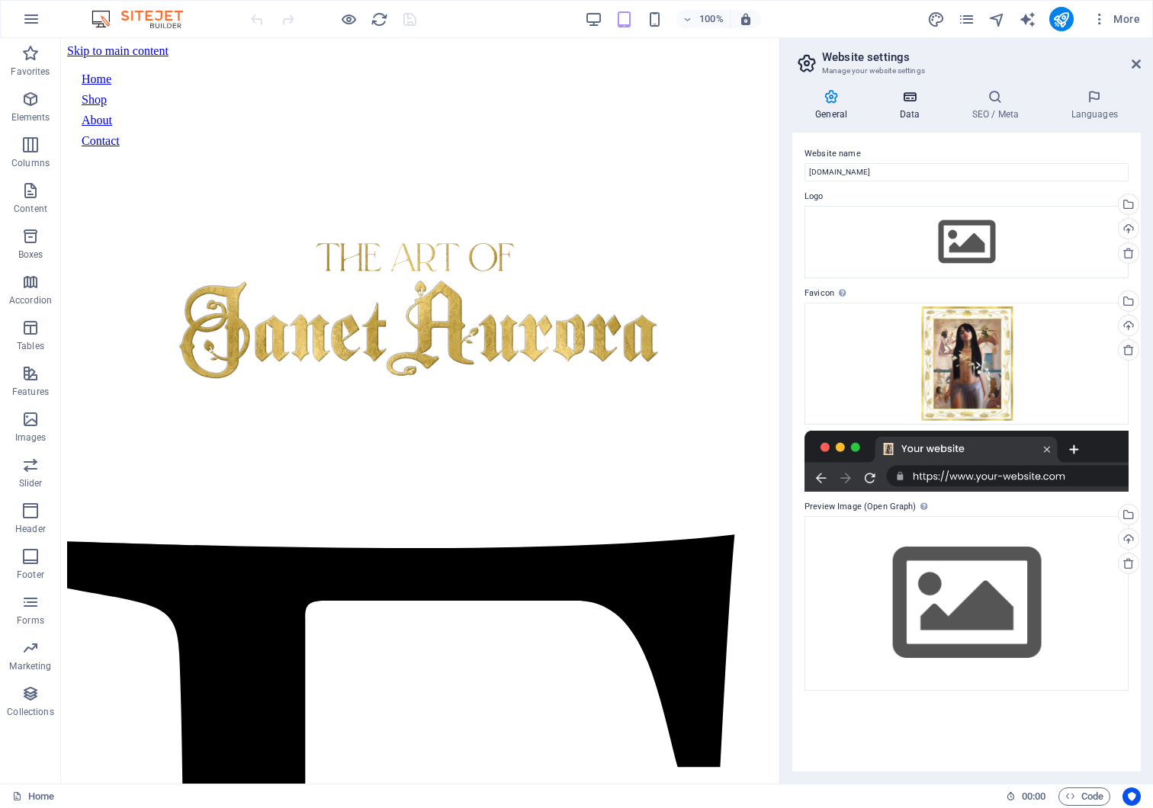
click at [917, 107] on h4 "Data" at bounding box center [912, 105] width 72 height 32
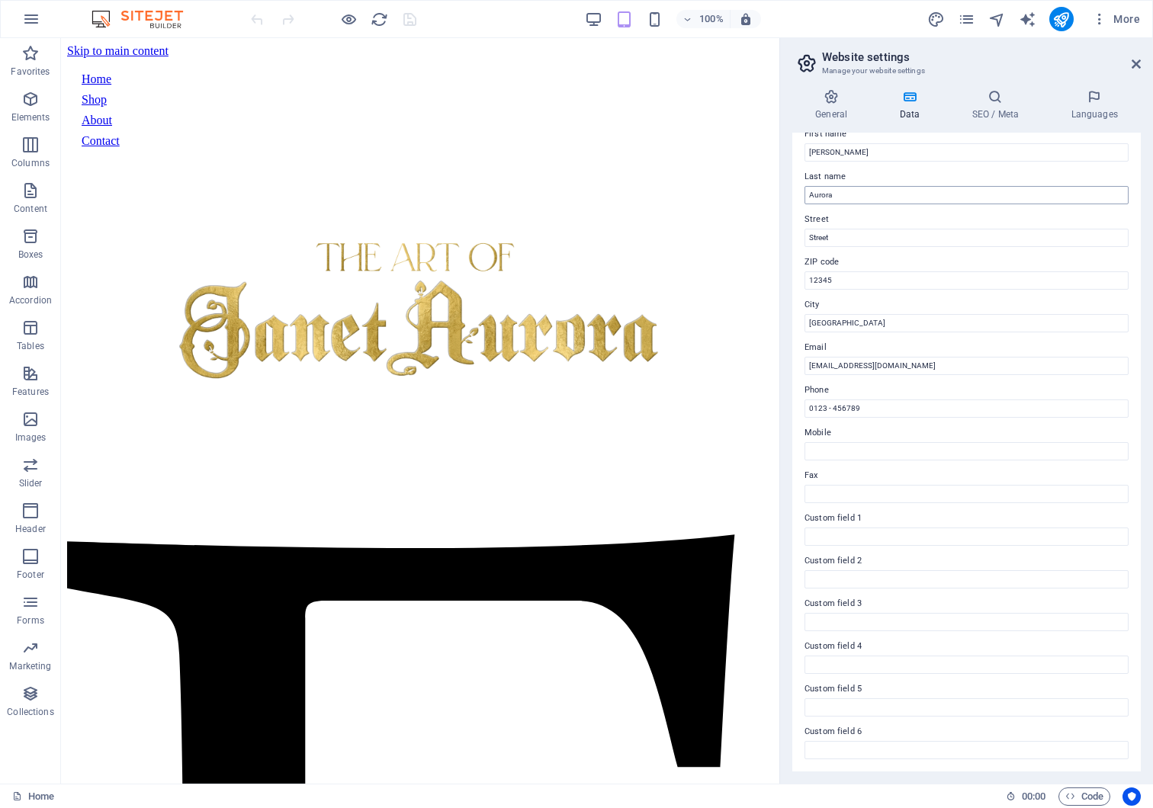
scroll to position [95, 0]
click at [980, 108] on h4 "SEO / Meta" at bounding box center [998, 105] width 99 height 32
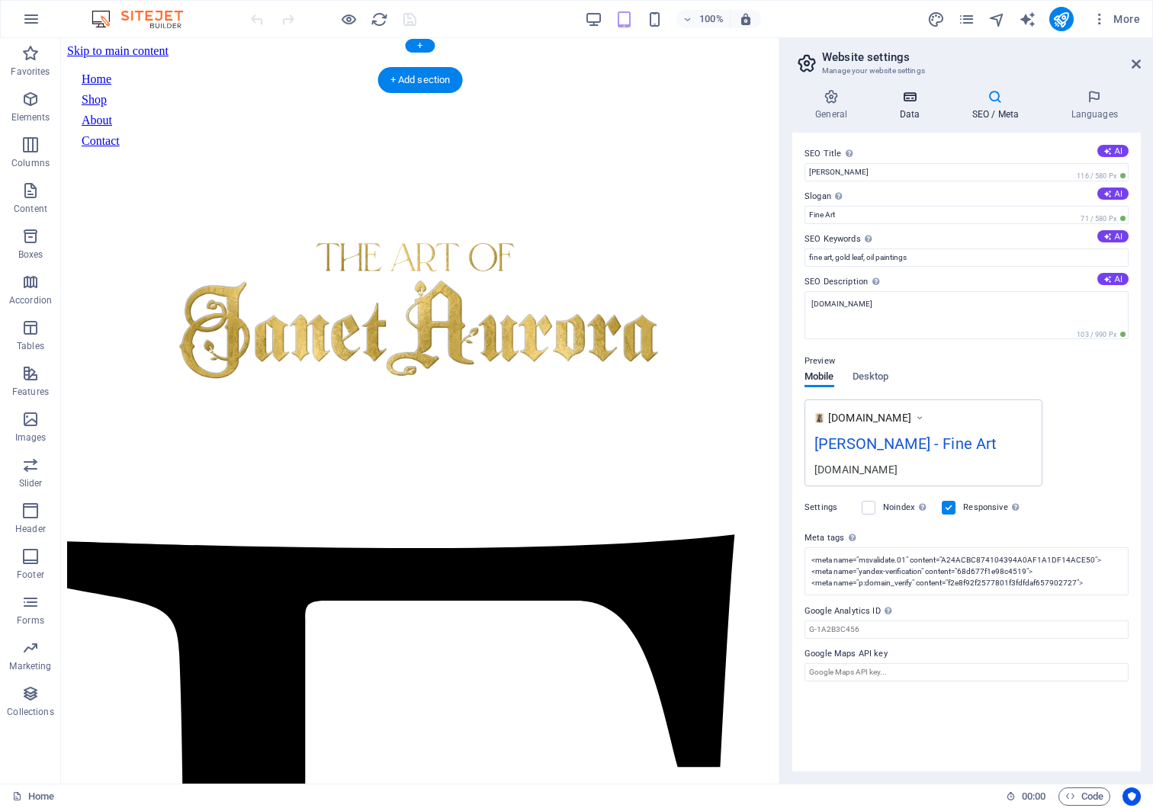
click at [913, 95] on icon at bounding box center [909, 96] width 66 height 15
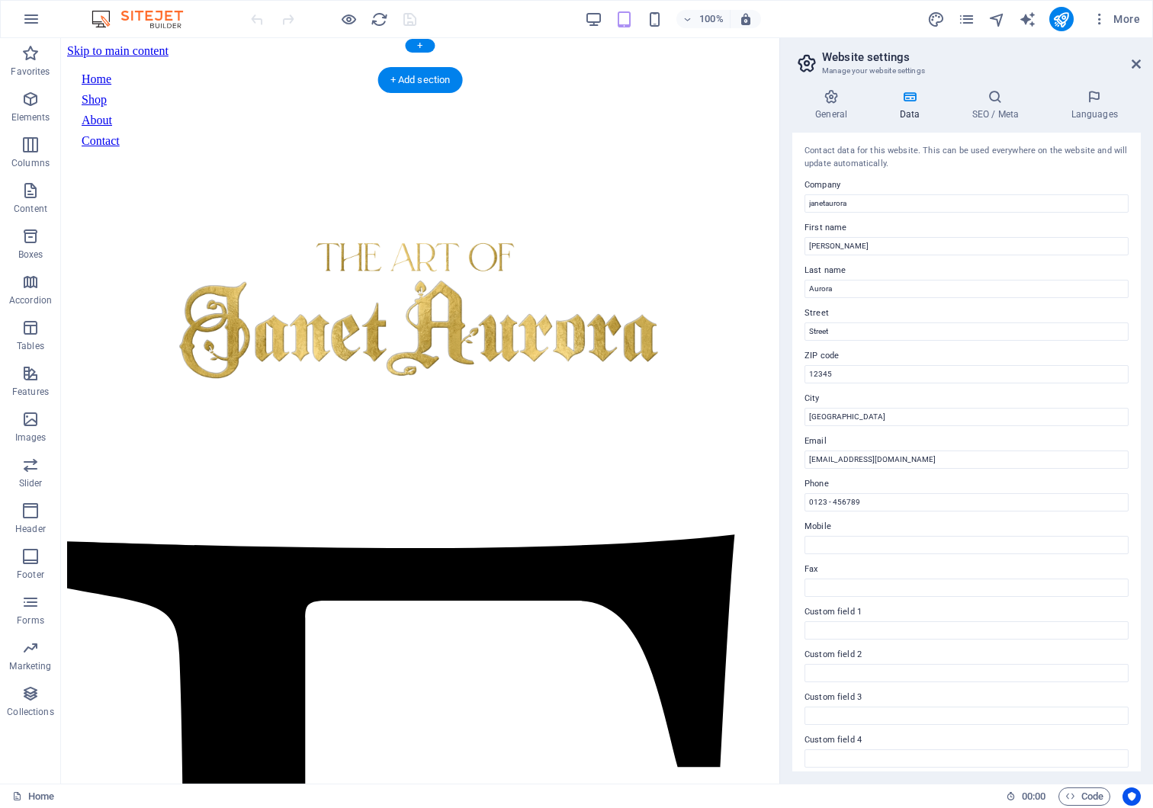
scroll to position [0, 0]
click at [990, 101] on icon at bounding box center [995, 96] width 93 height 15
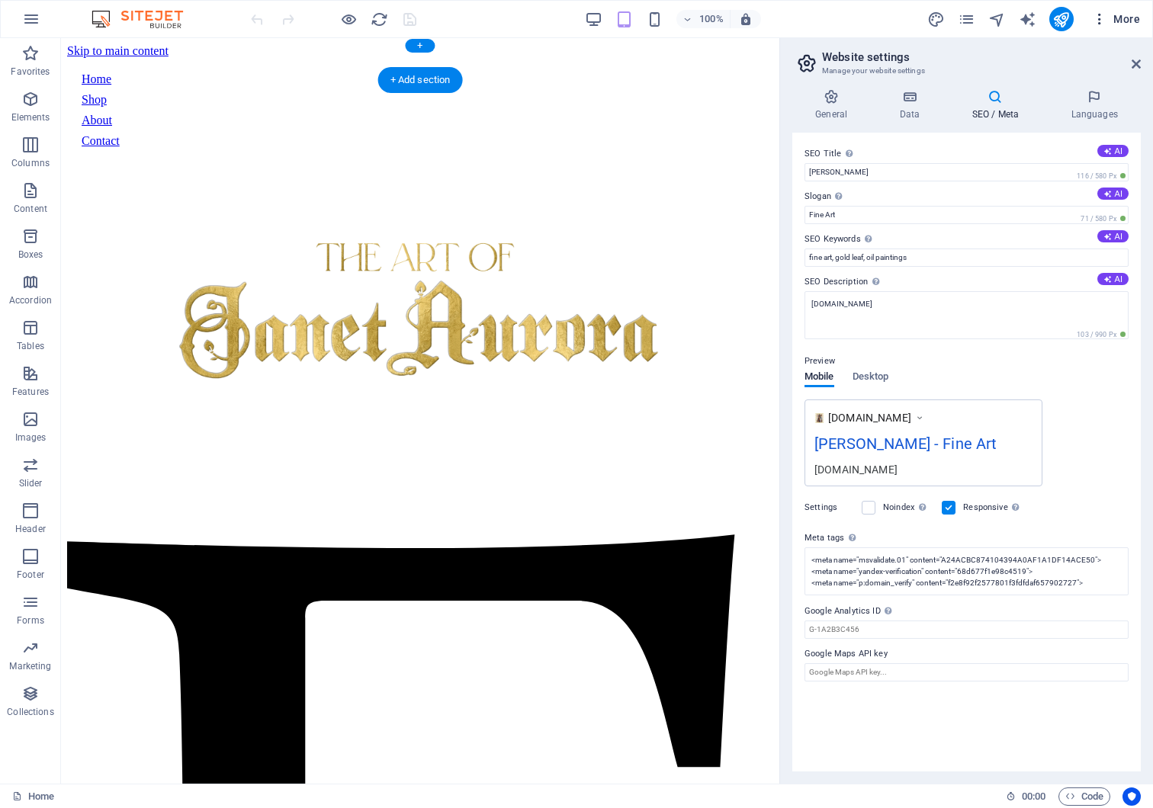
click at [1101, 19] on icon "button" at bounding box center [1099, 18] width 15 height 15
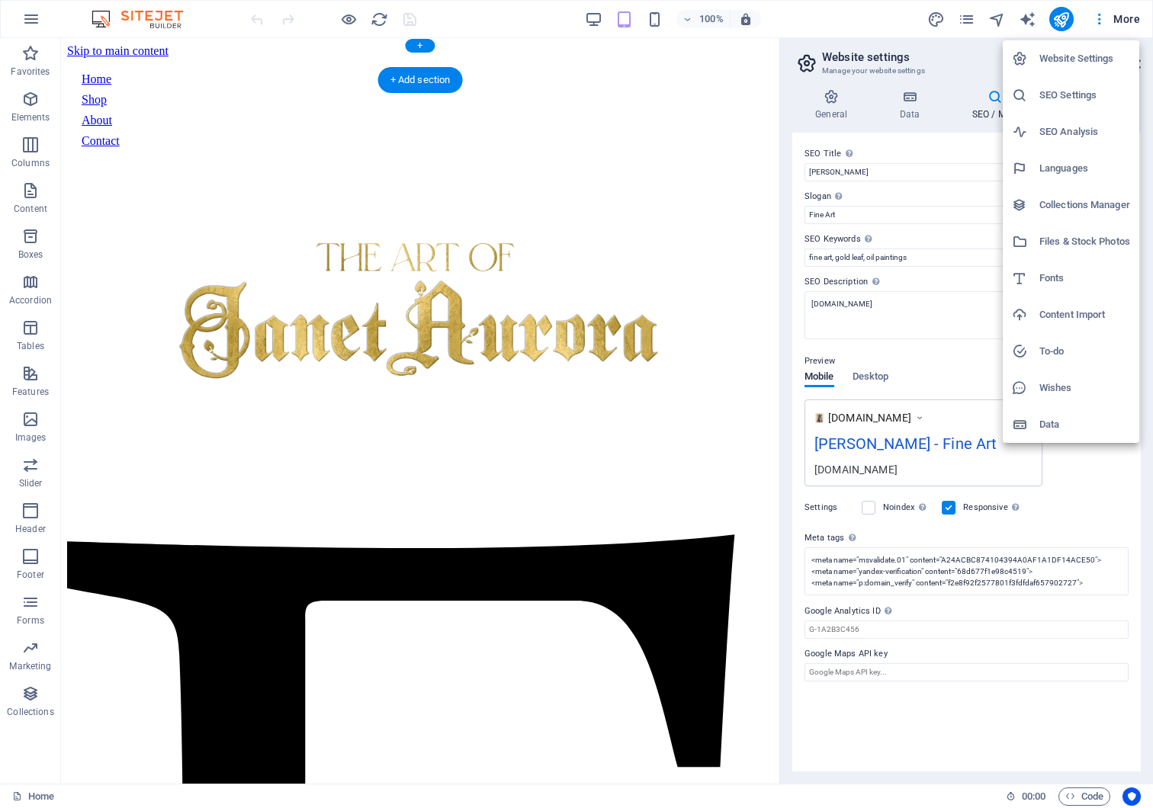
click at [1096, 242] on h6 "Files & Stock Photos" at bounding box center [1084, 242] width 91 height 18
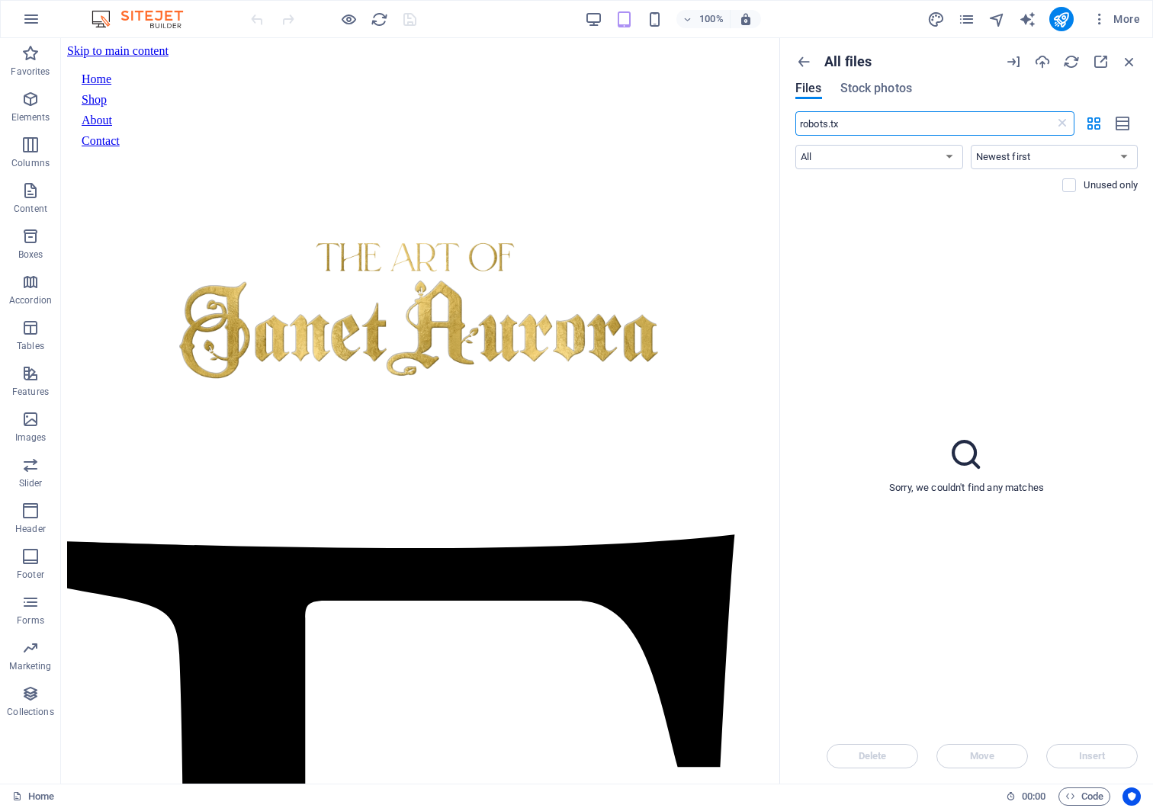
type input "robots.txt"
drag, startPoint x: 874, startPoint y: 124, endPoint x: 735, endPoint y: 122, distance: 138.8
click at [735, 122] on div "Home Favorites Elements Columns Content Boxes Accordion Tables Features Images …" at bounding box center [576, 411] width 1153 height 746
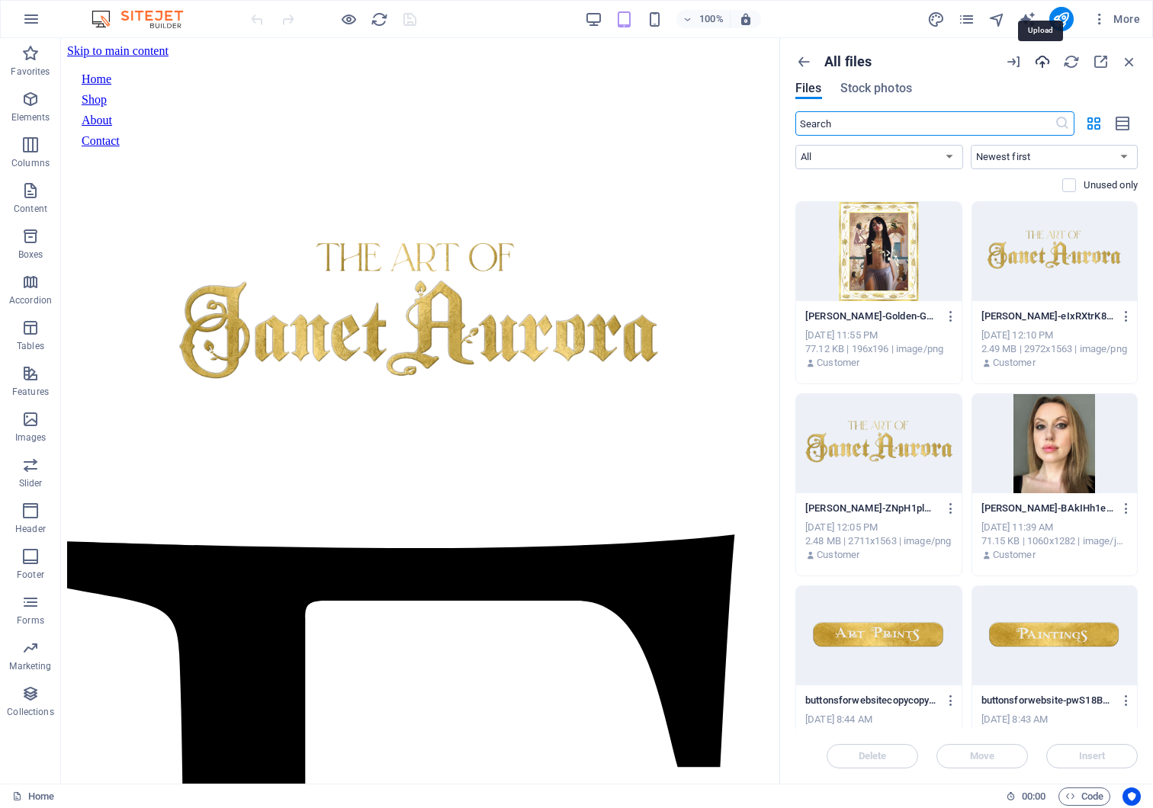
click at [1035, 62] on icon "button" at bounding box center [1042, 61] width 17 height 17
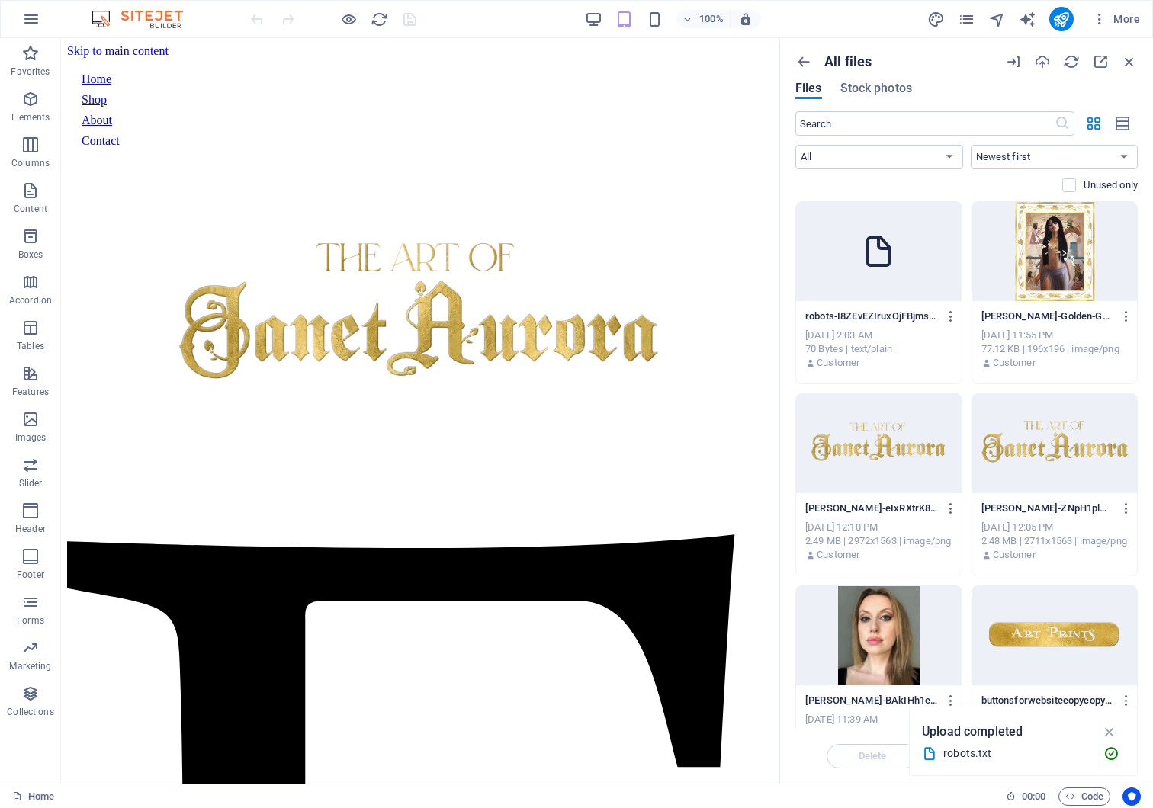
click at [915, 278] on div at bounding box center [878, 251] width 165 height 99
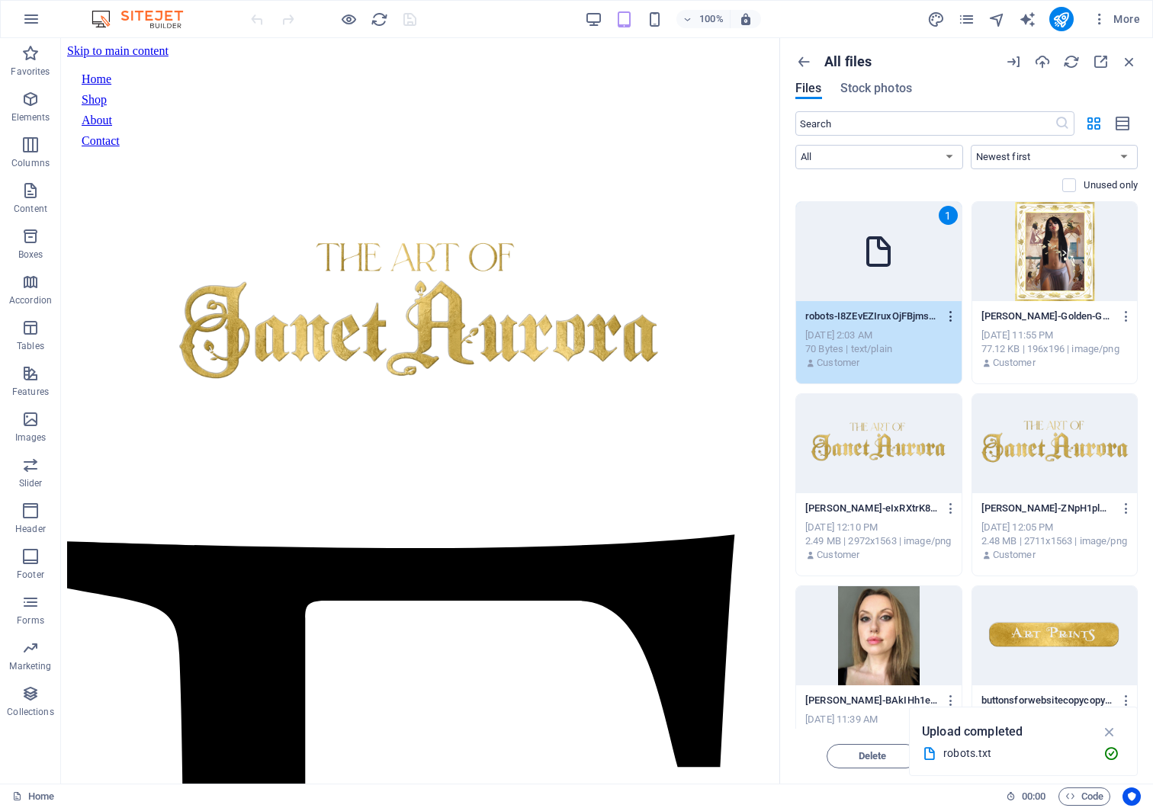
click at [944, 312] on icon "button" at bounding box center [951, 317] width 14 height 14
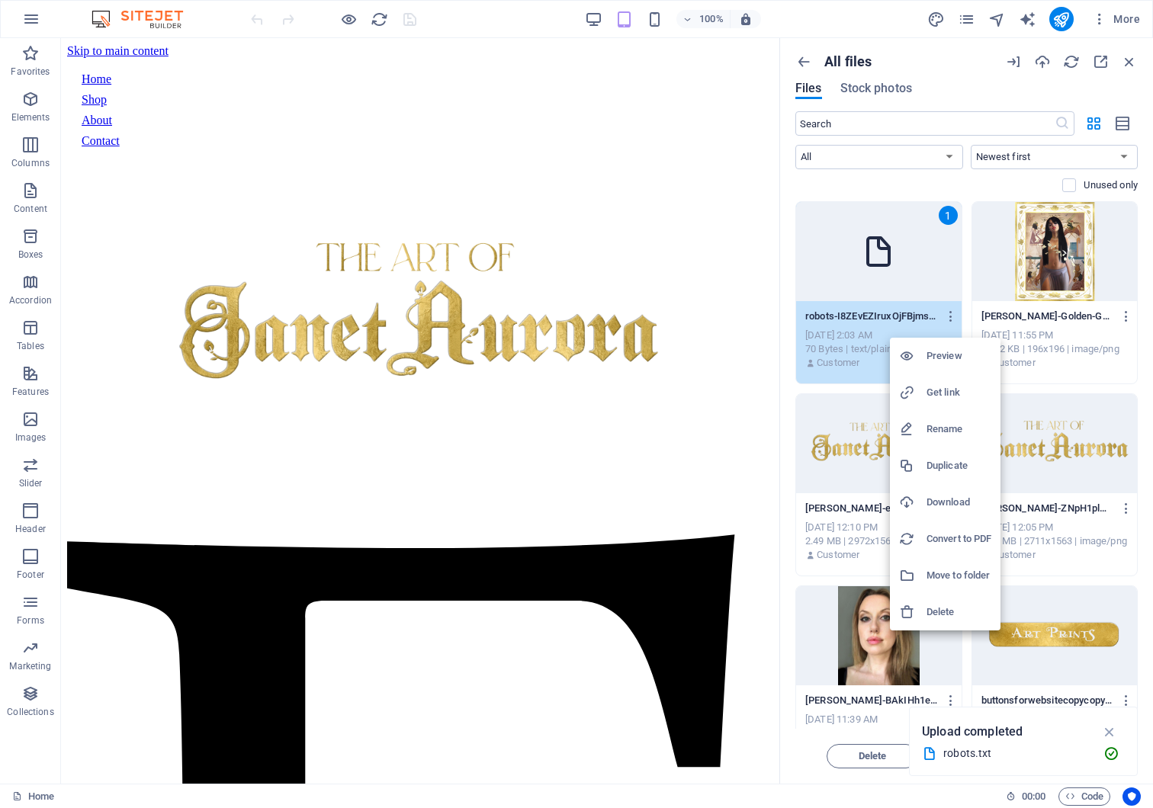
click at [928, 249] on div at bounding box center [576, 404] width 1153 height 808
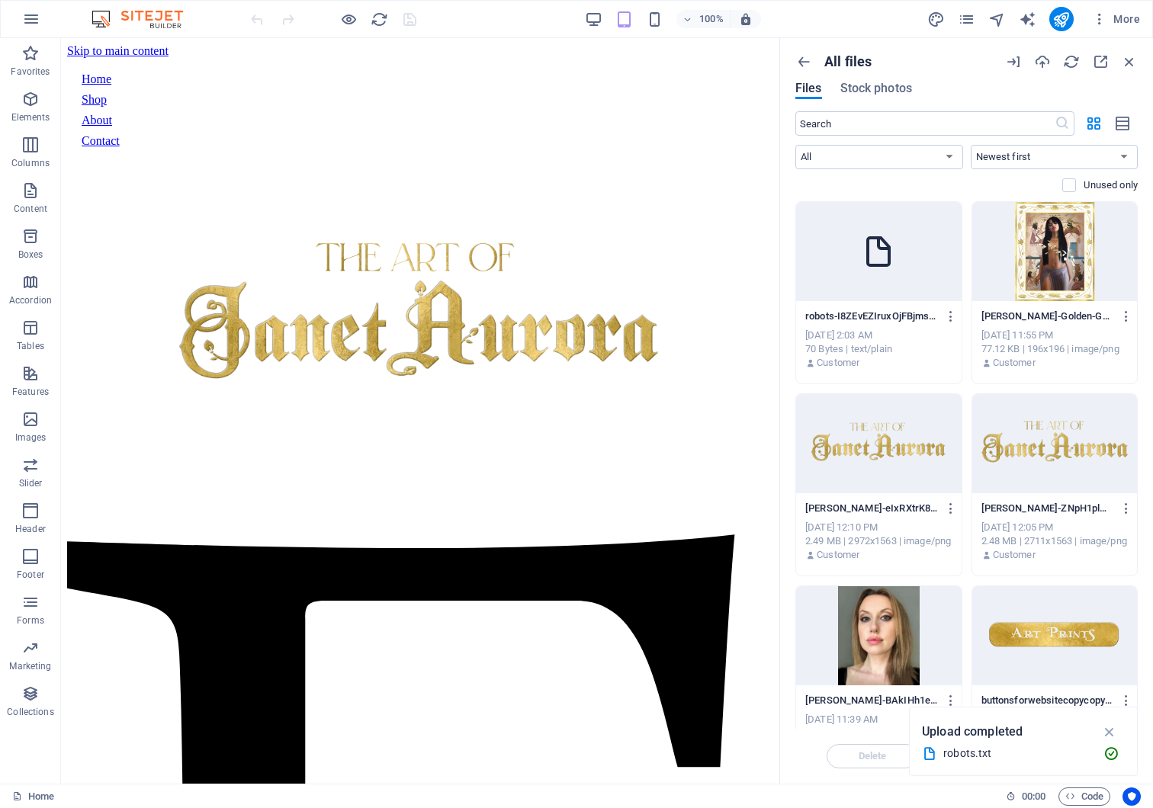
click at [886, 242] on icon at bounding box center [878, 251] width 37 height 37
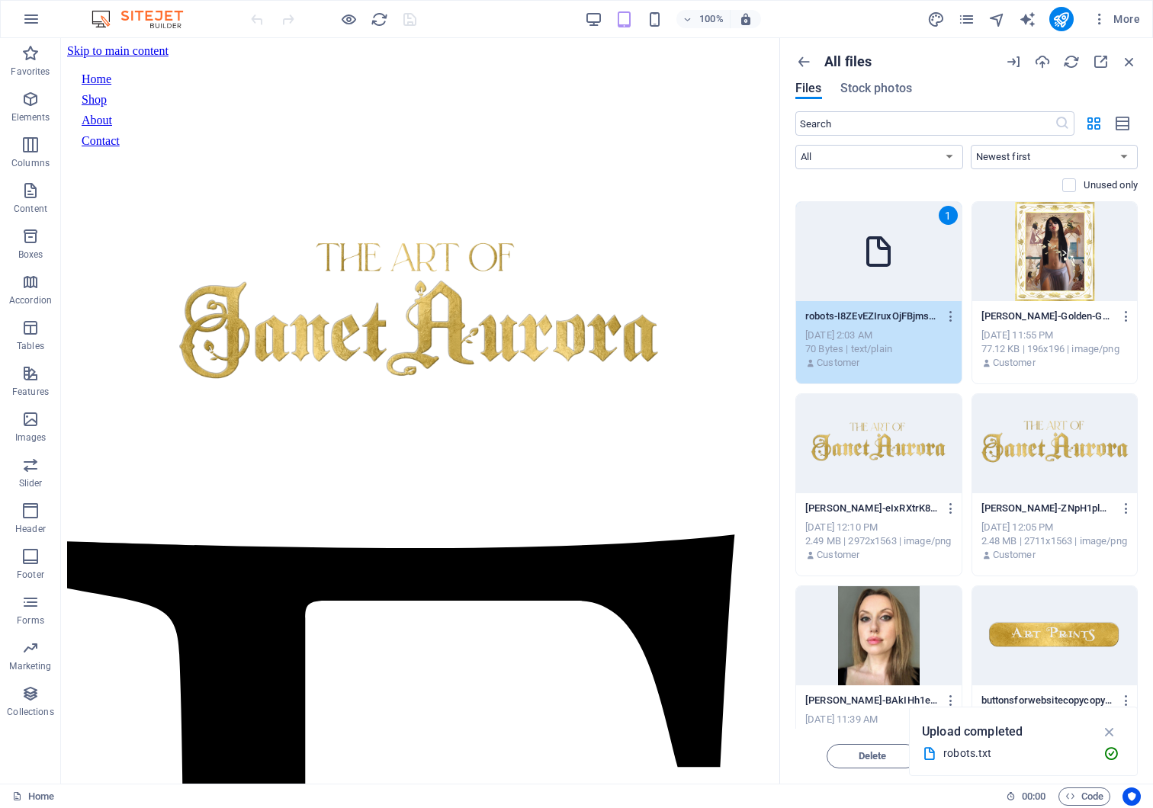
click at [883, 258] on icon at bounding box center [878, 251] width 37 height 37
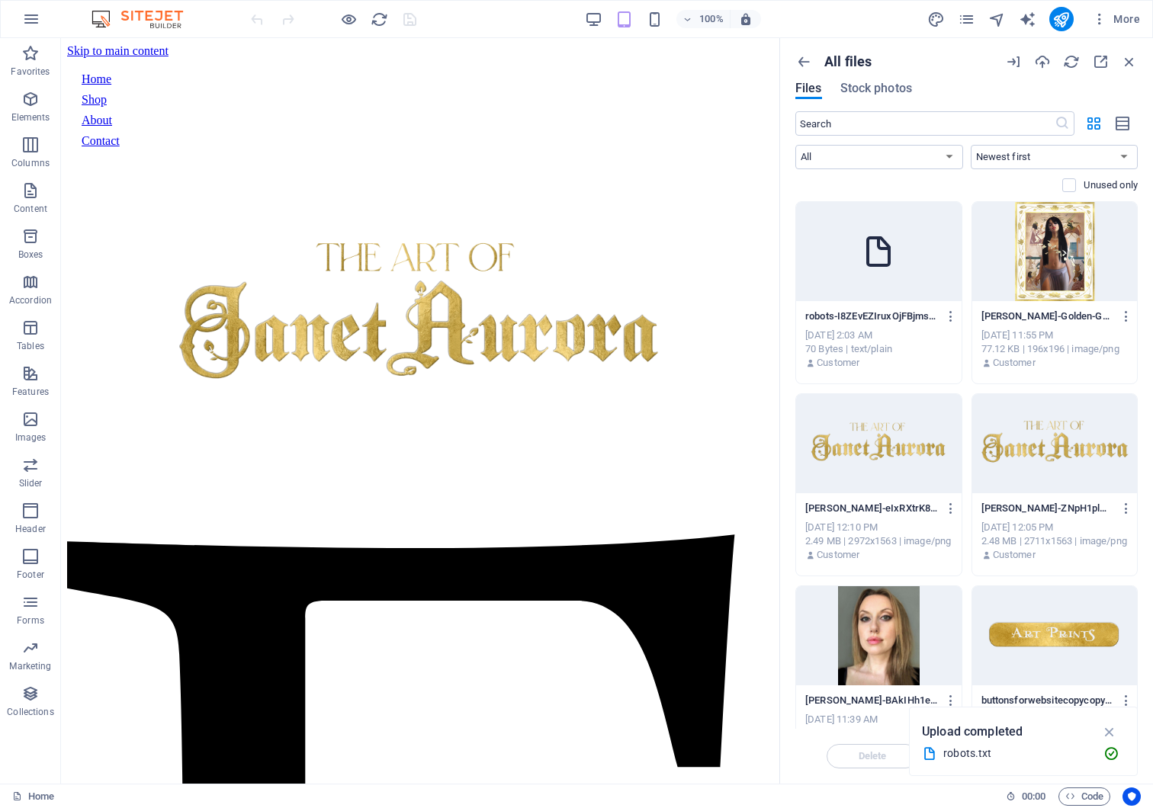
click at [910, 256] on div at bounding box center [878, 251] width 165 height 99
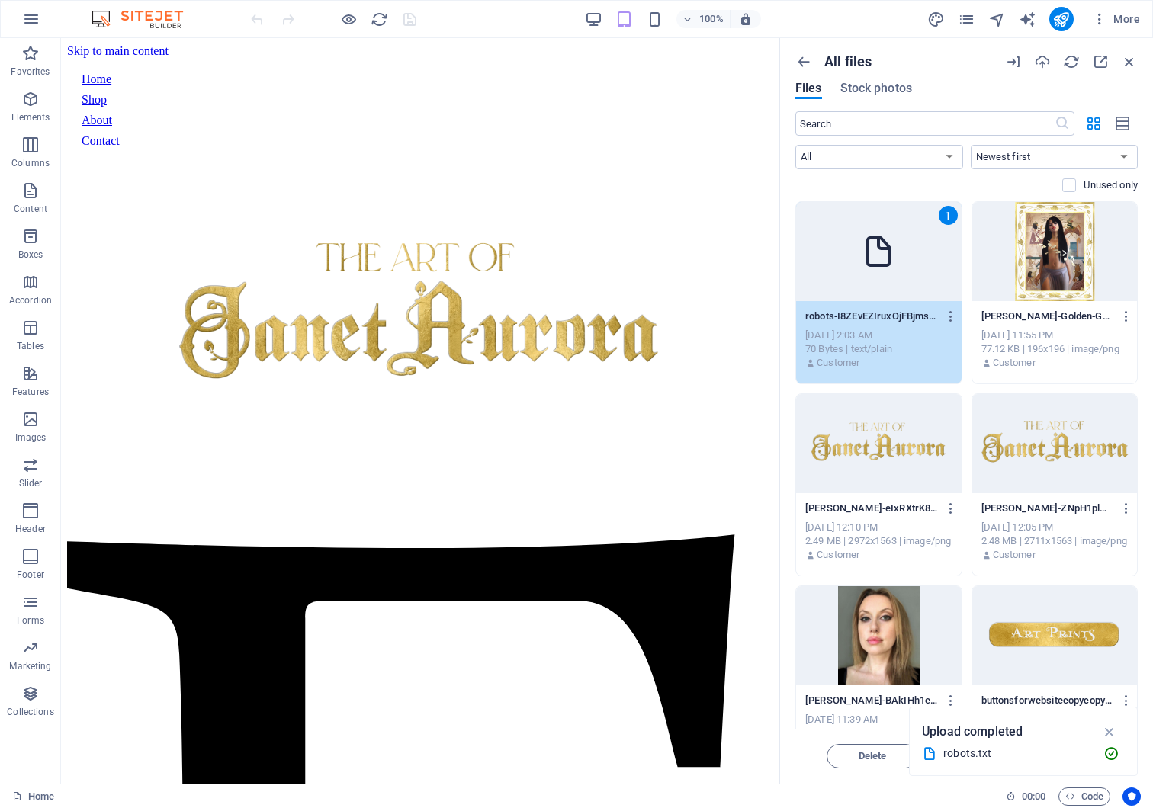
click at [892, 256] on icon at bounding box center [878, 251] width 37 height 37
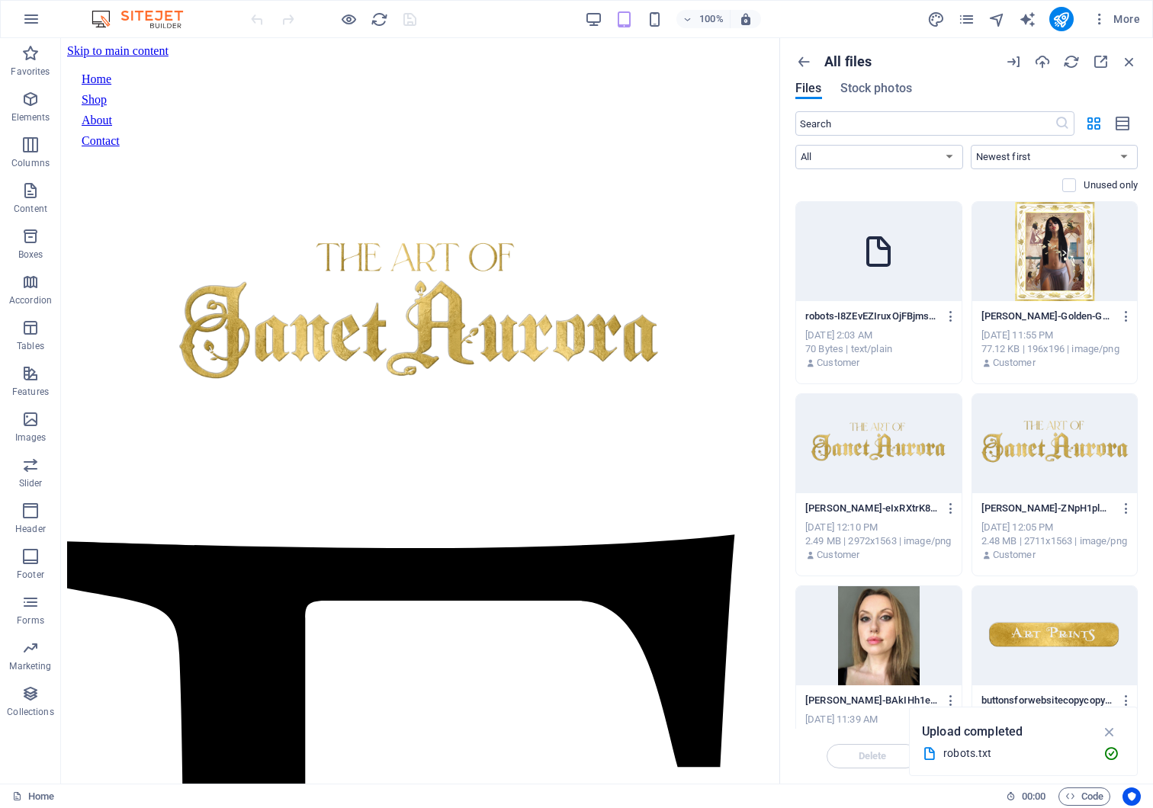
click at [861, 254] on icon at bounding box center [878, 251] width 37 height 37
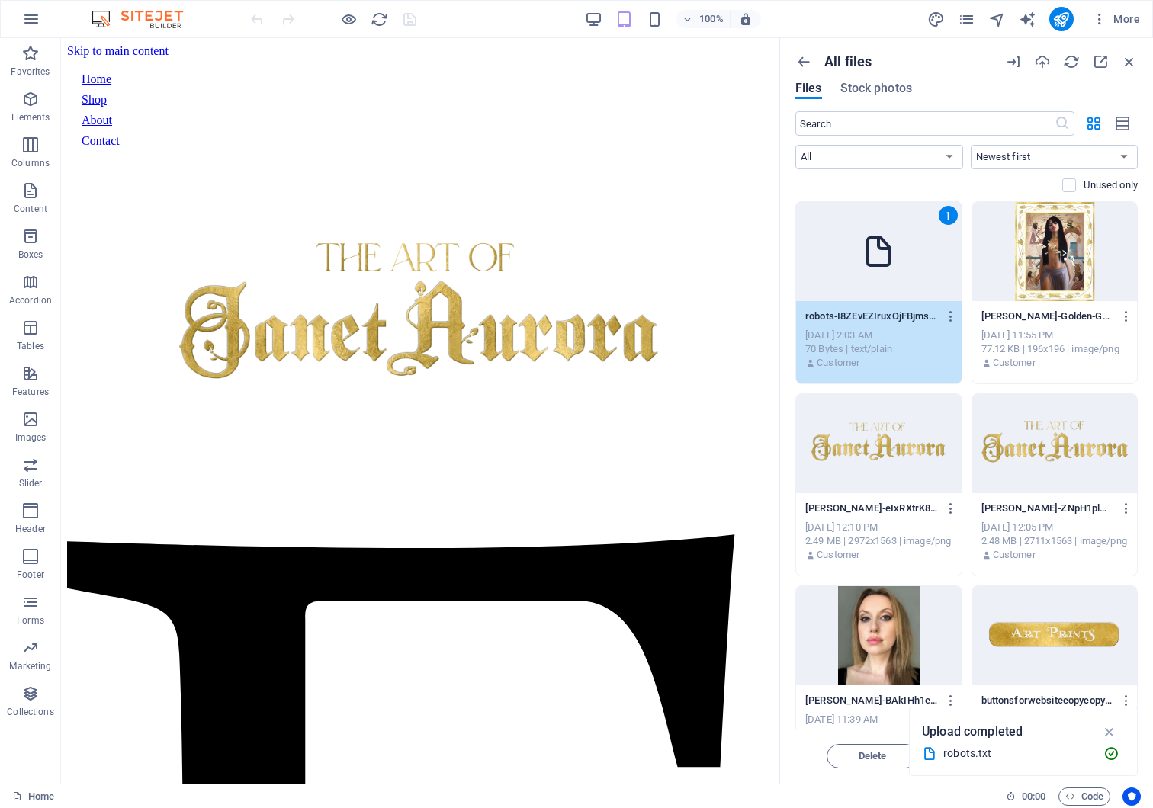
click at [861, 254] on icon at bounding box center [878, 251] width 37 height 37
click at [878, 258] on icon at bounding box center [878, 251] width 37 height 37
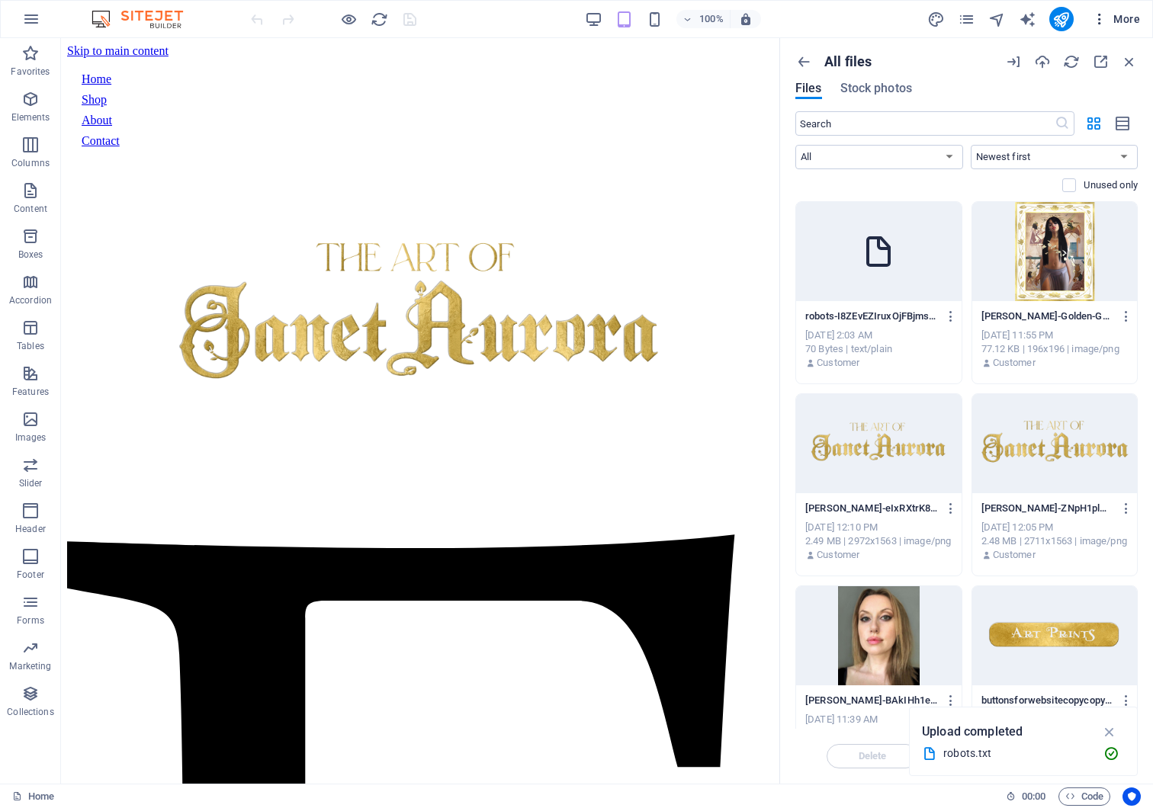
click at [1099, 21] on icon "button" at bounding box center [1099, 18] width 15 height 15
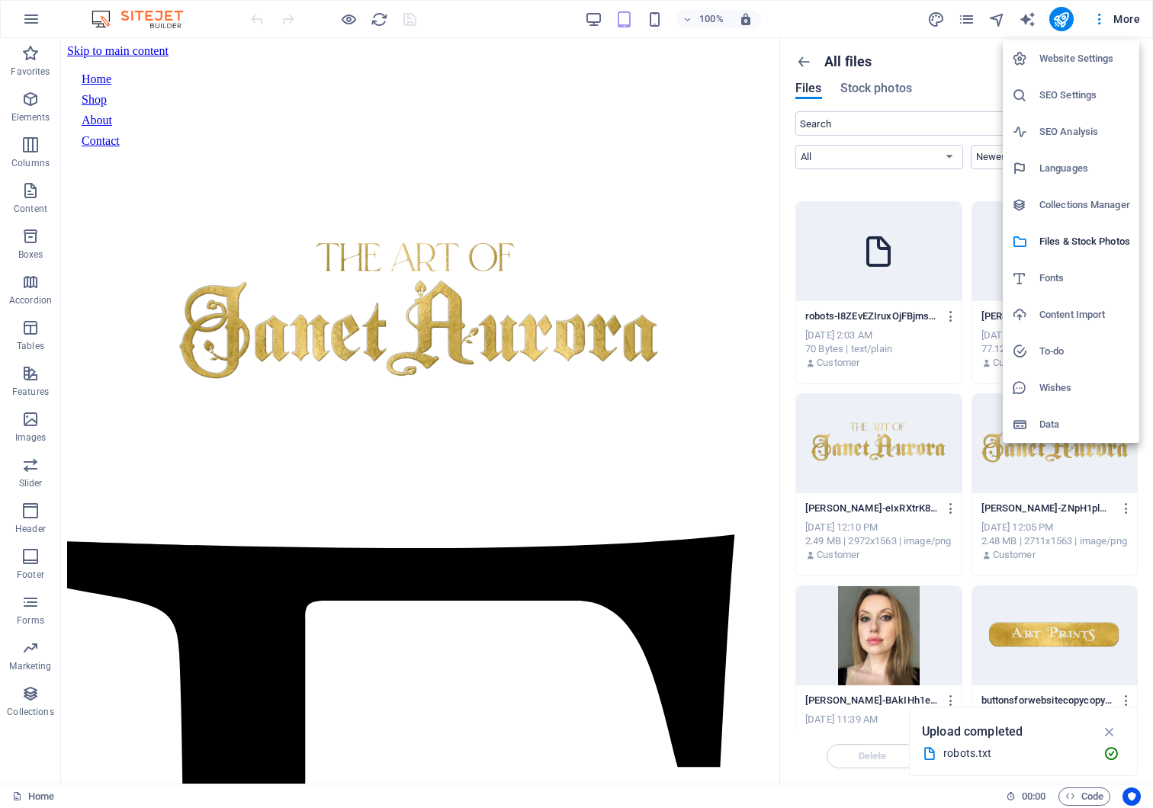
click at [1080, 419] on h6 "Data" at bounding box center [1084, 425] width 91 height 18
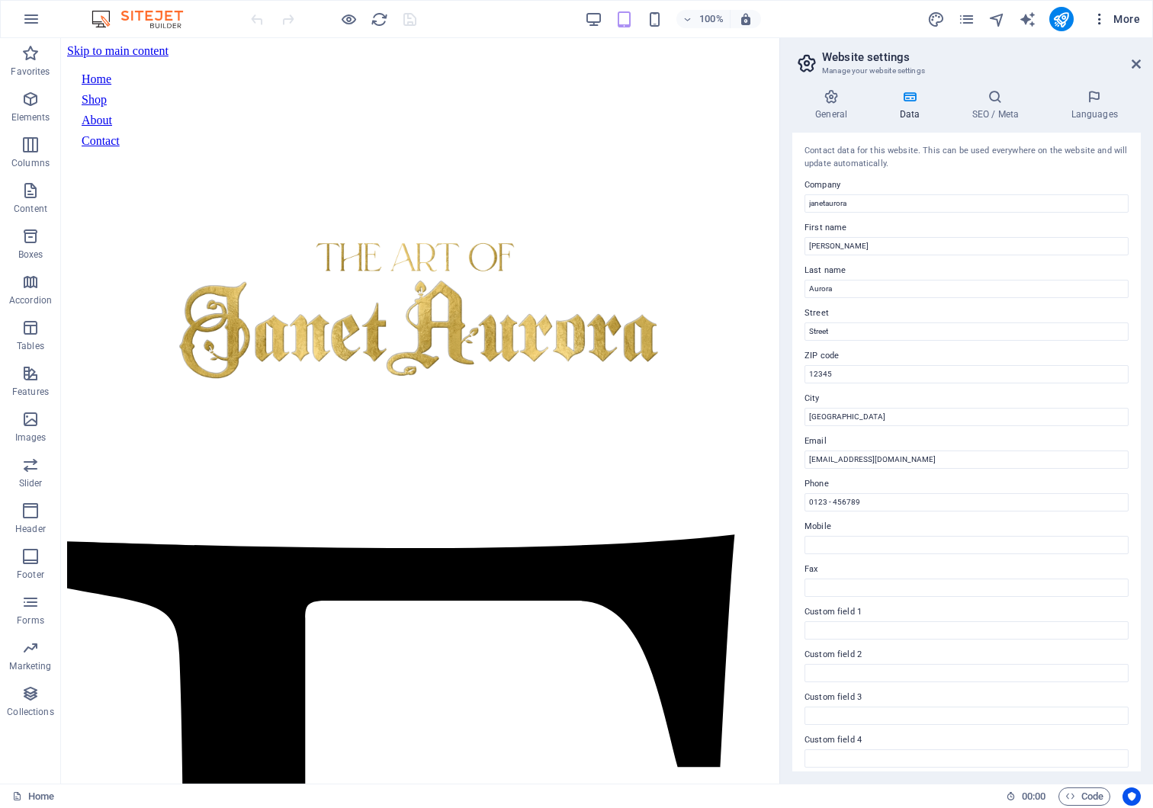
click at [1096, 16] on icon "button" at bounding box center [1099, 18] width 15 height 15
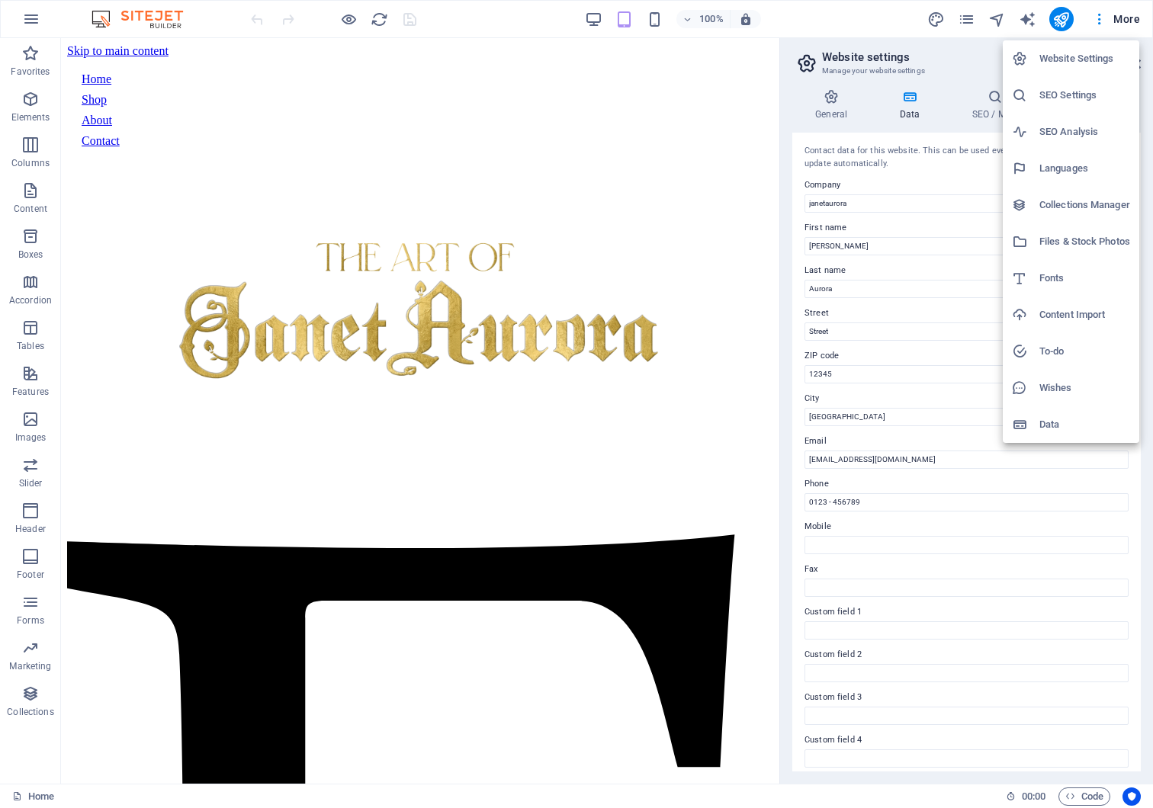
click at [1093, 230] on li "Files & Stock Photos" at bounding box center [1071, 241] width 136 height 37
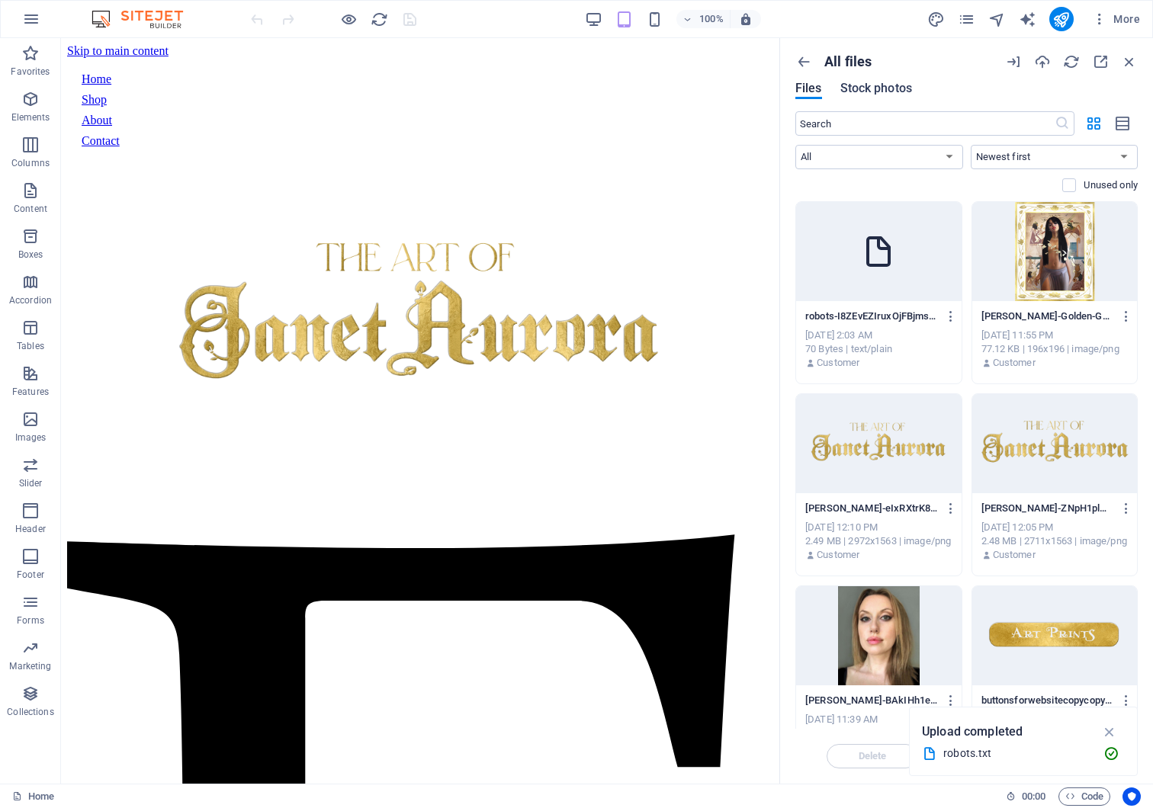
click at [900, 89] on span "Stock photos" at bounding box center [876, 88] width 72 height 18
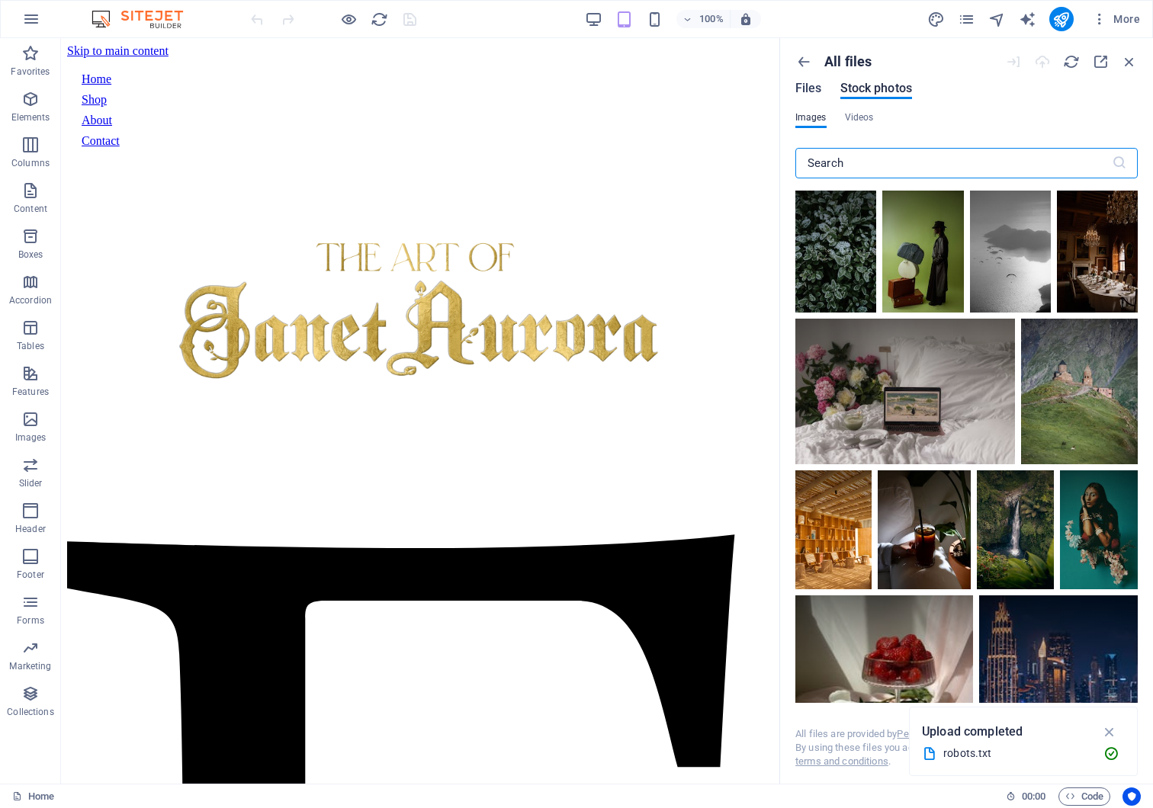
click at [804, 88] on span "Files" at bounding box center [808, 88] width 27 height 18
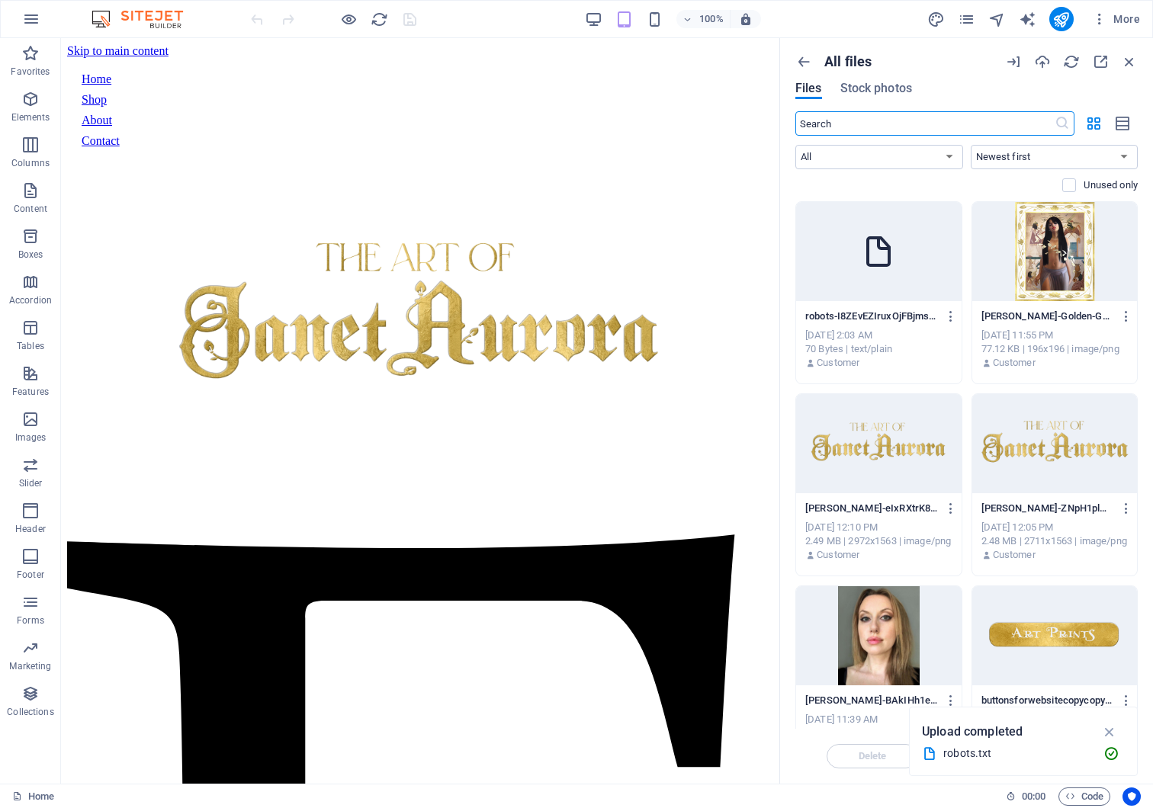
click at [868, 248] on icon at bounding box center [878, 251] width 37 height 37
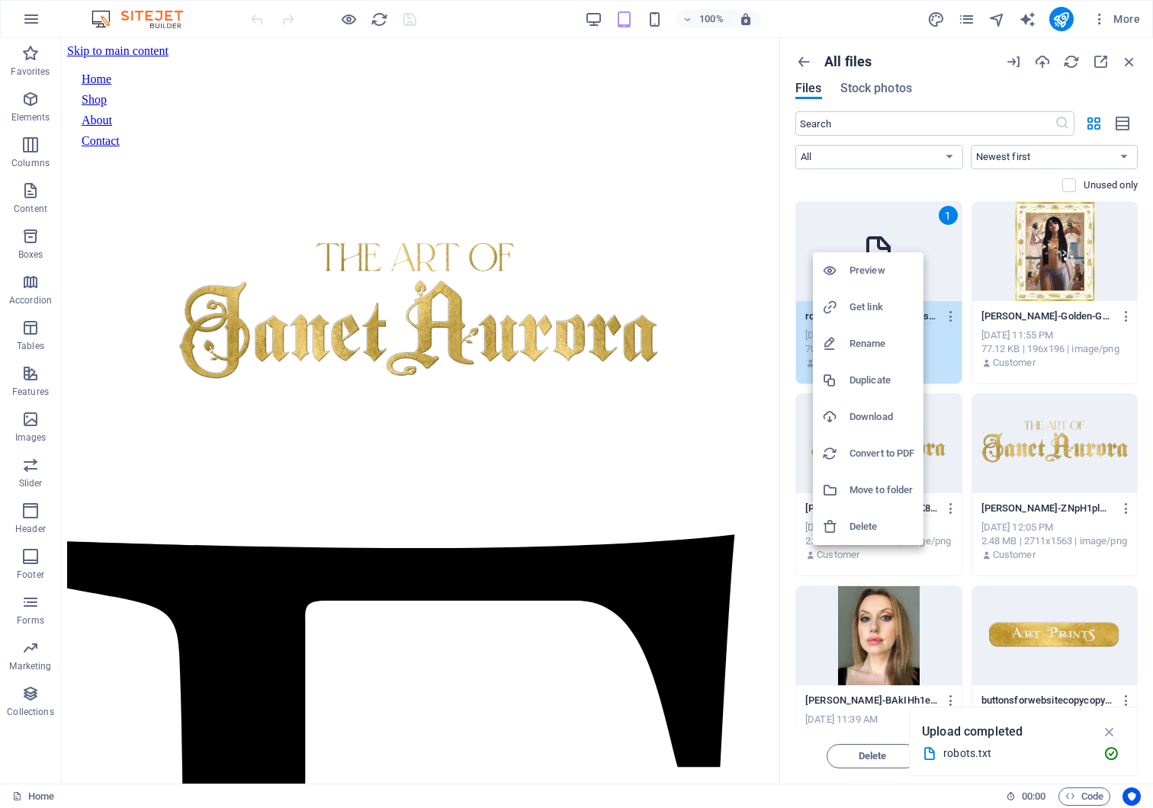
click at [894, 495] on h6 "Move to folder" at bounding box center [881, 490] width 65 height 18
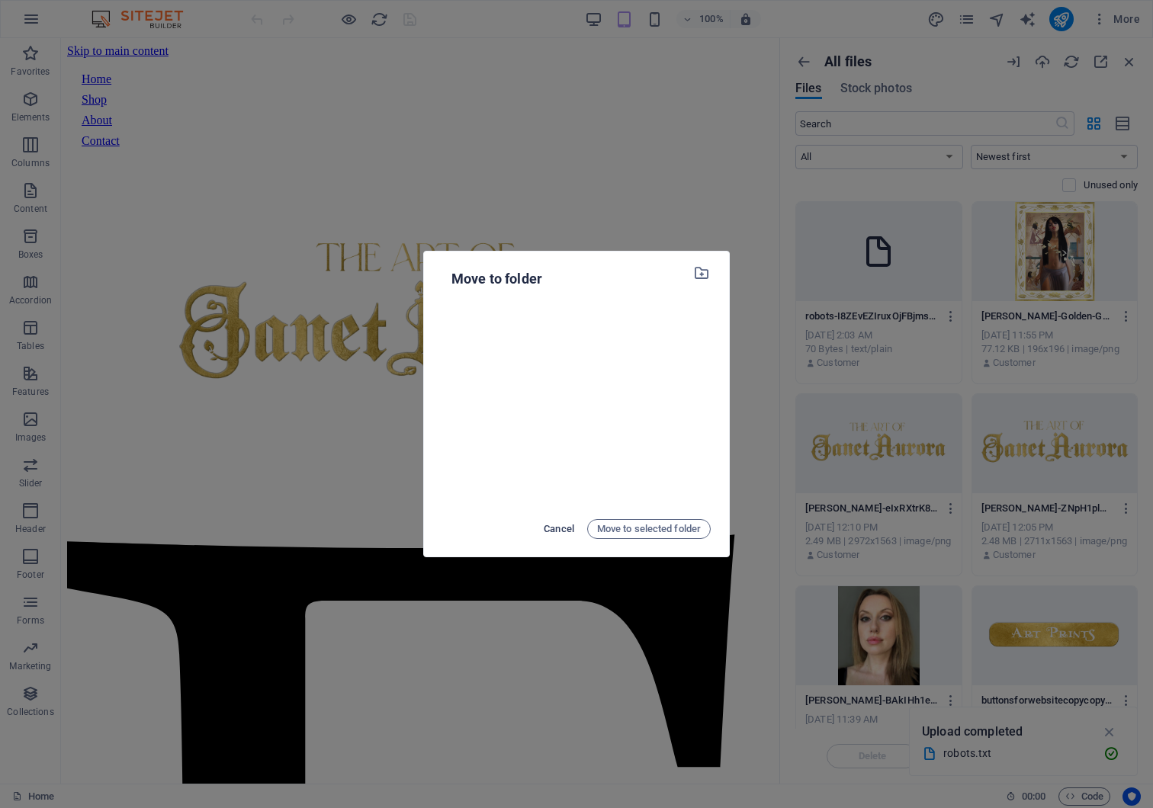
click at [568, 531] on span "Cancel" at bounding box center [559, 529] width 31 height 18
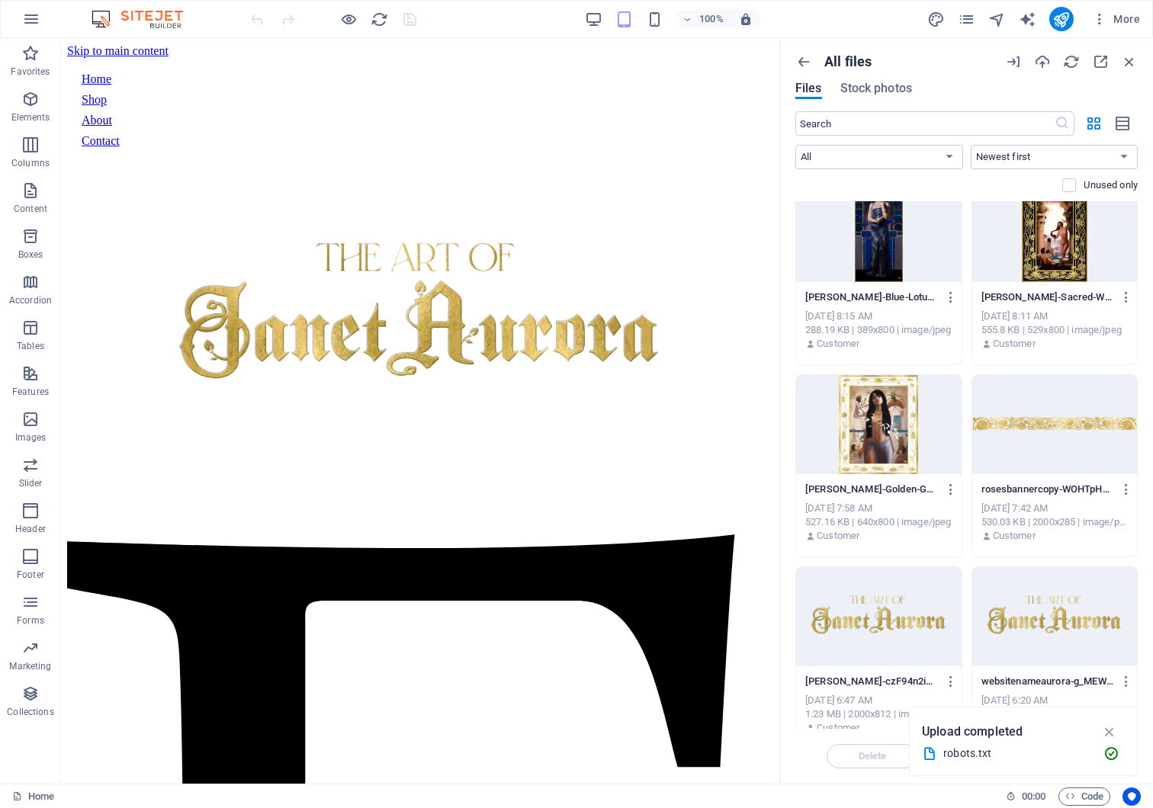
scroll to position [977, 0]
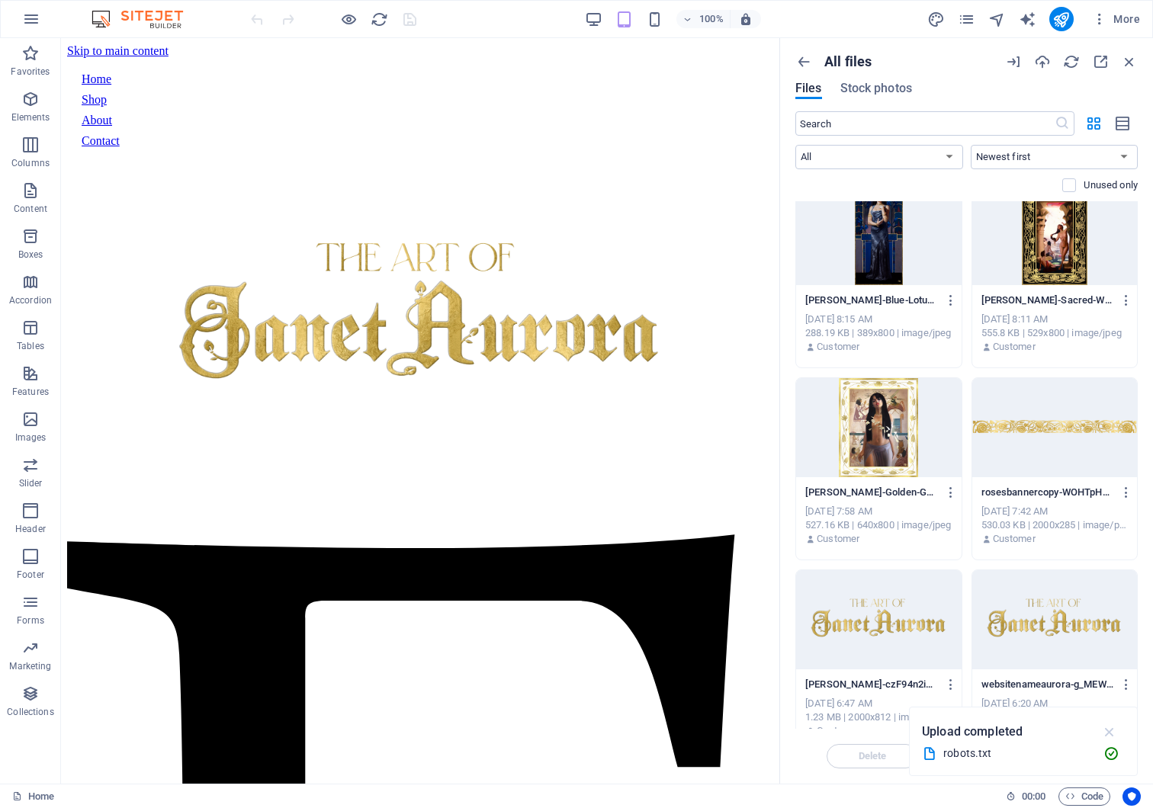
click at [1109, 730] on icon "button" at bounding box center [1110, 732] width 18 height 17
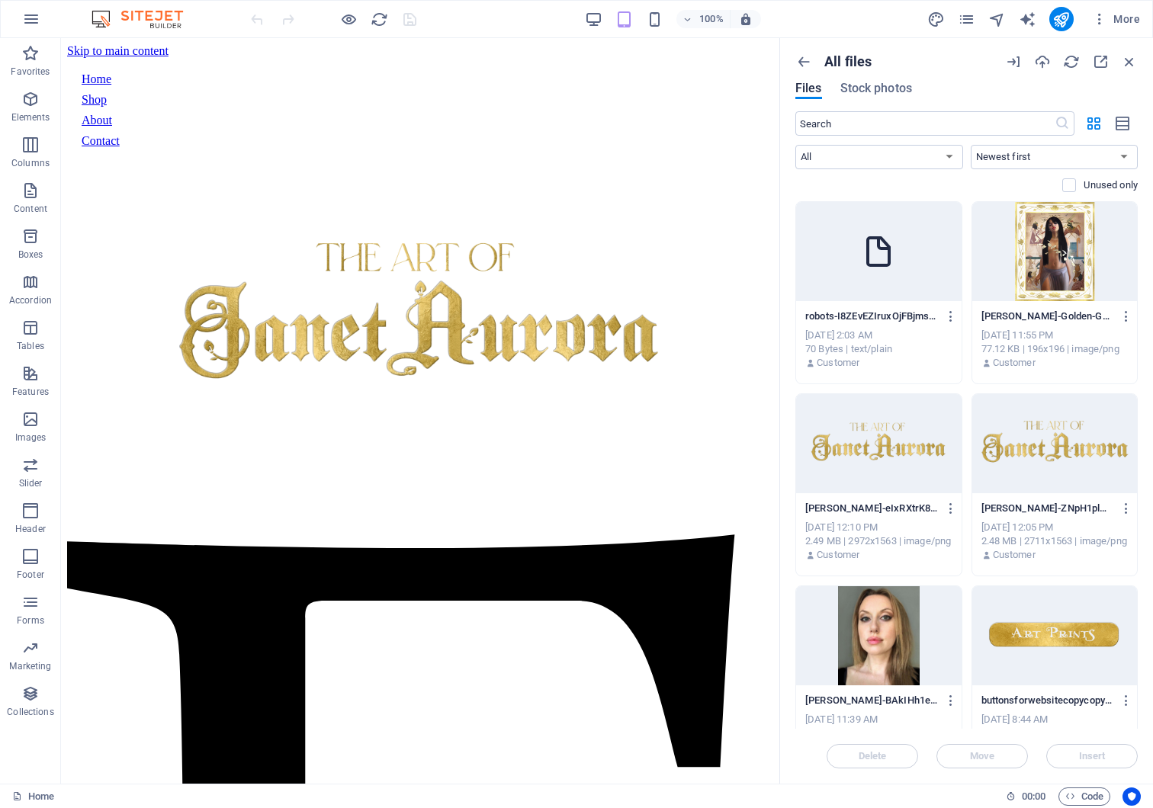
scroll to position [0, 0]
click at [934, 358] on div "Customer" at bounding box center [878, 363] width 147 height 14
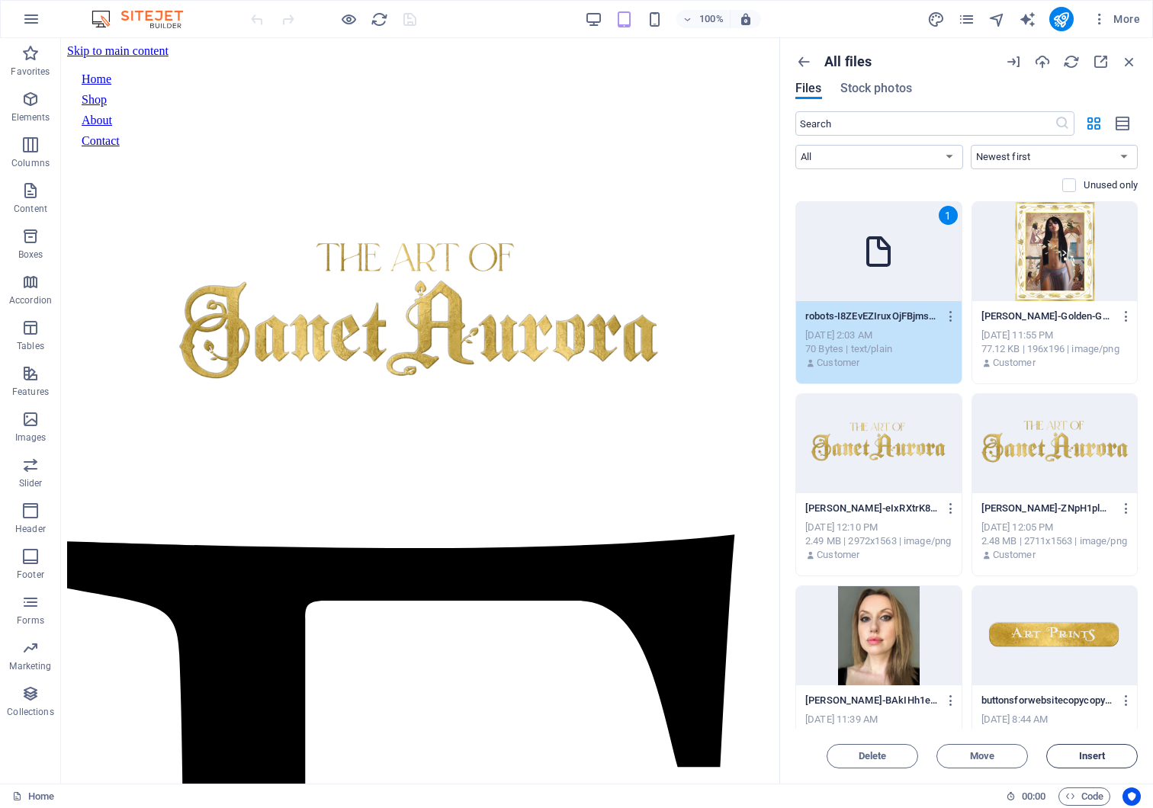
click at [1074, 764] on button "Insert" at bounding box center [1092, 756] width 92 height 24
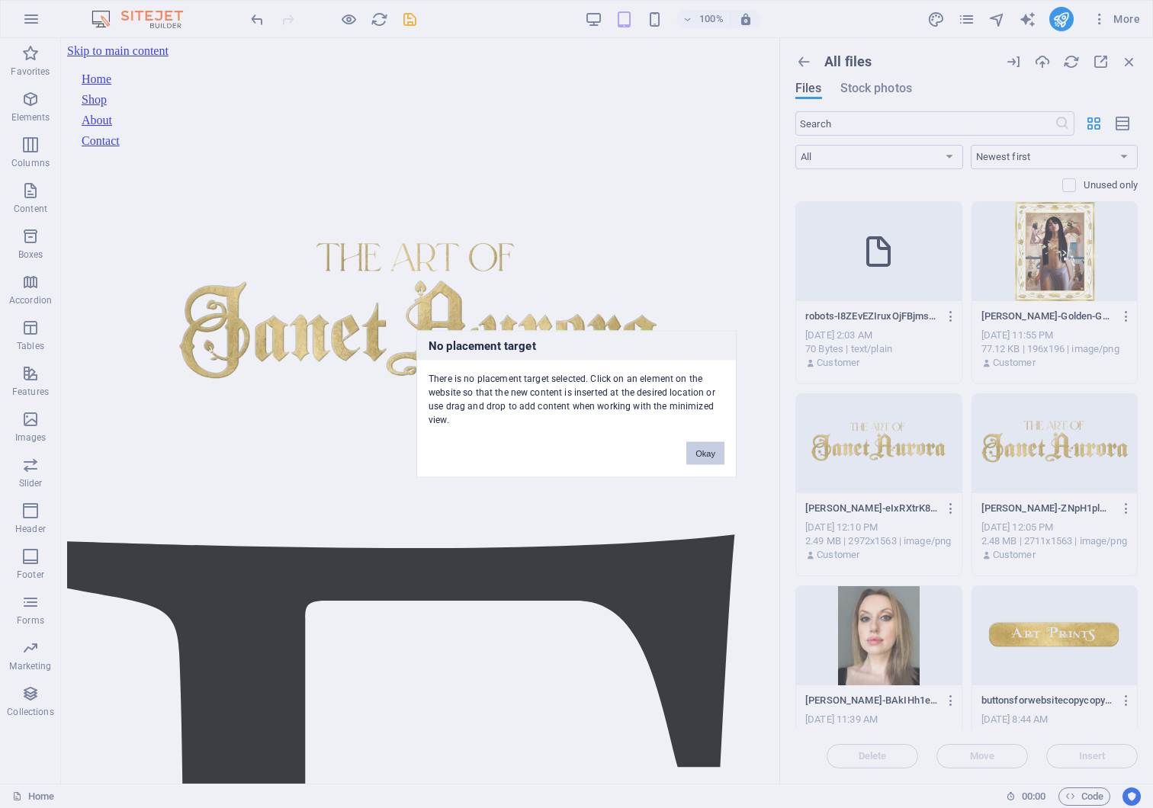
click at [696, 450] on button "Okay" at bounding box center [705, 453] width 38 height 23
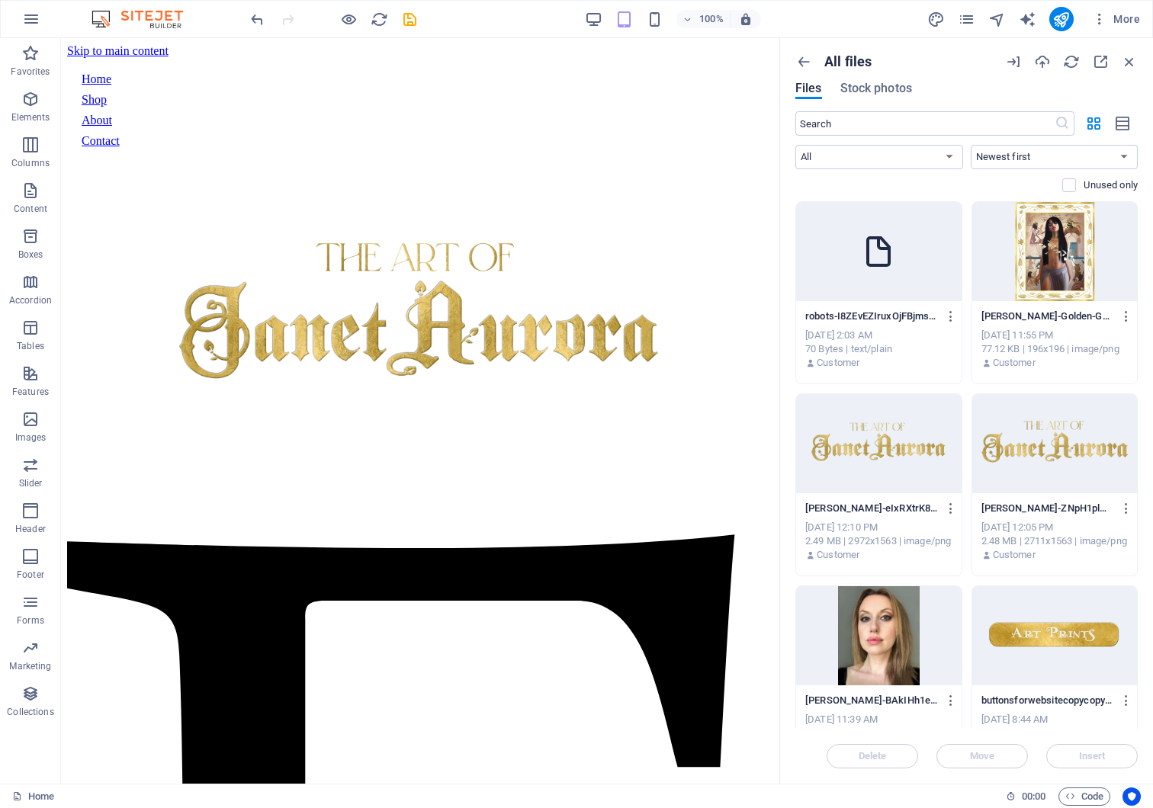
click at [852, 249] on div at bounding box center [878, 251] width 165 height 99
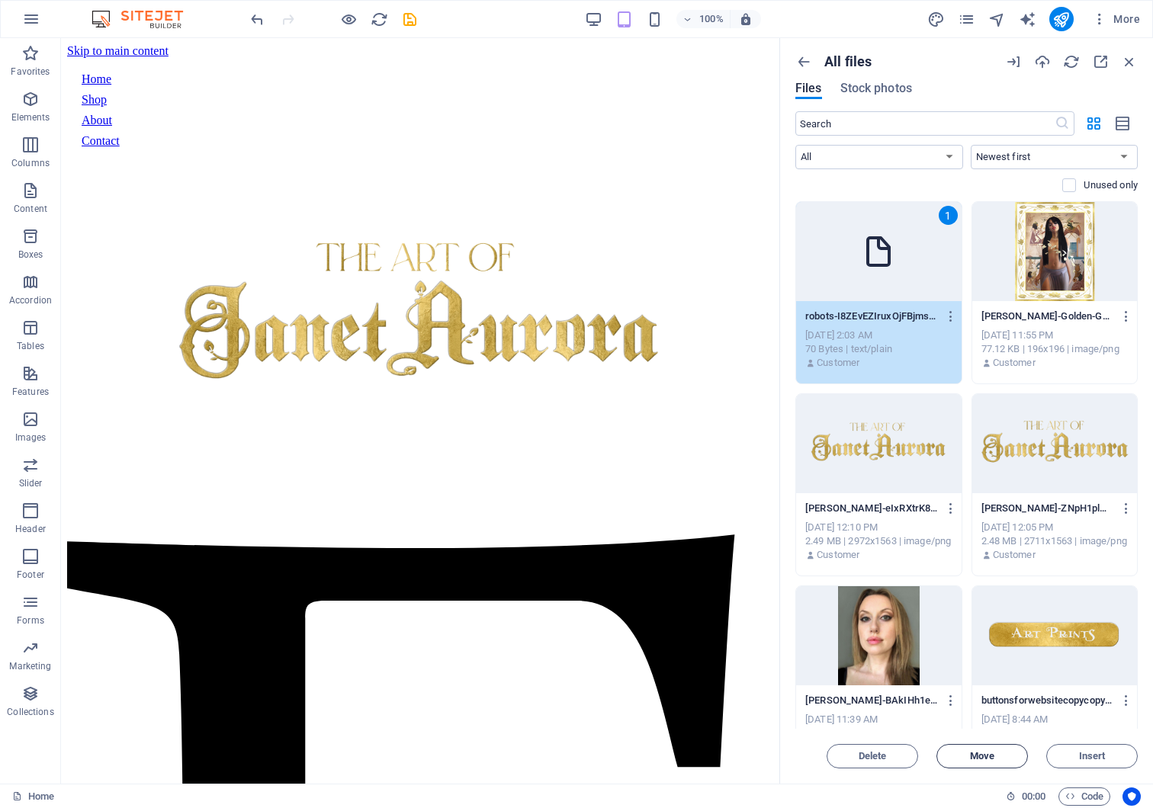
click at [1010, 752] on span "Move" at bounding box center [982, 756] width 78 height 9
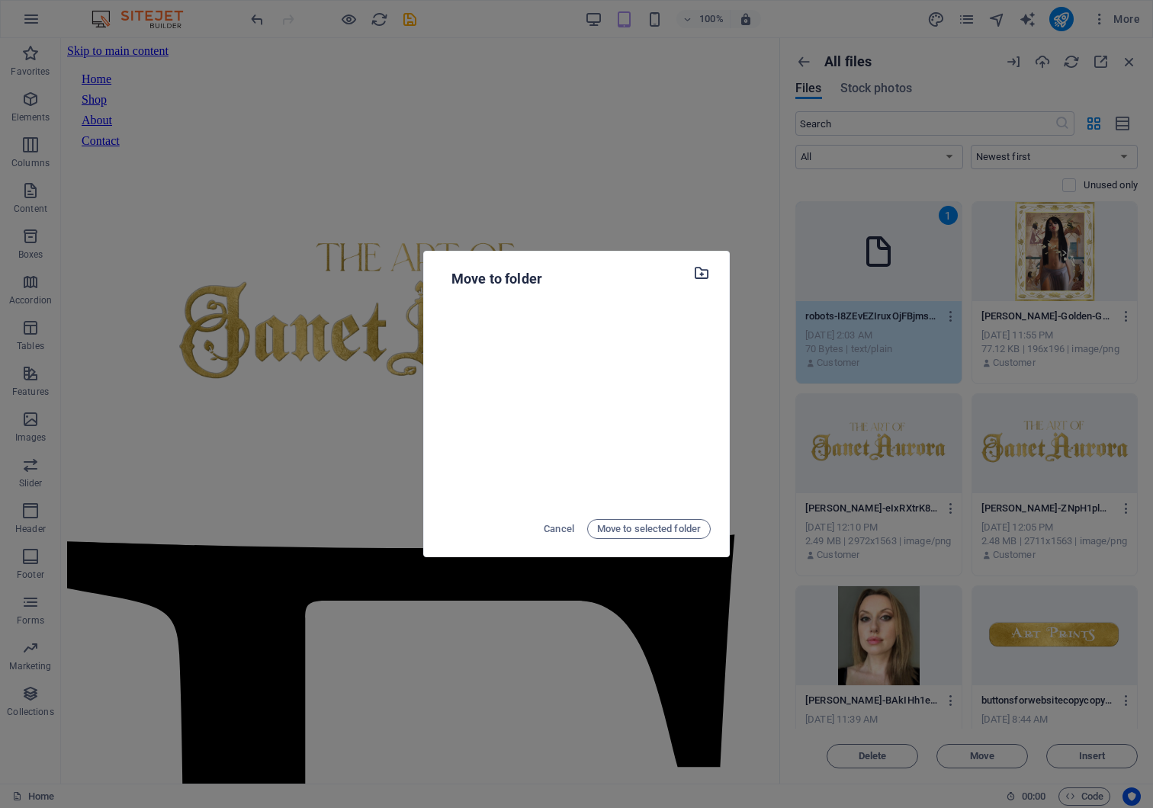
click at [696, 273] on icon "button" at bounding box center [702, 273] width 18 height 17
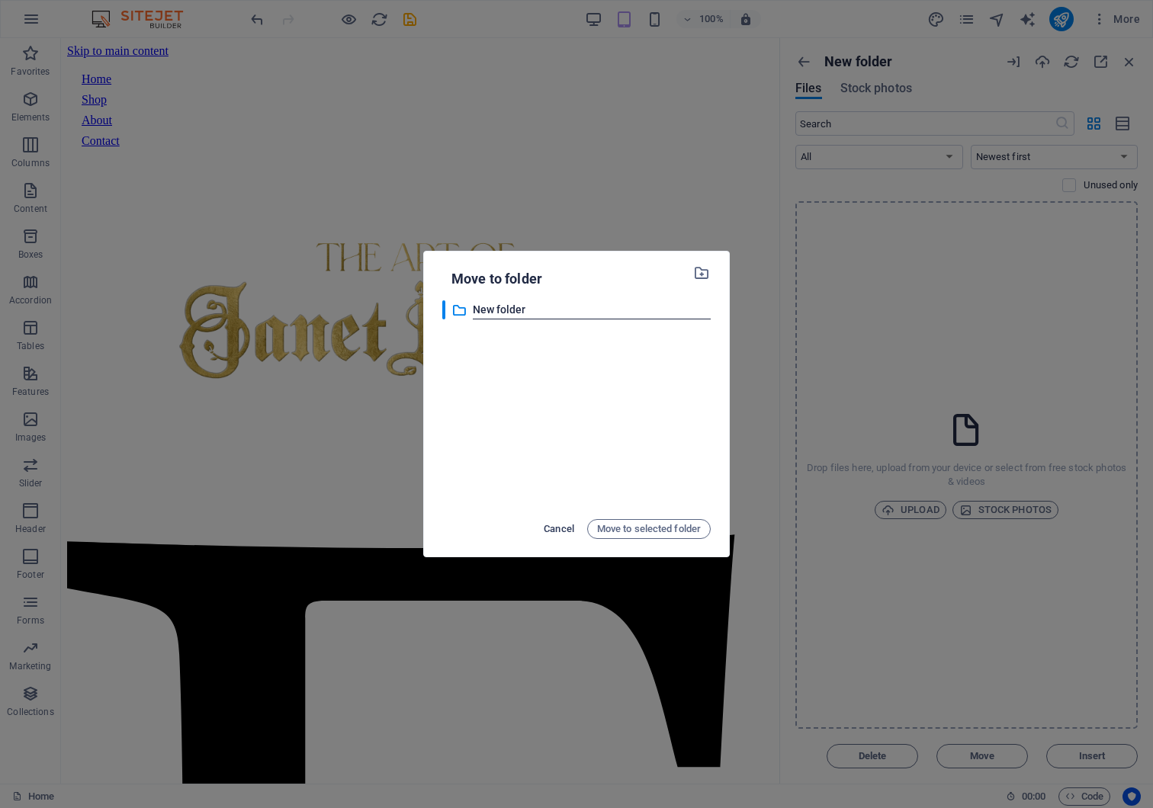
click at [547, 531] on span "Cancel" at bounding box center [559, 529] width 31 height 18
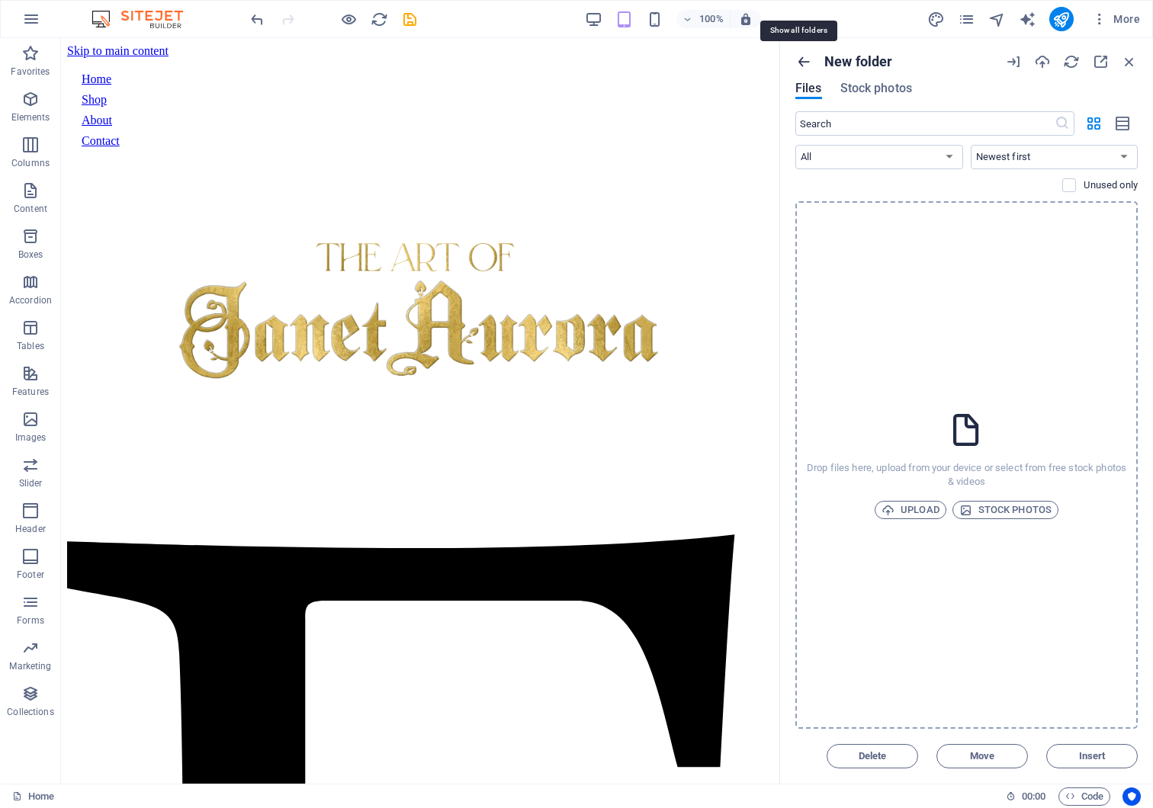
click at [804, 56] on icon "button" at bounding box center [803, 61] width 17 height 17
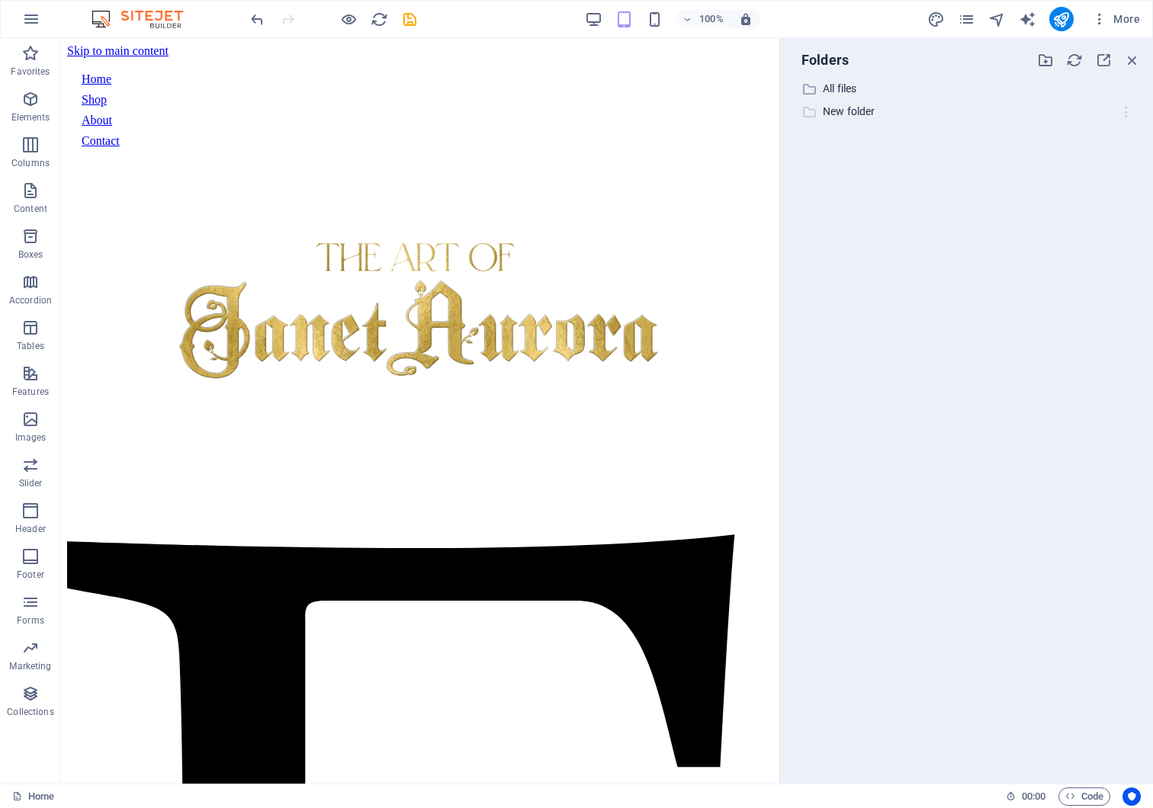
click at [1120, 113] on icon "button" at bounding box center [1127, 111] width 16 height 15
click at [1106, 224] on h6 "Delete" at bounding box center [1108, 224] width 43 height 18
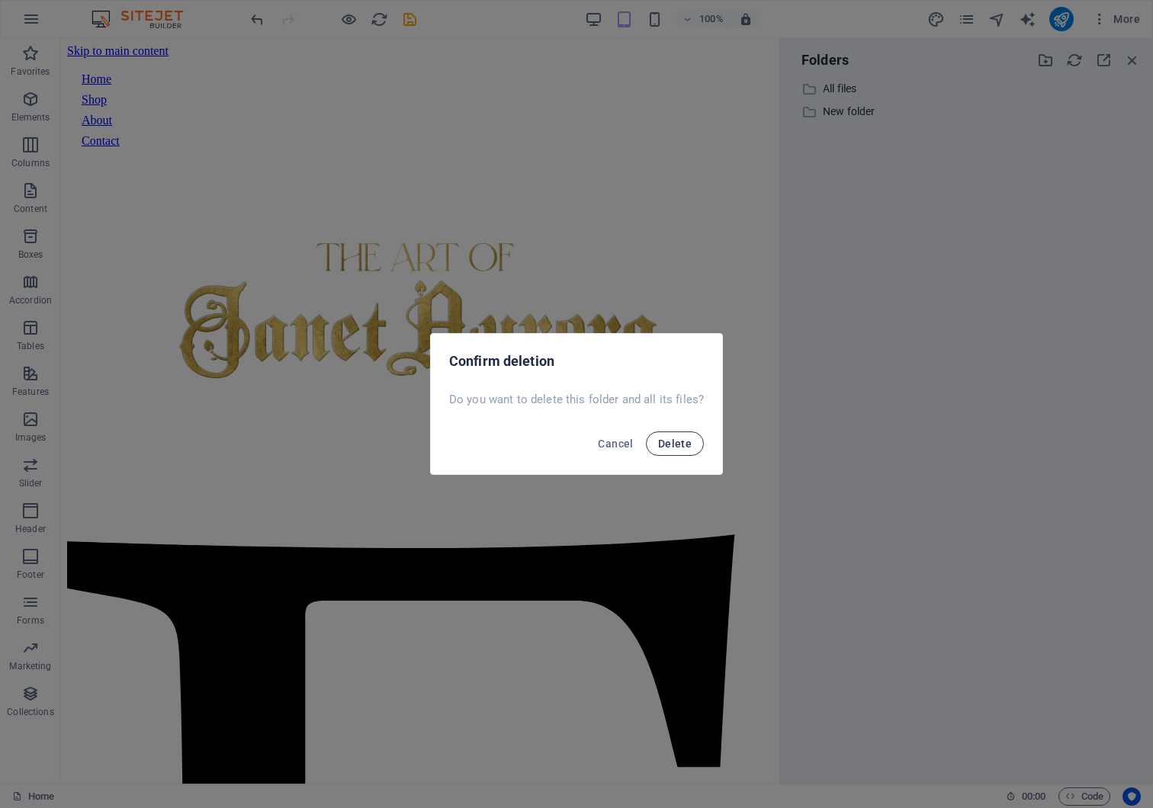
click at [675, 433] on button "Delete" at bounding box center [675, 444] width 58 height 24
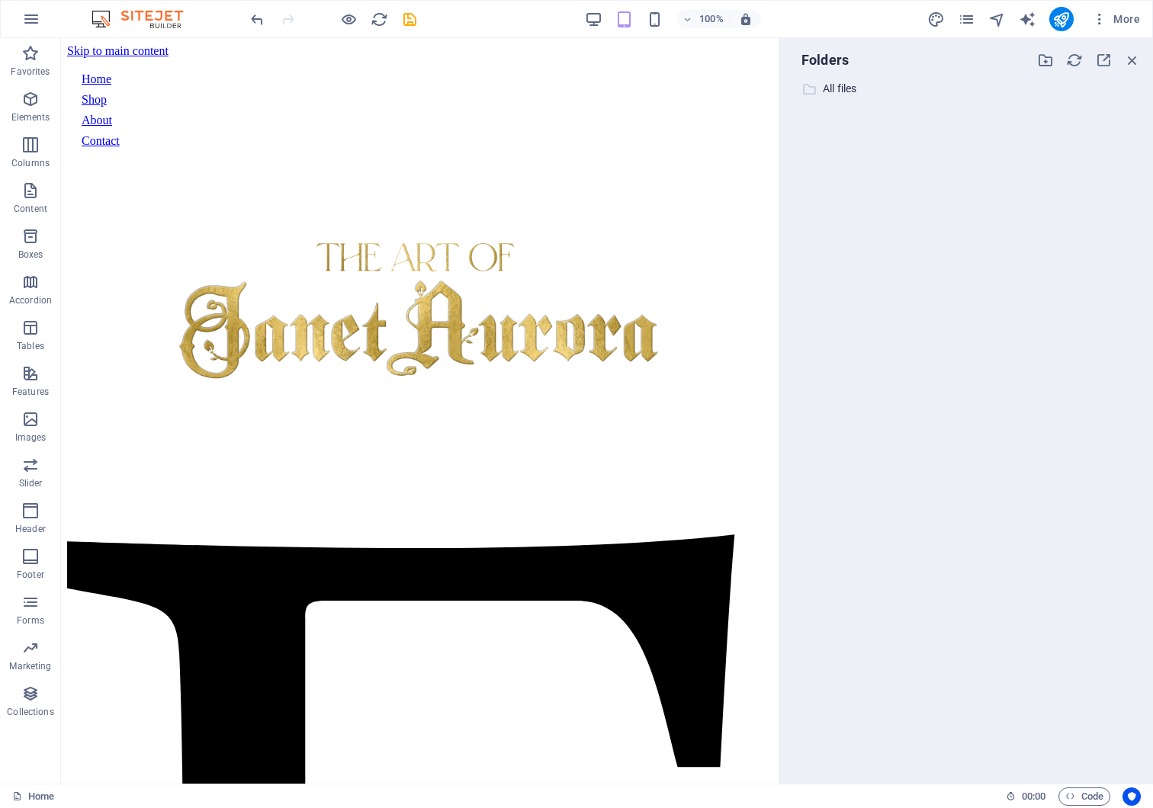
click at [849, 88] on p "All files" at bounding box center [968, 89] width 290 height 18
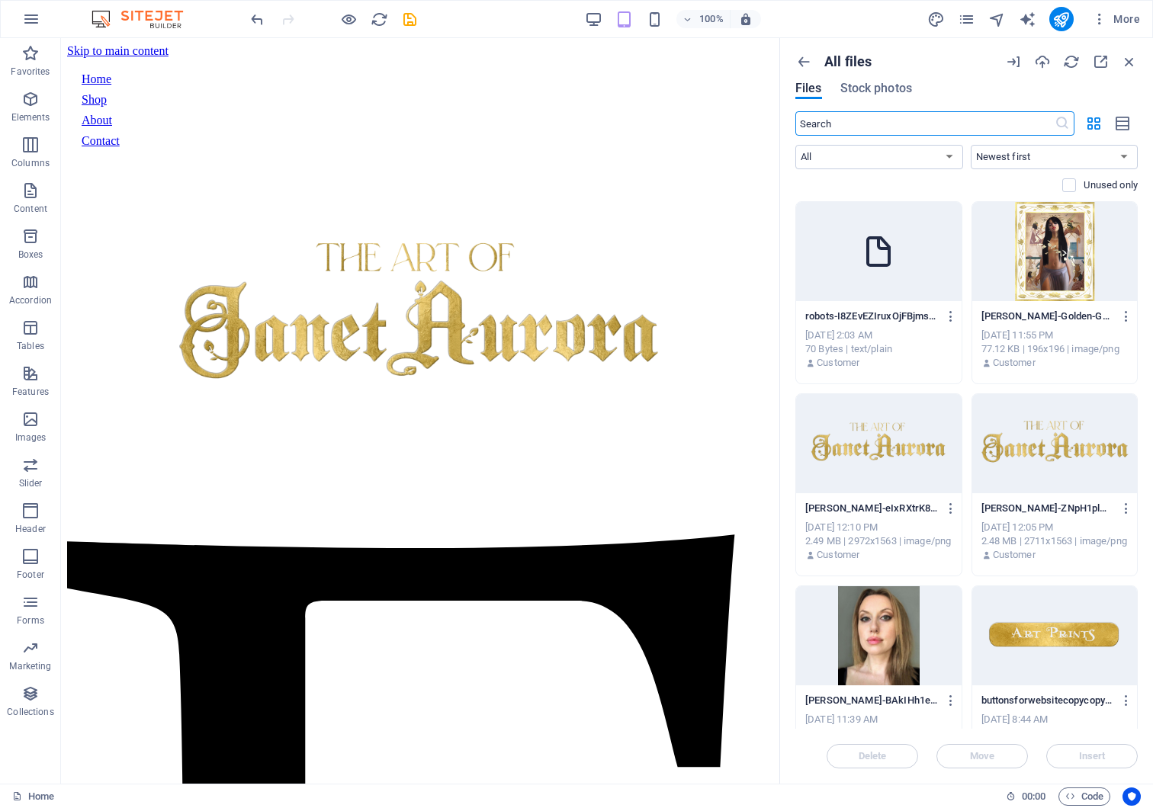
click at [910, 252] on div at bounding box center [878, 251] width 165 height 99
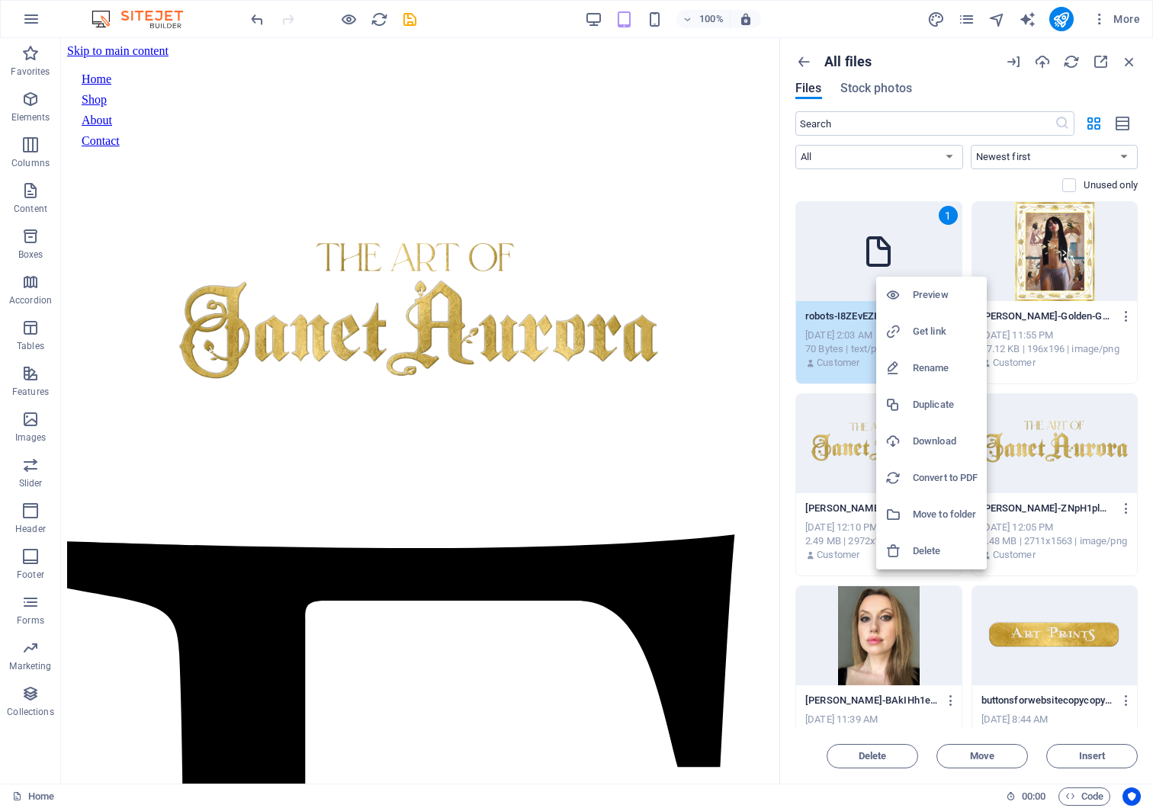
click at [919, 250] on div at bounding box center [576, 404] width 1153 height 808
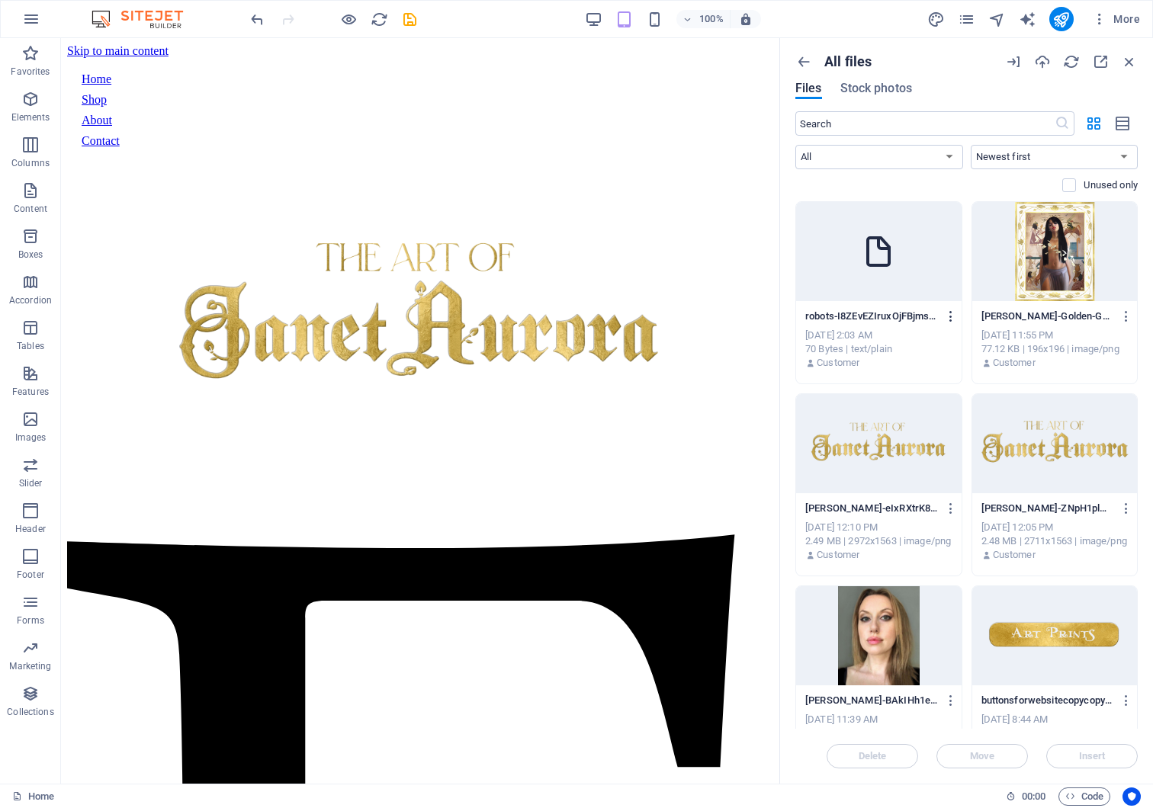
click at [947, 321] on icon "button" at bounding box center [951, 317] width 14 height 14
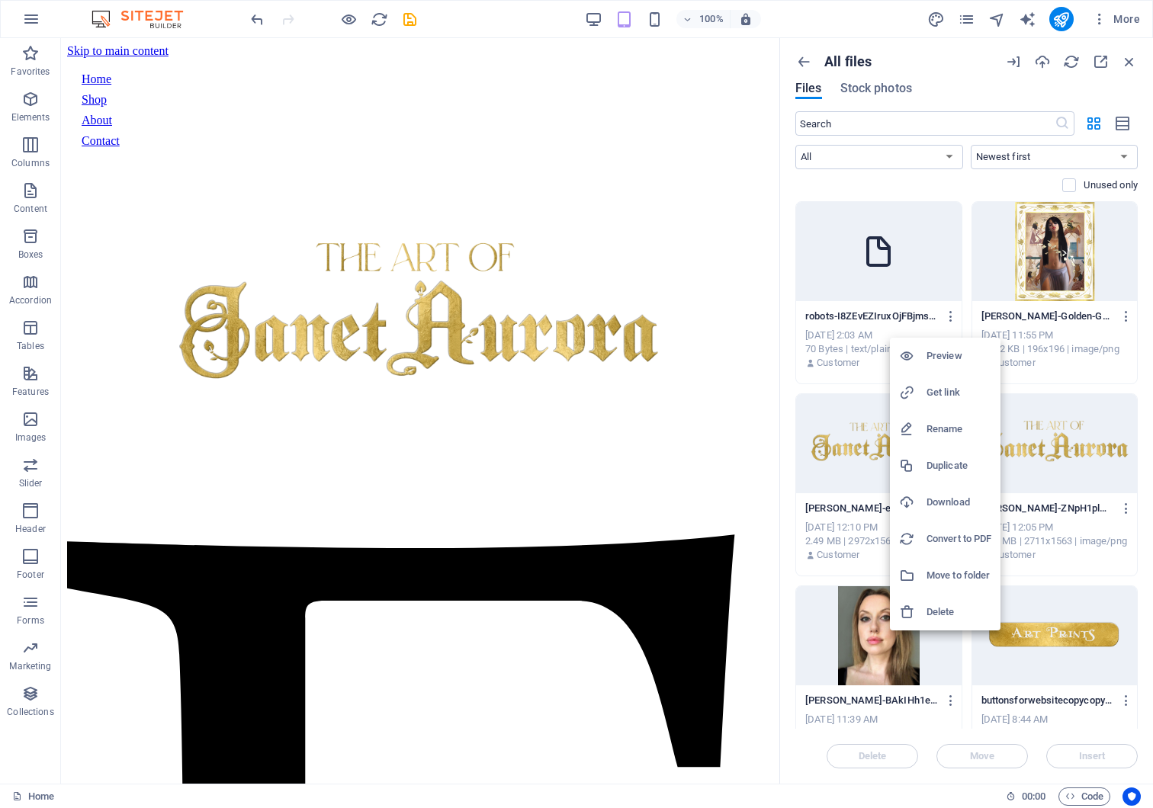
click at [956, 614] on h6 "Delete" at bounding box center [958, 612] width 65 height 18
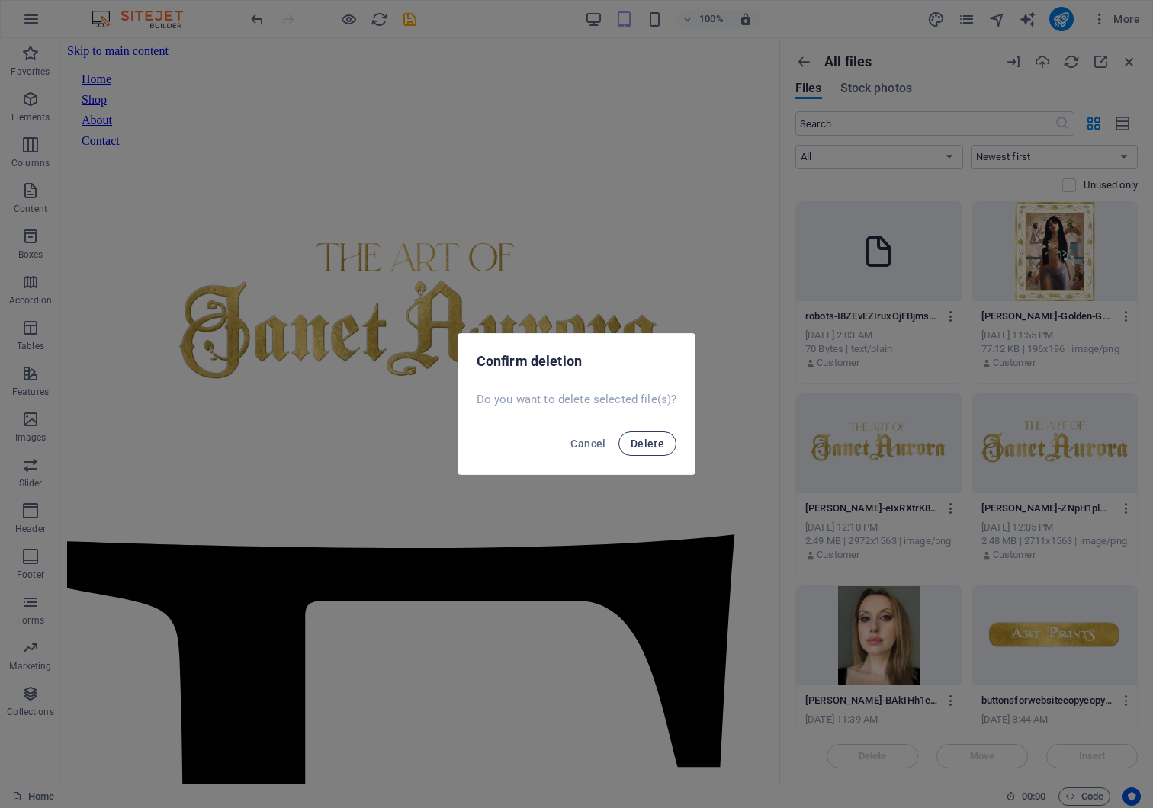
click at [641, 445] on span "Delete" at bounding box center [648, 444] width 34 height 12
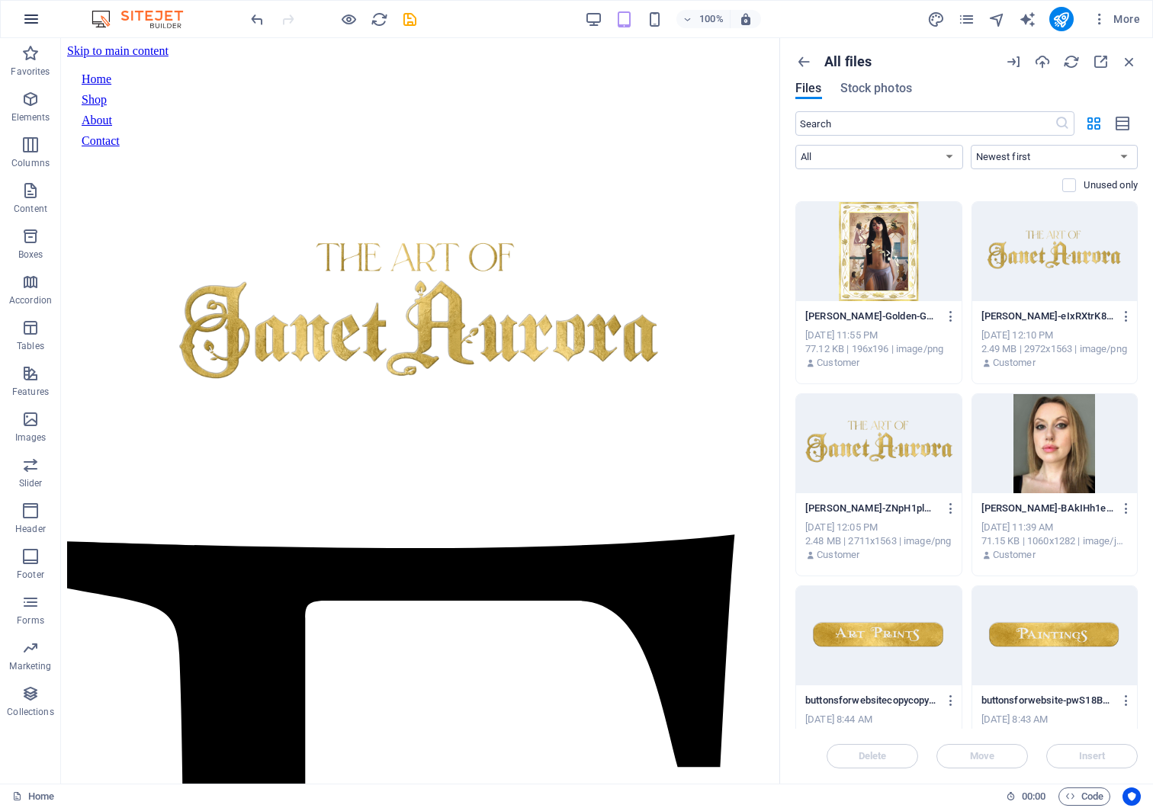
click at [31, 21] on icon "button" at bounding box center [31, 19] width 18 height 18
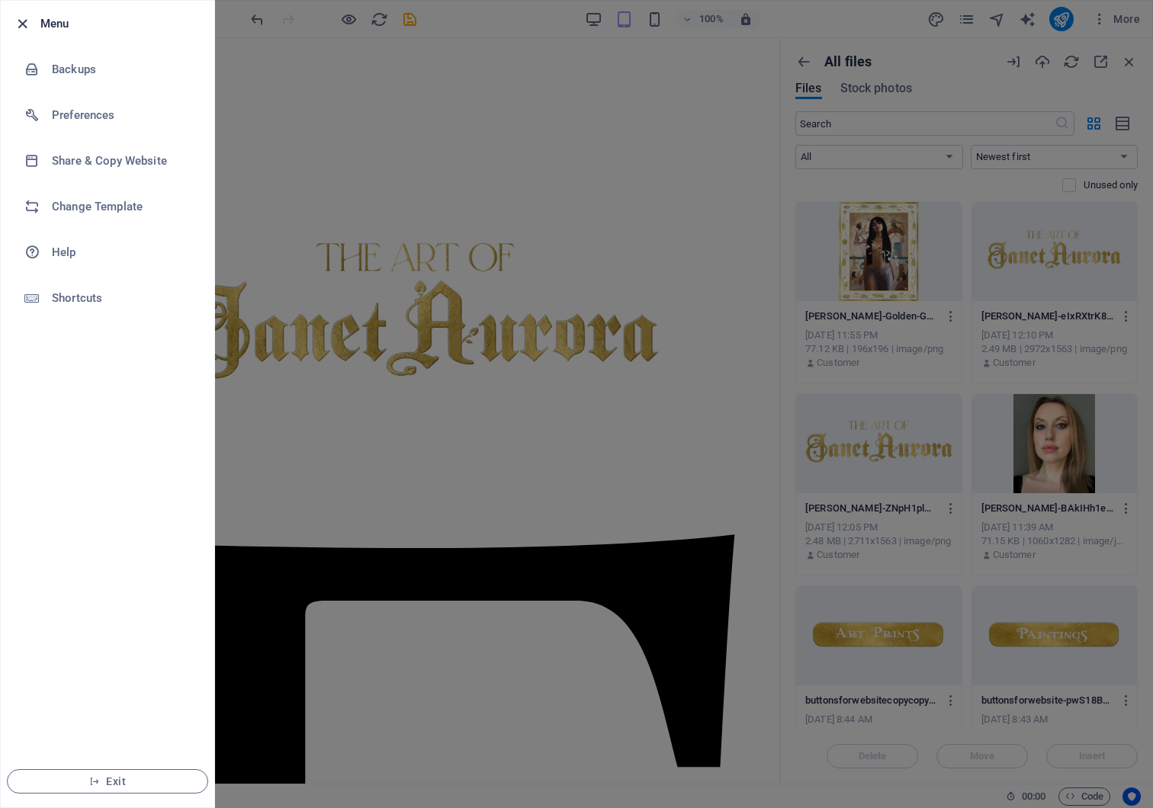
click at [20, 19] on icon "button" at bounding box center [23, 24] width 18 height 18
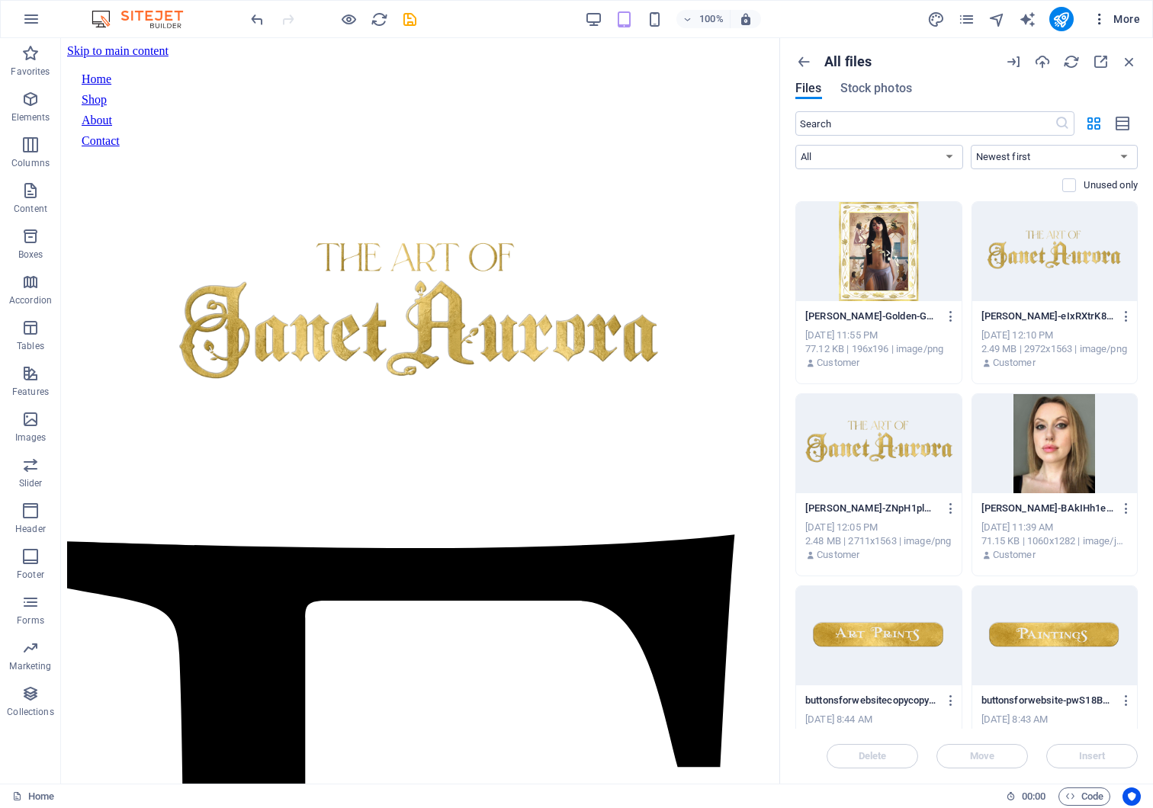
click at [1093, 20] on icon "button" at bounding box center [1099, 18] width 15 height 15
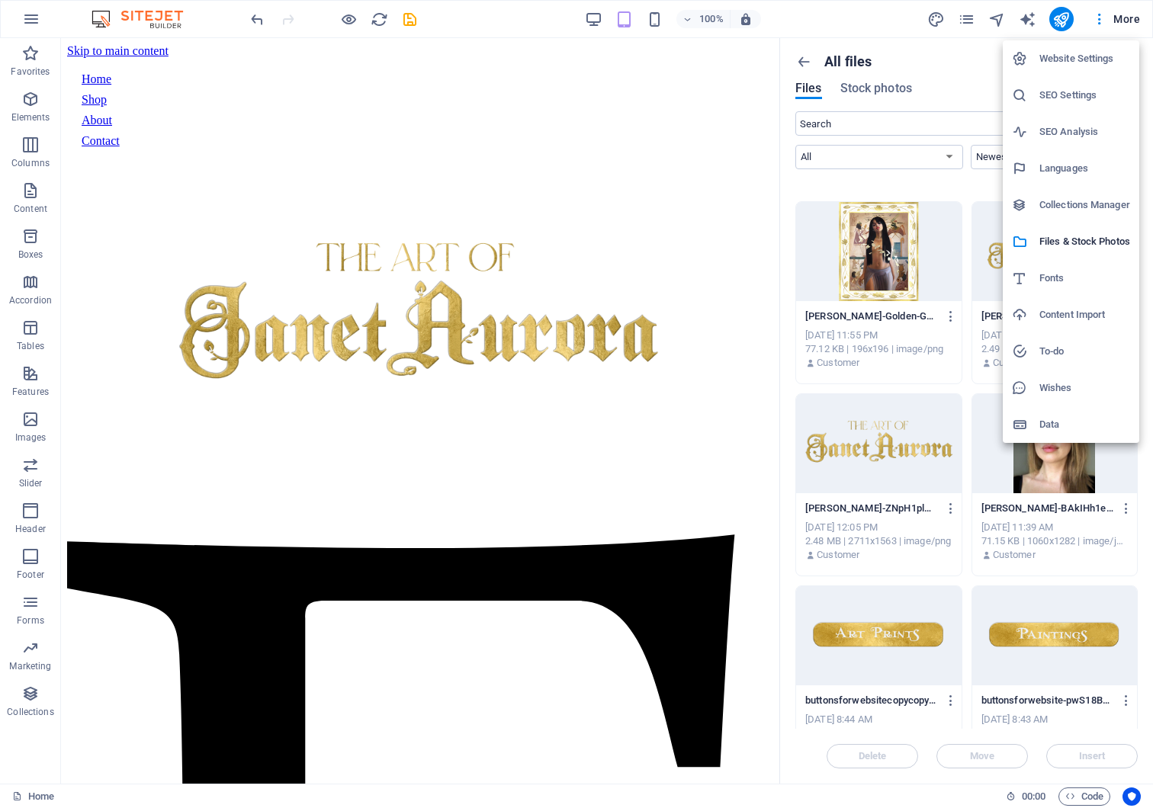
click at [1077, 93] on h6 "SEO Settings" at bounding box center [1084, 95] width 91 height 18
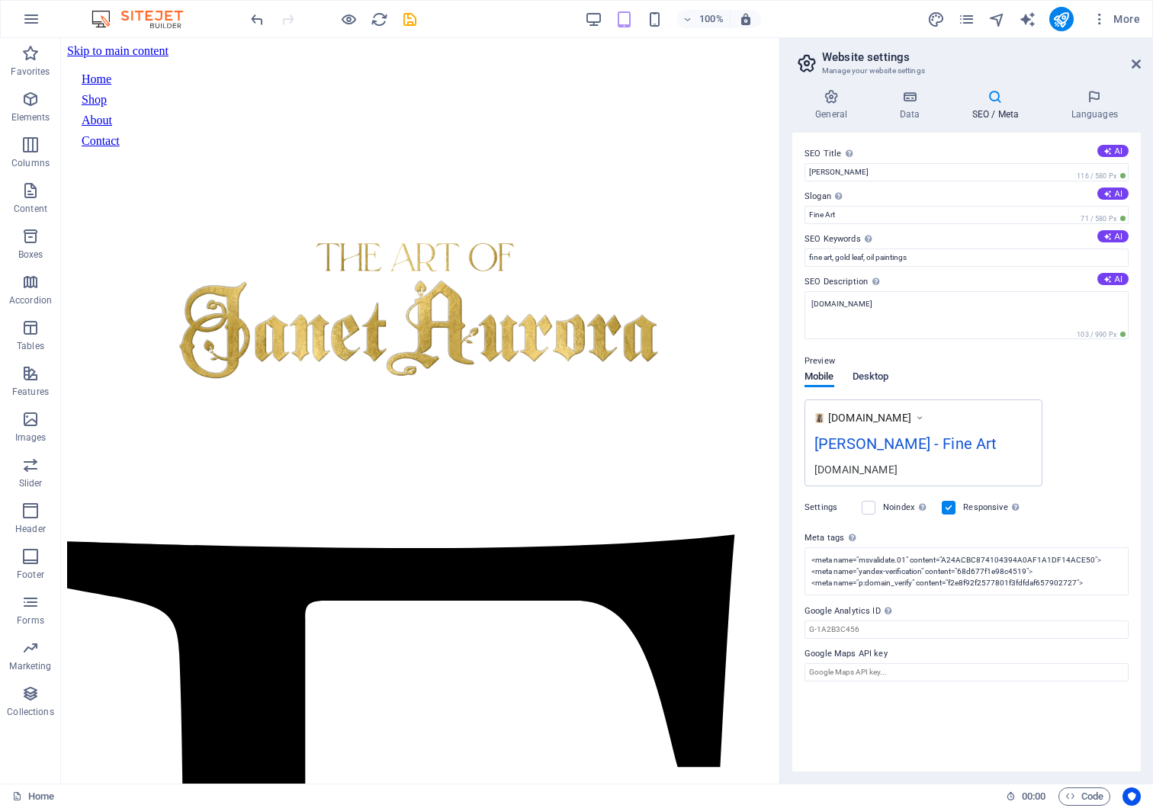
click at [880, 382] on span "Desktop" at bounding box center [870, 378] width 37 height 21
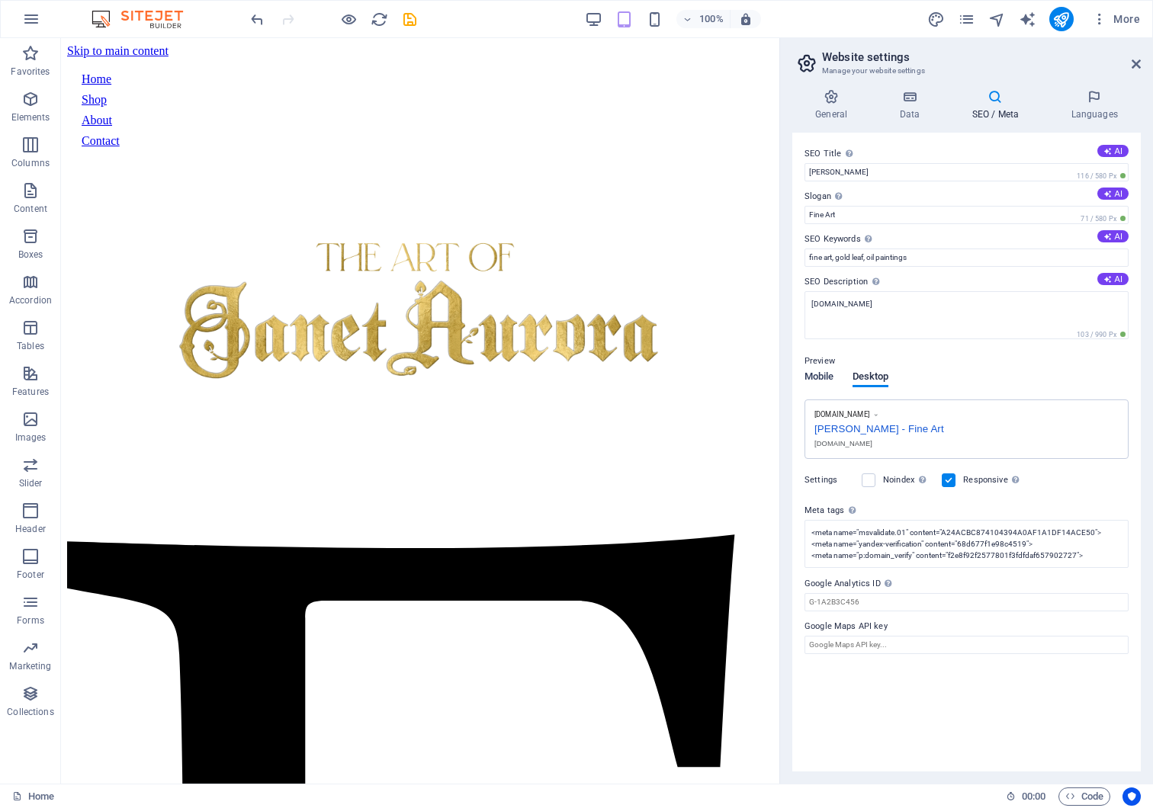
click at [827, 383] on span "Mobile" at bounding box center [819, 378] width 30 height 21
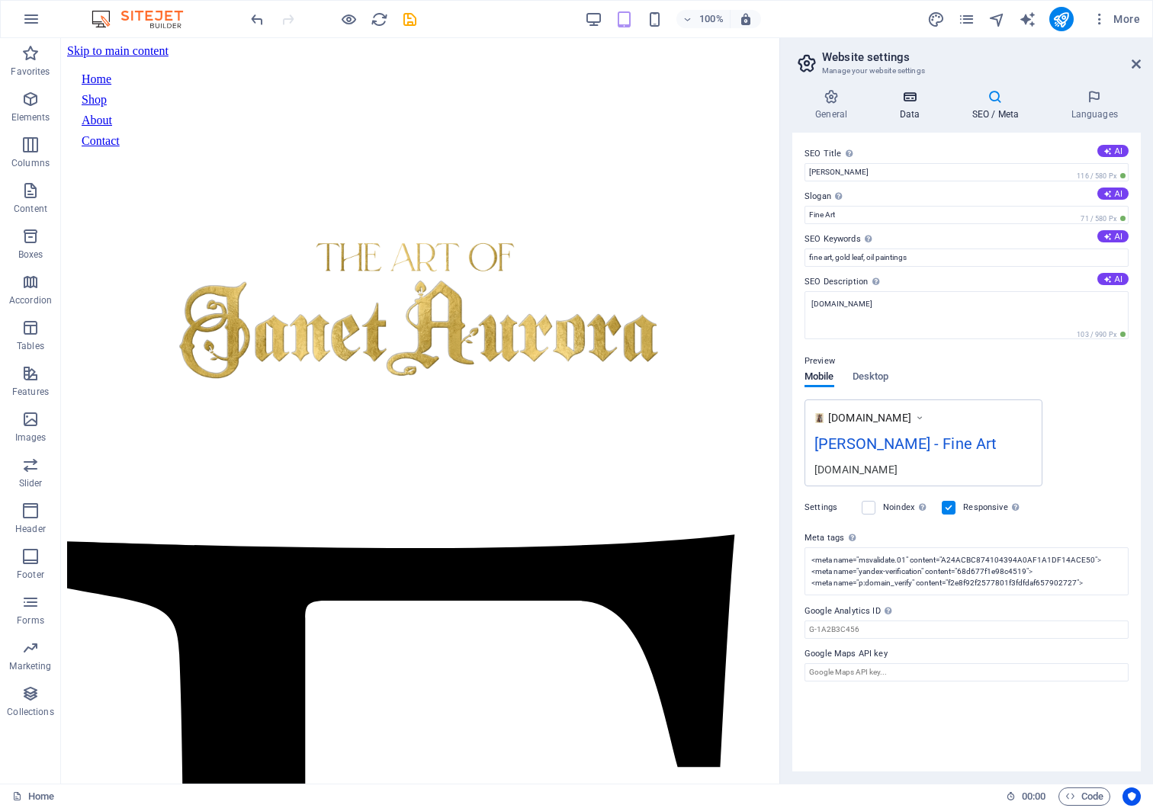
click at [904, 92] on icon at bounding box center [909, 96] width 66 height 15
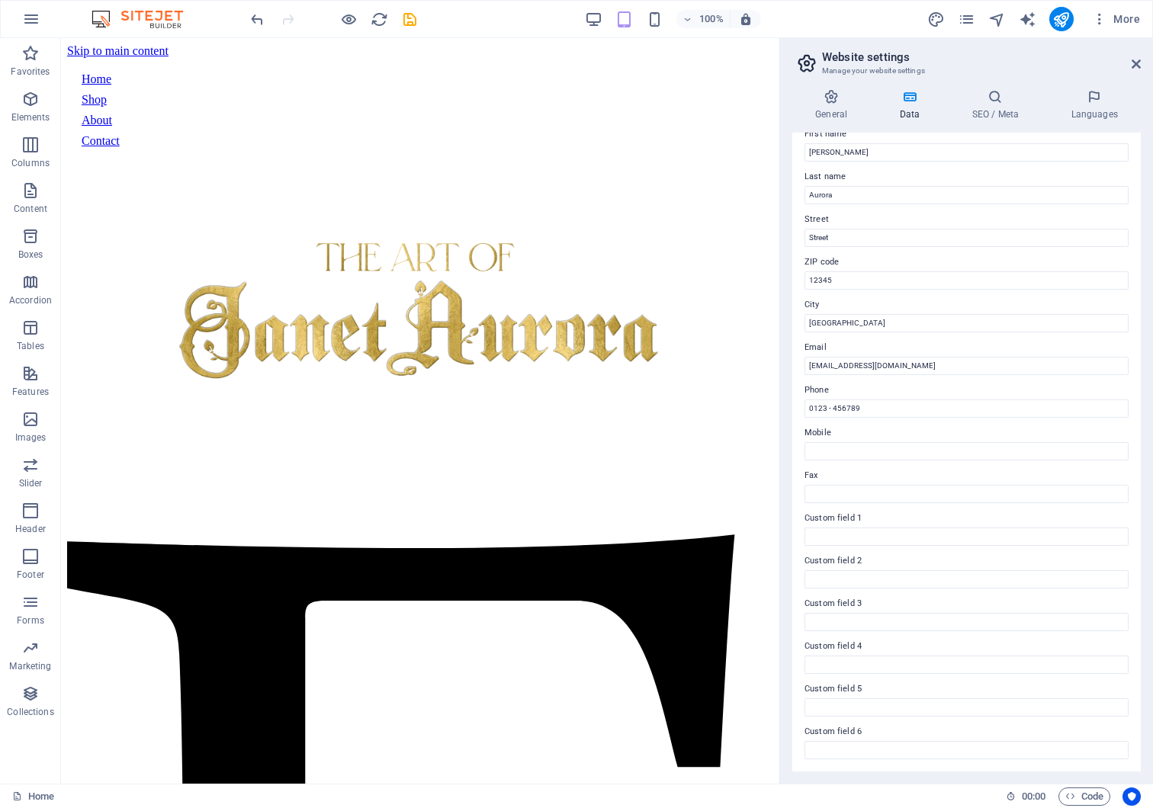
scroll to position [95, 0]
click at [994, 104] on h4 "SEO / Meta" at bounding box center [998, 105] width 99 height 32
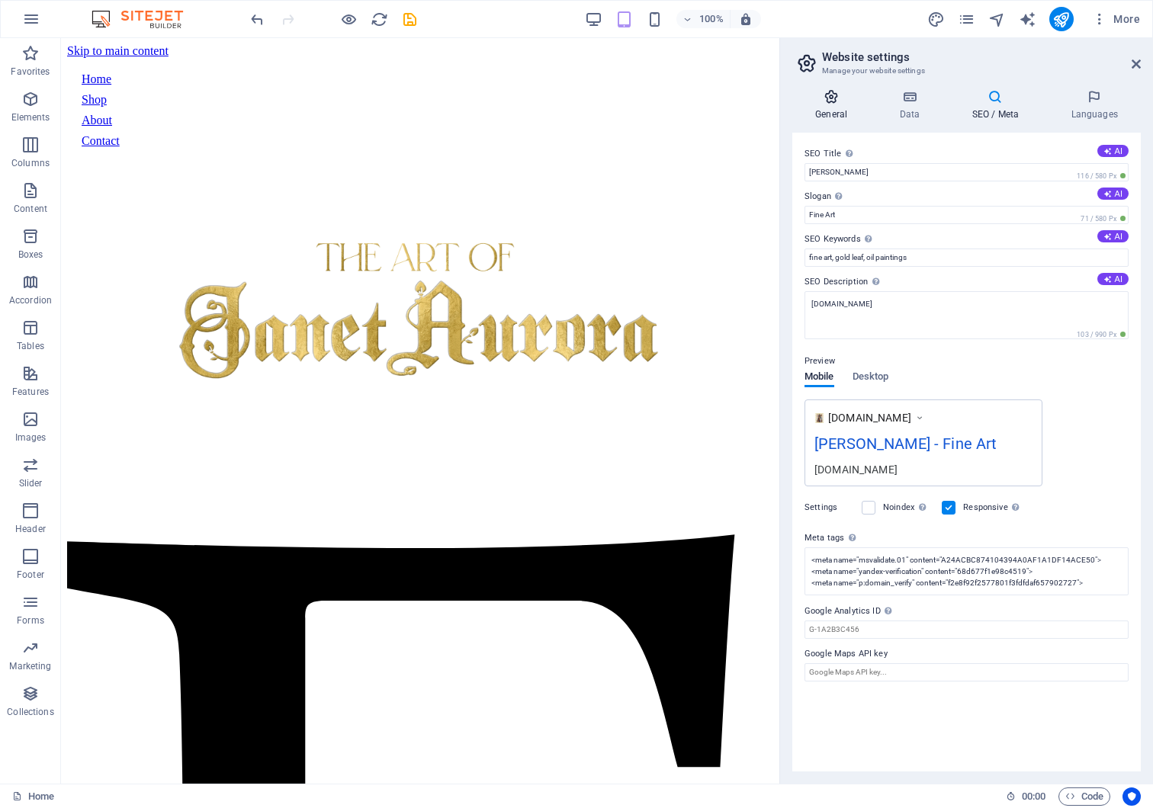
click at [830, 104] on h4 "General" at bounding box center [834, 105] width 84 height 32
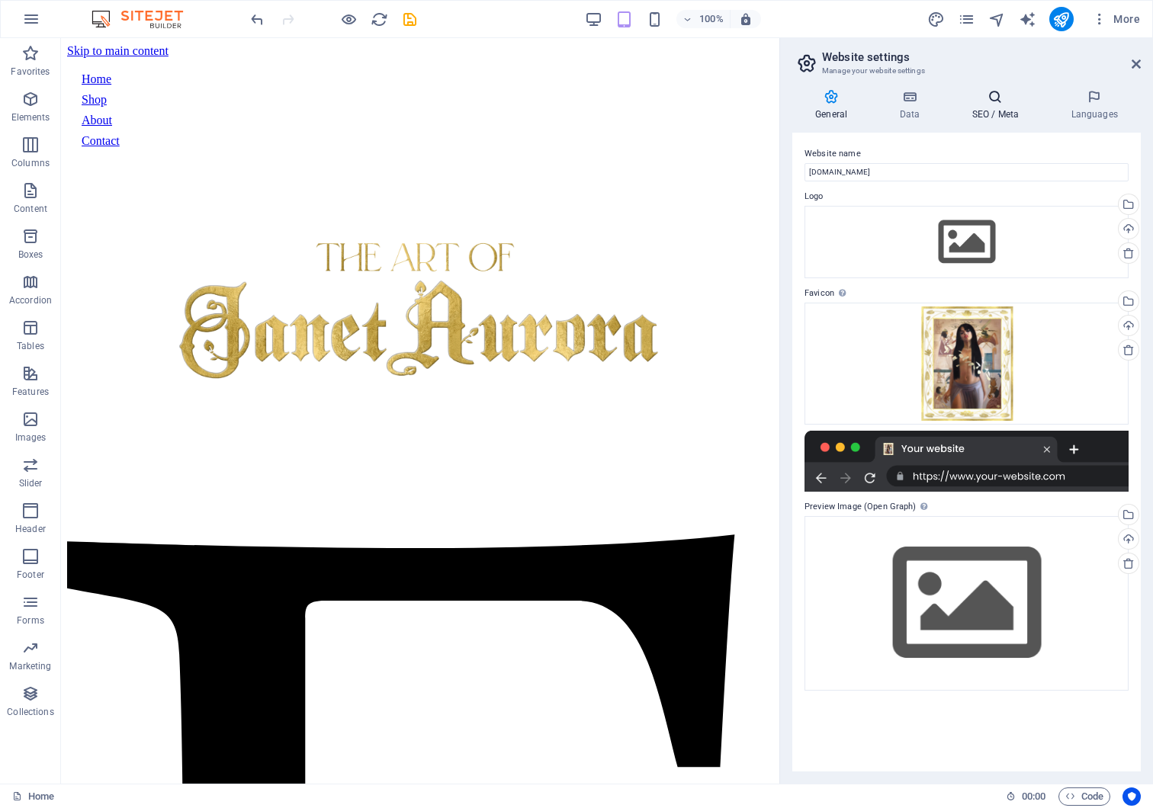
click at [997, 99] on icon at bounding box center [995, 96] width 93 height 15
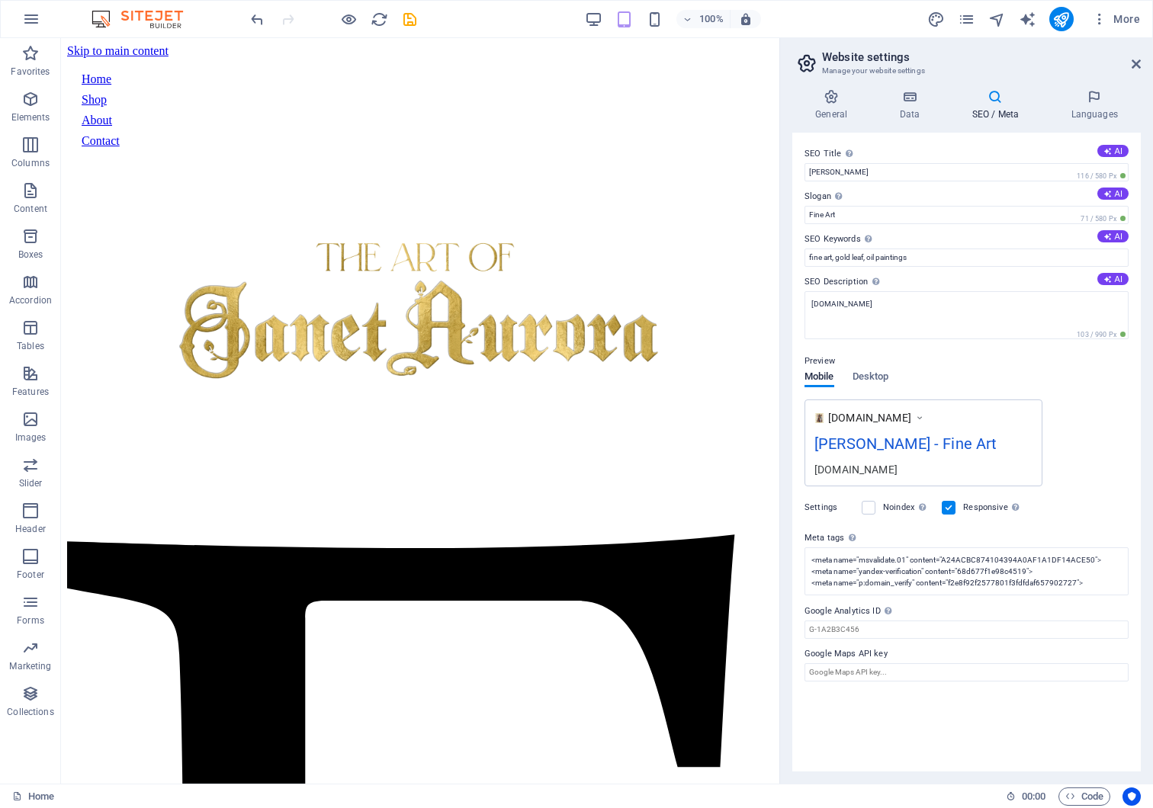
scroll to position [0, 0]
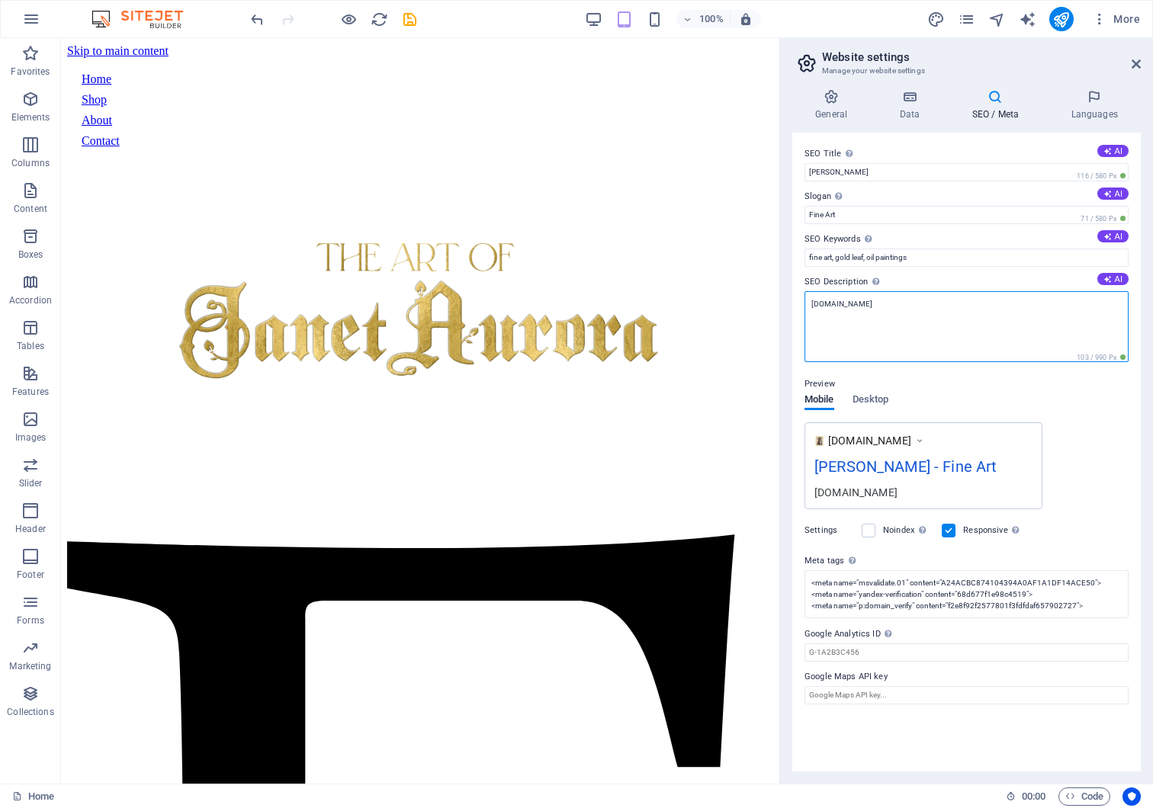
click at [900, 311] on textarea "[DOMAIN_NAME]" at bounding box center [966, 326] width 324 height 71
drag, startPoint x: 898, startPoint y: 316, endPoint x: 734, endPoint y: 278, distance: 168.9
click at [734, 278] on div "Home Favorites Elements Columns Content Boxes Accordion Tables Features Images …" at bounding box center [576, 411] width 1153 height 746
paste textarea "The Artwork of [PERSON_NAME]: Original Figurative Oil & Gold Leaf Paintings and…"
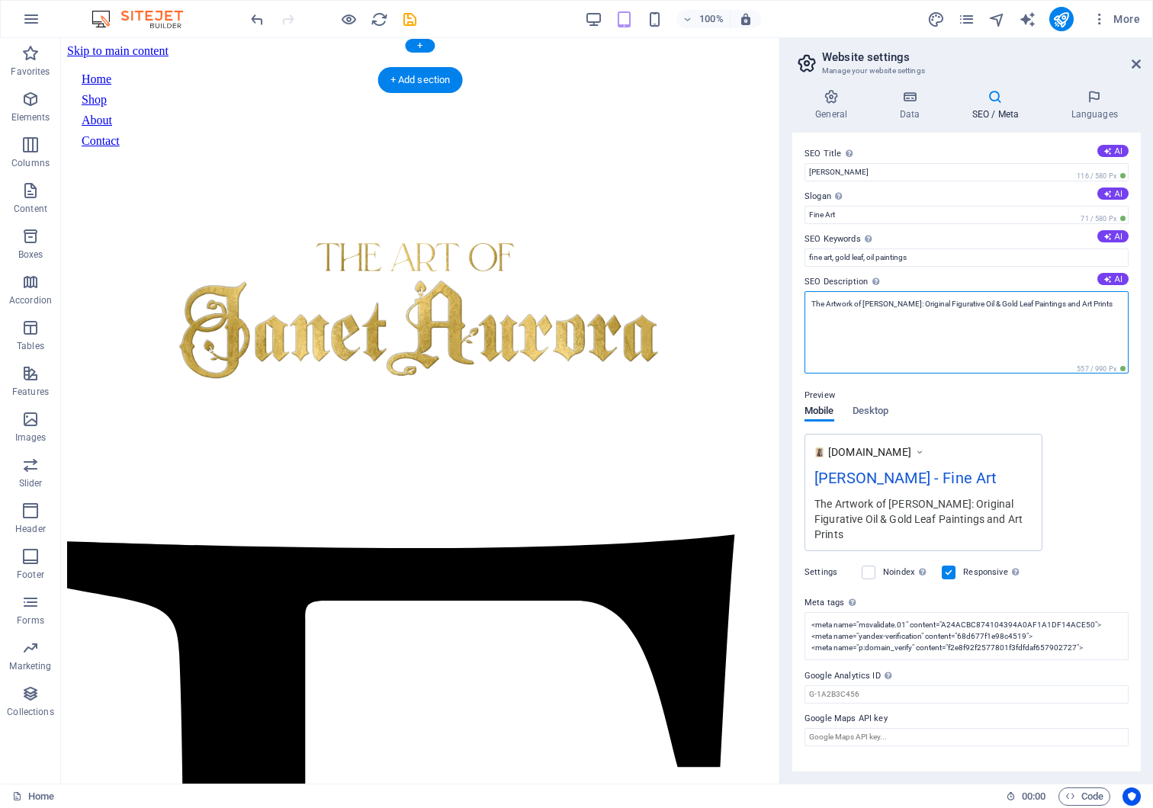
click at [1025, 303] on textarea "The Artwork of [PERSON_NAME]: Original Figurative Oil & Gold Leaf Paintings and…" at bounding box center [966, 332] width 324 height 82
click at [1063, 336] on textarea "The Artwork of [PERSON_NAME]: Original Figurative Oil and Gold Leaf Paintings a…" at bounding box center [966, 332] width 324 height 82
type textarea "The Artwork of [PERSON_NAME]: Original Figurative Oil and Gold Leaf Paintings a…"
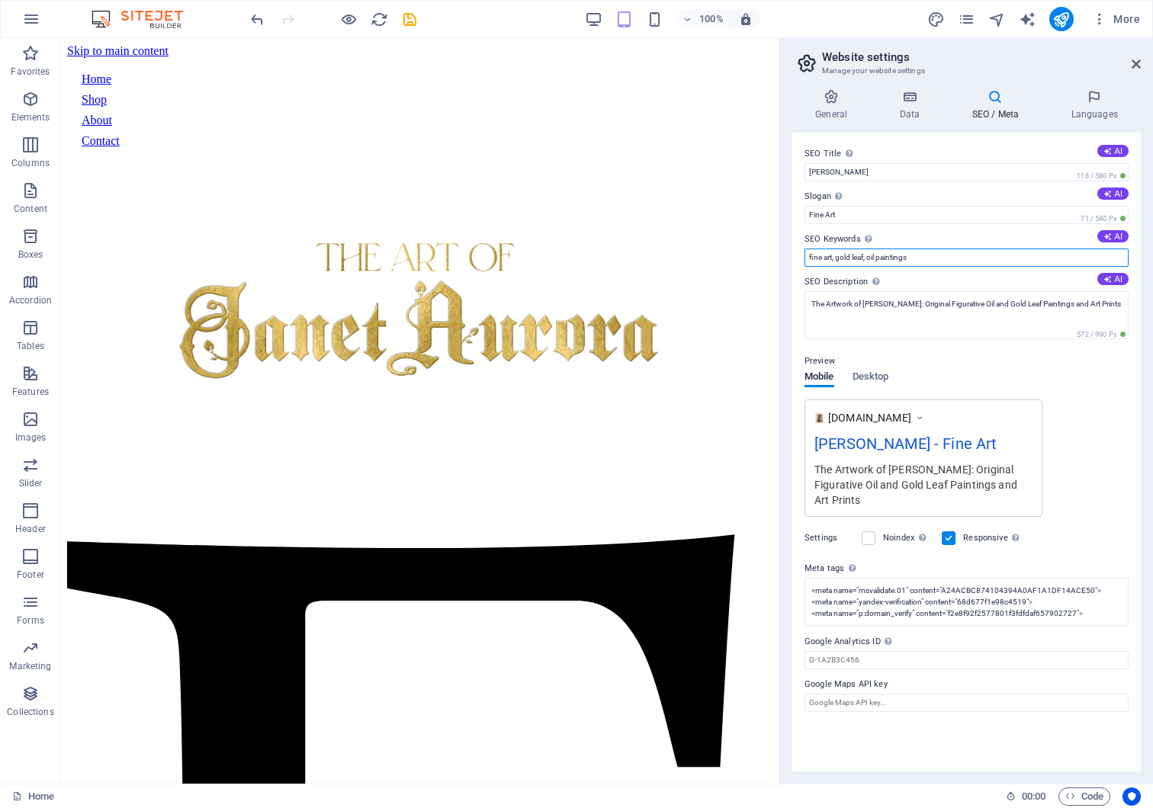
click at [941, 258] on input "fine art, gold leaf, oil paintings" at bounding box center [966, 258] width 324 height 18
click at [808, 257] on input "fine art, gold leaf, oil paintings, figurative art," at bounding box center [966, 258] width 324 height 18
click at [883, 258] on input "[PERSON_NAME], janetaurora art, fine art, gold leaf, oil paintings, figurative …" at bounding box center [966, 258] width 324 height 18
click at [927, 253] on input "[PERSON_NAME], [PERSON_NAME] art, fine art, gold leaf, oil paintings, figurativ…" at bounding box center [966, 258] width 324 height 18
click at [927, 259] on input "[PERSON_NAME], [PERSON_NAME] art, [PERSON_NAME] paintings, fine art, gold leaf,…" at bounding box center [966, 258] width 324 height 18
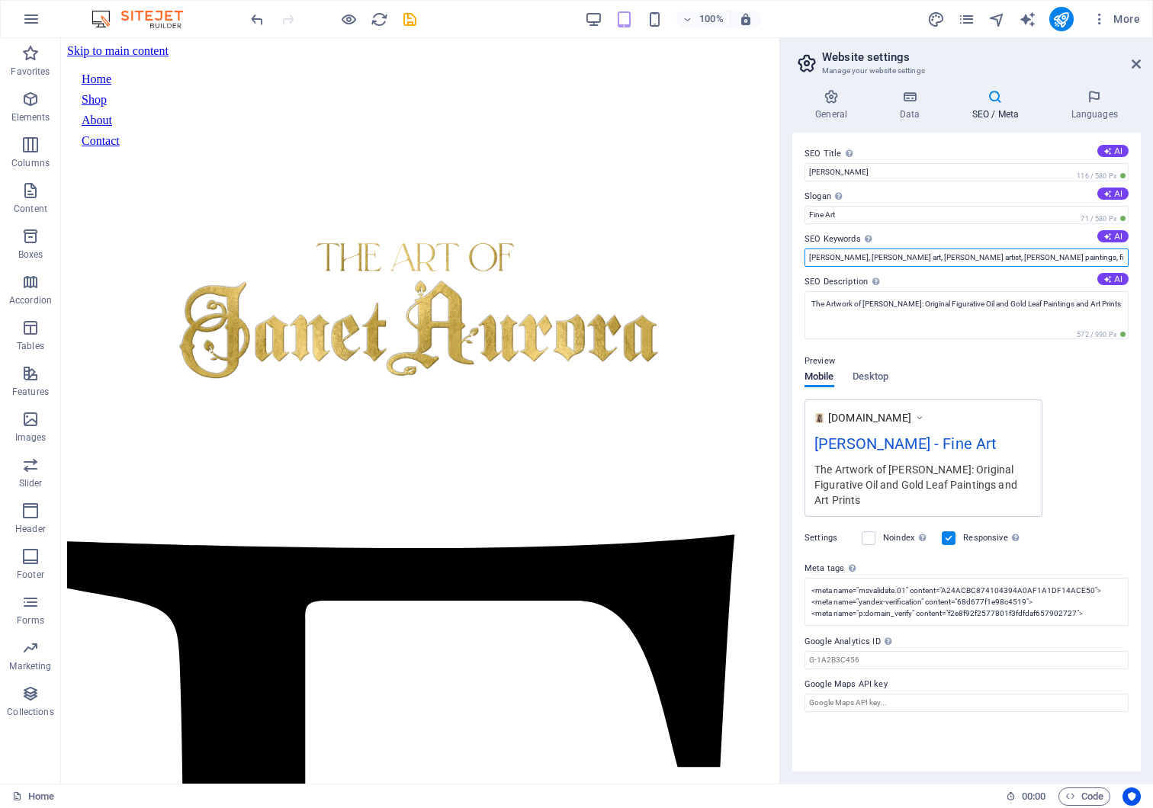
click at [1096, 259] on input "[PERSON_NAME], [PERSON_NAME] art, [PERSON_NAME] artist, [PERSON_NAME] paintings…" at bounding box center [966, 258] width 324 height 18
click at [1104, 258] on input "[PERSON_NAME], [PERSON_NAME] art, [PERSON_NAME] artist, [PERSON_NAME] paintings…" at bounding box center [966, 258] width 324 height 18
click at [1121, 258] on input "[PERSON_NAME], [PERSON_NAME] art, [PERSON_NAME] artist, [PERSON_NAME] paintings…" at bounding box center [966, 258] width 324 height 18
click at [852, 259] on input "[PERSON_NAME], [PERSON_NAME] art, [PERSON_NAME] artist, [PERSON_NAME] paintings…" at bounding box center [966, 258] width 324 height 18
click at [1123, 256] on input "[PERSON_NAME], [PERSON_NAME] art, [PERSON_NAME] artist, [PERSON_NAME] paintings…" at bounding box center [966, 258] width 324 height 18
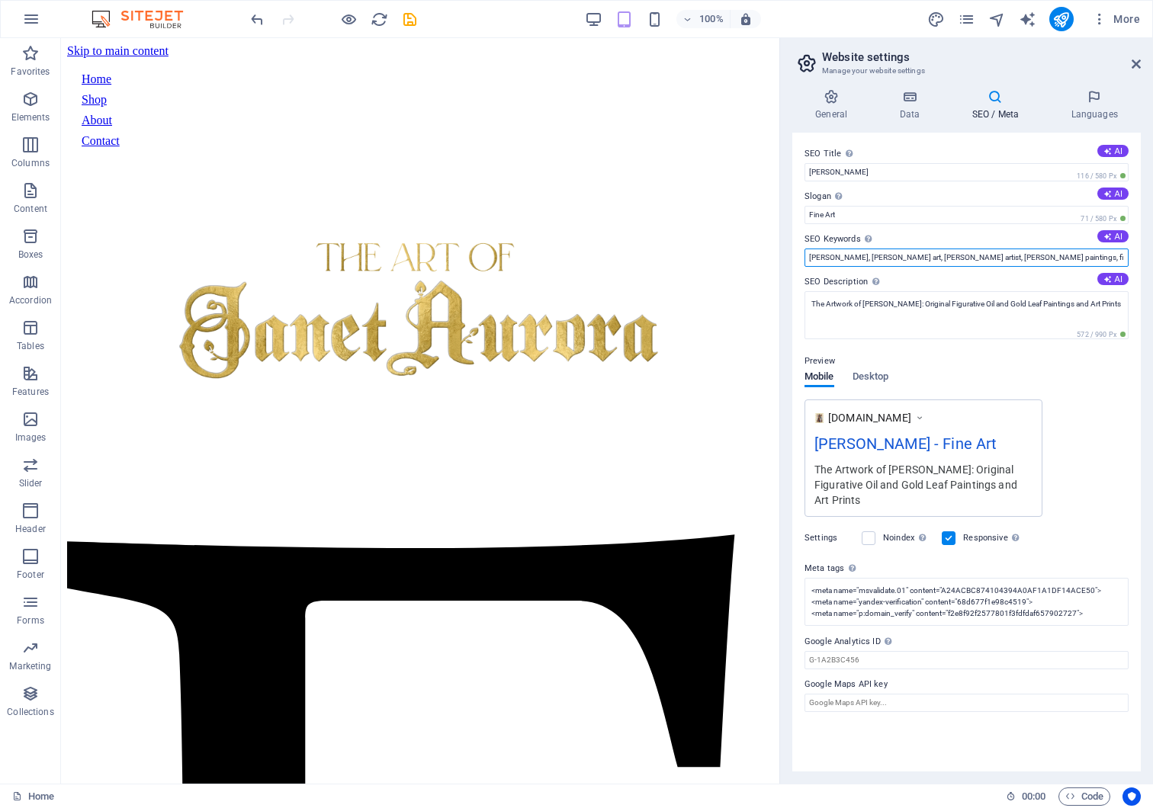
click at [901, 255] on input "[PERSON_NAME], [PERSON_NAME] art, [PERSON_NAME] artist, [PERSON_NAME] paintings…" at bounding box center [966, 258] width 324 height 18
click at [1132, 264] on div "SEO Title The title of your website - make it something that stands out in sear…" at bounding box center [966, 452] width 348 height 639
click at [989, 260] on input "[PERSON_NAME], [PERSON_NAME] art, [PERSON_NAME] artist, [PERSON_NAME] paintings…" at bounding box center [966, 258] width 324 height 18
click at [1114, 257] on input "[PERSON_NAME], [PERSON_NAME] art, [PERSON_NAME] artist, [PERSON_NAME] paintings…" at bounding box center [966, 258] width 324 height 18
type input "[PERSON_NAME], [PERSON_NAME] art, [PERSON_NAME] artist, [PERSON_NAME] paintings…"
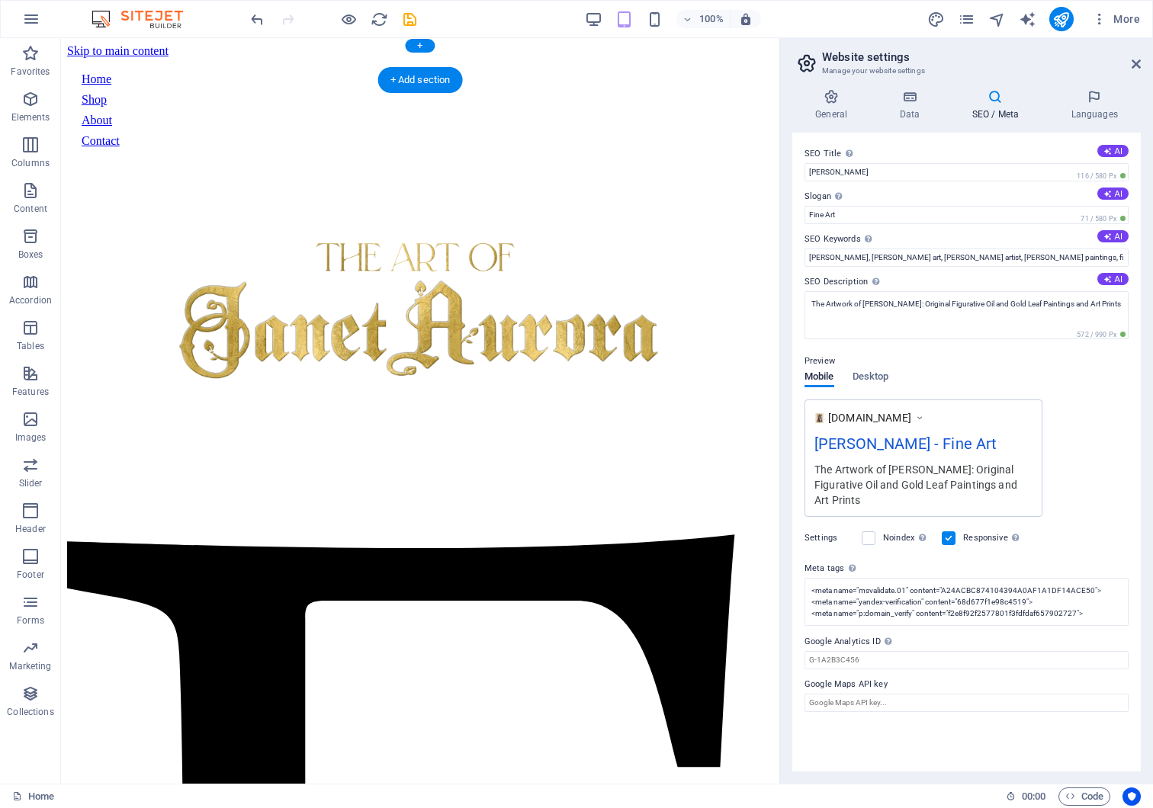
click at [1101, 385] on div "Preview Mobile Desktop [DOMAIN_NAME] [PERSON_NAME] - Fine Art The Artwork of [P…" at bounding box center [966, 428] width 324 height 177
click at [912, 101] on icon at bounding box center [909, 96] width 66 height 15
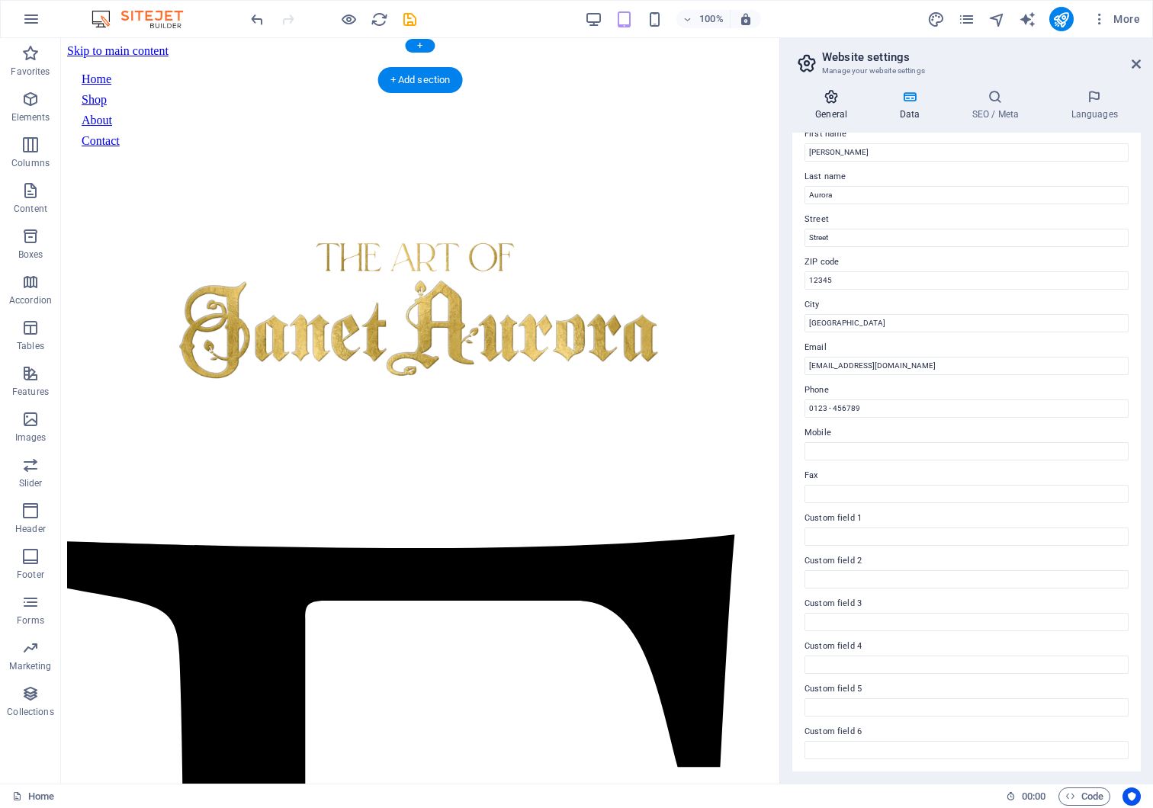
click at [846, 101] on icon at bounding box center [831, 96] width 78 height 15
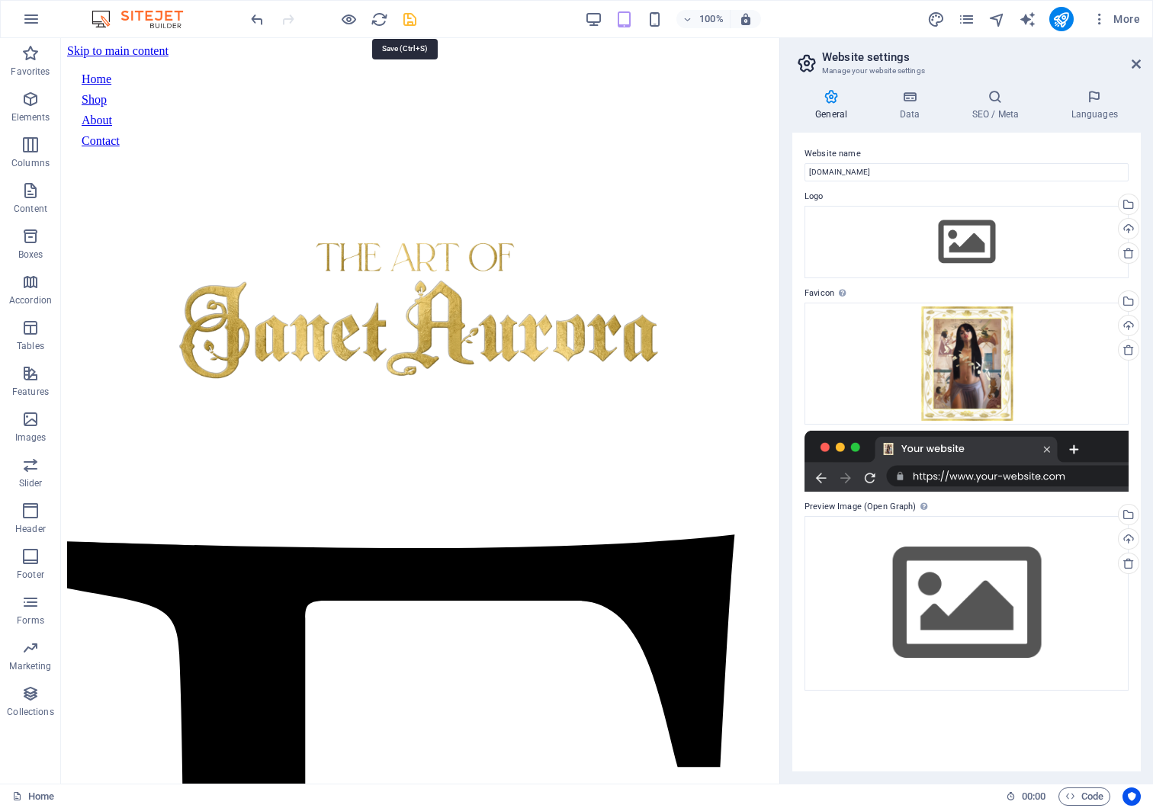
click at [413, 19] on icon "save" at bounding box center [410, 20] width 18 height 18
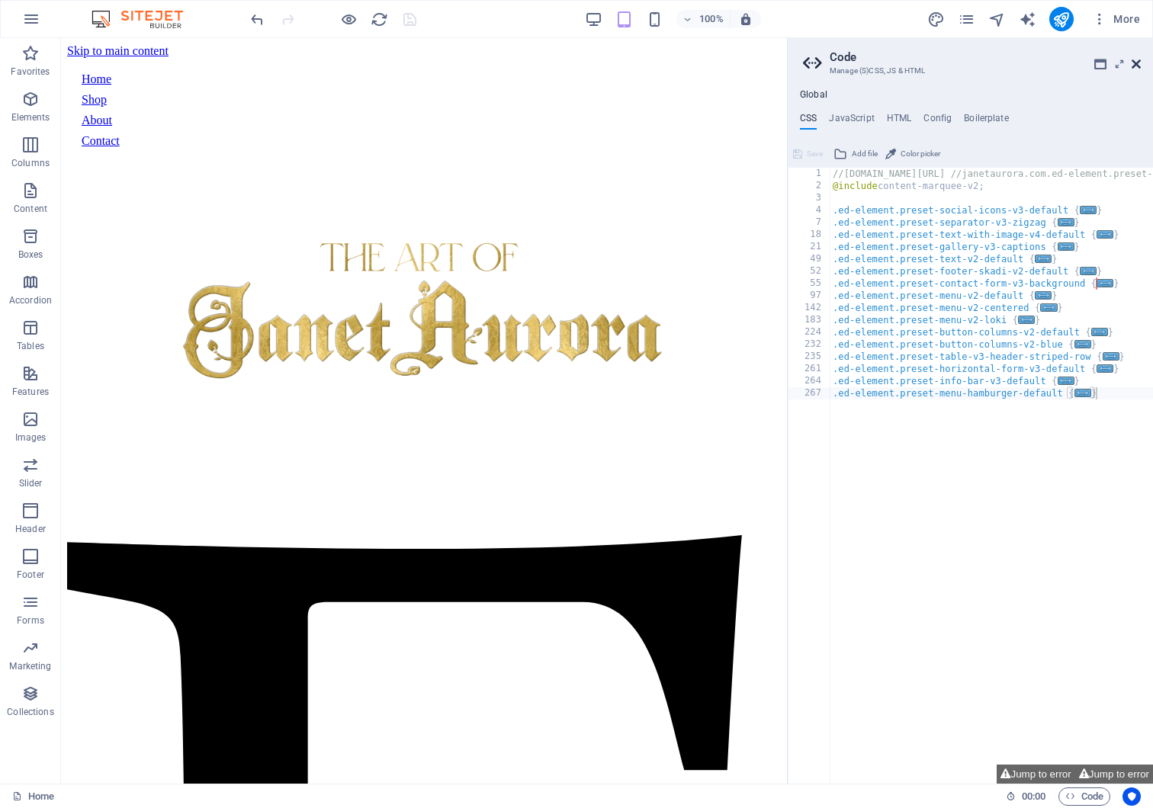
click at [1138, 58] on icon at bounding box center [1136, 64] width 9 height 12
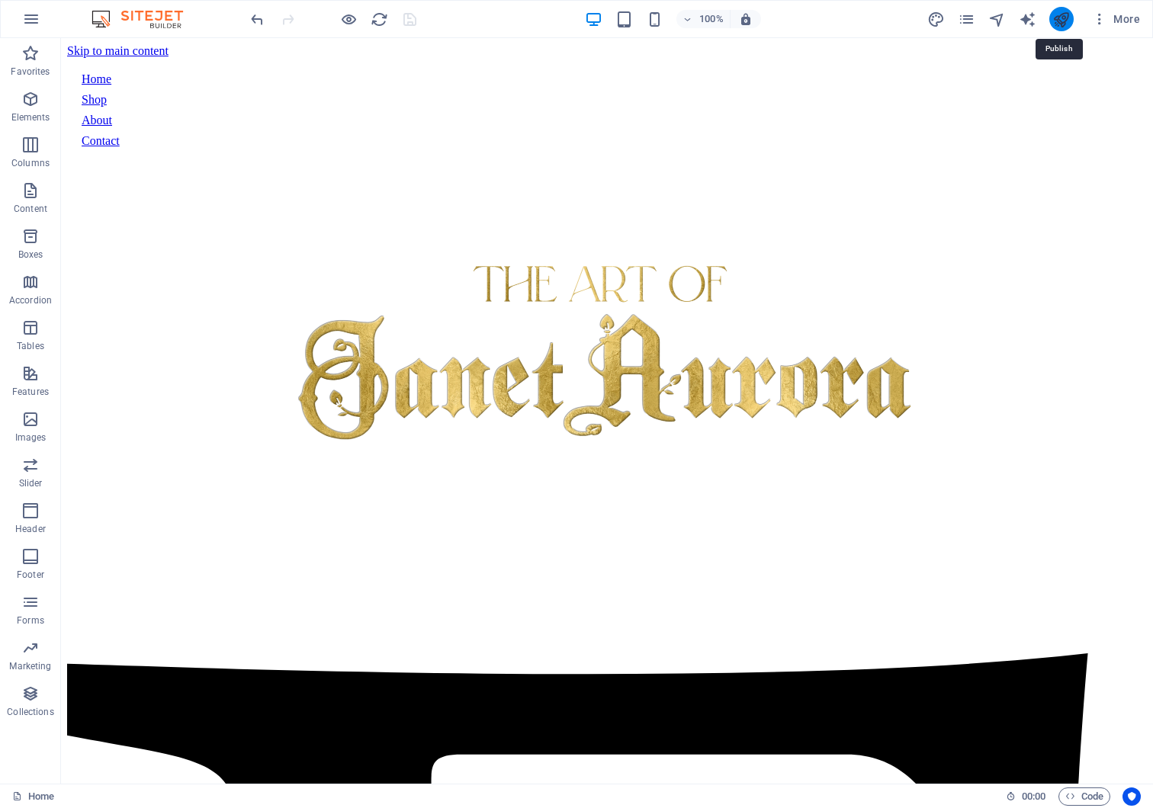
click at [1060, 25] on icon "publish" at bounding box center [1061, 20] width 18 height 18
